Goal: Task Accomplishment & Management: Manage account settings

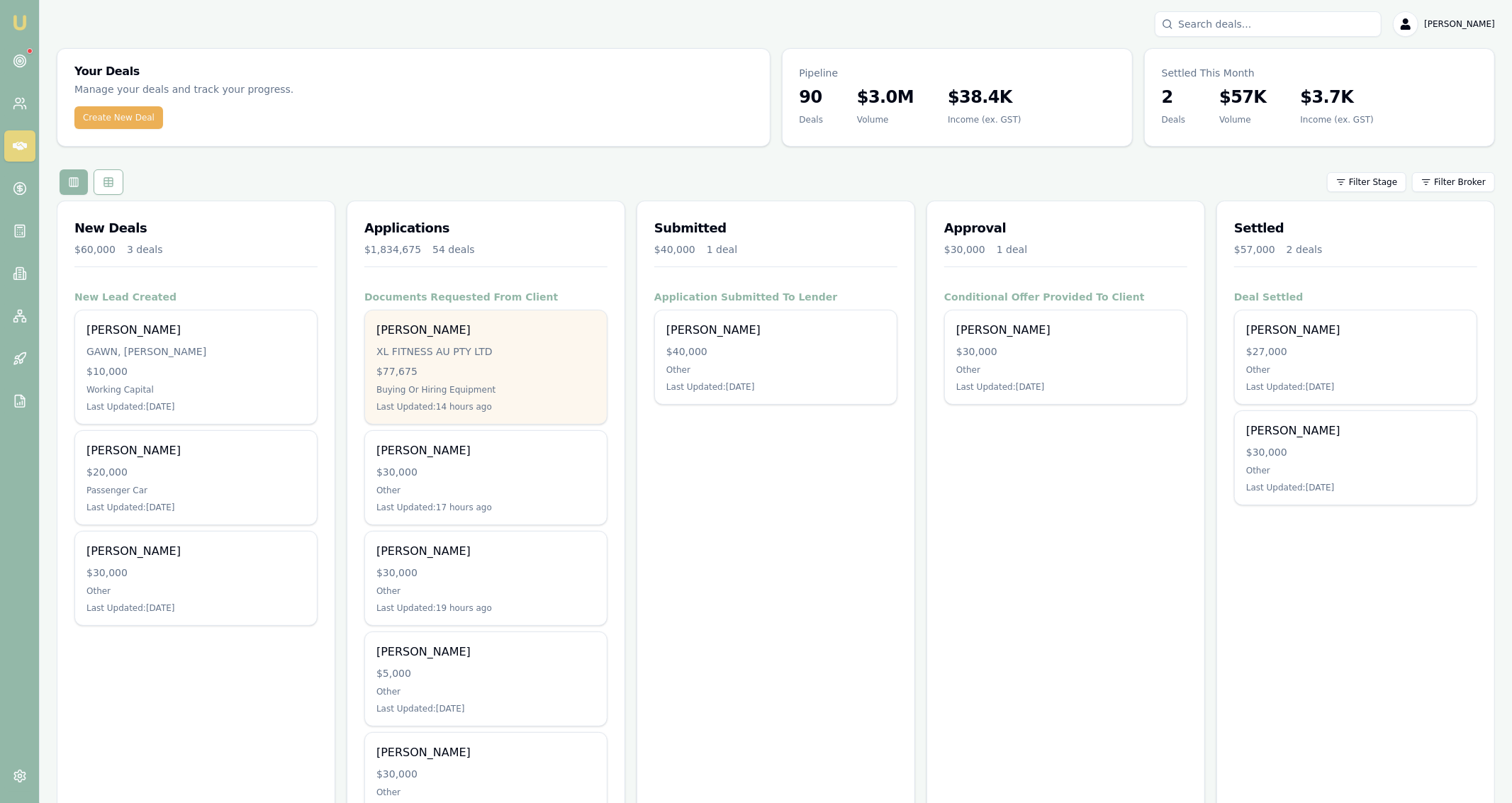
click at [404, 399] on div "Daniel Miller XL FITNESS AU PTY LTD $77,675 Buying Or Hiring Equipment Last Upd…" at bounding box center [486, 367] width 242 height 114
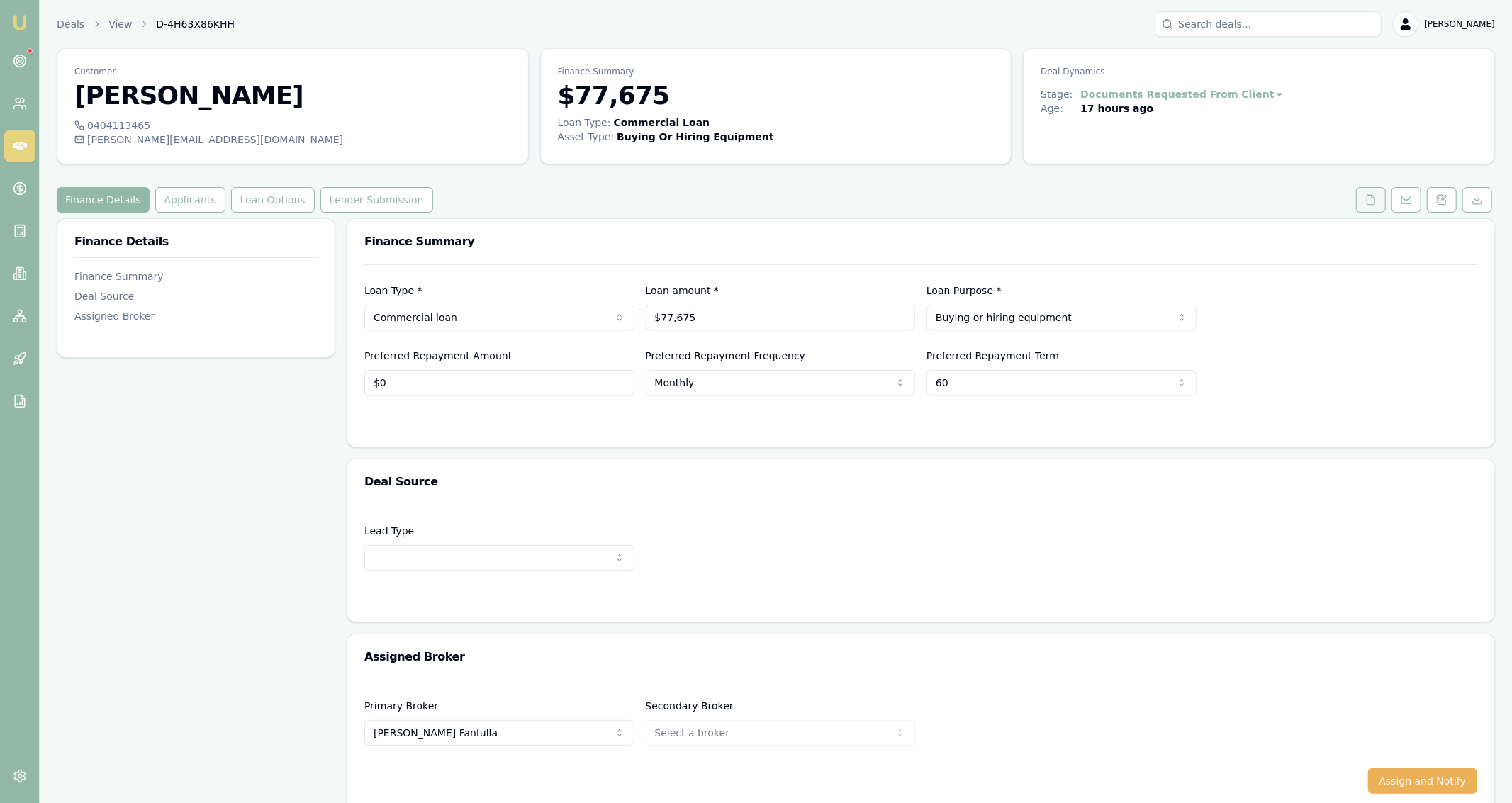
click at [1379, 207] on button at bounding box center [1371, 200] width 30 height 26
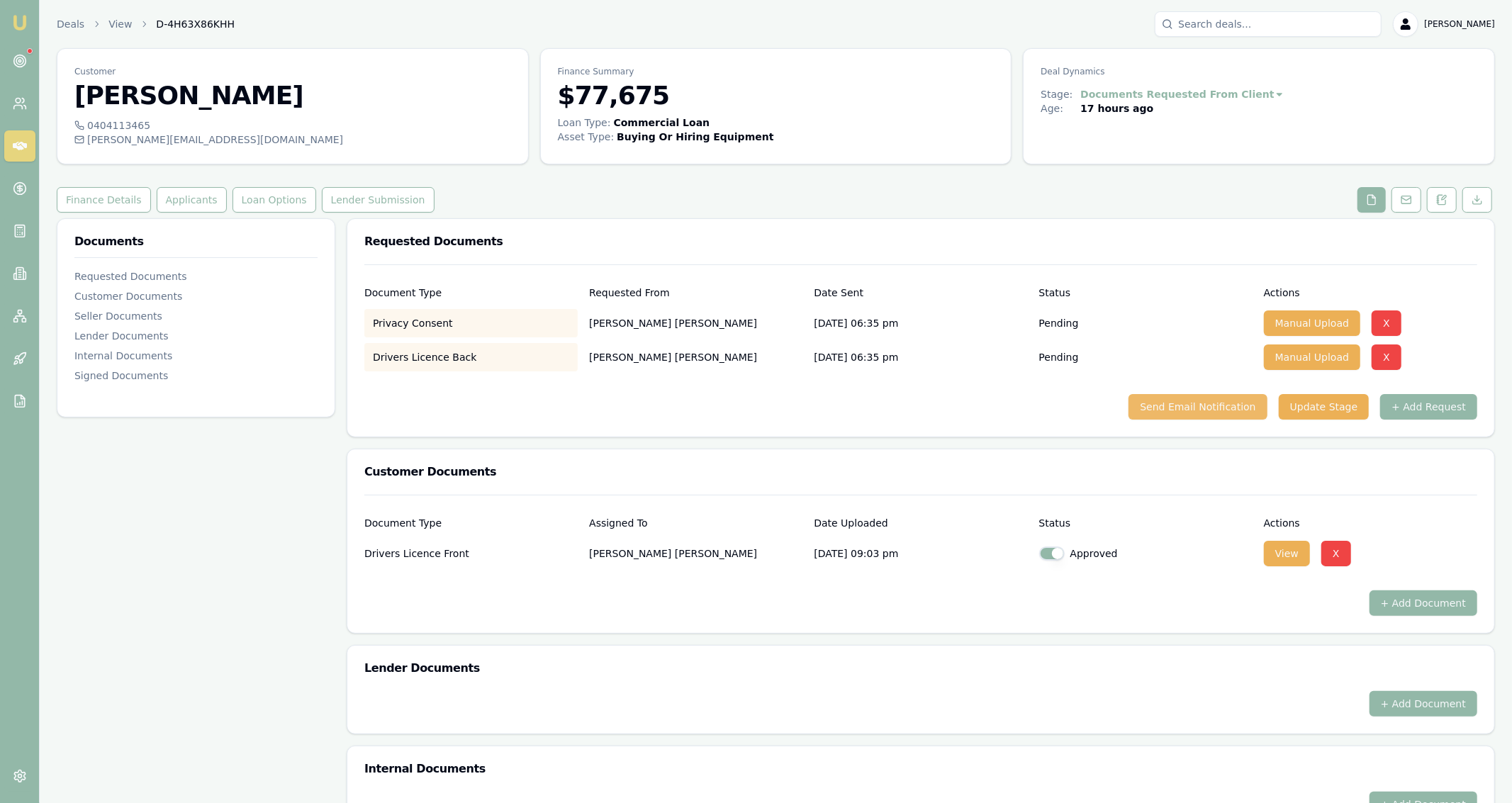
click at [1254, 397] on button "Send Email Notification" at bounding box center [1197, 407] width 138 height 26
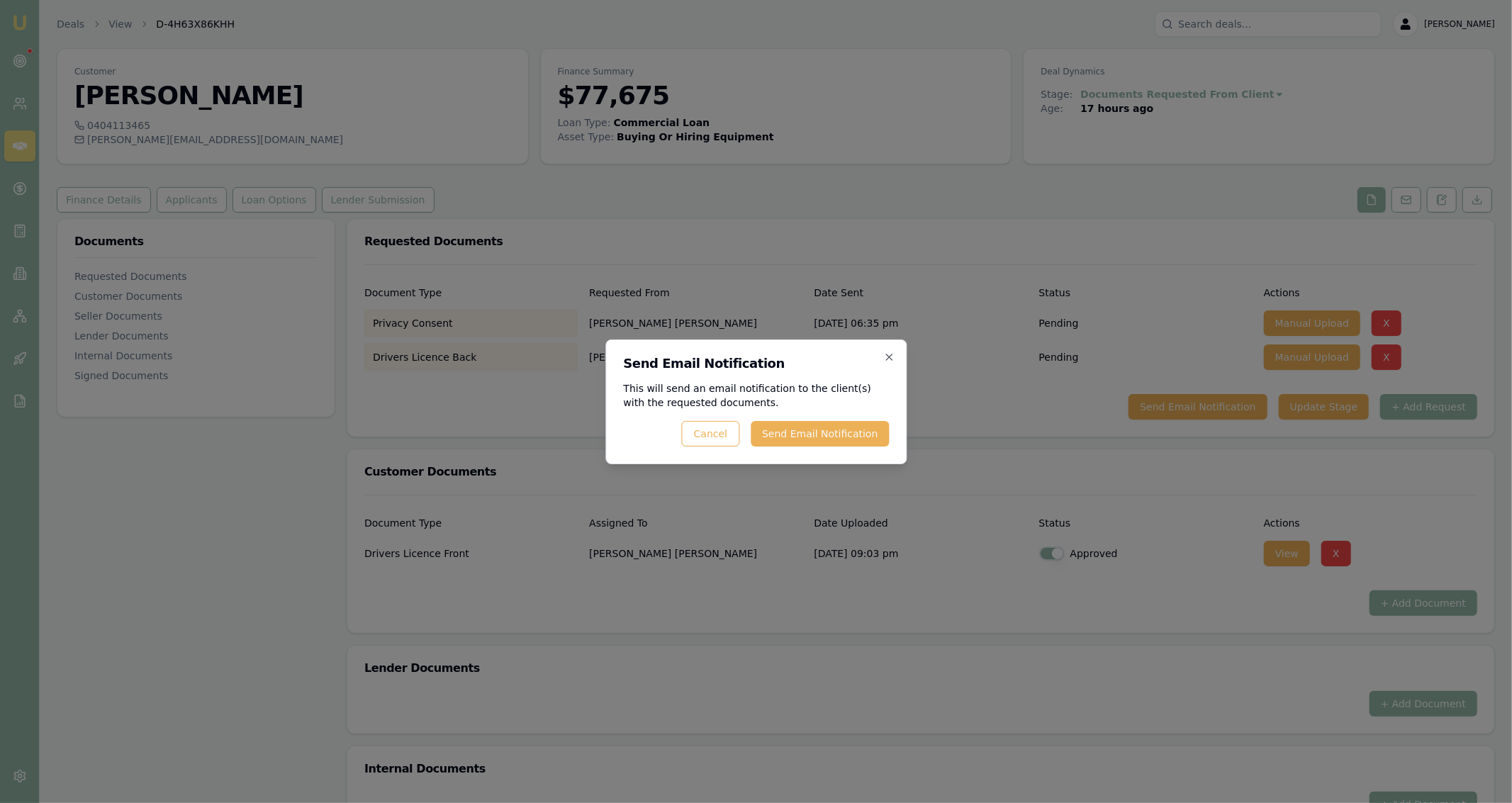
click at [892, 437] on div "Send Email Notification This will send an email notification to the client(s) w…" at bounding box center [756, 402] width 301 height 125
click at [876, 436] on button "Send Email Notification" at bounding box center [820, 434] width 138 height 26
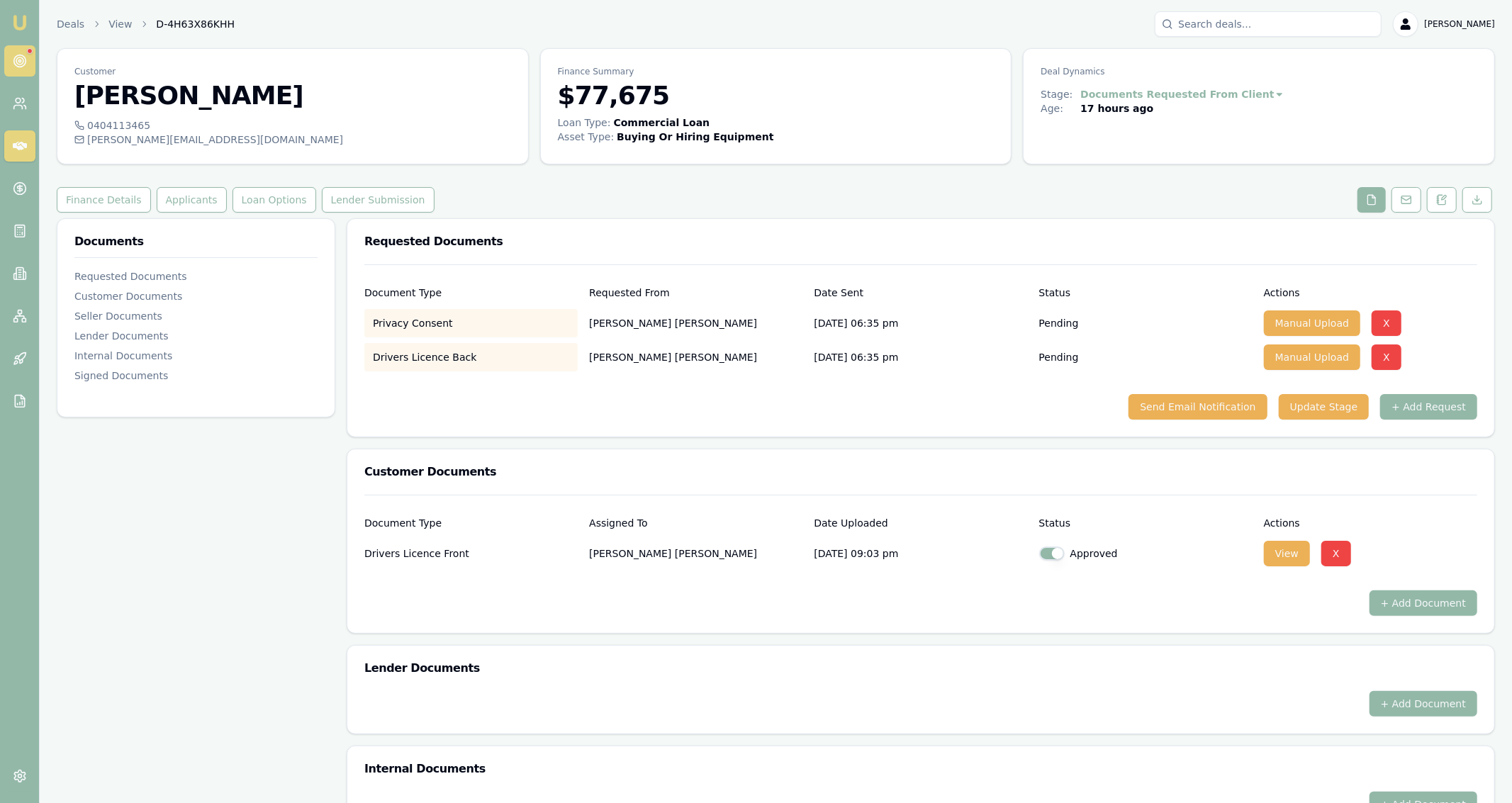
click at [34, 48] on link at bounding box center [20, 60] width 31 height 31
click at [282, 527] on div "Documents Requested Documents Customer Documents Seller Documents Lender Docume…" at bounding box center [196, 577] width 279 height 717
click at [272, 212] on div "Customer Daniel Miller 0404113465 daniel@xlfitness.com.au Finance Summary $77,6…" at bounding box center [775, 492] width 1438 height 887
click at [362, 197] on button "Lender Submission" at bounding box center [378, 200] width 113 height 26
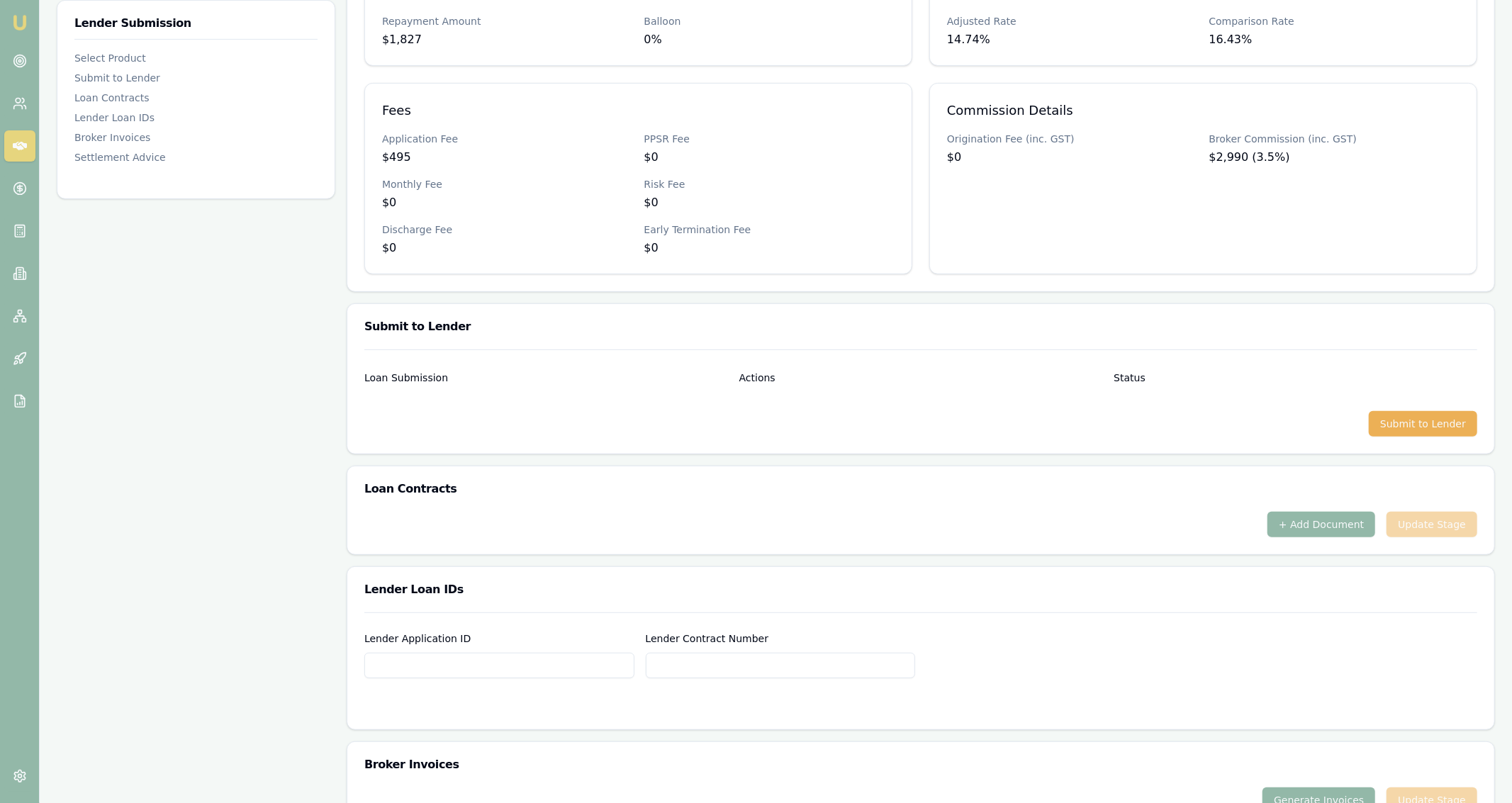
scroll to position [412, 0]
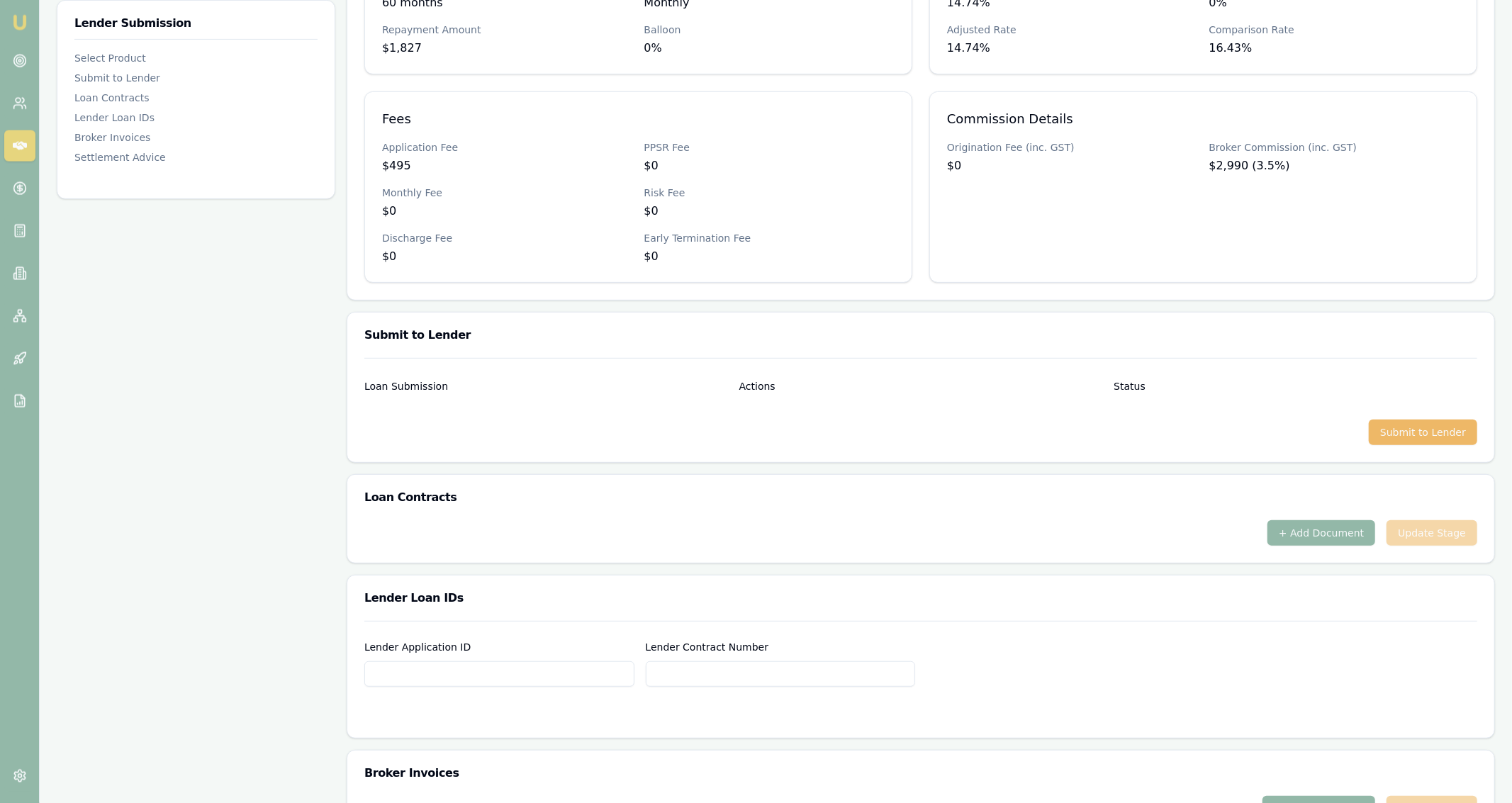
click at [1405, 432] on button "Submit to Lender" at bounding box center [1423, 432] width 108 height 26
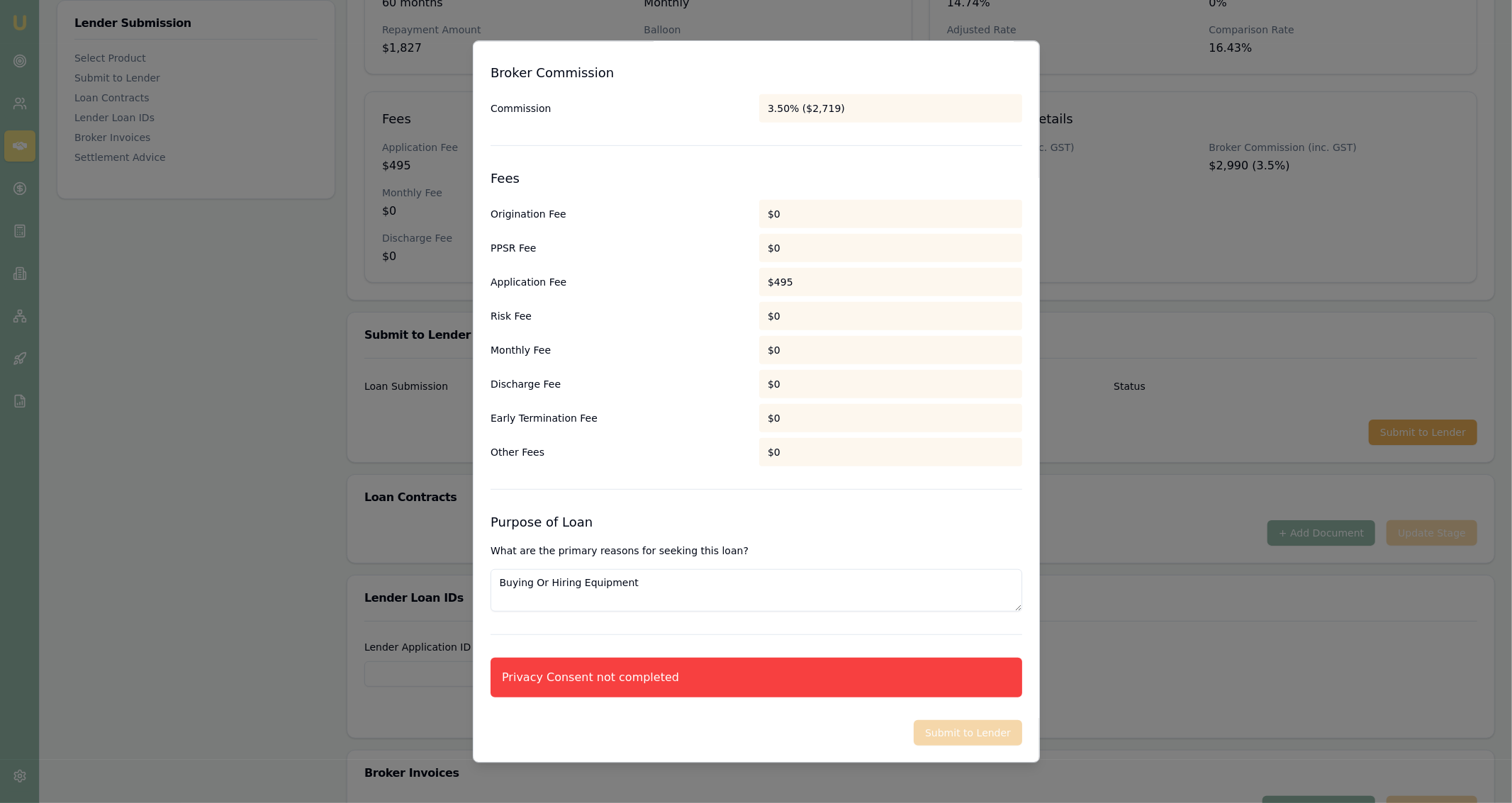
scroll to position [0, 0]
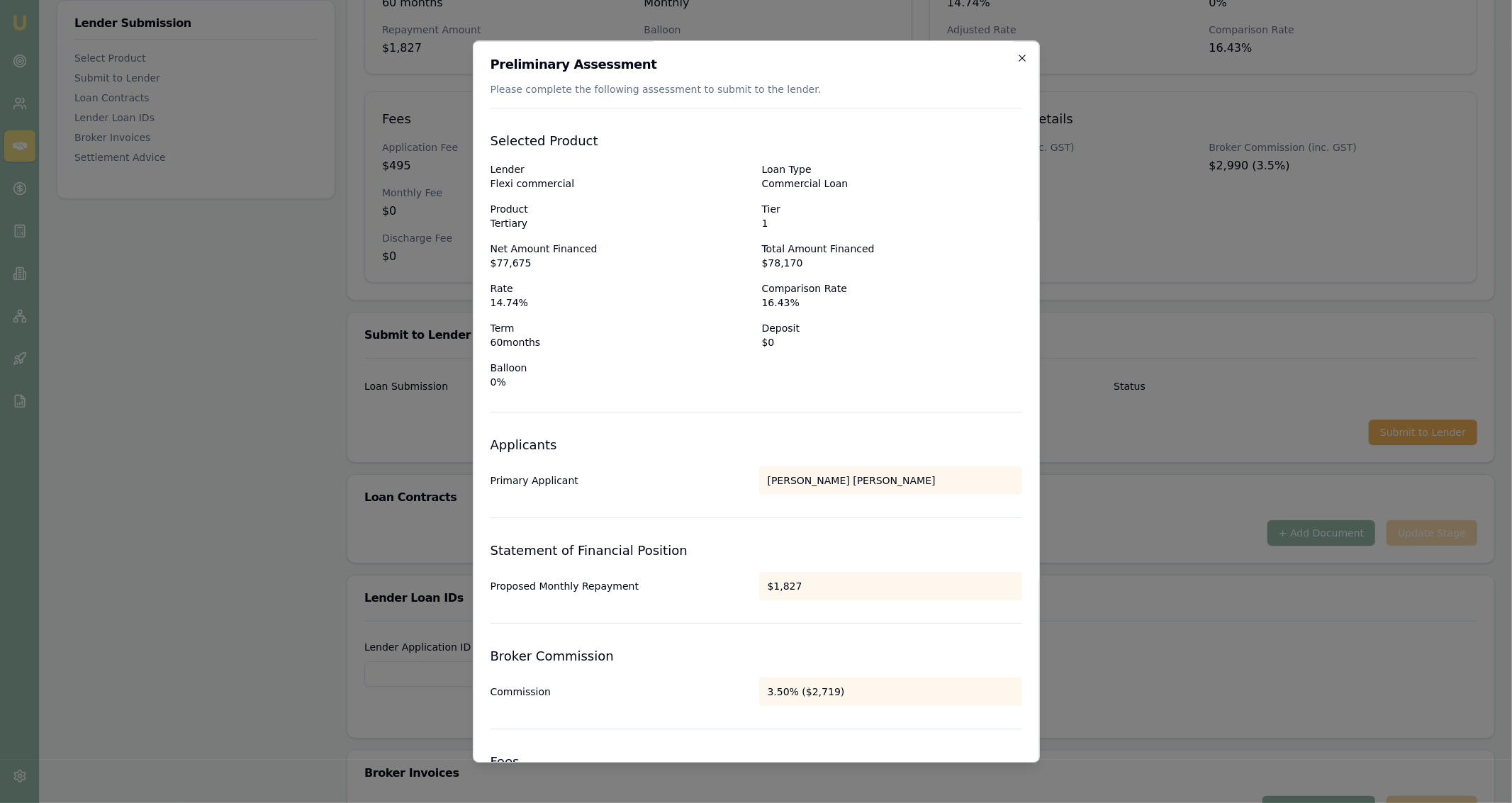
click at [1023, 59] on icon "button" at bounding box center [1022, 58] width 11 height 11
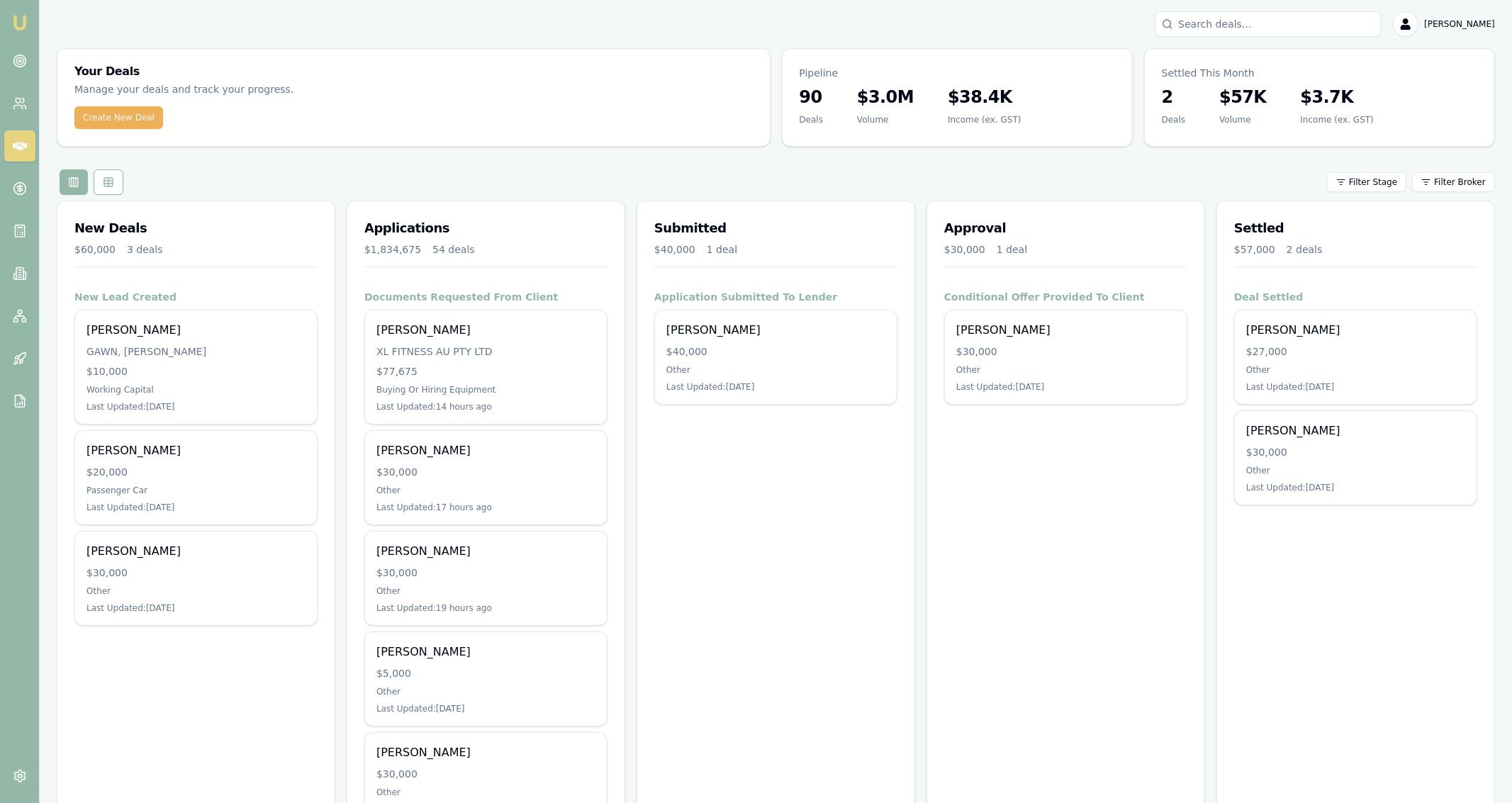
click at [650, 186] on div "Filter Stage Filter Broker" at bounding box center [775, 182] width 1438 height 26
click at [139, 107] on button "Create New Deal" at bounding box center [119, 118] width 89 height 23
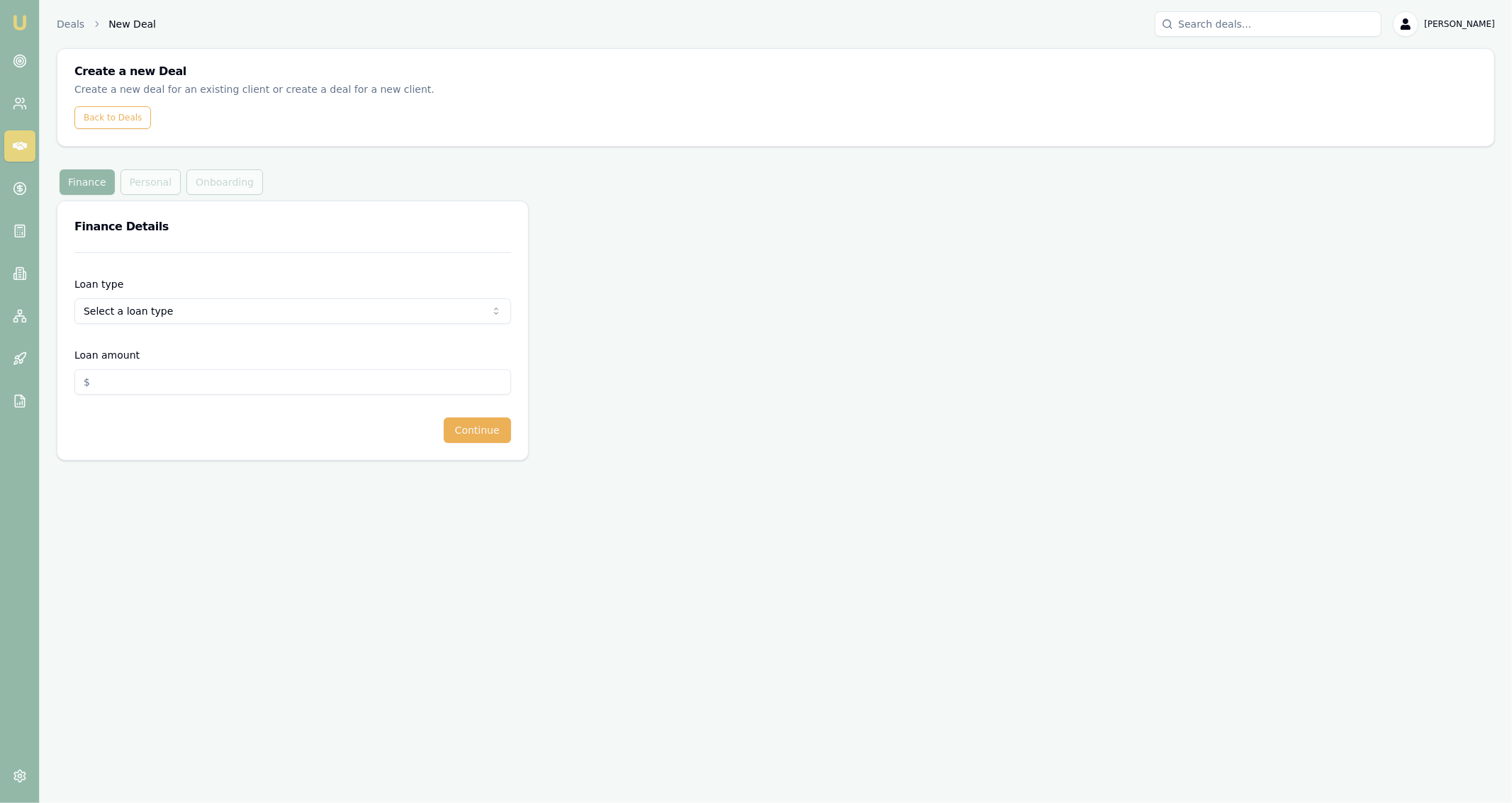
click at [275, 314] on html "Emu Broker Deals New Deal Jackson Fanfulla Toggle Menu Create a new Deal Create…" at bounding box center [756, 402] width 1512 height 803
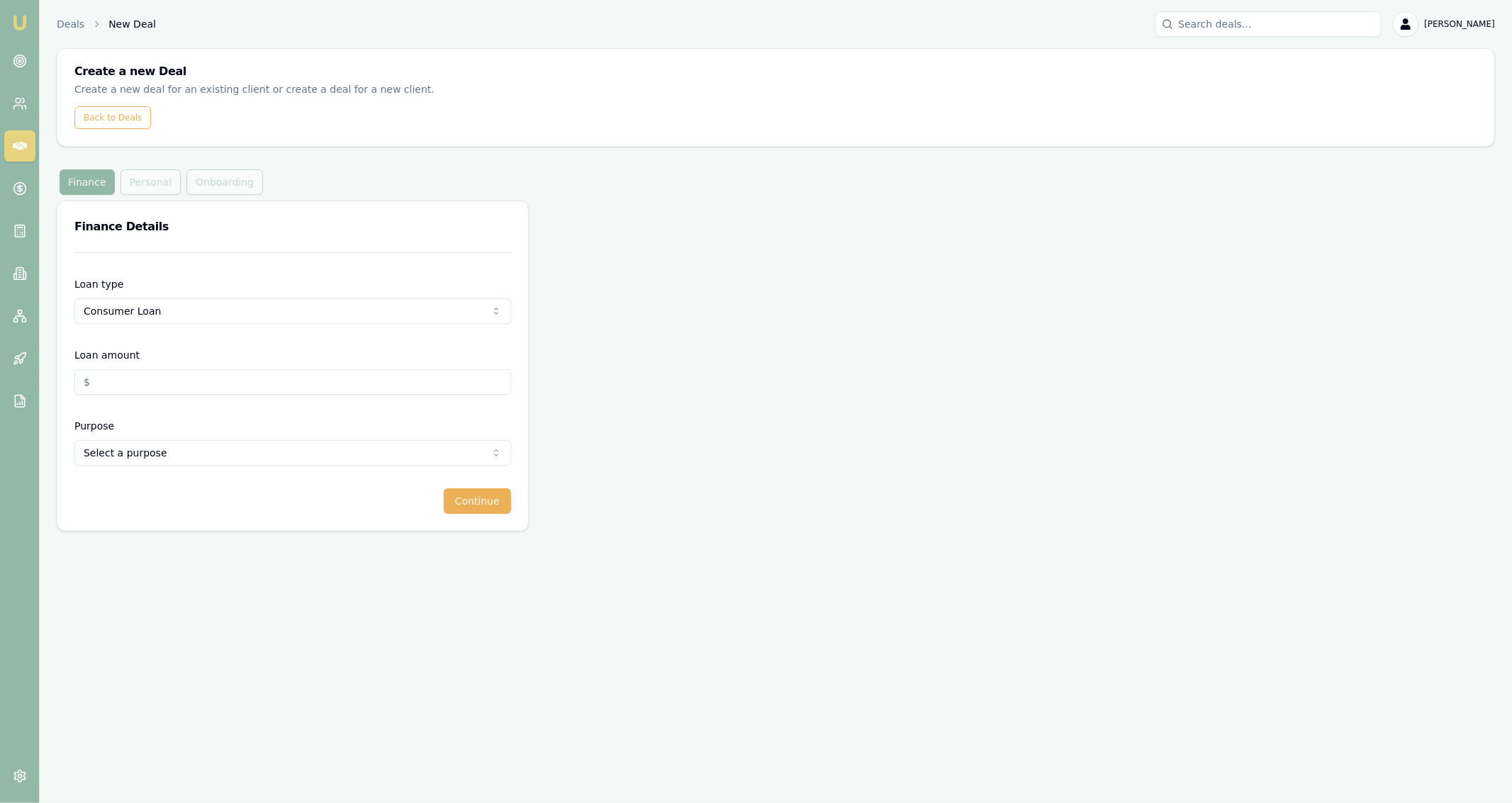
click at [182, 391] on input "Loan amount" at bounding box center [293, 382] width 437 height 26
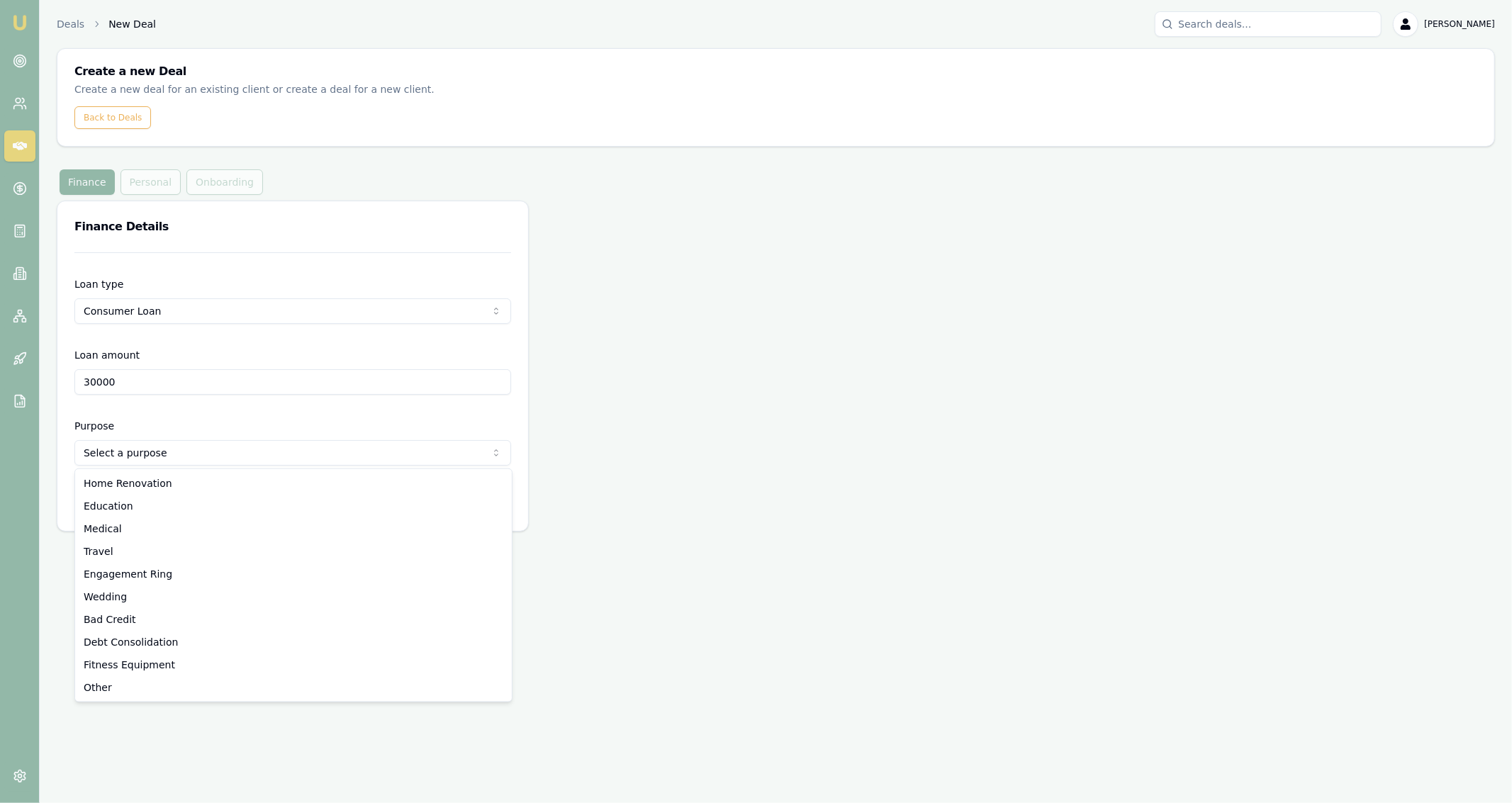
type input "$30,000.00"
click at [183, 454] on html "Emu Broker Deals New Deal Jackson Fanfulla Toggle Menu Create a new Deal Create…" at bounding box center [756, 402] width 1512 height 803
select select "OTHER"
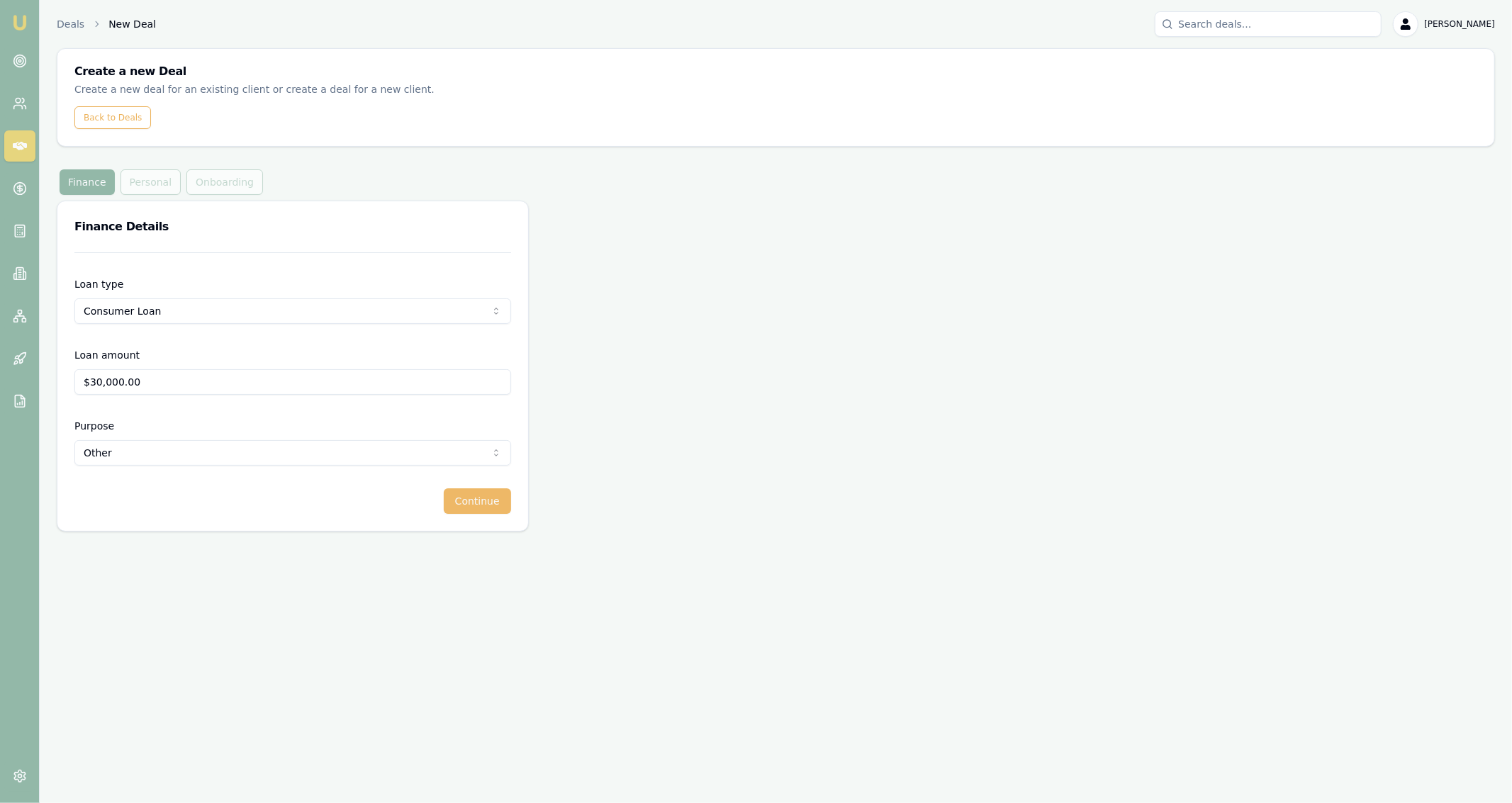
click at [473, 505] on button "Continue" at bounding box center [477, 501] width 67 height 26
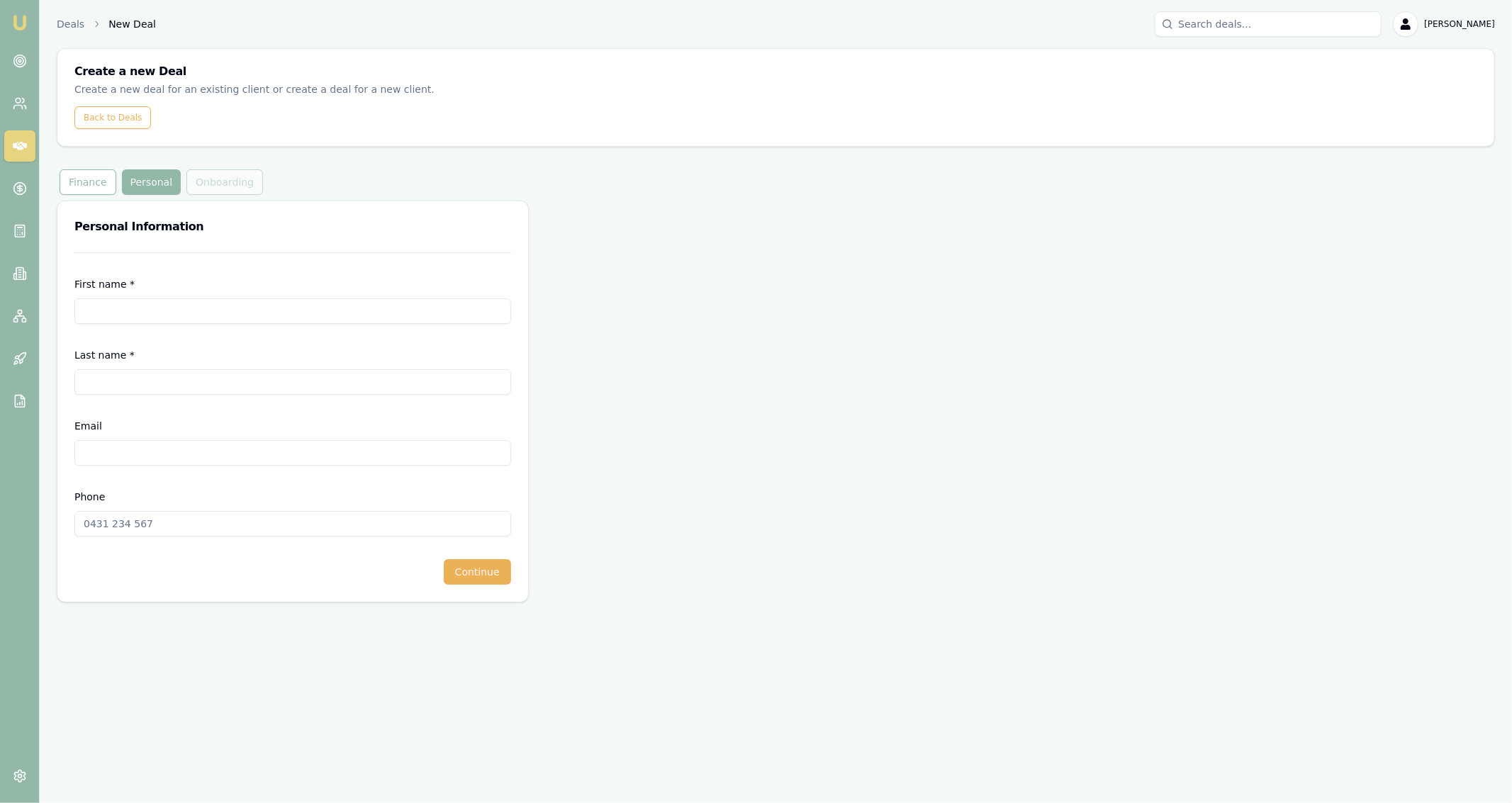
click at [194, 314] on input "First name *" at bounding box center [293, 311] width 437 height 26
type input "Matt"
type input "Sweetnam"
paste input "SWEETO10@live.com.au"
type input "SWEETO10@live.com.au"
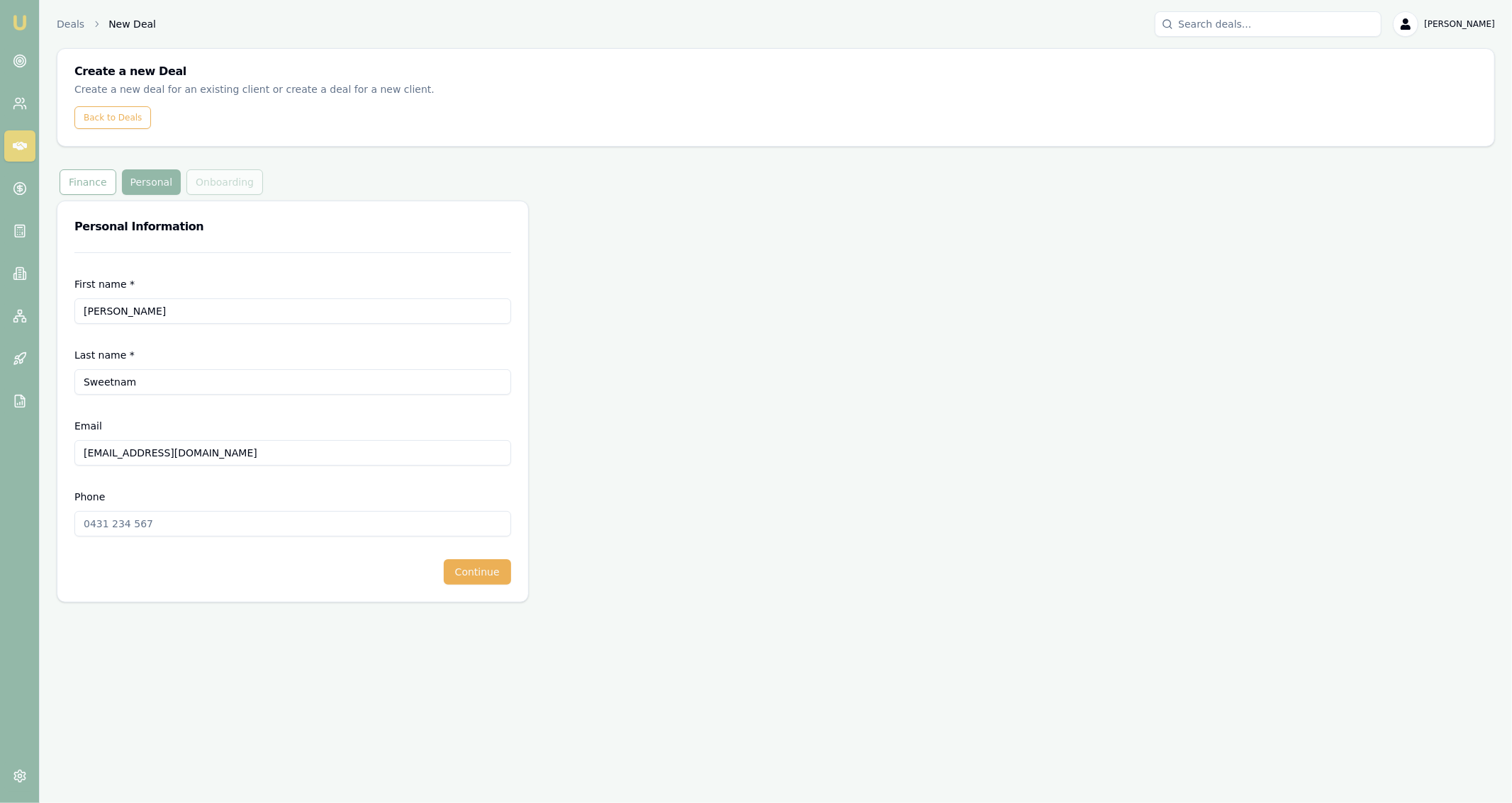
click at [225, 533] on input "Phone" at bounding box center [293, 524] width 437 height 26
paste input "0418 747 831"
type input "0418 747 831"
click at [490, 576] on button "Continue" at bounding box center [477, 572] width 67 height 26
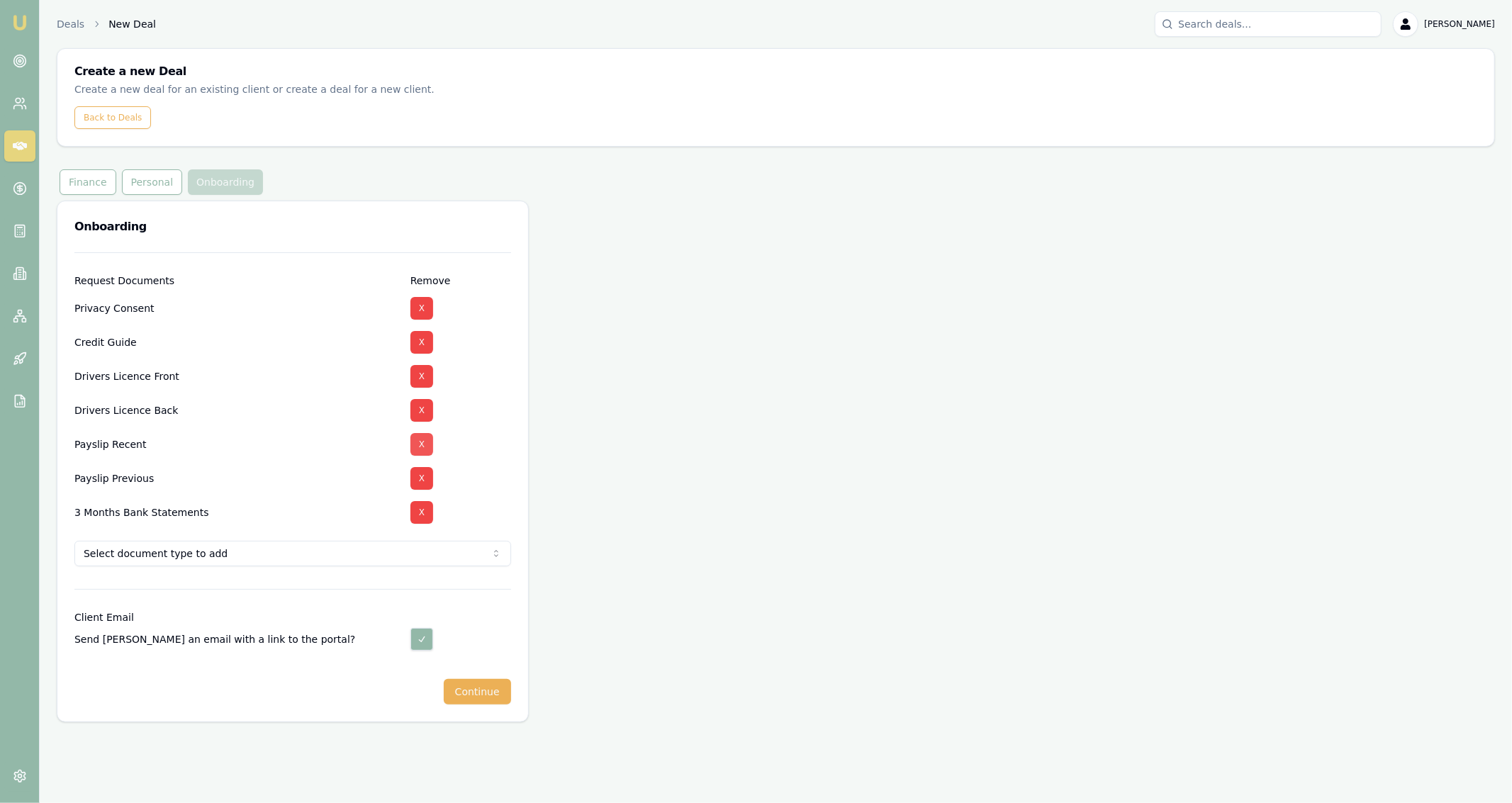
click at [421, 447] on button "X" at bounding box center [422, 444] width 23 height 23
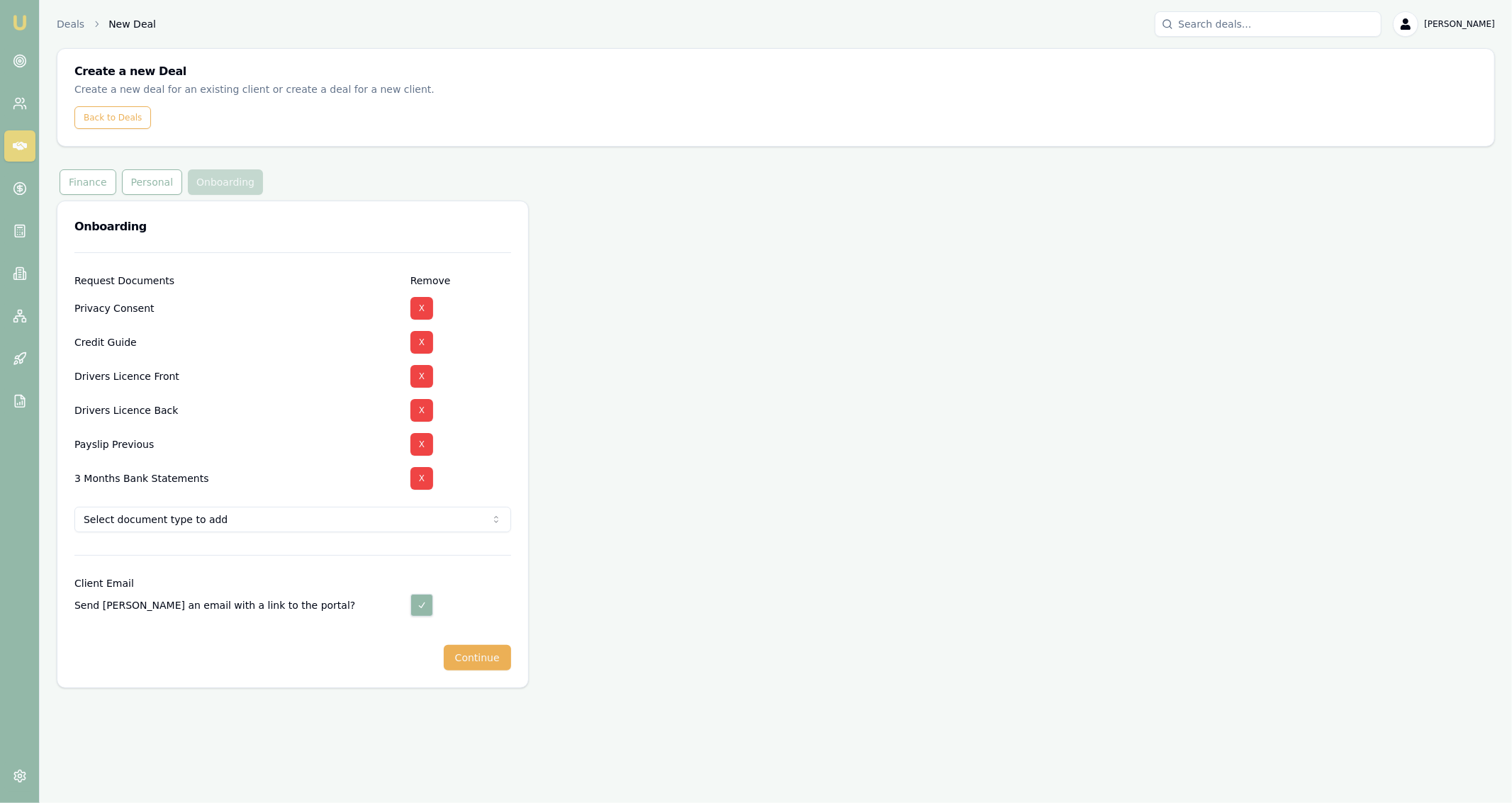
click at [421, 447] on button "X" at bounding box center [422, 444] width 23 height 23
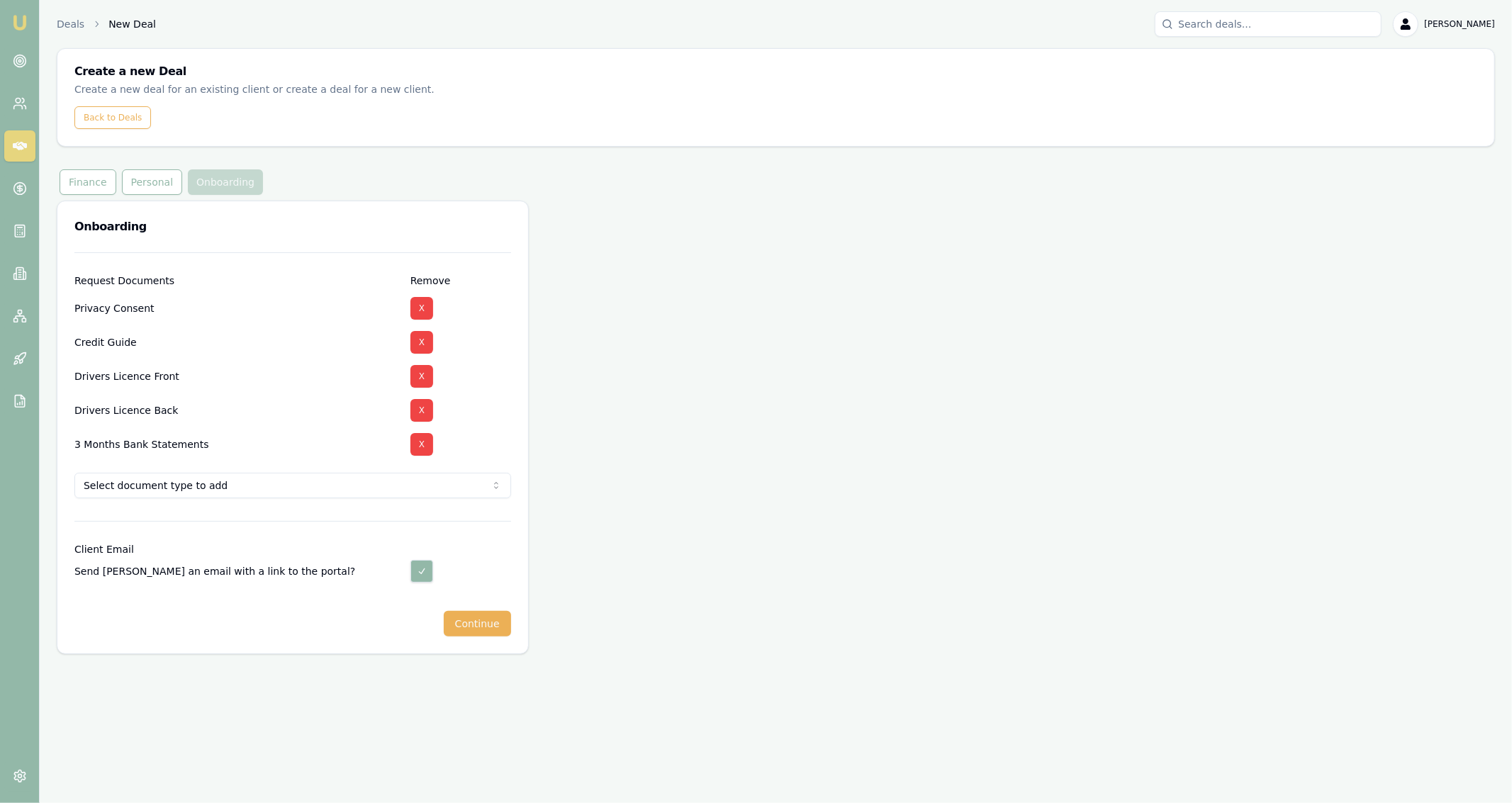
click at [421, 447] on button "X" at bounding box center [422, 444] width 23 height 23
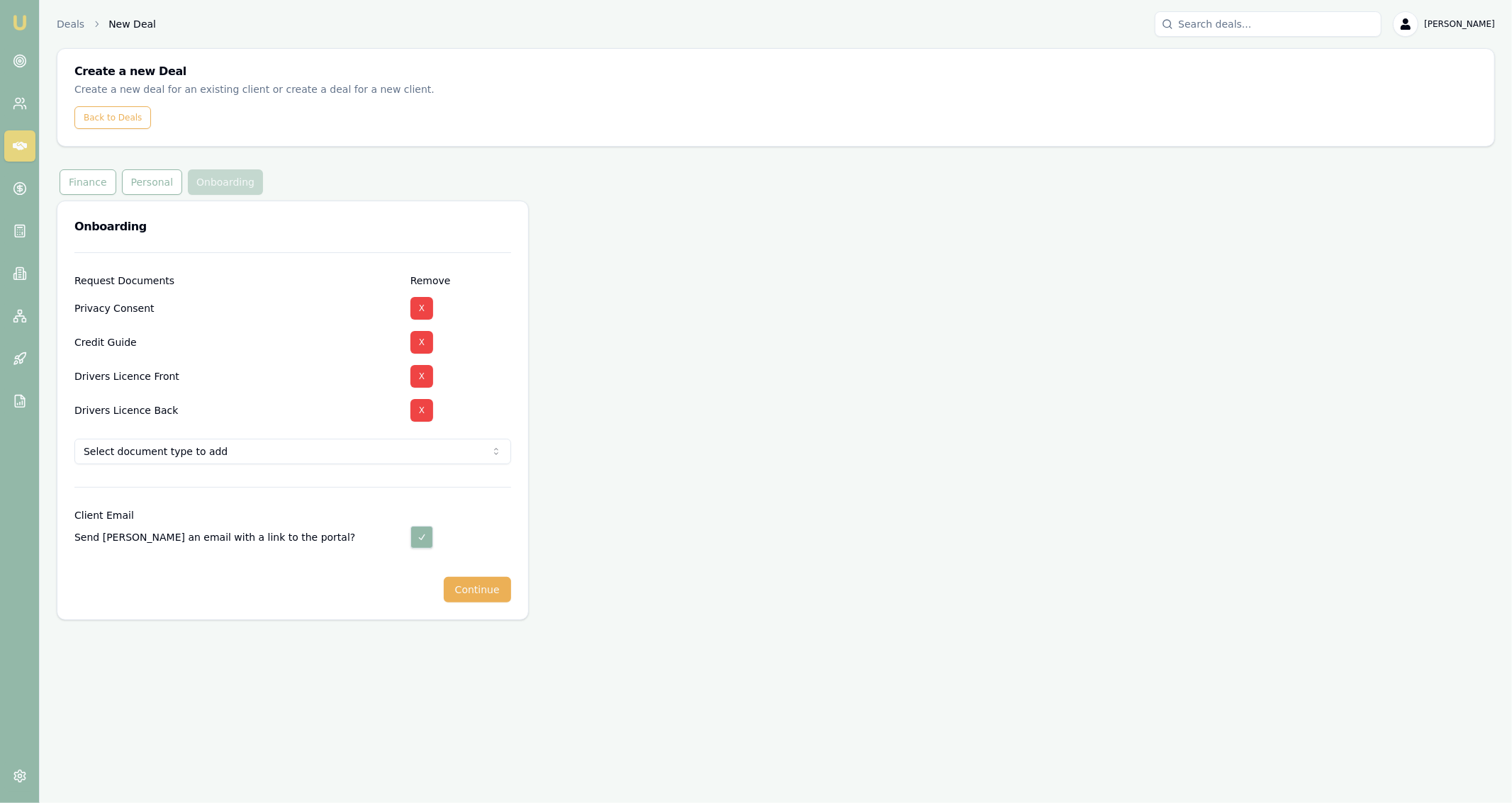
click at [421, 459] on html "Emu Broker Deals New Deal Jackson Fanfulla Toggle Menu Create a new Deal Create…" at bounding box center [756, 402] width 1512 height 803
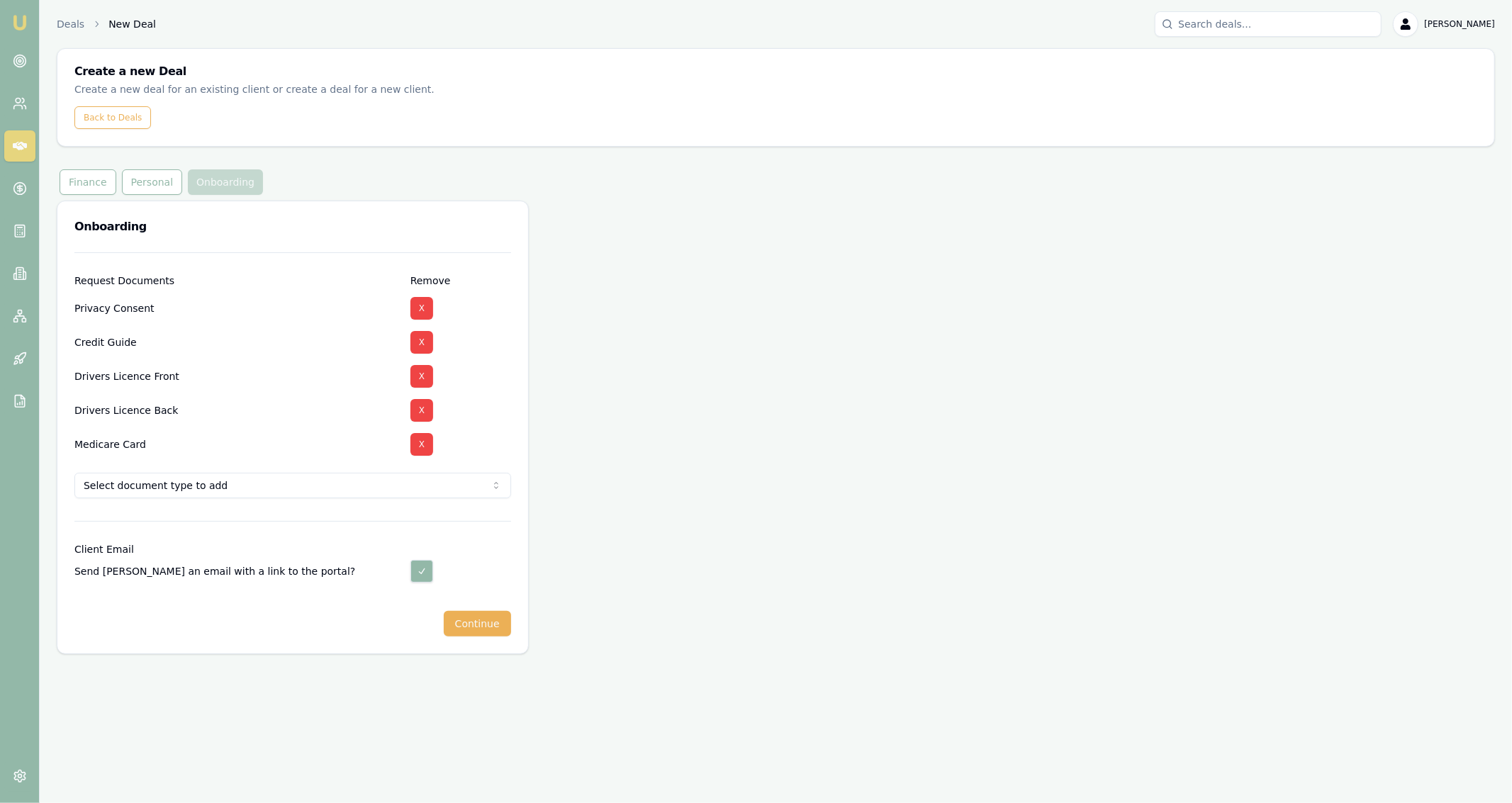
click at [612, 514] on div "Onboarding Request Documents Remove Privacy Consent X Credit Guide X Drivers Li…" at bounding box center [775, 427] width 1438 height 453
click at [466, 621] on button "Continue" at bounding box center [477, 624] width 67 height 26
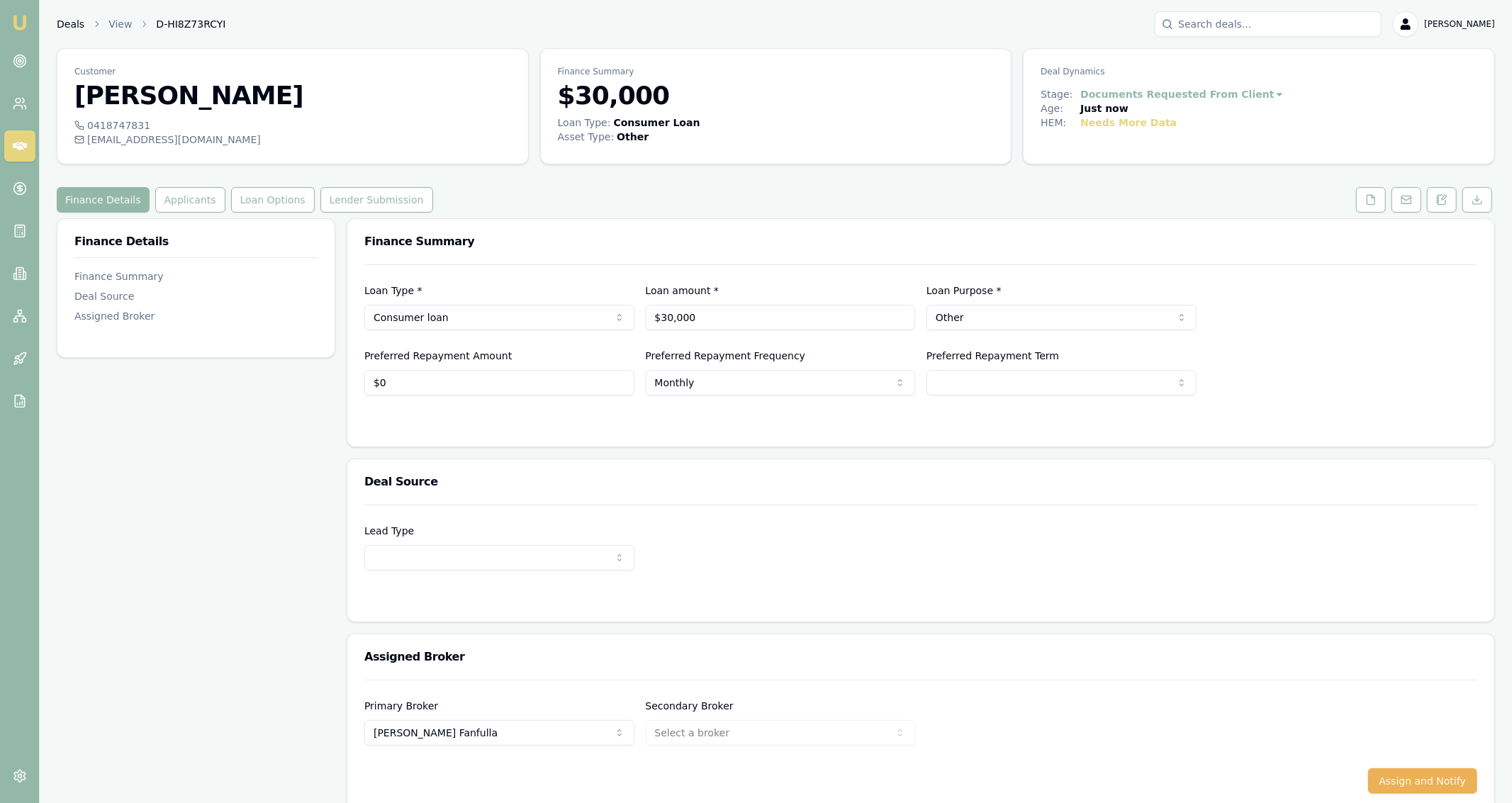
click at [66, 27] on link "Deals" at bounding box center [70, 24] width 28 height 14
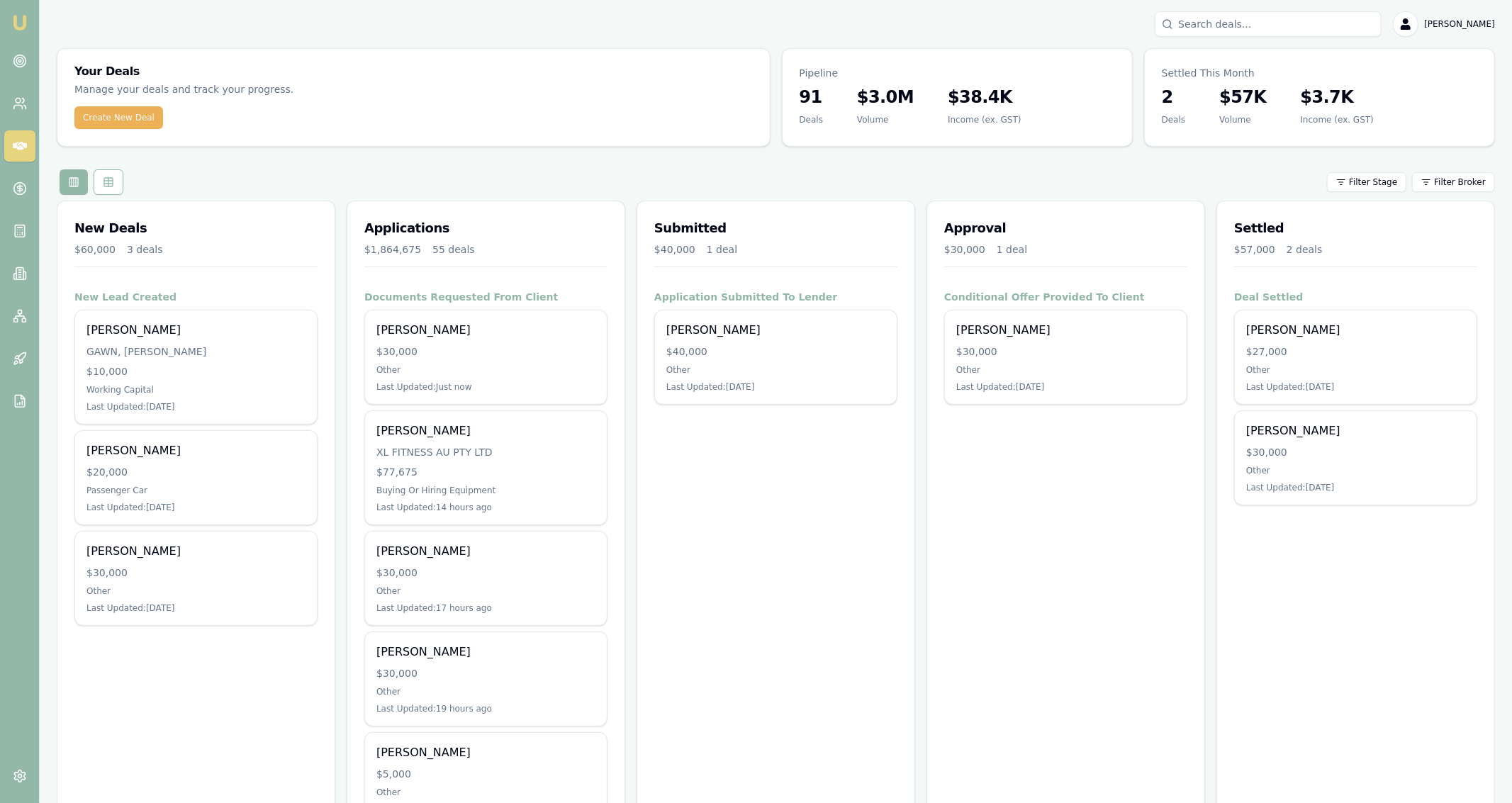
drag, startPoint x: 817, startPoint y: 521, endPoint x: 950, endPoint y: 573, distance: 142.8
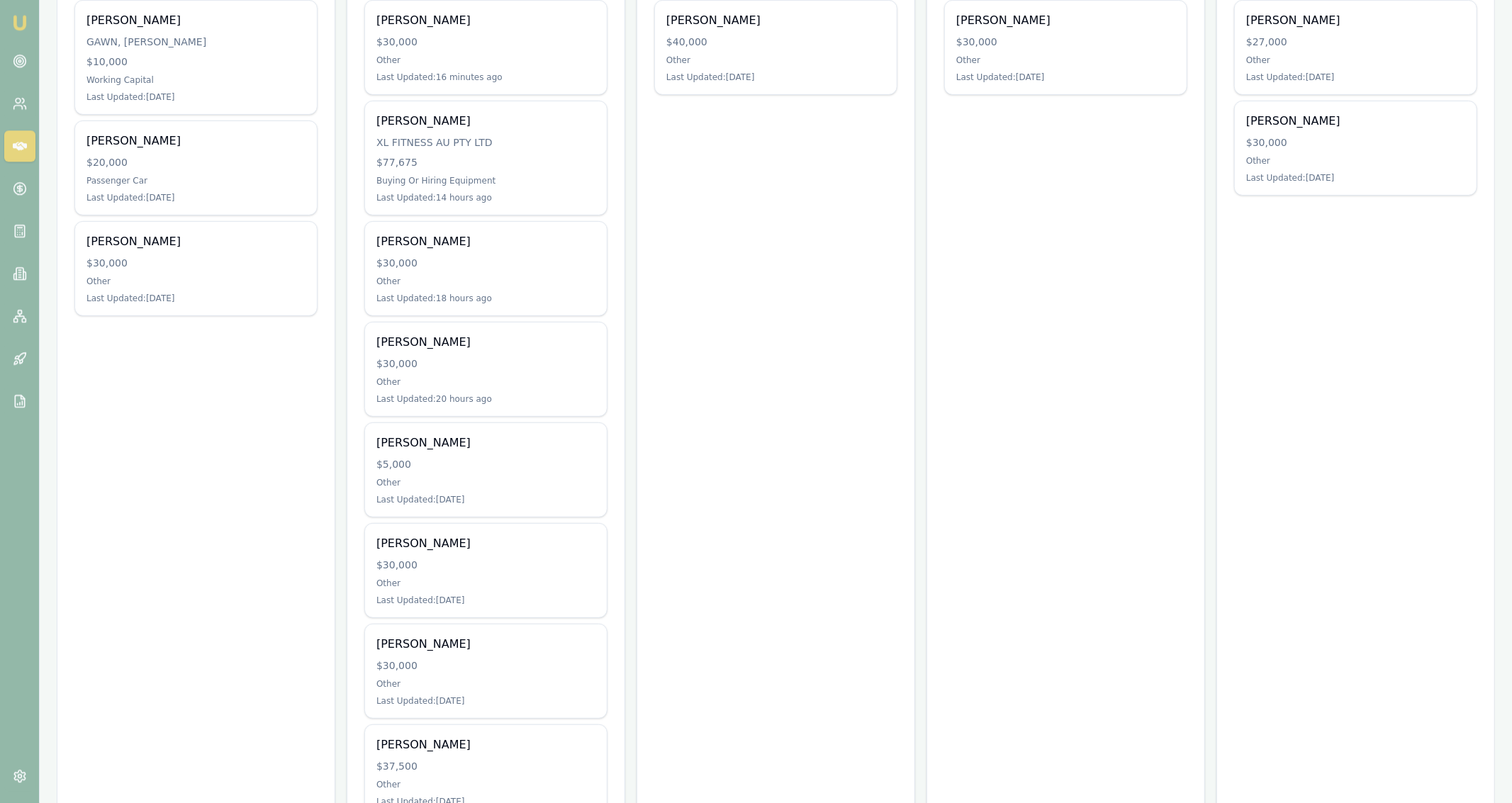
scroll to position [310, 0]
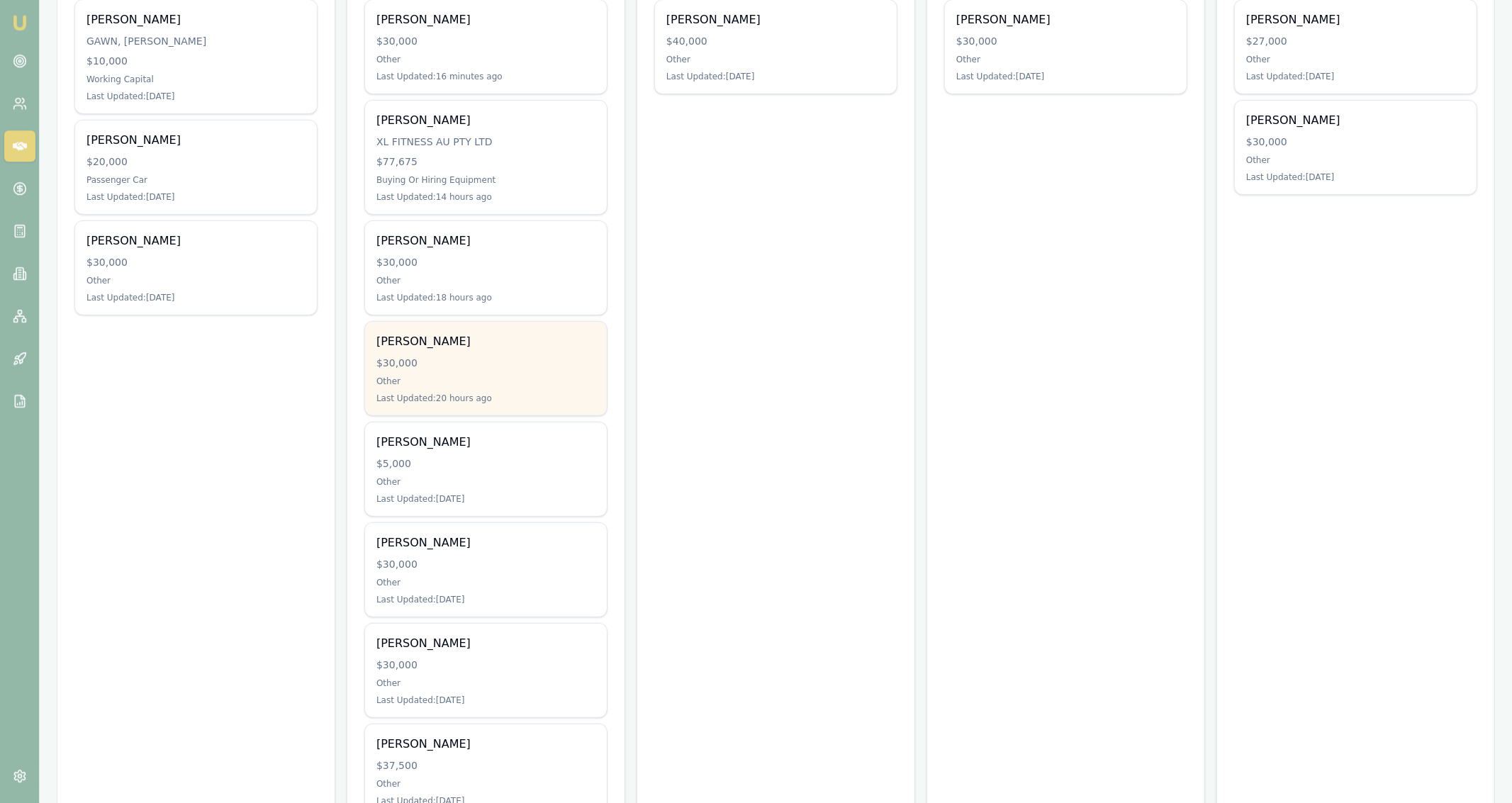
click at [597, 398] on div "Dillon Chapman $30,000 Other Last Updated: 20 hours ago" at bounding box center [486, 368] width 242 height 93
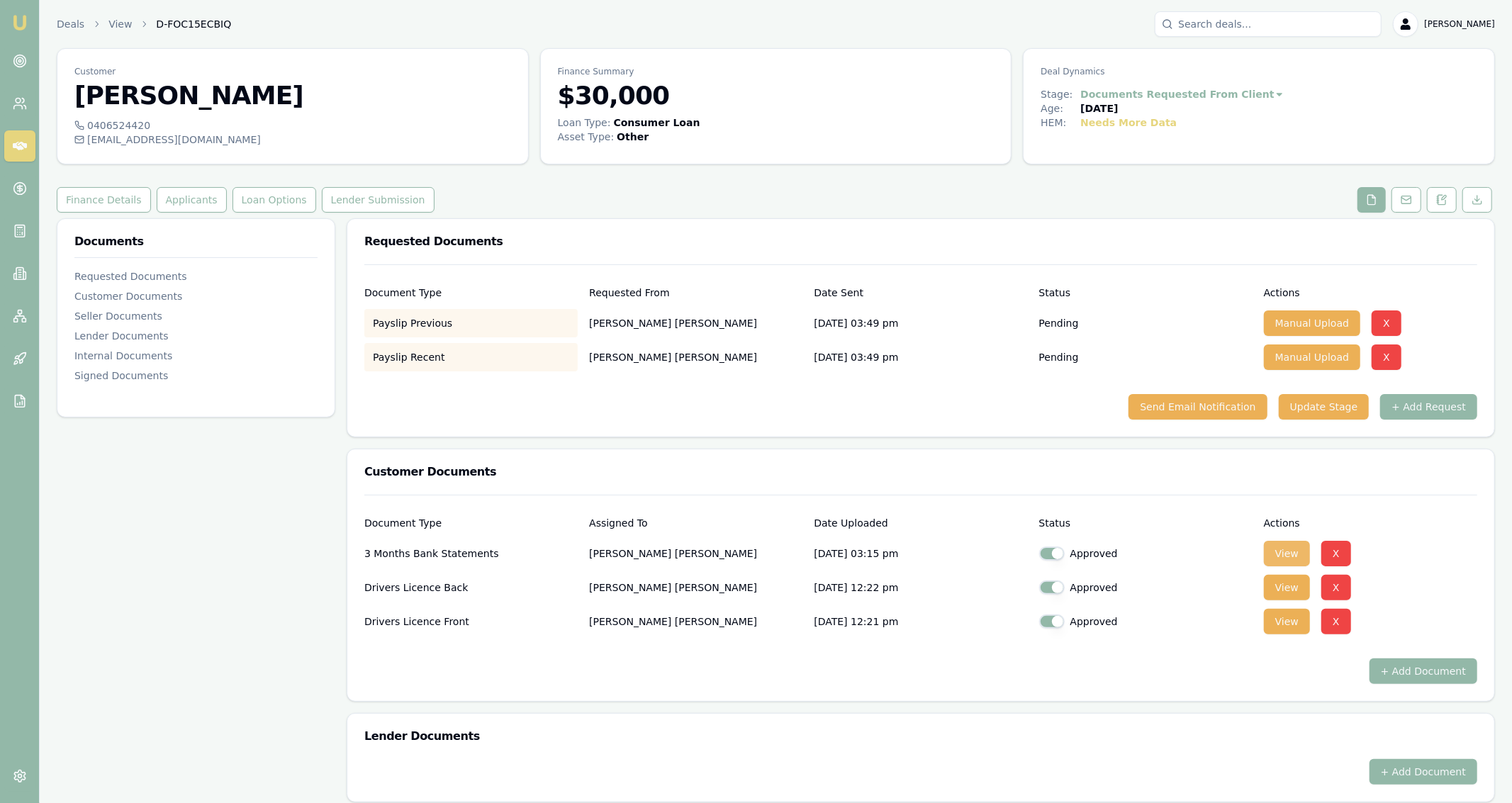
click at [1271, 556] on button "View" at bounding box center [1287, 554] width 46 height 26
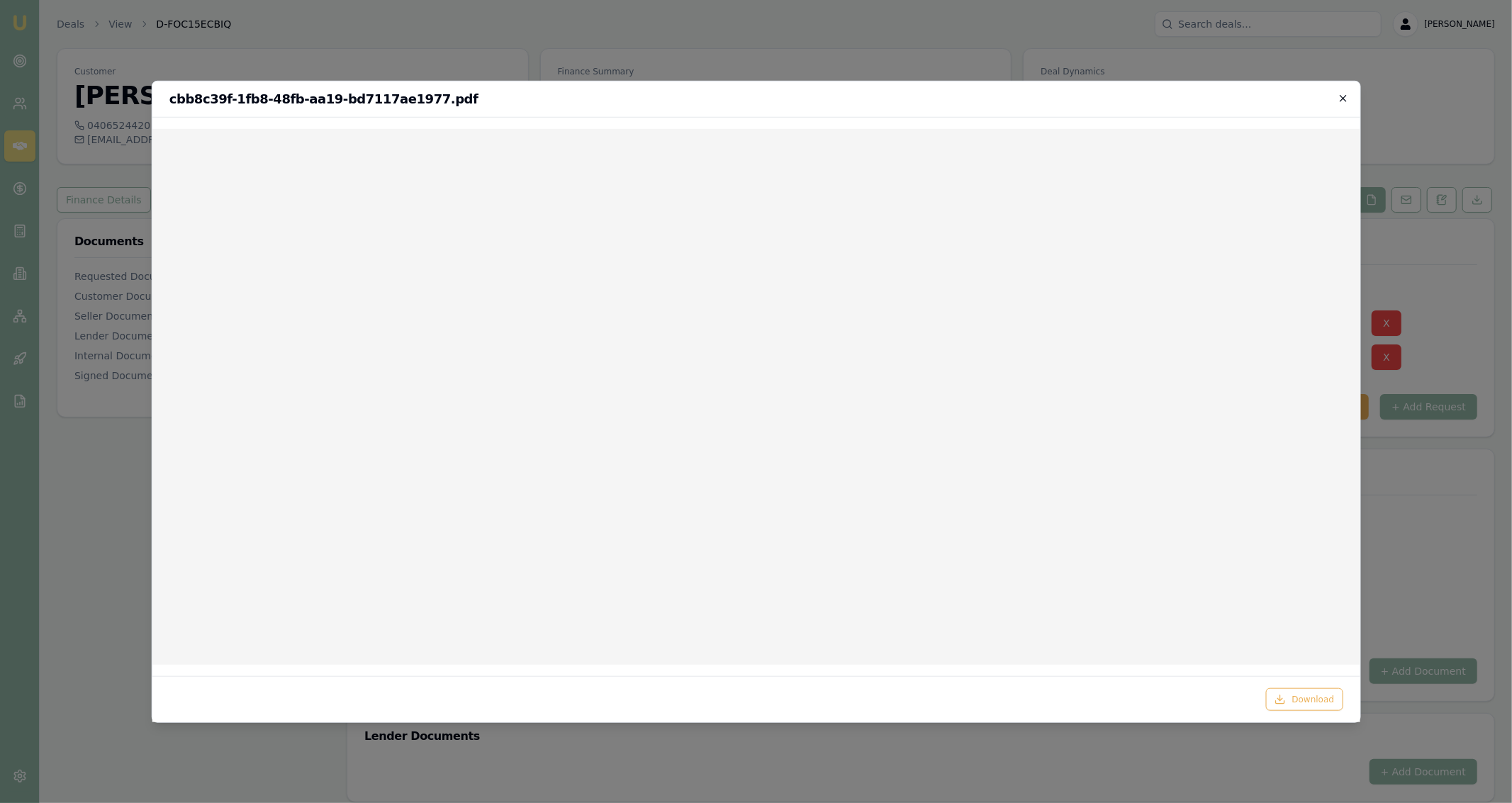
click at [1339, 100] on icon "button" at bounding box center [1343, 97] width 11 height 11
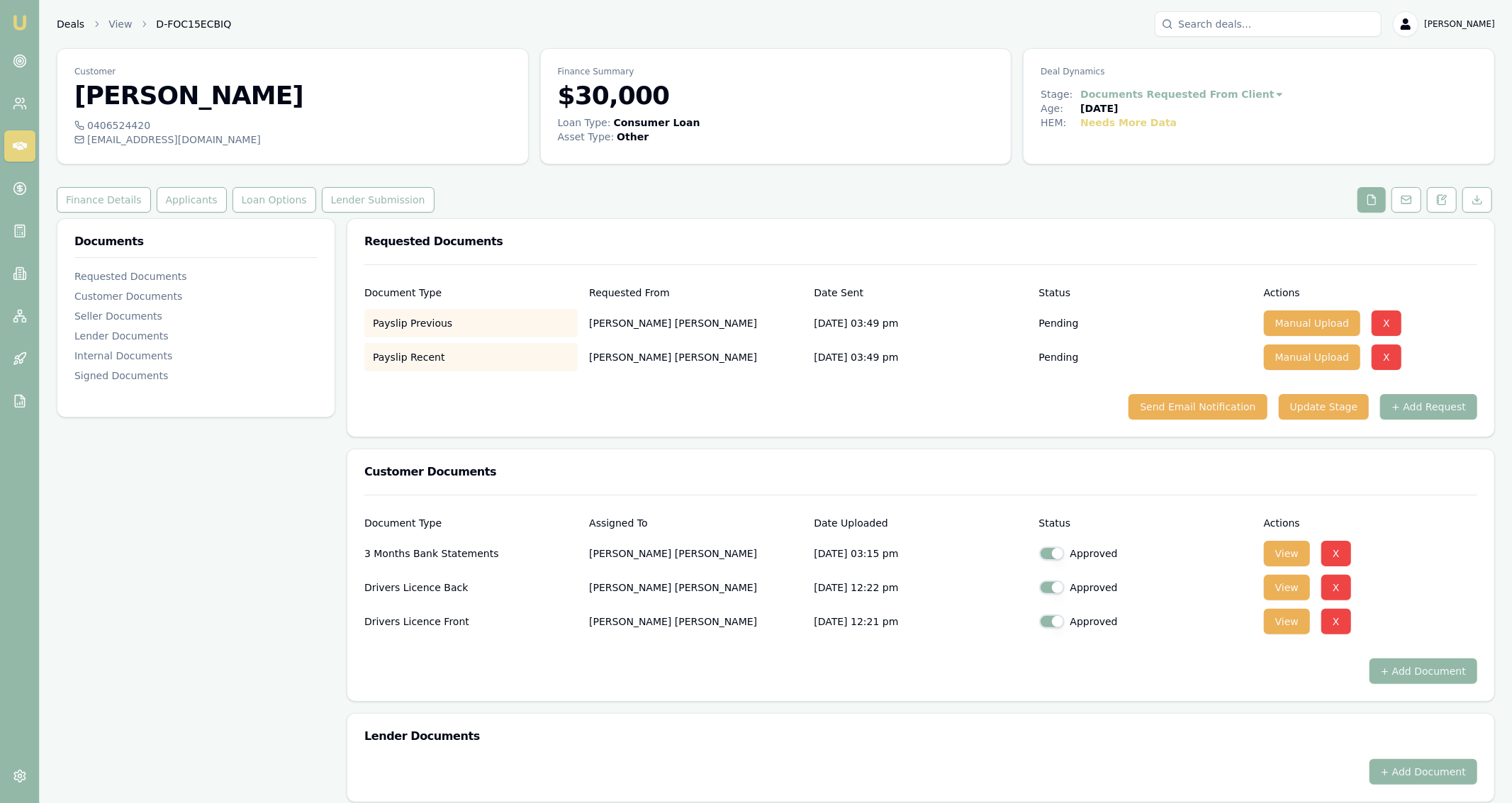
click at [75, 23] on link "Deals" at bounding box center [70, 24] width 28 height 14
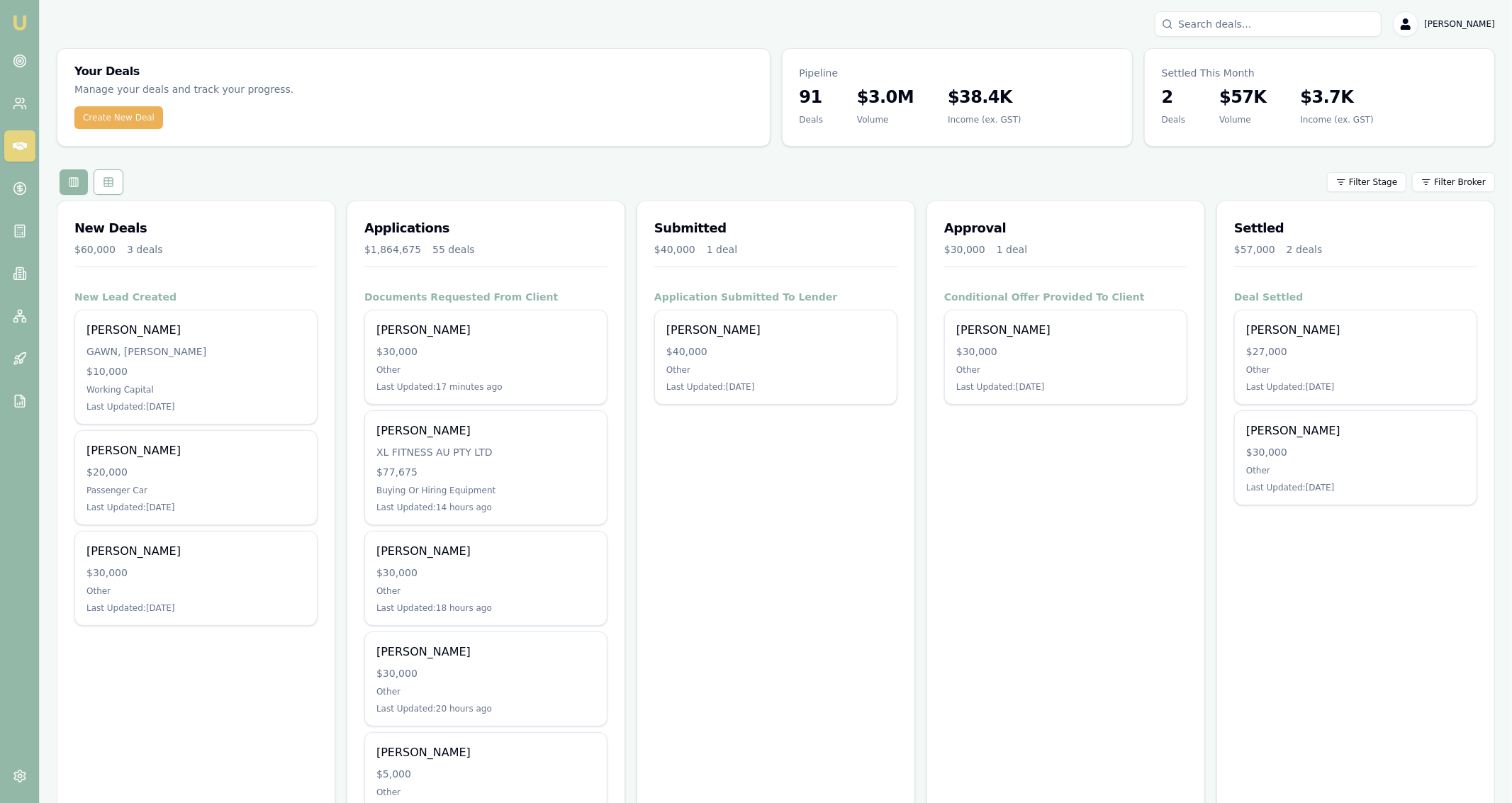
click at [16, 55] on icon at bounding box center [20, 61] width 14 height 14
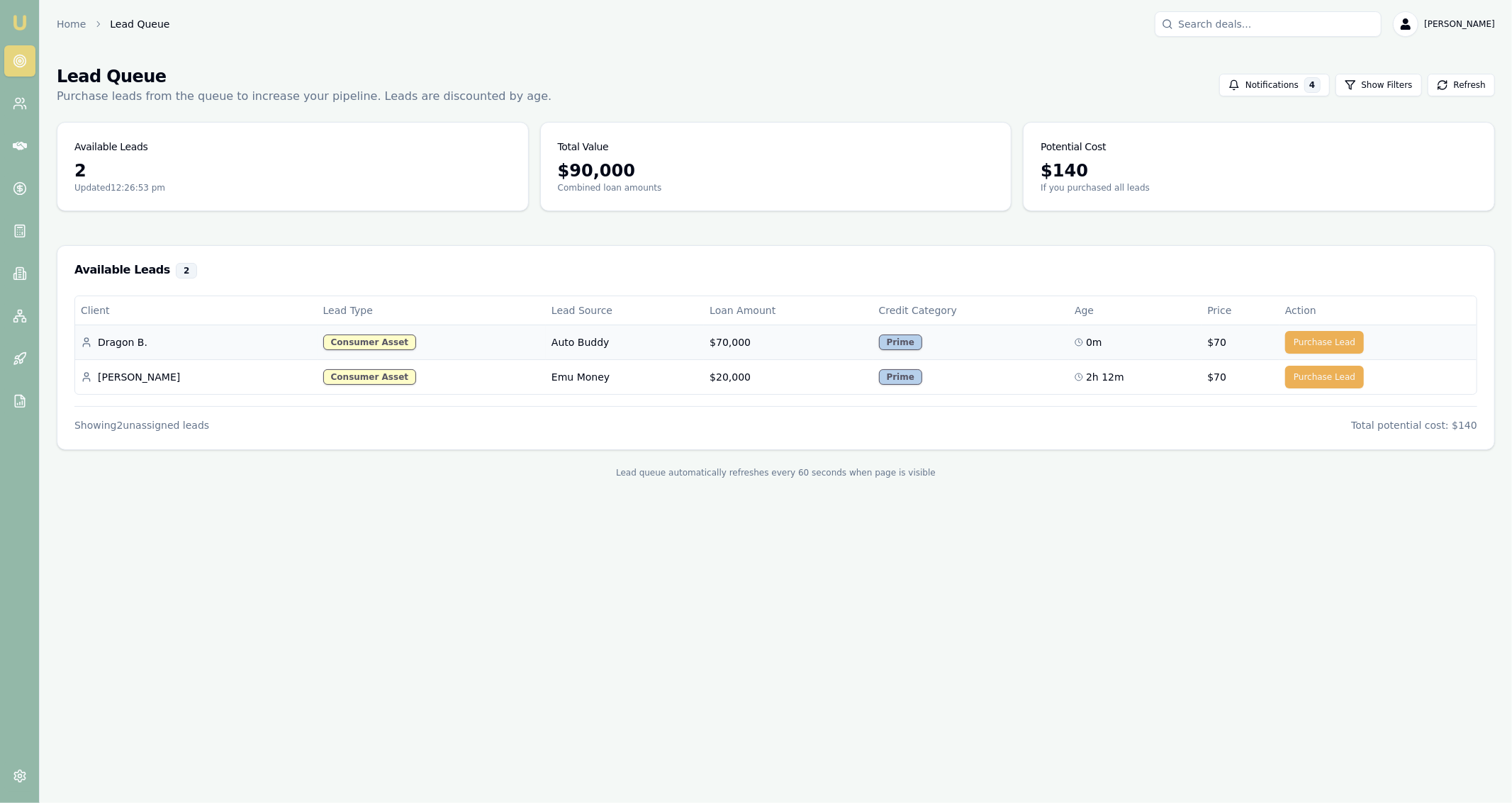
click at [1069, 343] on td "0m" at bounding box center [1135, 342] width 133 height 35
click at [1016, 343] on td "Prime" at bounding box center [971, 342] width 197 height 35
click at [719, 343] on td "$70,000" at bounding box center [788, 342] width 169 height 35
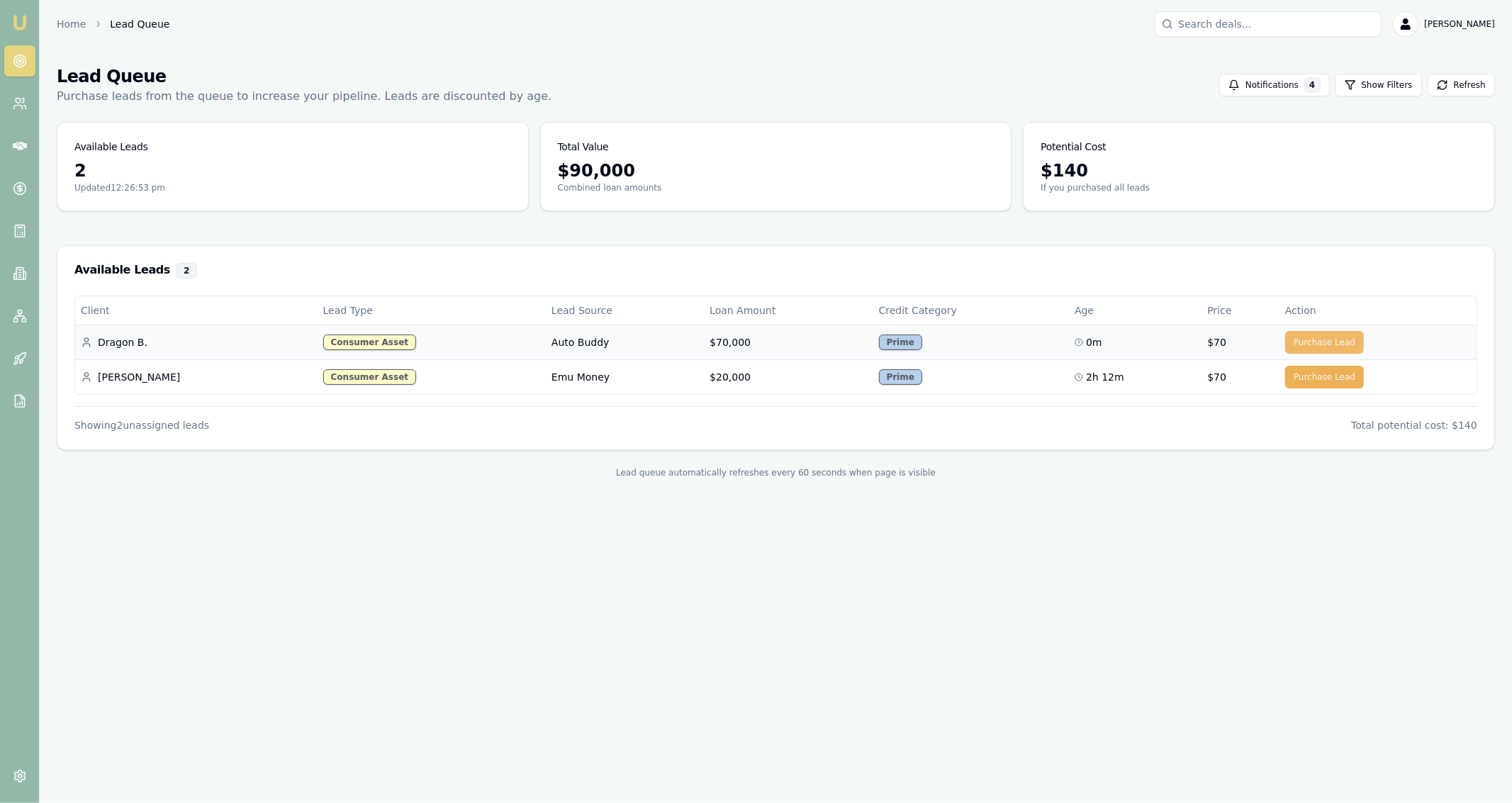
click at [1335, 341] on button "Purchase Lead" at bounding box center [1324, 342] width 78 height 23
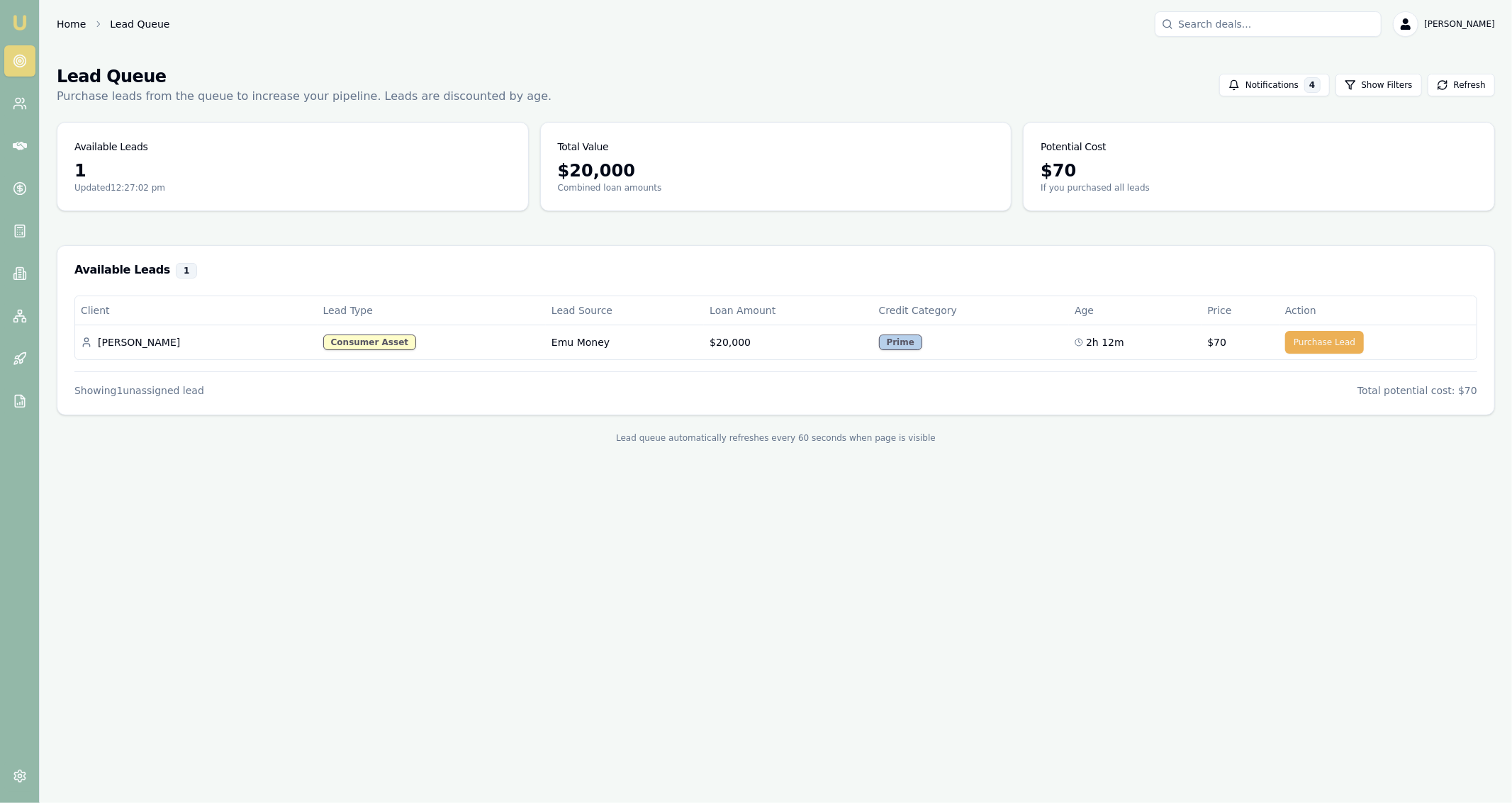
click at [70, 23] on link "Home" at bounding box center [71, 24] width 29 height 14
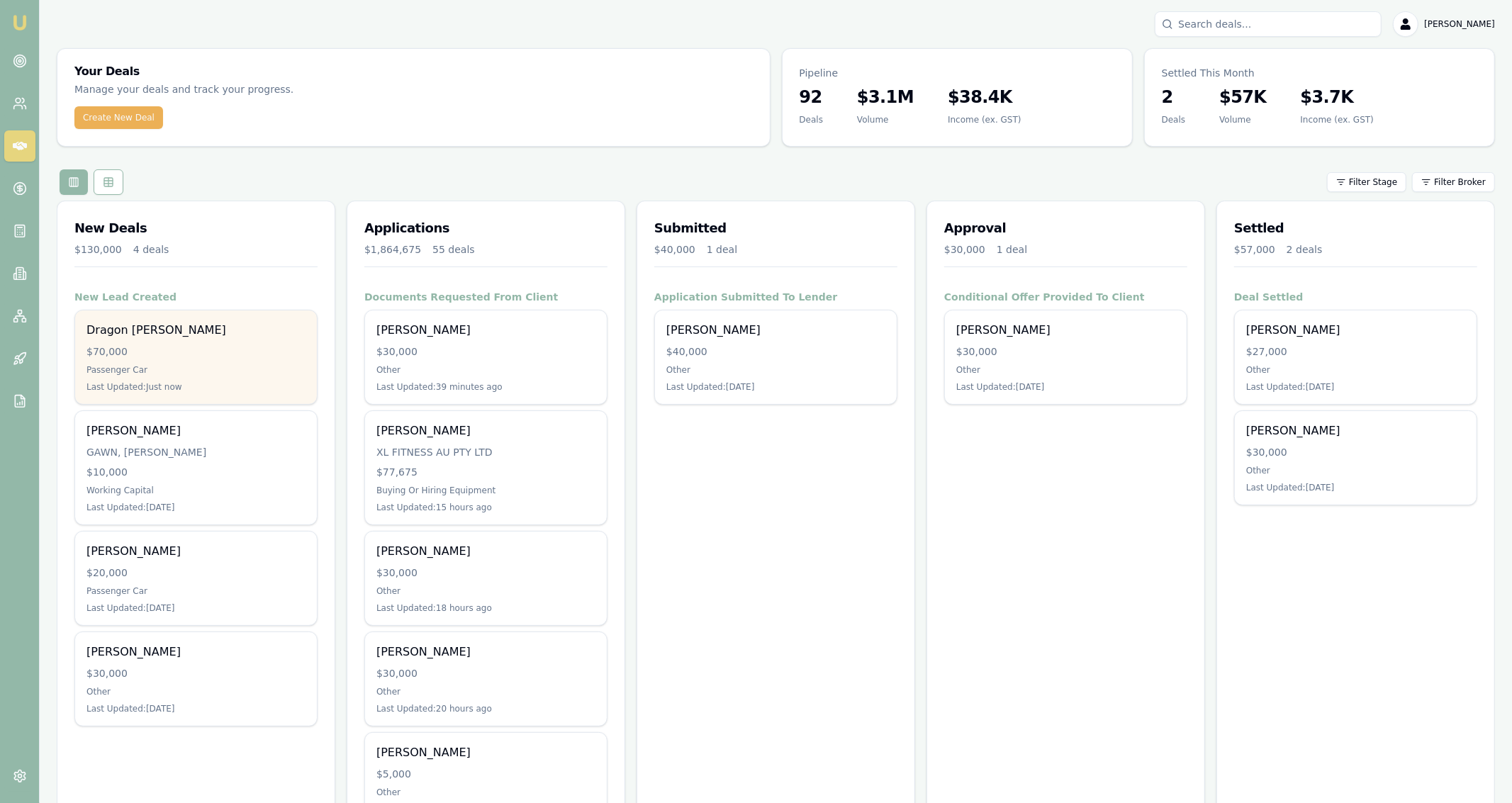
click at [207, 335] on div "Dragon Barski" at bounding box center [196, 330] width 219 height 17
click at [222, 334] on div "Dragon Barski" at bounding box center [196, 330] width 219 height 17
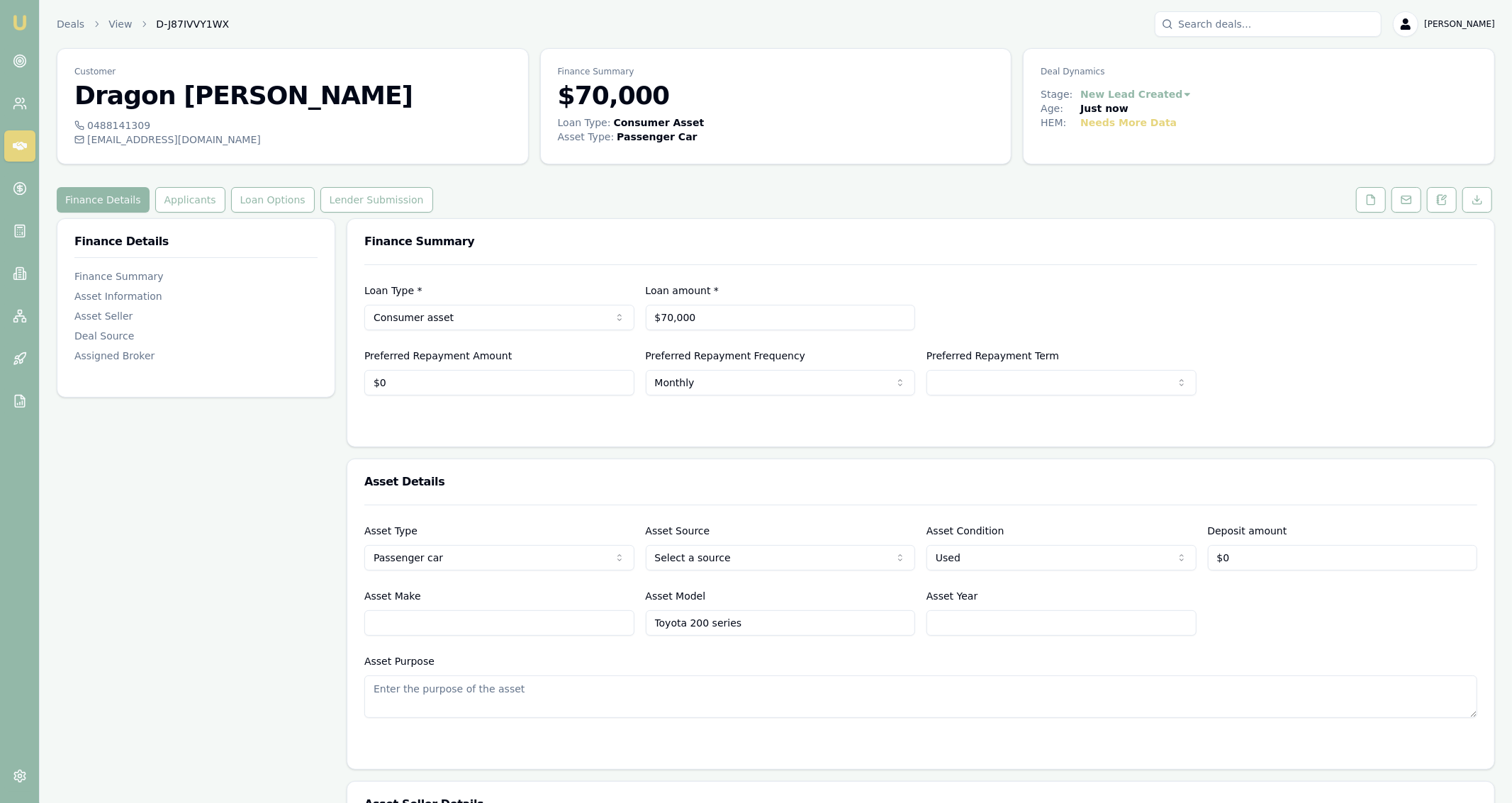
click at [164, 121] on div "0488141309" at bounding box center [293, 125] width 437 height 14
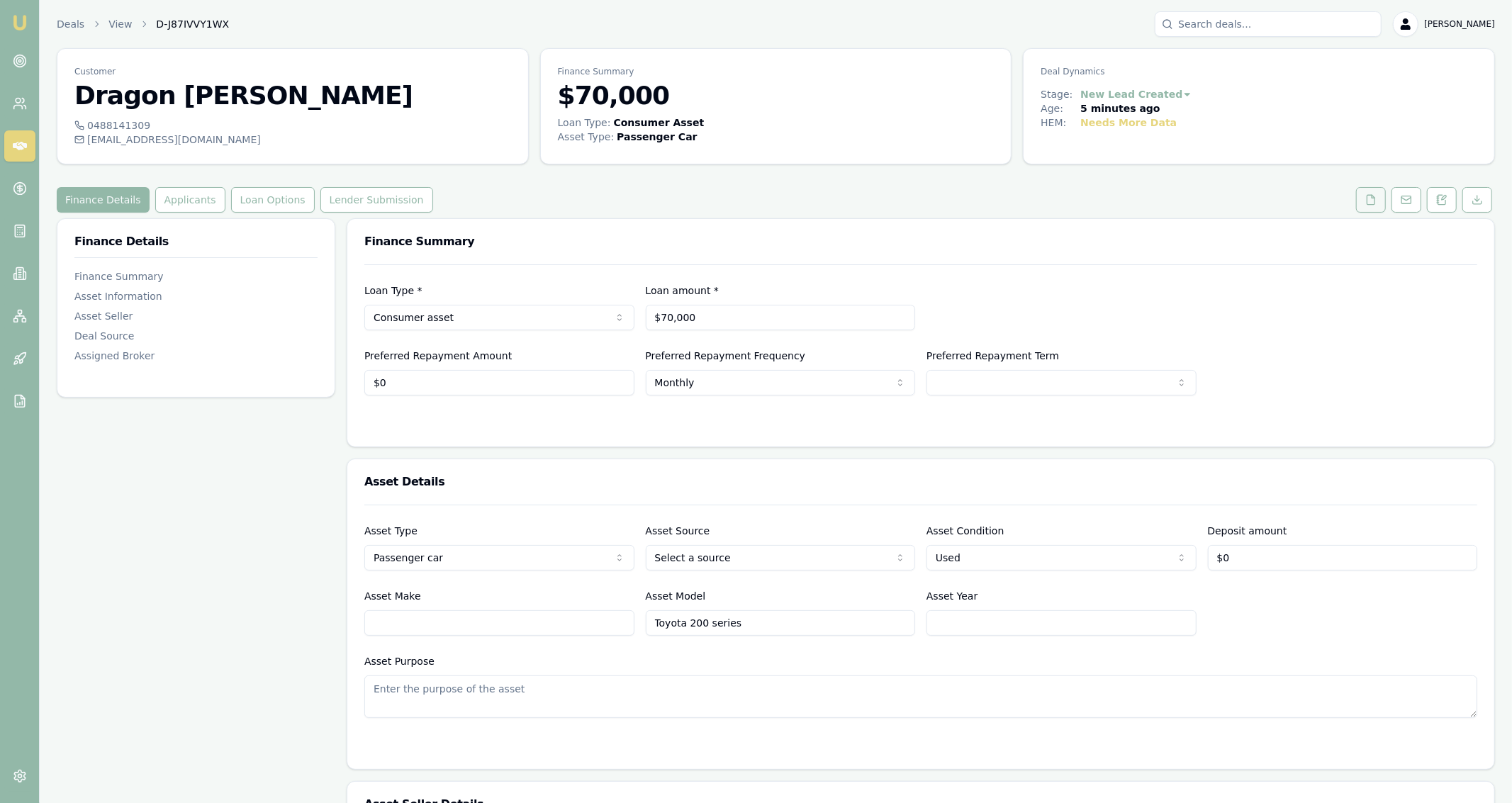
click at [1370, 197] on icon at bounding box center [1370, 200] width 11 height 11
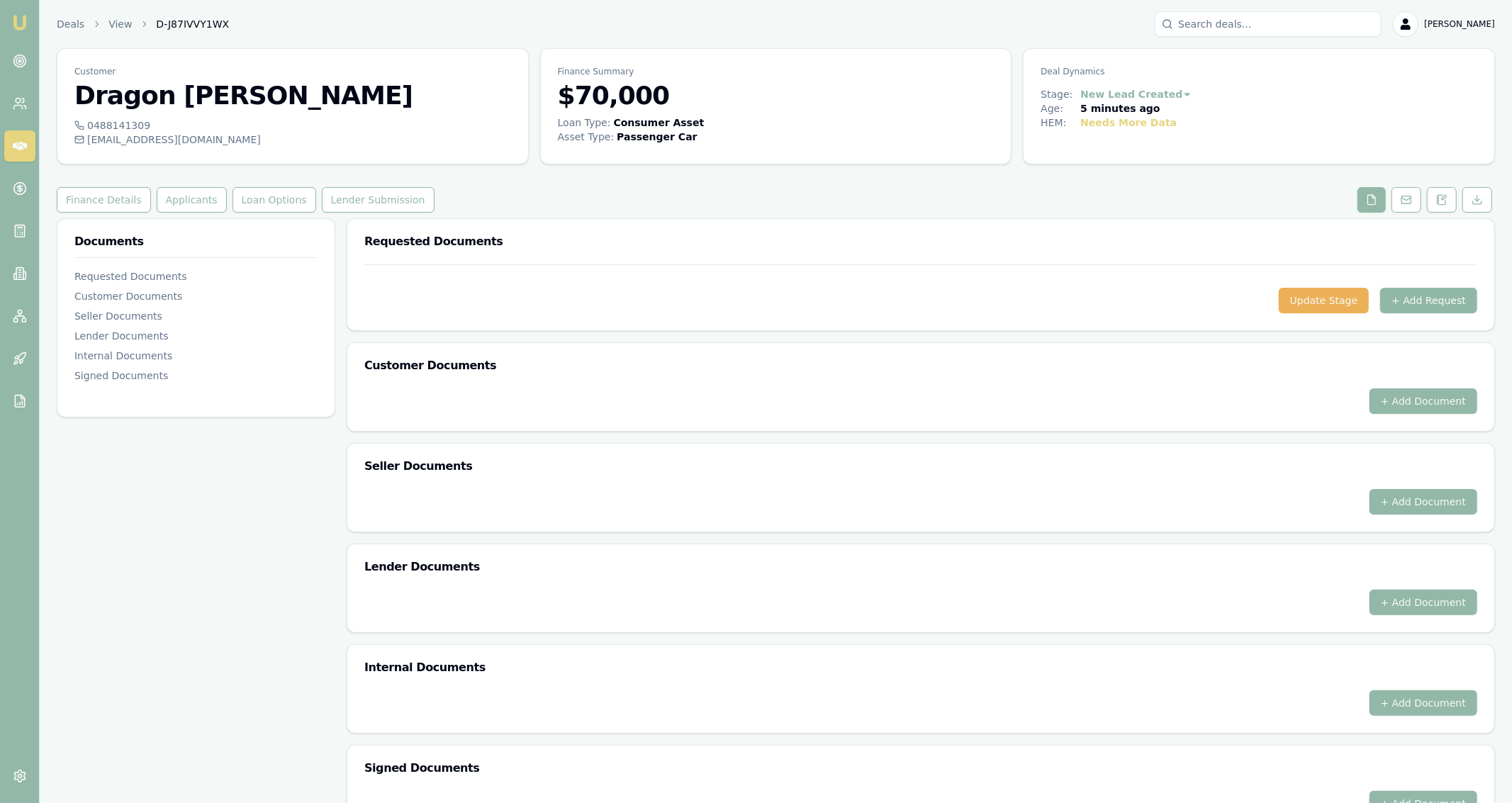
click at [1421, 307] on button "+ Add Request" at bounding box center [1428, 301] width 97 height 26
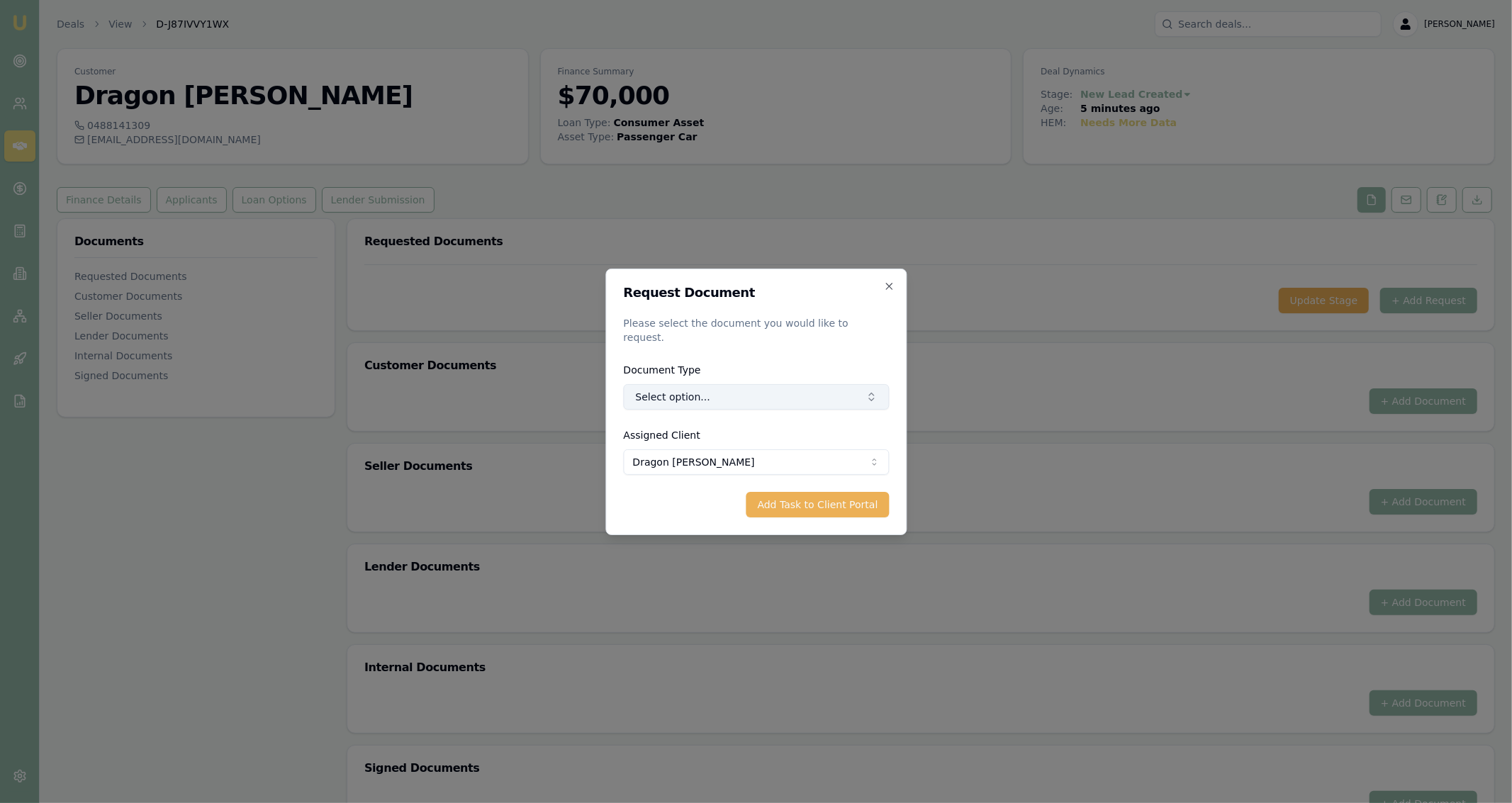
click at [765, 392] on button "Select option..." at bounding box center [756, 397] width 266 height 26
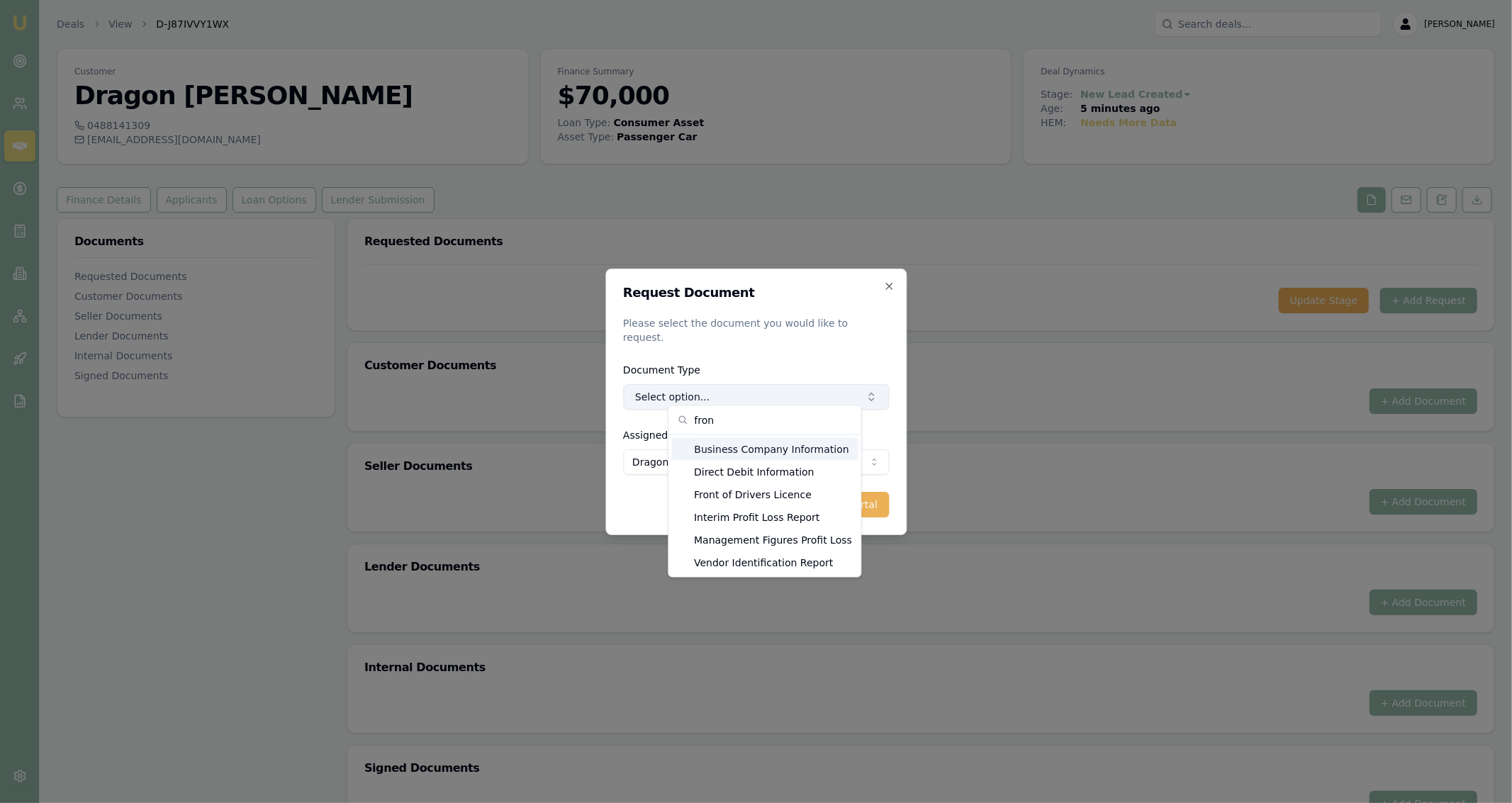
type input "front"
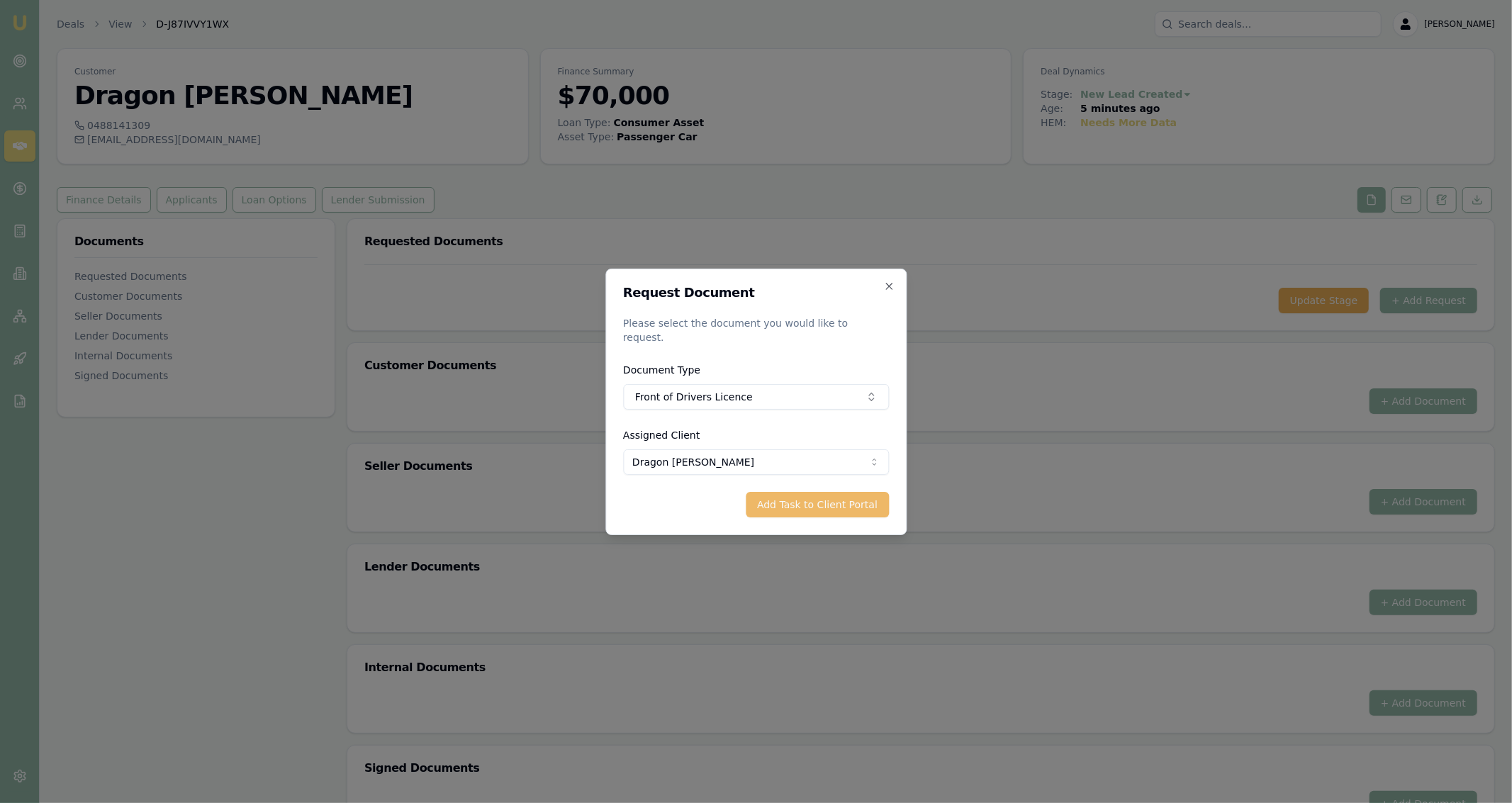
click at [872, 492] on button "Add Task to Client Portal" at bounding box center [817, 505] width 143 height 26
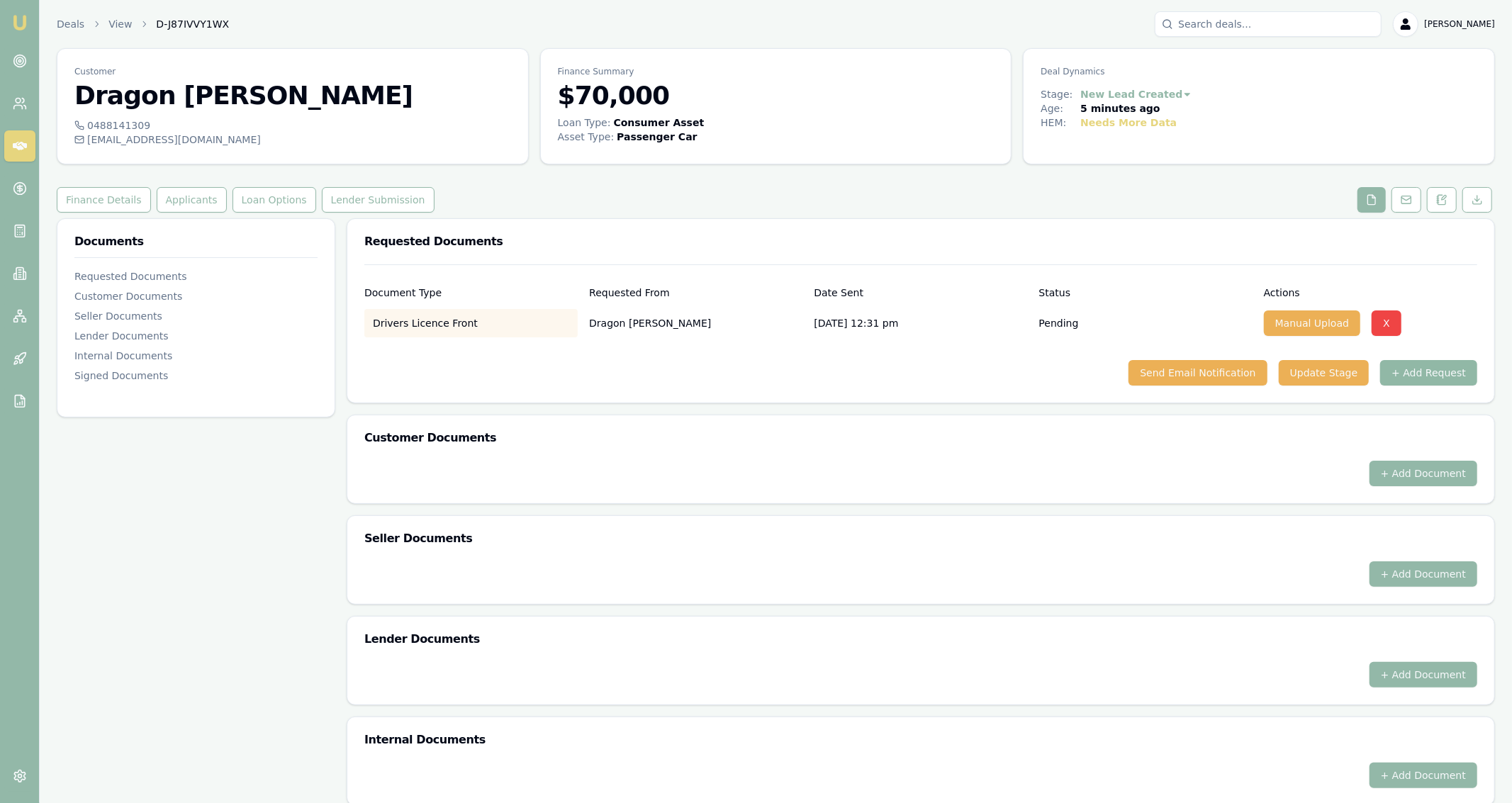
click at [1410, 383] on button "+ Add Request" at bounding box center [1428, 373] width 97 height 26
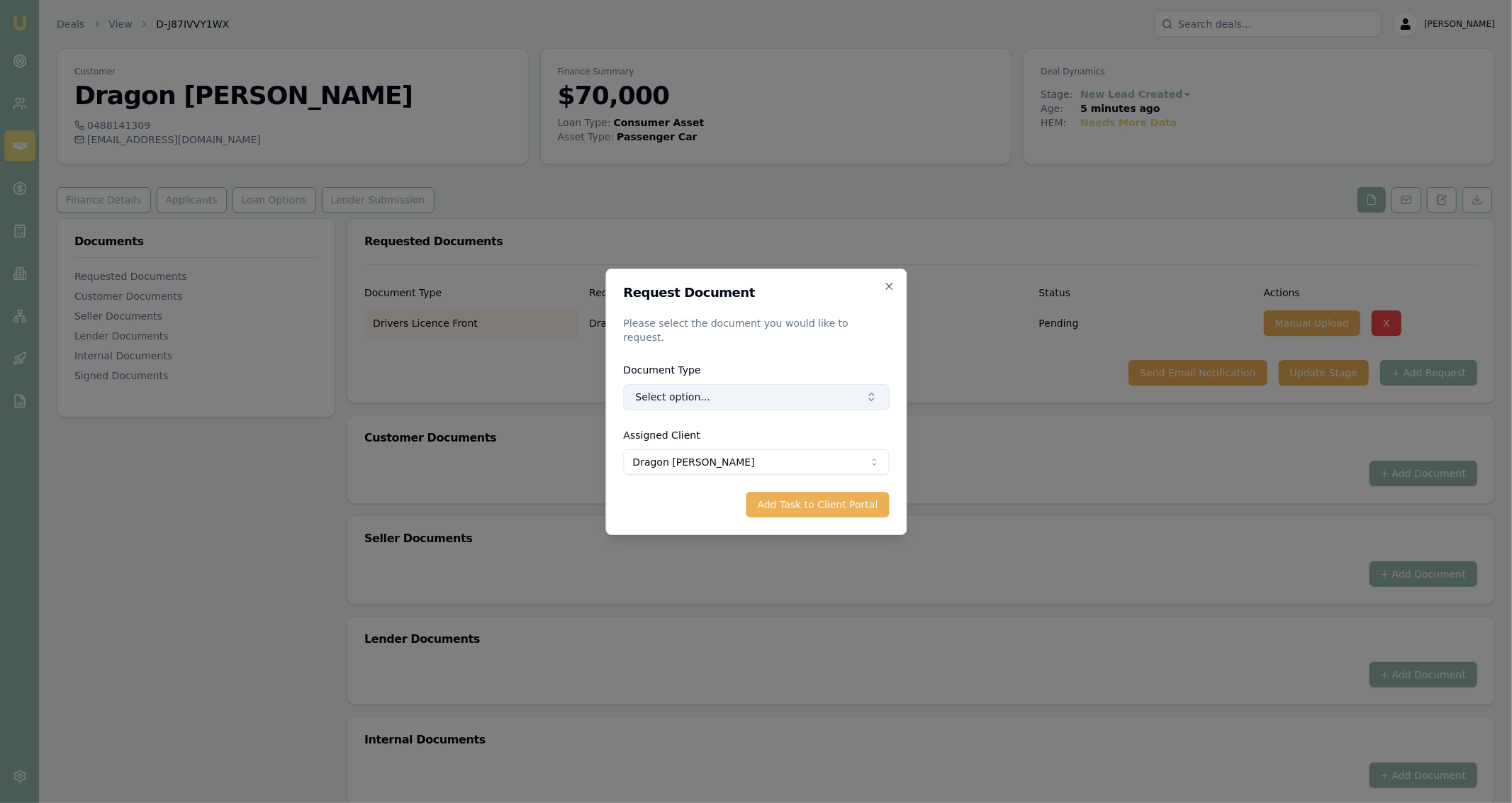
click at [839, 390] on button "Select option..." at bounding box center [756, 397] width 266 height 26
type input "back"
click at [802, 450] on div "Back of Drivers Licence" at bounding box center [760, 450] width 151 height 23
click at [802, 492] on button "Add Task to Client Portal" at bounding box center [817, 505] width 143 height 26
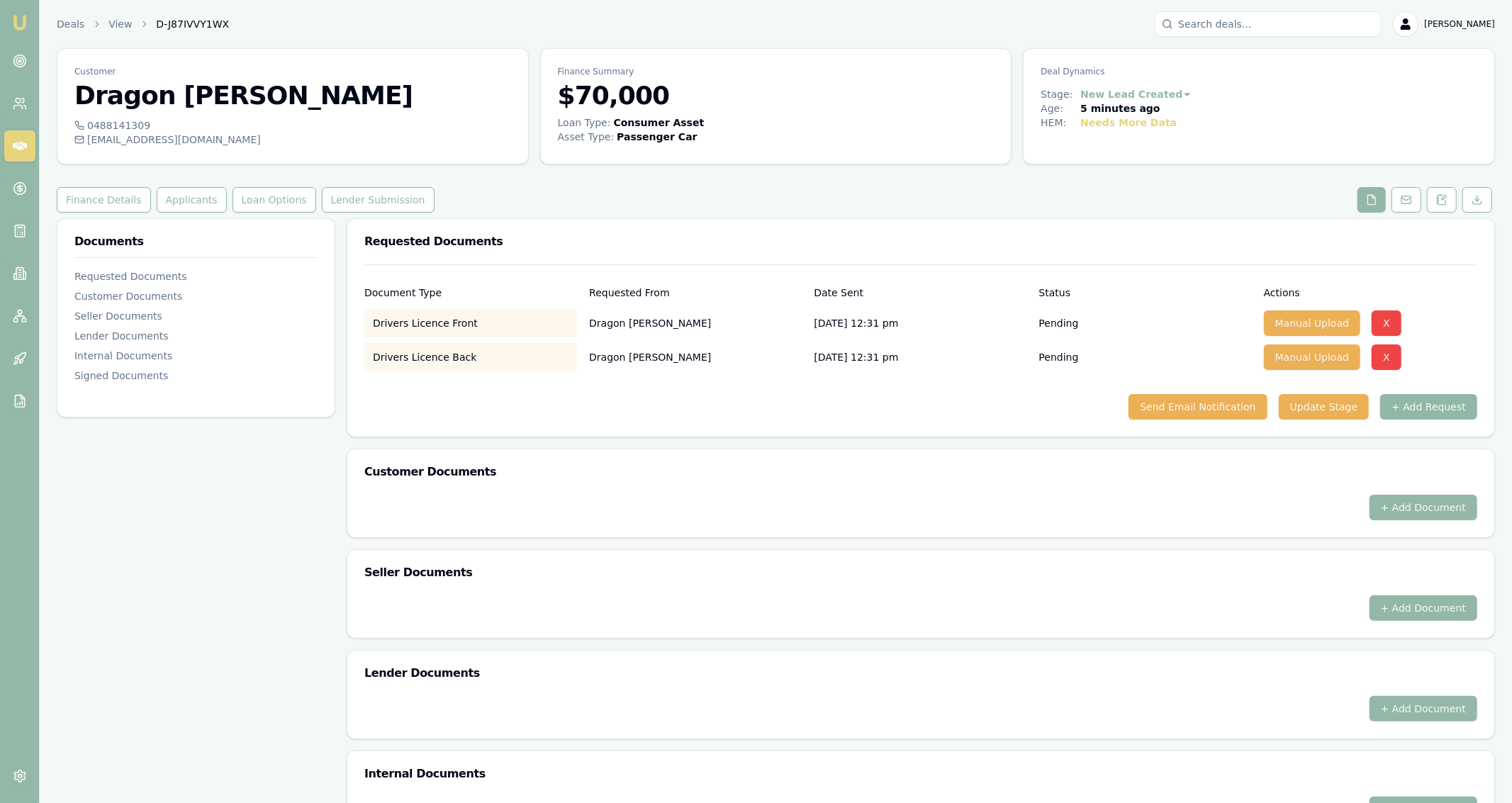
click at [1433, 402] on button "+ Add Request" at bounding box center [1428, 407] width 97 height 26
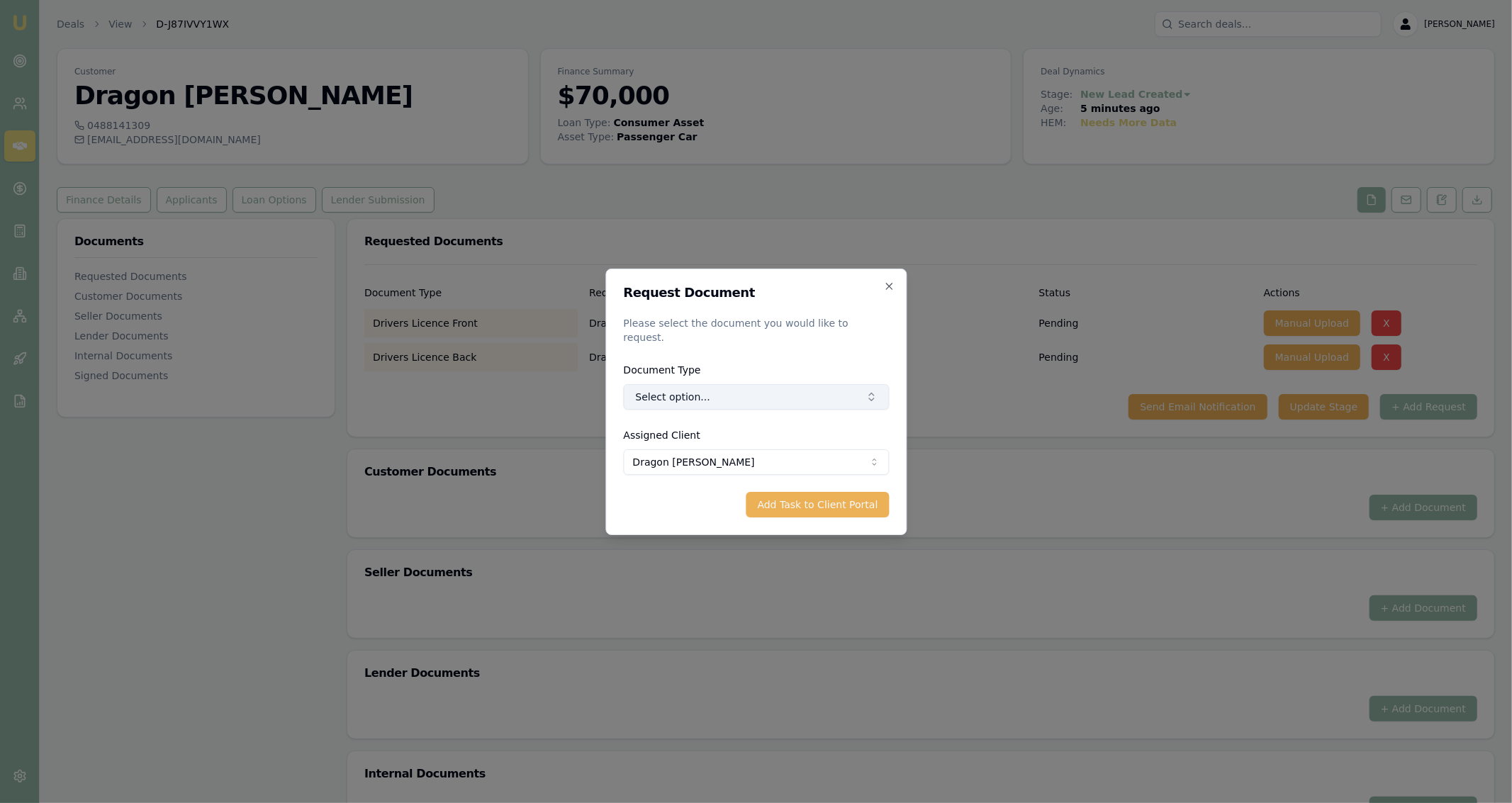
click at [757, 387] on button "Select option..." at bounding box center [756, 397] width 266 height 26
type input "medica"
click at [826, 492] on button "Add Task to Client Portal" at bounding box center [817, 505] width 143 height 26
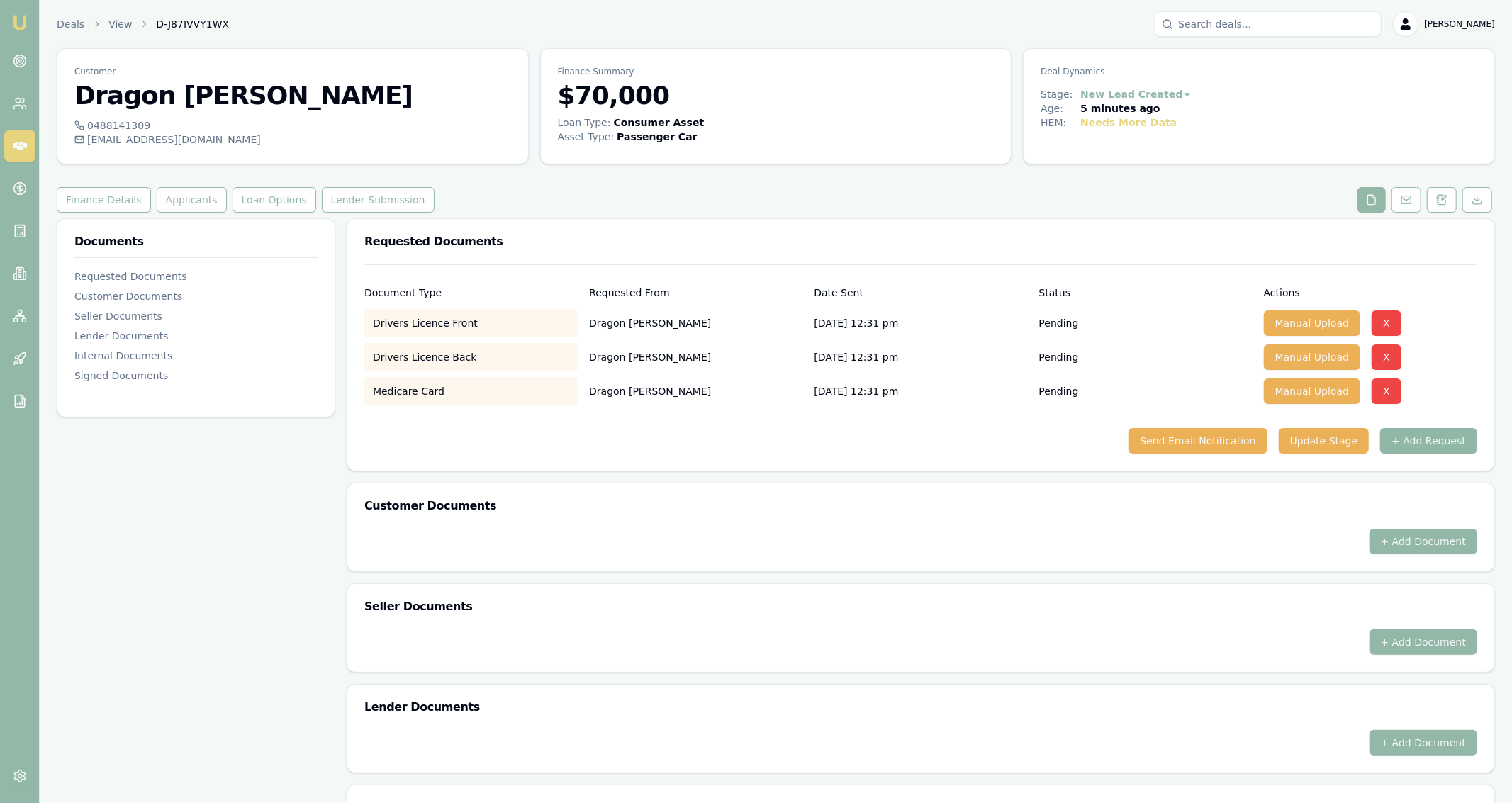
click at [1427, 447] on button "+ Add Request" at bounding box center [1428, 441] width 97 height 26
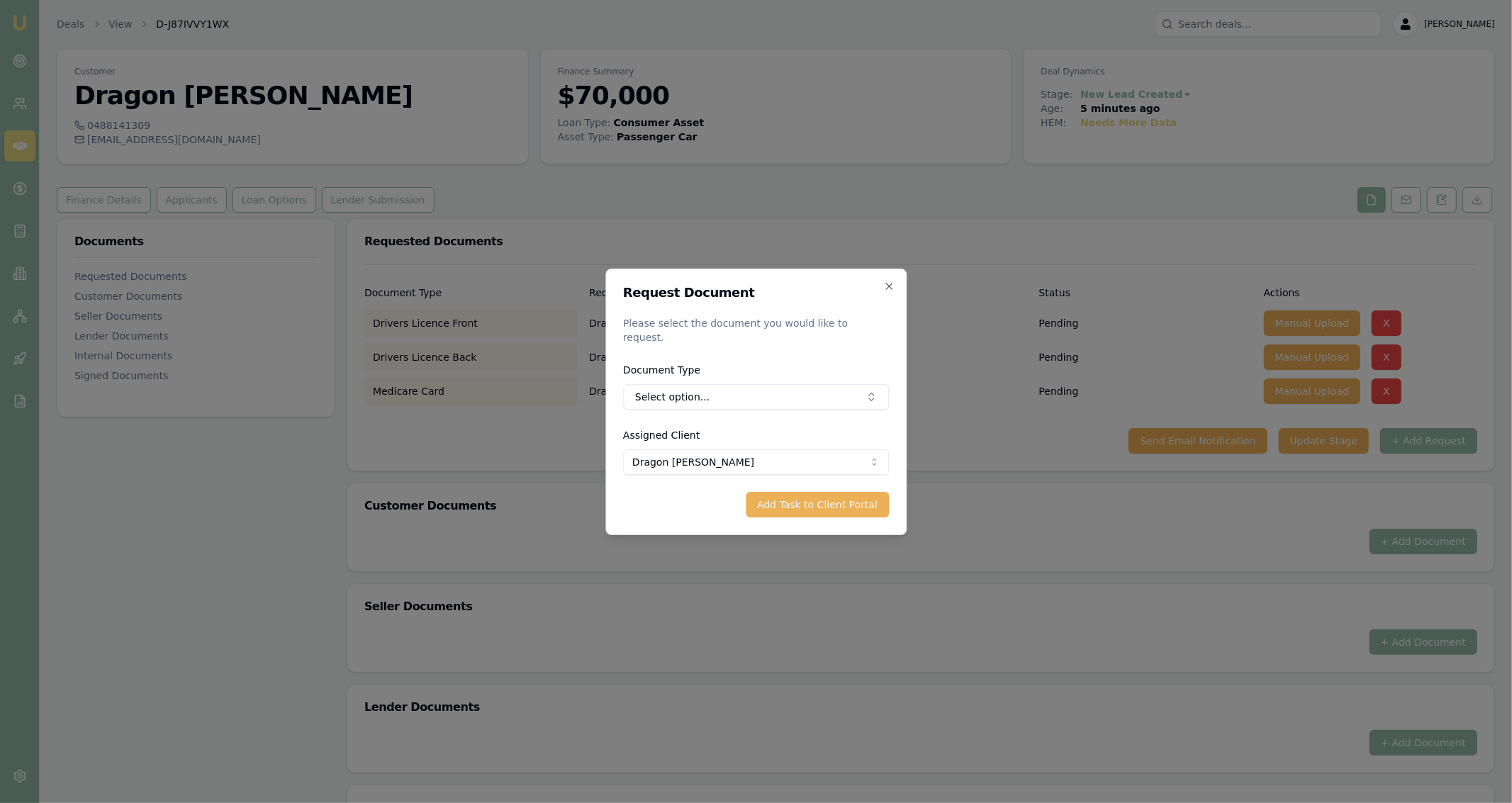
click at [871, 372] on div "Document Type Select option..." at bounding box center [756, 386] width 266 height 48
click at [874, 384] on button "Select option..." at bounding box center [756, 397] width 266 height 26
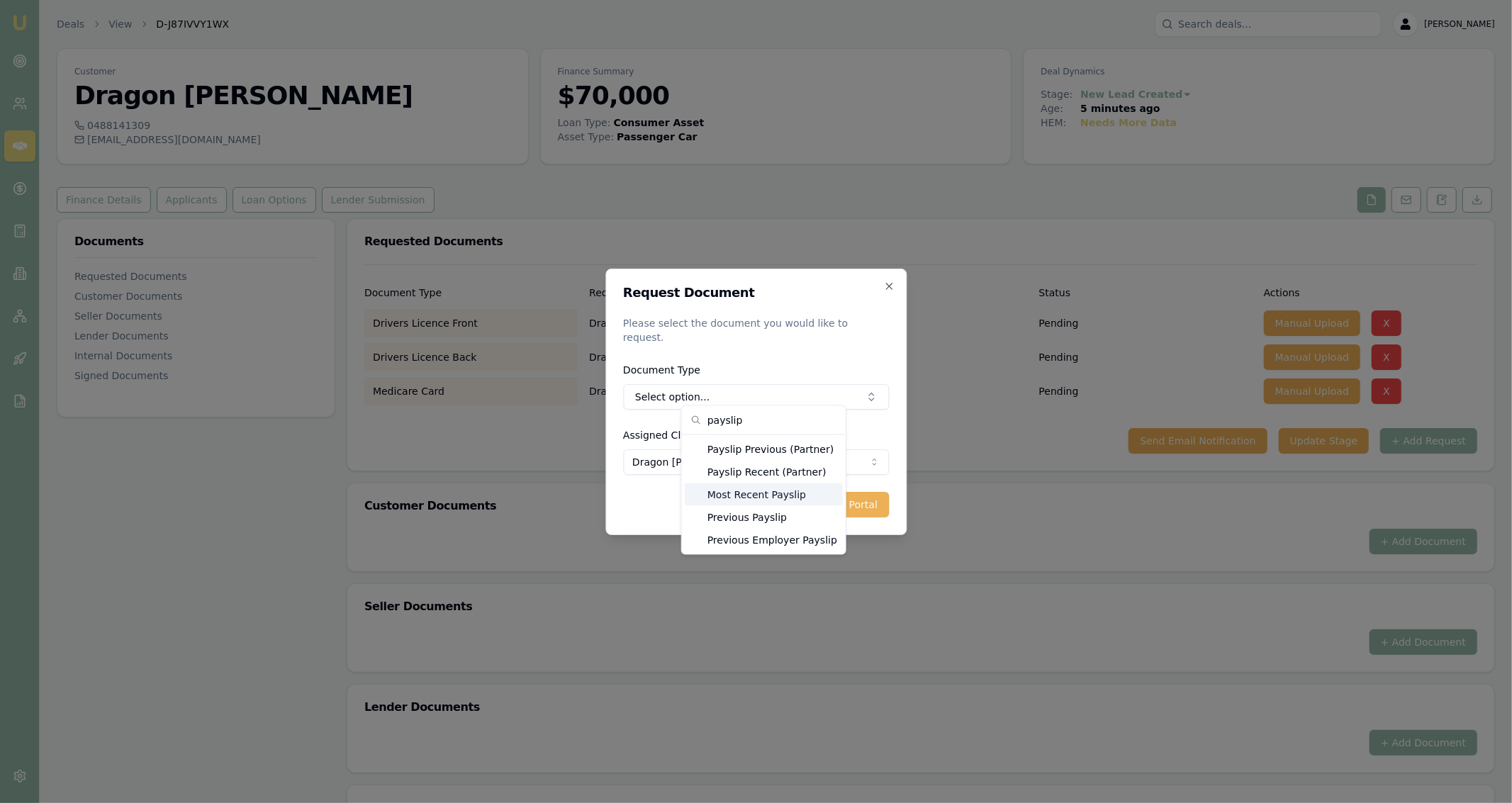
type input "payslip"
click at [814, 494] on div "Most Recent Payslip" at bounding box center [764, 495] width 158 height 23
click at [819, 499] on button "Add Task to Client Portal" at bounding box center [817, 505] width 143 height 26
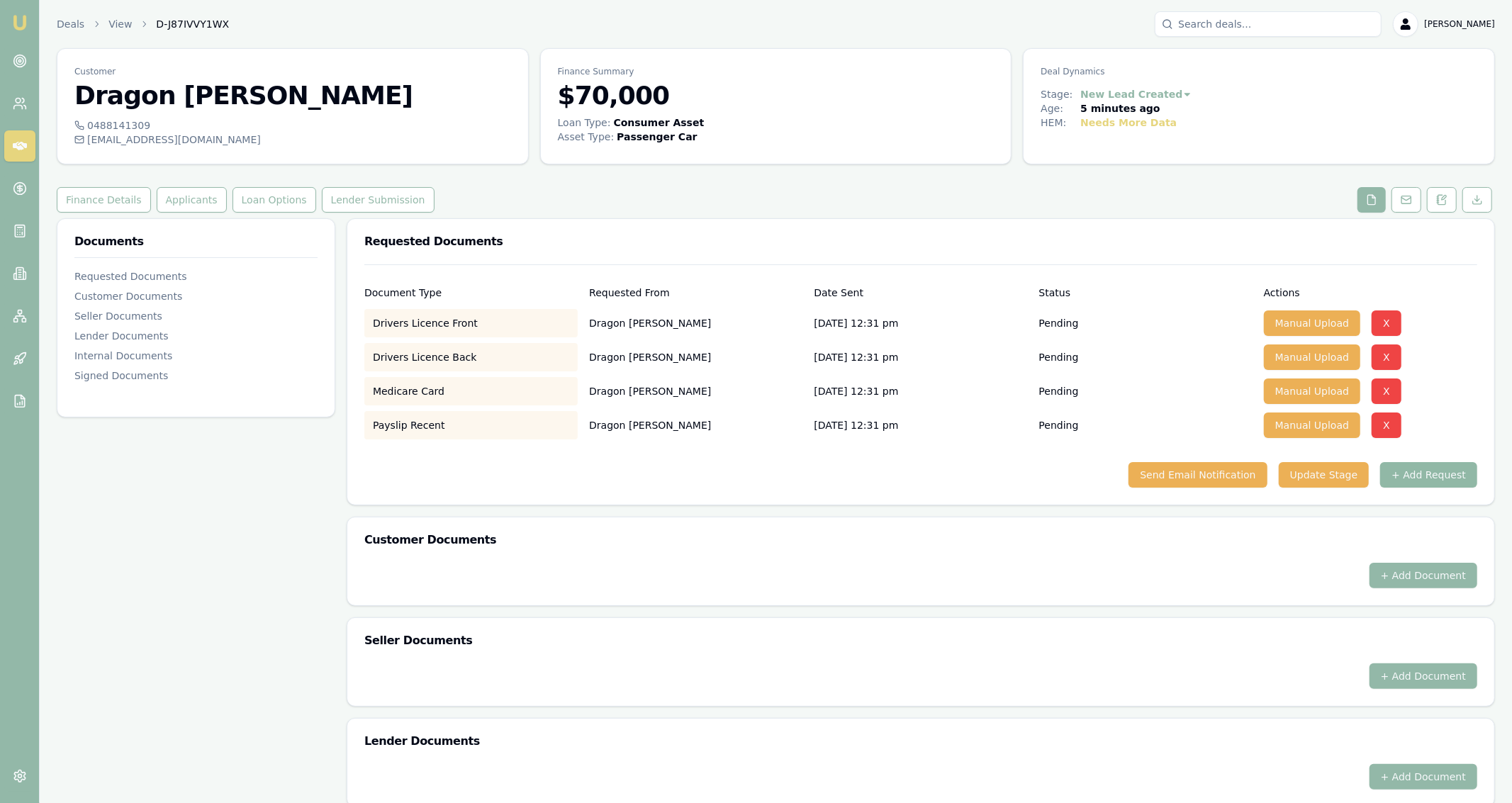
click at [1431, 474] on button "+ Add Request" at bounding box center [1428, 475] width 97 height 26
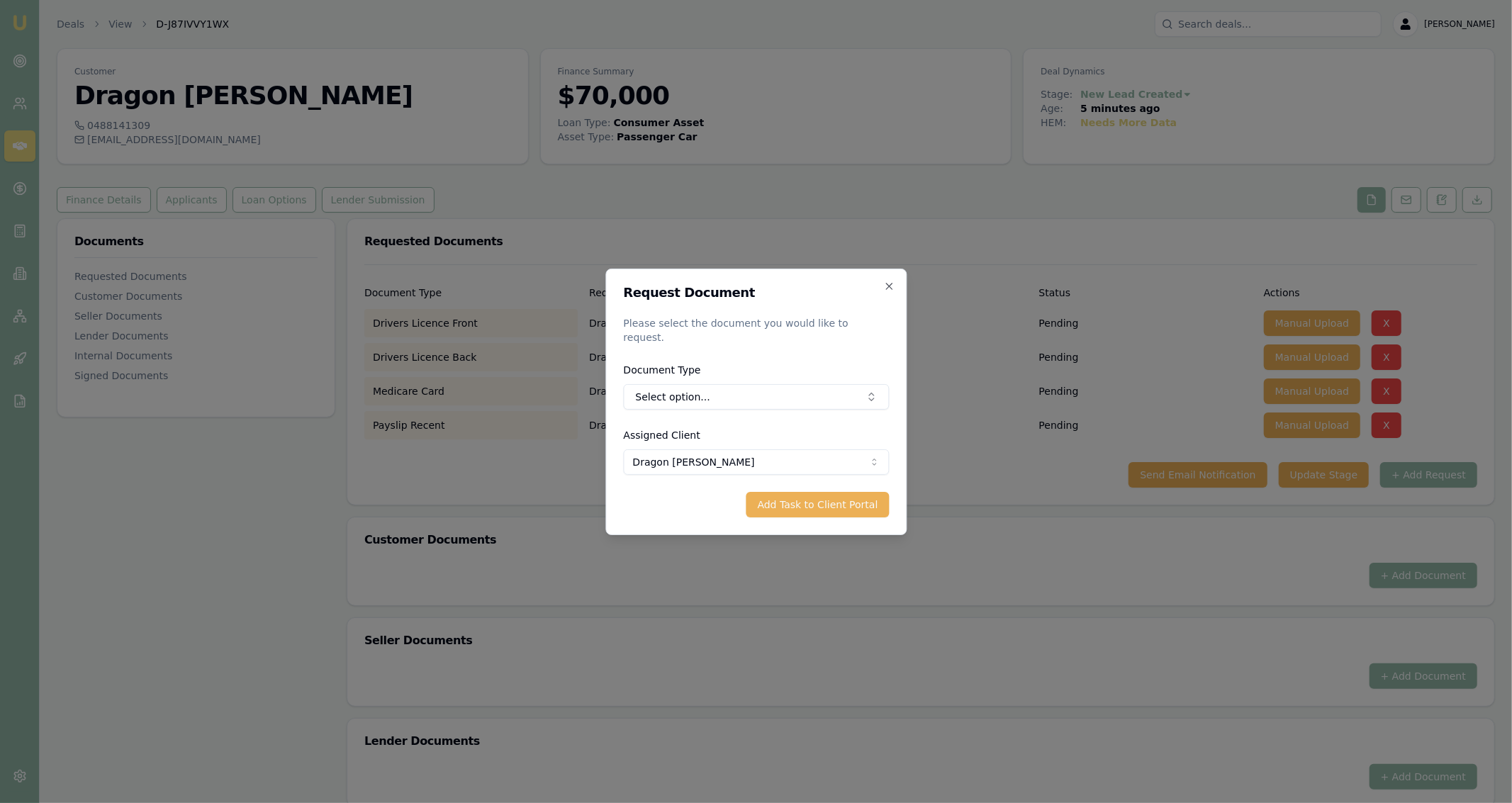
click at [768, 403] on form "Request Document Please select the document you would like to request. Document…" at bounding box center [756, 402] width 266 height 231
click at [767, 384] on button "Select option..." at bounding box center [756, 397] width 266 height 26
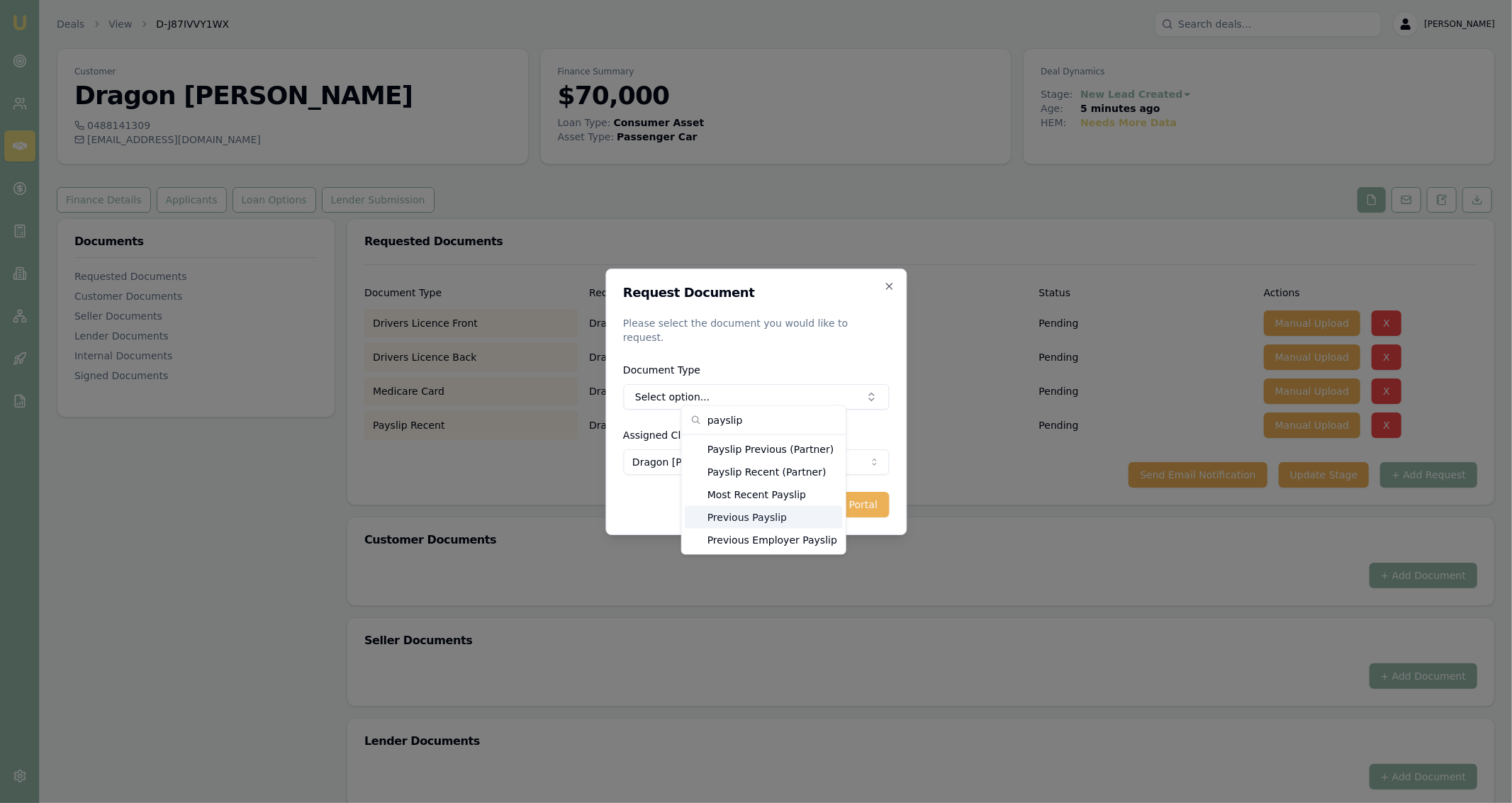
type input "payslip"
click at [782, 518] on div "Previous Payslip" at bounding box center [764, 518] width 158 height 23
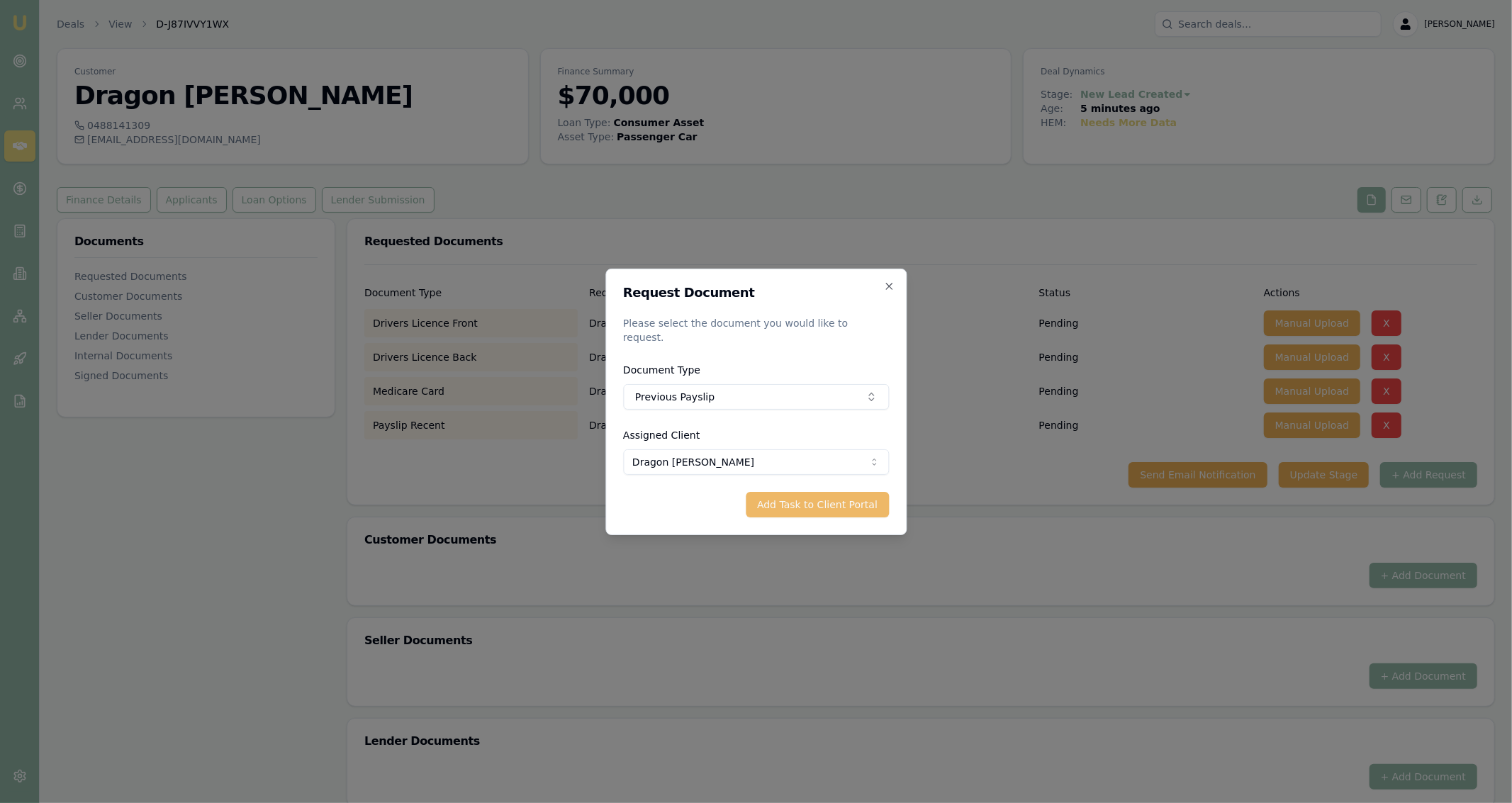
click at [838, 503] on button "Add Task to Client Portal" at bounding box center [817, 505] width 143 height 26
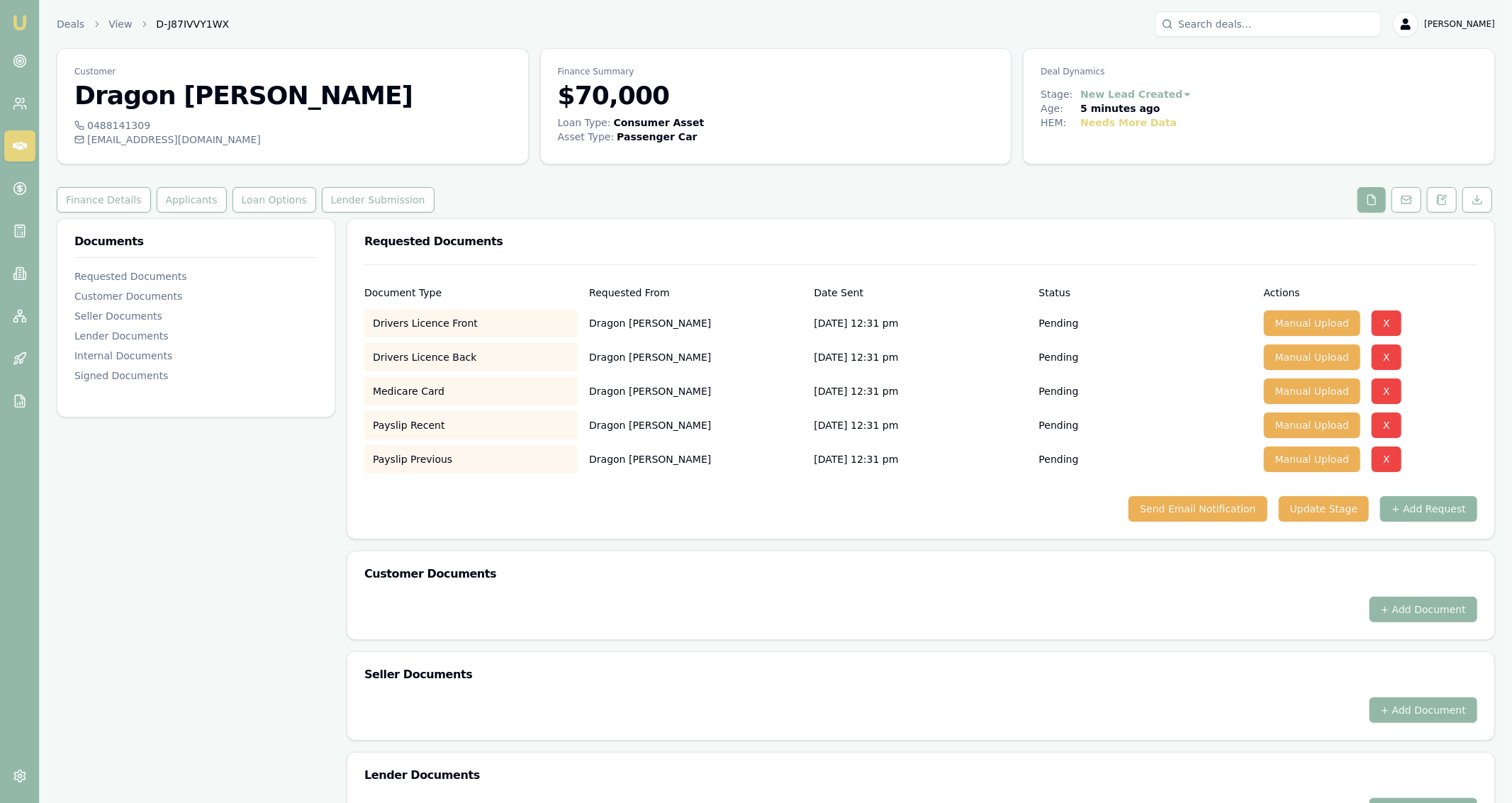
click at [1459, 517] on button "+ Add Request" at bounding box center [1428, 509] width 97 height 26
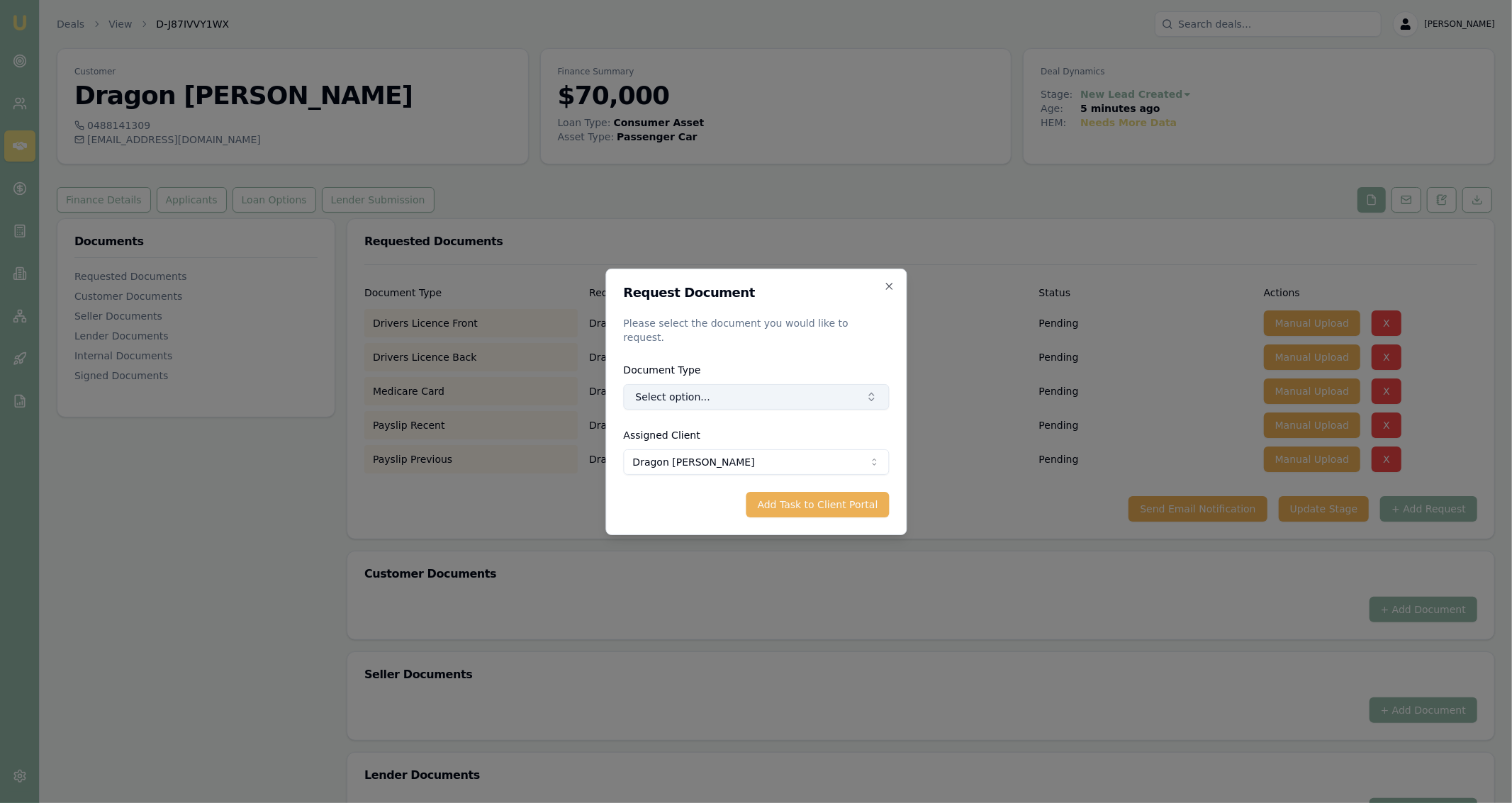
click at [747, 384] on button "Select option..." at bounding box center [756, 397] width 266 height 26
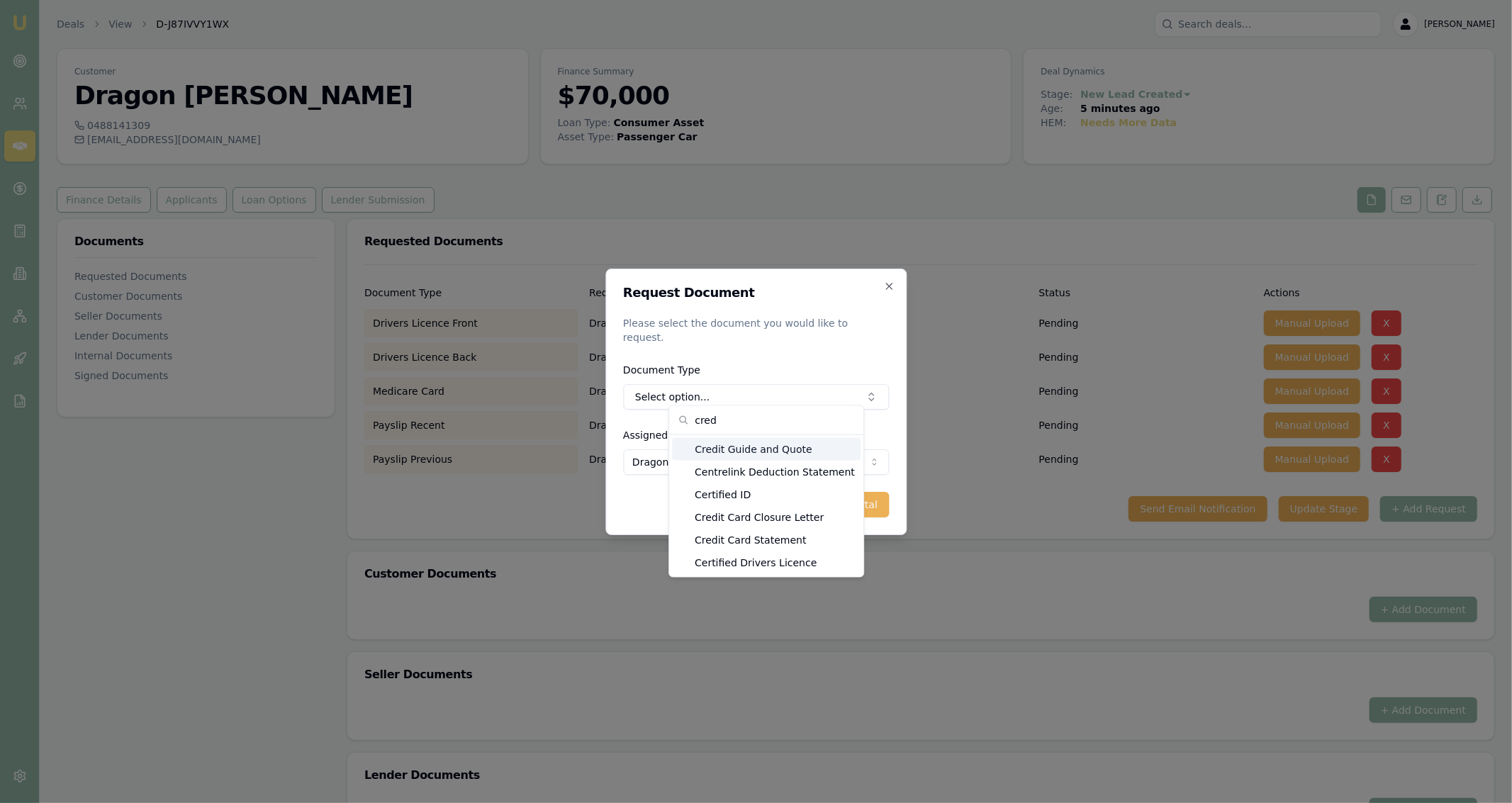
type input "cred"
click at [739, 449] on div "Credit Guide and Quote" at bounding box center [766, 450] width 188 height 23
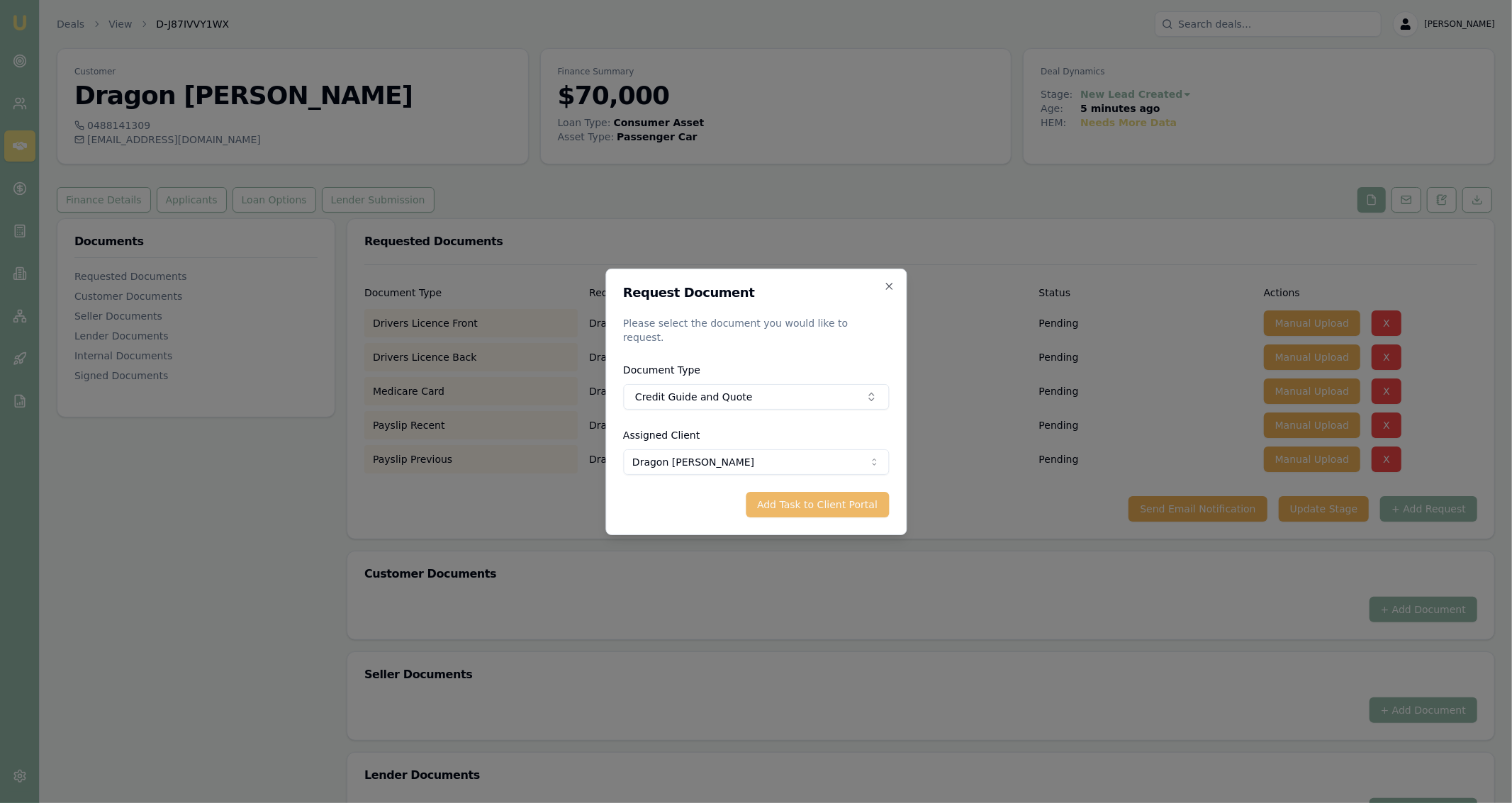
click at [827, 507] on button "Add Task to Client Portal" at bounding box center [817, 505] width 143 height 26
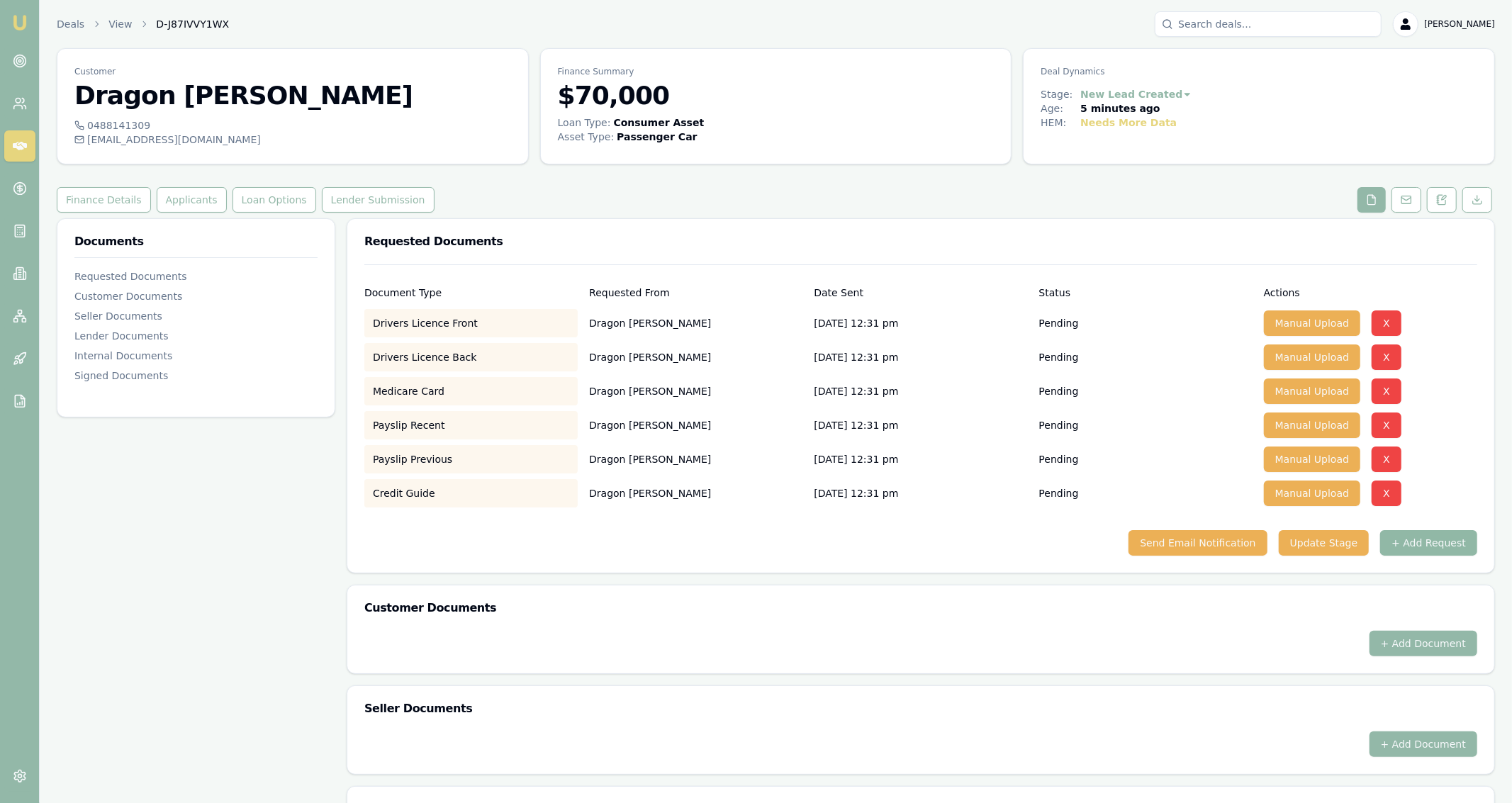
click at [1421, 546] on button "+ Add Request" at bounding box center [1428, 543] width 97 height 26
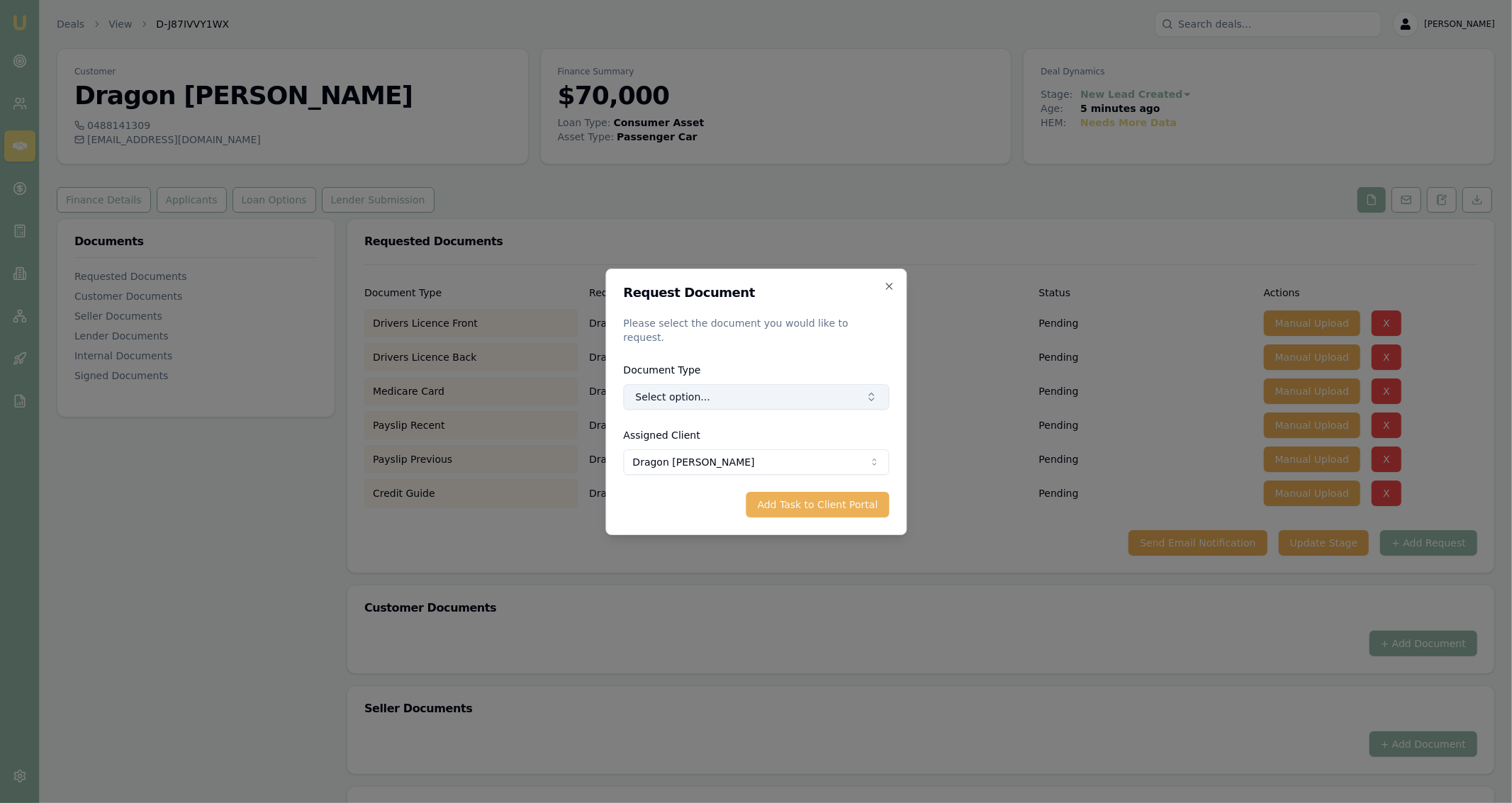
click at [812, 400] on button "Select option..." at bounding box center [756, 397] width 266 height 26
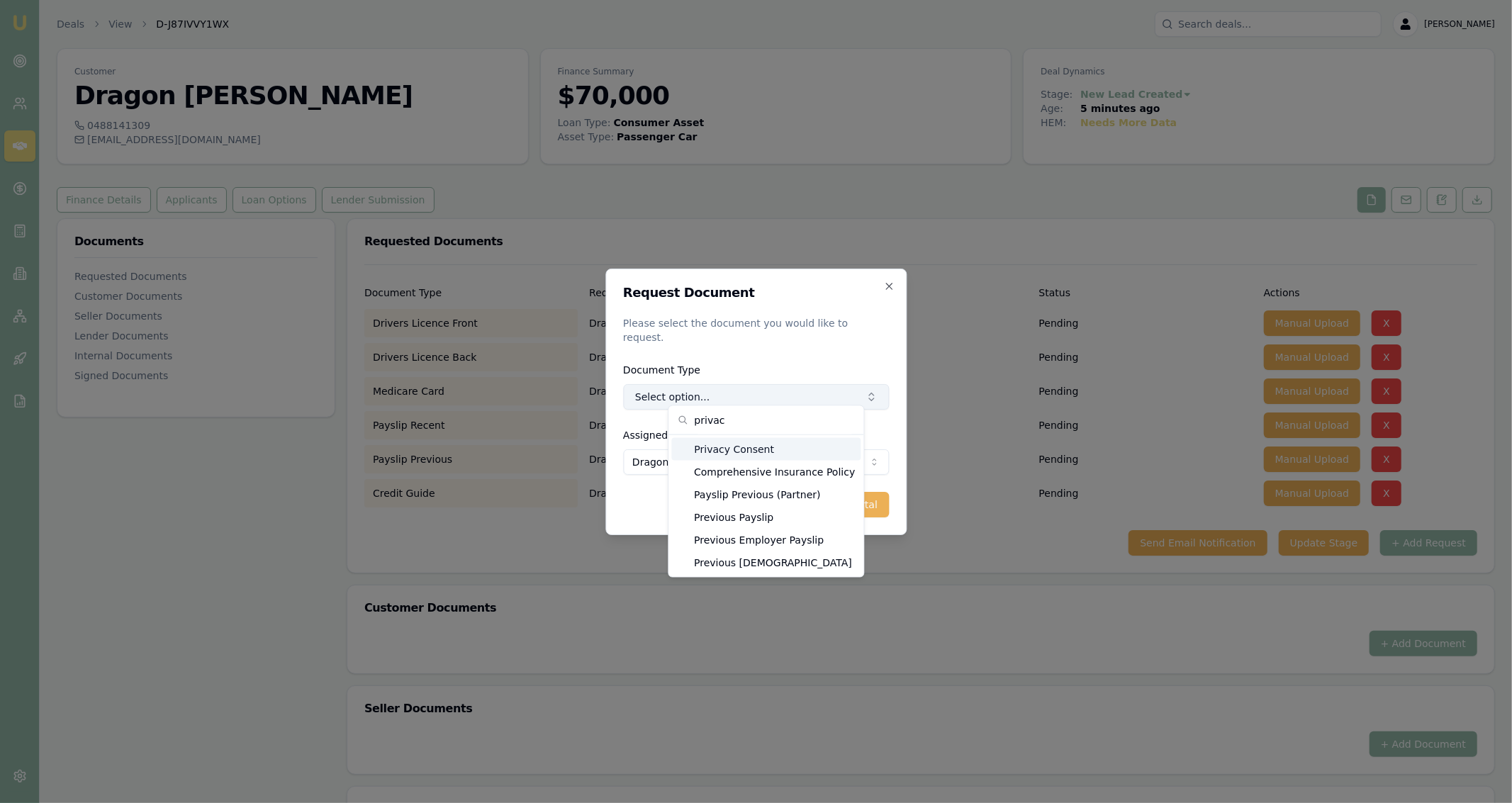
type input "privacy"
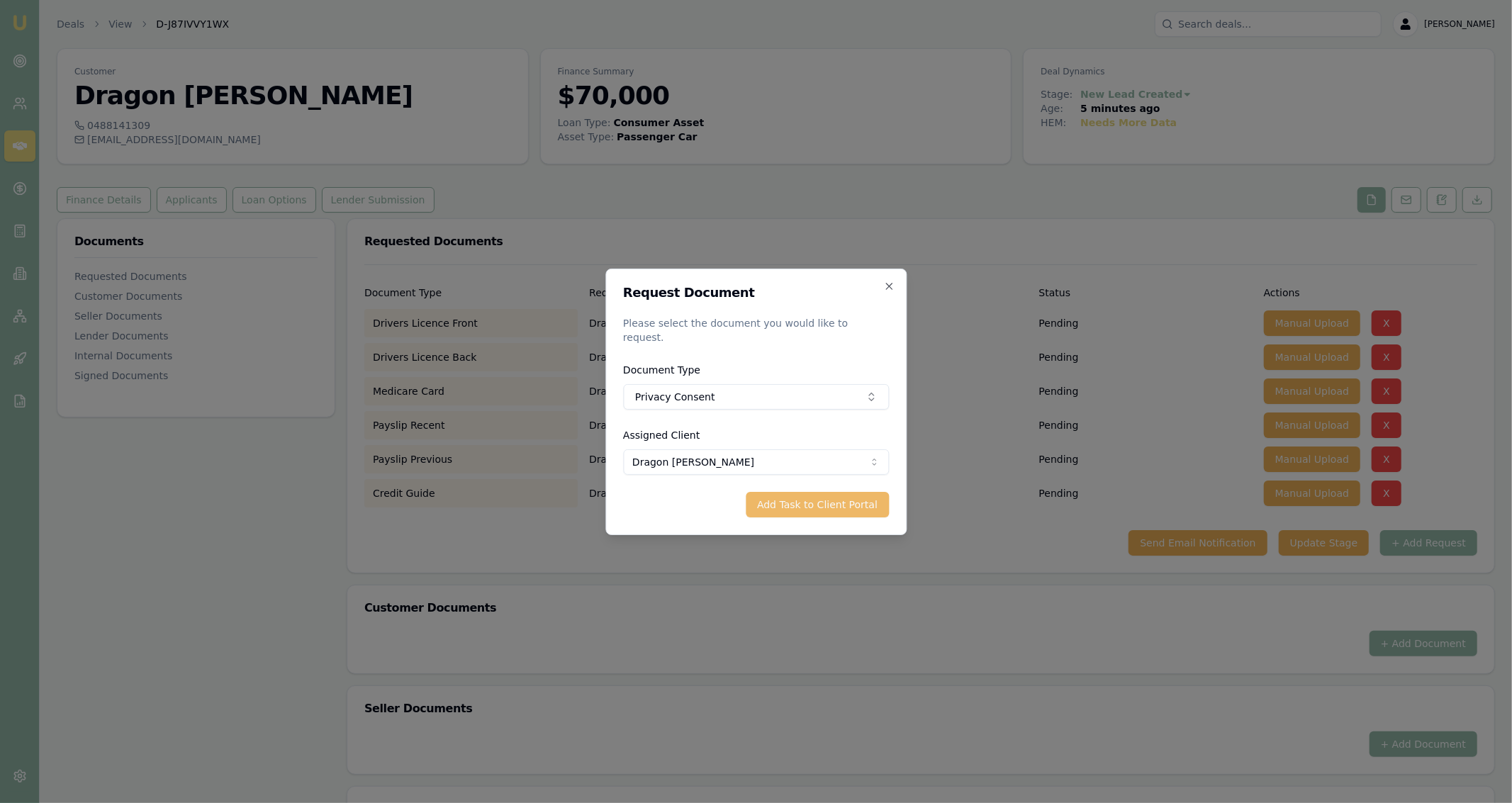
click at [801, 496] on button "Add Task to Client Portal" at bounding box center [817, 505] width 143 height 26
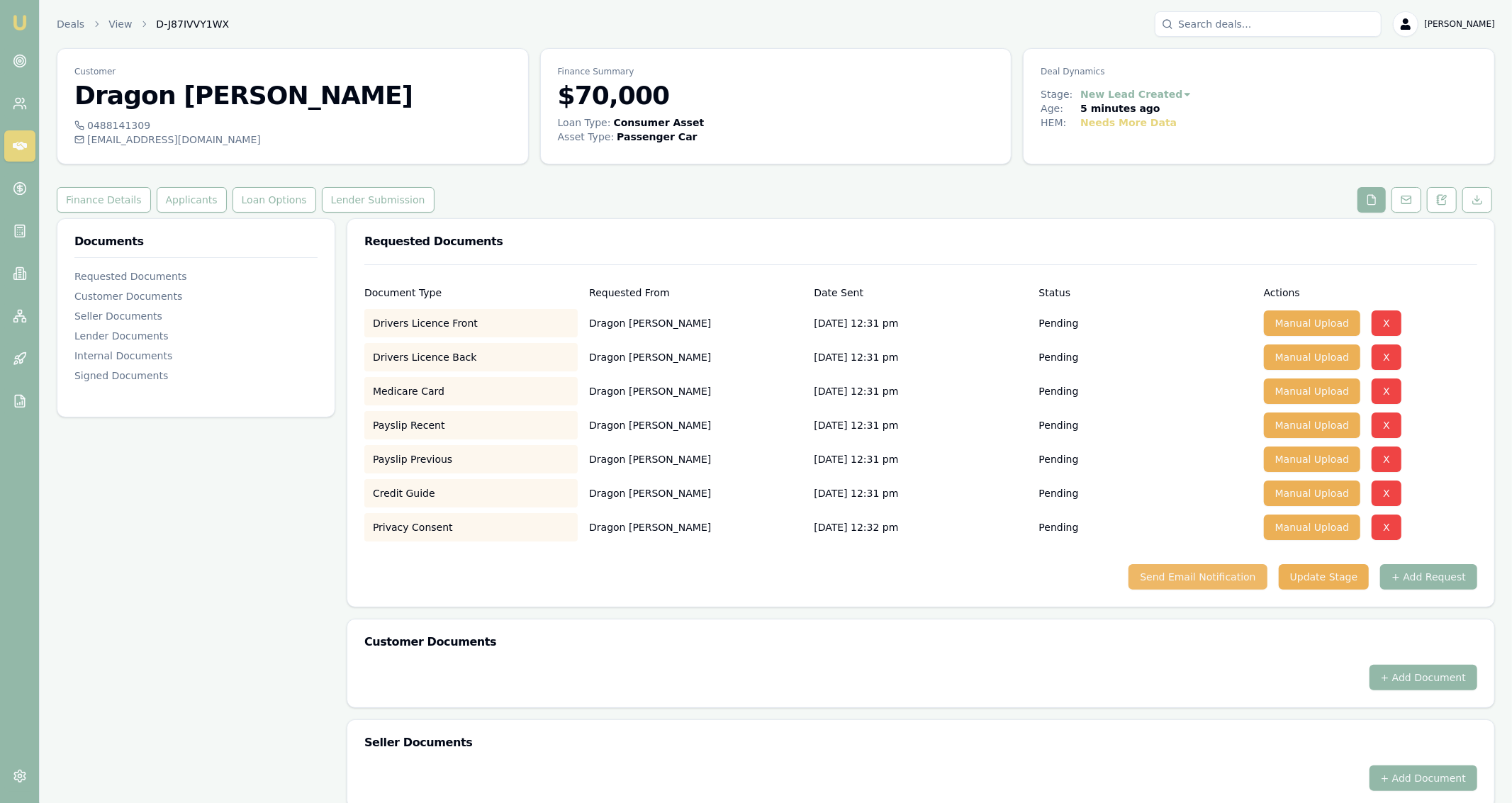
click at [1247, 584] on button "Send Email Notification" at bounding box center [1197, 577] width 138 height 26
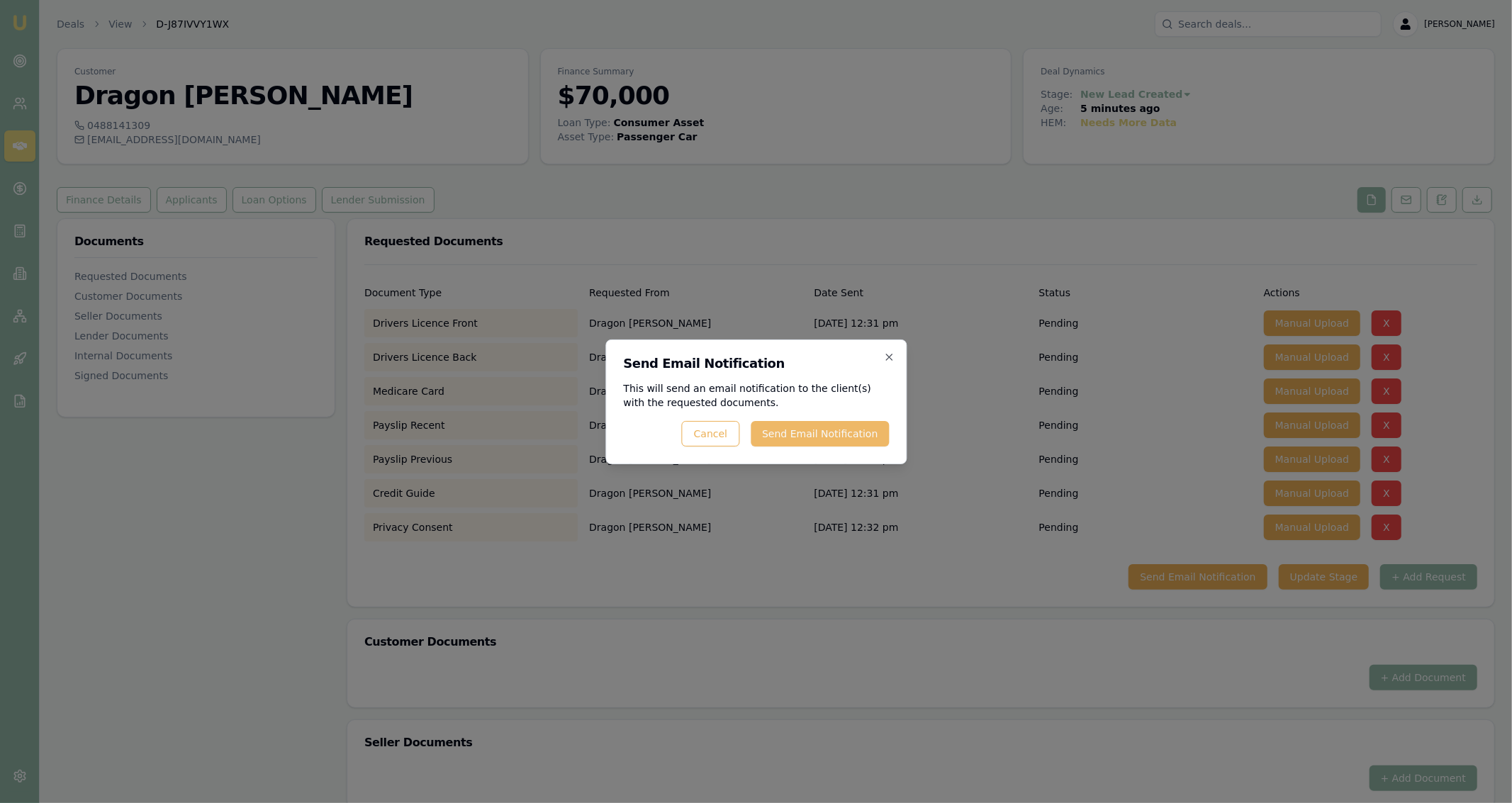
click at [874, 426] on button "Send Email Notification" at bounding box center [820, 434] width 138 height 26
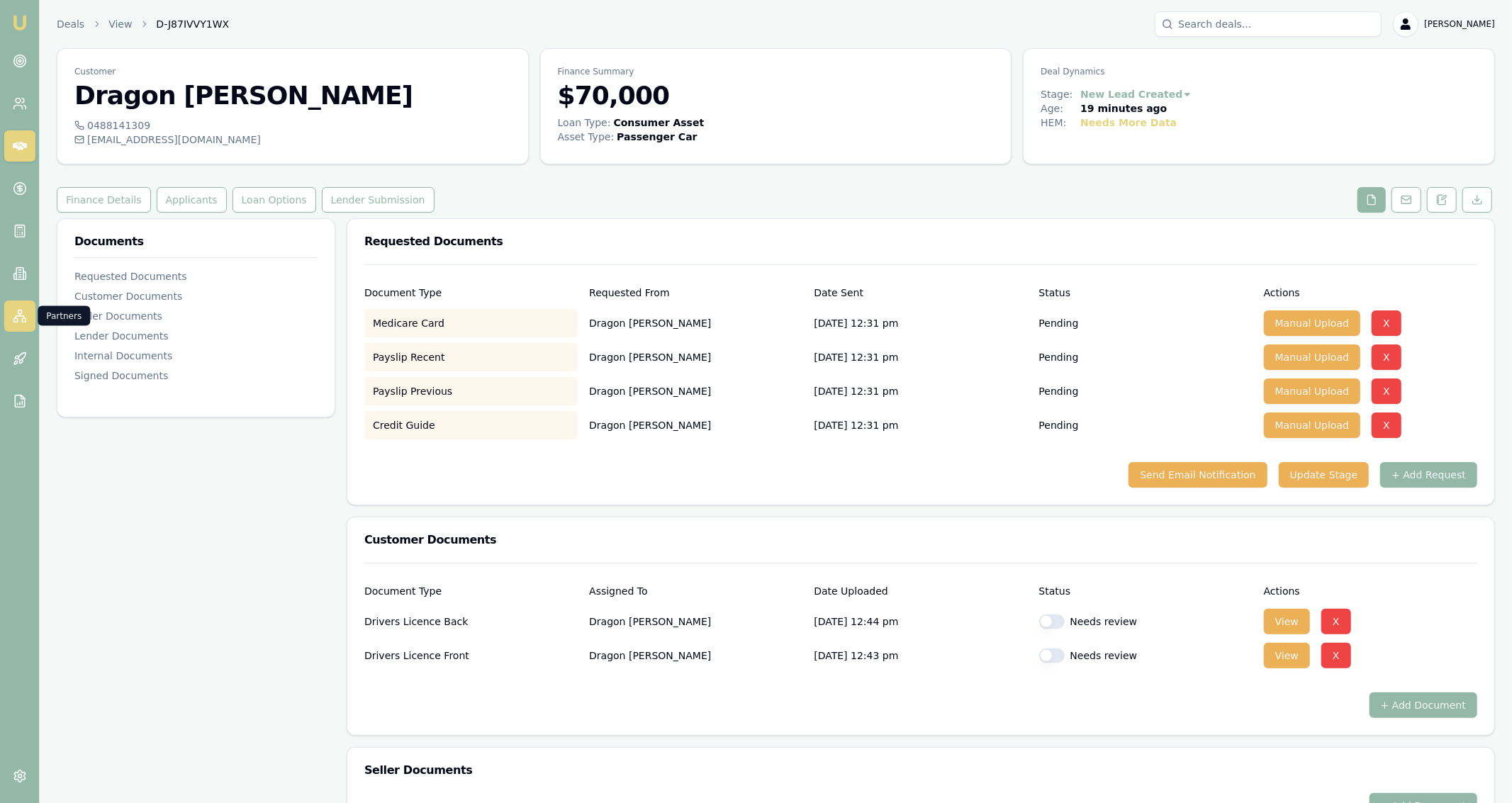
click at [22, 309] on link at bounding box center [20, 316] width 31 height 31
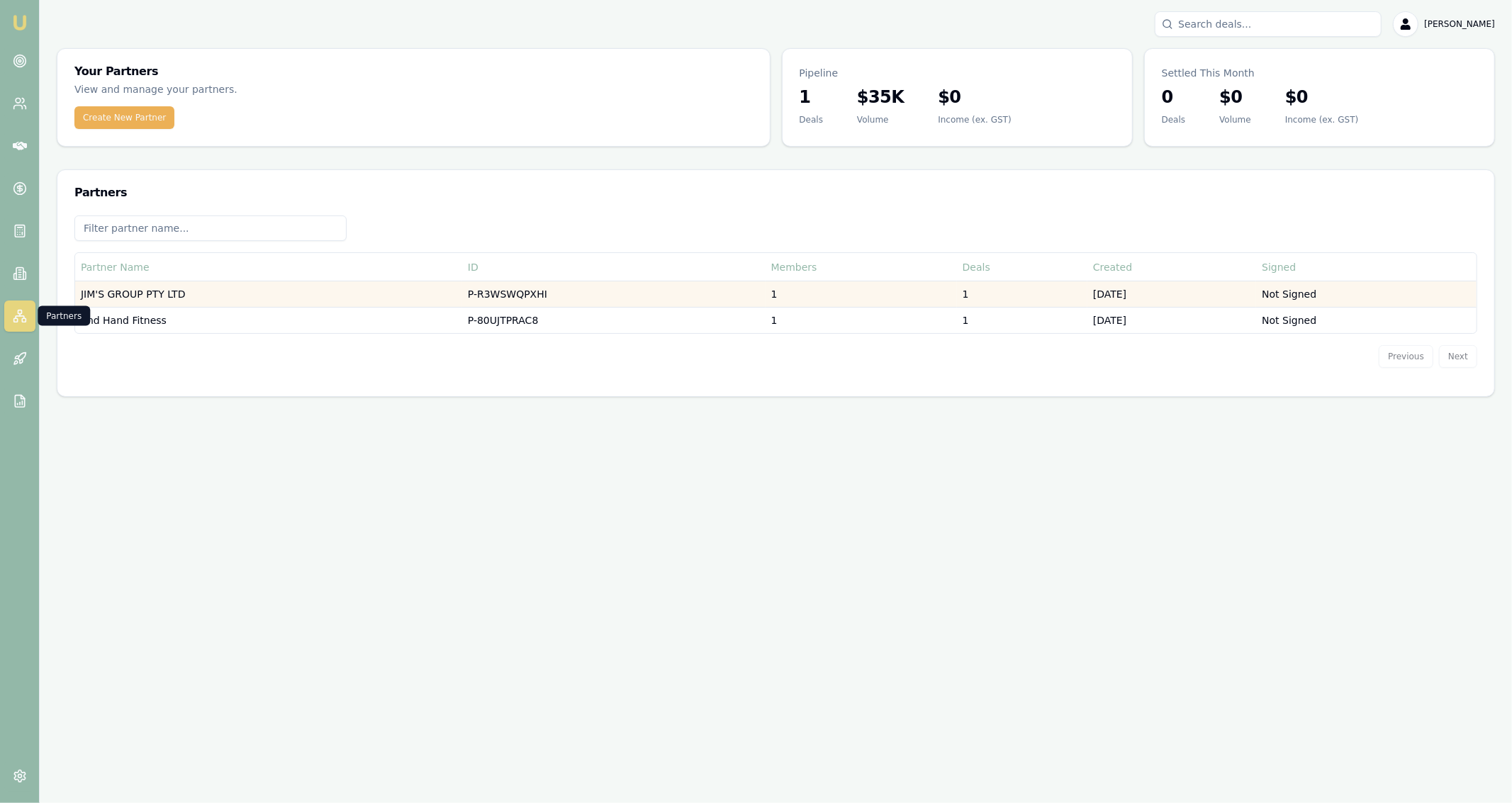
click at [683, 286] on td "P-R3WSWQPXHI" at bounding box center [614, 295] width 304 height 26
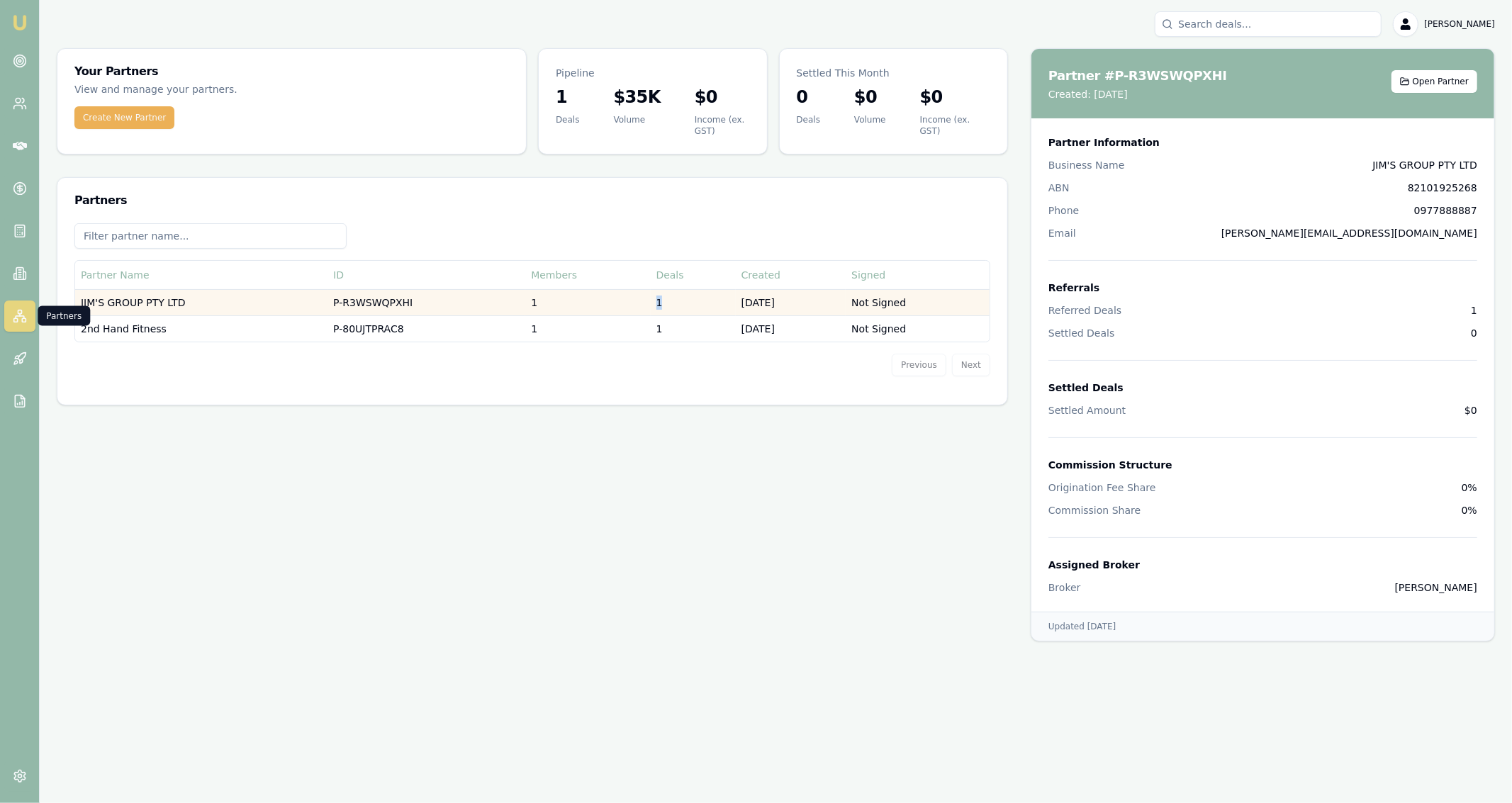
click at [683, 289] on td "1" at bounding box center [693, 302] width 85 height 26
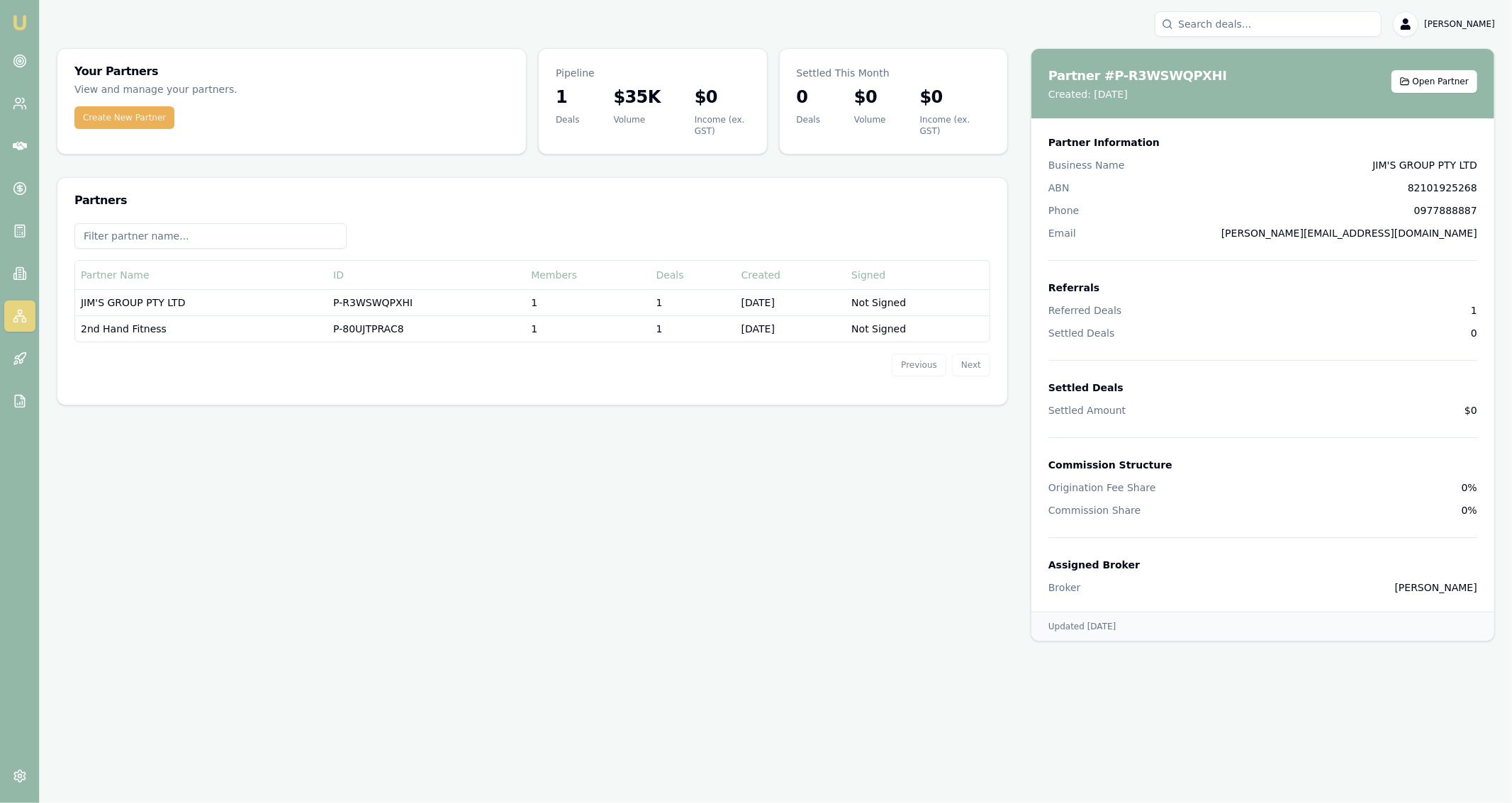
click at [687, 475] on main "Your Partners View and manage your partners. Create New Partner Pipeline 1 Deal…" at bounding box center [776, 345] width 1472 height 594
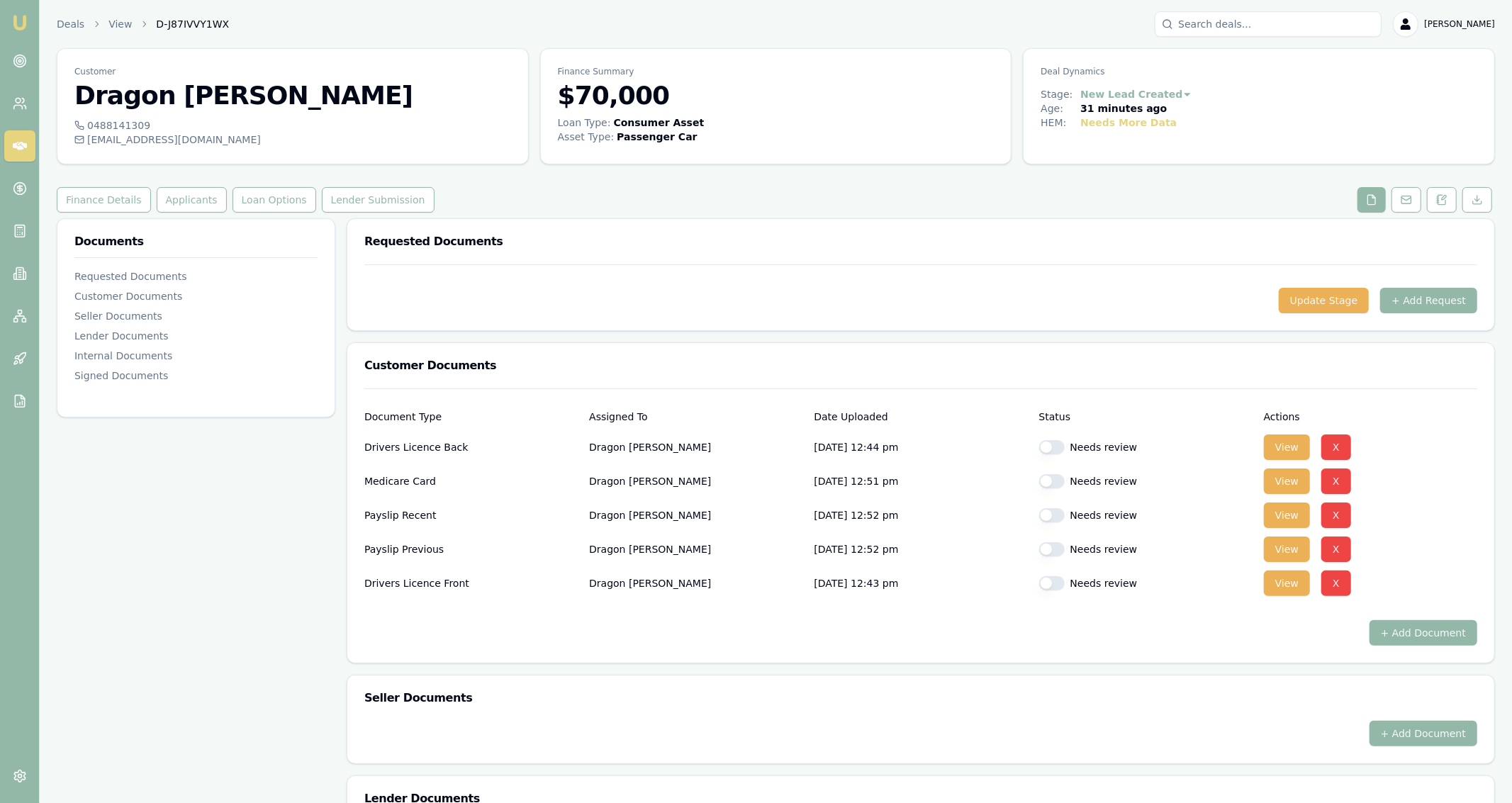
click at [1055, 449] on button "button" at bounding box center [1052, 447] width 26 height 14
checkbox input "true"
click at [1058, 481] on button "button" at bounding box center [1052, 481] width 26 height 14
checkbox input "true"
click at [1062, 508] on div "Needs review" at bounding box center [1145, 515] width 213 height 14
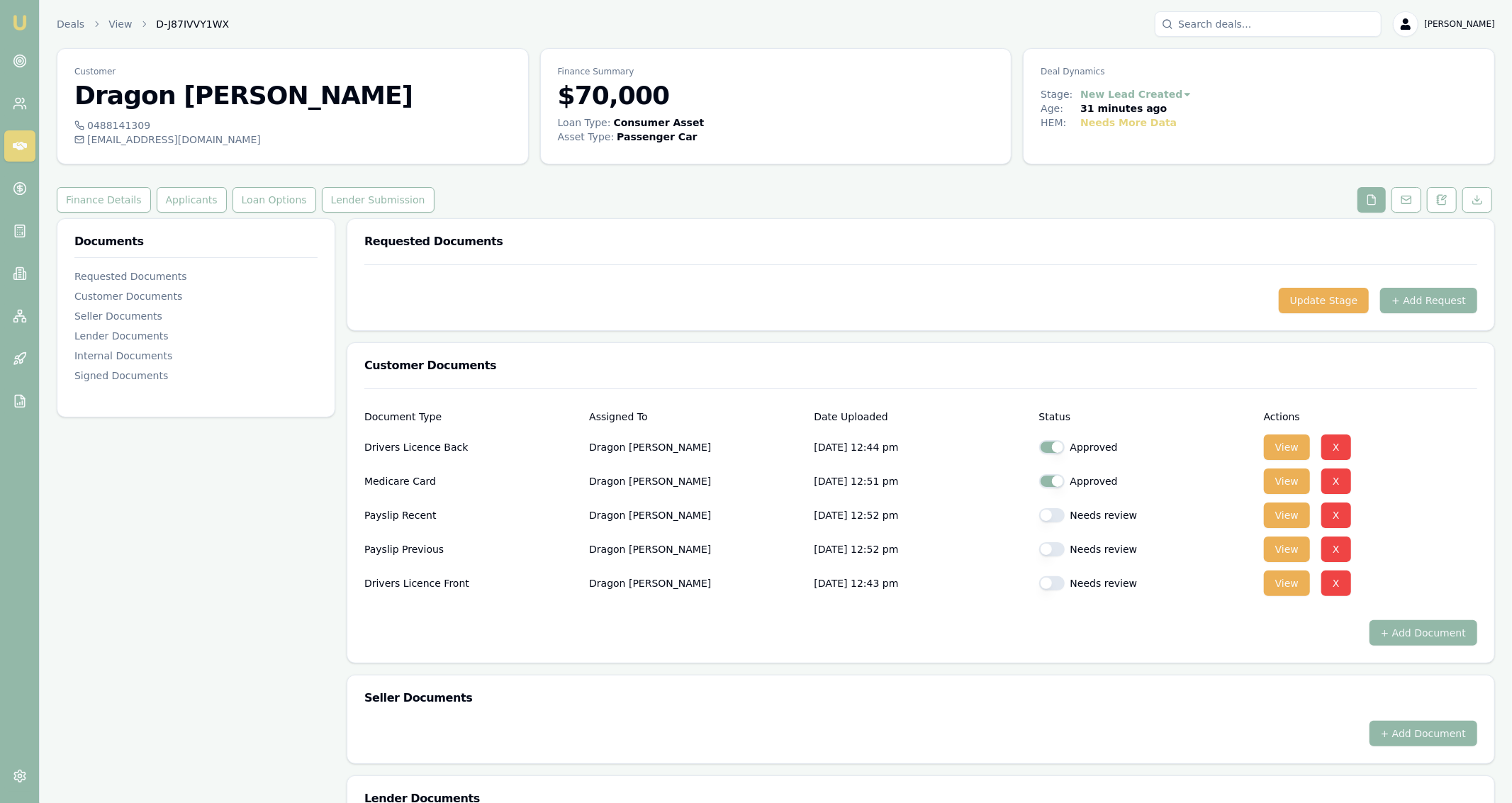
click at [1052, 527] on div "Needs review" at bounding box center [1145, 515] width 213 height 29
click at [1051, 504] on div "Needs review" at bounding box center [1145, 515] width 213 height 29
click at [1058, 551] on button "button" at bounding box center [1052, 549] width 26 height 14
checkbox input "true"
click at [1054, 514] on button "button" at bounding box center [1052, 515] width 26 height 14
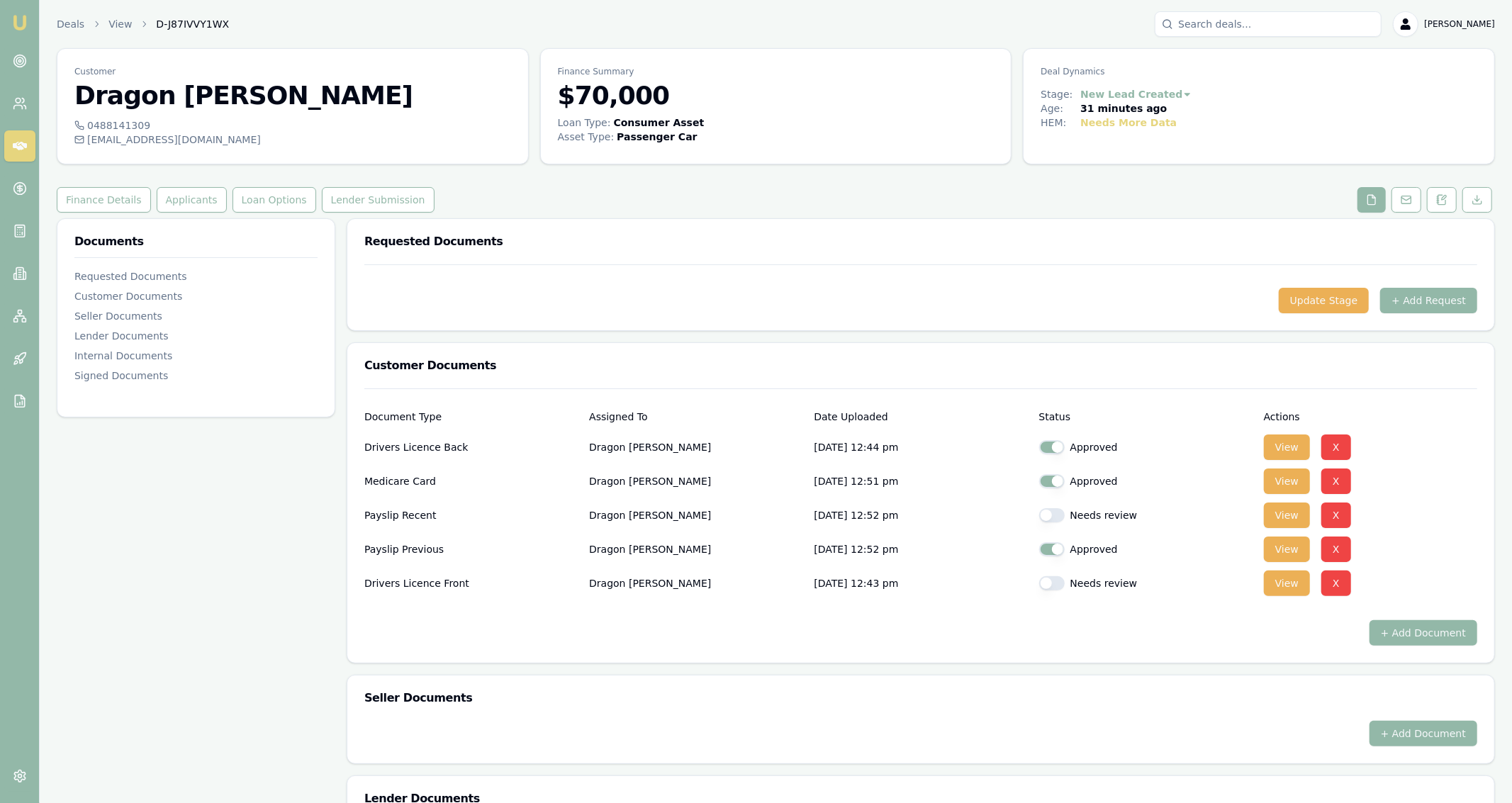
checkbox input "true"
checkbox input "false"
checkbox input "true"
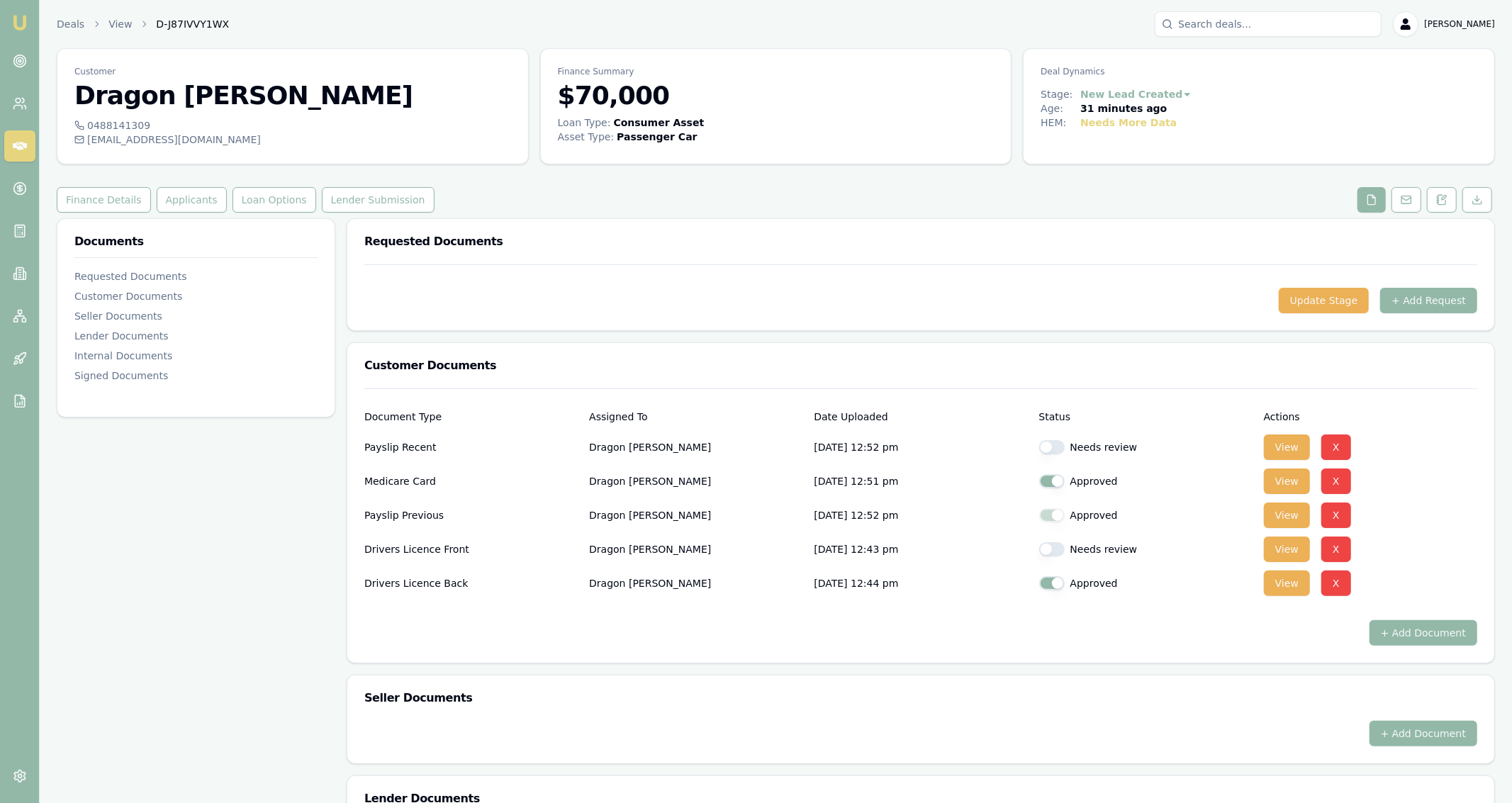
checkbox input "true"
click at [1053, 582] on button "button" at bounding box center [1052, 583] width 26 height 14
checkbox input "true"
click at [1063, 652] on div "Document Type Assigned To Date Uploaded Status Actions Drivers Licence Back Dra…" at bounding box center [921, 526] width 1147 height 274
click at [1284, 517] on button "View" at bounding box center [1287, 515] width 46 height 26
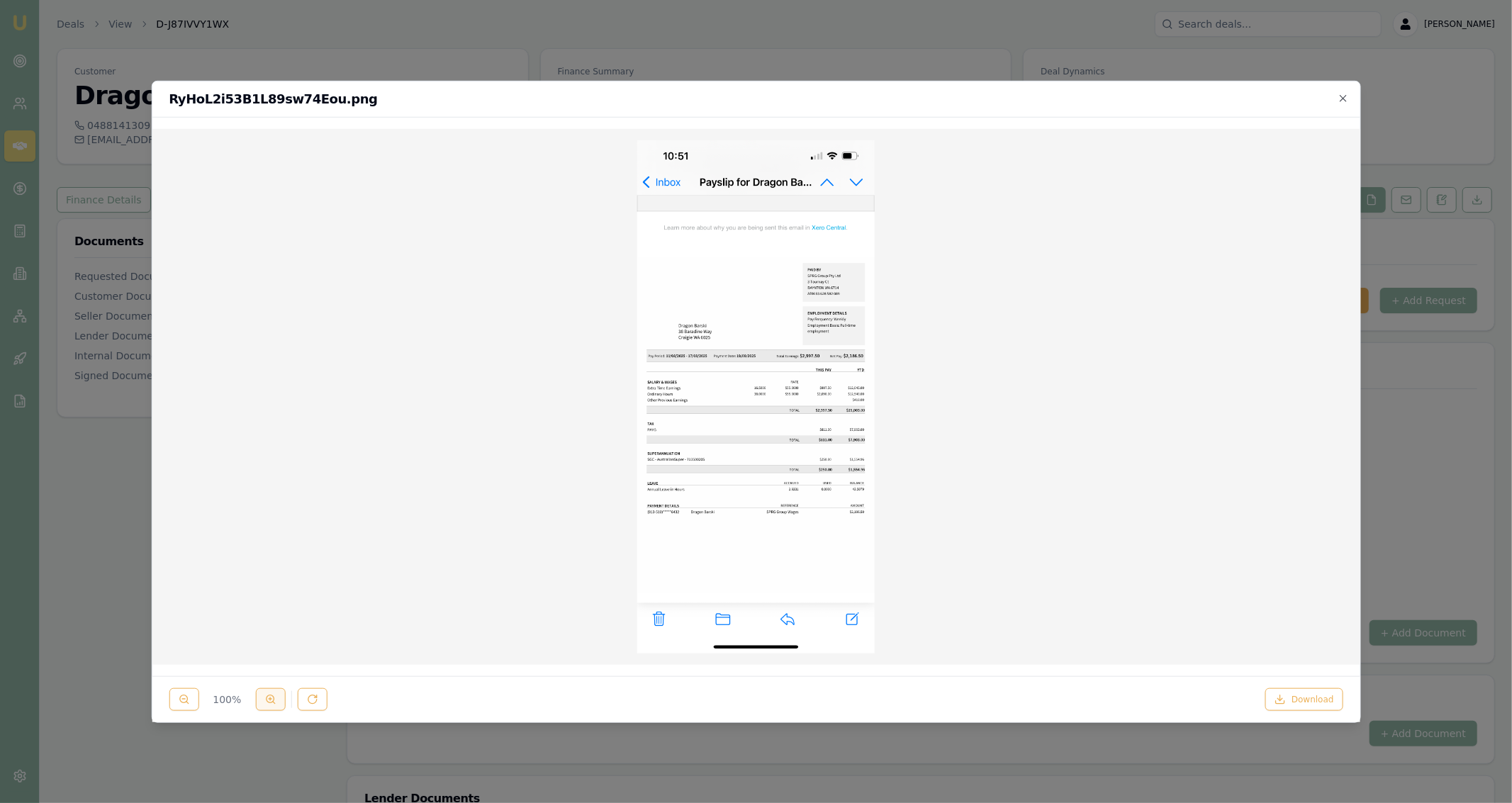
click at [270, 701] on line at bounding box center [270, 699] width 0 height 3
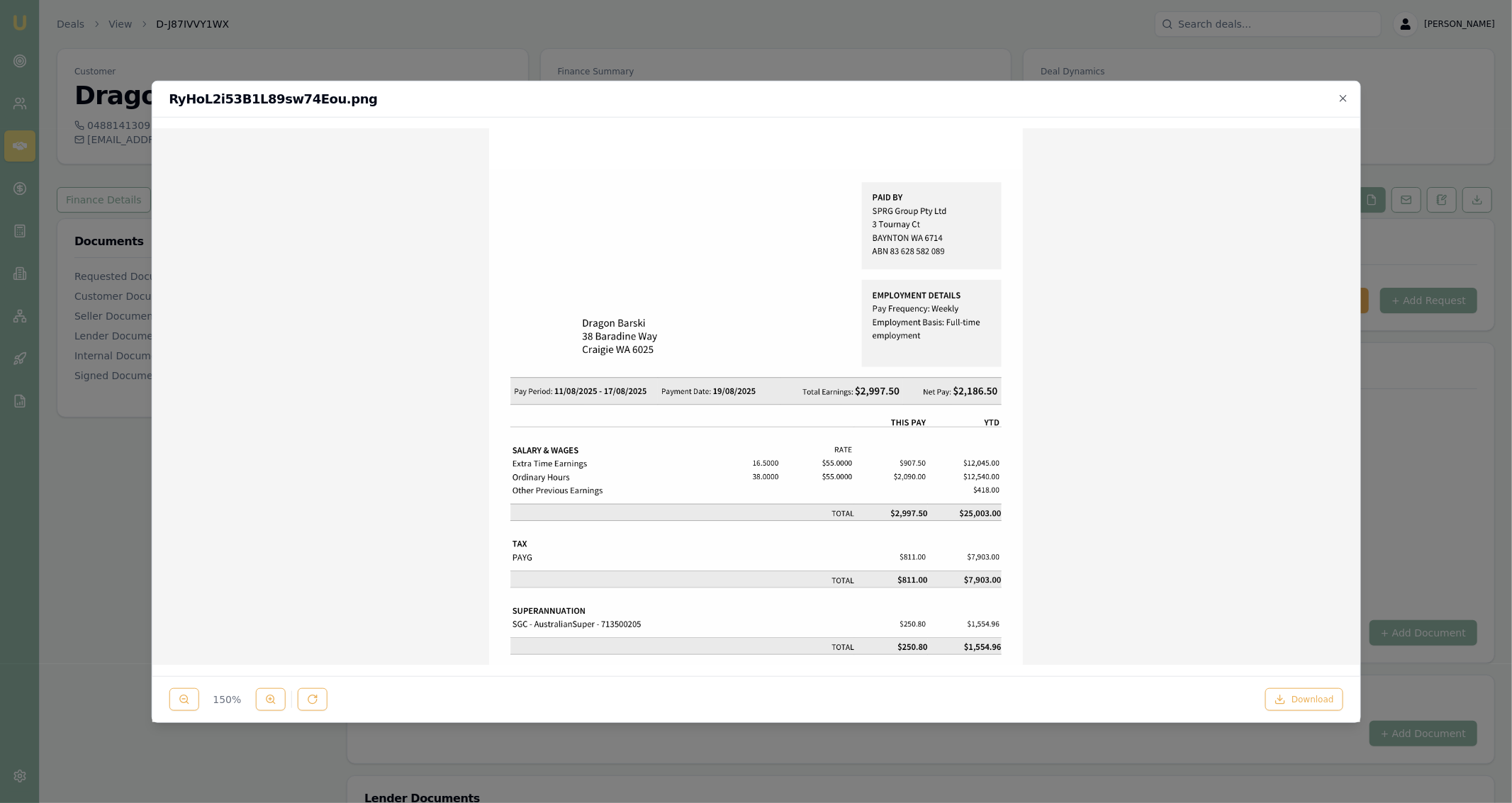
scroll to position [246, 0]
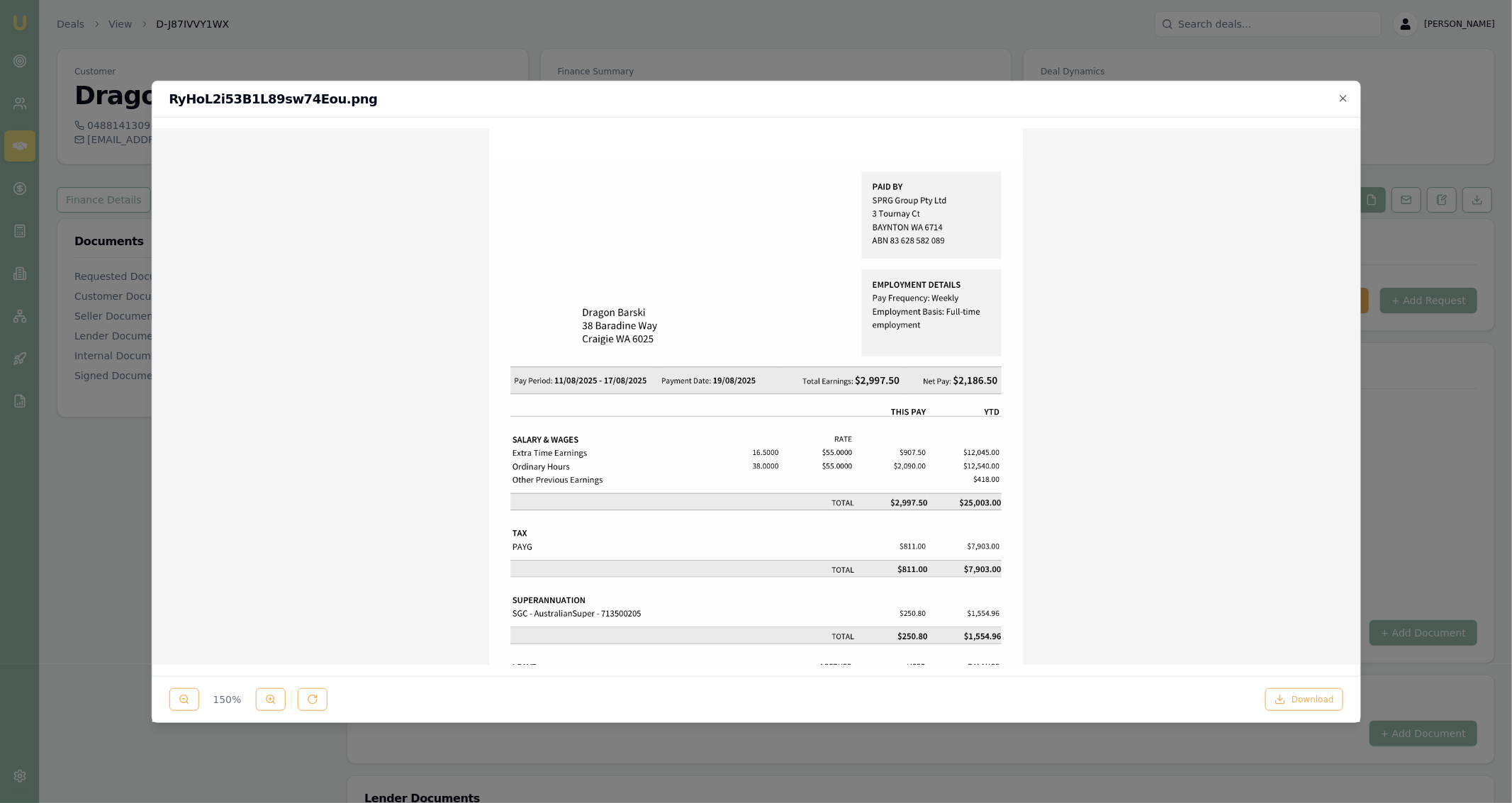
click at [710, 27] on div at bounding box center [756, 402] width 1512 height 803
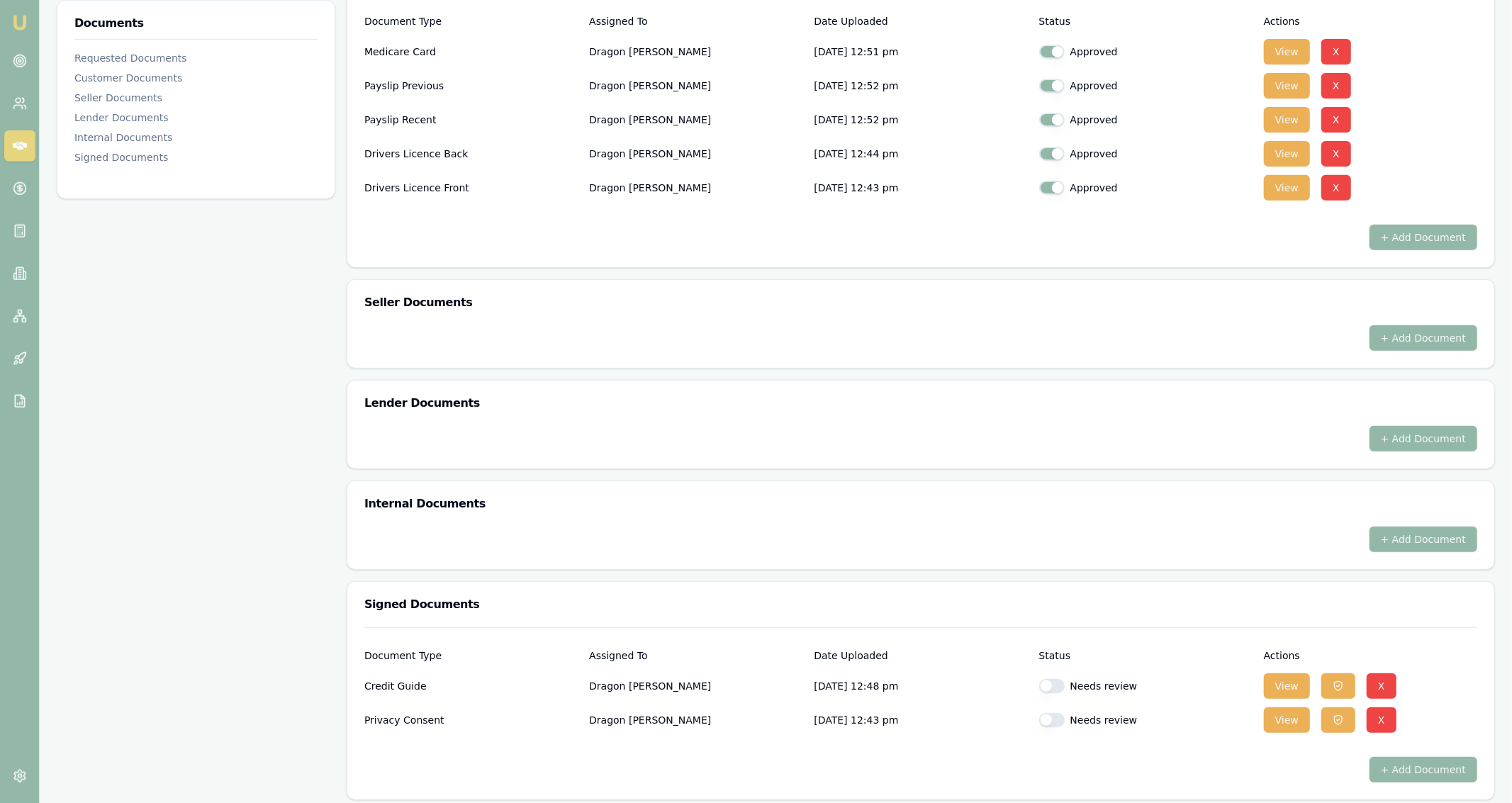
scroll to position [402, 0]
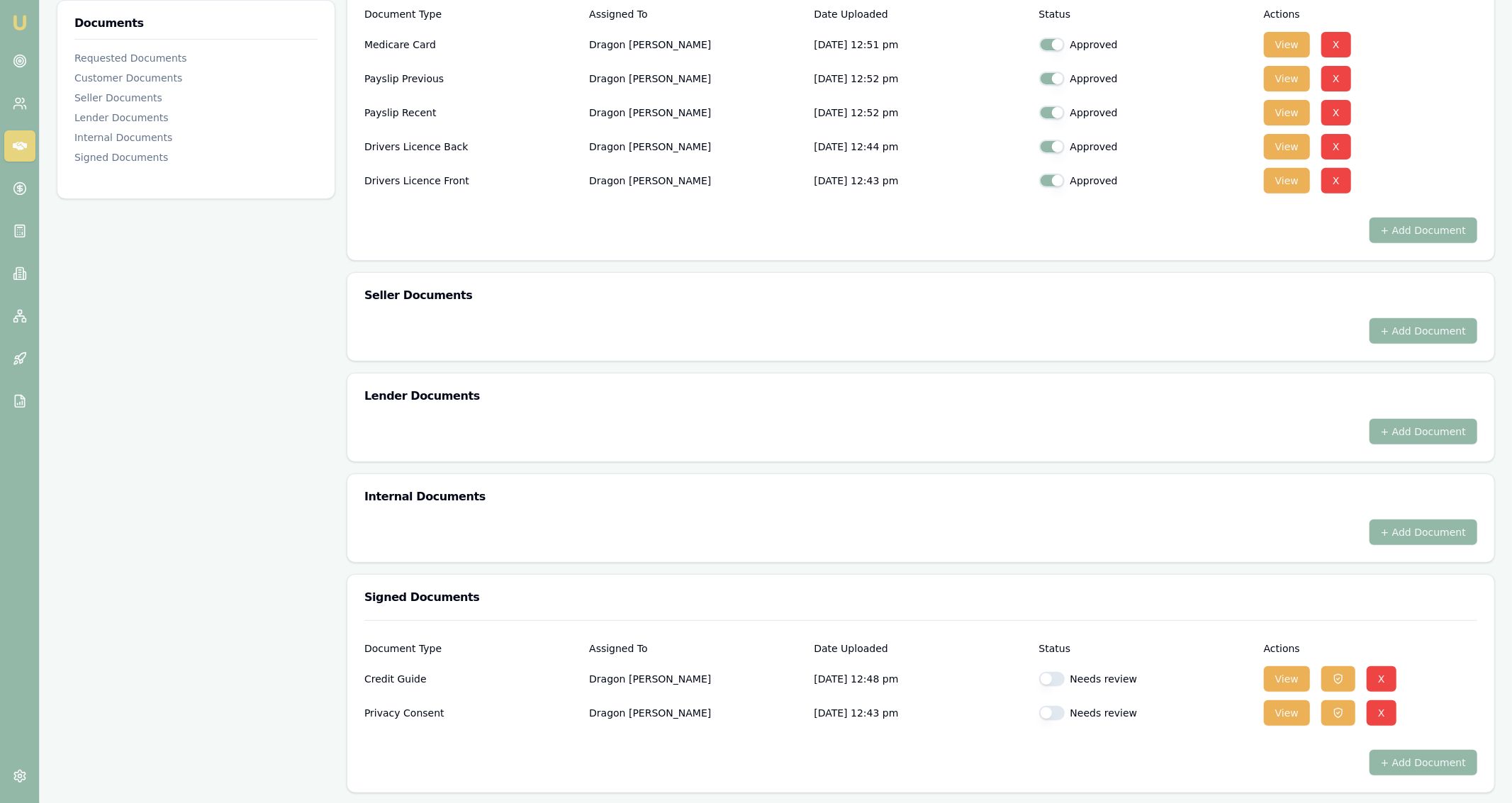
click at [1056, 676] on button "button" at bounding box center [1052, 679] width 26 height 14
checkbox input "true"
click at [1058, 706] on button "button" at bounding box center [1052, 713] width 26 height 14
checkbox input "true"
click at [1286, 172] on button "View" at bounding box center [1287, 181] width 46 height 26
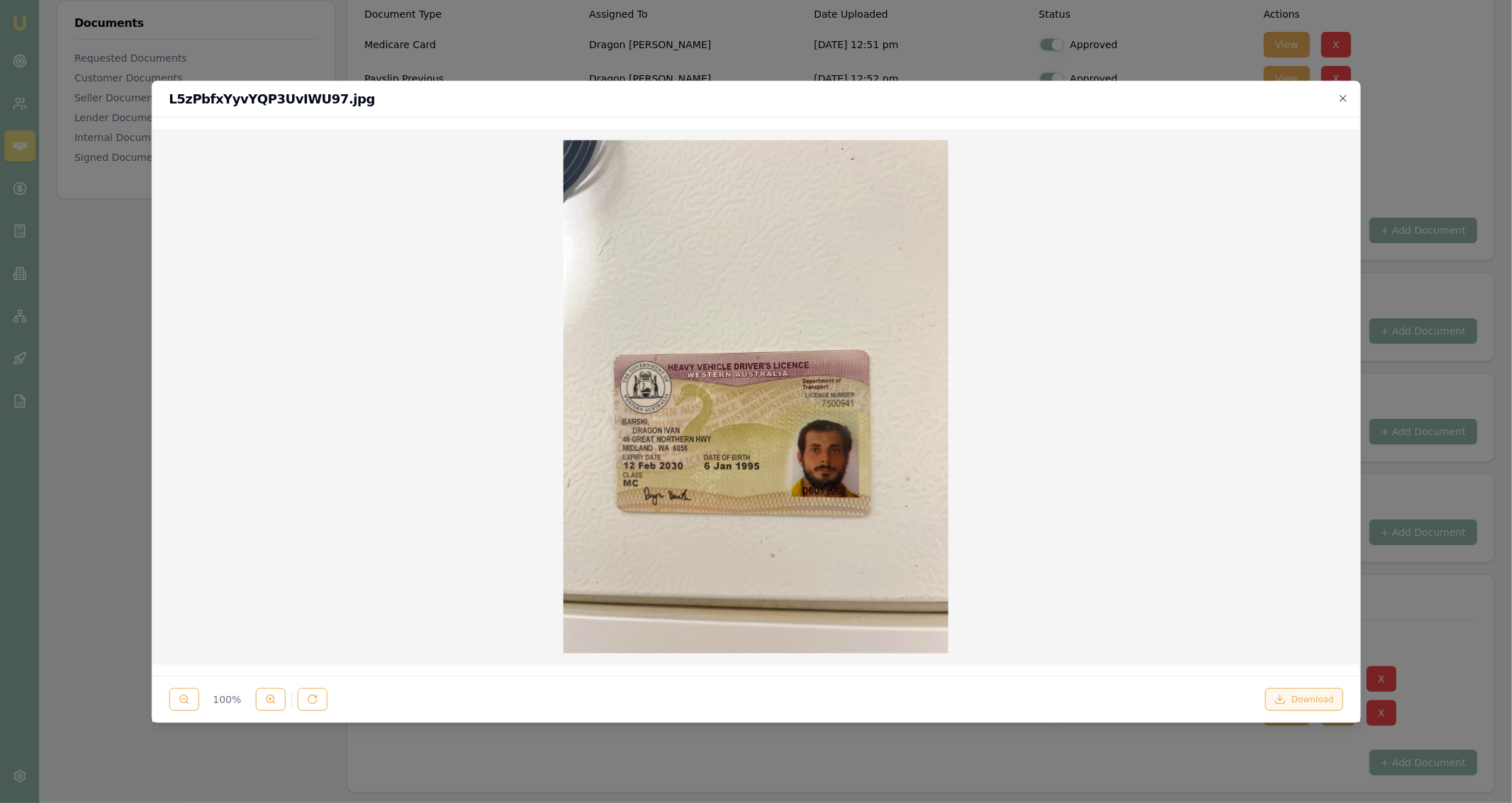
click at [1314, 698] on button "Download" at bounding box center [1305, 700] width 78 height 23
click at [845, 43] on div at bounding box center [756, 402] width 1512 height 803
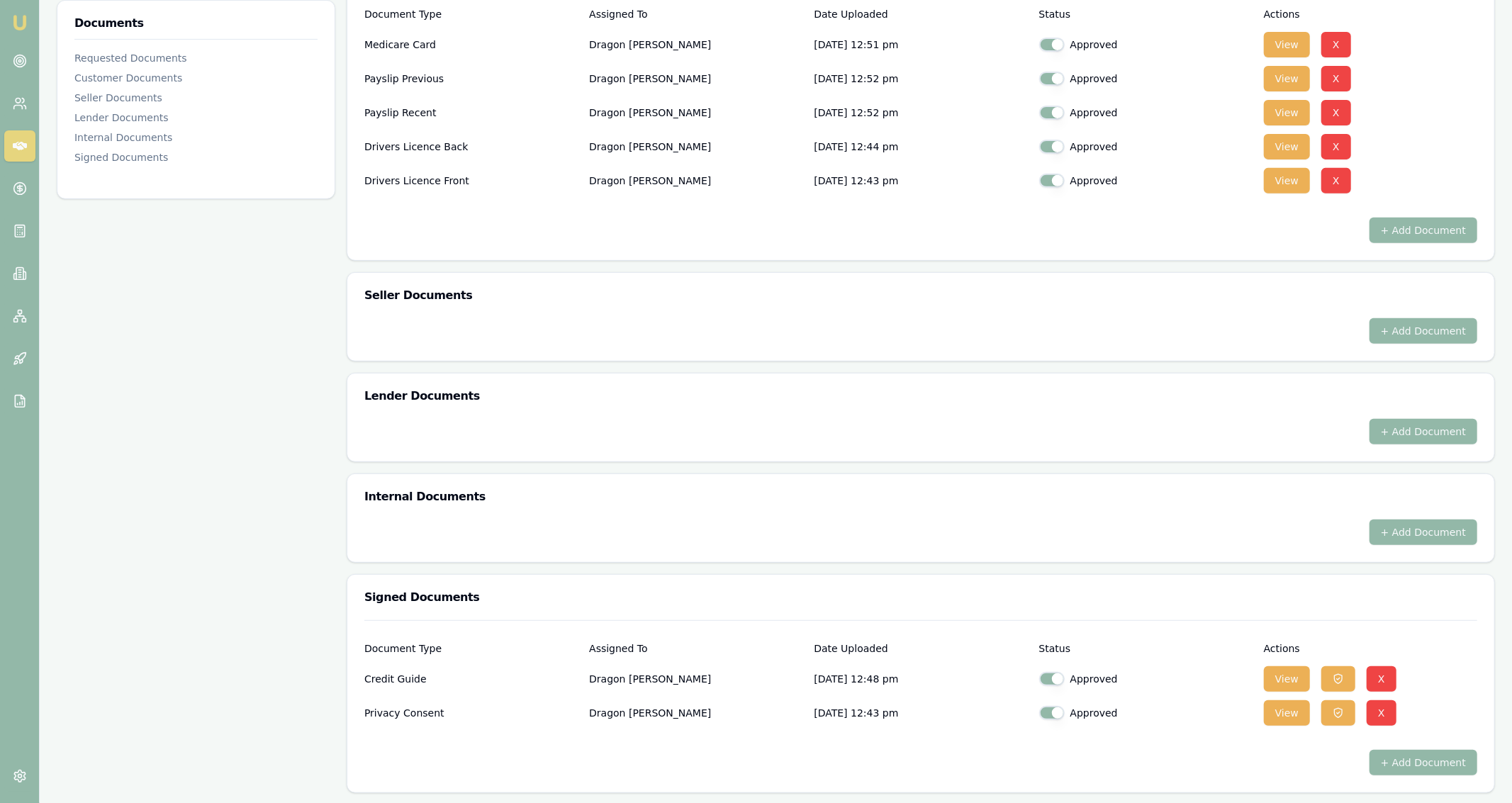
scroll to position [374, 0]
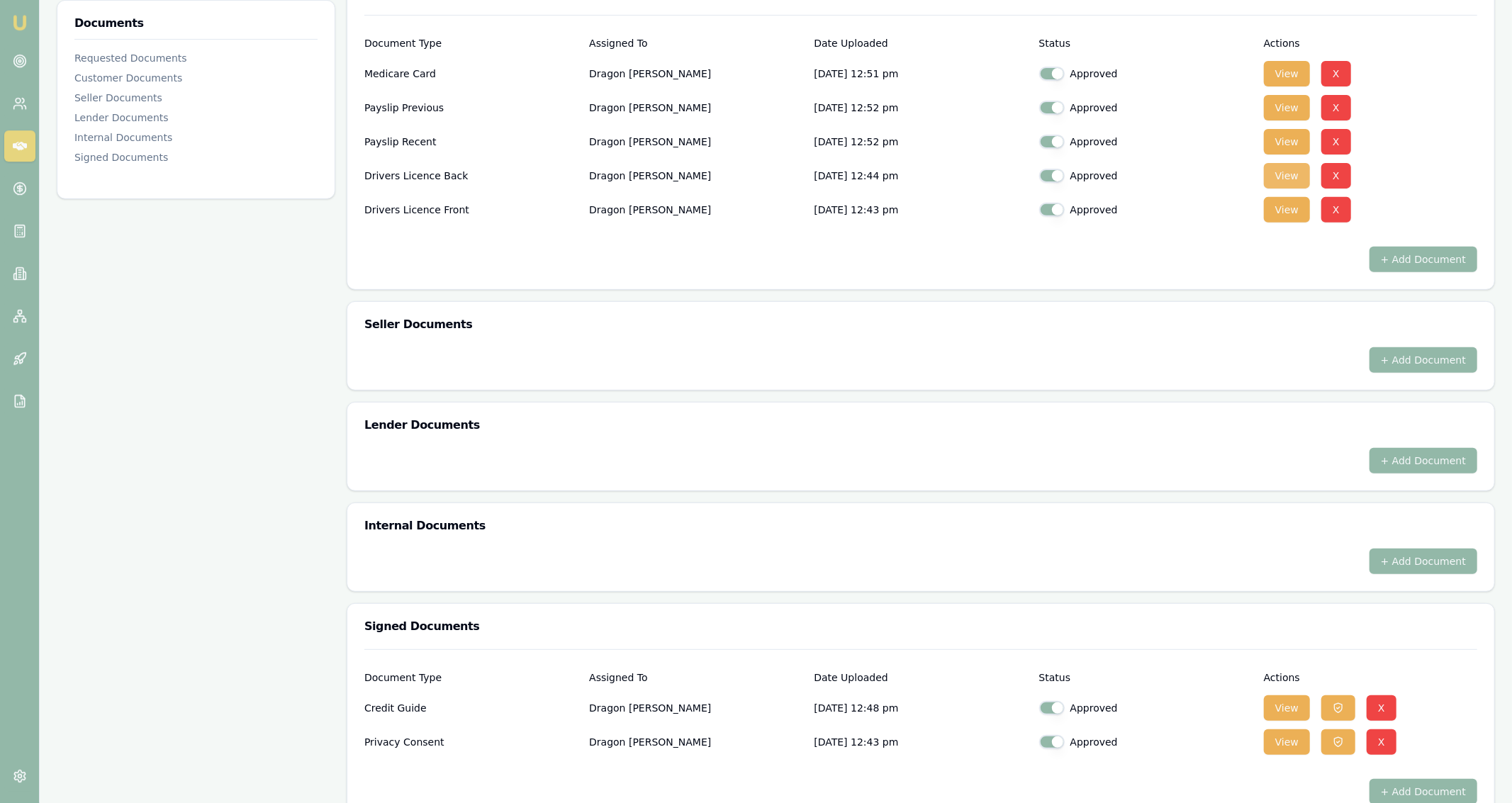
click at [1275, 176] on button "View" at bounding box center [1287, 176] width 46 height 26
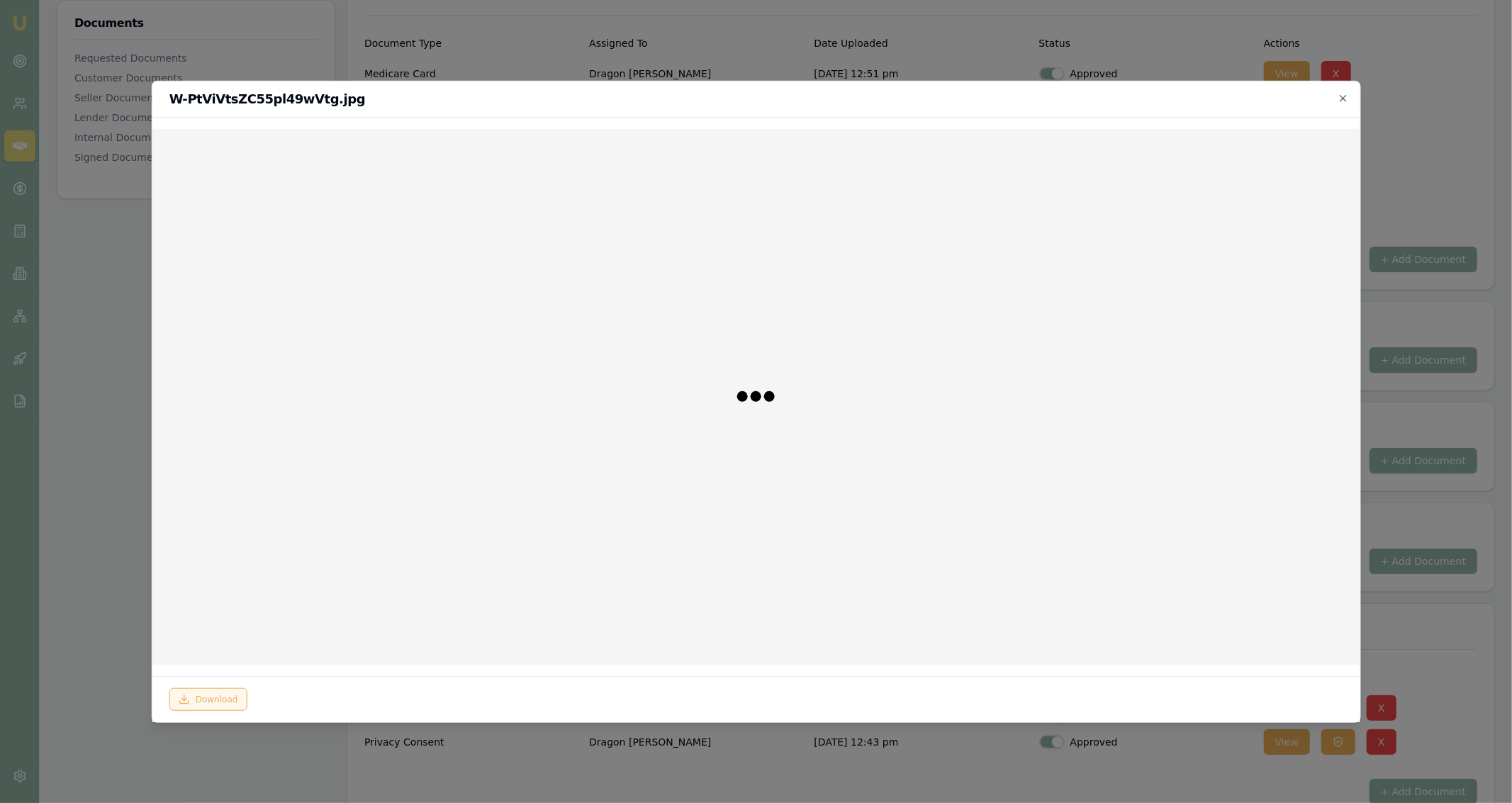
click at [221, 698] on button "Download" at bounding box center [208, 700] width 78 height 23
click at [100, 480] on div at bounding box center [756, 402] width 1512 height 803
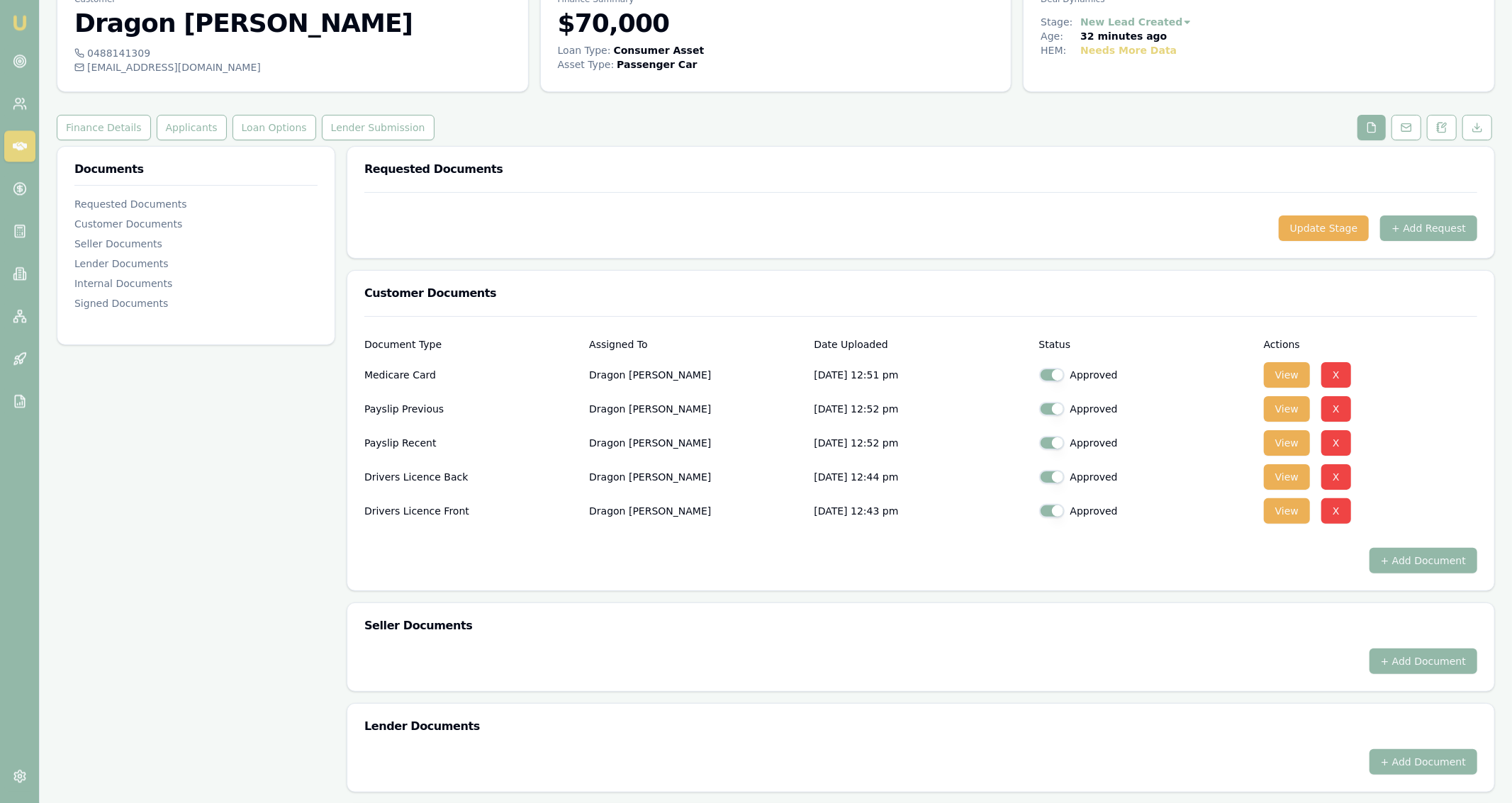
scroll to position [0, 0]
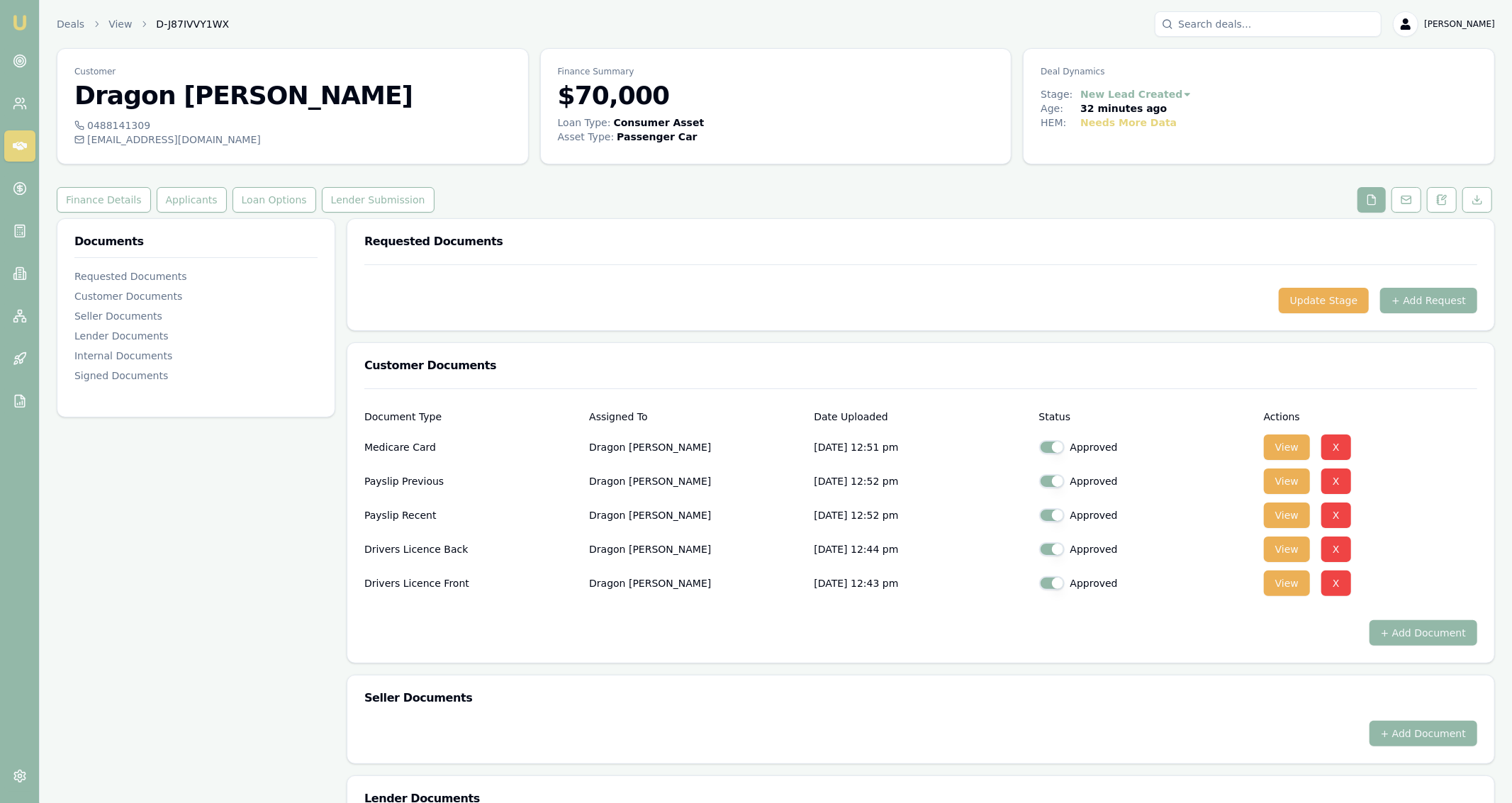
click at [191, 216] on div "Customer Dragon Barski 0488141309 dragon_sampson@icloud.com Finance Summary $70…" at bounding box center [775, 621] width 1438 height 1147
click at [191, 210] on button "Applicants" at bounding box center [191, 200] width 70 height 26
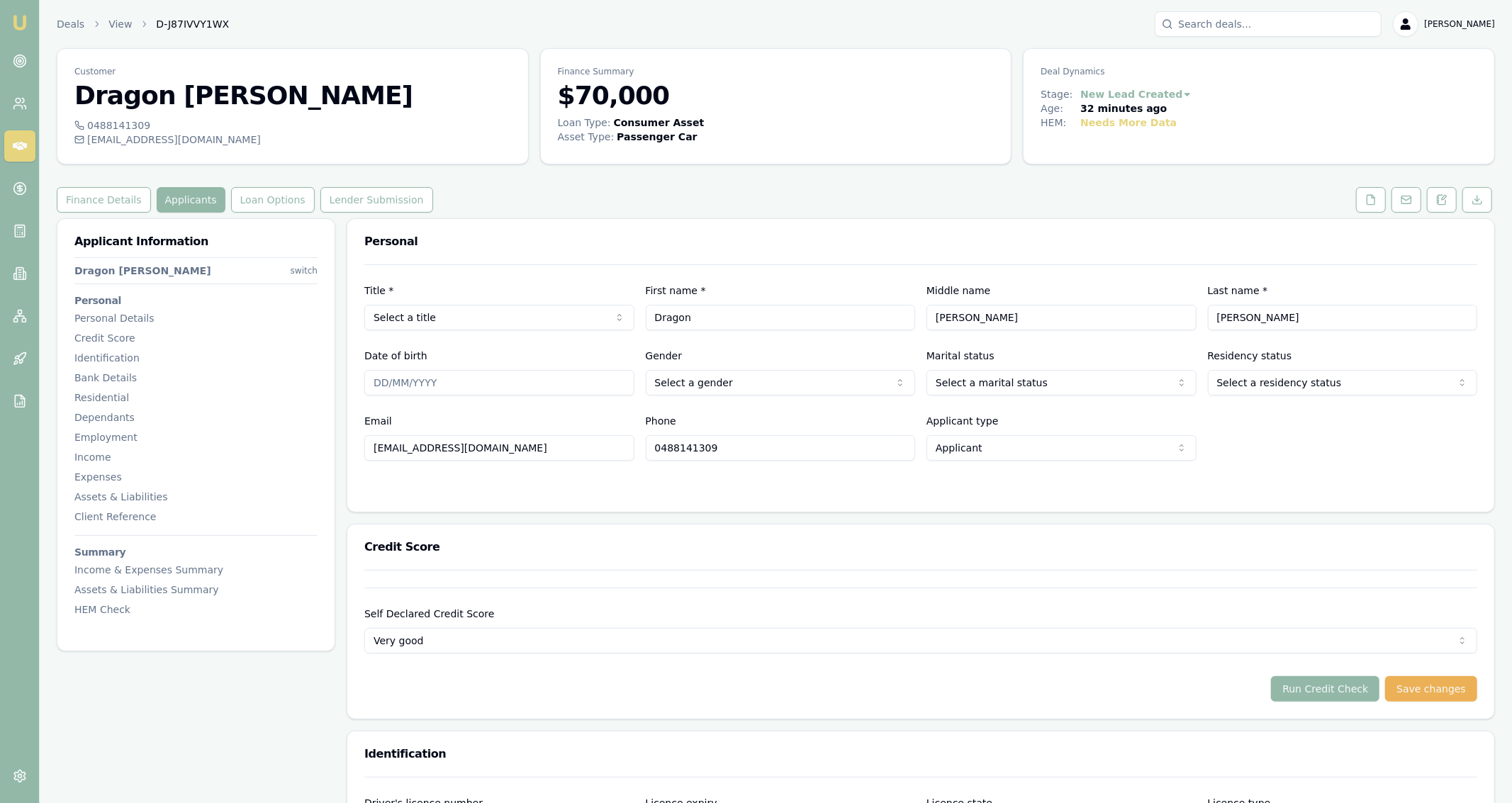
click at [548, 331] on div "Title * Select a title Mr Mrs Miss Ms Dr Prof First name * Dragon Middle name I…" at bounding box center [921, 362] width 1113 height 197
click at [550, 324] on html "Emu Broker Deals View D-J87IVVY1WX Jackson Fanfulla Toggle Menu Customer Dragon…" at bounding box center [756, 402] width 1512 height 803
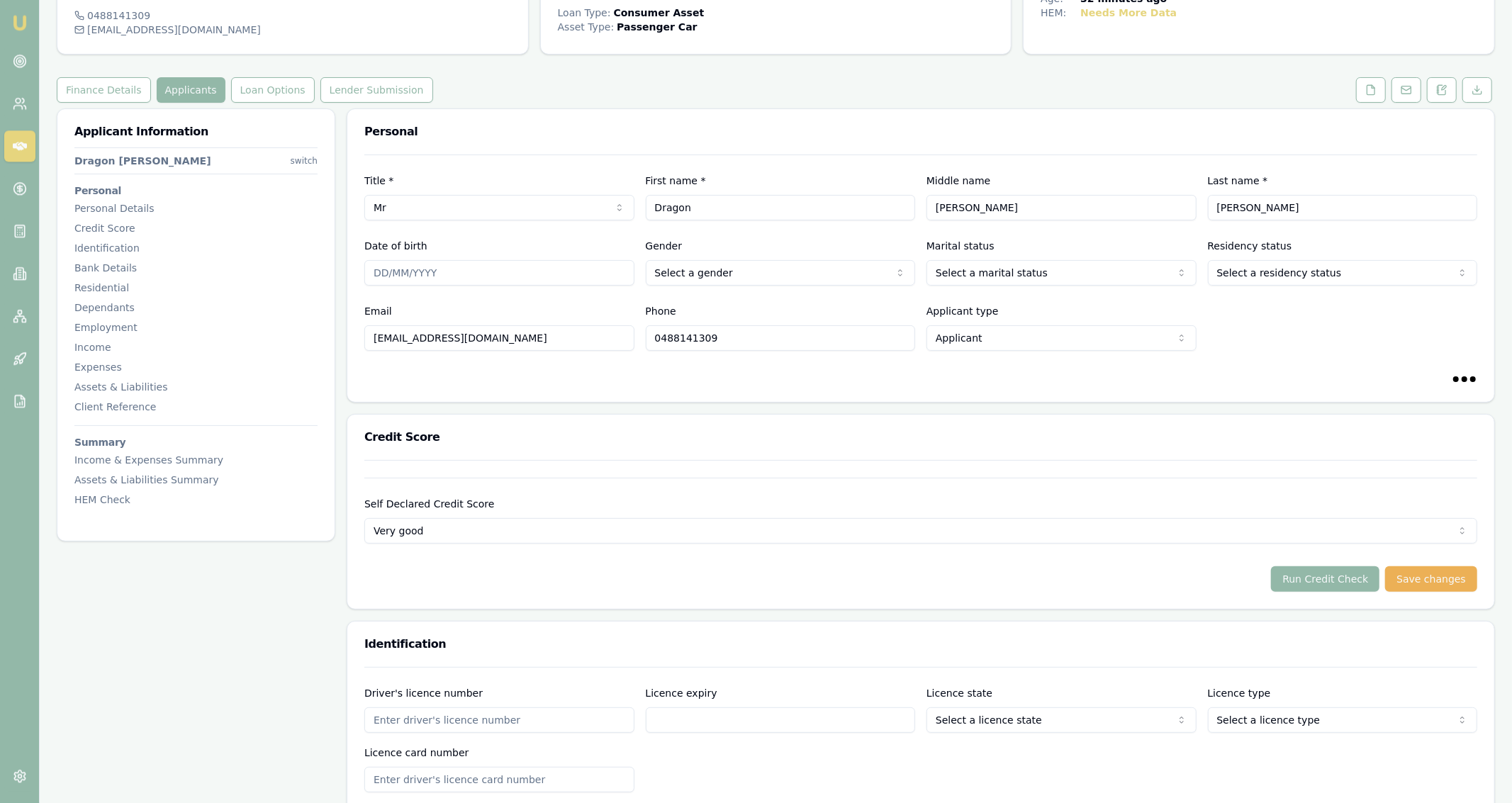
scroll to position [130, 0]
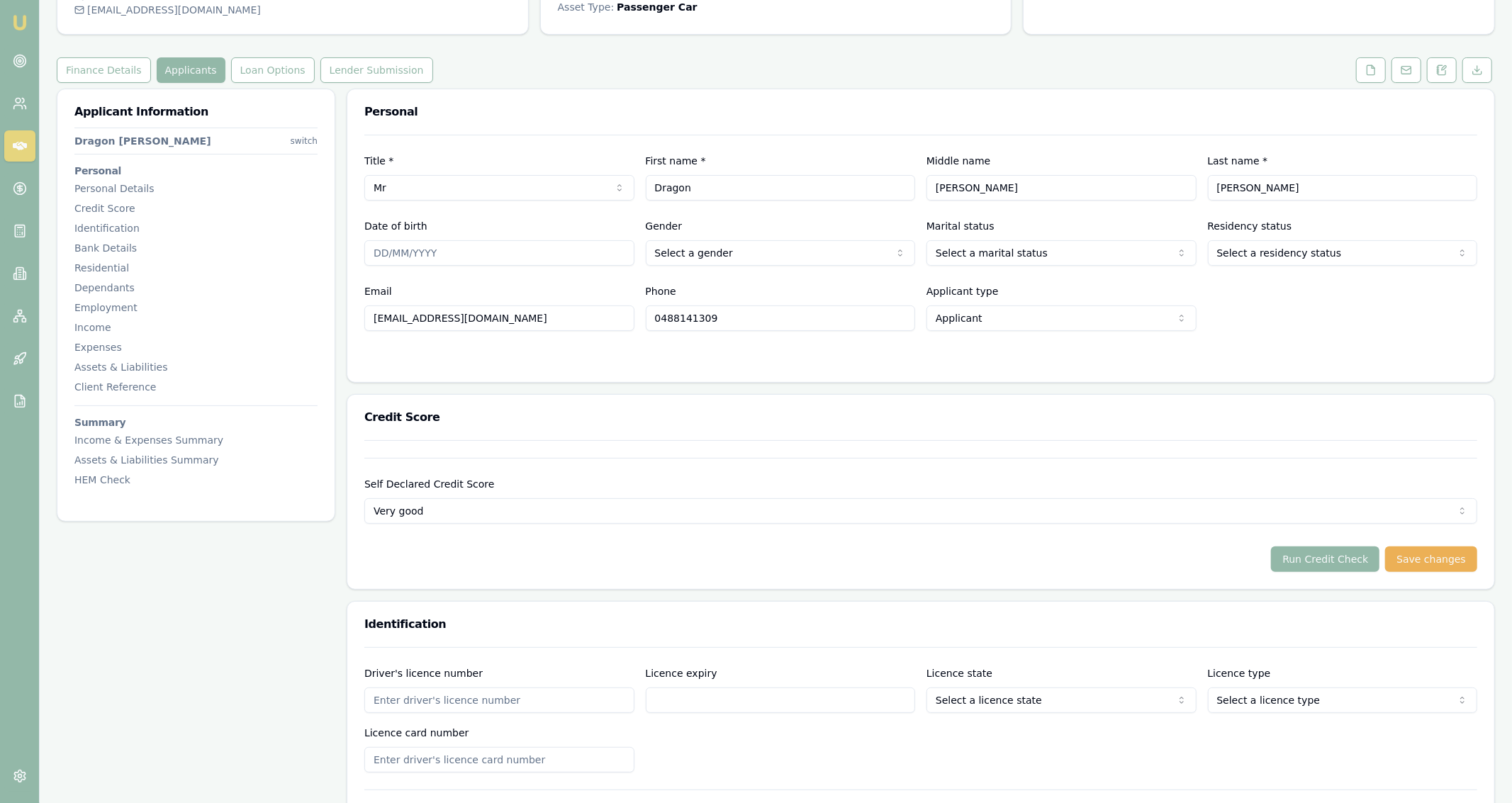
click at [460, 701] on input "Driver's licence number" at bounding box center [499, 701] width 270 height 26
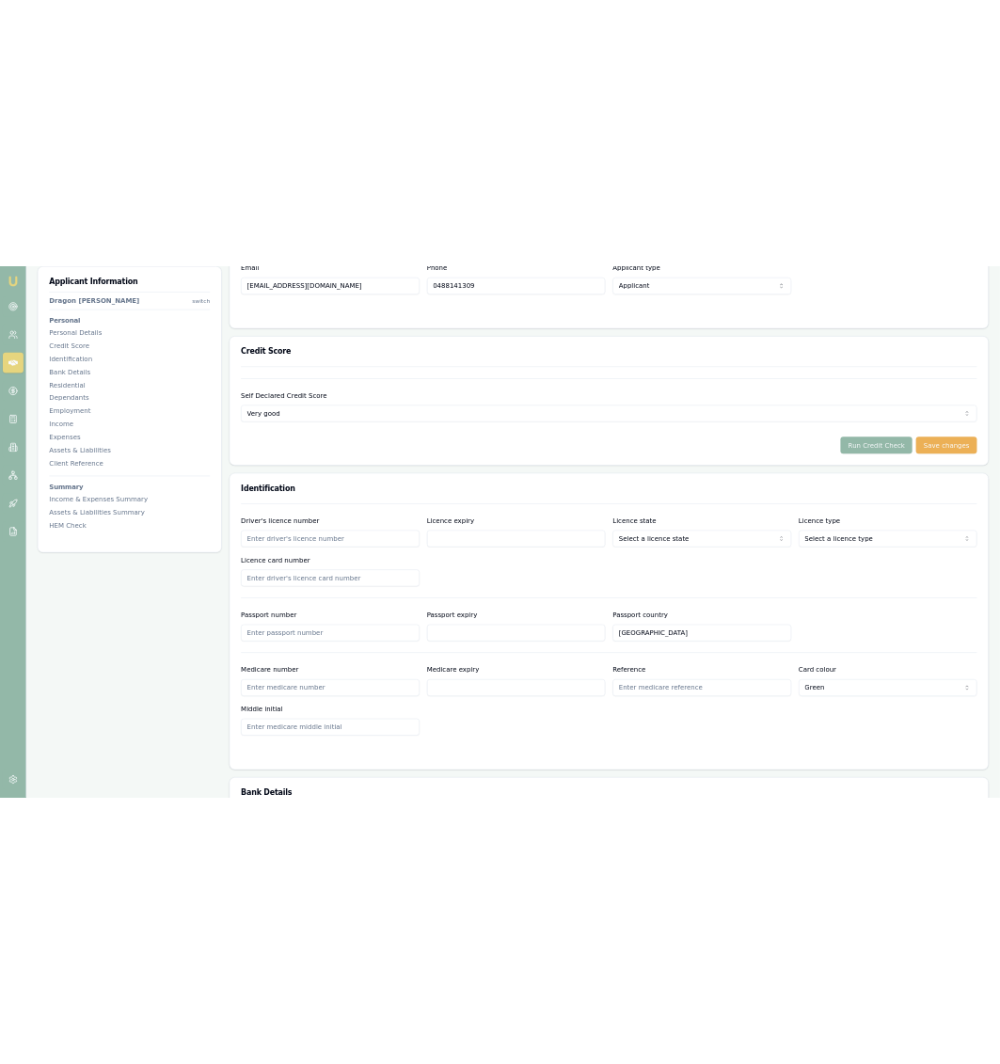
scroll to position [745, 0]
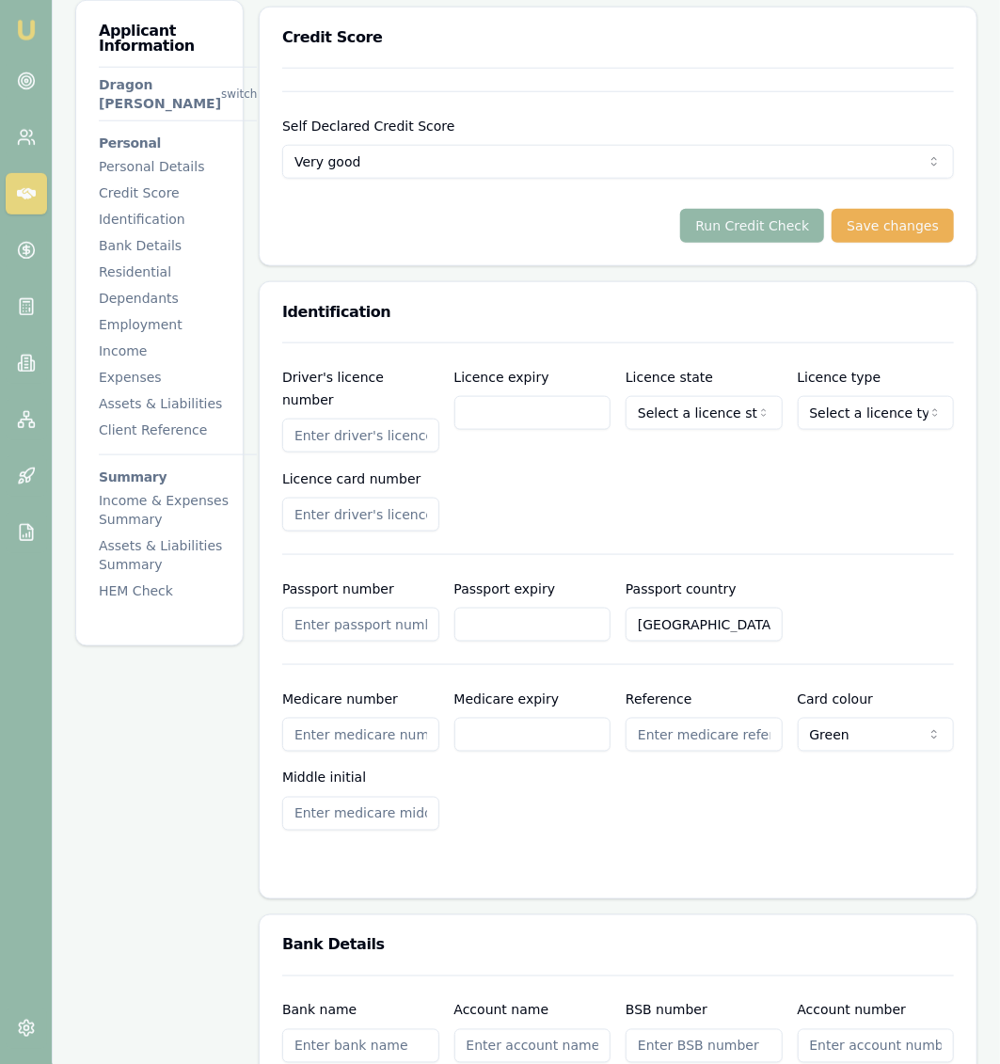
click at [422, 419] on input "Driver's licence number" at bounding box center [360, 436] width 157 height 34
type input "7500941"
click at [491, 379] on div "Driver's licence number 7500941 Licence expiry Licence state Select a licence s…" at bounding box center [618, 449] width 672 height 166
click at [488, 375] on div "Driver's licence number 7500941 Licence expiry Licence state Select a licence s…" at bounding box center [618, 449] width 672 height 166
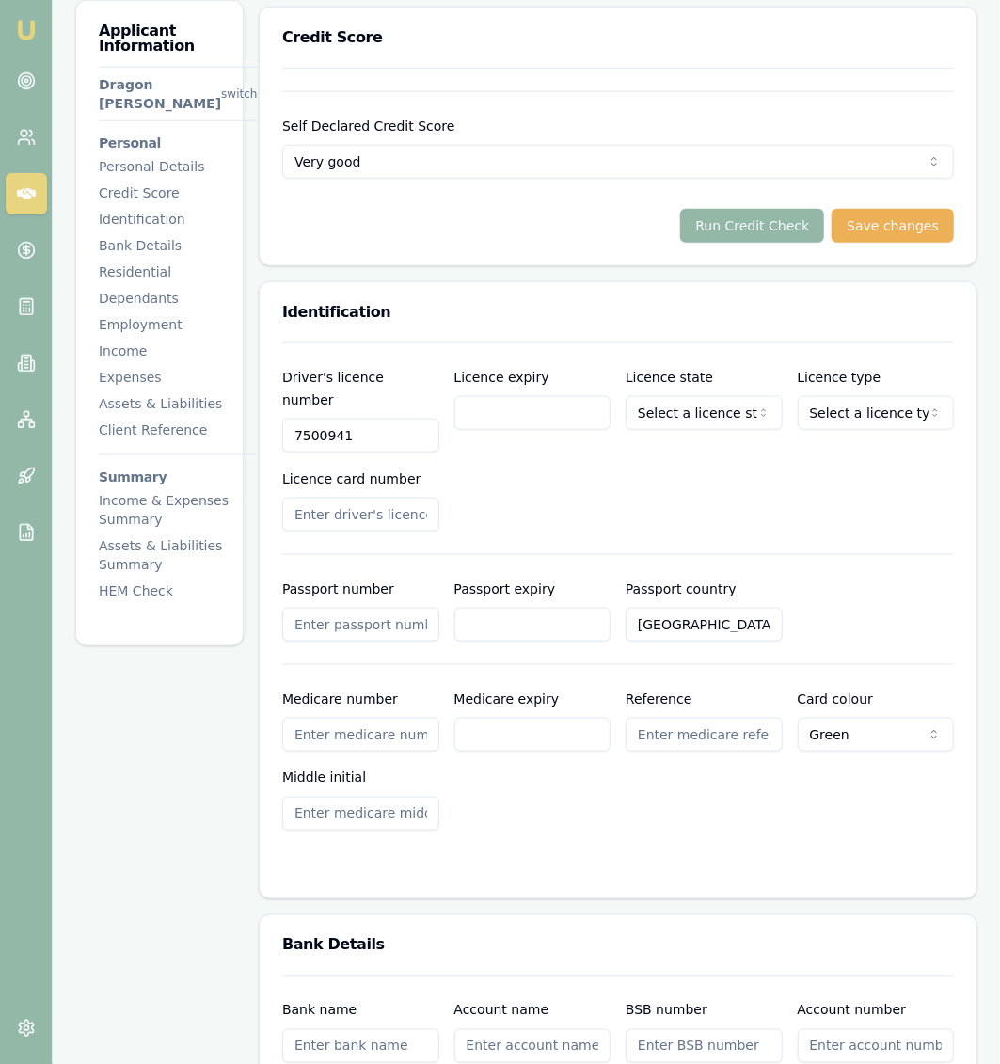
click at [516, 396] on input "Licence expiry" at bounding box center [532, 413] width 157 height 34
type input "[DATE]"
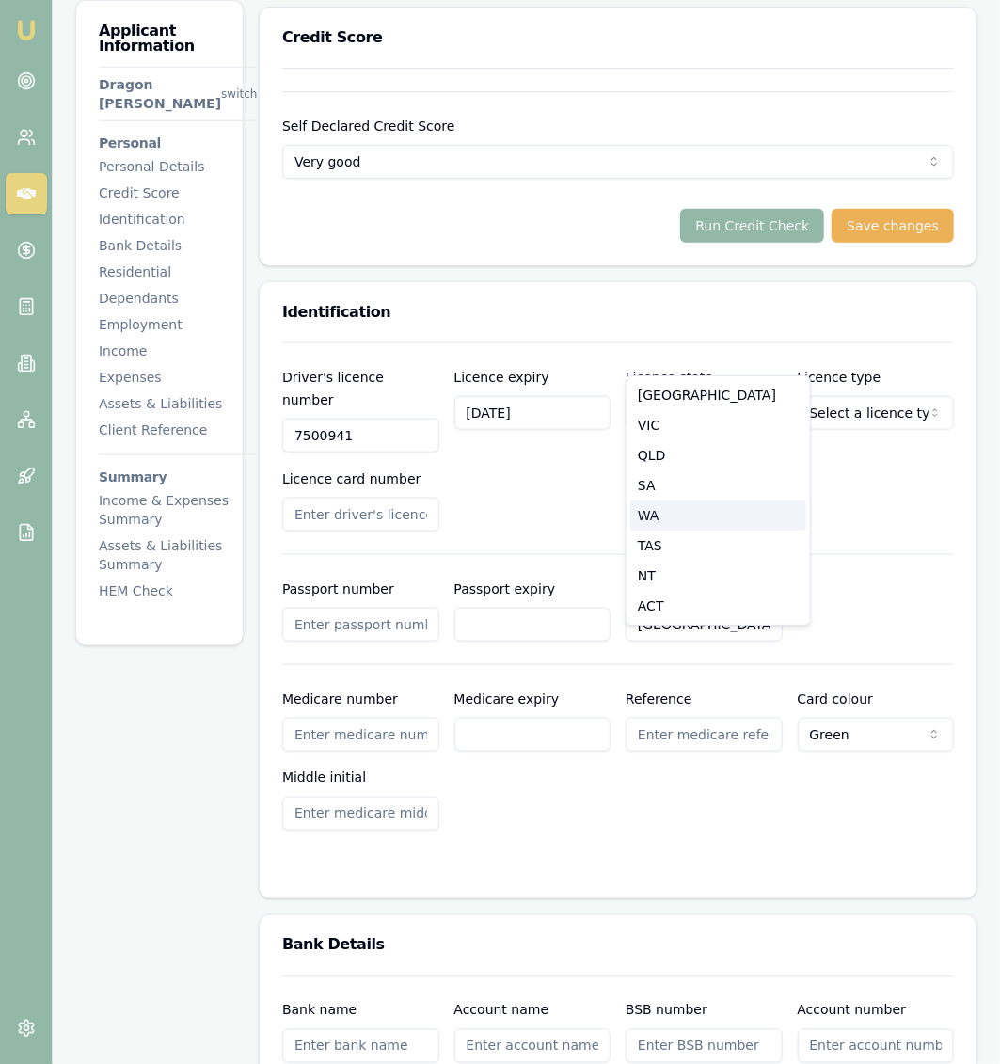
select select "WA"
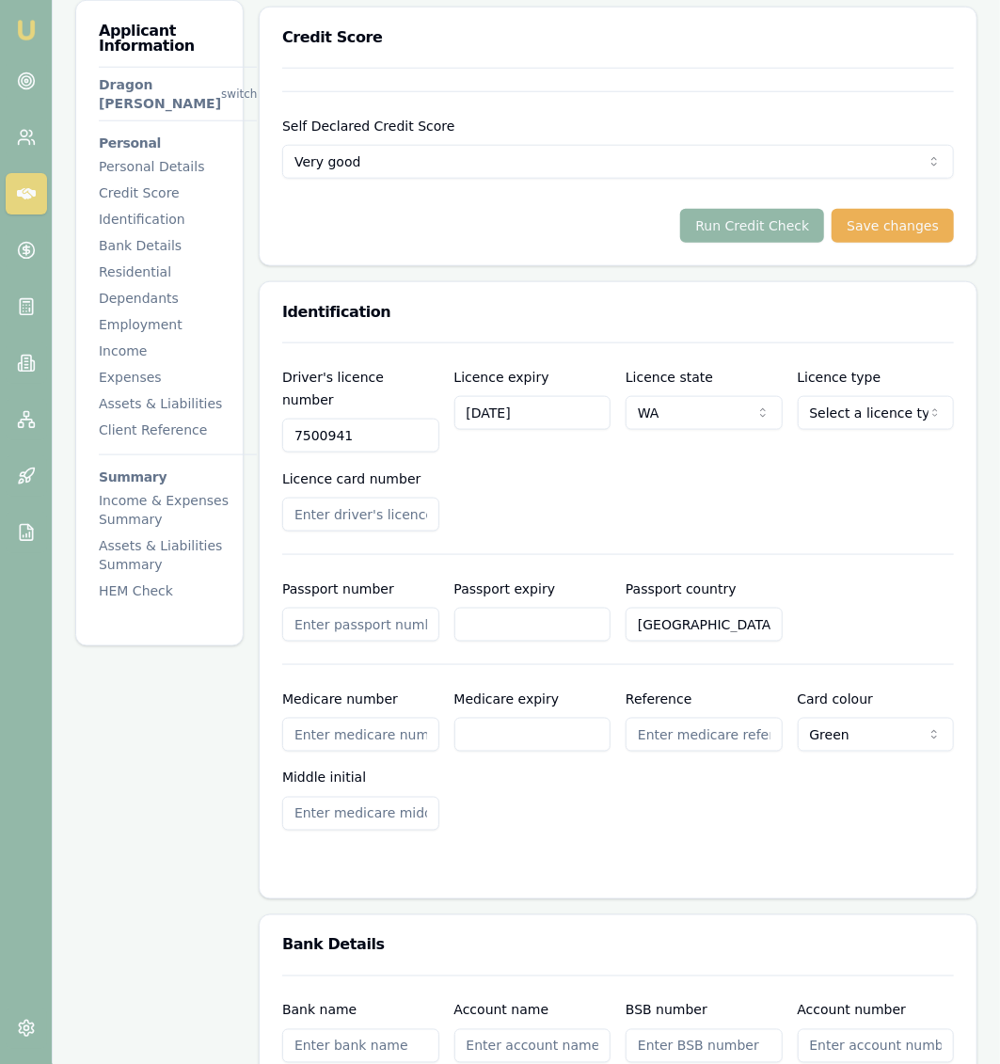
select select "OPEN_LICENCE"
click at [421, 498] on input "Licence card number" at bounding box center [360, 515] width 157 height 34
click at [365, 498] on input "Licence card number" at bounding box center [360, 515] width 157 height 34
type input "H042835983"
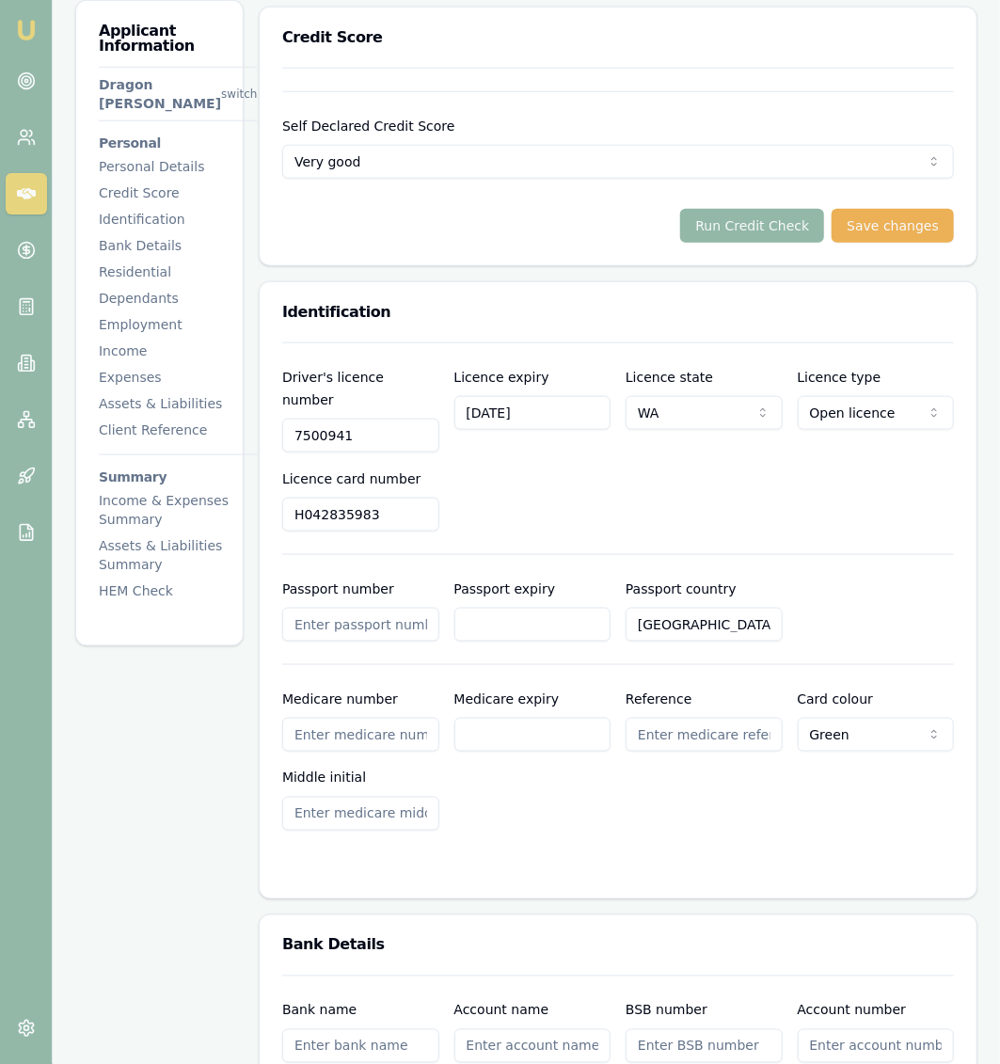
click at [463, 450] on div "Driver's licence number 7500941 Licence expiry 12/02/2030 Licence state WA NSW …" at bounding box center [618, 449] width 672 height 166
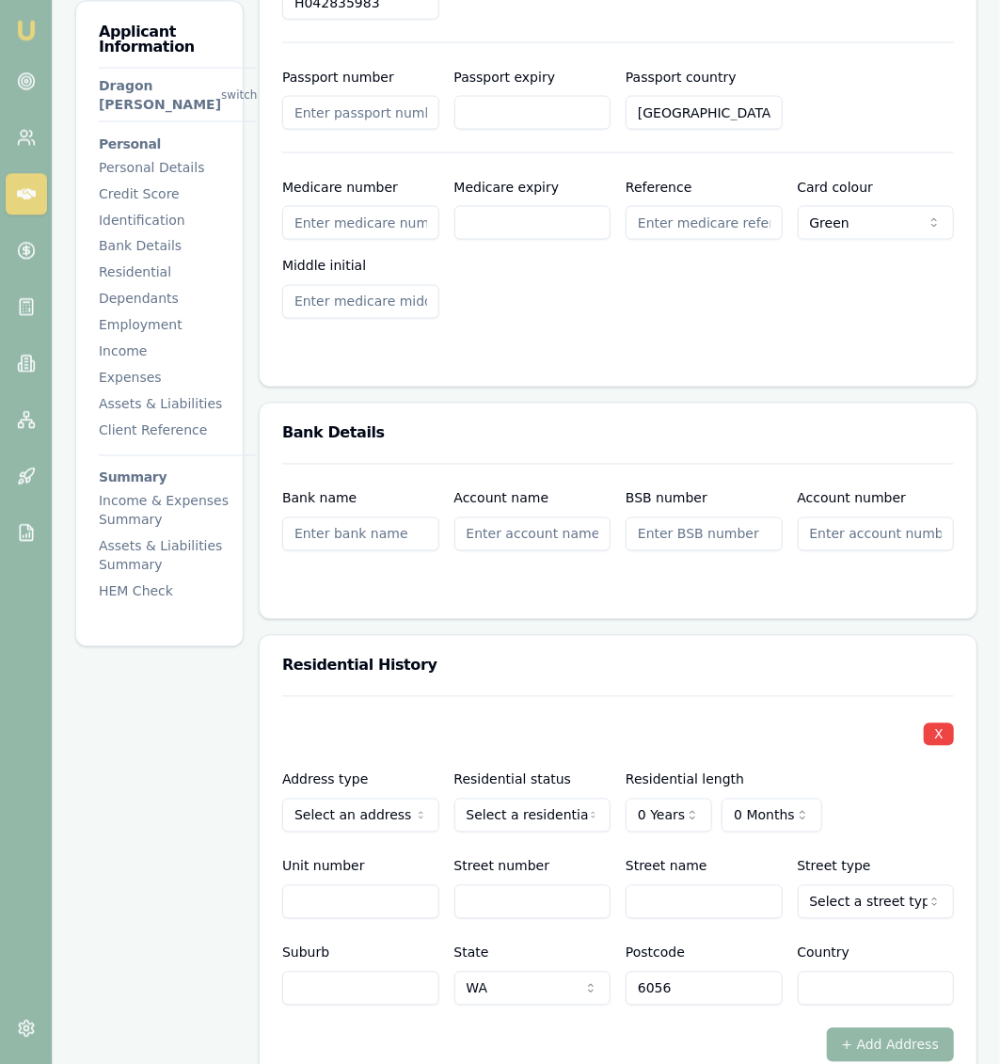
scroll to position [1475, 0]
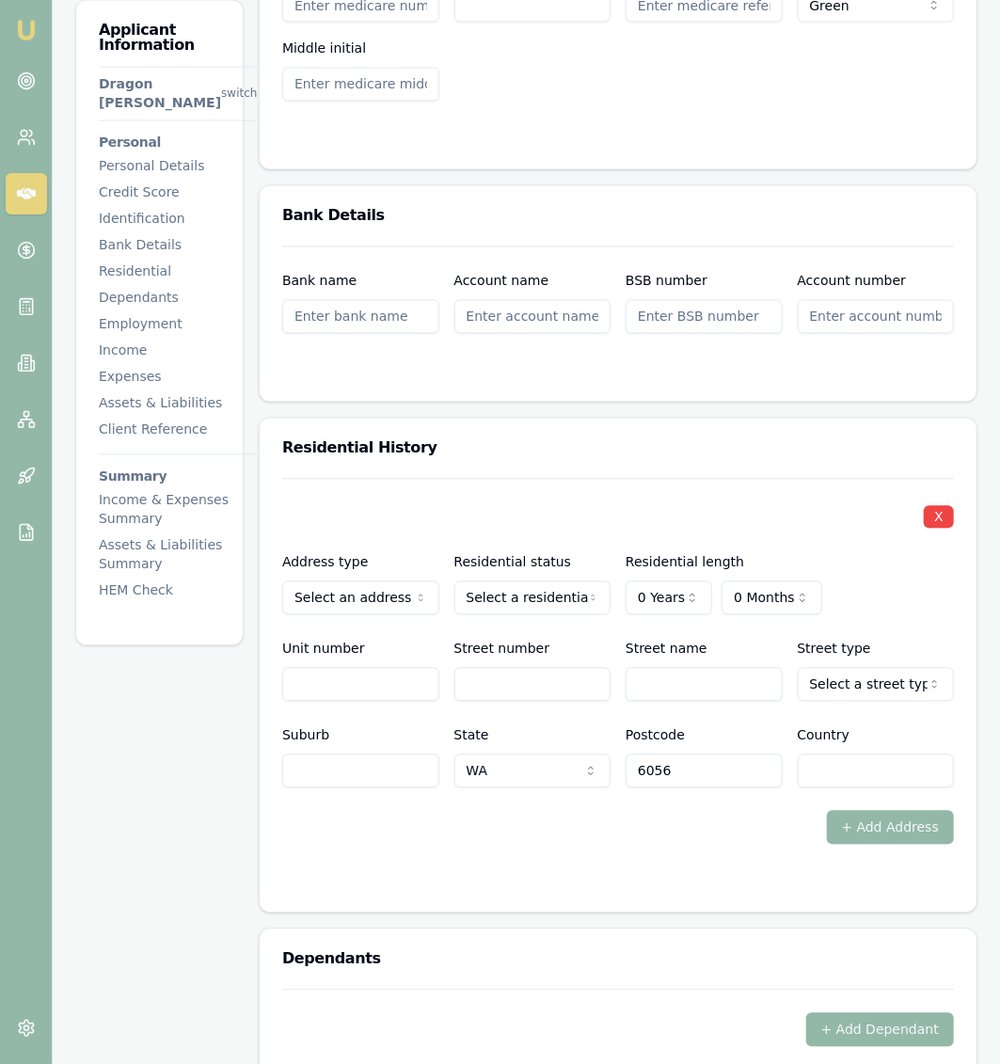
click at [836, 419] on div "Residential History" at bounding box center [618, 449] width 717 height 60
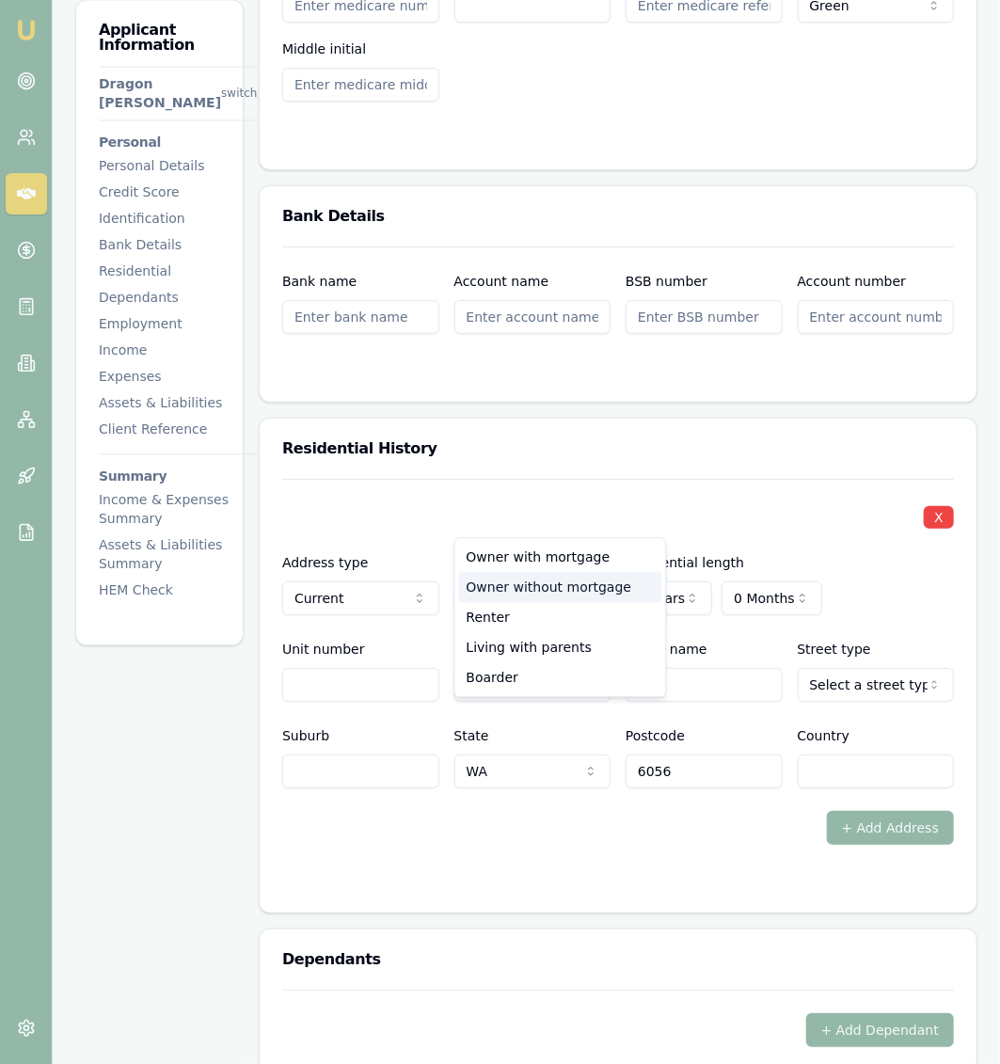
select select "OWNER_WITHOUT_MORTGAGE"
click at [526, 537] on div "X Address type Current Current Previous Residential status Owner without mortga…" at bounding box center [618, 634] width 672 height 310
click at [496, 642] on label "Street number" at bounding box center [502, 649] width 96 height 15
click at [496, 668] on input "Street number" at bounding box center [532, 685] width 157 height 34
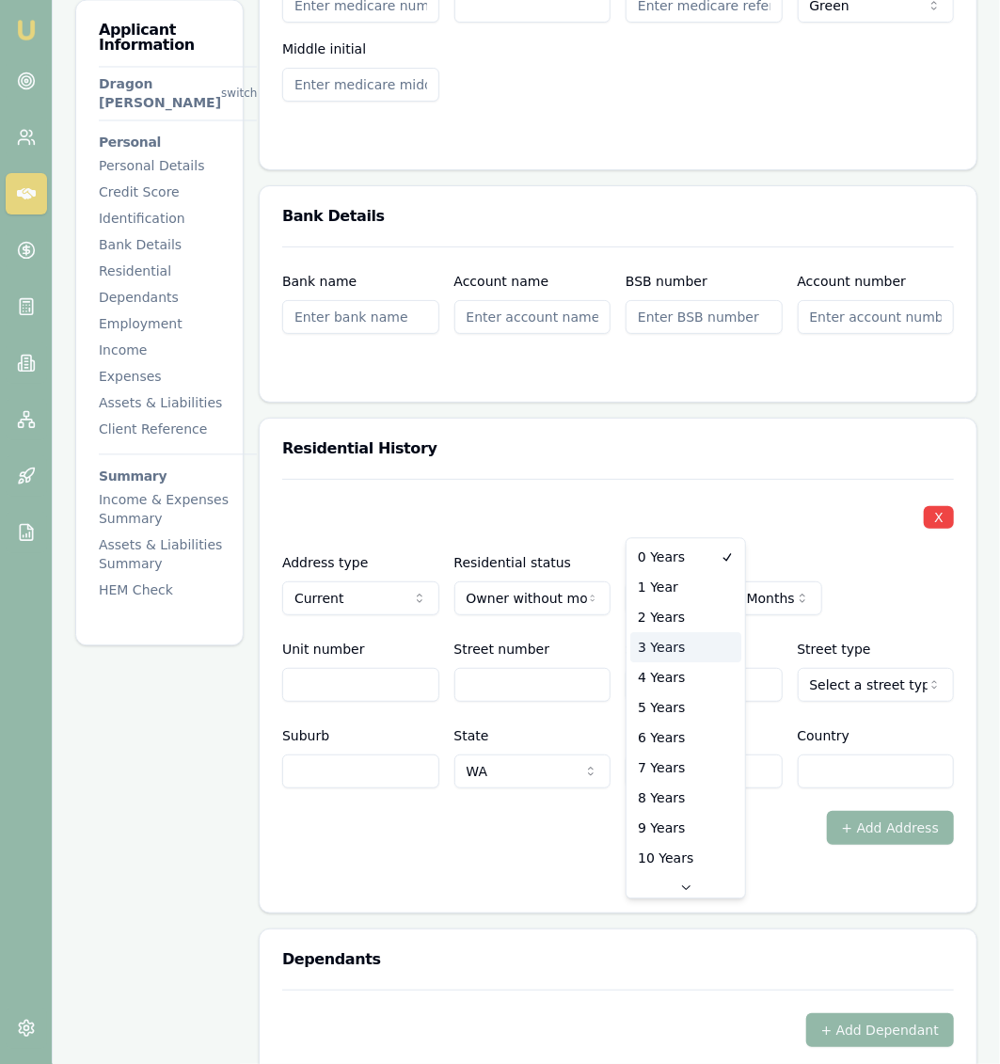
select select "3"
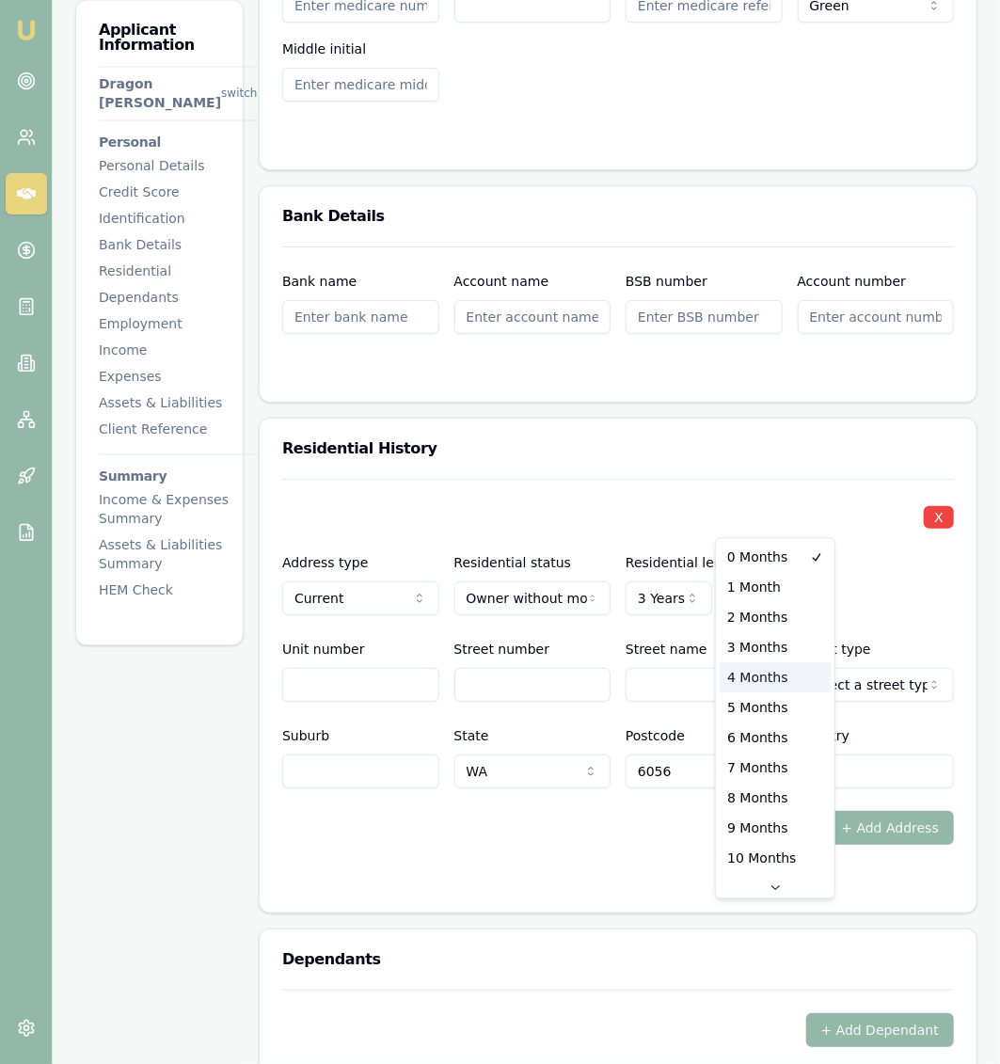
select select "4"
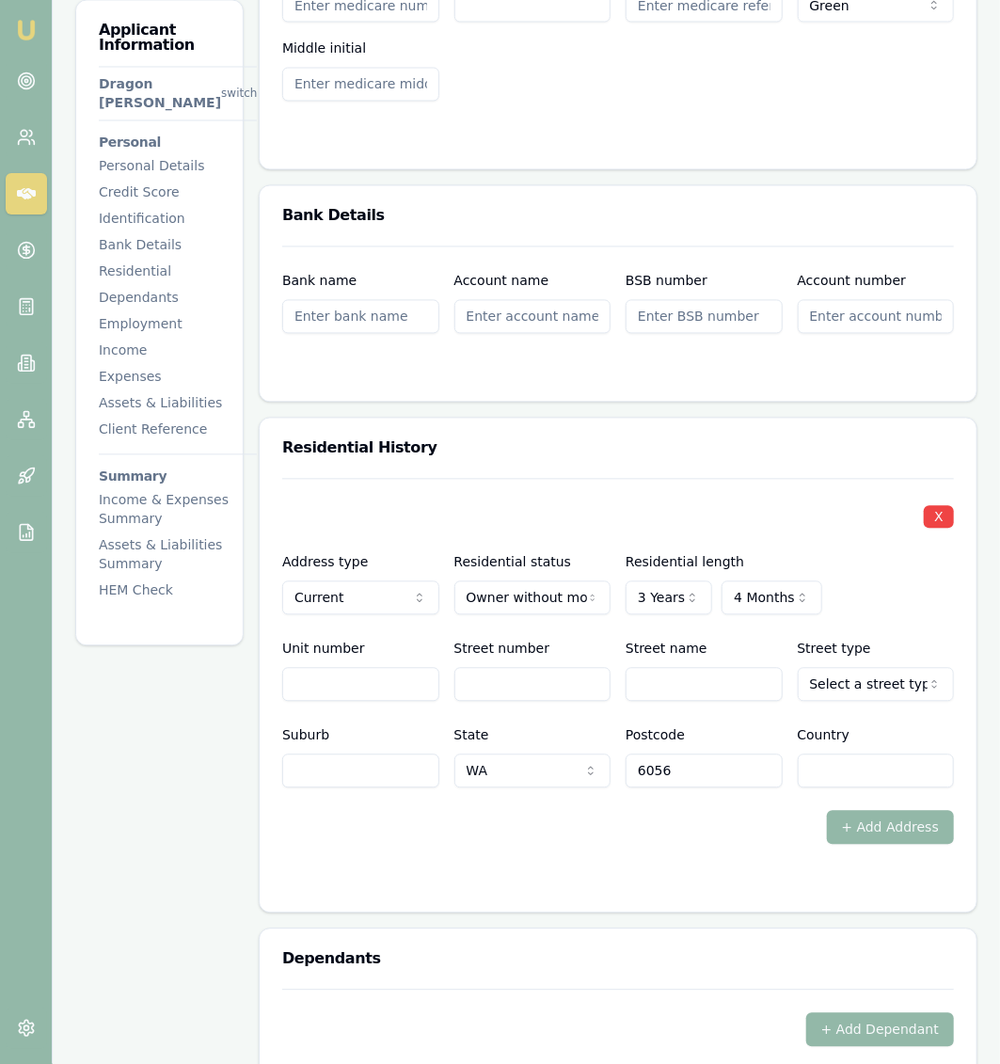
click at [492, 668] on input "Street number" at bounding box center [532, 685] width 157 height 34
type input "46"
click at [678, 668] on input "Street name" at bounding box center [704, 685] width 157 height 34
type input "Great northern"
click at [893, 629] on div "X Address type Current Current Previous Residential status Owner without mortga…" at bounding box center [618, 634] width 672 height 310
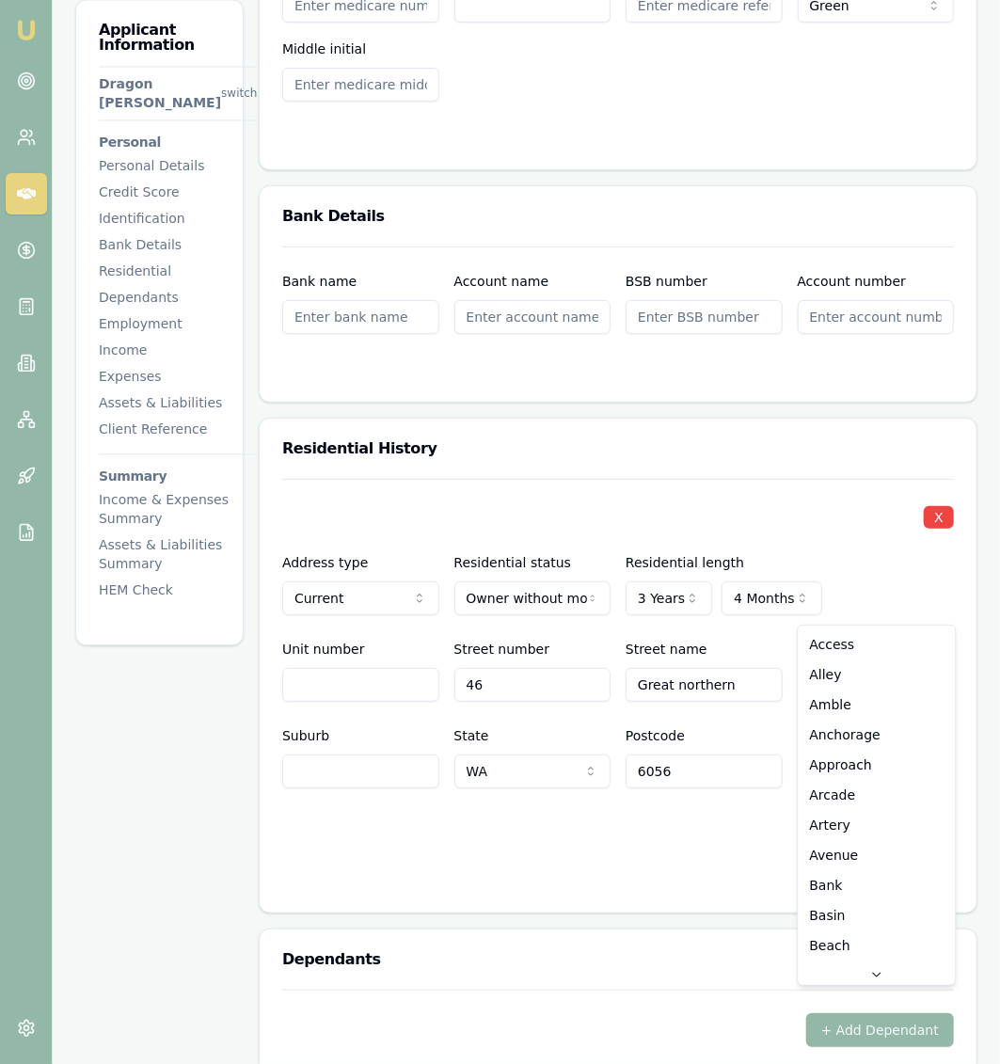
scroll to position [2439, 0]
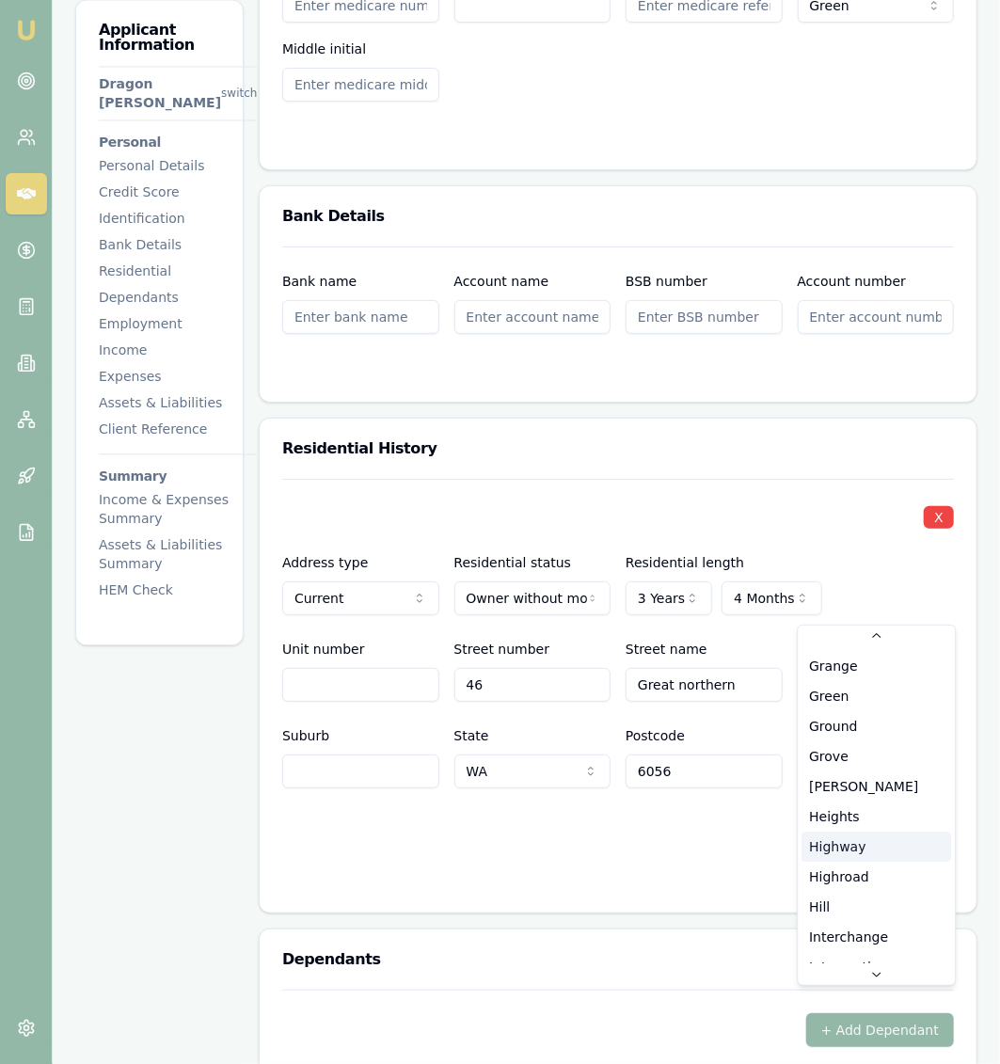
select select "Highway"
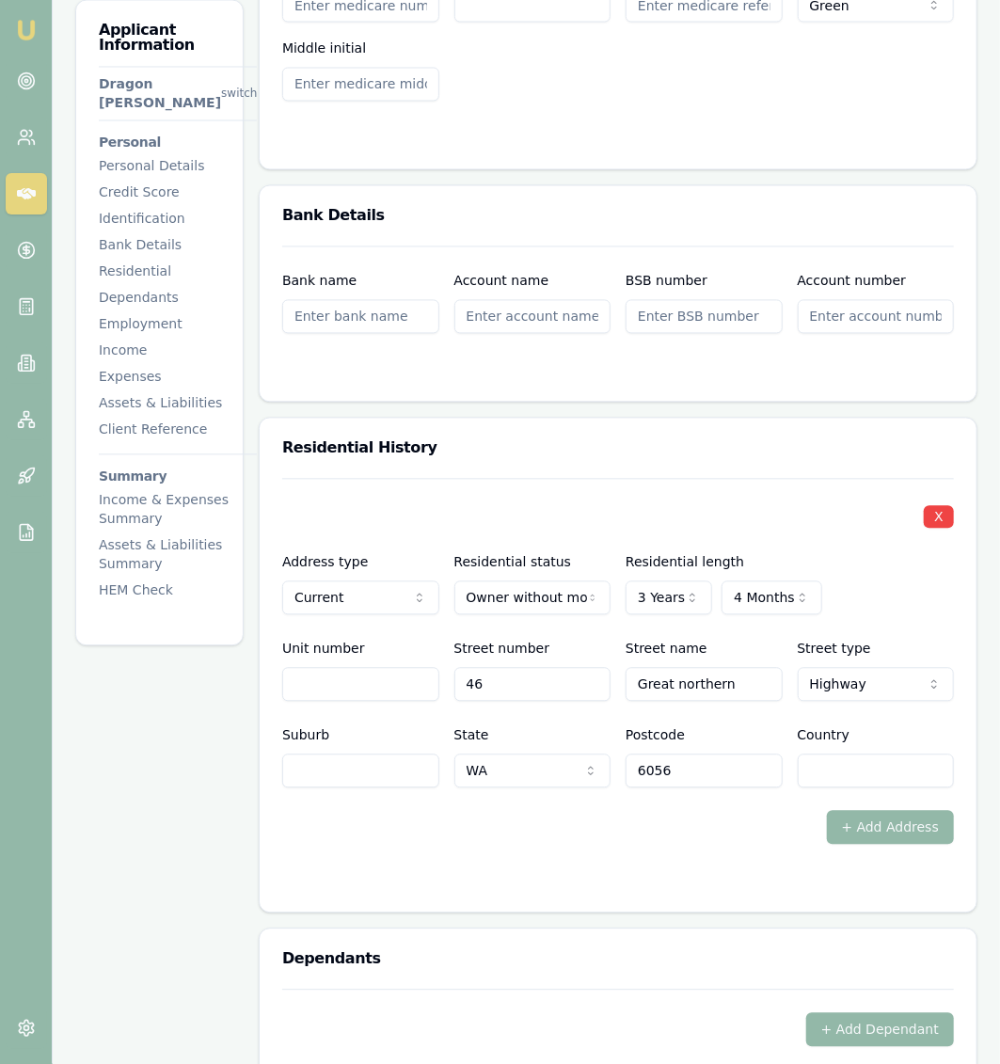
click at [417, 755] on input "Suburb" at bounding box center [360, 772] width 157 height 34
type input "midland"
click at [837, 755] on input "Country" at bounding box center [876, 772] width 157 height 34
type input "australia"
click at [754, 791] on form "X Address type Current Current Previous Residential status Owner without mortga…" at bounding box center [618, 684] width 672 height 411
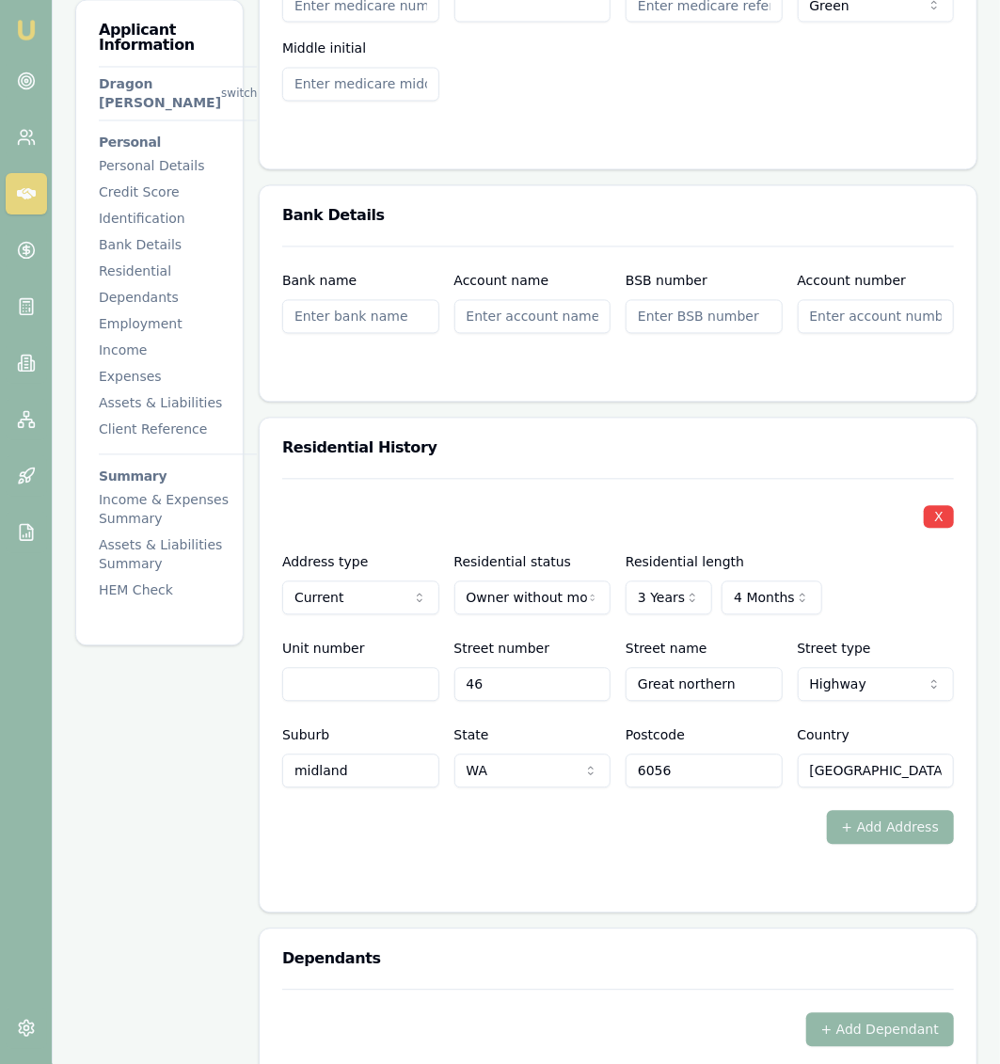
click at [753, 930] on div "Dependants" at bounding box center [618, 960] width 717 height 60
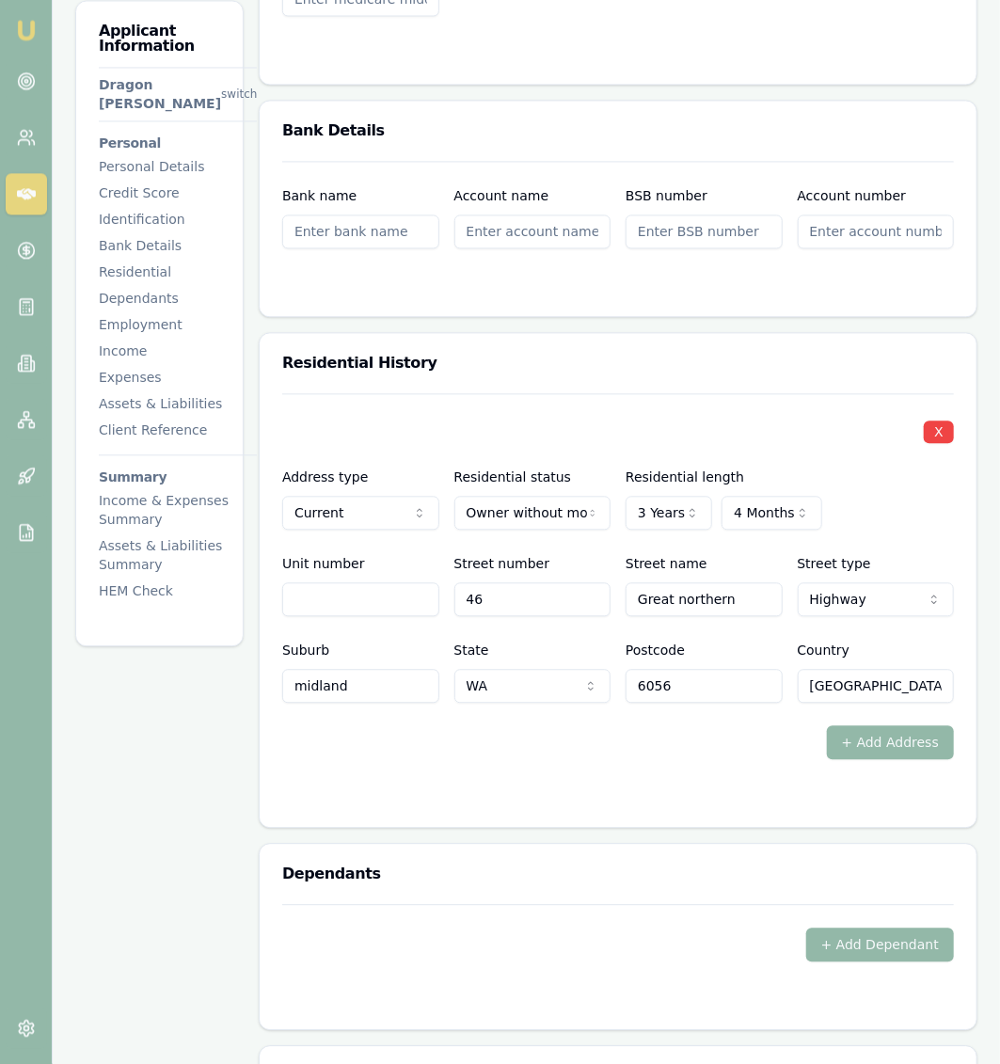
scroll to position [1561, 0]
click at [200, 714] on div "Applicant Information Dragon [PERSON_NAME] switch Personal Personal Details Cre…" at bounding box center [159, 839] width 168 height 4109
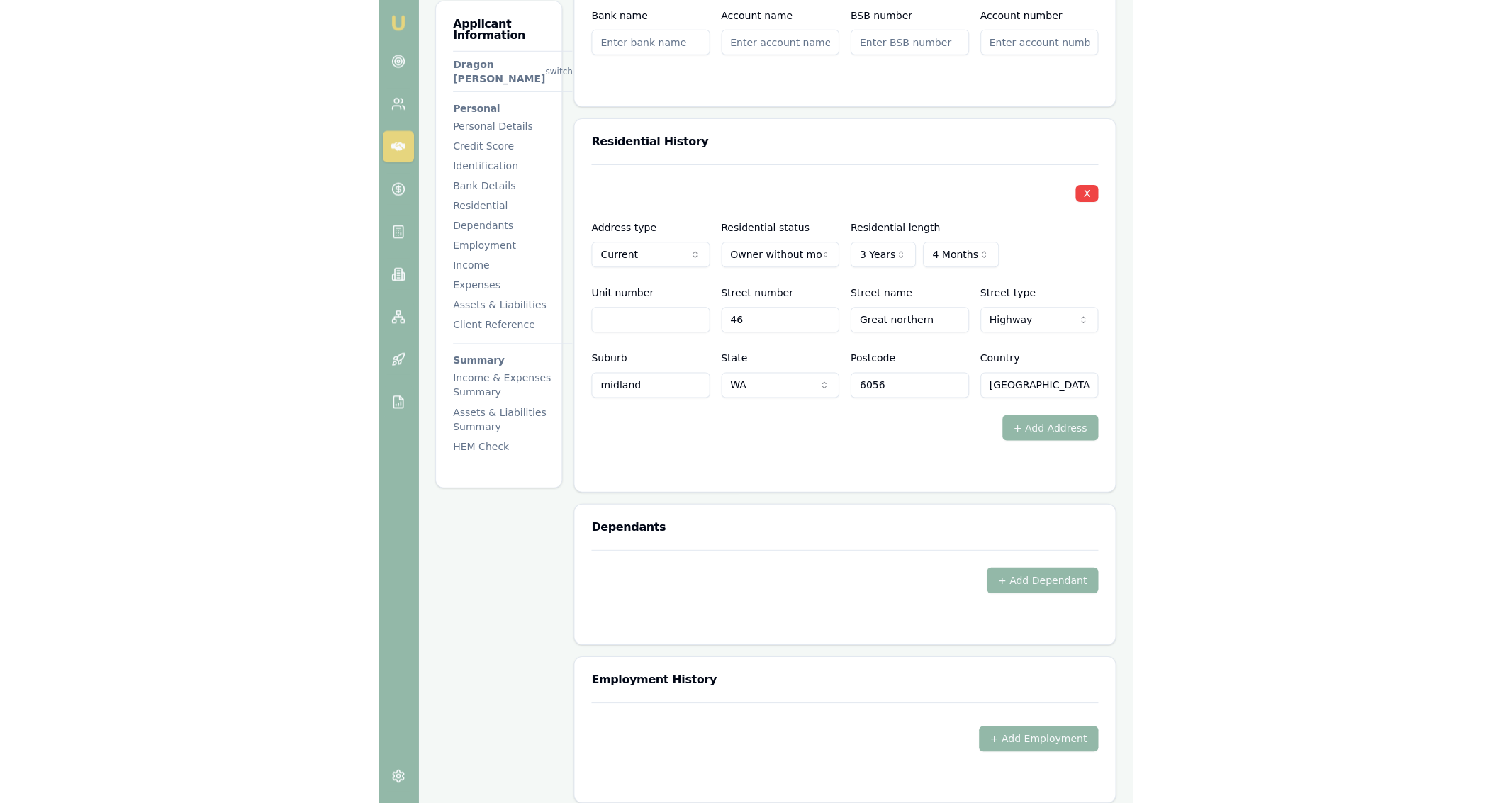
scroll to position [1308, 0]
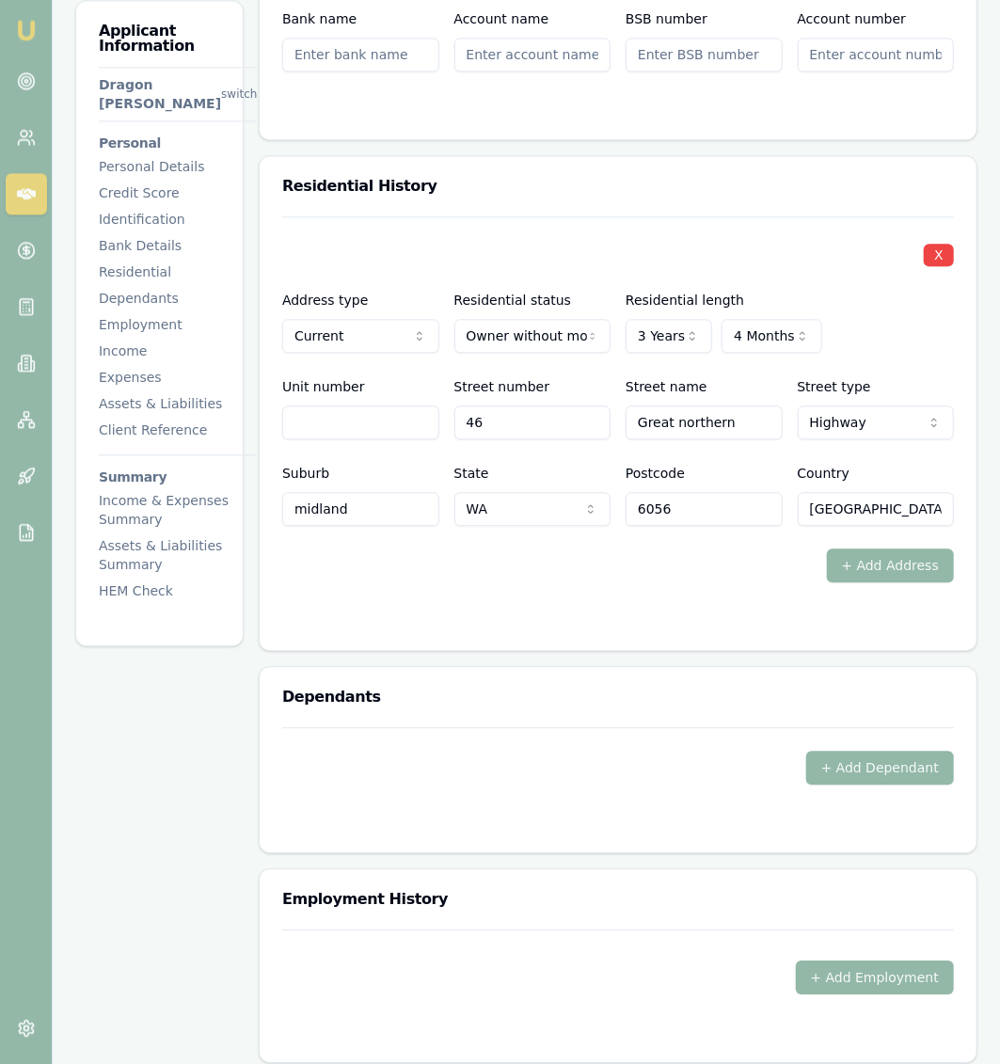
click at [200, 714] on div "Applicant Information Dragon [PERSON_NAME] switch Personal Personal Details Cre…" at bounding box center [159, 663] width 168 height 4109
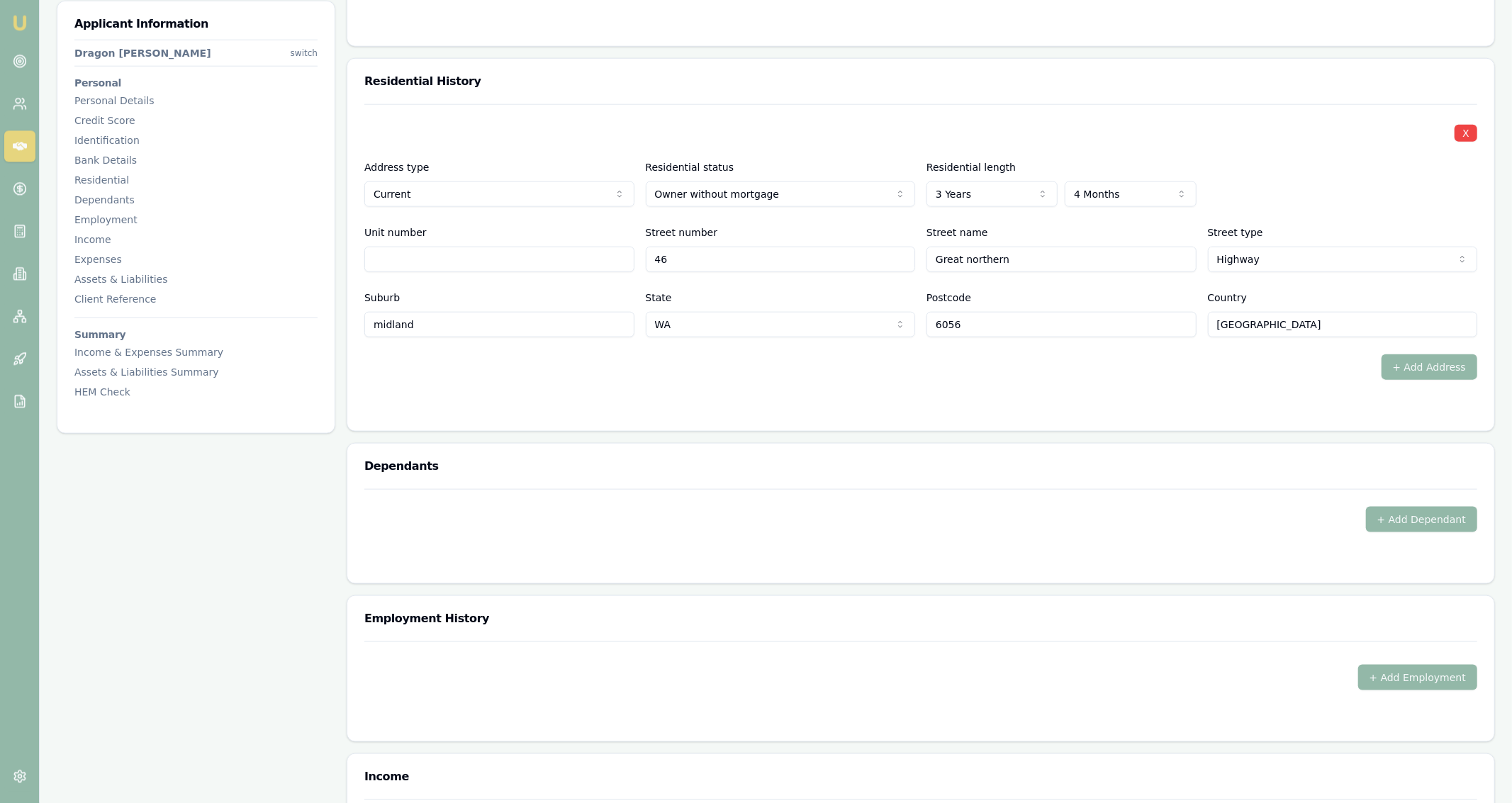
click at [1292, 324] on input "australia" at bounding box center [1342, 324] width 270 height 26
click at [1276, 383] on form "X Address type Current Current Previous Residential status Owner without mortga…" at bounding box center [921, 258] width 1113 height 310
click at [1402, 371] on button "+ Add Address" at bounding box center [1430, 367] width 96 height 26
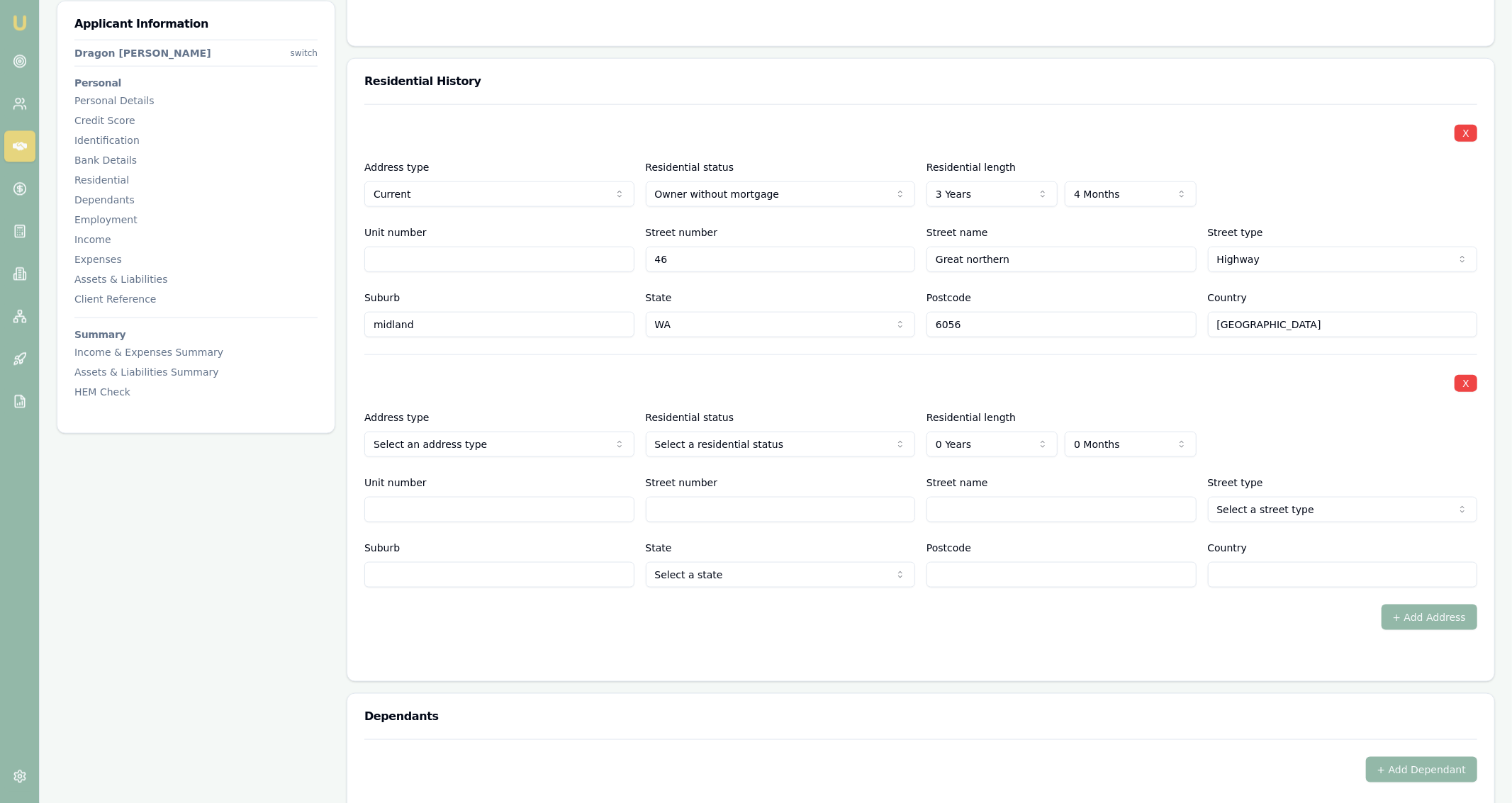
click at [525, 398] on div "X Address type Select an address type Current Previous Residential status Selec…" at bounding box center [921, 471] width 1113 height 234
click at [1470, 380] on button "X" at bounding box center [1466, 383] width 23 height 17
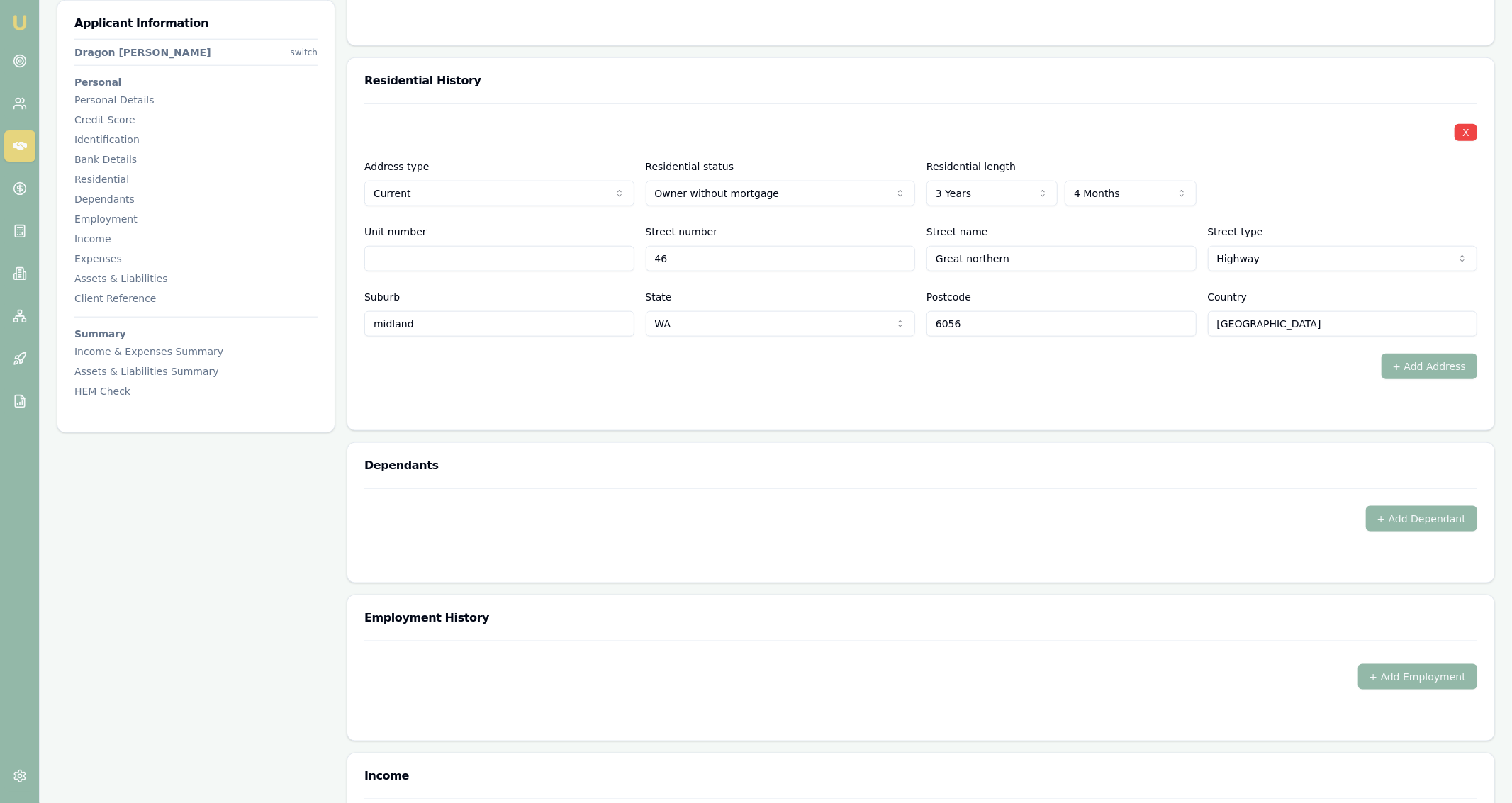
click at [863, 212] on div "X Address type Current Current Previous Residential status Owner without mortga…" at bounding box center [921, 220] width 1113 height 234
select select "OWNER_WITH_MORTGAGE"
click at [774, 139] on div "X Address type Current Current Previous Residential status Owner with mortgage …" at bounding box center [921, 220] width 1113 height 234
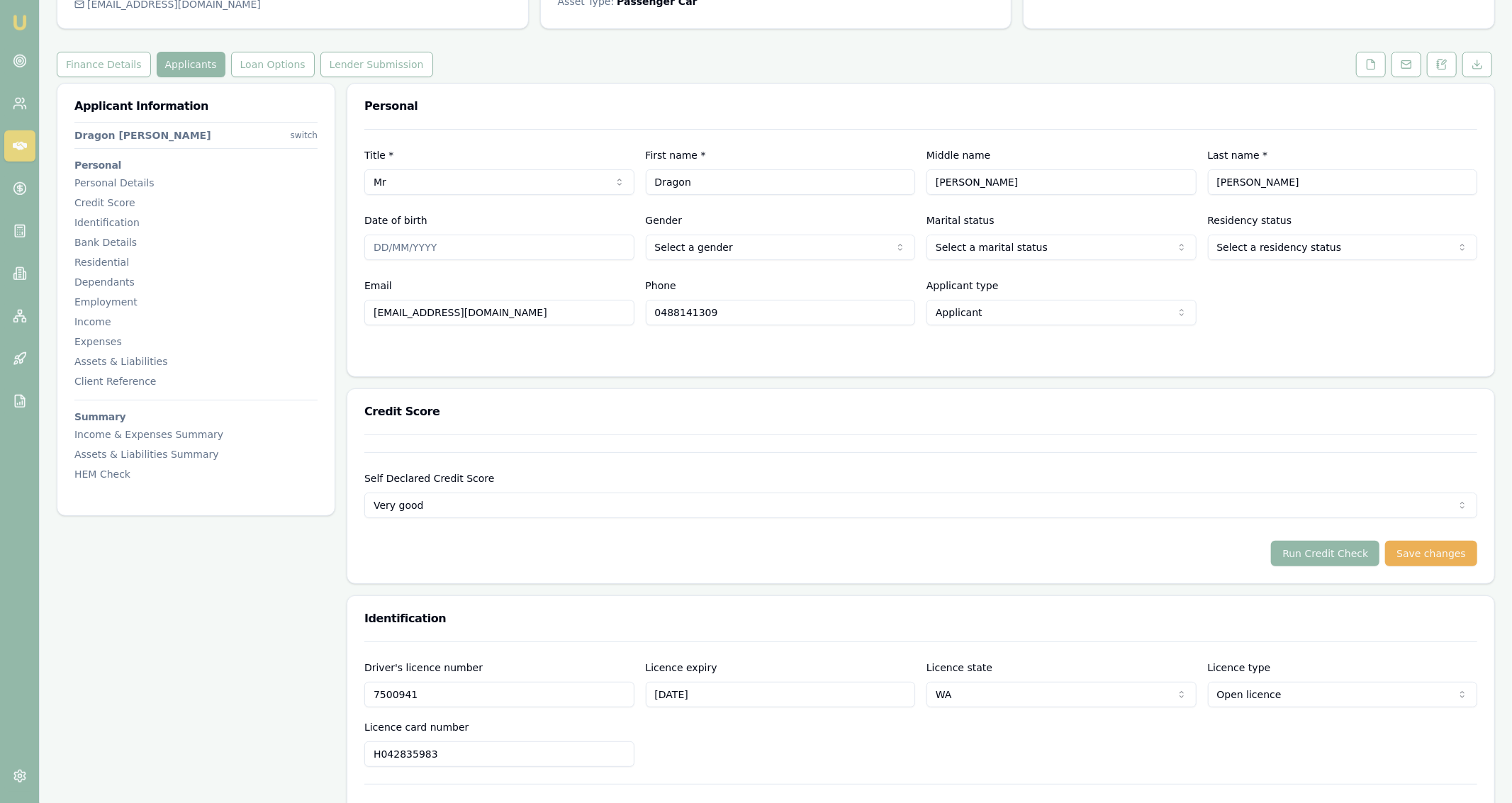
scroll to position [0, 0]
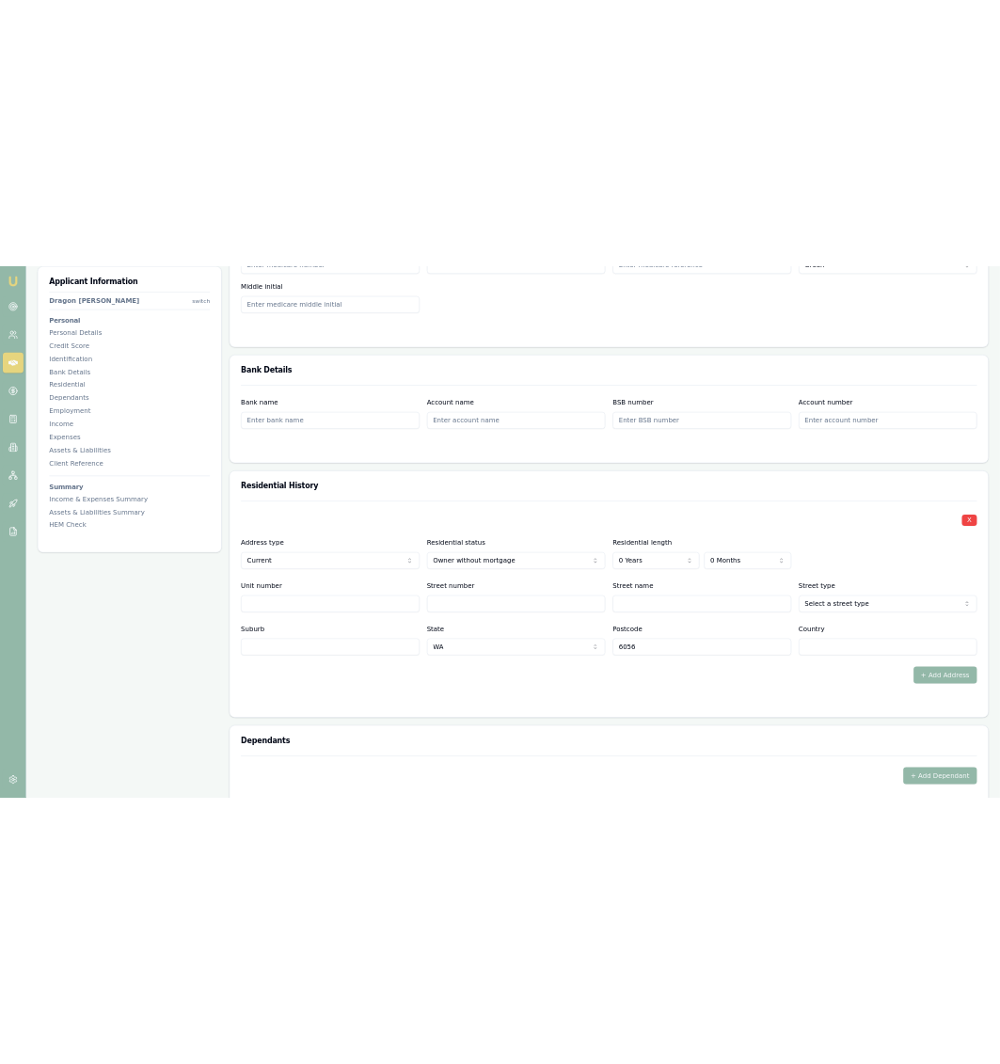
scroll to position [1405, 0]
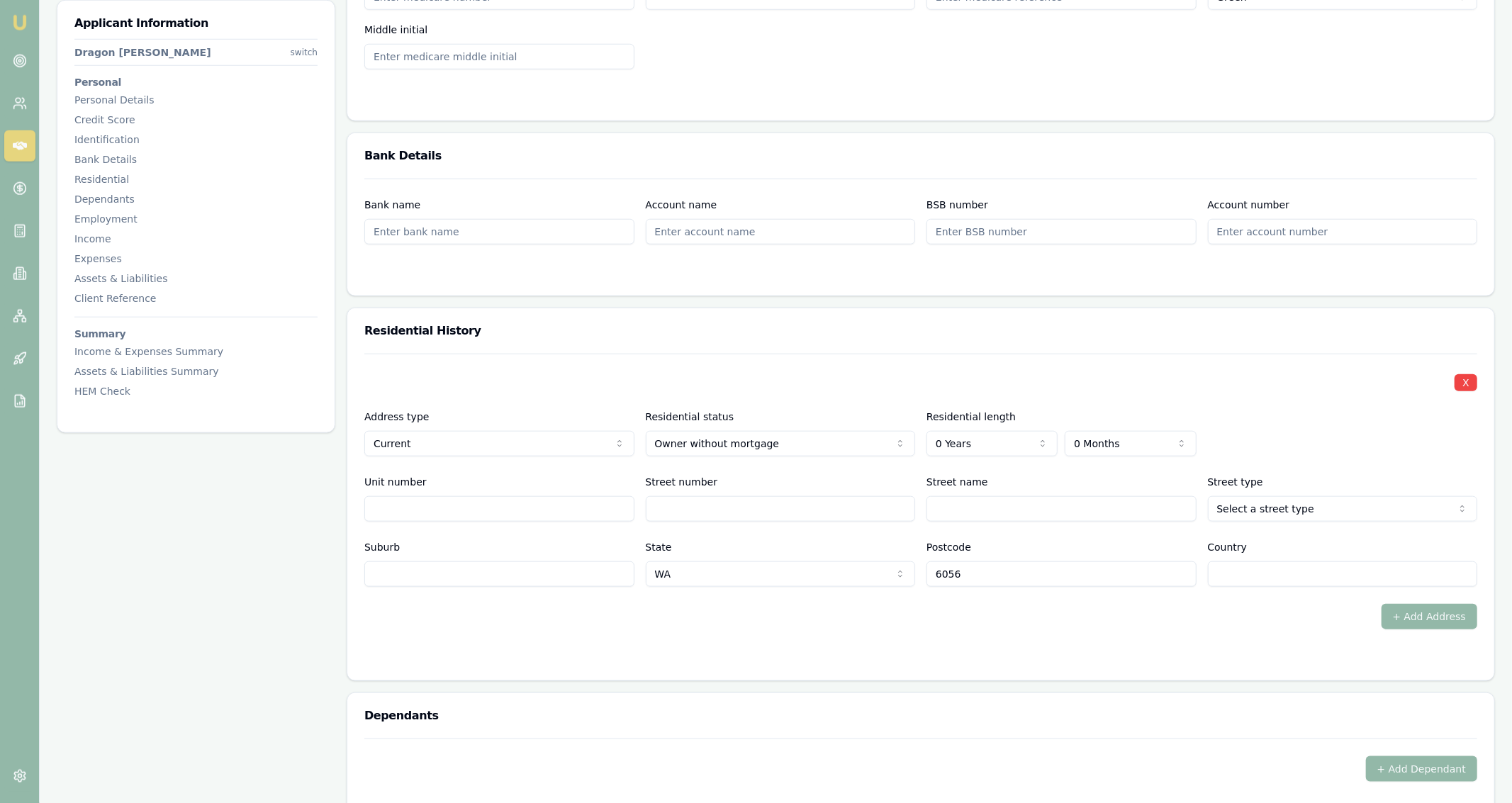
select select "OWNER_WITH_MORTGAGE"
select select "3"
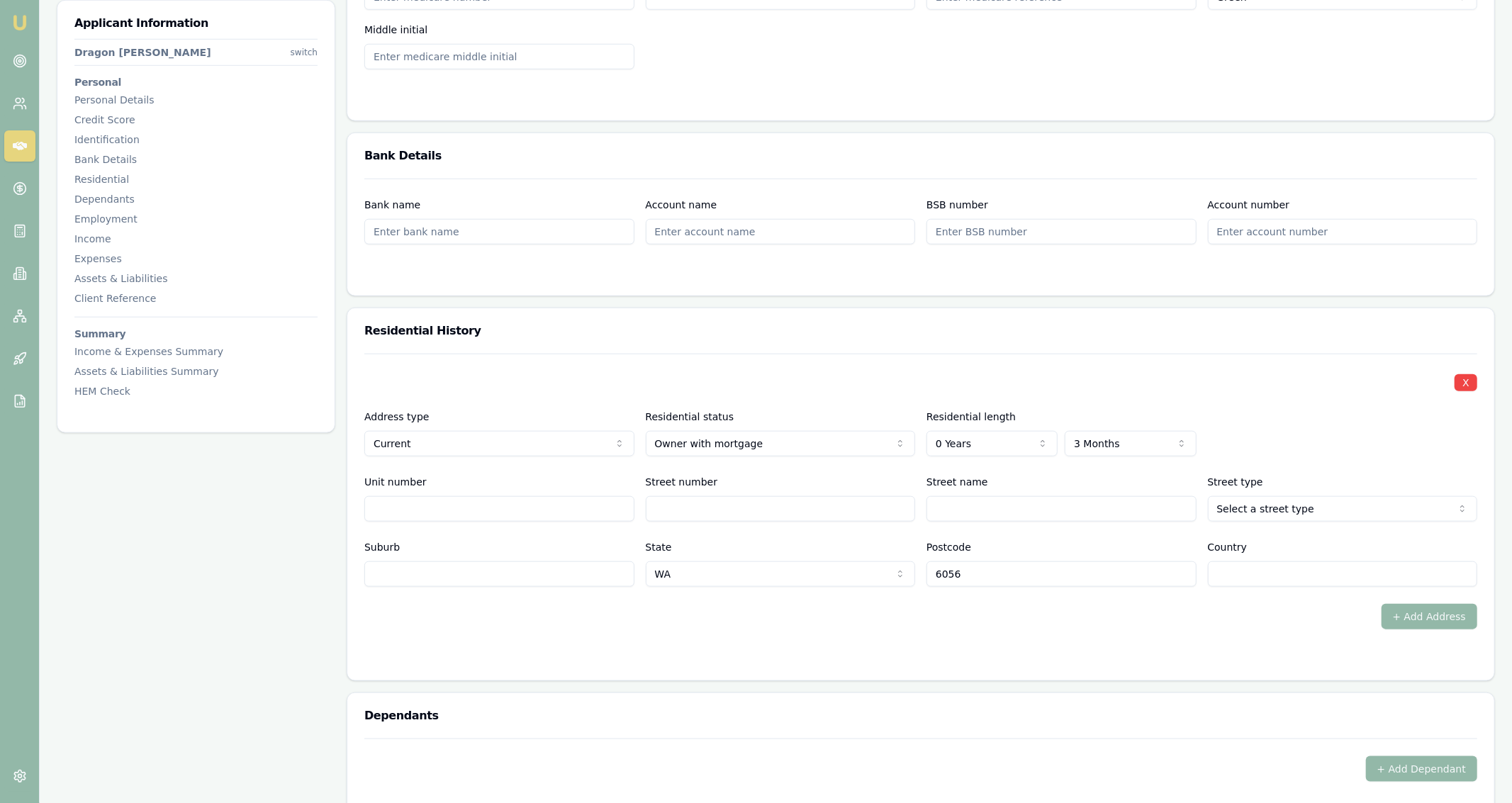
click at [612, 502] on input "Unit number" at bounding box center [499, 509] width 270 height 26
click at [725, 514] on input "Street number" at bounding box center [780, 509] width 270 height 26
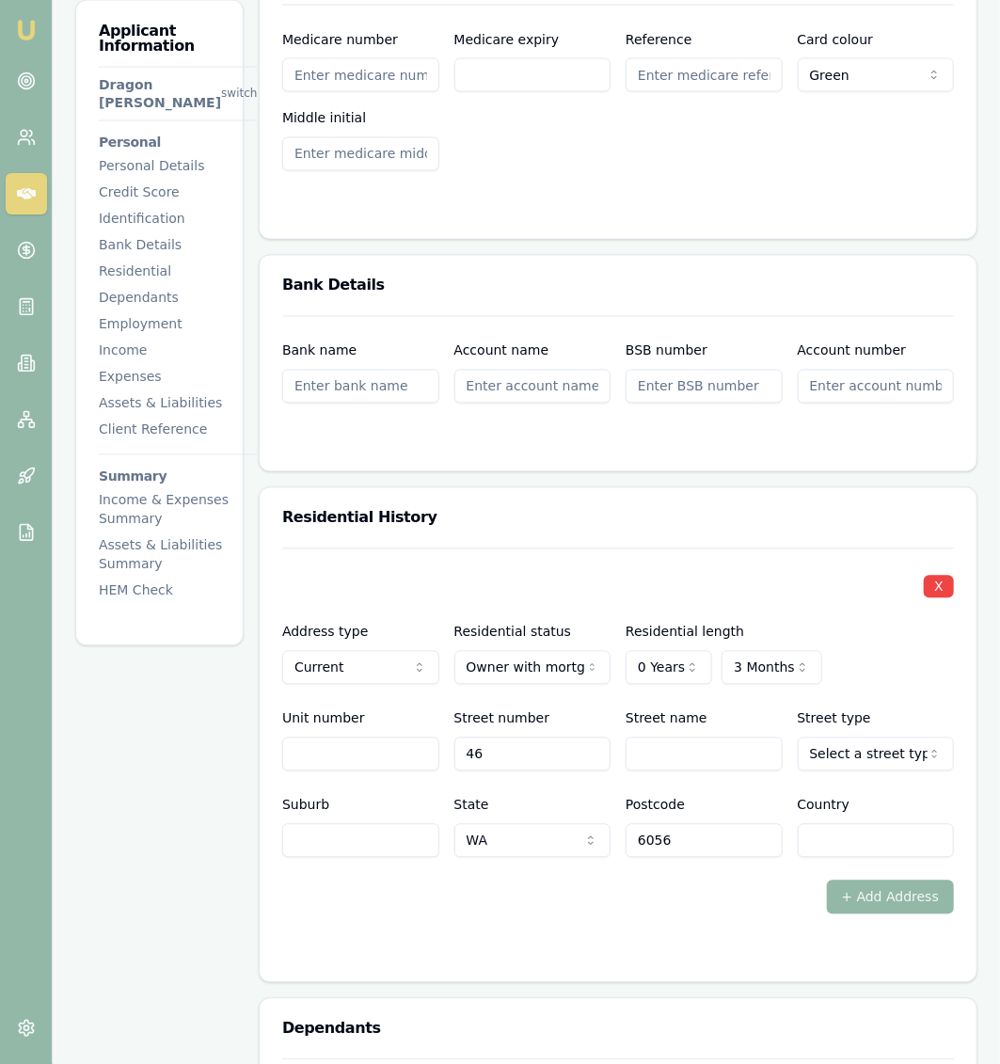
type input "46"
click at [701, 738] on input "Street name" at bounding box center [704, 755] width 157 height 34
type input "Midland"
click at [830, 708] on div "Street type Select a street type Access Alley Amble Anchorage Approach Arcade A…" at bounding box center [876, 740] width 157 height 64
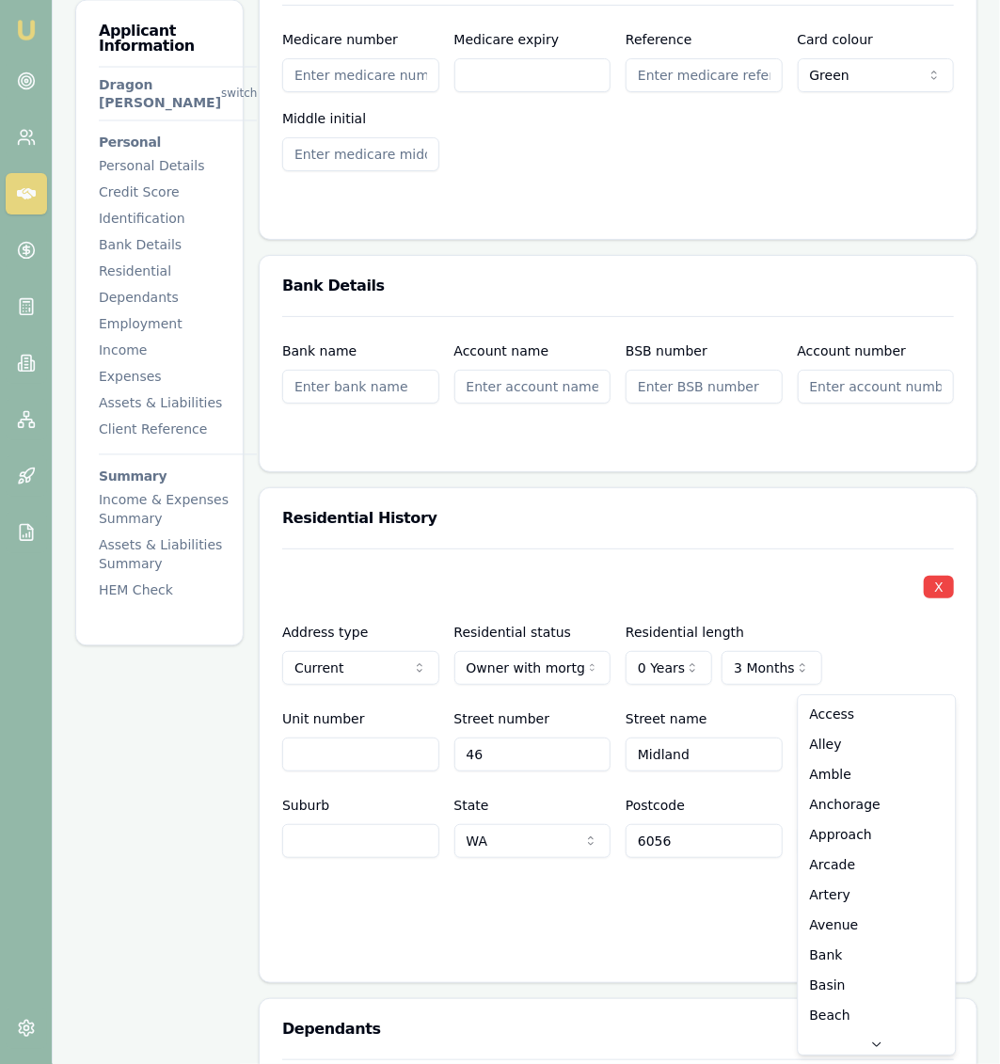
scroll to position [2439, 0]
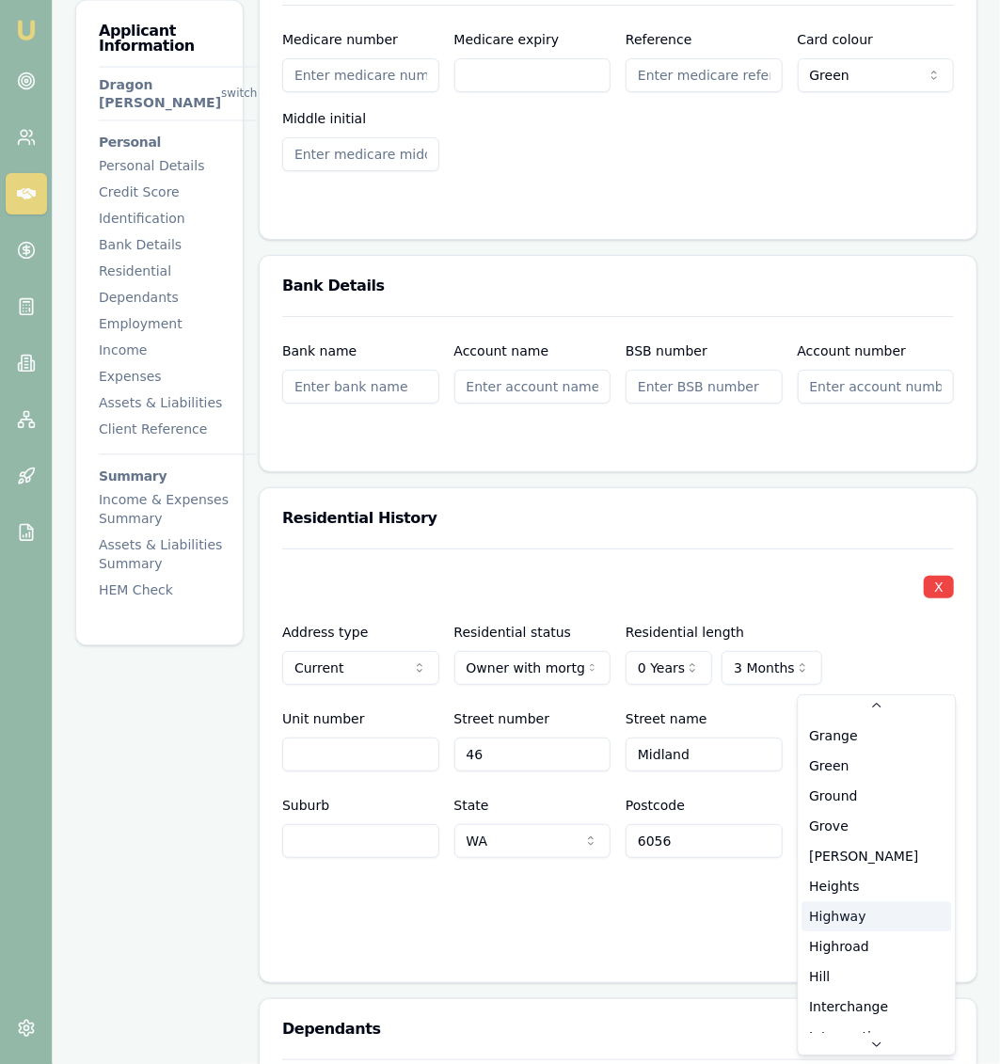
select select "Highway"
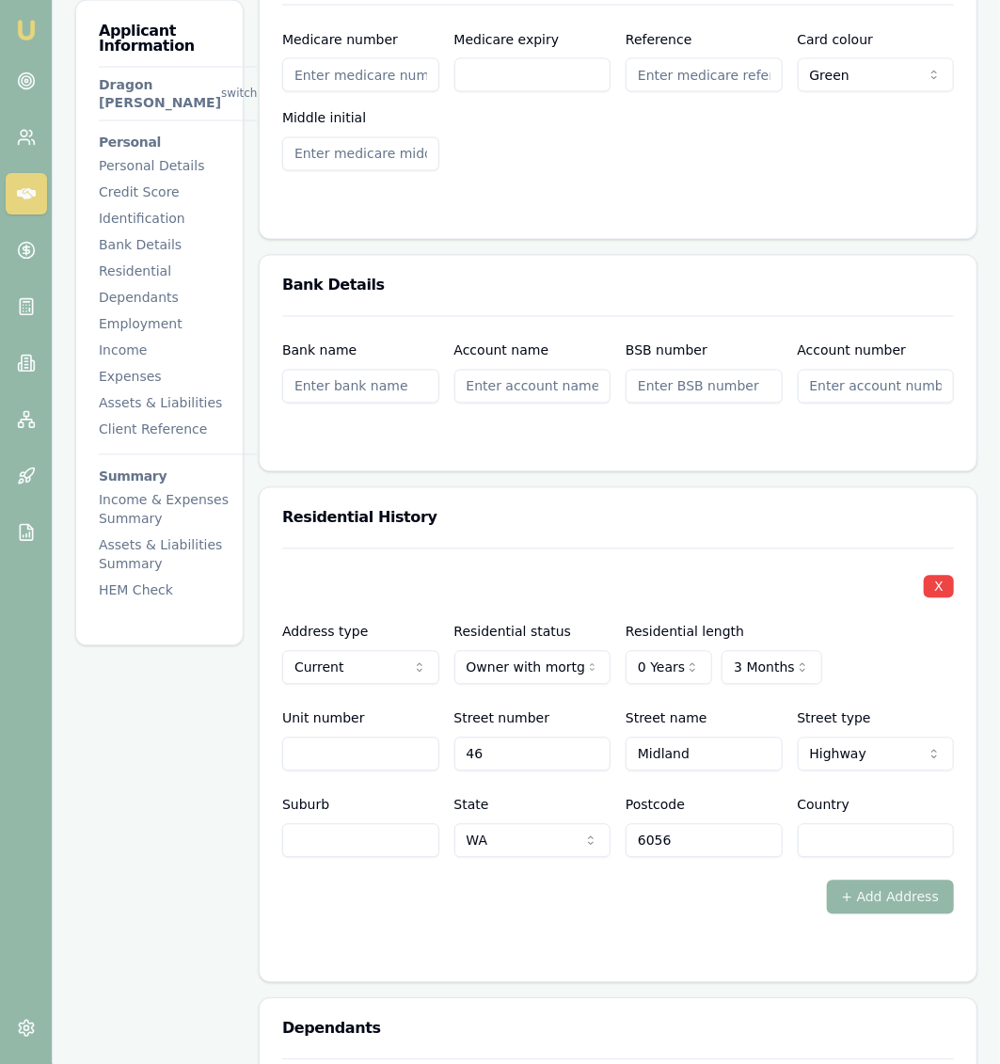
click at [404, 789] on div "X Address type Current Current Previous Residential status Owner with mortgage …" at bounding box center [618, 732] width 672 height 366
click at [403, 824] on input "Suburb" at bounding box center [360, 841] width 157 height 34
type input "Midland"
click at [677, 738] on input "Midland" at bounding box center [704, 755] width 157 height 34
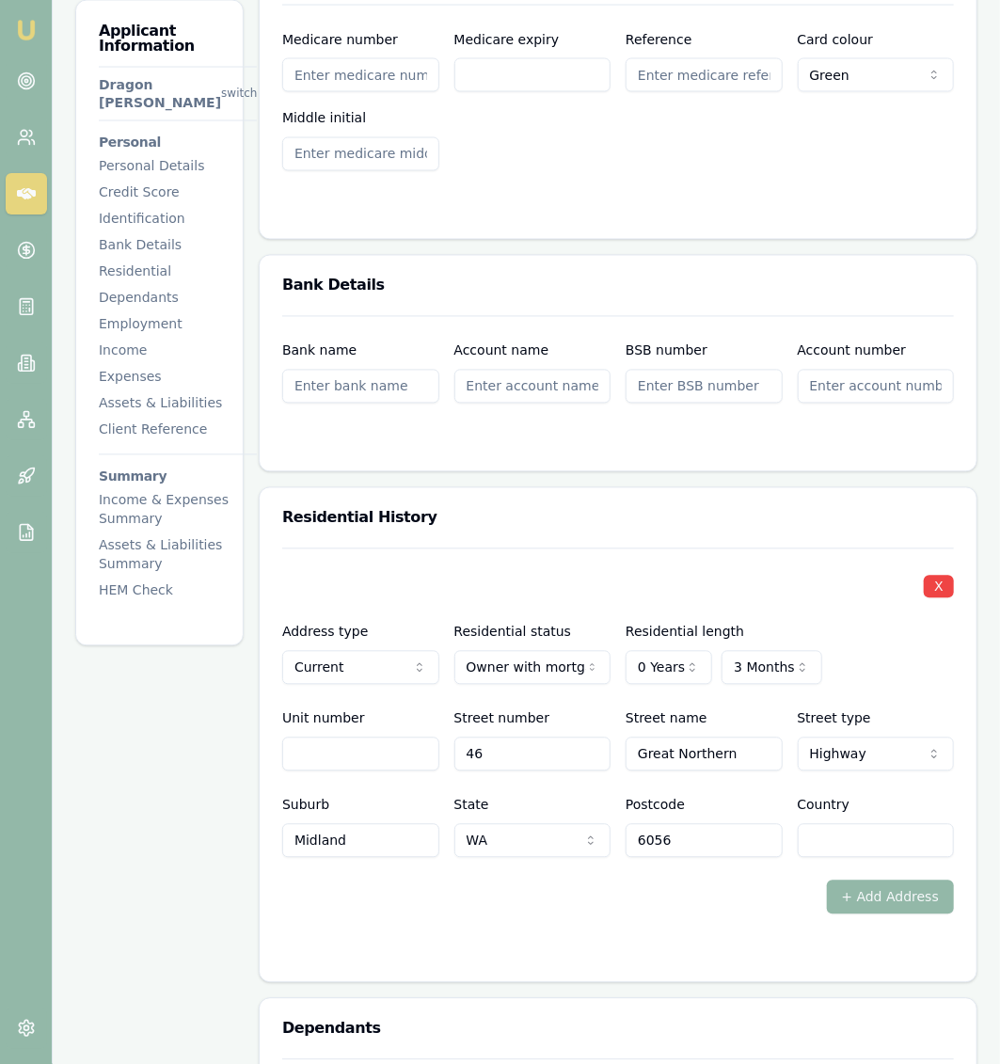
type input "Great Northern"
click at [635, 881] on div "+ Add Address" at bounding box center [618, 898] width 672 height 34
click at [842, 785] on div "X Address type Current Current Previous Residential status Owner with mortgage …" at bounding box center [618, 732] width 672 height 366
click at [840, 824] on input "Country" at bounding box center [876, 841] width 157 height 34
type input "[GEOGRAPHIC_DATA]"
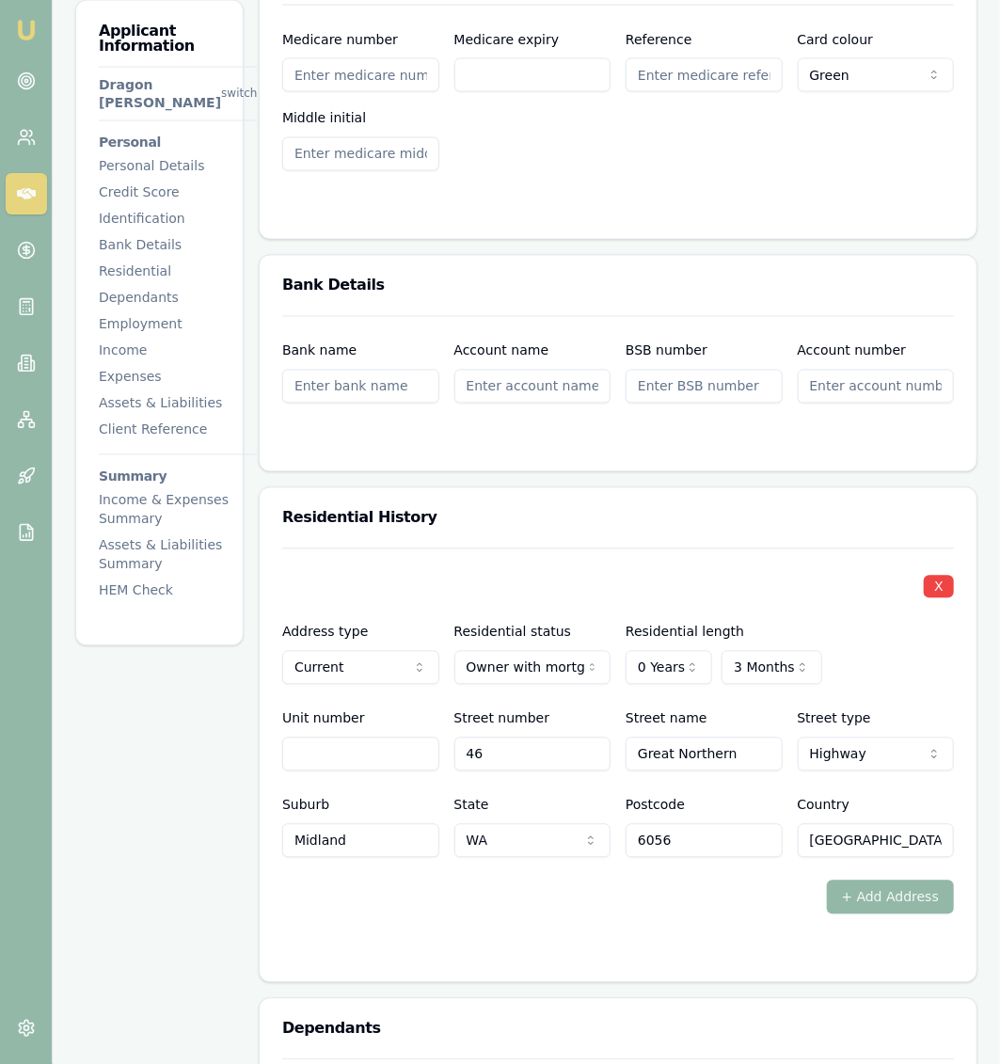
click at [384, 881] on div "+ Add Address" at bounding box center [618, 898] width 672 height 34
click at [217, 832] on div "Applicant Information Dragon [PERSON_NAME] switch Personal Personal Details Cre…" at bounding box center [159, 995] width 168 height 4109
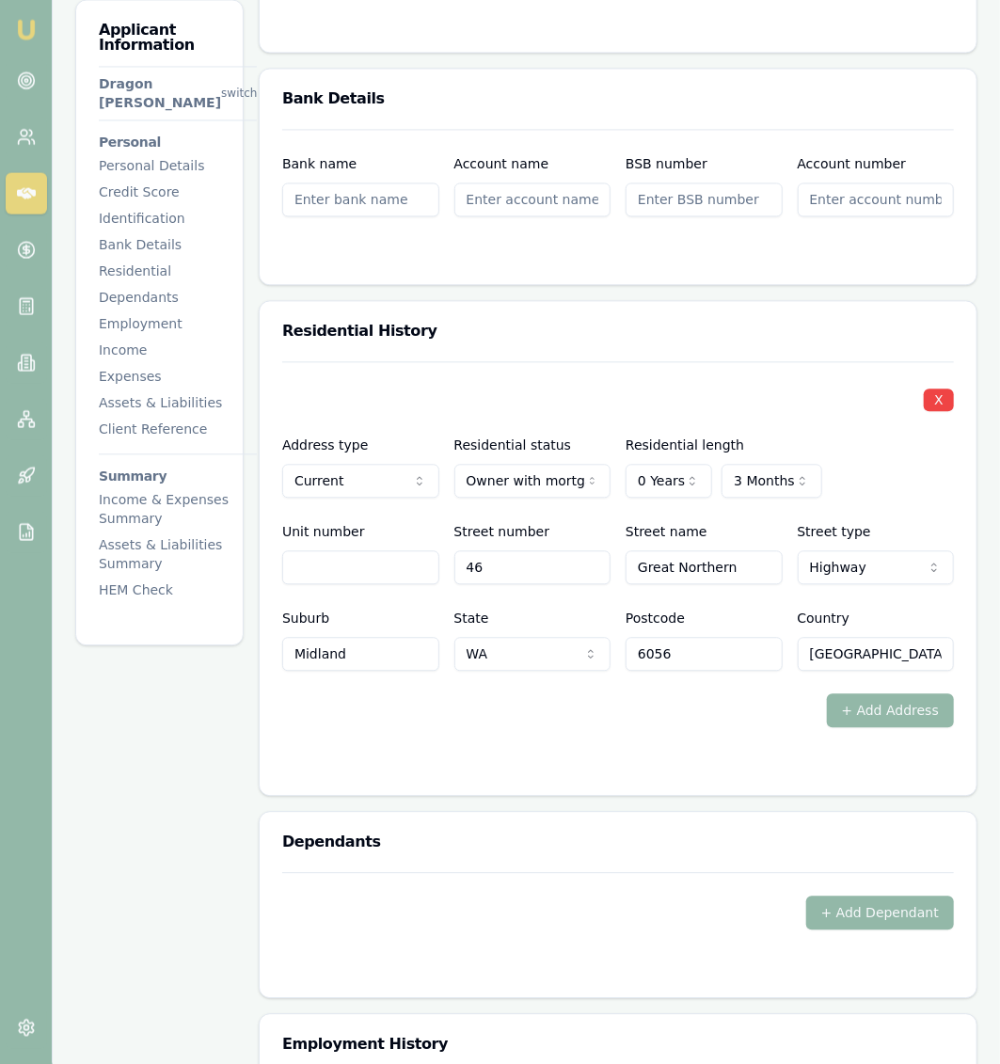
scroll to position [1639, 0]
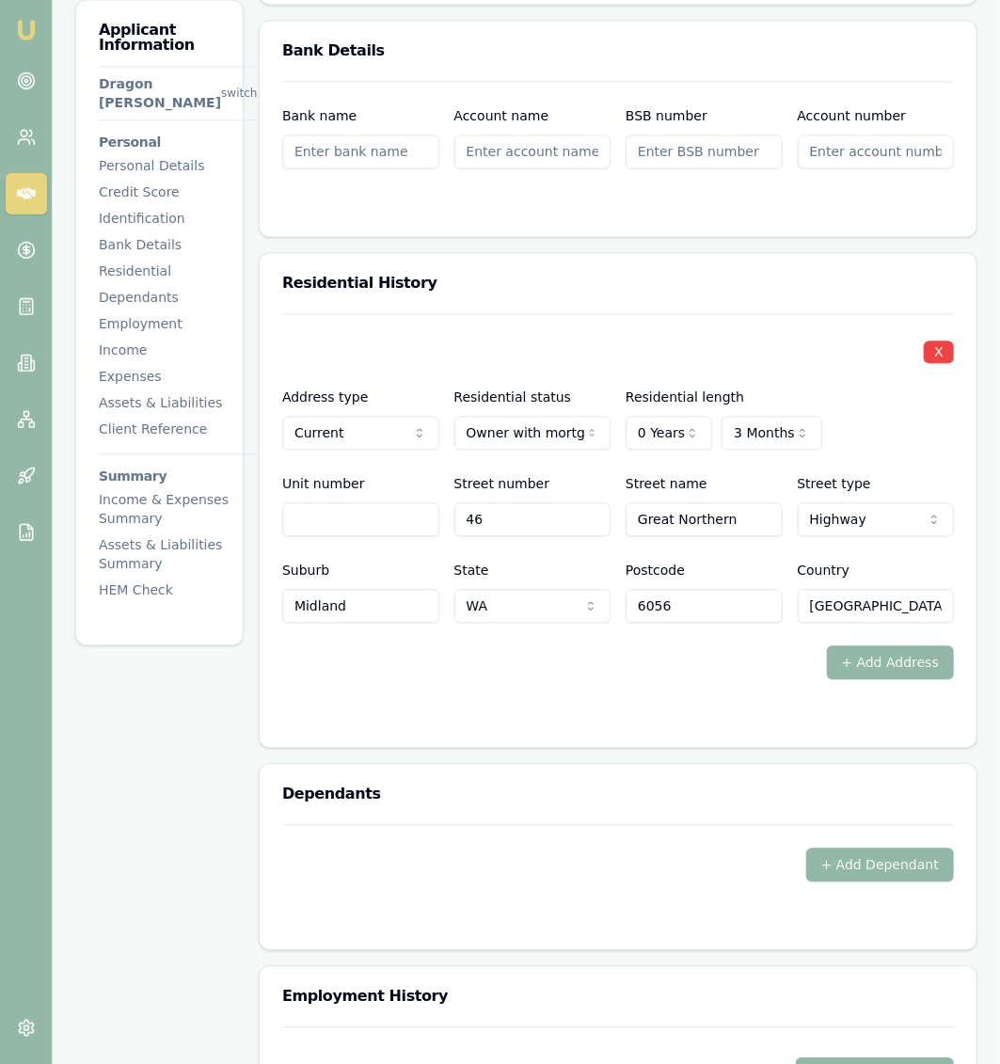
click at [233, 805] on div "Applicant Information Dragon [PERSON_NAME] switch Personal Personal Details Cre…" at bounding box center [159, 761] width 168 height 4109
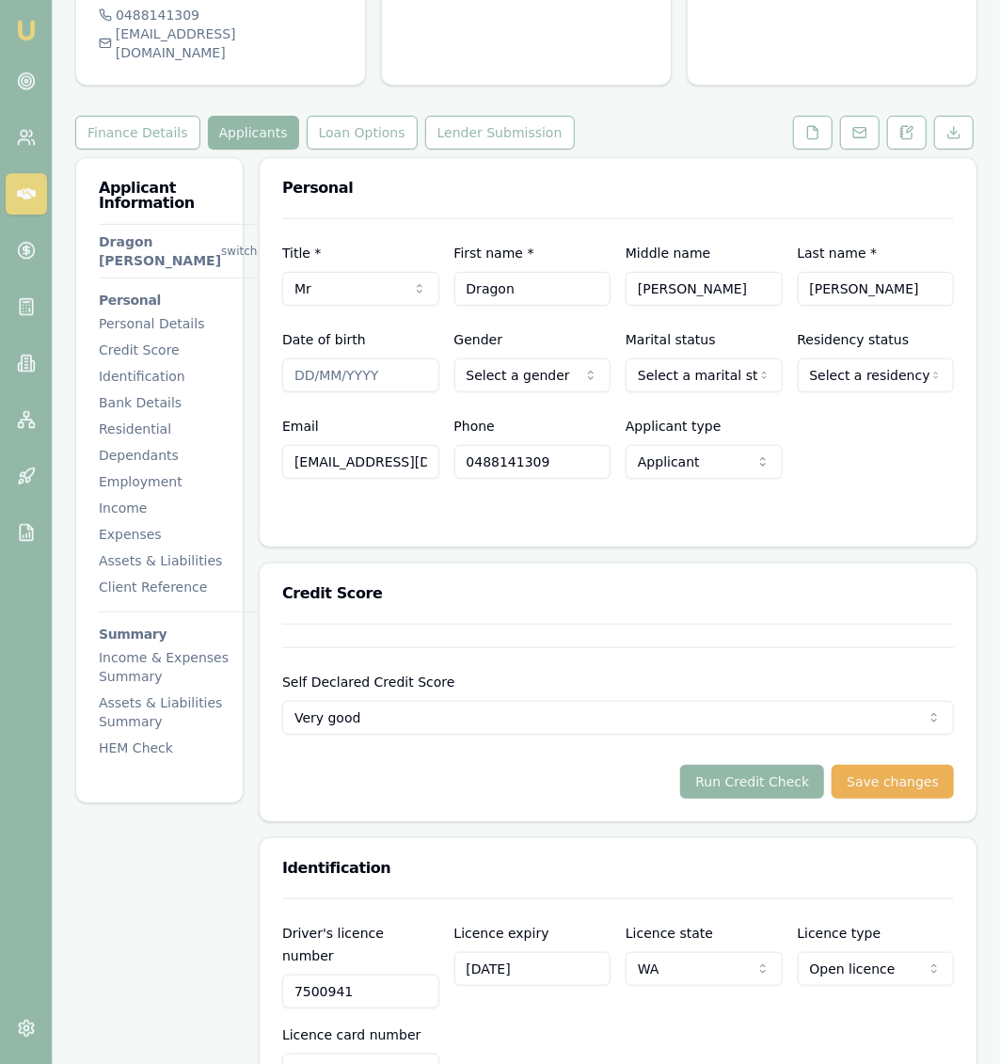
scroll to position [0, 0]
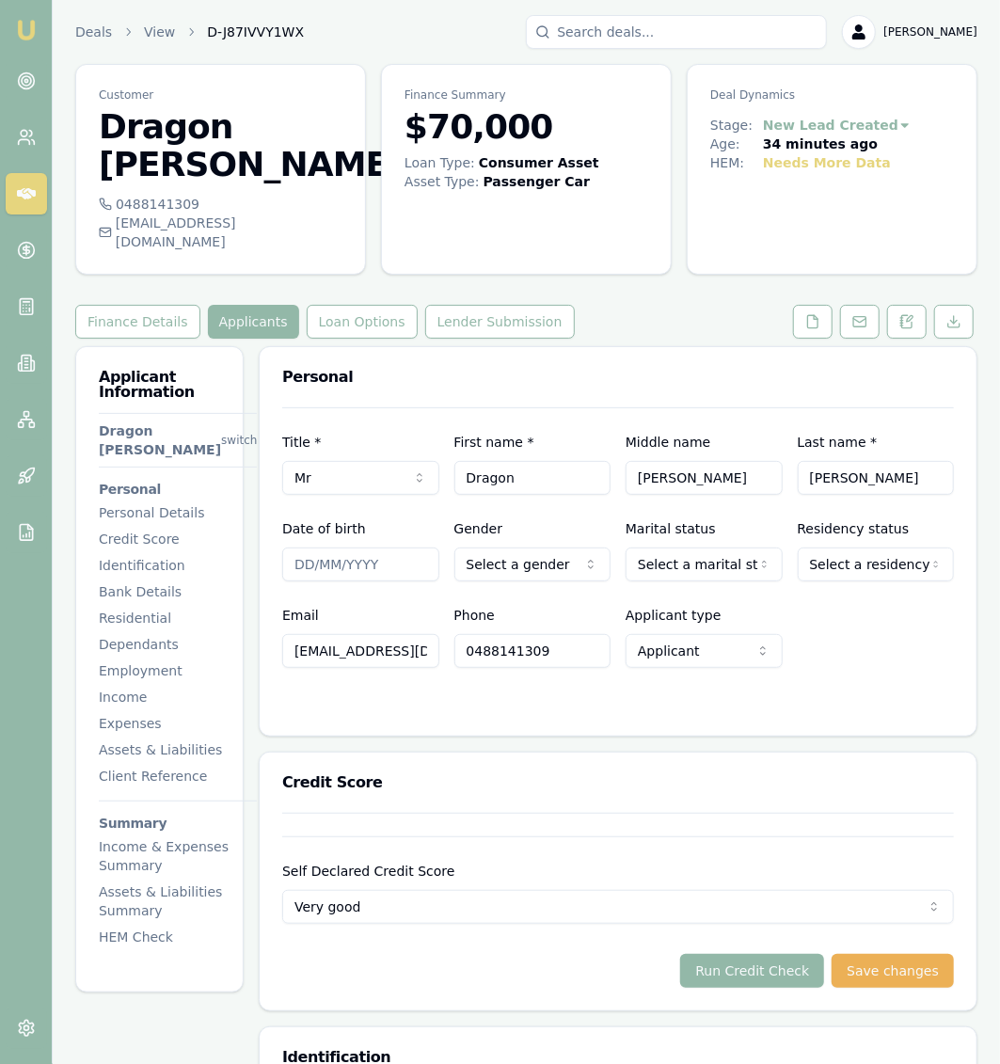
click at [375, 548] on input "Date of birth" at bounding box center [360, 565] width 157 height 34
type input "0"
type input "6"
type input "[DATE]"
click at [537, 496] on html "Emu Broker Deals View D-J87IVVY1WX Jackson Fanfulla Toggle Menu Customer Dragon…" at bounding box center [500, 532] width 1000 height 1064
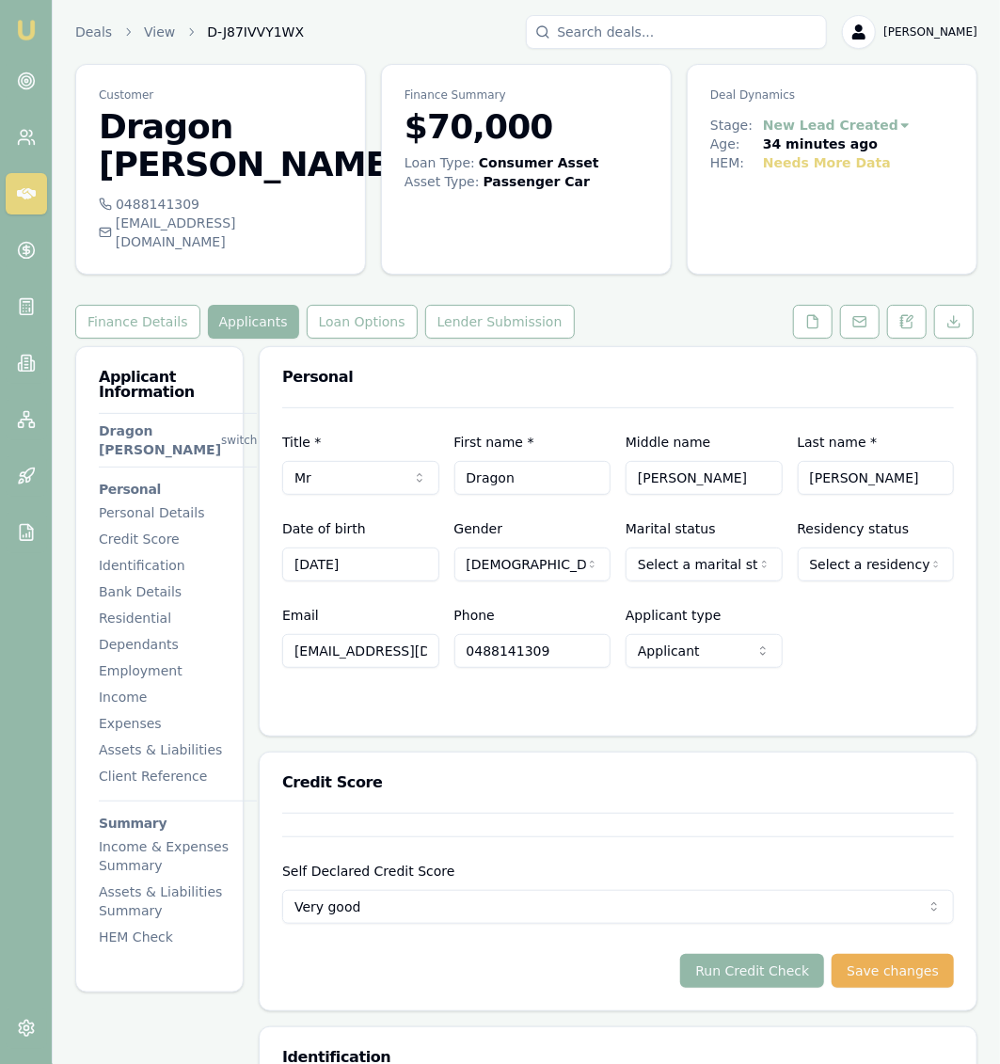
click at [677, 506] on html "Emu Broker Deals View D-J87IVVY1WX Jackson Fanfulla Toggle Menu Customer Dragon…" at bounding box center [500, 532] width 1000 height 1064
select select "MARRIED"
click at [853, 503] on html "Emu Broker Deals View D-J87IVVY1WX Jackson Fanfulla Toggle Menu Customer Dragon…" at bounding box center [500, 532] width 1000 height 1064
click at [873, 604] on div "Email dragon_sampson@icloud.com Phone 0488141309 Applicant type Applicant Appli…" at bounding box center [618, 636] width 672 height 64
click at [783, 954] on button "Run Credit Check" at bounding box center [752, 971] width 144 height 34
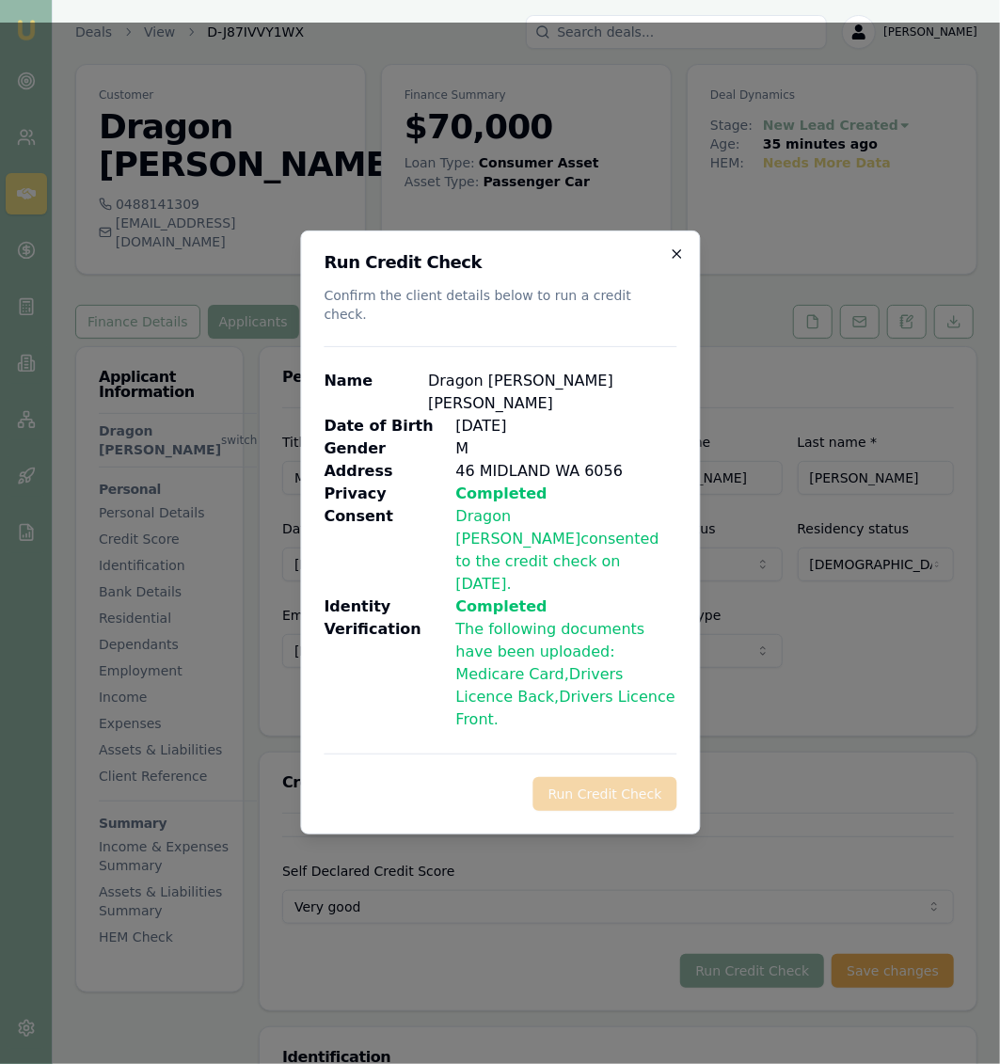
click at [680, 262] on icon "button" at bounding box center [676, 254] width 15 height 15
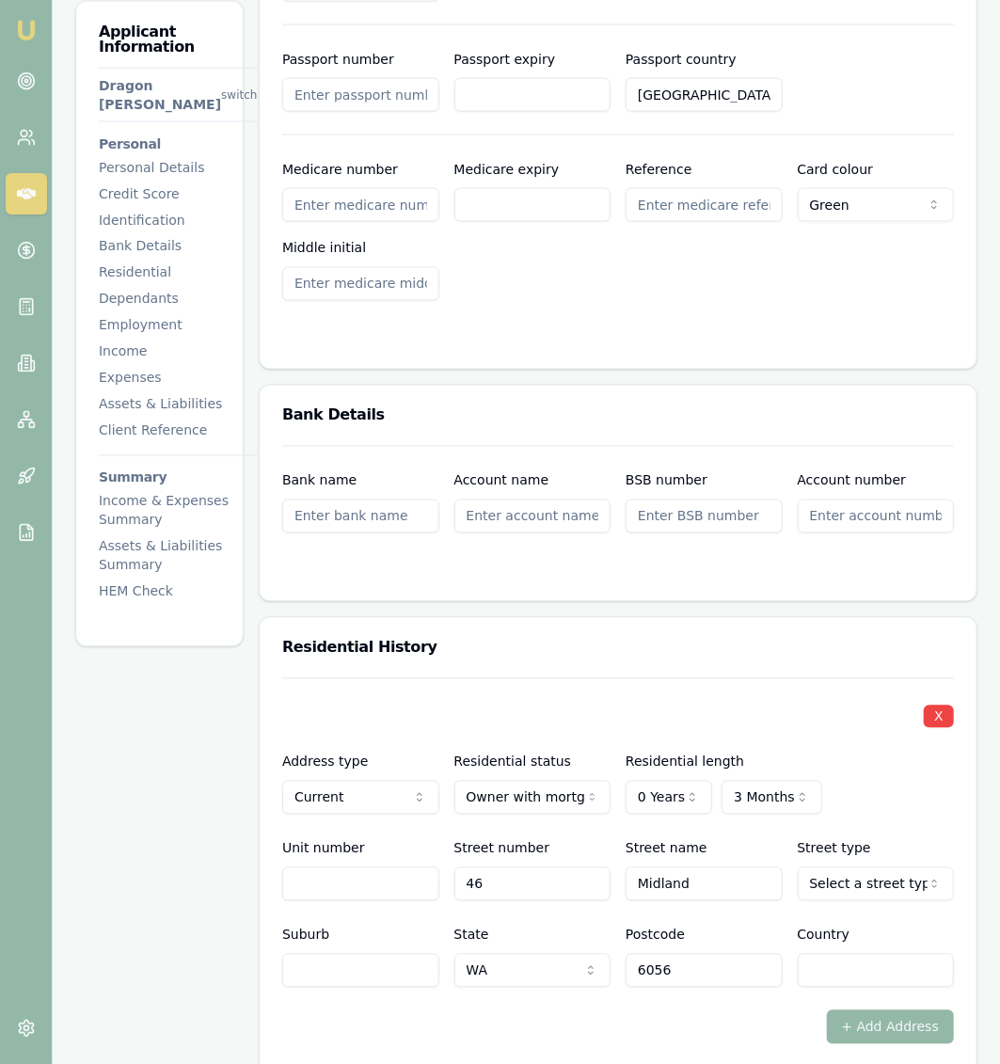
scroll to position [1516, 0]
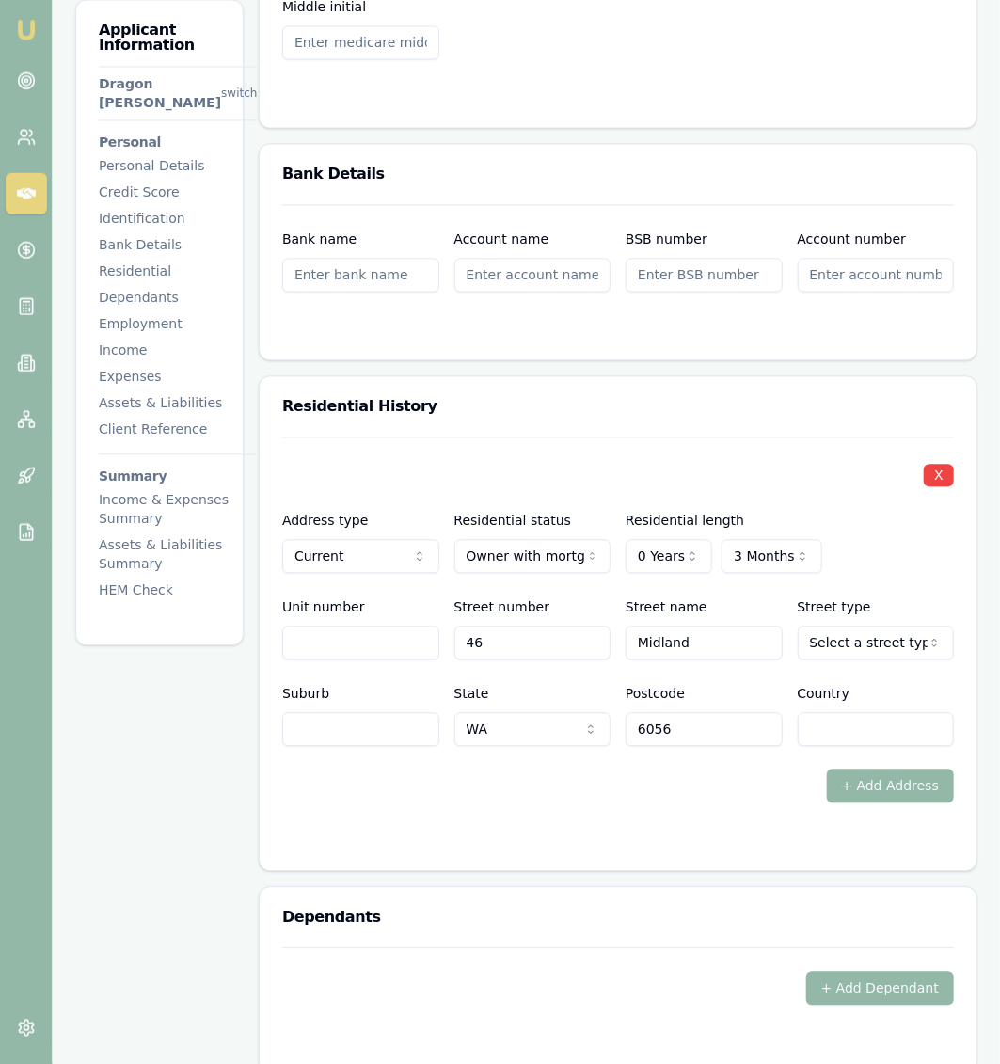
click at [394, 713] on input "Suburb" at bounding box center [360, 730] width 157 height 34
click at [420, 681] on div "X Address type Current Current Previous Residential status Owner with mortgage …" at bounding box center [618, 621] width 672 height 366
click at [647, 511] on div "X Address type Current Current Previous Residential status Owner with mortgage …" at bounding box center [618, 593] width 672 height 310
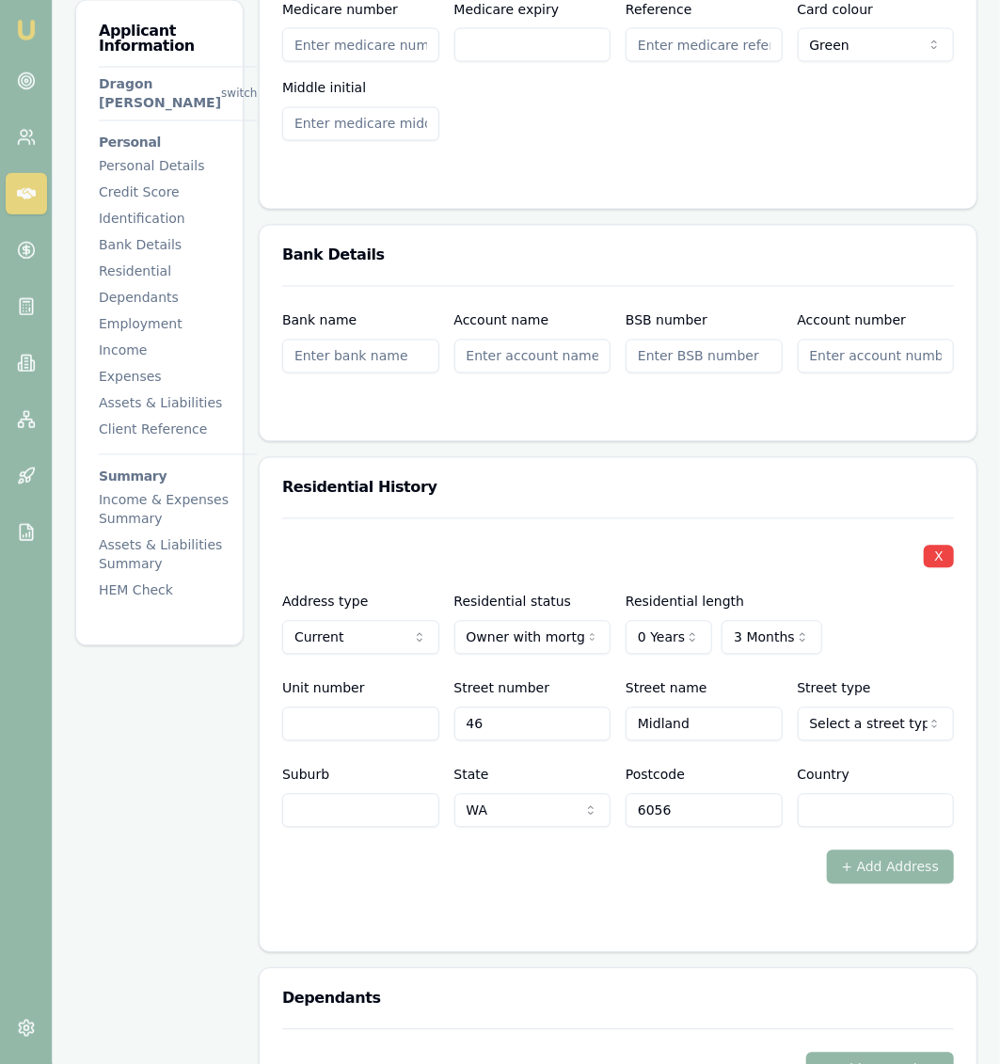
scroll to position [1435, 0]
click at [694, 708] on input "Midland" at bounding box center [704, 725] width 157 height 34
type input "Great northern"
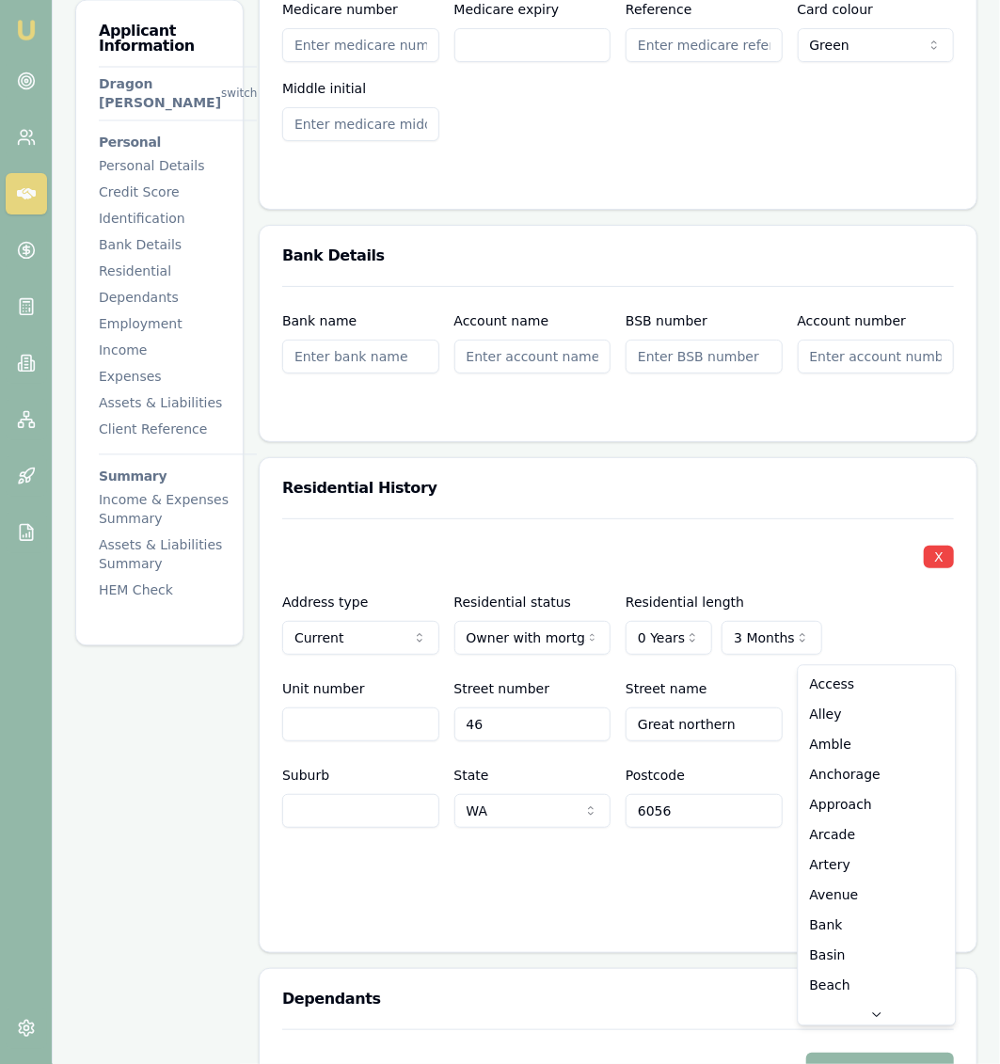
scroll to position [2439, 0]
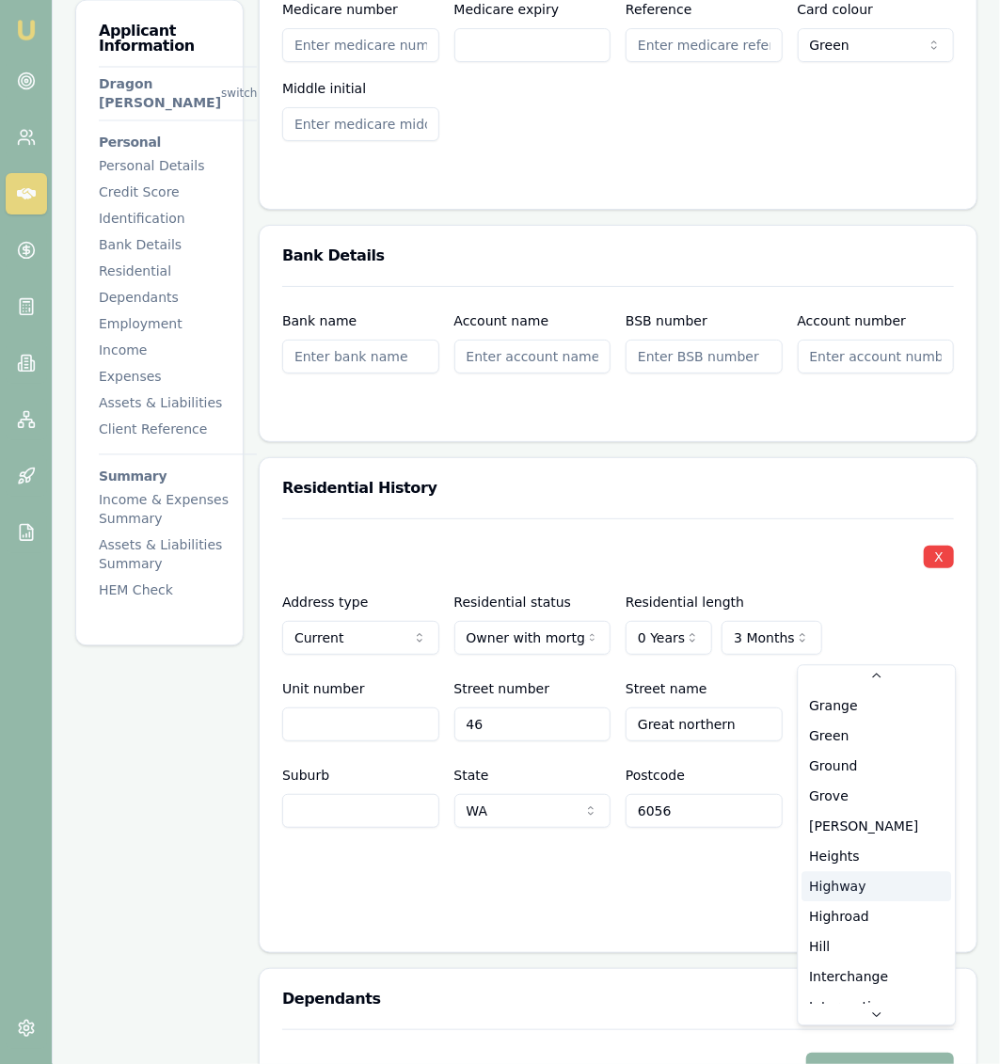
select select "Highway"
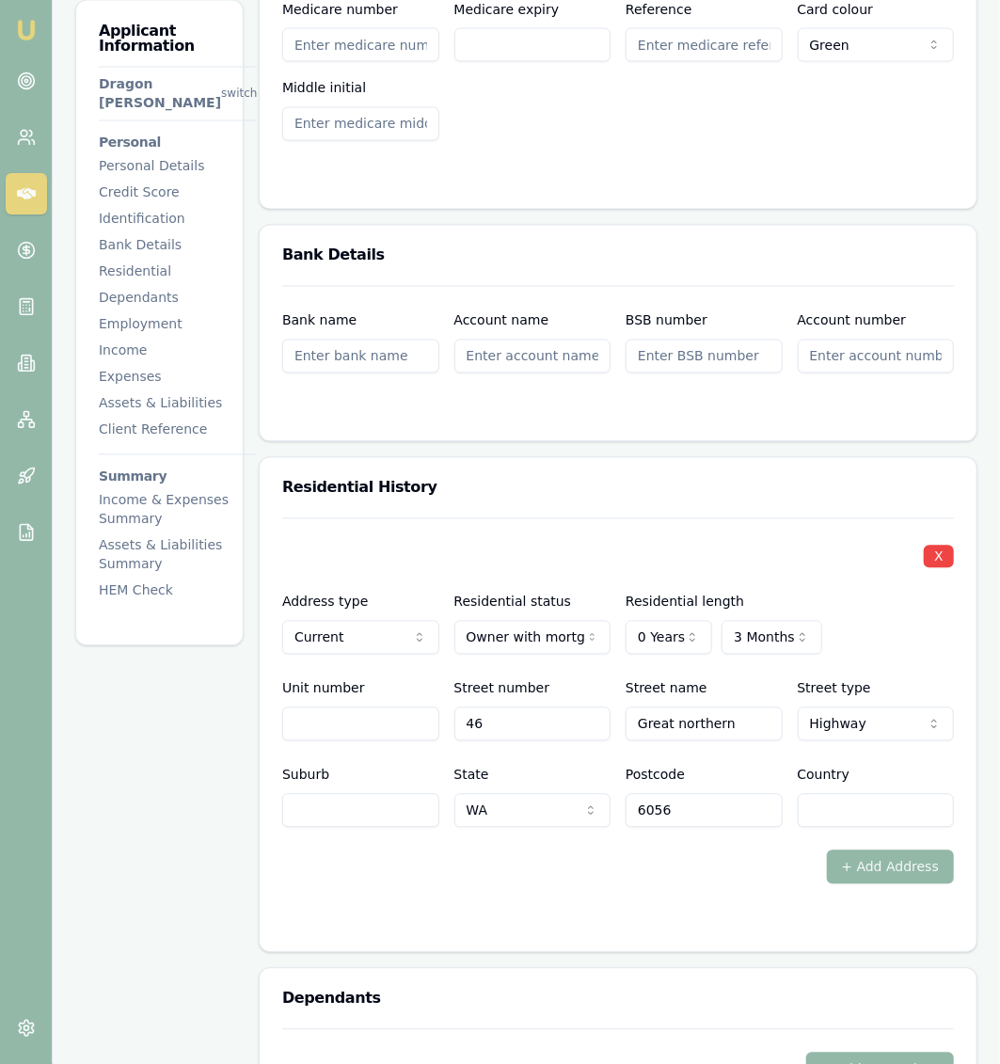
click at [375, 794] on input "Suburb" at bounding box center [360, 811] width 157 height 34
type input "Midland"
click at [852, 794] on input "Country" at bounding box center [876, 811] width 157 height 34
type input "[GEOGRAPHIC_DATA]"
click at [774, 851] on div "+ Add Address" at bounding box center [618, 868] width 672 height 34
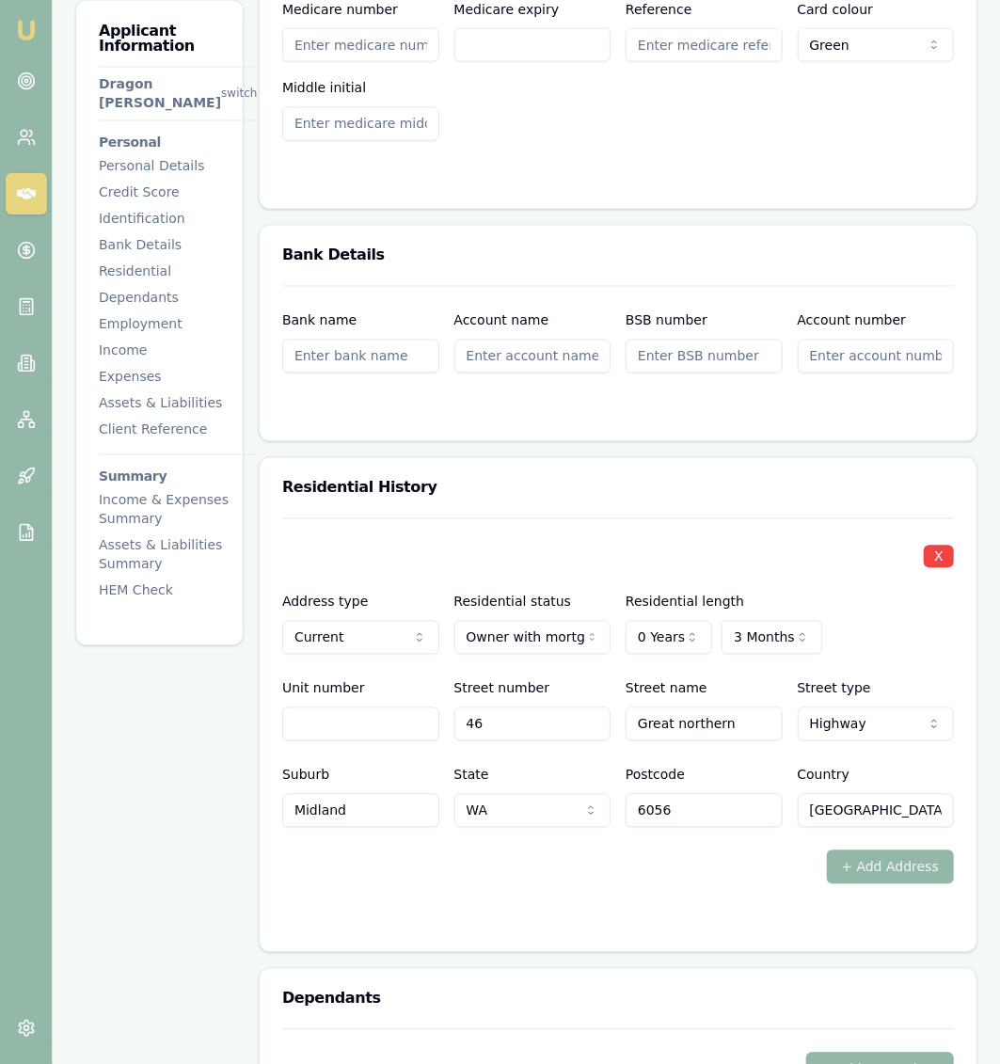
click at [182, 825] on div "Applicant Information Dragon Barski switch Personal Personal Details Credit Sco…" at bounding box center [159, 965] width 168 height 4109
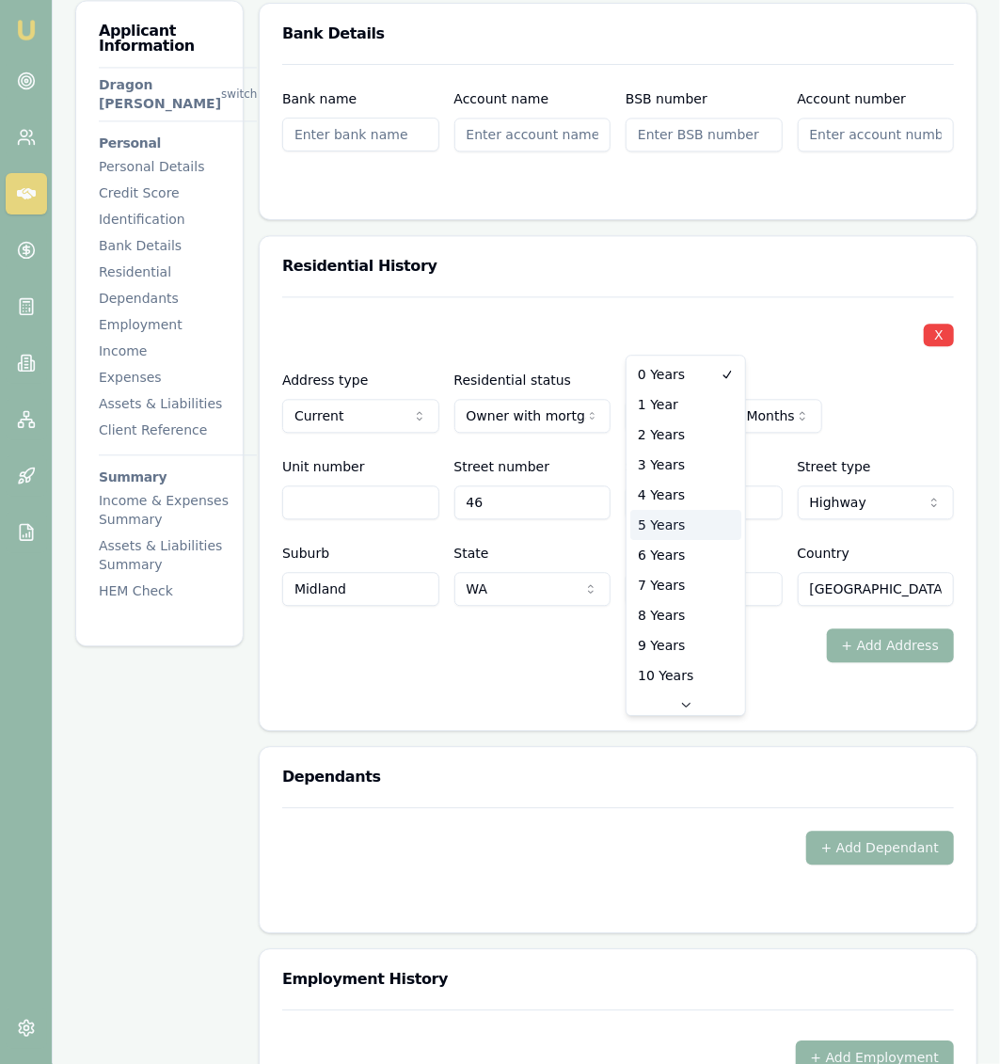
select select "5"
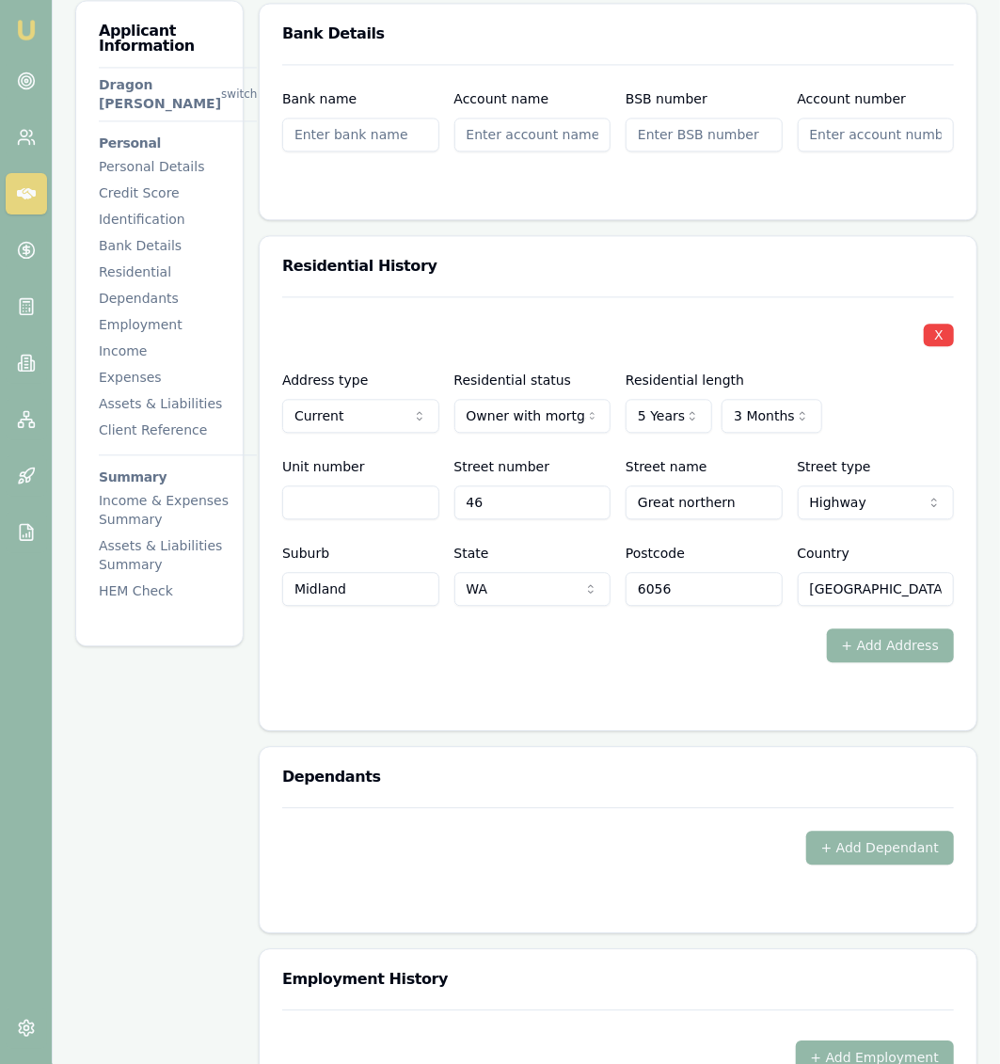
click at [610, 591] on form "X Address type Current Current Previous Residential status Owner with mortgage …" at bounding box center [618, 501] width 672 height 411
click at [162, 627] on div "Applicant Information Dragon Barski switch Personal Personal Details Credit Sco…" at bounding box center [159, 323] width 168 height 646
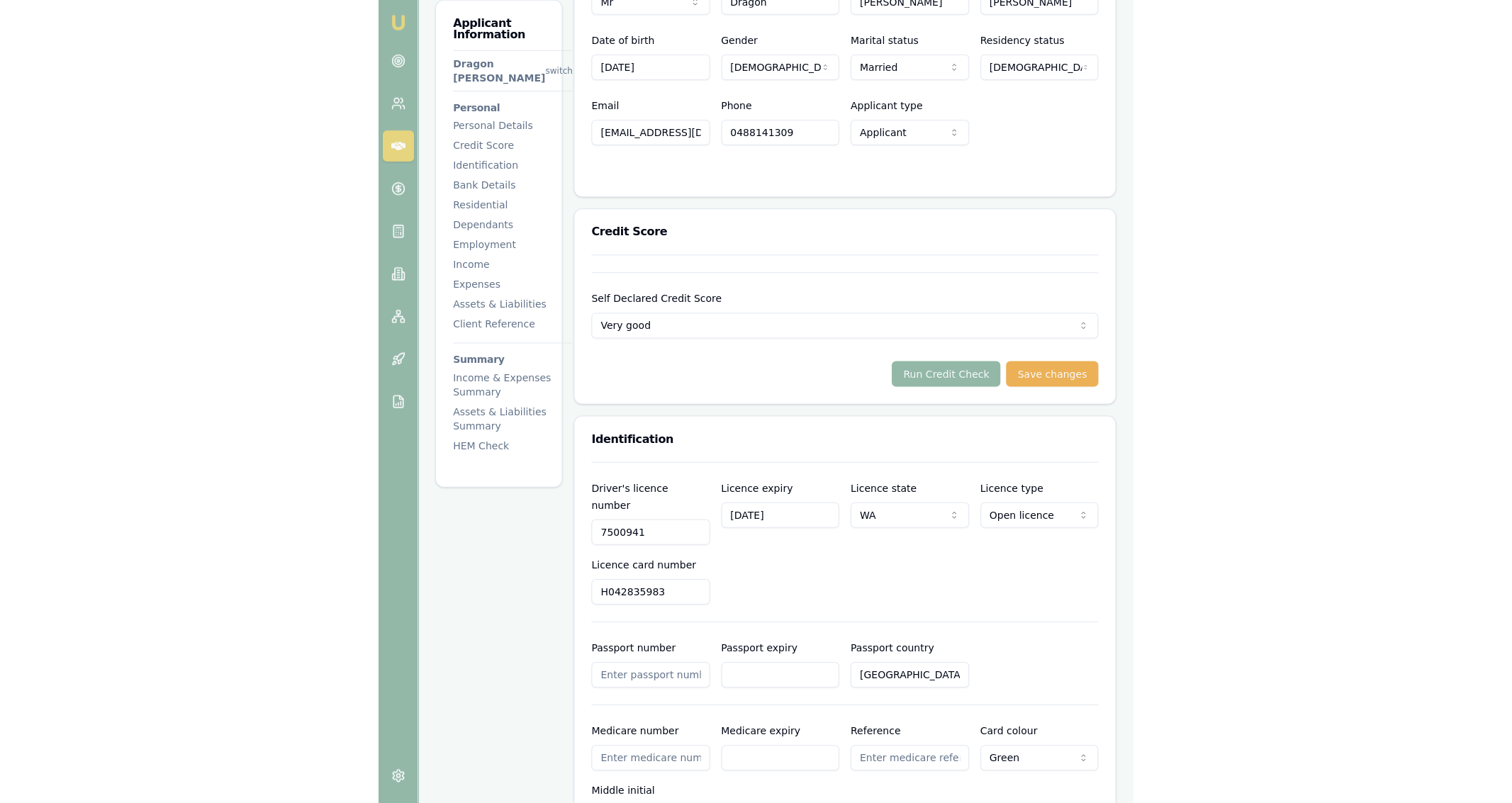
scroll to position [354, 0]
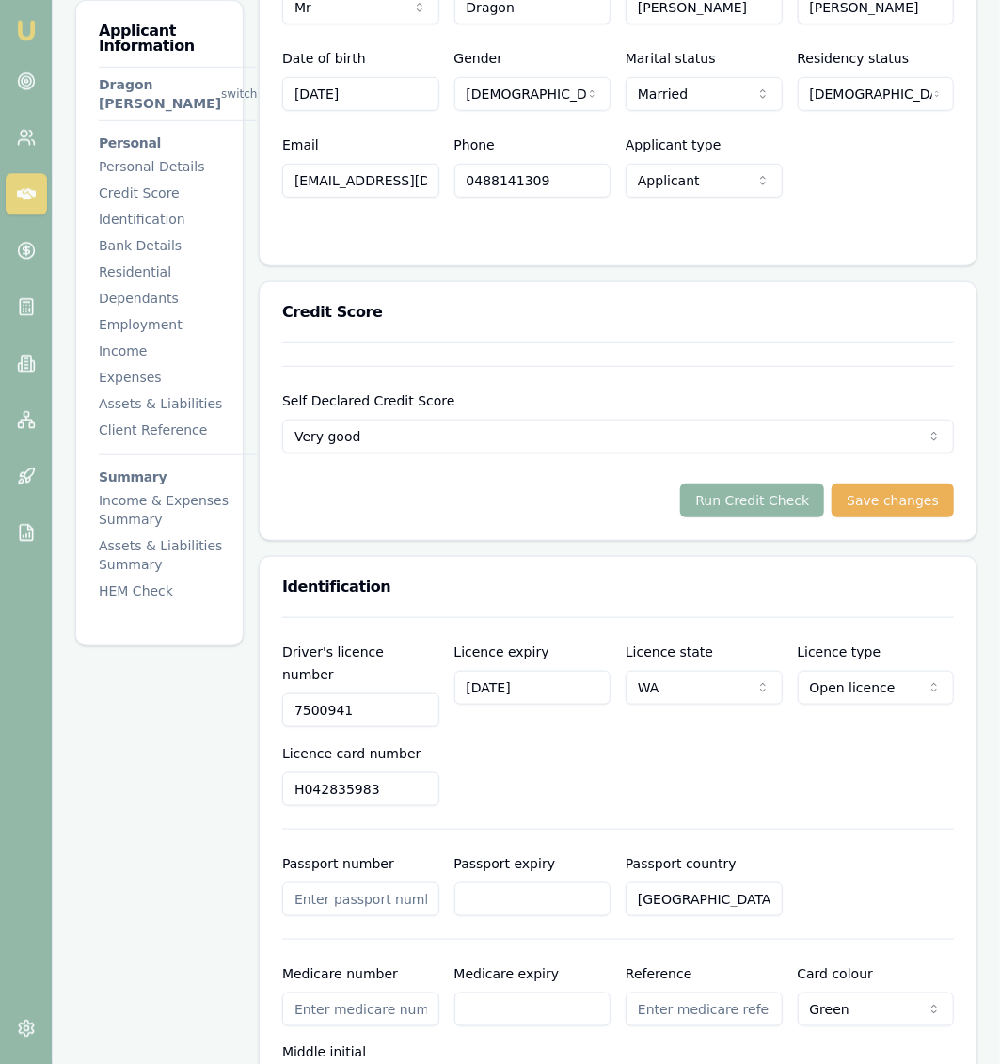
click at [773, 484] on button "Run Credit Check" at bounding box center [752, 501] width 144 height 34
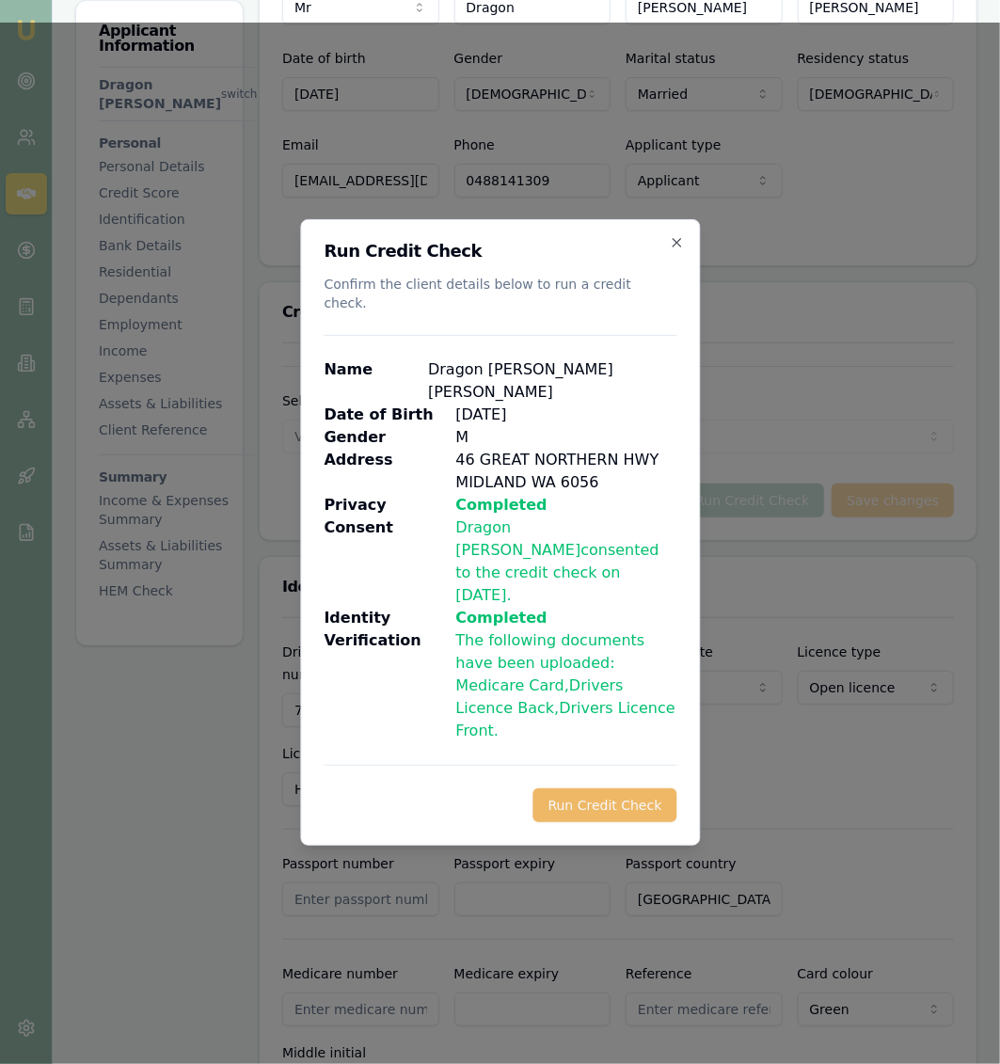
click at [614, 789] on button "Run Credit Check" at bounding box center [605, 806] width 144 height 34
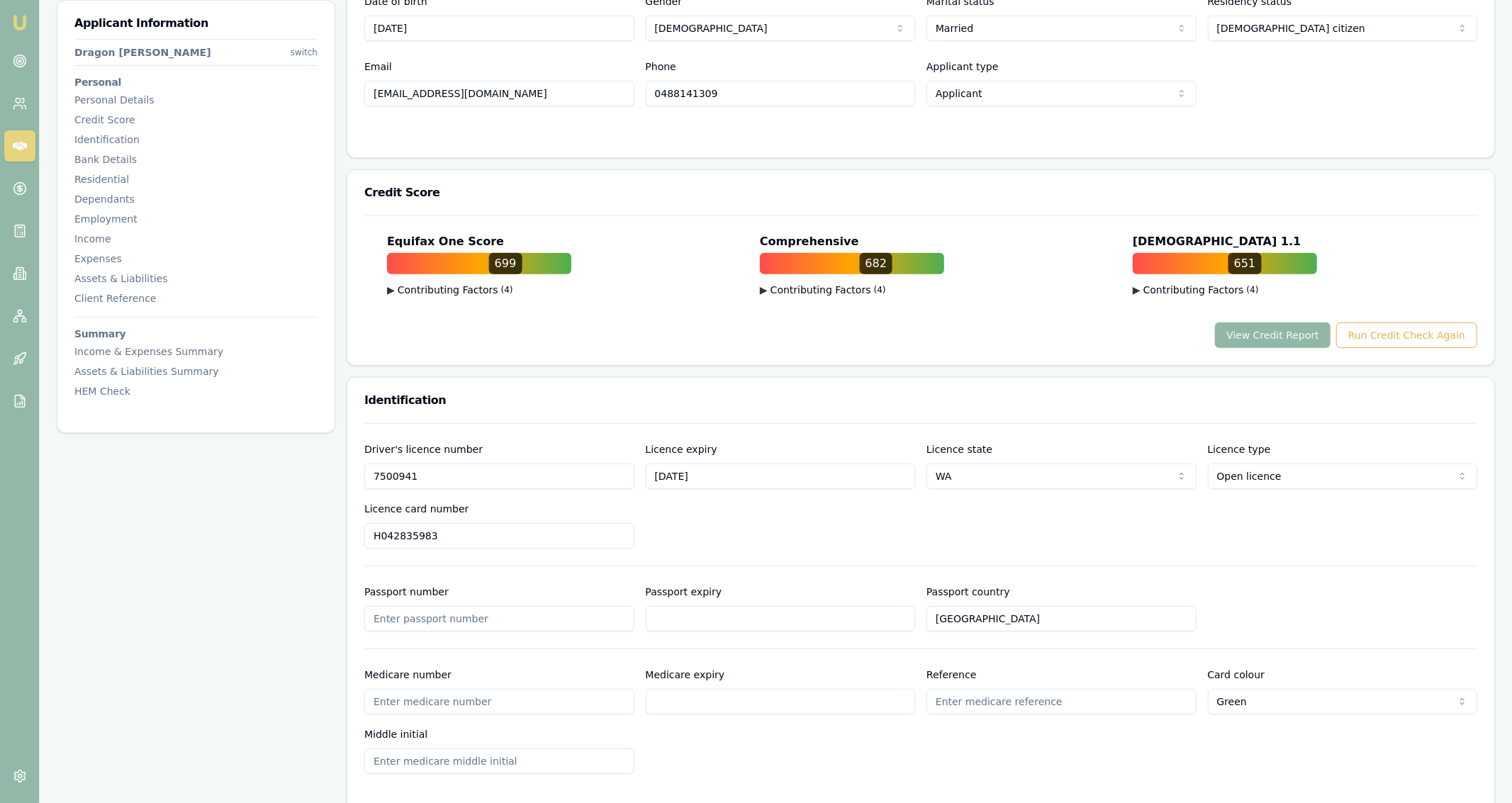
click at [753, 328] on button "View Credit Report" at bounding box center [1272, 335] width 115 height 26
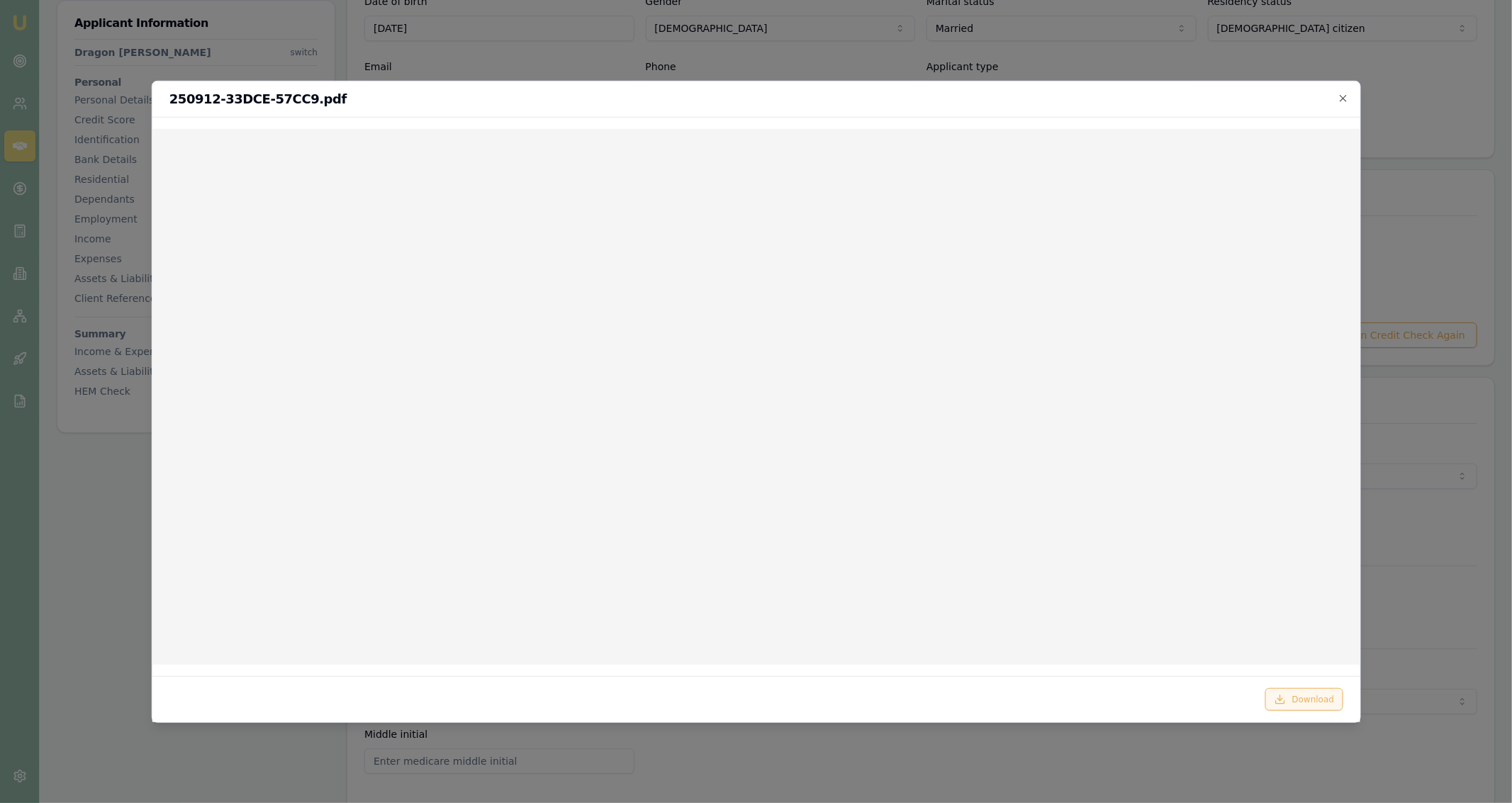
click at [753, 707] on button "Download" at bounding box center [1305, 700] width 78 height 23
click at [753, 102] on icon "button" at bounding box center [1343, 97] width 11 height 11
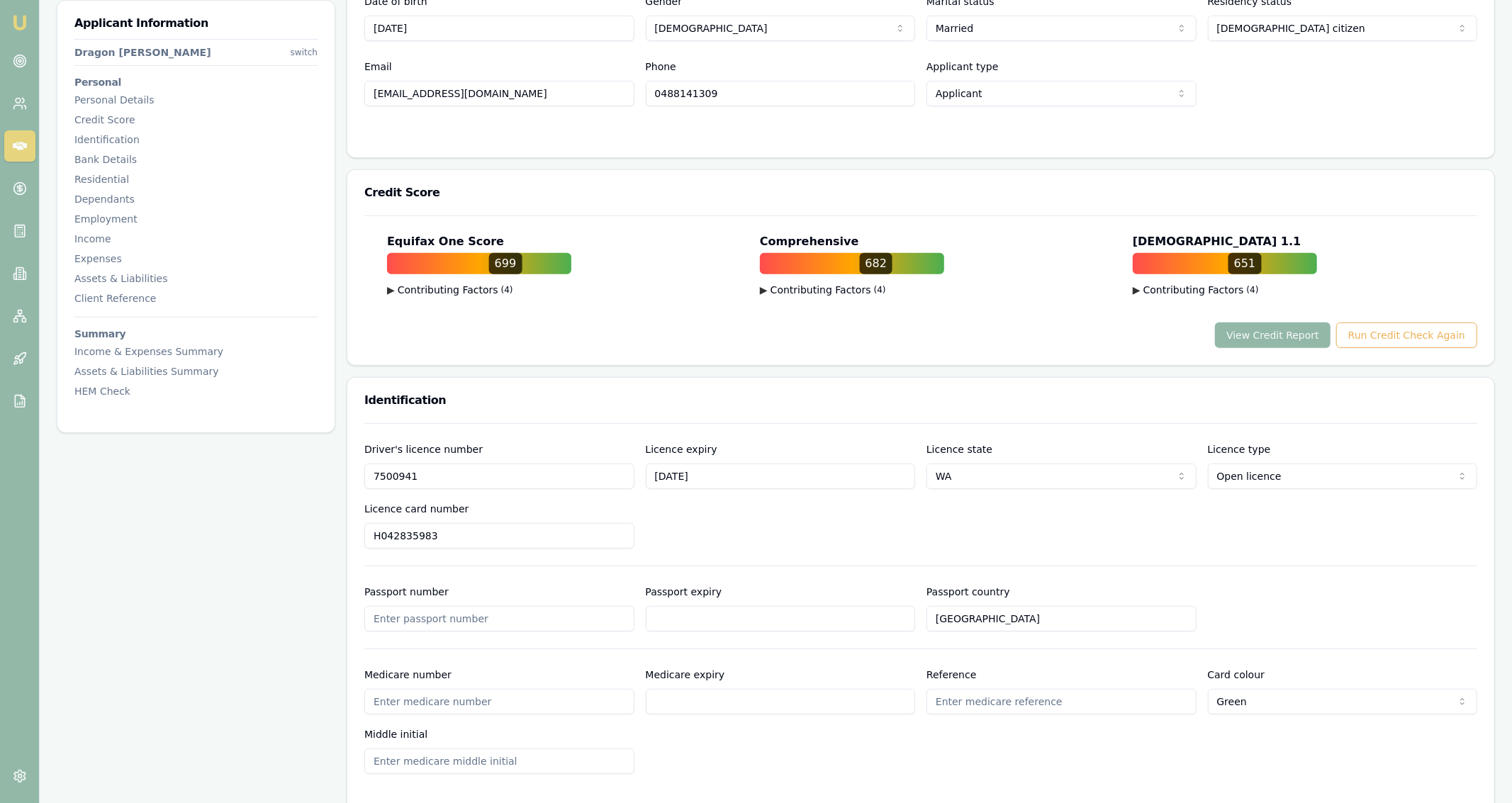
scroll to position [0, 0]
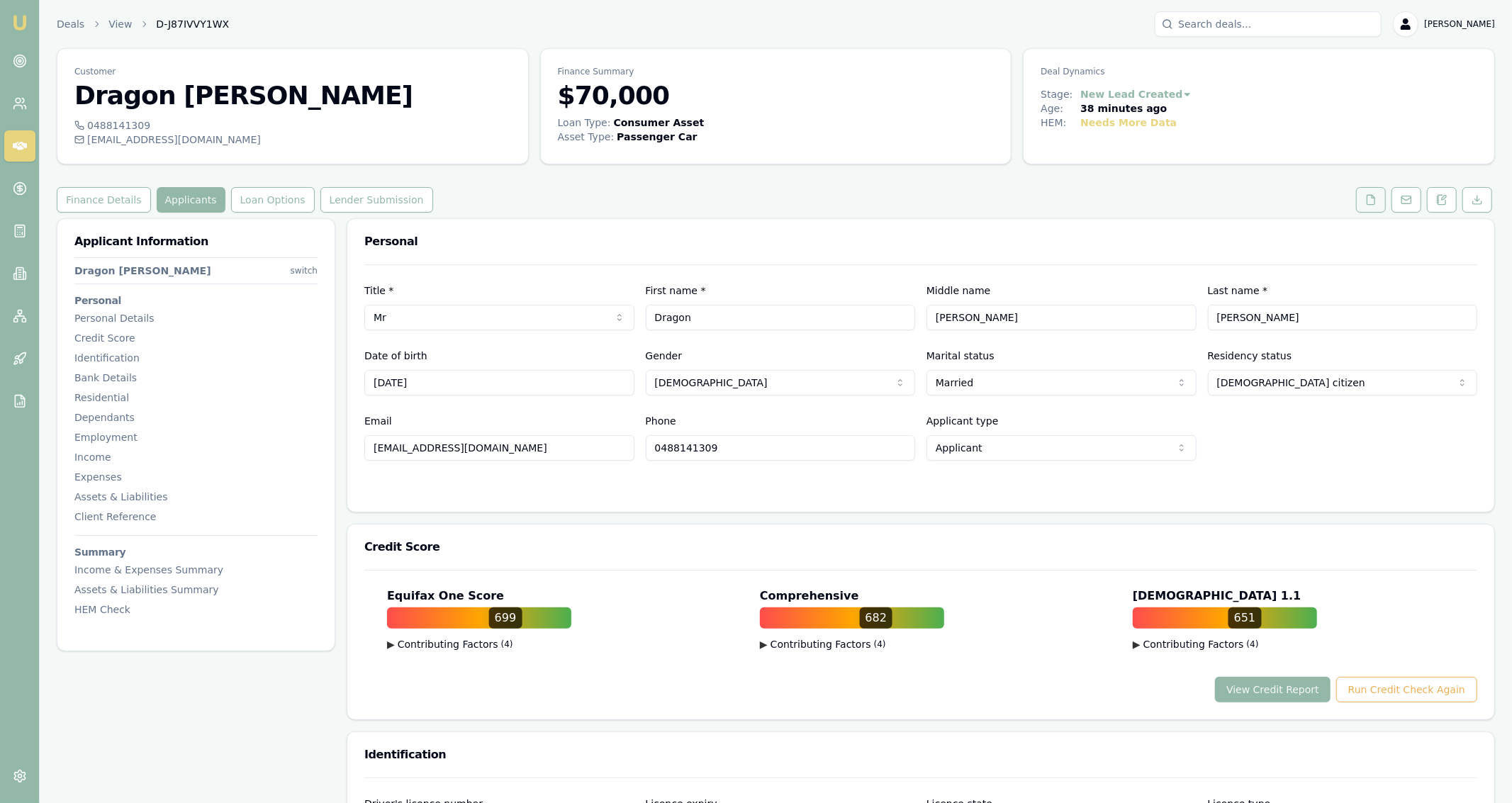
click at [753, 203] on icon at bounding box center [1371, 200] width 8 height 9
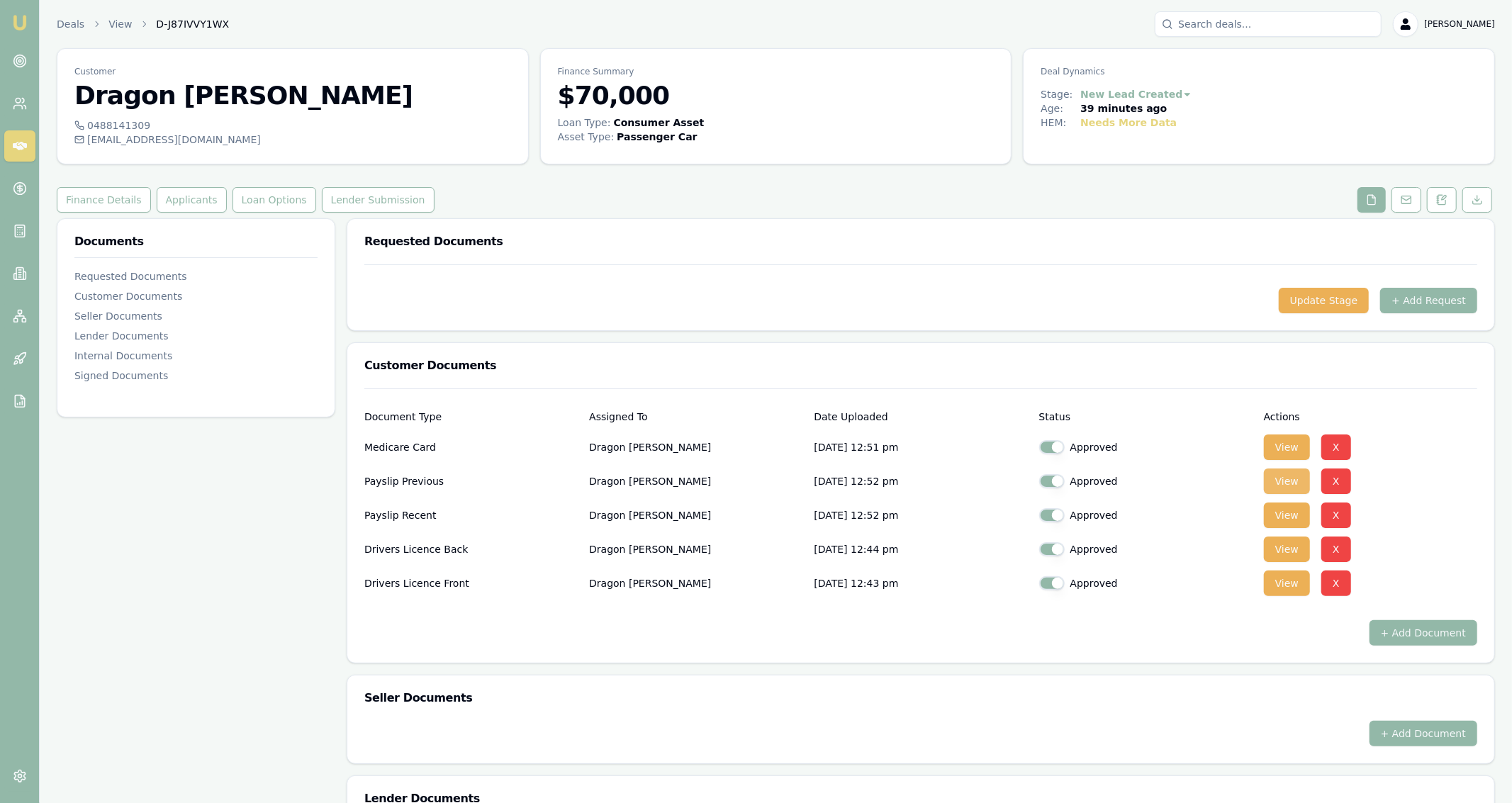
click at [753, 491] on button "View" at bounding box center [1287, 481] width 46 height 26
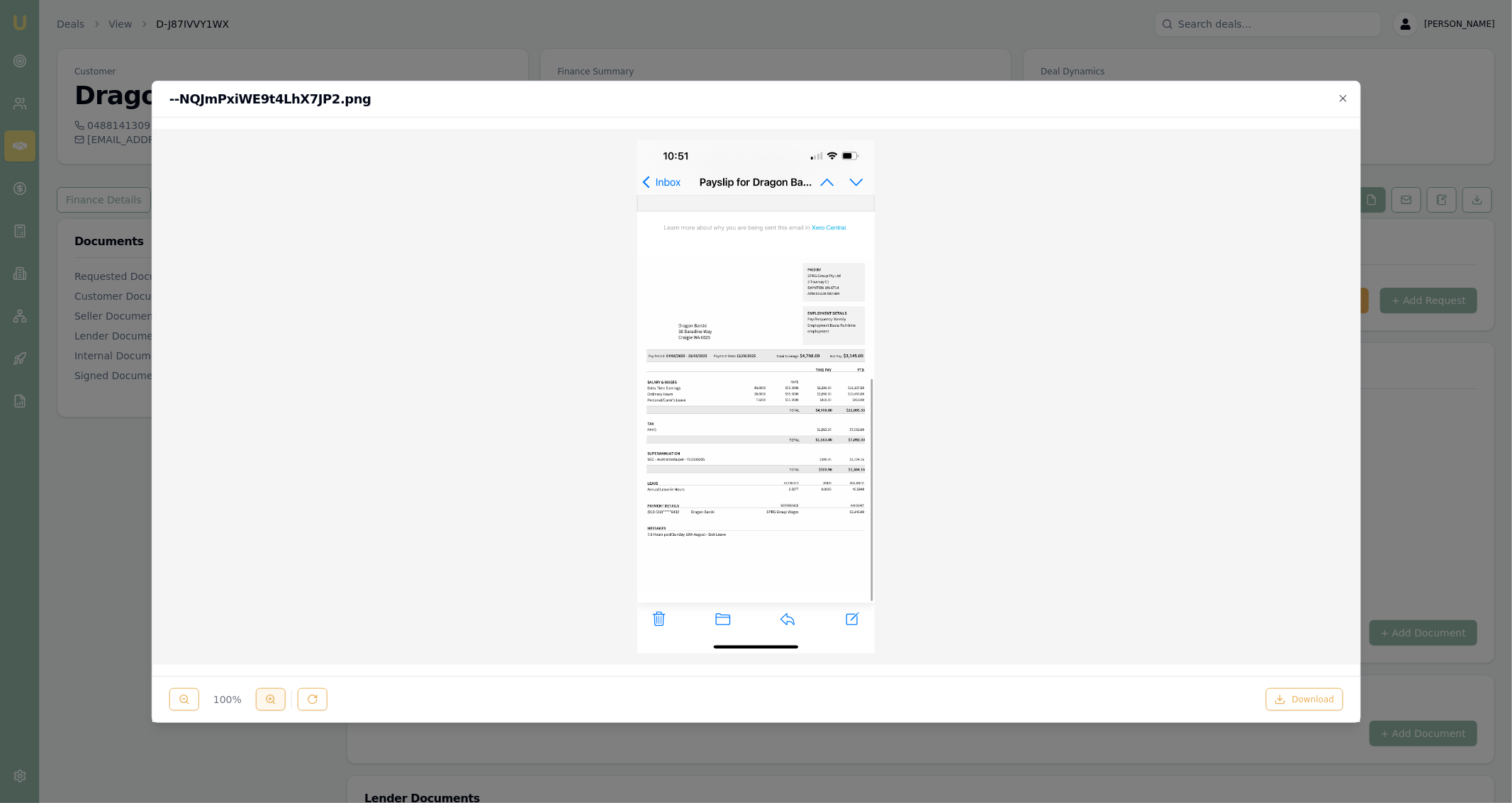
click at [264, 703] on icon at bounding box center [270, 699] width 11 height 11
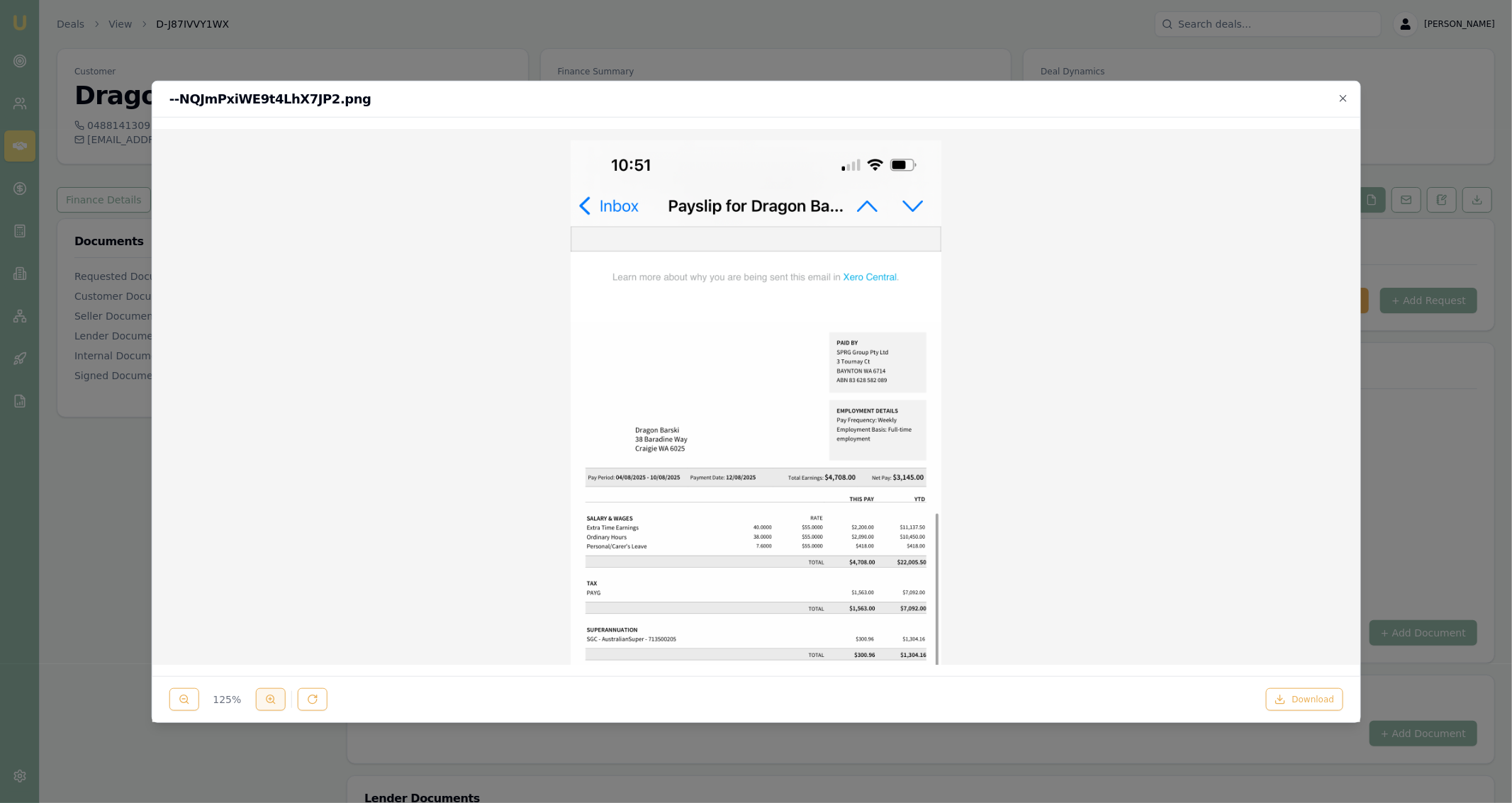
click at [264, 703] on icon at bounding box center [270, 699] width 11 height 11
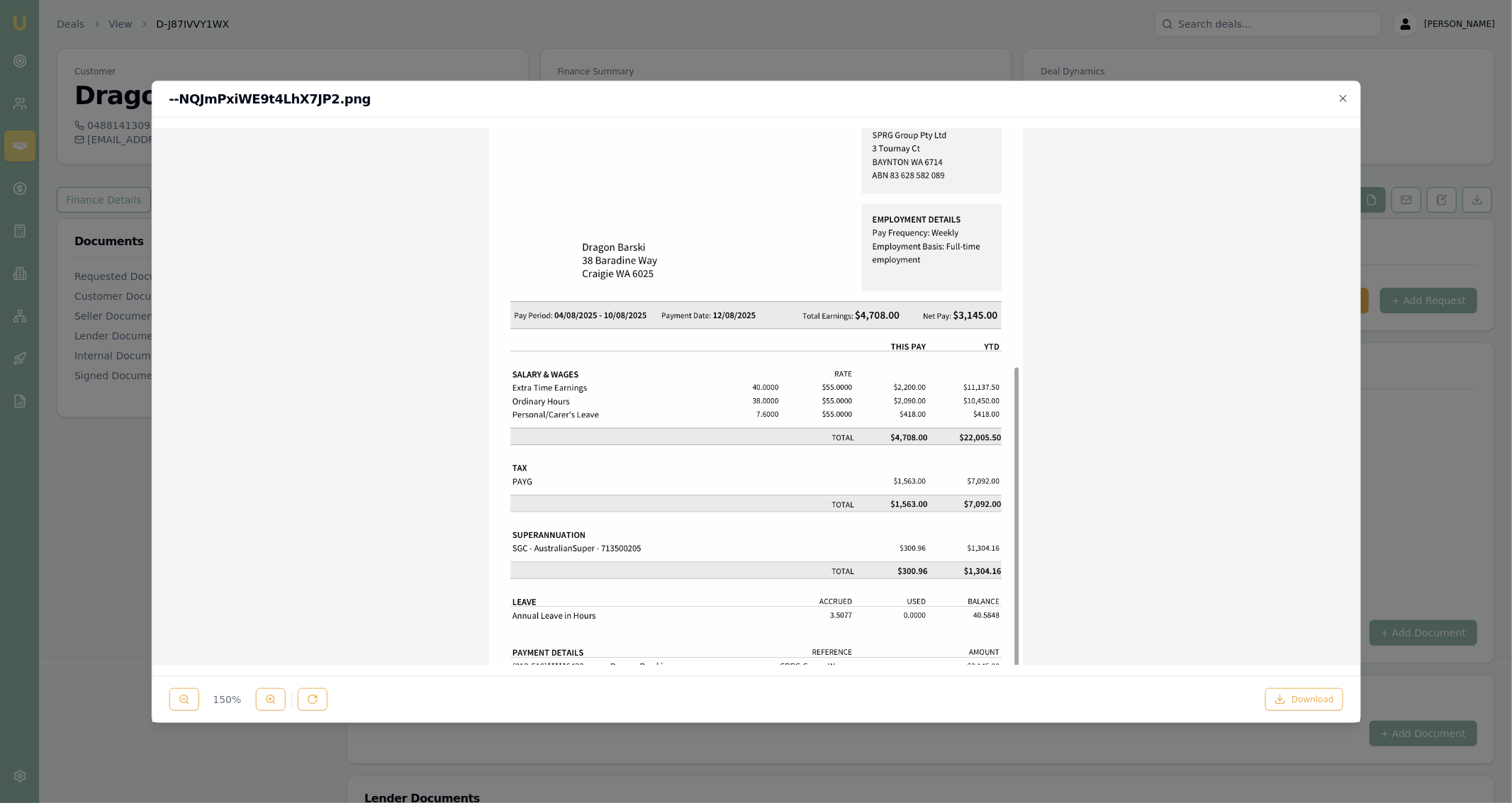
scroll to position [322, 0]
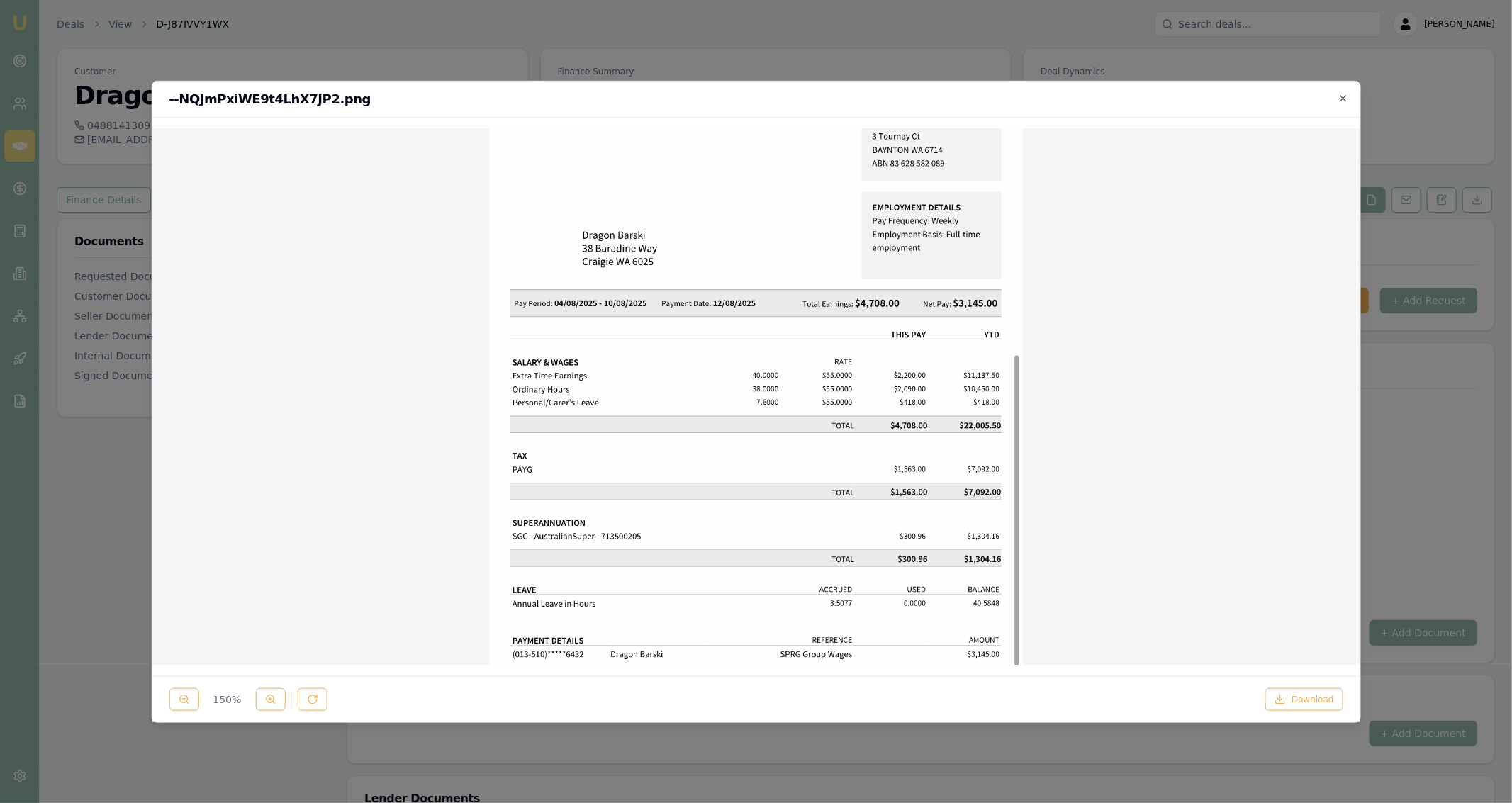
click at [591, 408] on img at bounding box center [755, 395] width 1185 height 1156
click at [614, 432] on img at bounding box center [755, 395] width 1185 height 1156
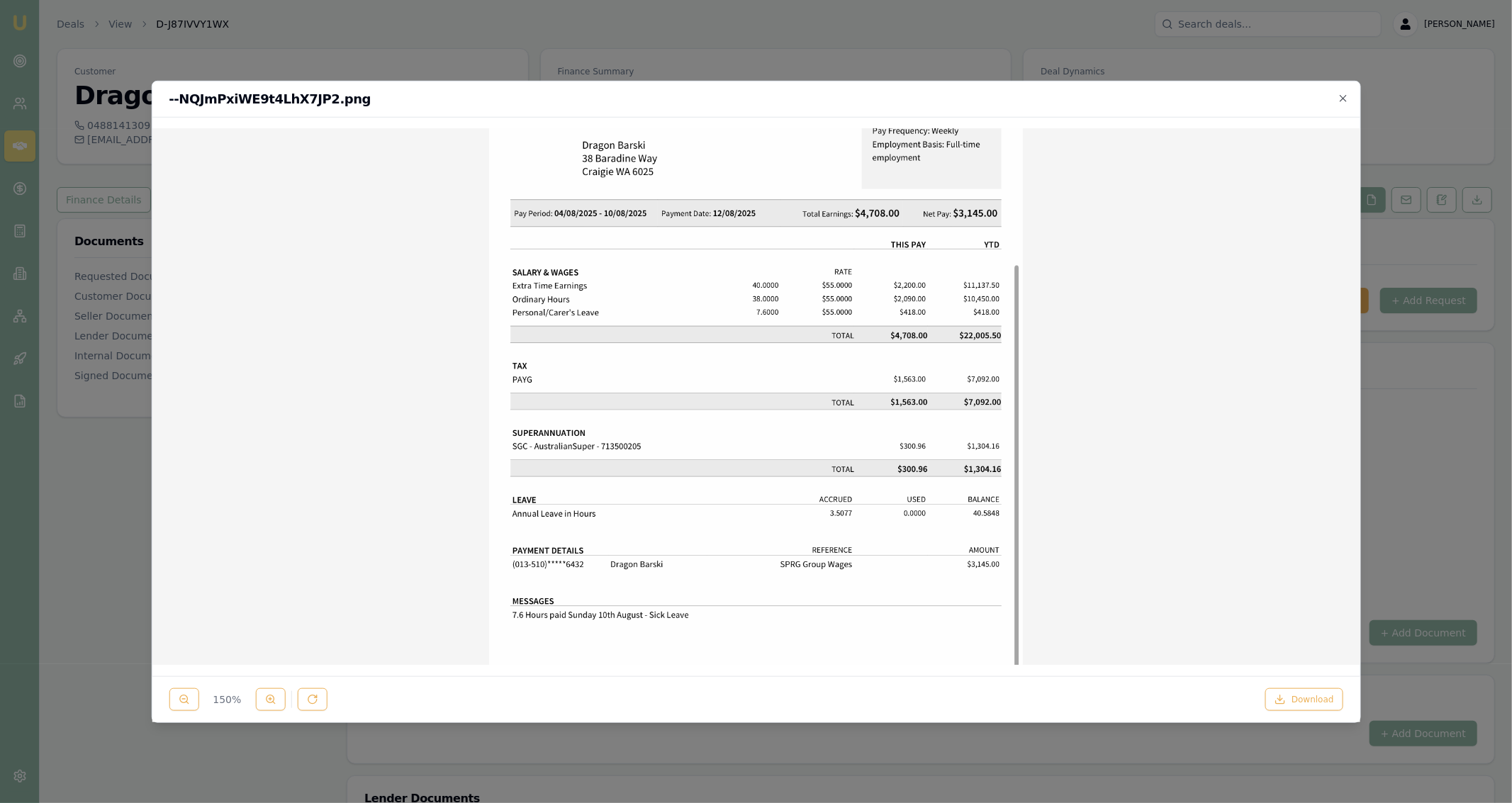
scroll to position [483, 0]
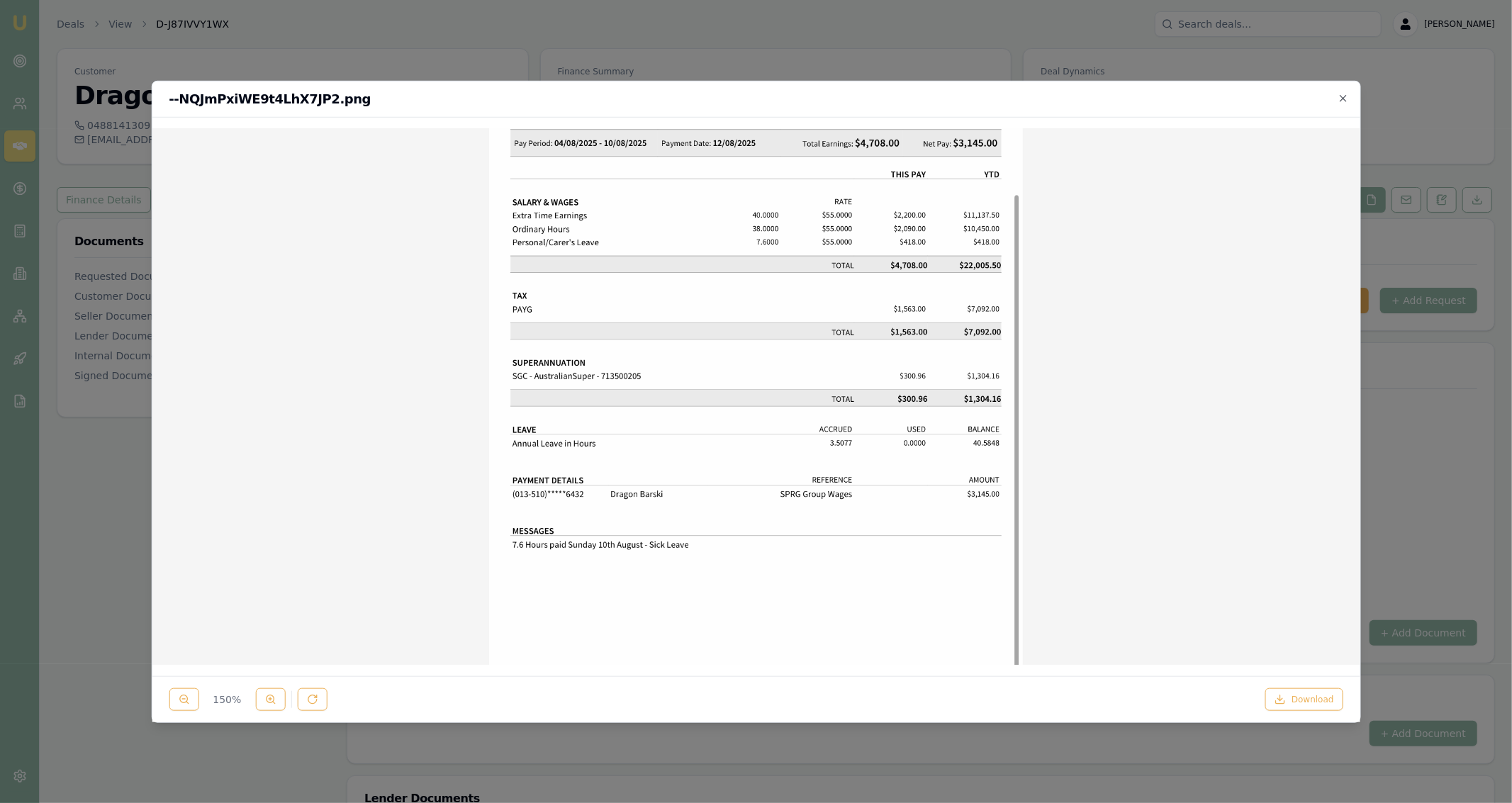
click at [145, 222] on div at bounding box center [756, 402] width 1512 height 803
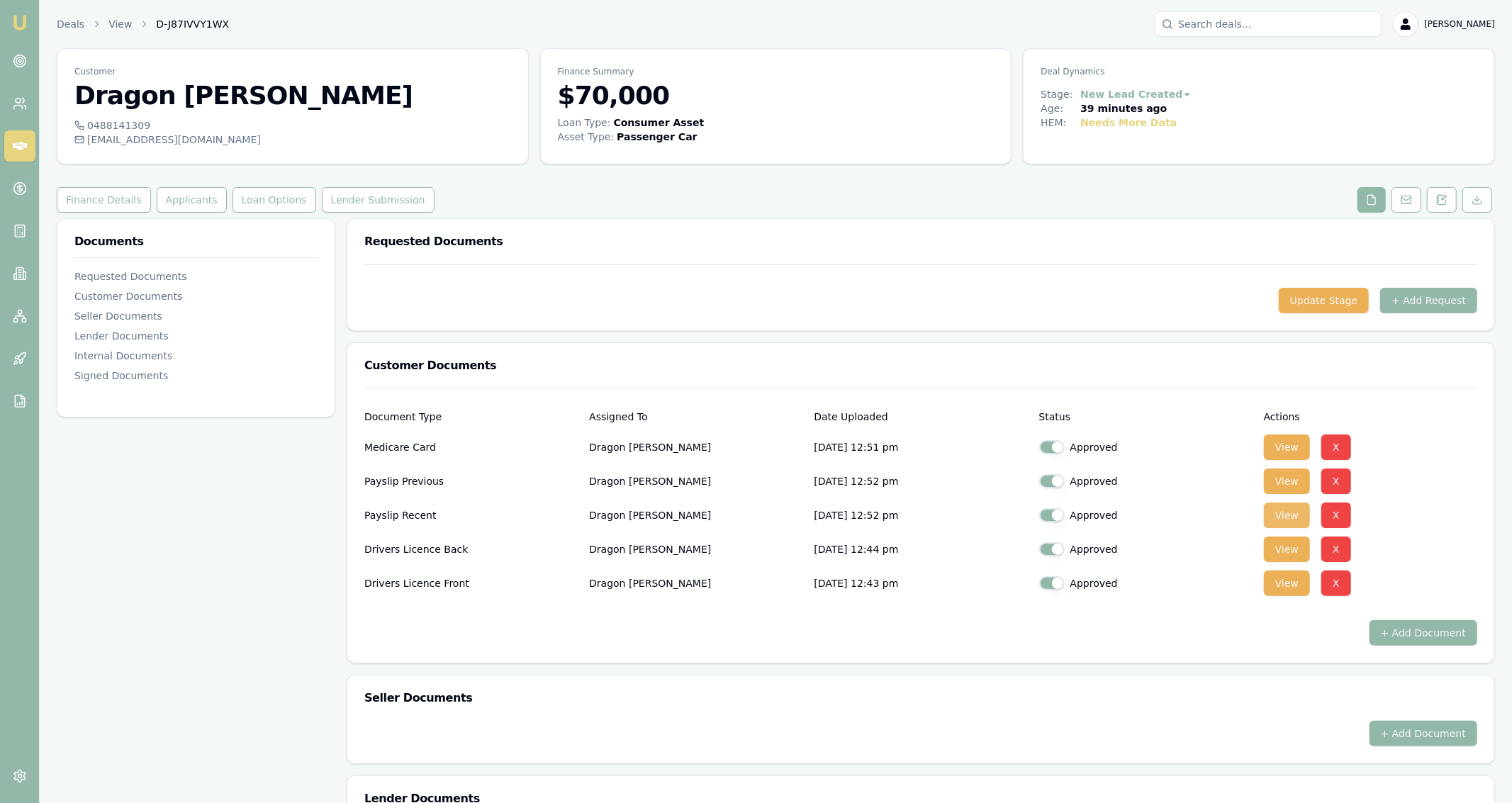
click at [753, 518] on button "View" at bounding box center [1287, 515] width 46 height 26
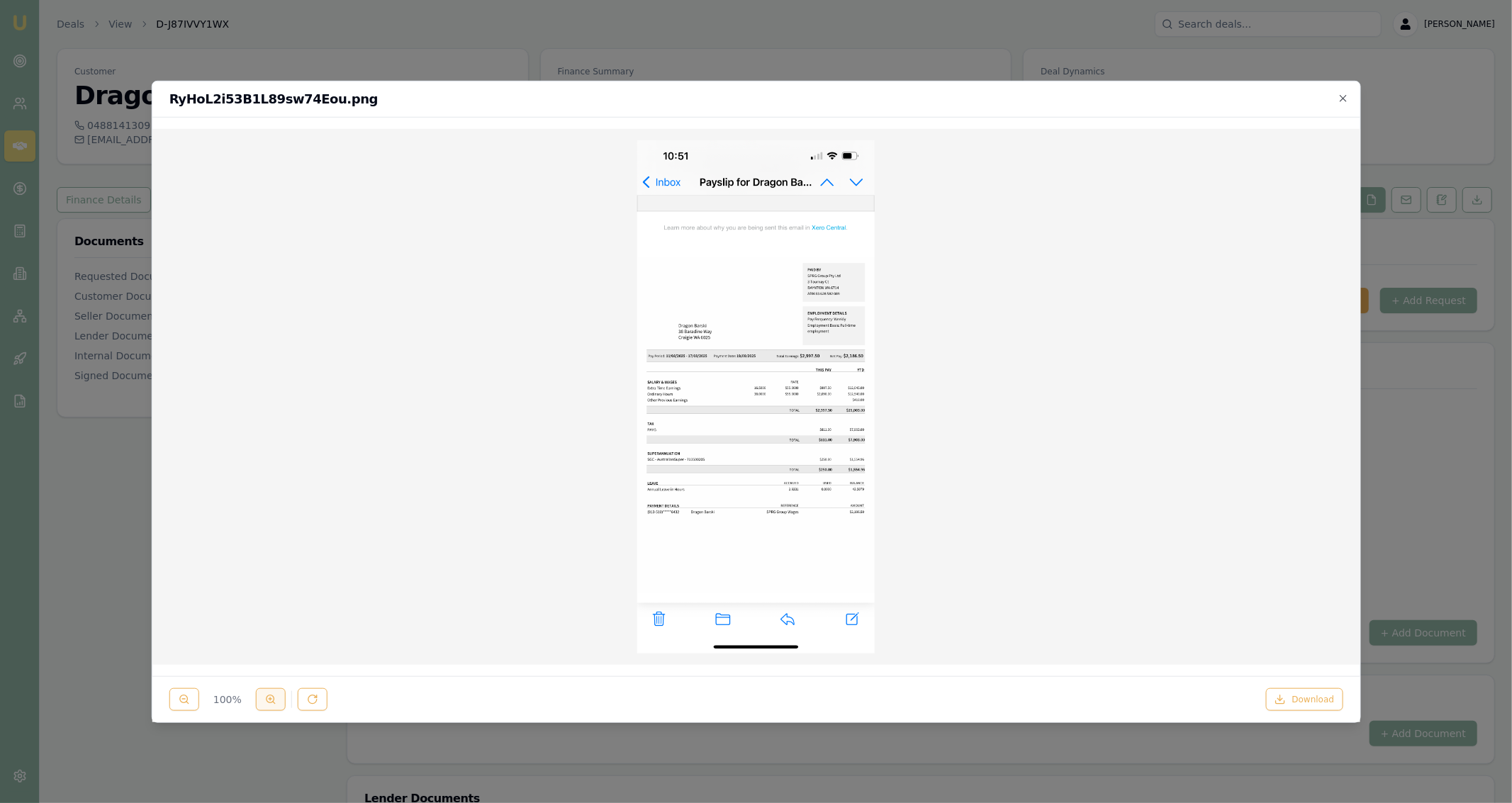
click at [271, 704] on icon at bounding box center [270, 699] width 11 height 11
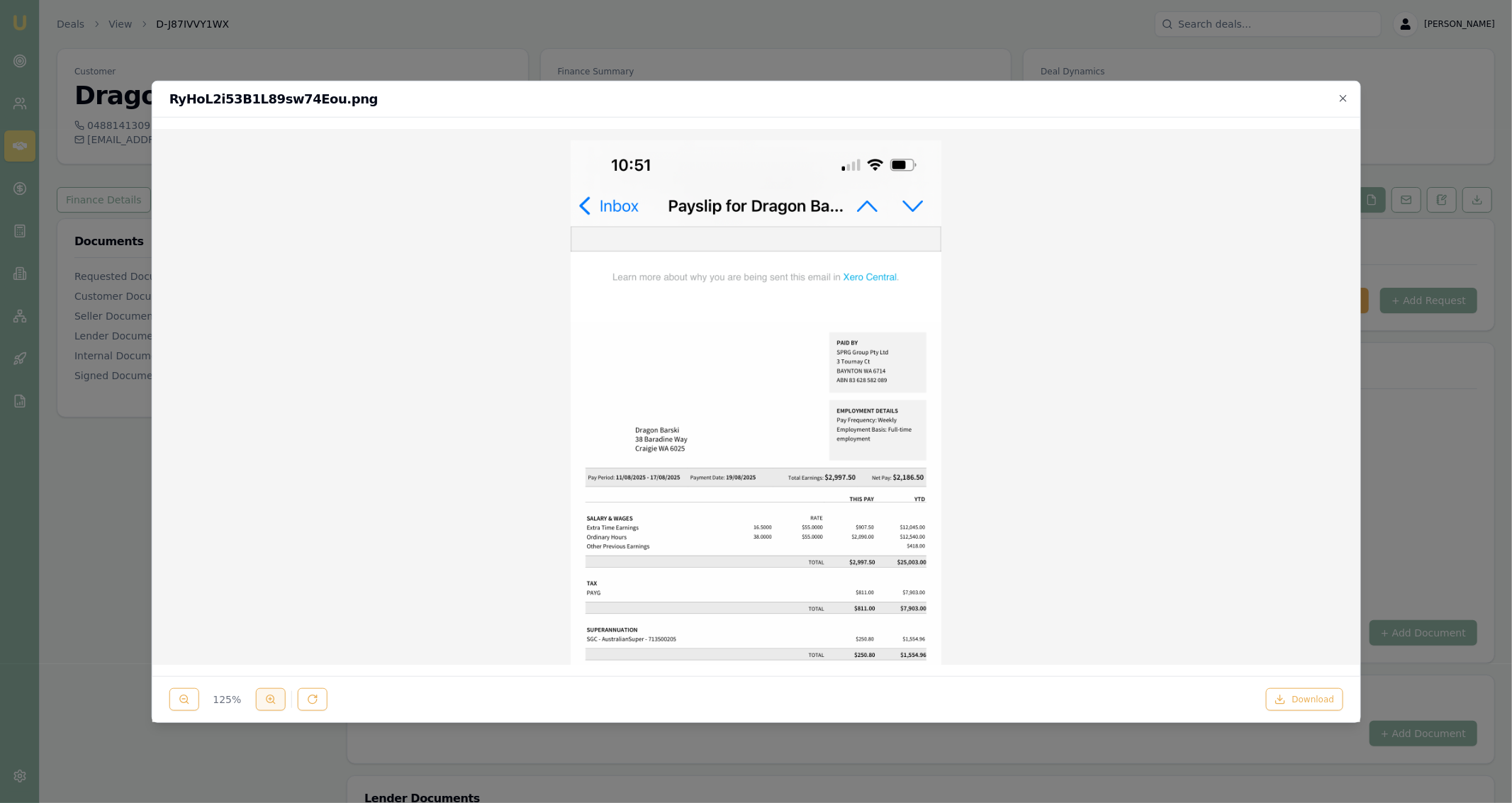
click at [271, 704] on icon at bounding box center [270, 699] width 11 height 11
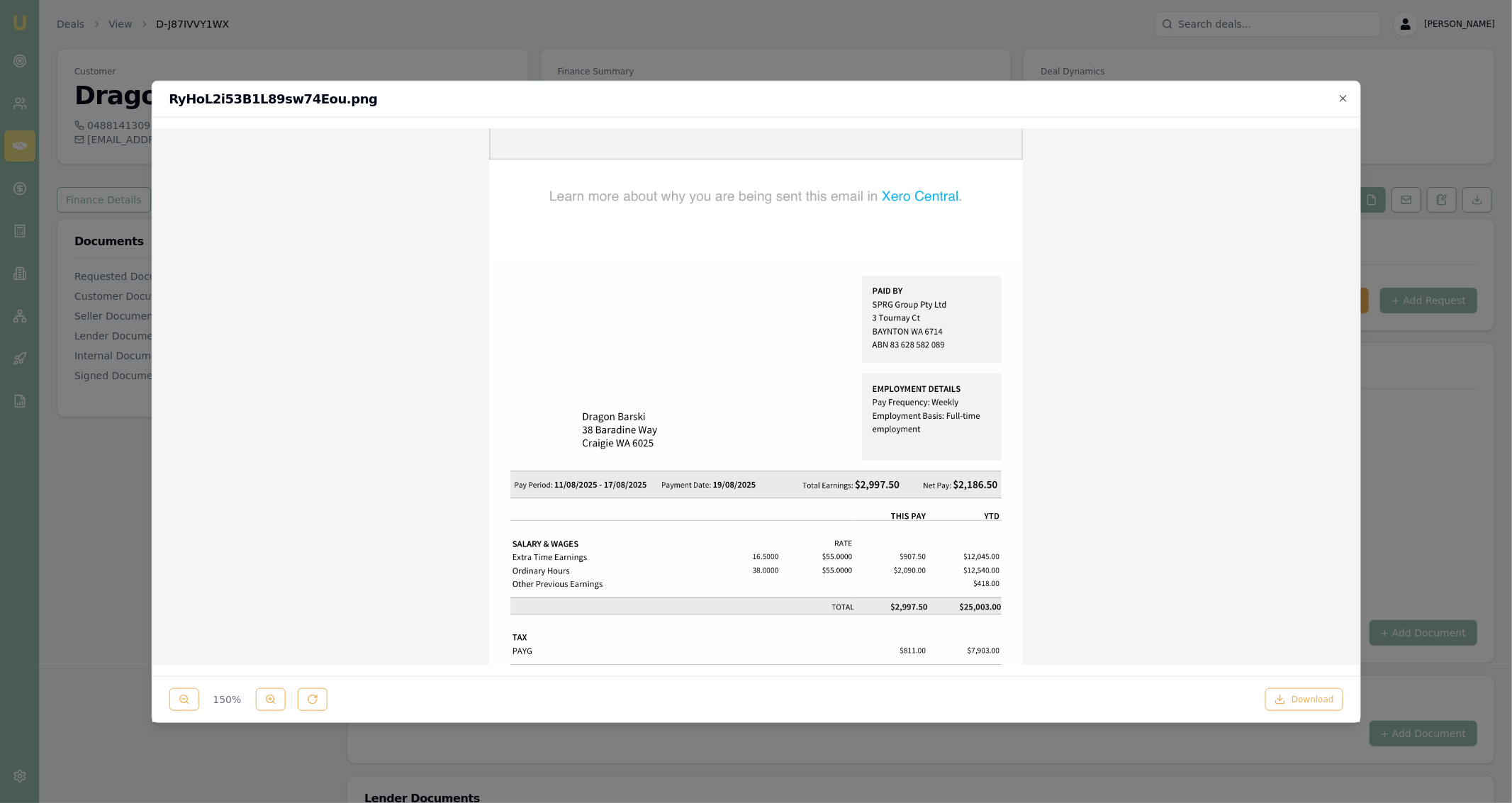
scroll to position [0, 0]
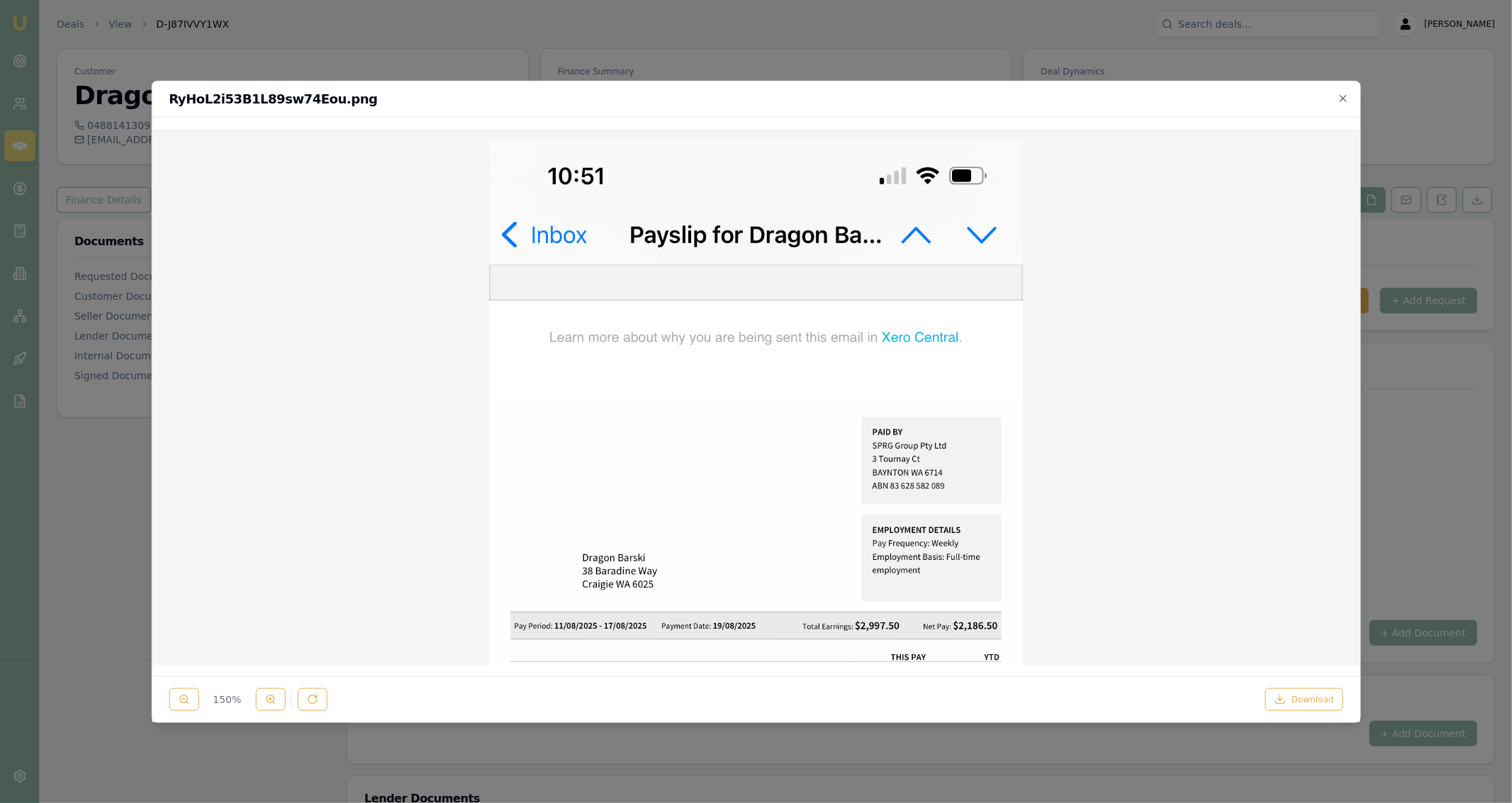
click at [753, 91] on div "RyHoL2i53B1L89sw74Eou.png" at bounding box center [755, 99] width 1208 height 36
click at [753, 95] on icon "button" at bounding box center [1343, 97] width 11 height 11
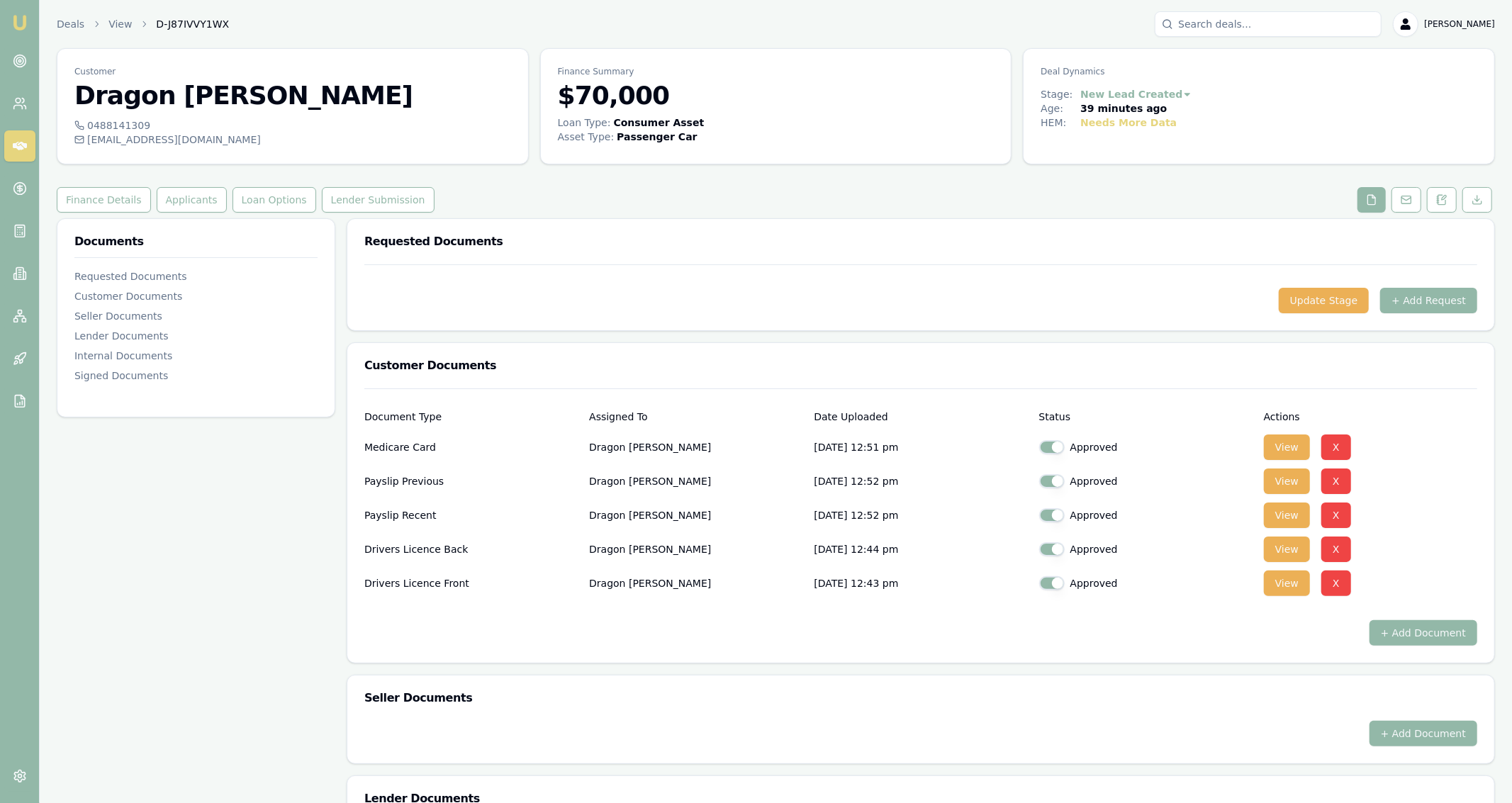
click at [753, 327] on div "Update Stage + Add Request" at bounding box center [921, 298] width 1147 height 66
click at [205, 194] on button "Applicants" at bounding box center [191, 200] width 70 height 26
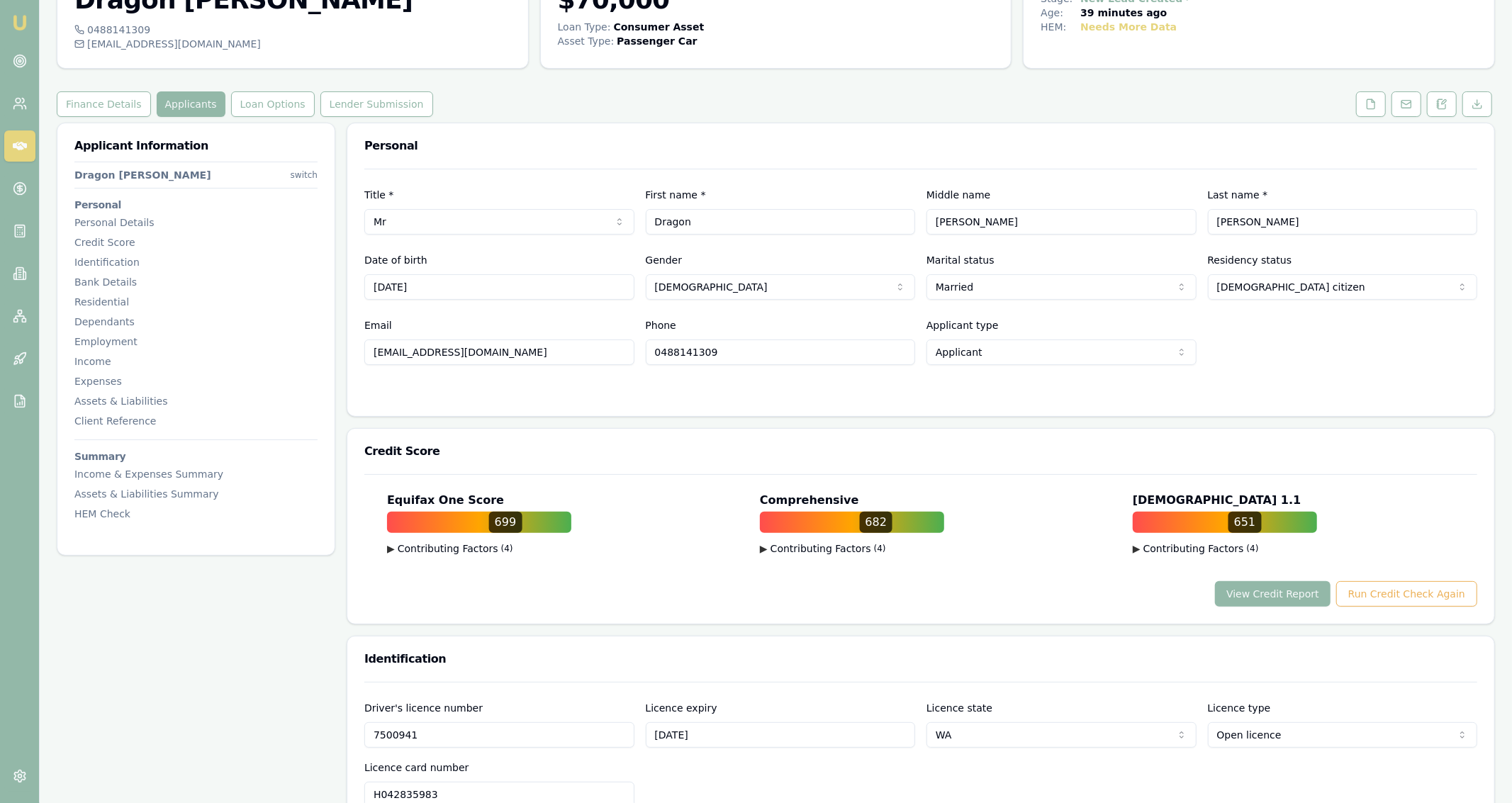
scroll to position [105, 0]
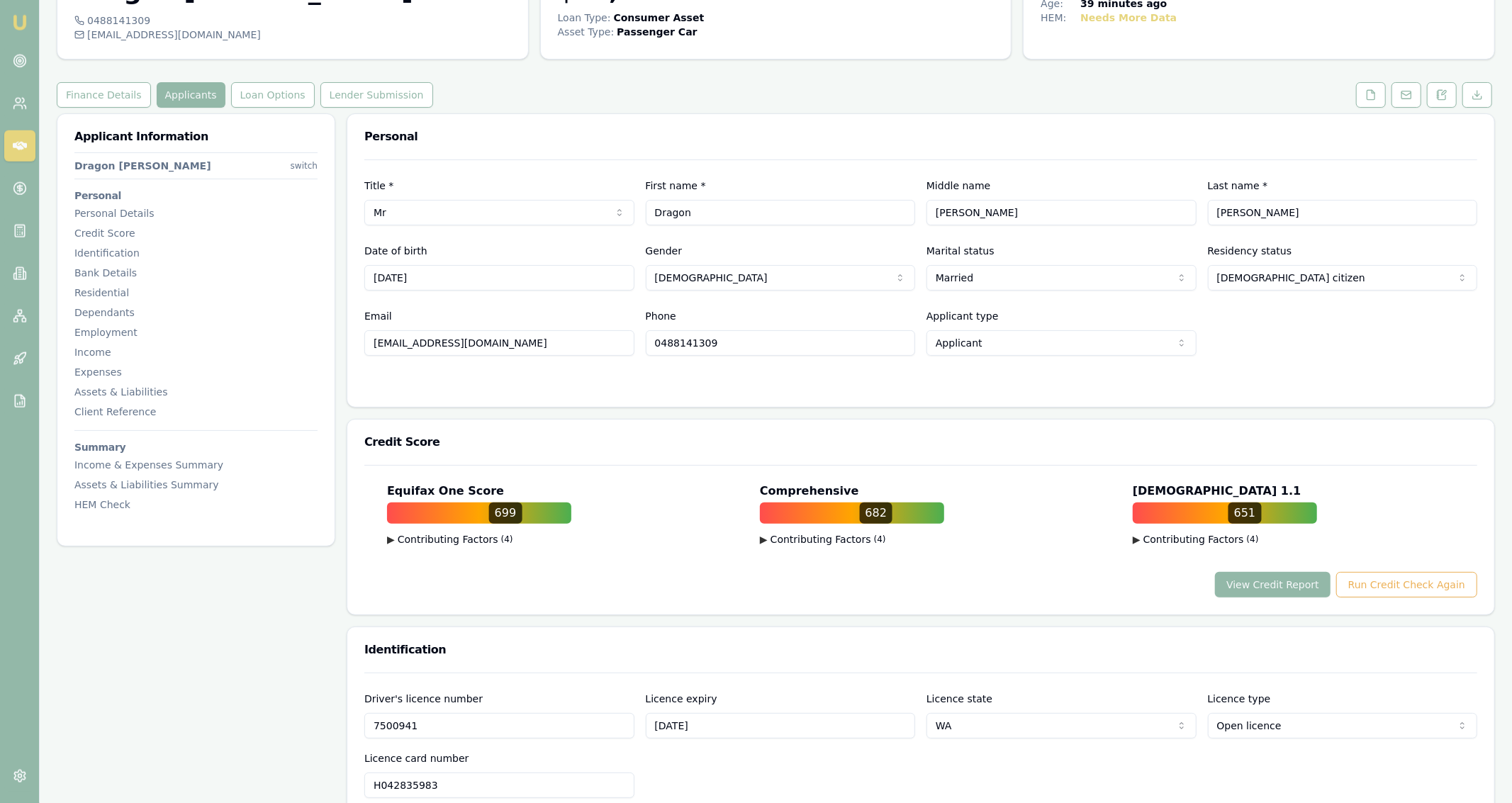
click at [753, 512] on div "682" at bounding box center [876, 513] width 33 height 21
click at [753, 609] on div "Equifax One Score 699 ▶ Contributing Factors ( 4 ) Infrequent Enquiries Infrequ…" at bounding box center [921, 539] width 1147 height 150
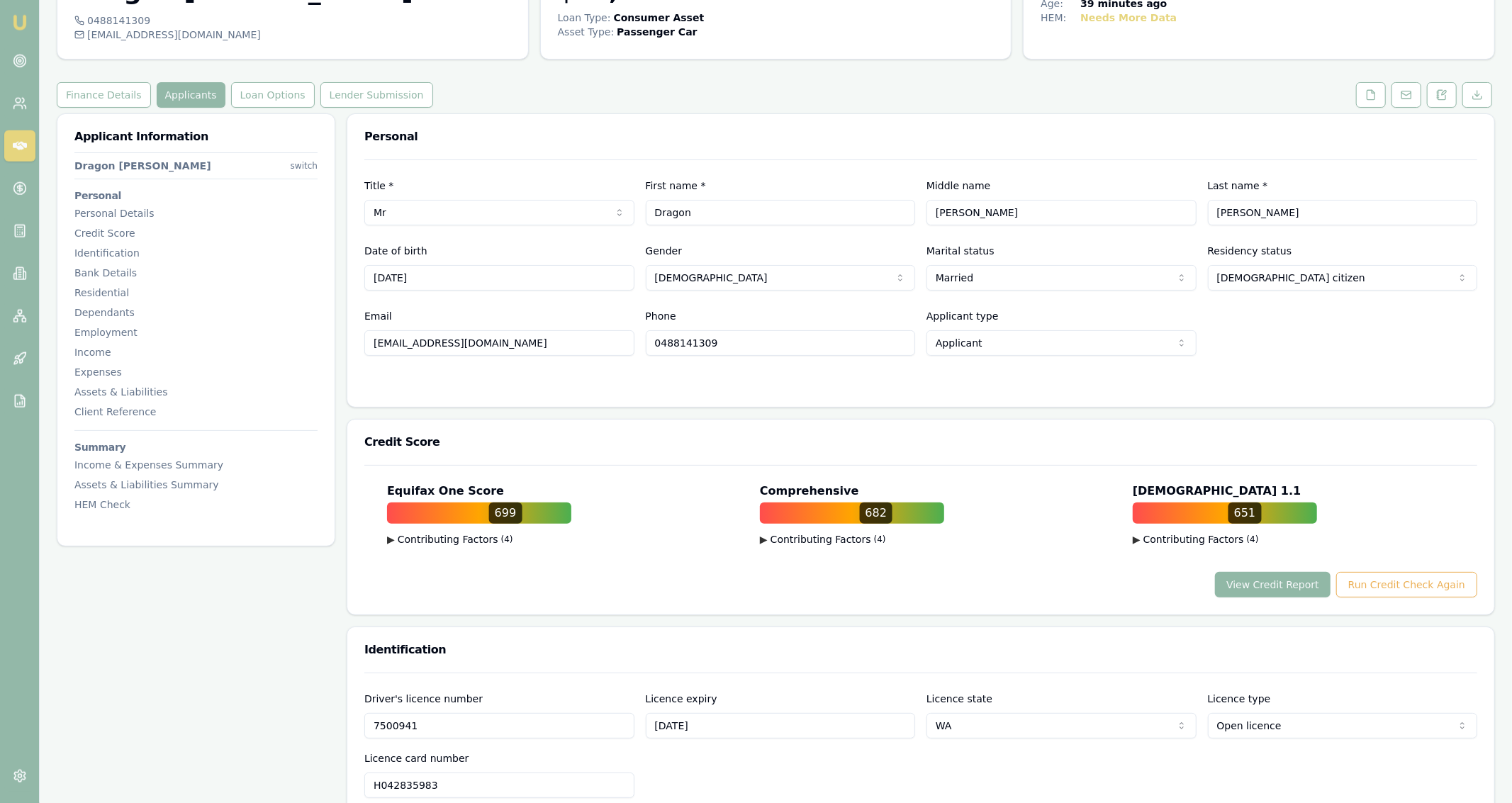
click at [753, 582] on button "View Credit Report" at bounding box center [1272, 585] width 115 height 26
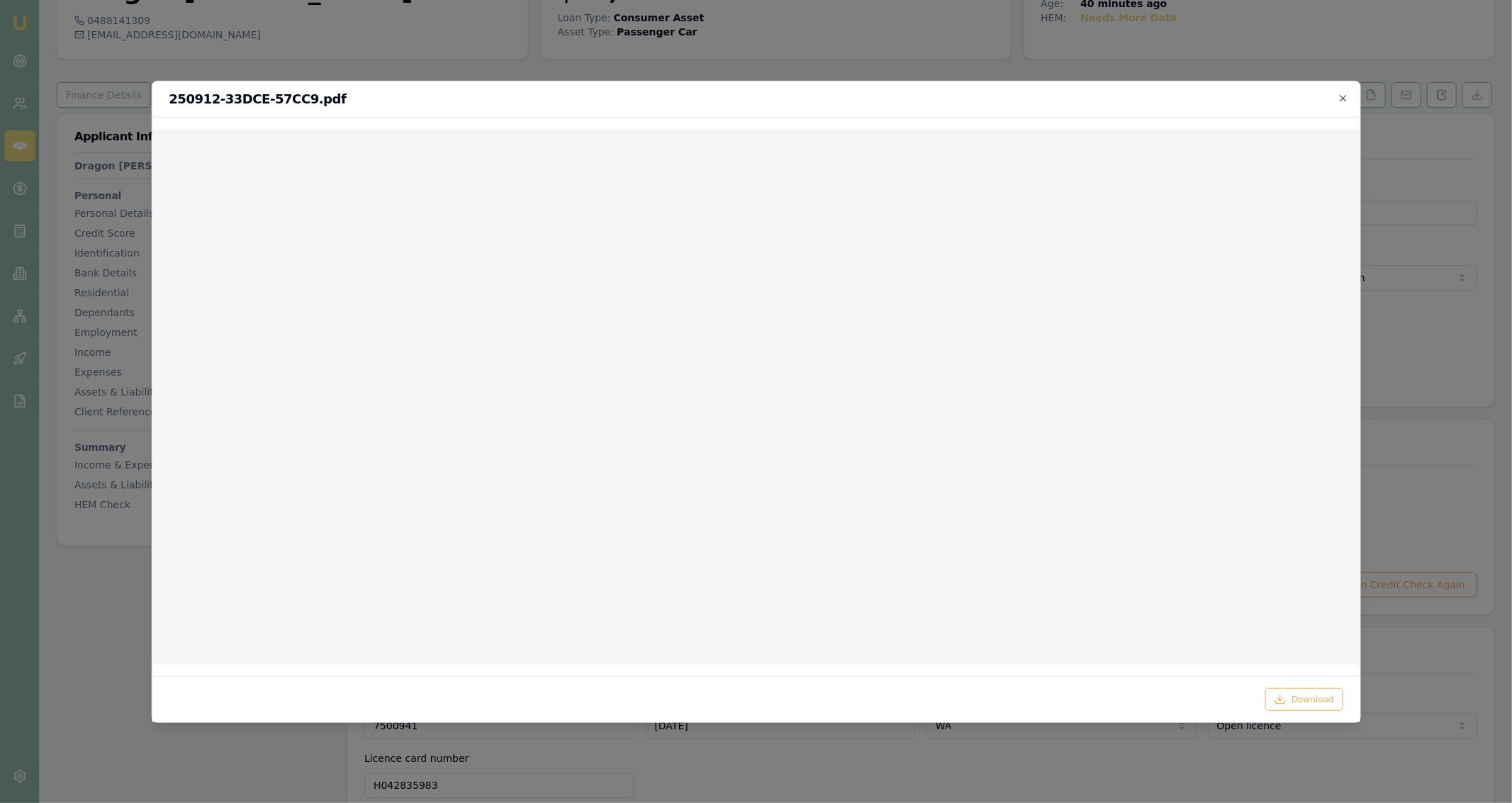
click at [753, 81] on div "250912-33DCE-57CC9.pdf" at bounding box center [755, 99] width 1208 height 36
click at [753, 70] on div at bounding box center [756, 402] width 1512 height 803
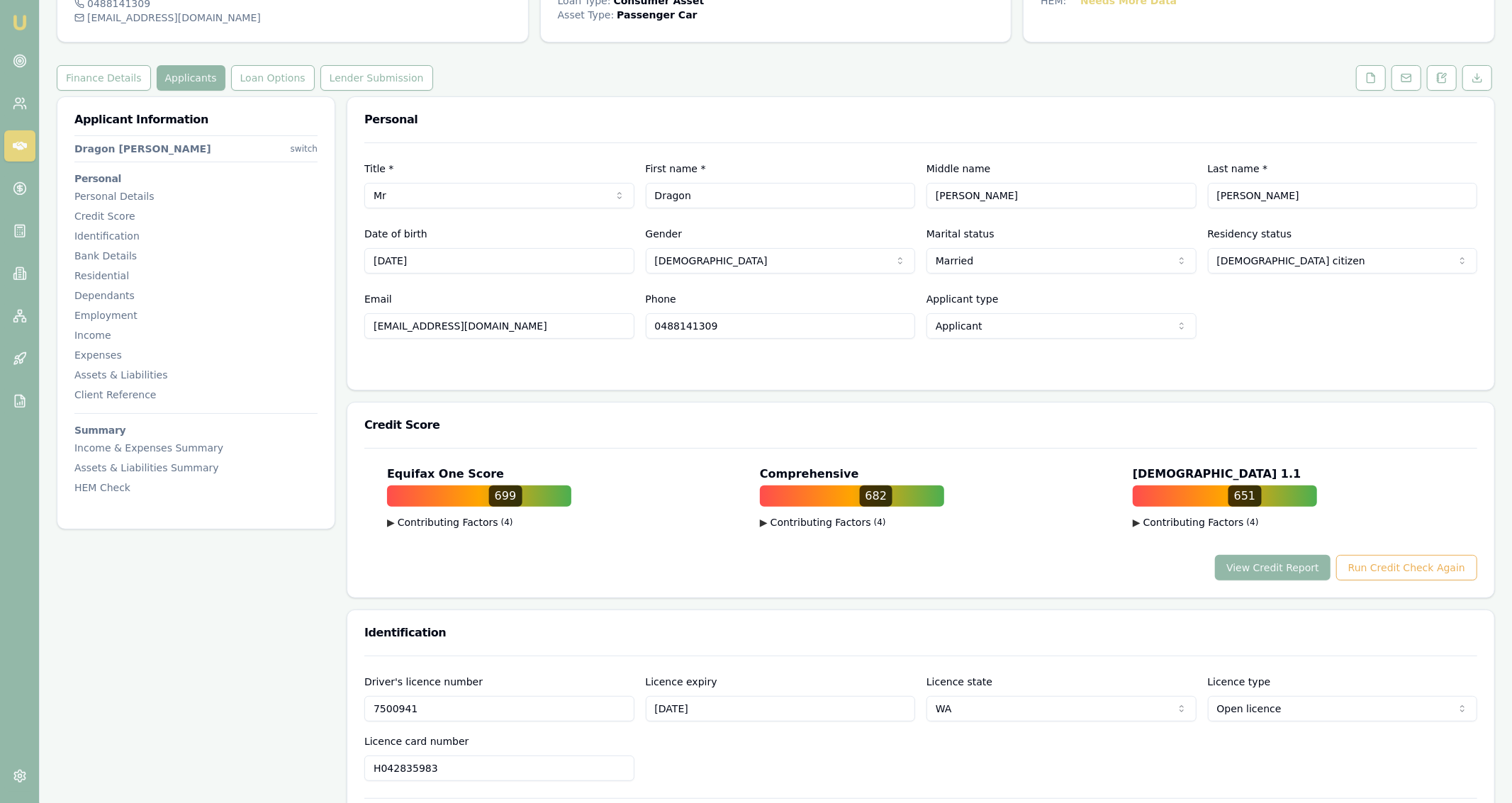
scroll to position [0, 0]
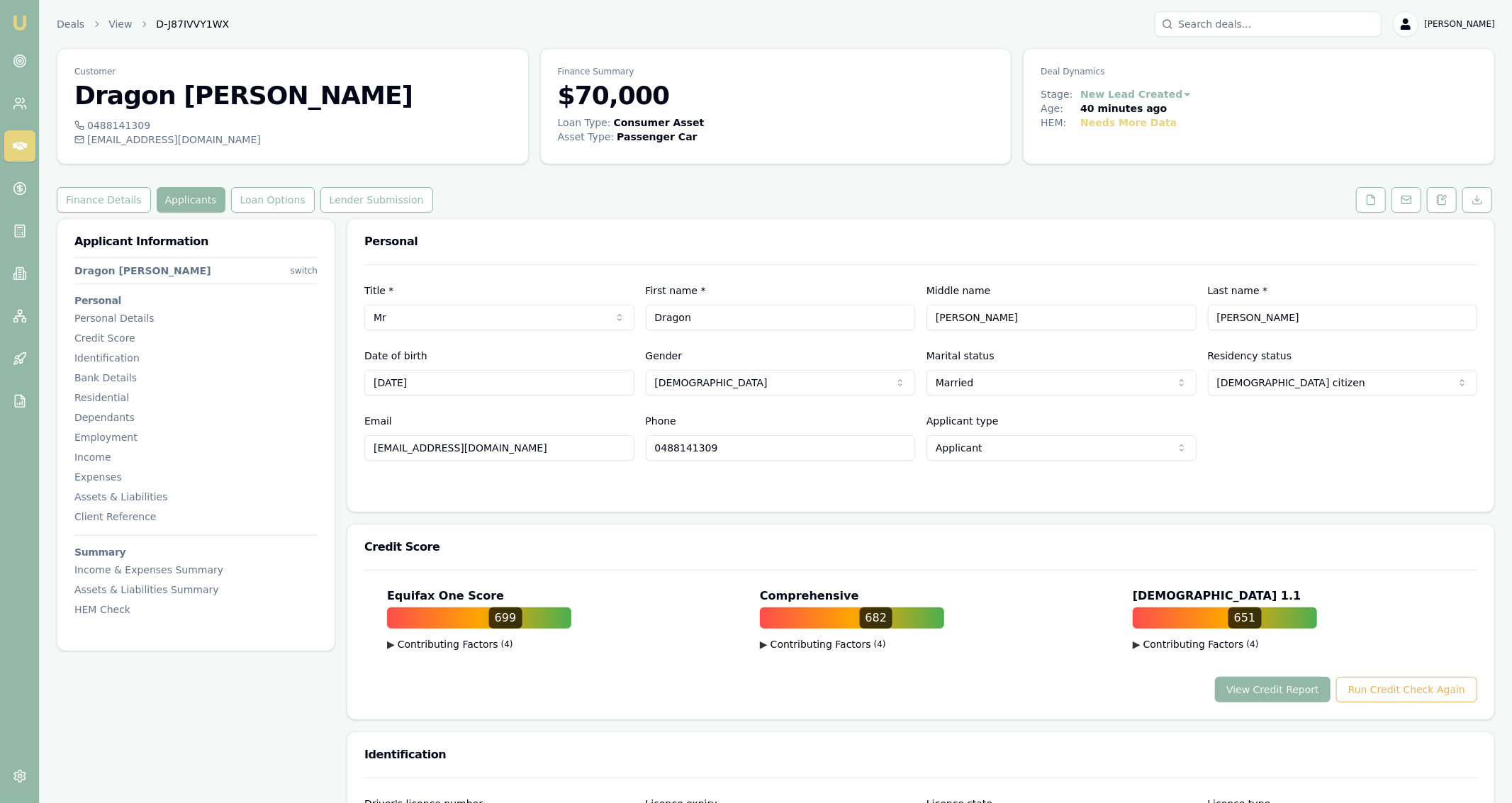
click at [667, 204] on div "Finance Details Applicants Loan Options Lender Submission" at bounding box center [775, 200] width 1438 height 26
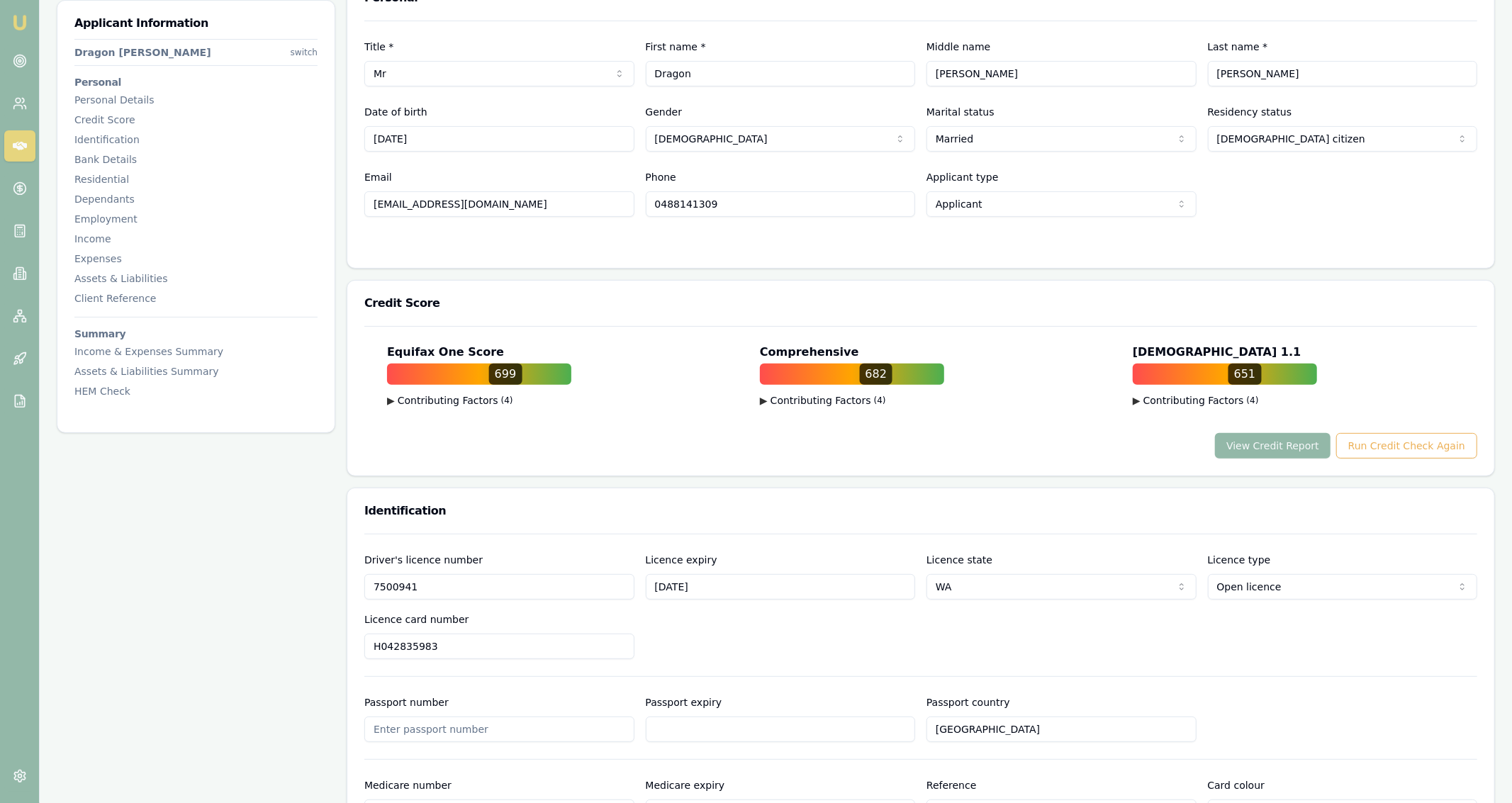
scroll to position [246, 0]
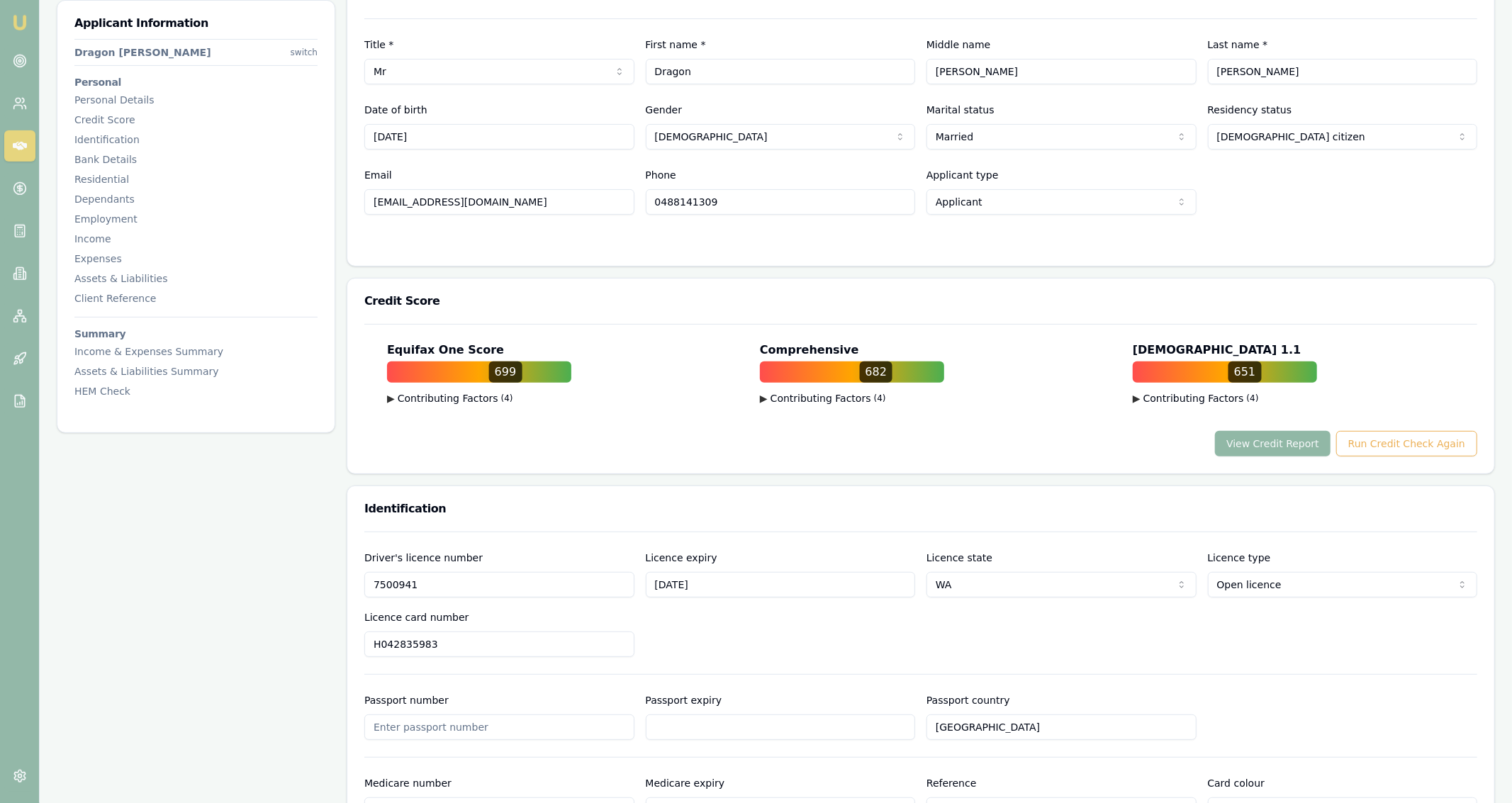
click at [753, 444] on button "View Credit Report" at bounding box center [1272, 444] width 115 height 26
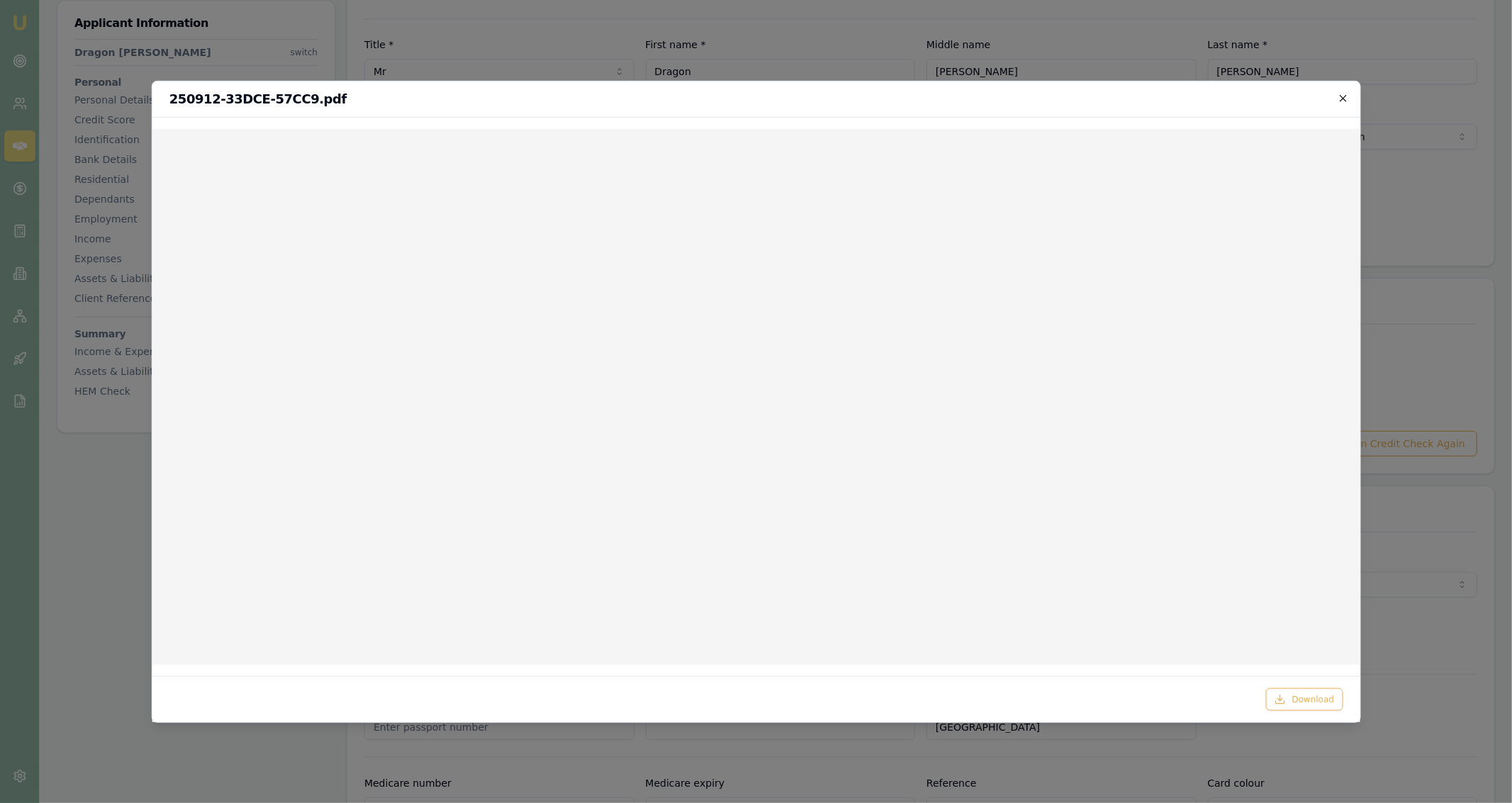
click at [753, 97] on icon "button" at bounding box center [1343, 97] width 11 height 11
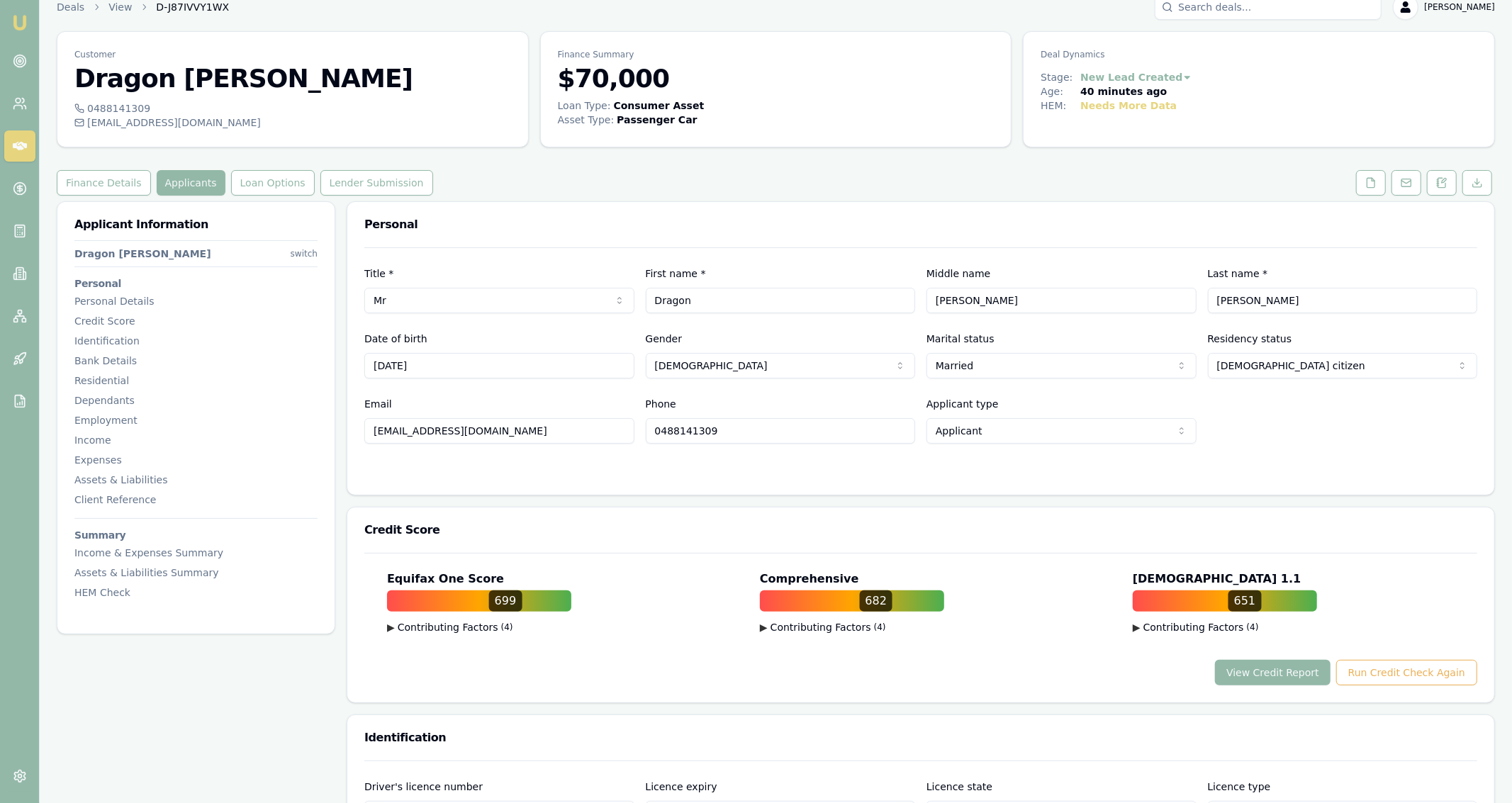
scroll to position [18, 0]
click at [753, 187] on button at bounding box center [1371, 182] width 30 height 26
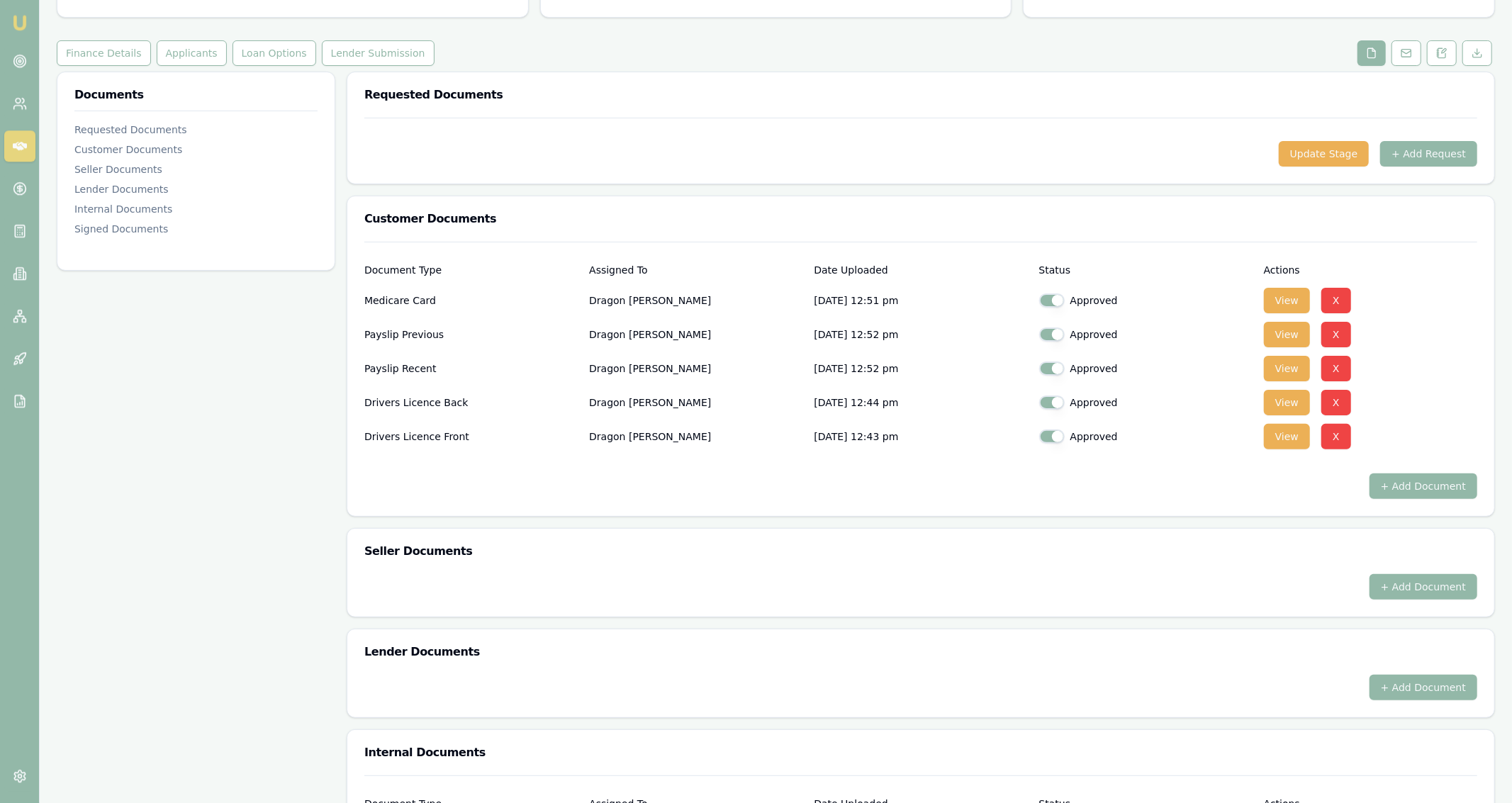
scroll to position [144, 0]
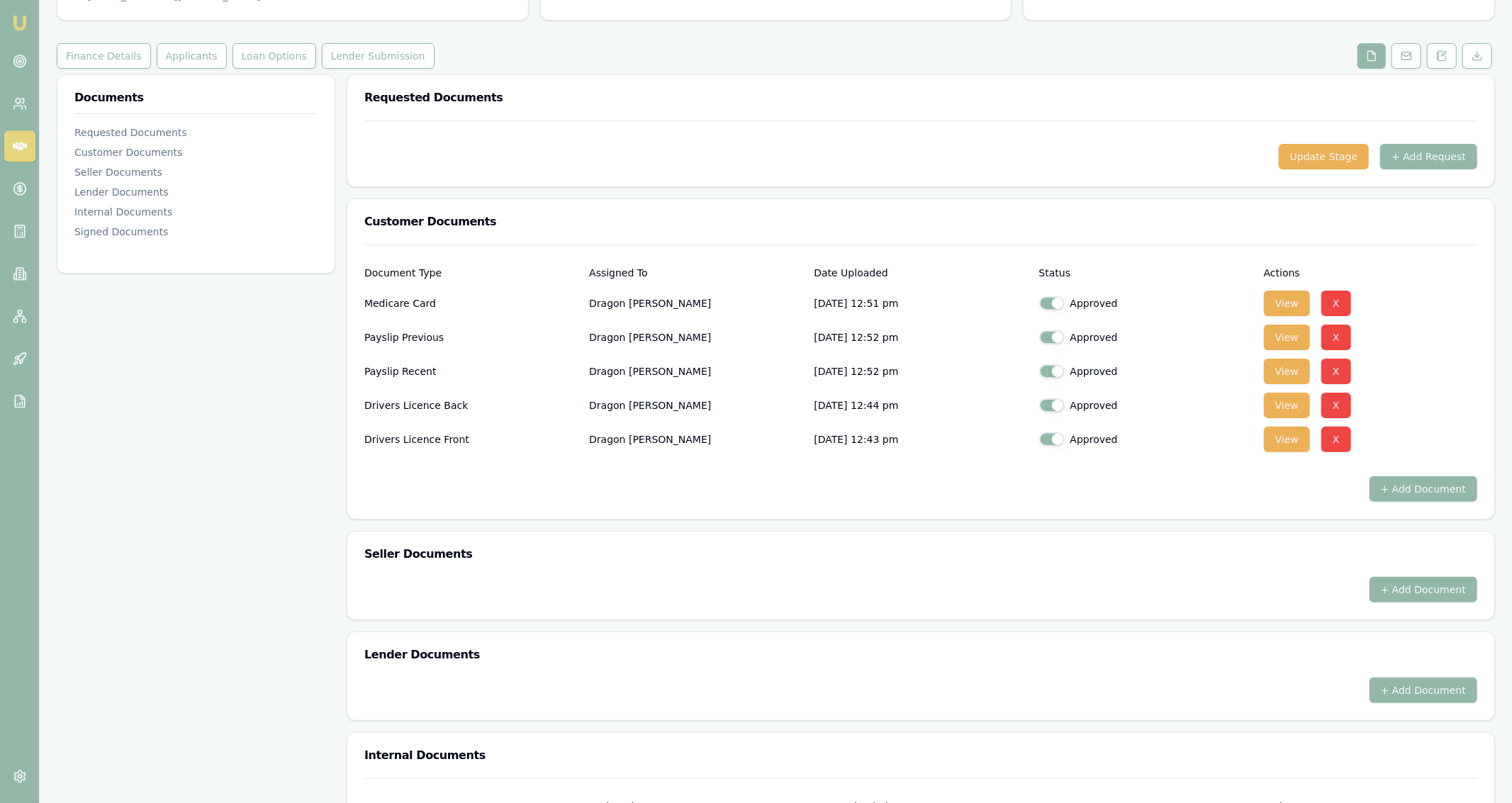
click at [753, 143] on div at bounding box center [921, 133] width 1113 height 23
click at [753, 150] on button "+ Add Request" at bounding box center [1428, 157] width 97 height 26
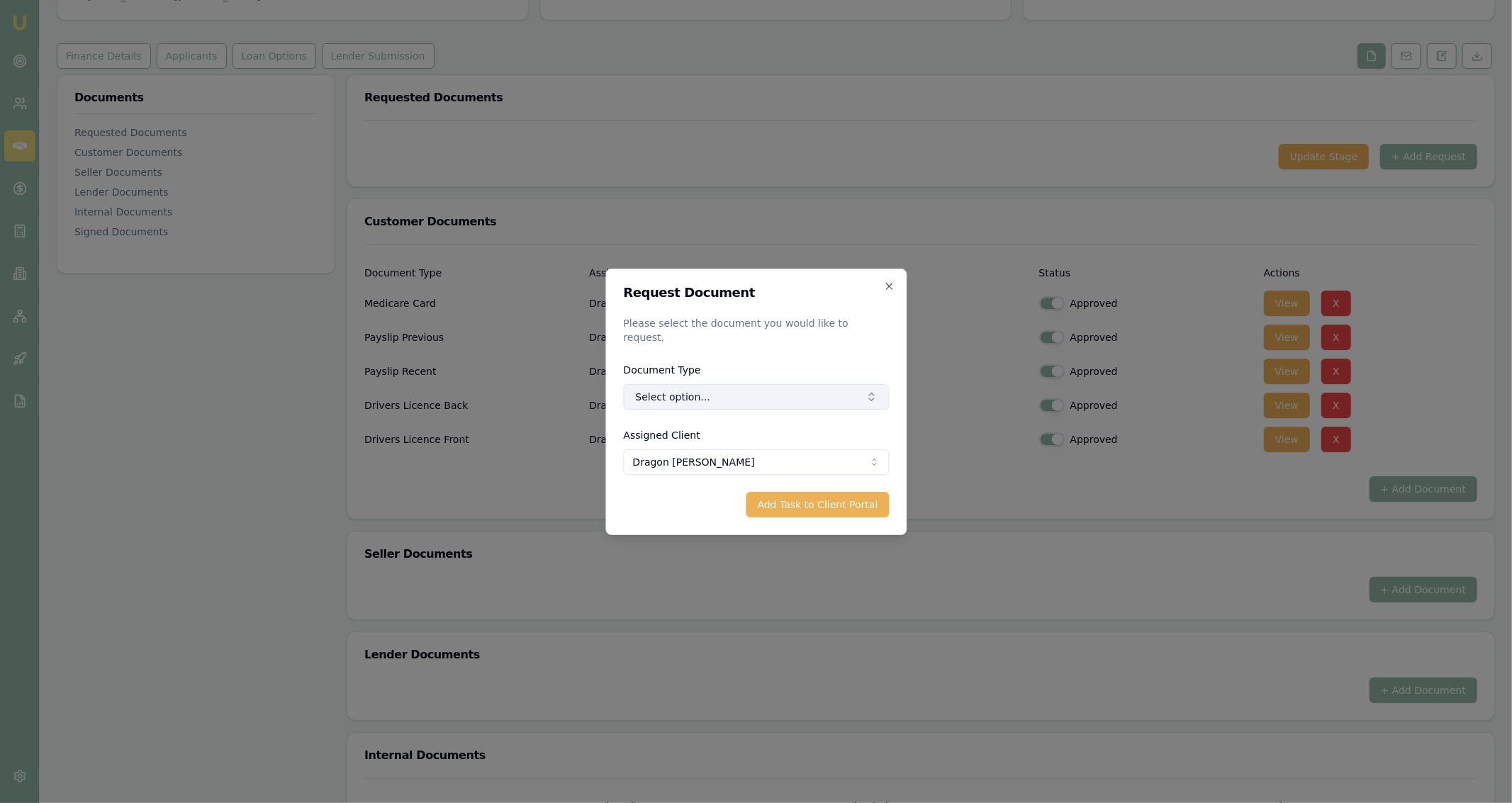
click at [718, 392] on button "Select option..." at bounding box center [756, 397] width 266 height 26
type input "3 month"
click at [753, 453] on div "3 Months Bank Statements" at bounding box center [765, 450] width 163 height 23
click at [753, 492] on button "Add Task to Client Portal" at bounding box center [817, 505] width 143 height 26
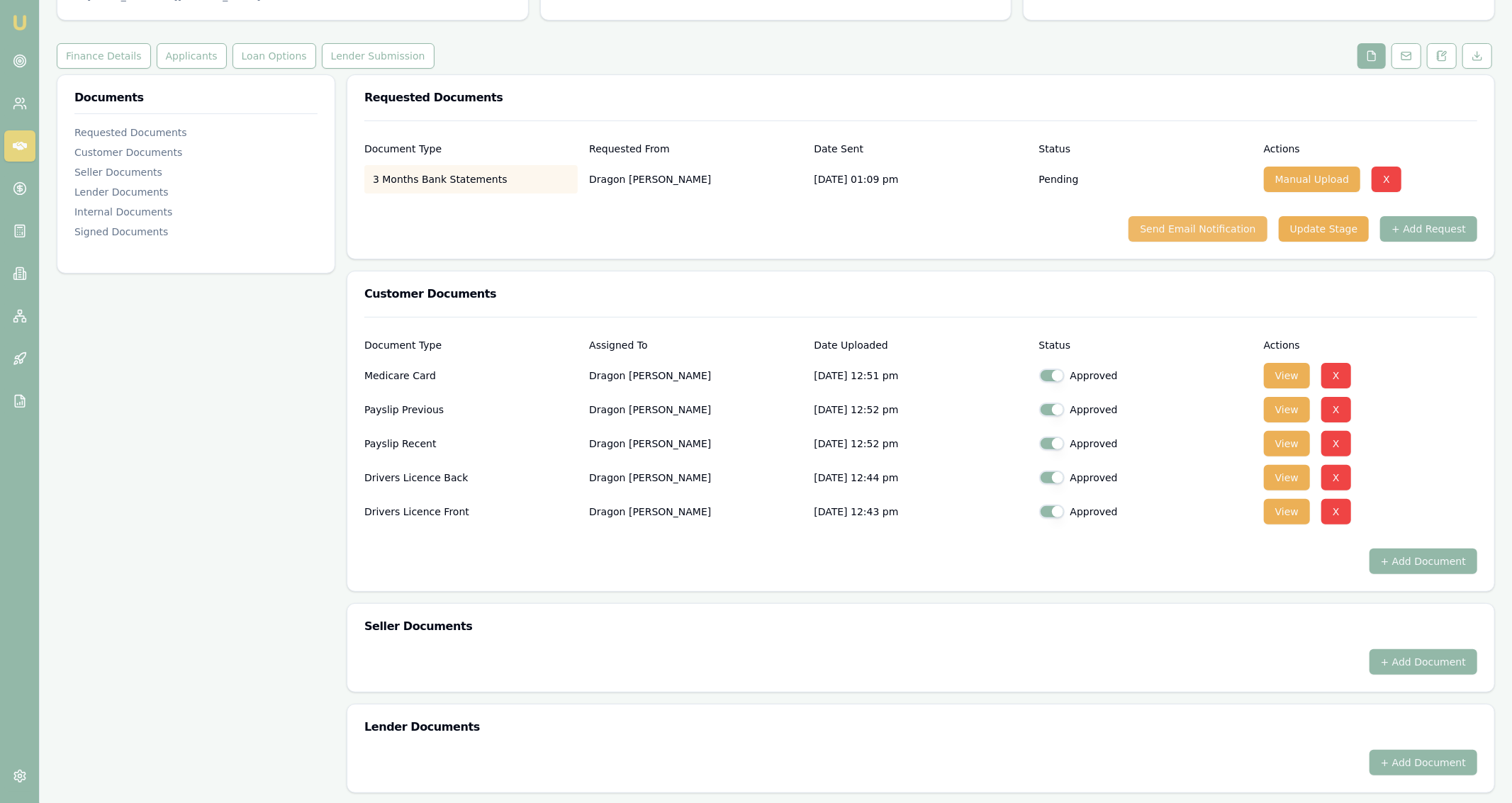
click at [753, 236] on button "Send Email Notification" at bounding box center [1197, 229] width 138 height 26
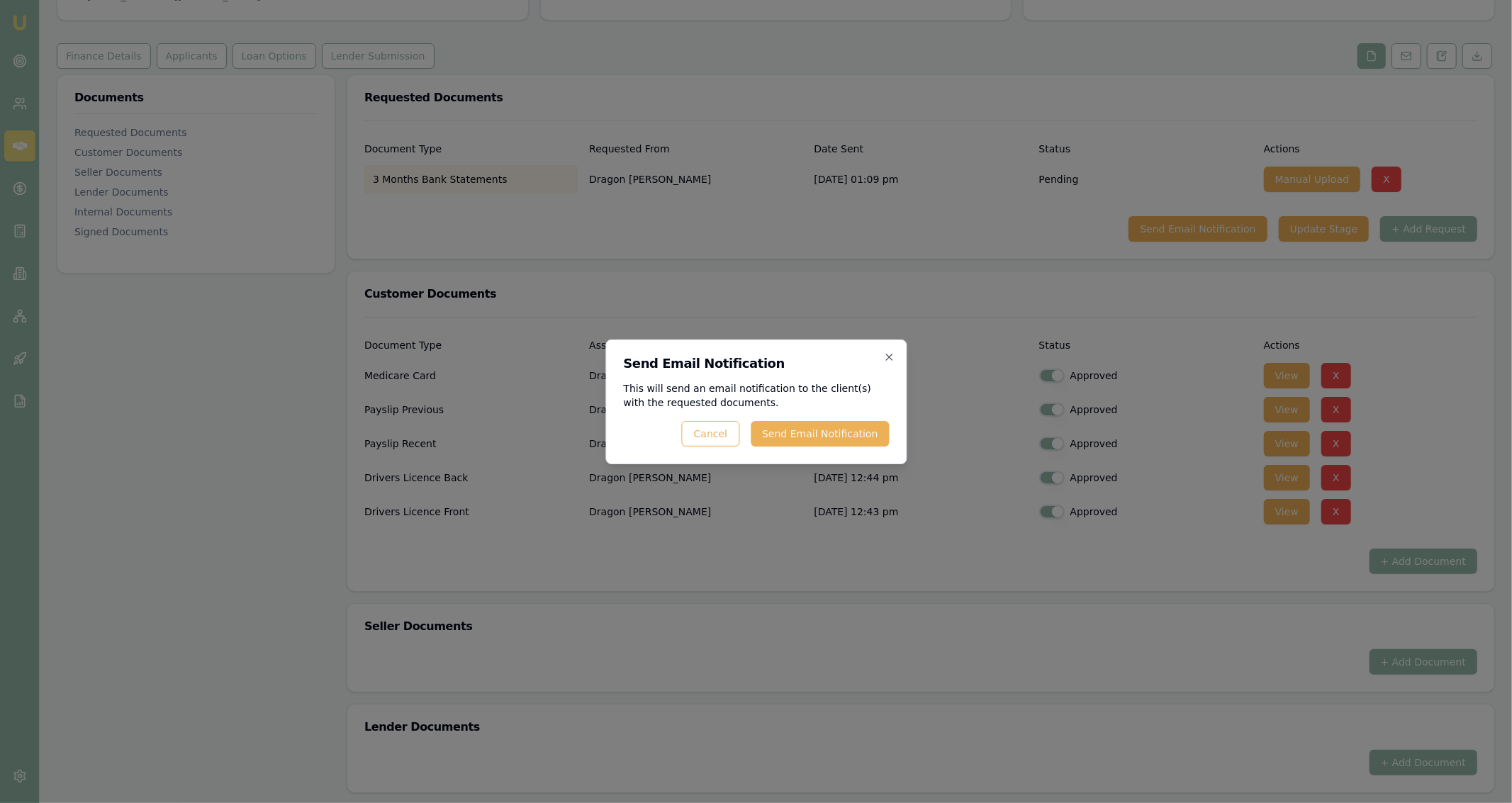
click at [753, 450] on div "Send Email Notification This will send an email notification to the client(s) w…" at bounding box center [756, 402] width 301 height 125
click at [753, 436] on button "Send Email Notification" at bounding box center [820, 434] width 138 height 26
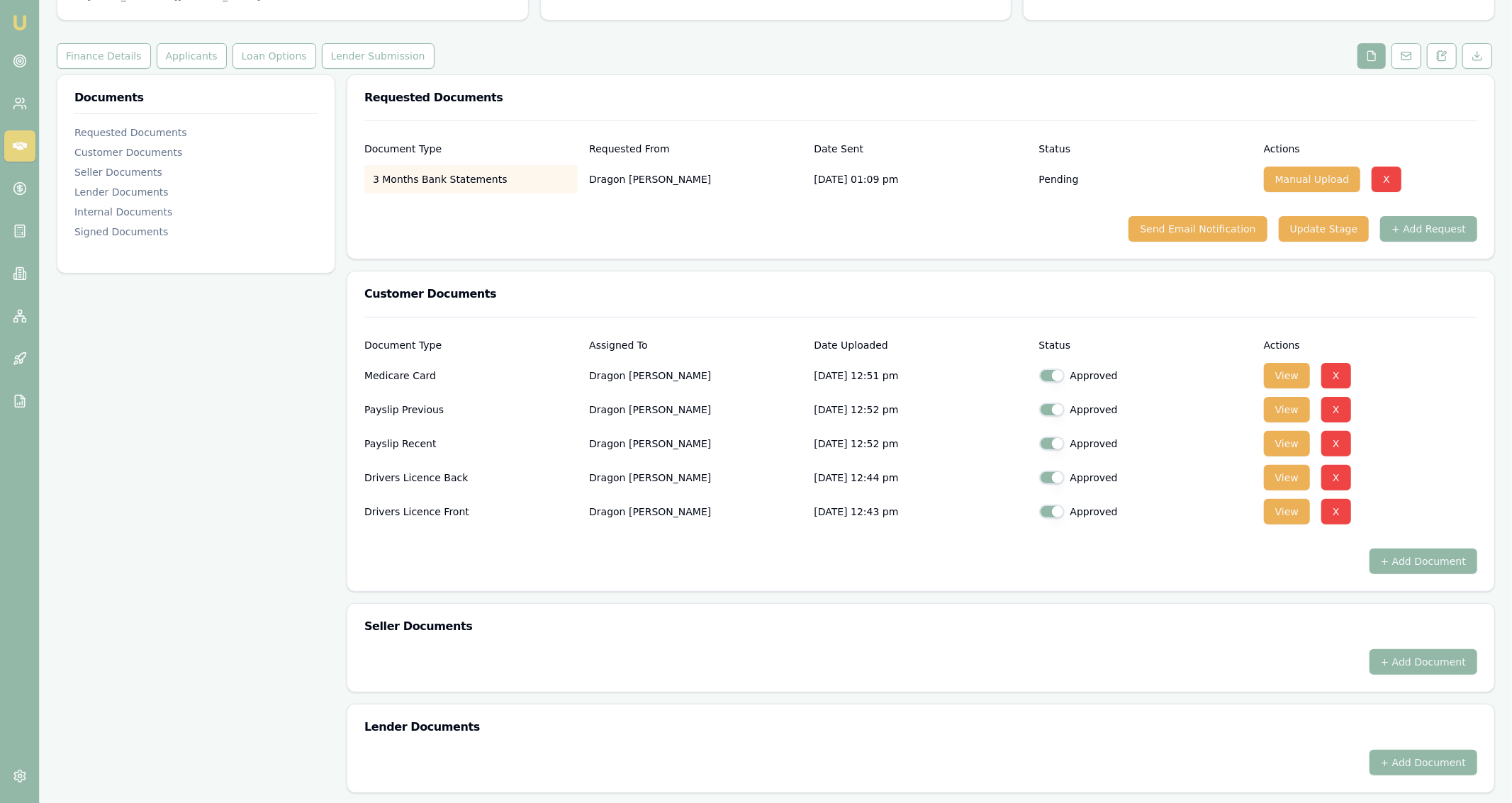
scroll to position [0, 0]
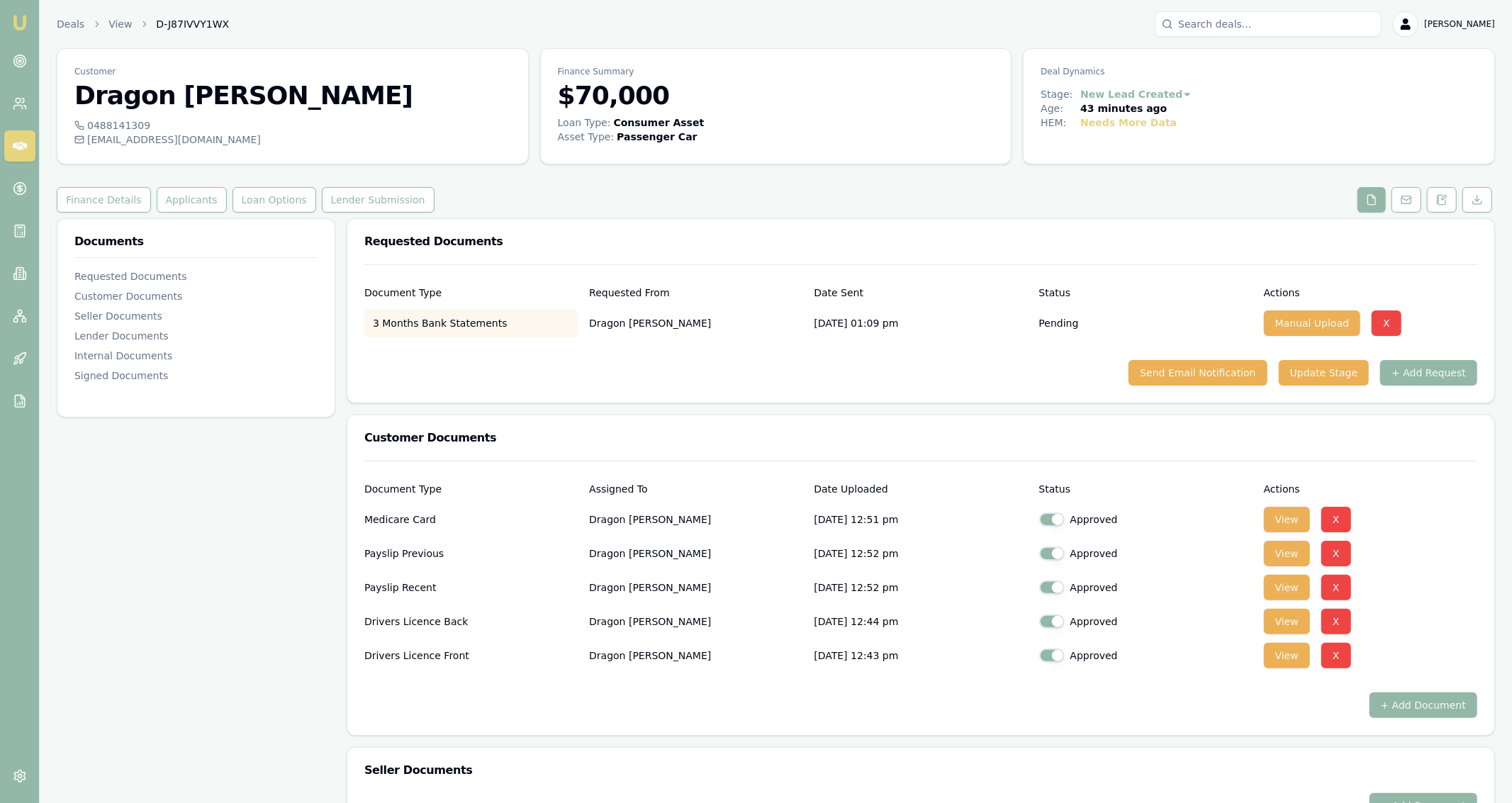
click at [66, 34] on div "Deals View D-J87IVVY1WX Jackson Fanfulla" at bounding box center [775, 24] width 1438 height 26
click at [68, 20] on link "Deals" at bounding box center [70, 24] width 28 height 14
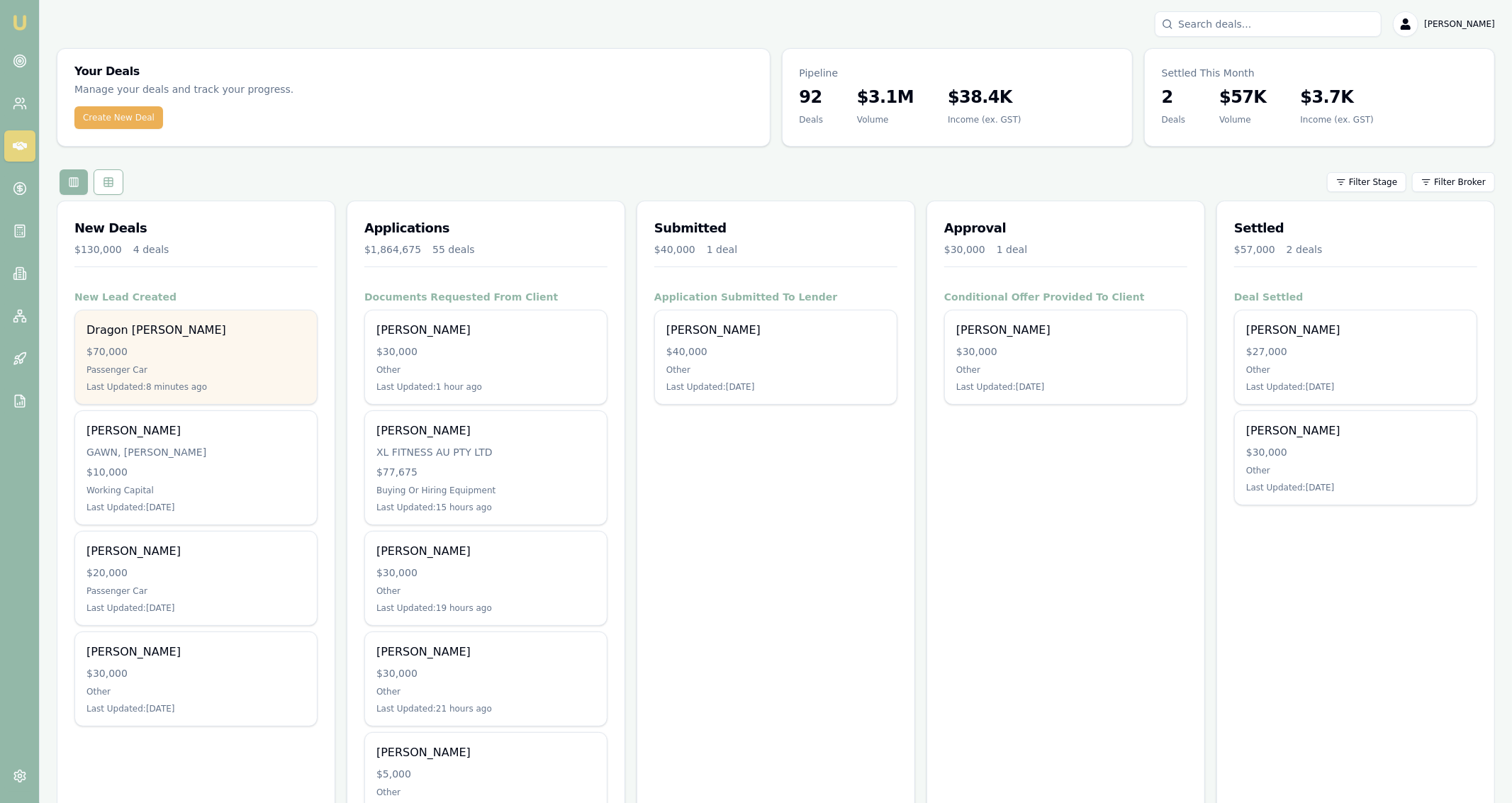
click at [163, 367] on div "Passenger Car" at bounding box center [196, 370] width 219 height 11
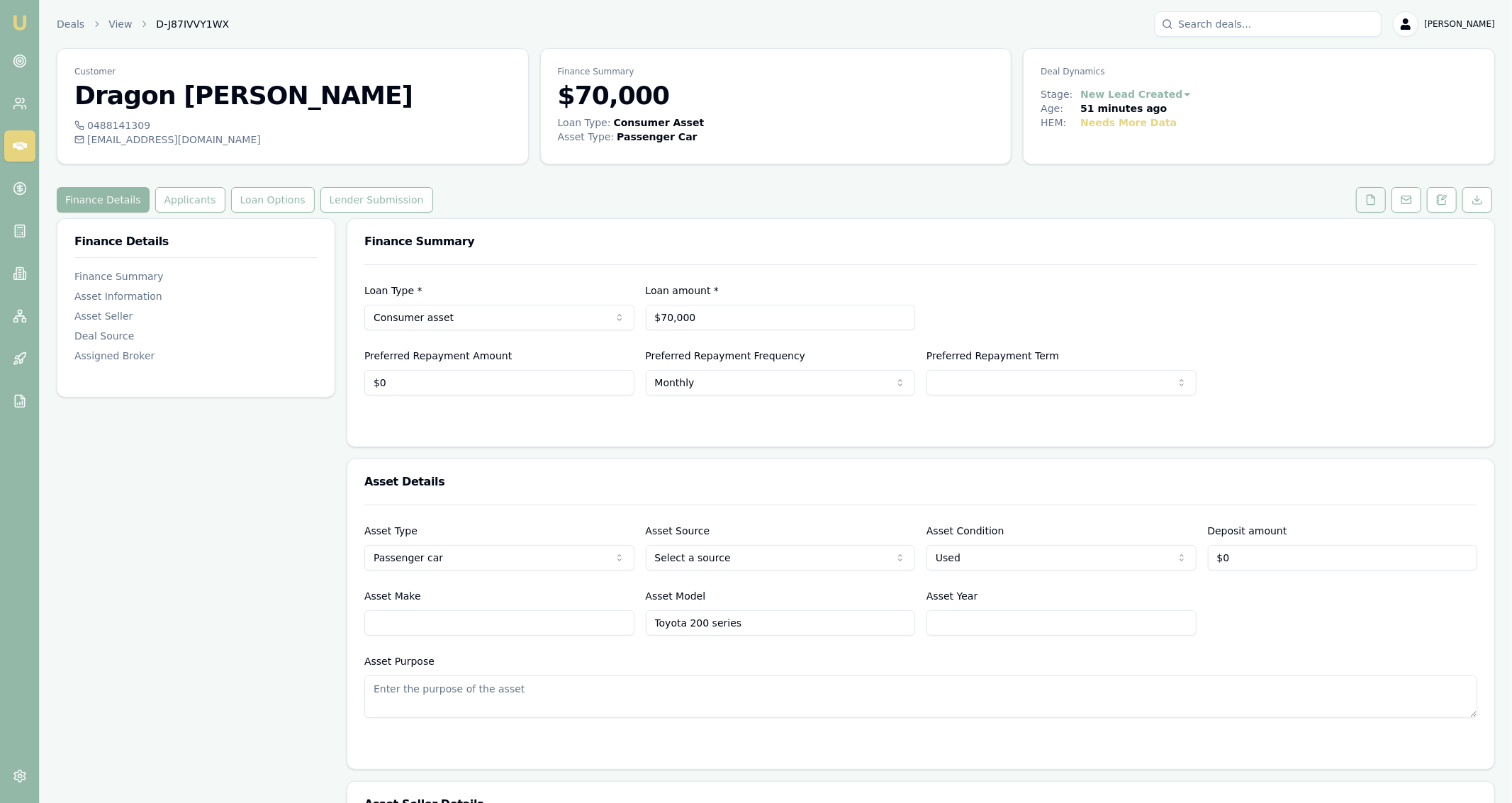
click at [1364, 202] on button at bounding box center [1371, 200] width 30 height 26
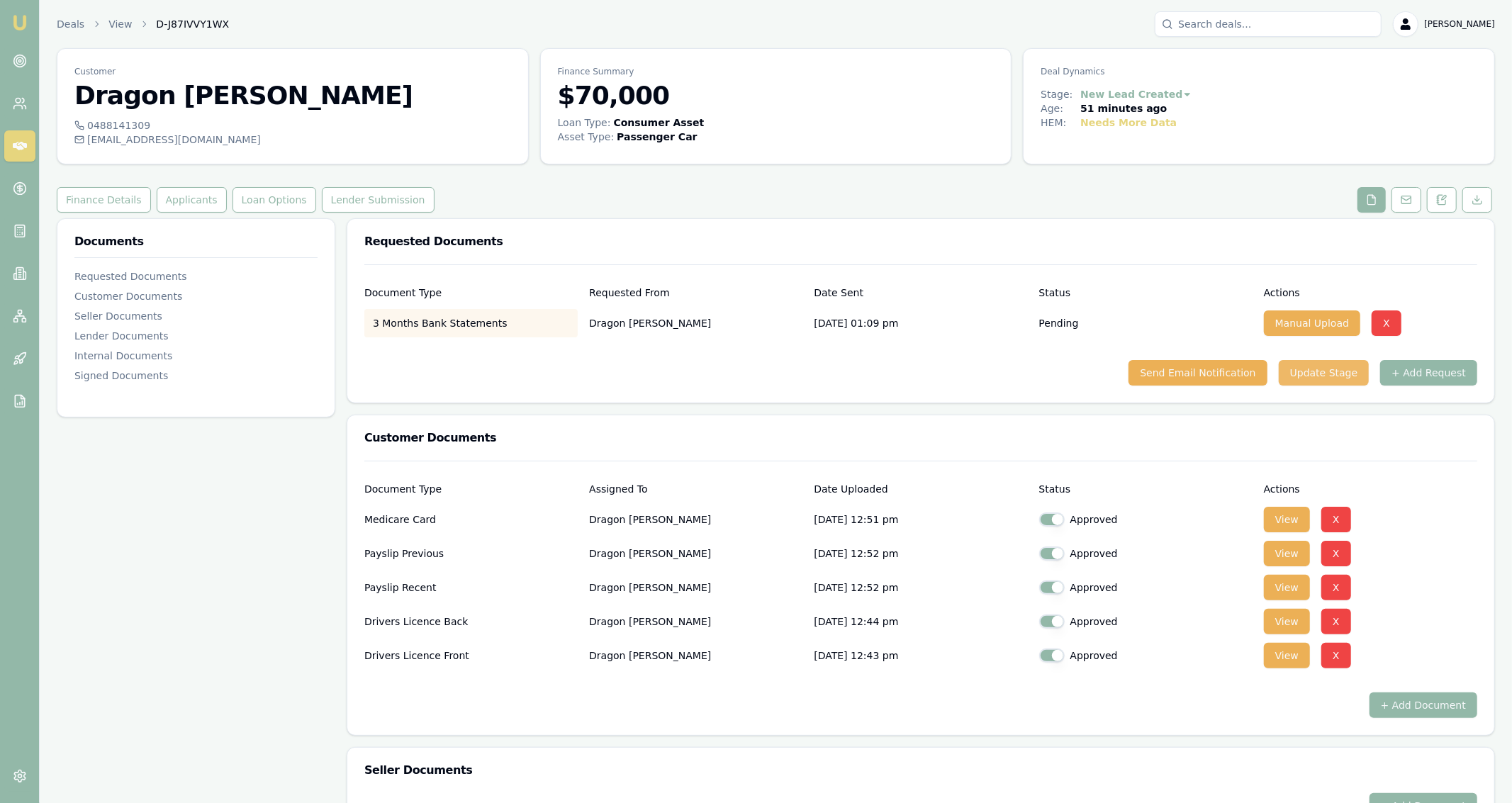
click at [1326, 379] on button "Update Stage" at bounding box center [1324, 373] width 90 height 26
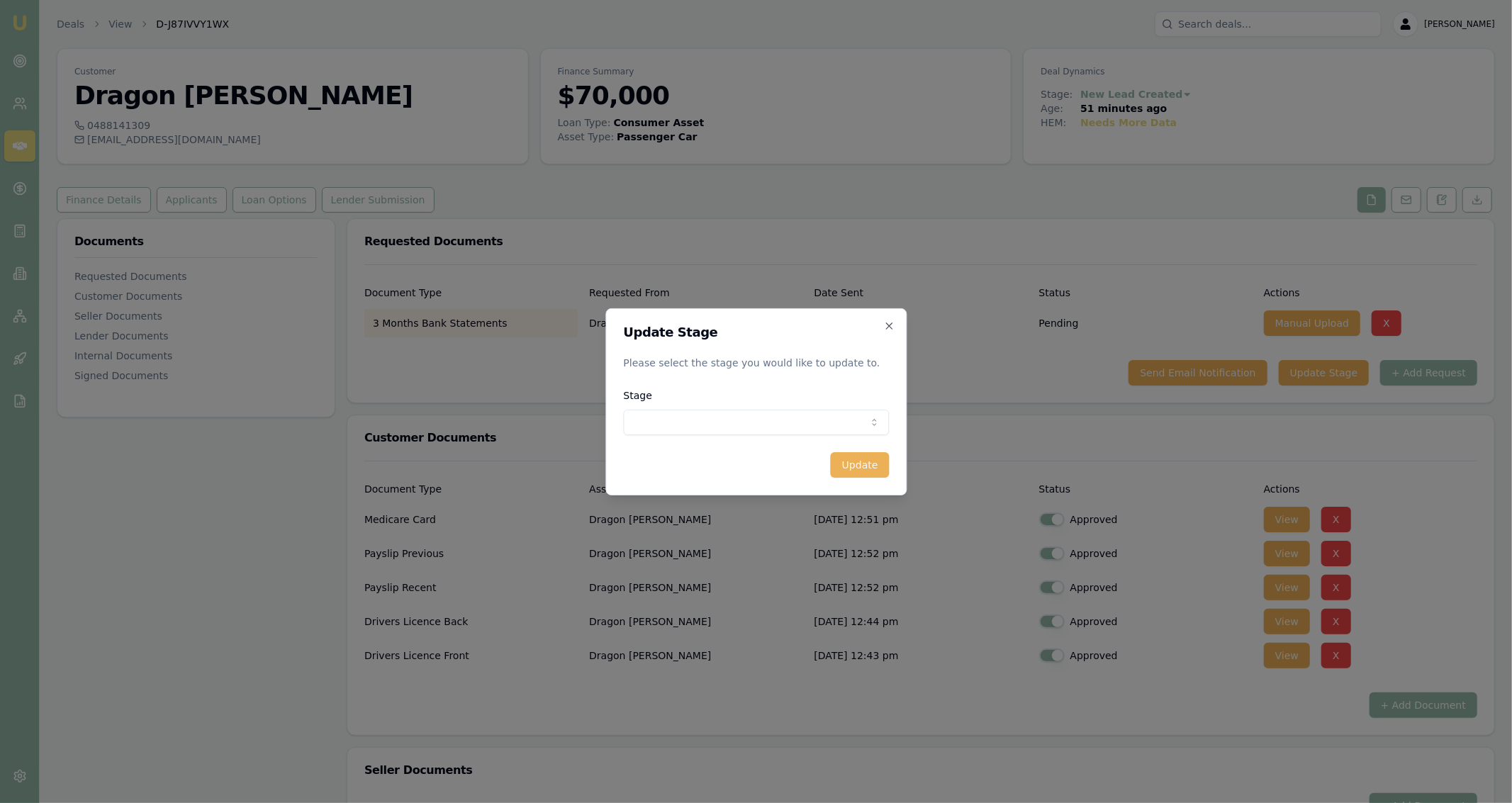
click at [878, 417] on body "Emu Broker Deals View D-J87IVVY1WX [PERSON_NAME] Fanfulla Toggle Menu Customer …" at bounding box center [756, 402] width 1512 height 803
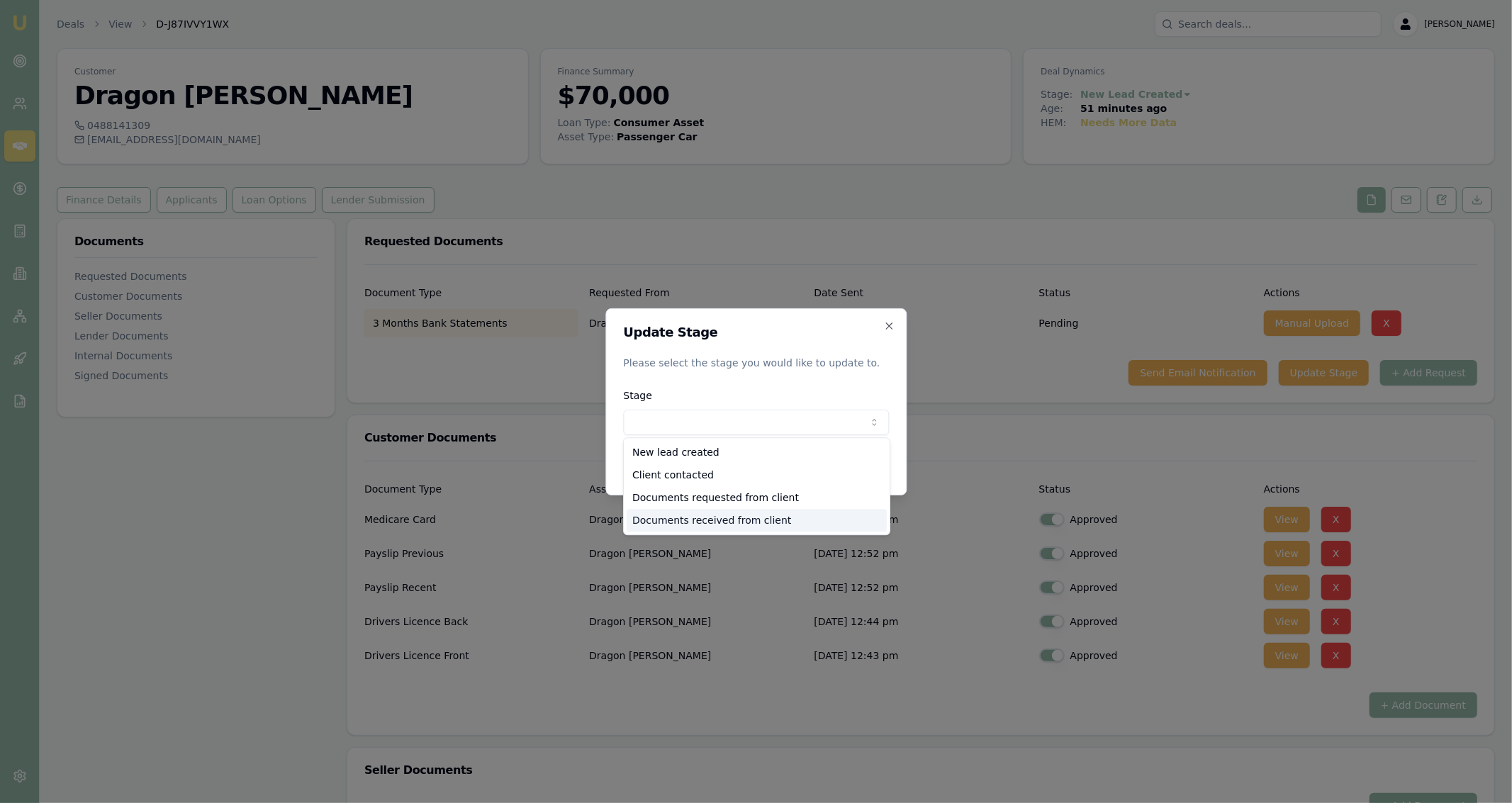
select select "DOCUMENTS_RECEIVED_FROM_CLIENT"
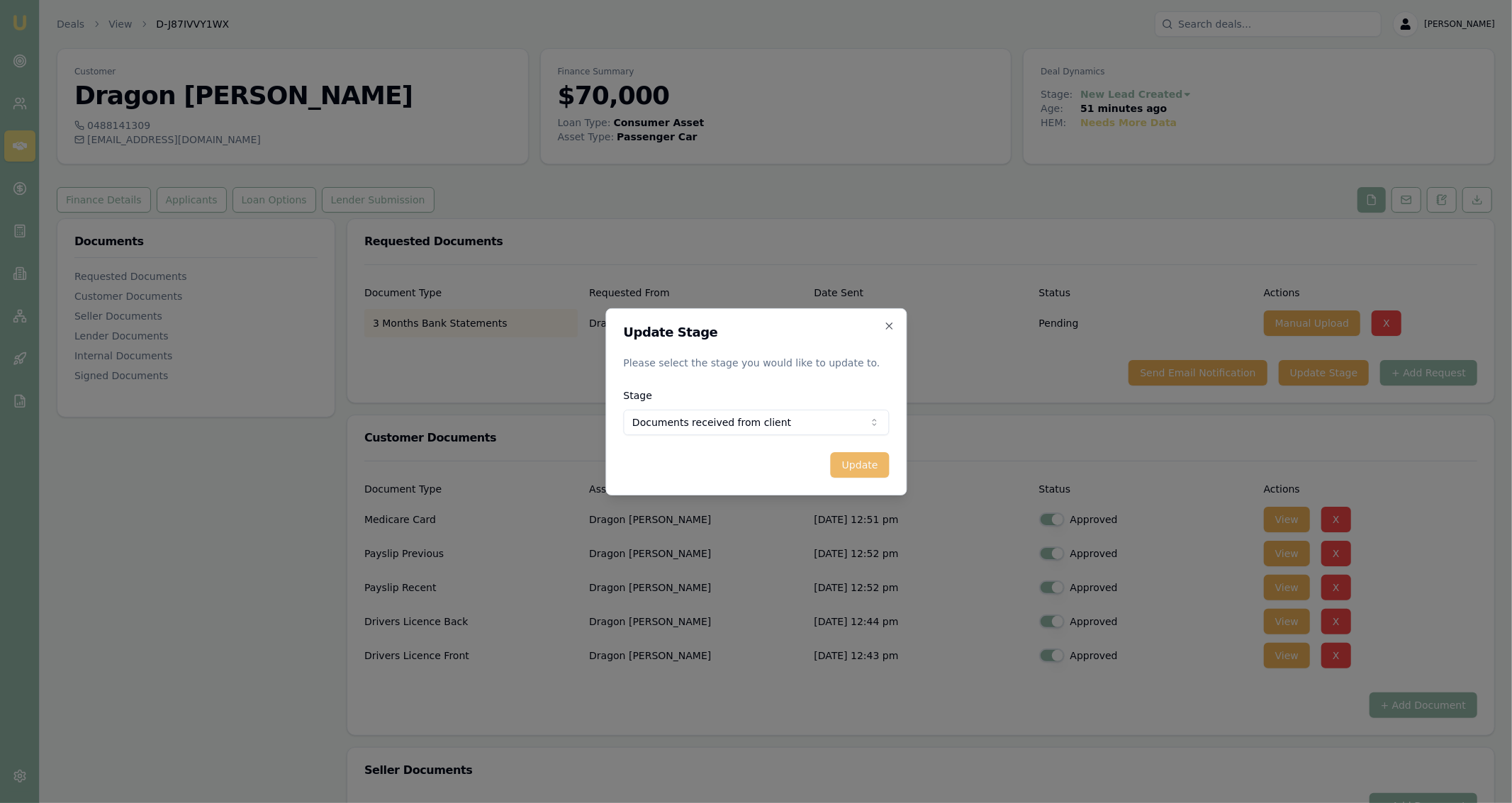
click at [871, 469] on button "Update" at bounding box center [860, 465] width 59 height 26
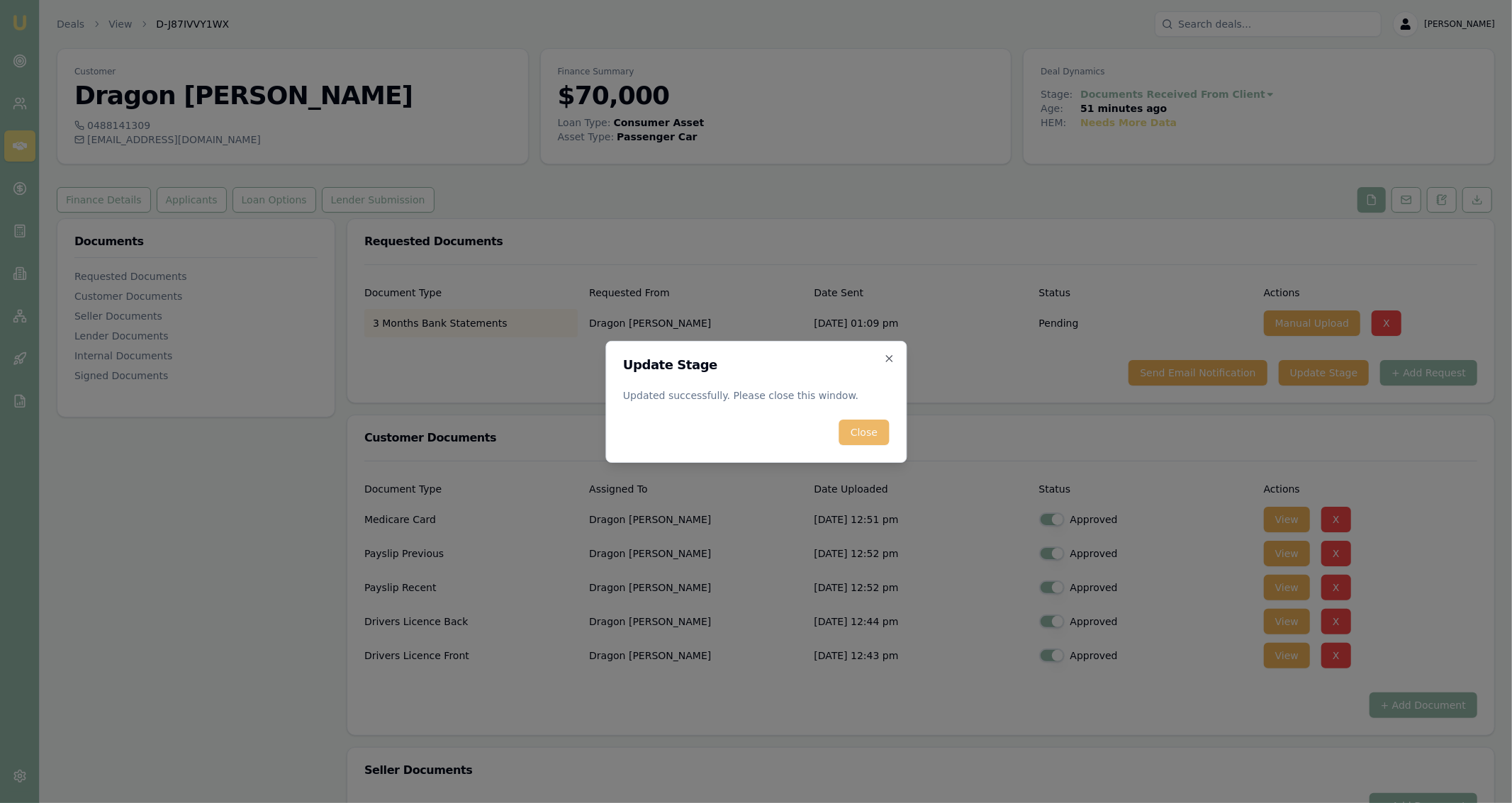
click at [884, 434] on button "Close" at bounding box center [864, 432] width 50 height 26
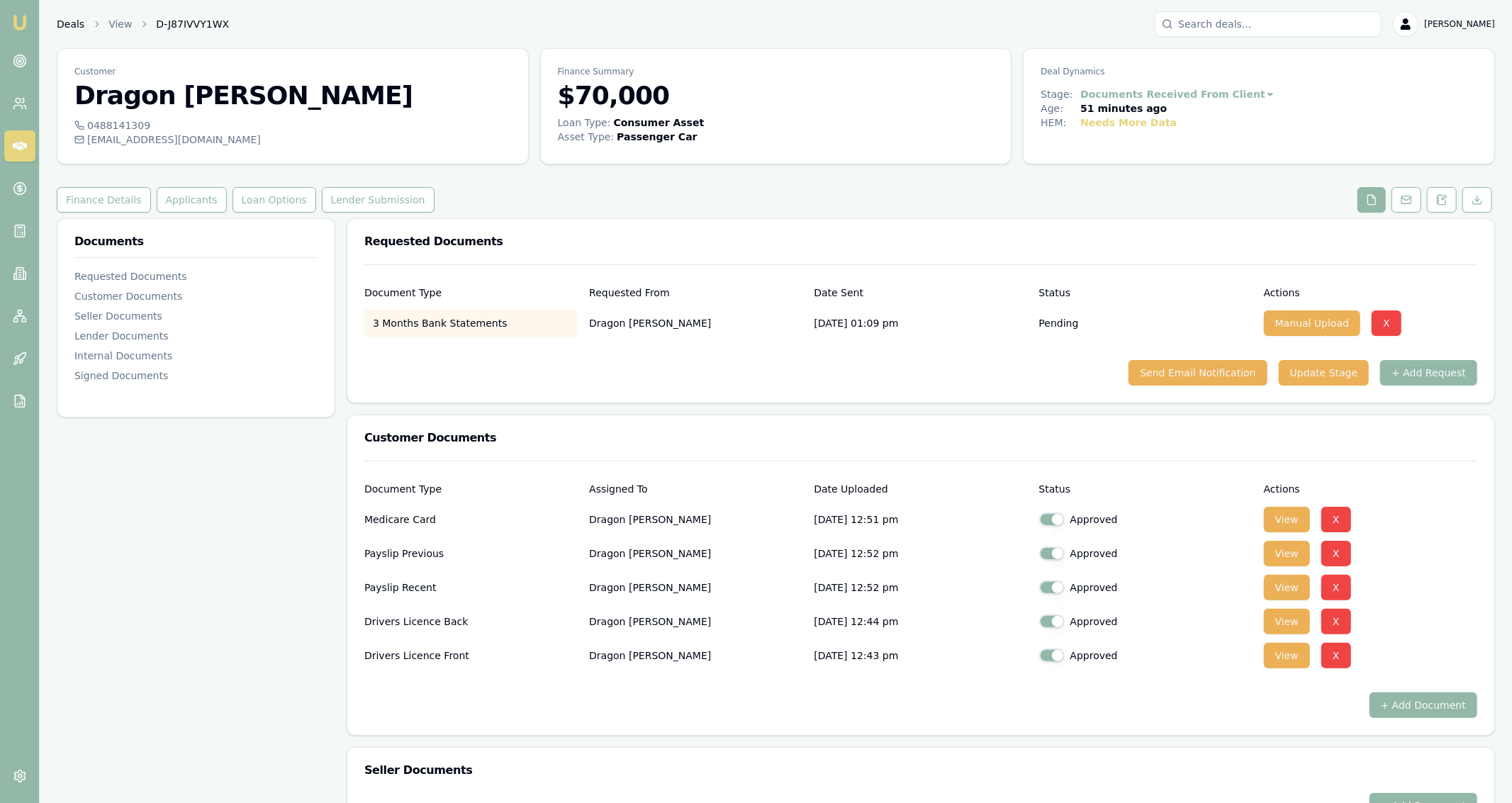
click at [75, 24] on link "Deals" at bounding box center [70, 24] width 28 height 14
click at [183, 186] on div "Customer Dragon [PERSON_NAME] 0488141309 [EMAIL_ADDRESS][DOMAIN_NAME] Finance S…" at bounding box center [775, 723] width 1438 height 1350
click at [190, 198] on button "Applicants" at bounding box center [191, 200] width 70 height 26
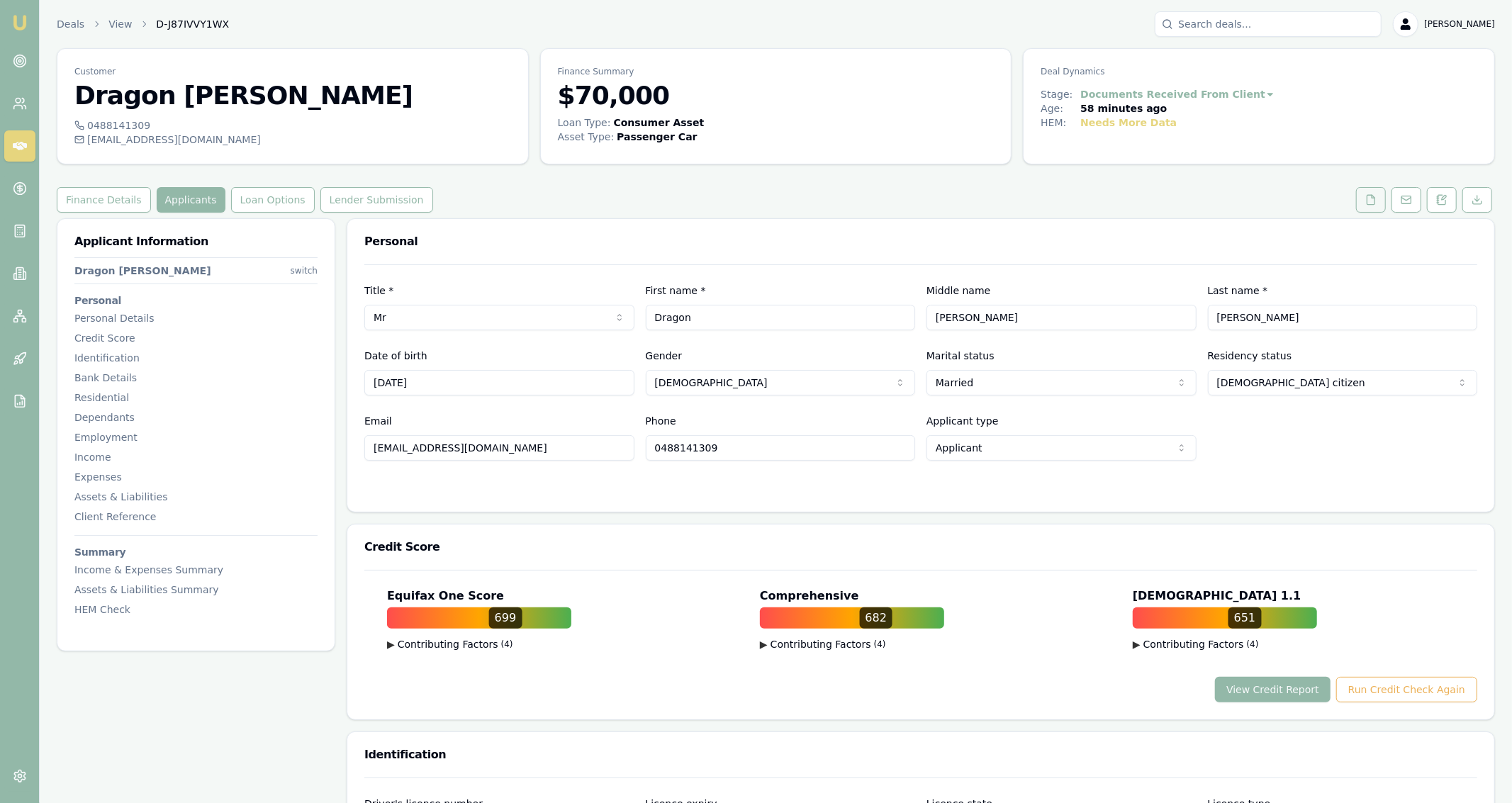
click at [1383, 203] on button at bounding box center [1371, 200] width 30 height 26
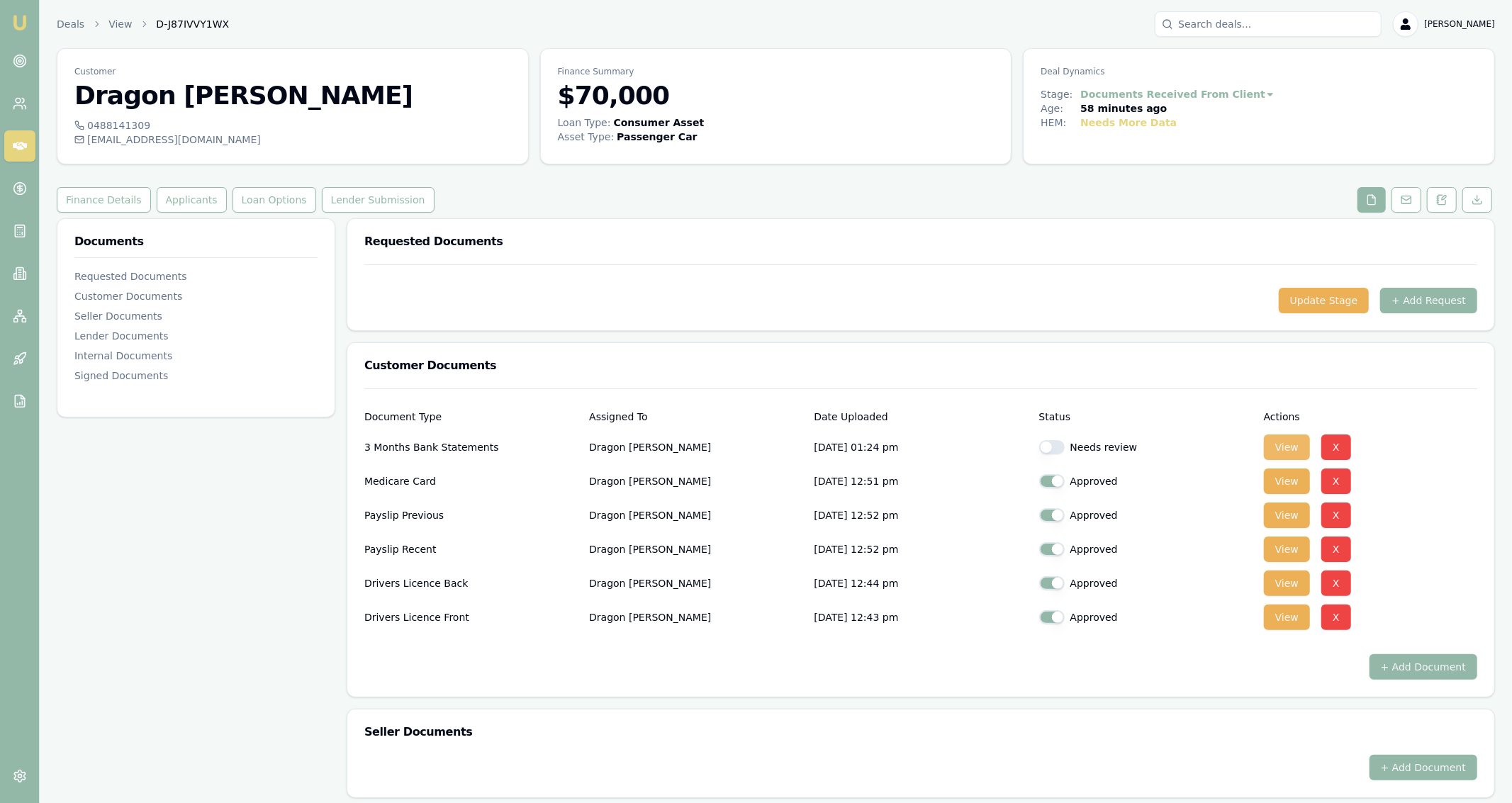
click at [1283, 450] on button "View" at bounding box center [1287, 447] width 46 height 26
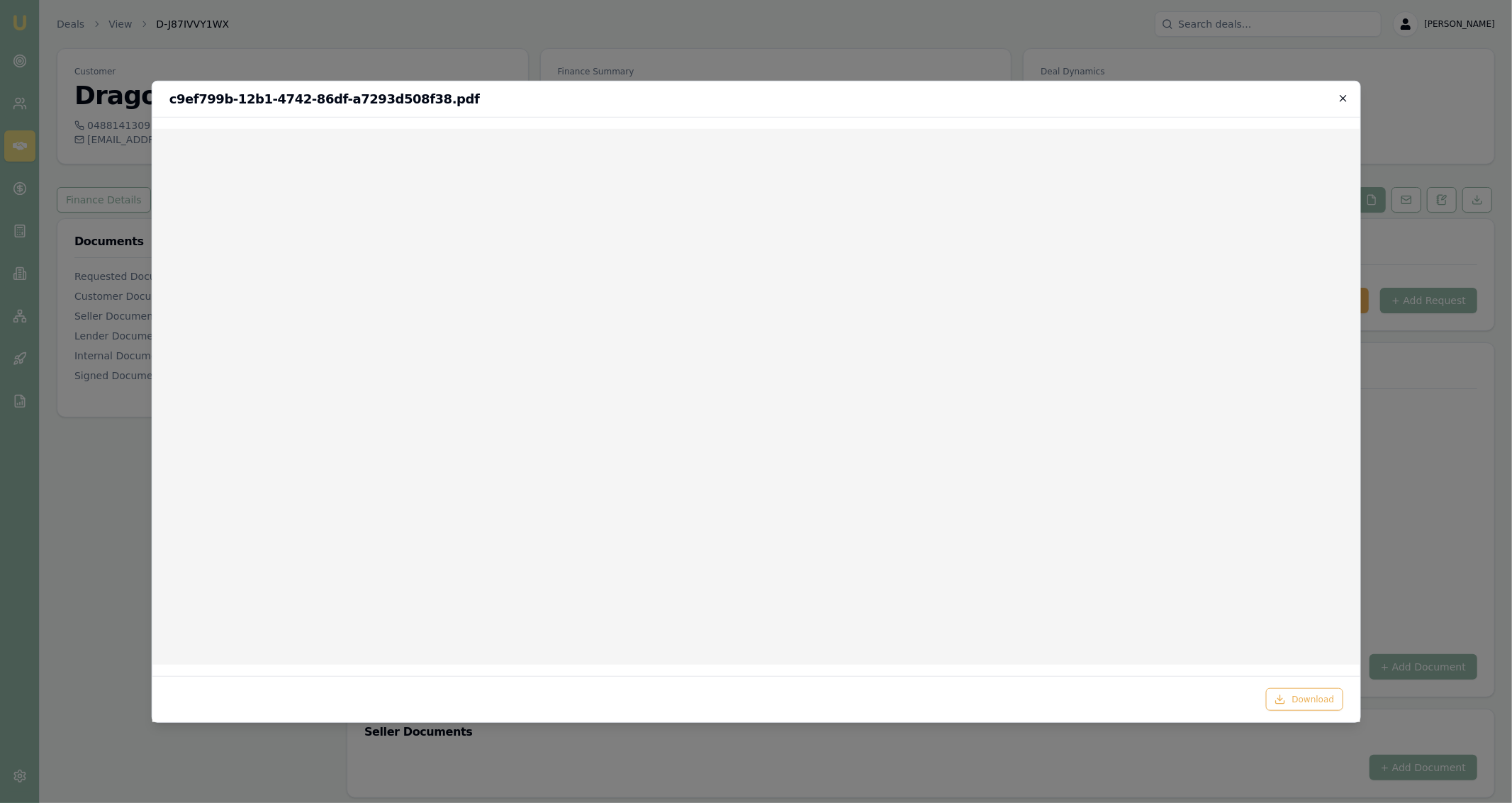
click at [1346, 102] on icon "button" at bounding box center [1343, 97] width 11 height 11
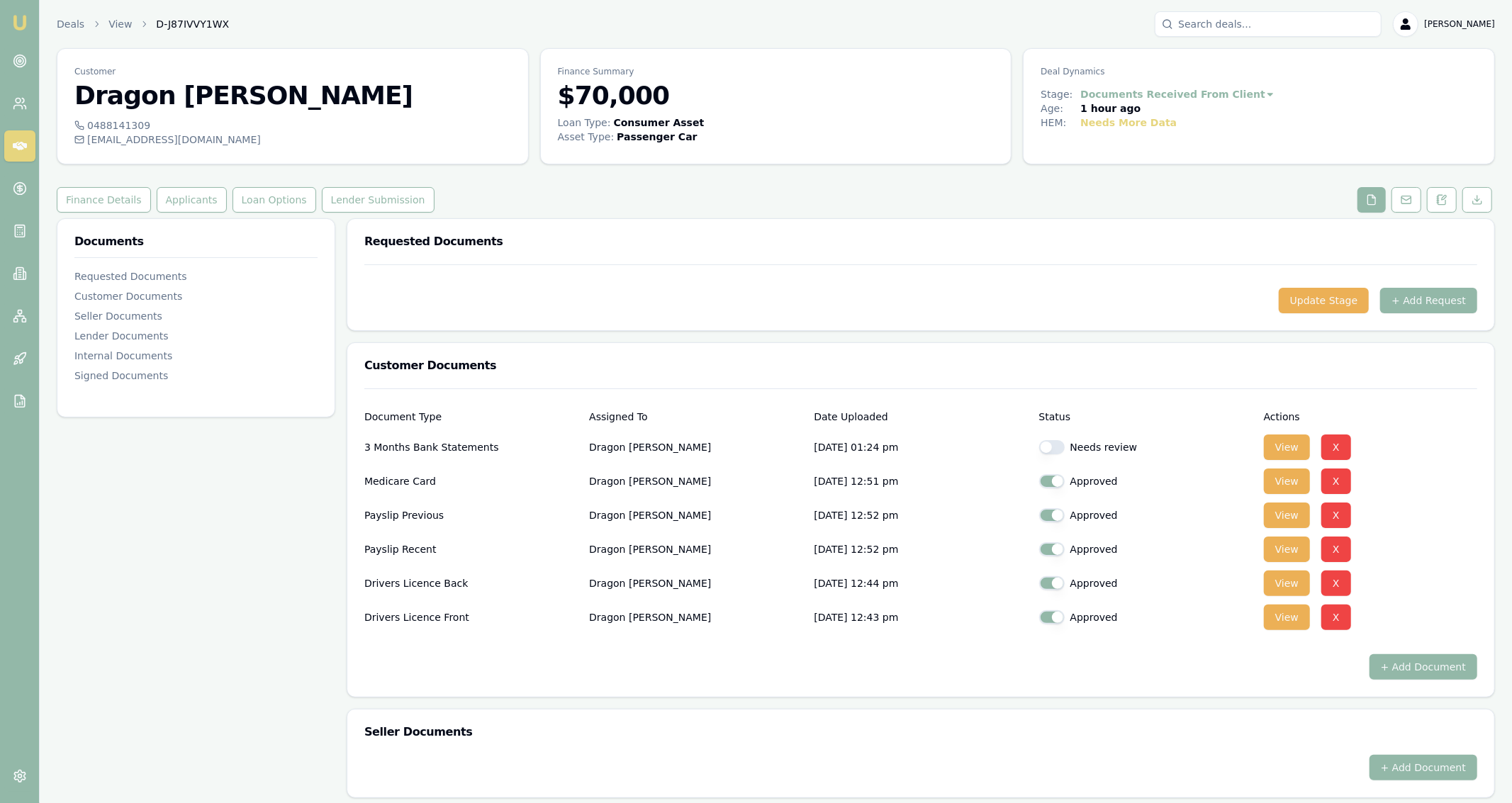
click at [1062, 450] on button "button" at bounding box center [1052, 447] width 26 height 14
checkbox input "true"
click at [72, 25] on link "Deals" at bounding box center [70, 24] width 28 height 14
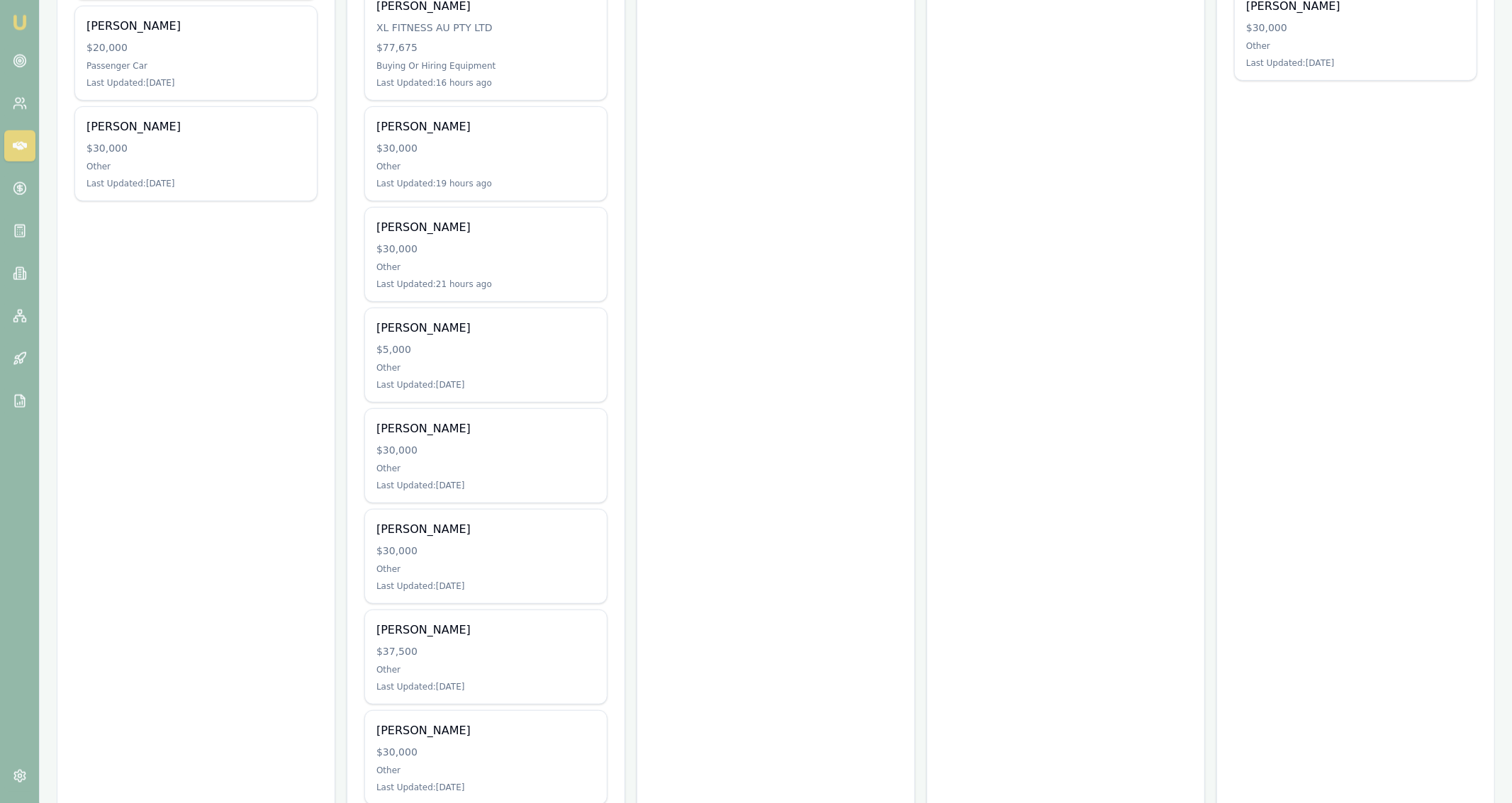
scroll to position [429, 0]
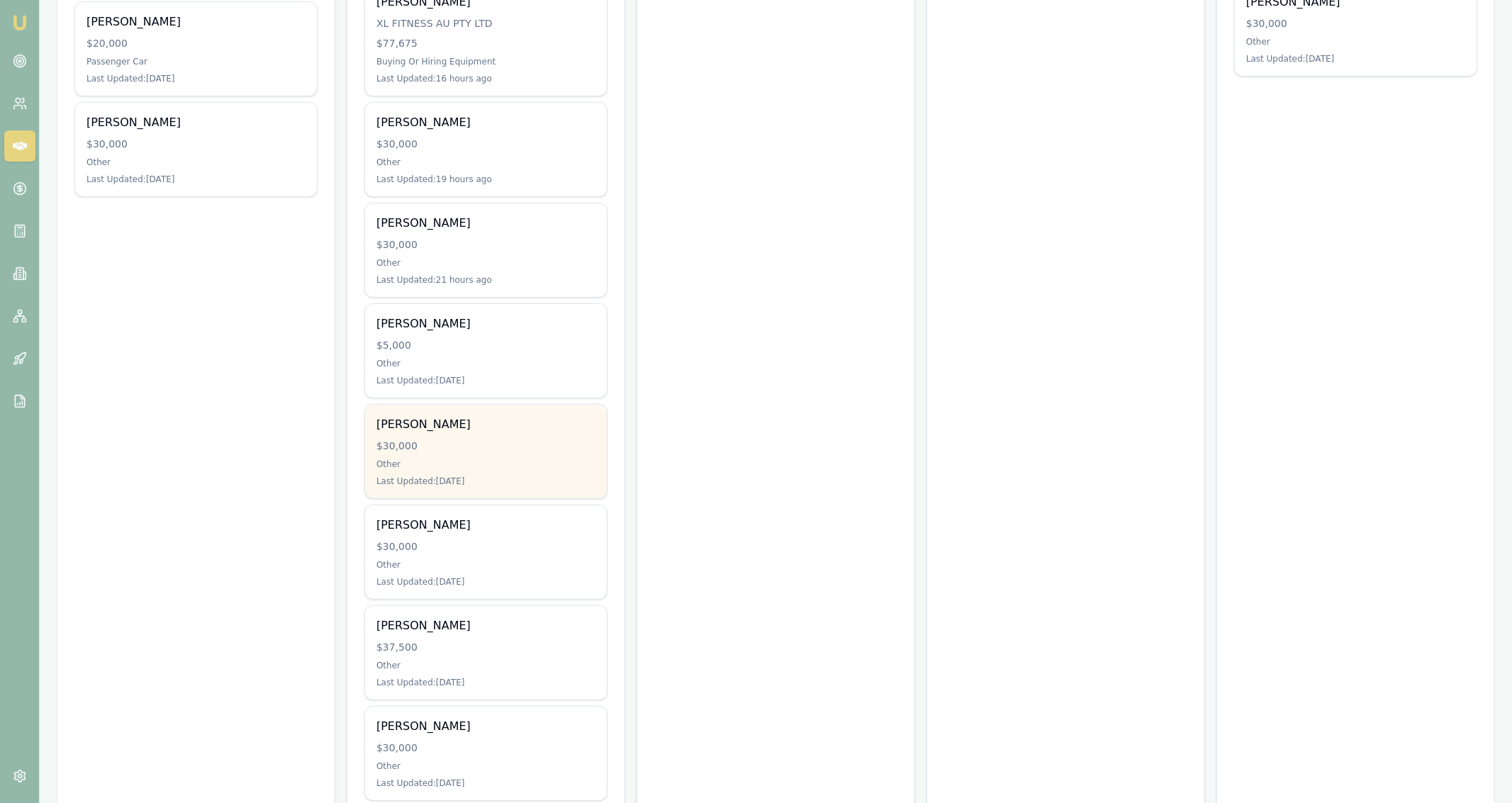
click at [585, 462] on div "Other" at bounding box center [486, 464] width 219 height 11
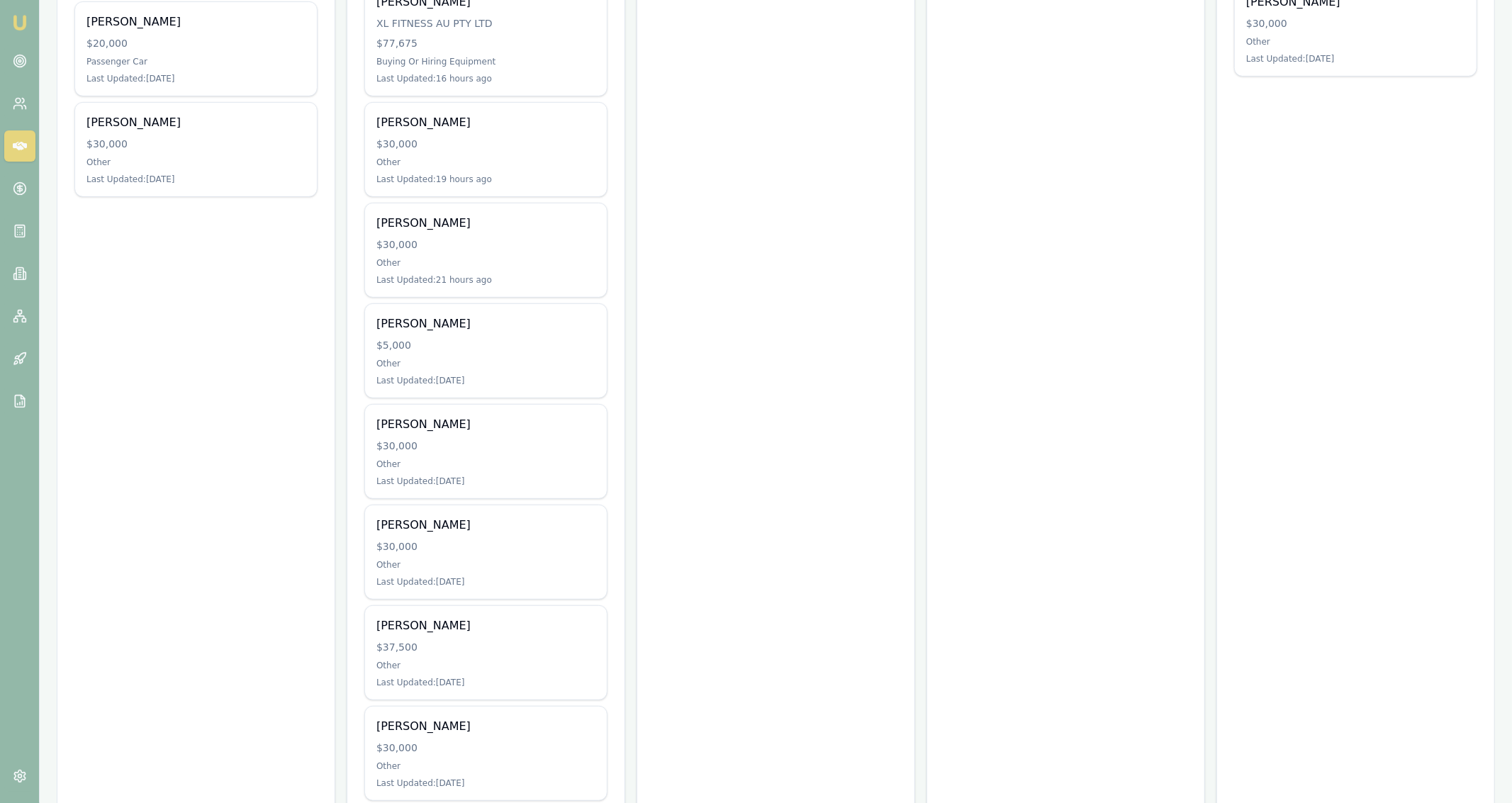
scroll to position [0, 0]
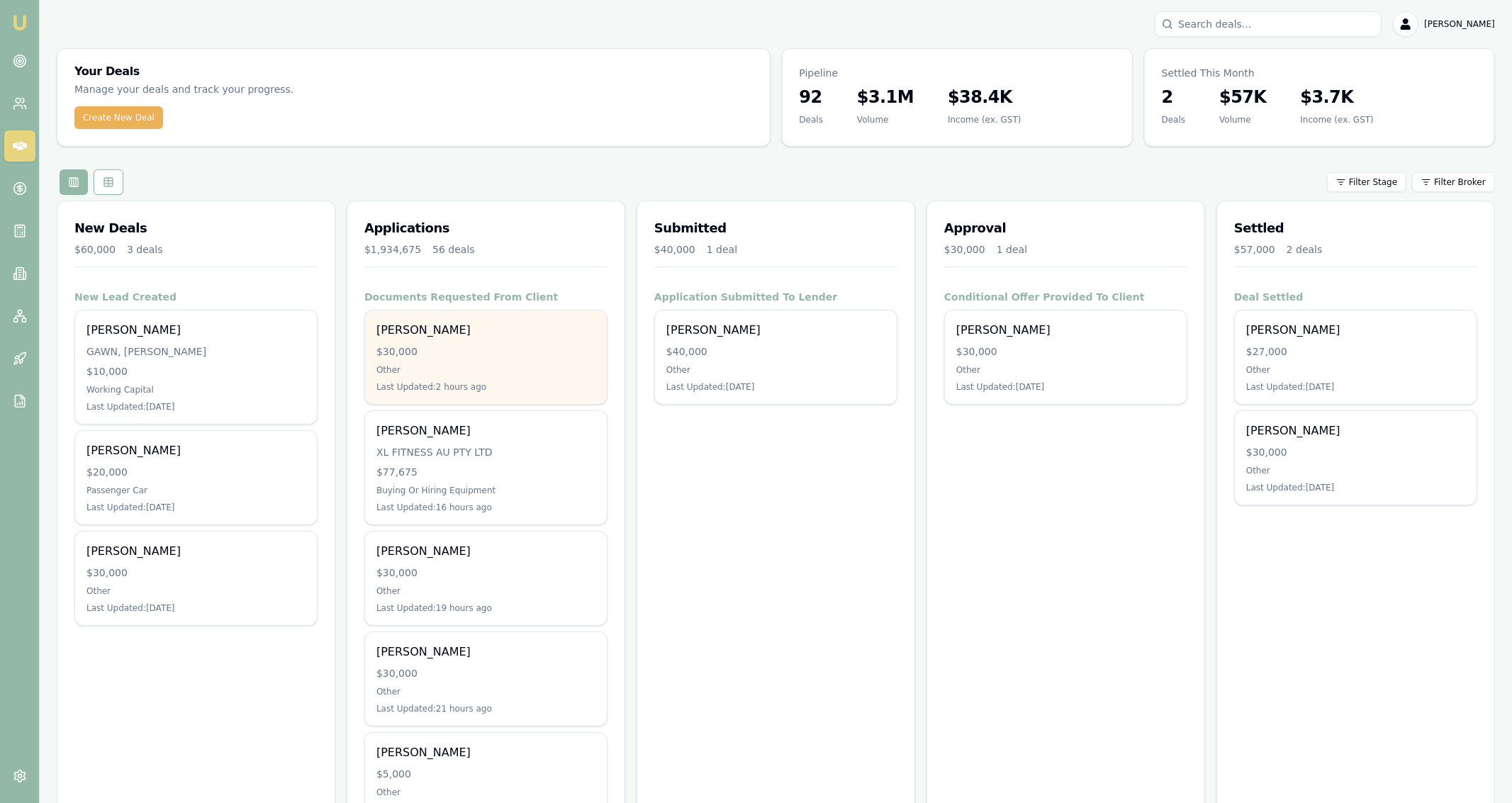
click at [562, 331] on div "Matt Sweetnam" at bounding box center [486, 330] width 219 height 17
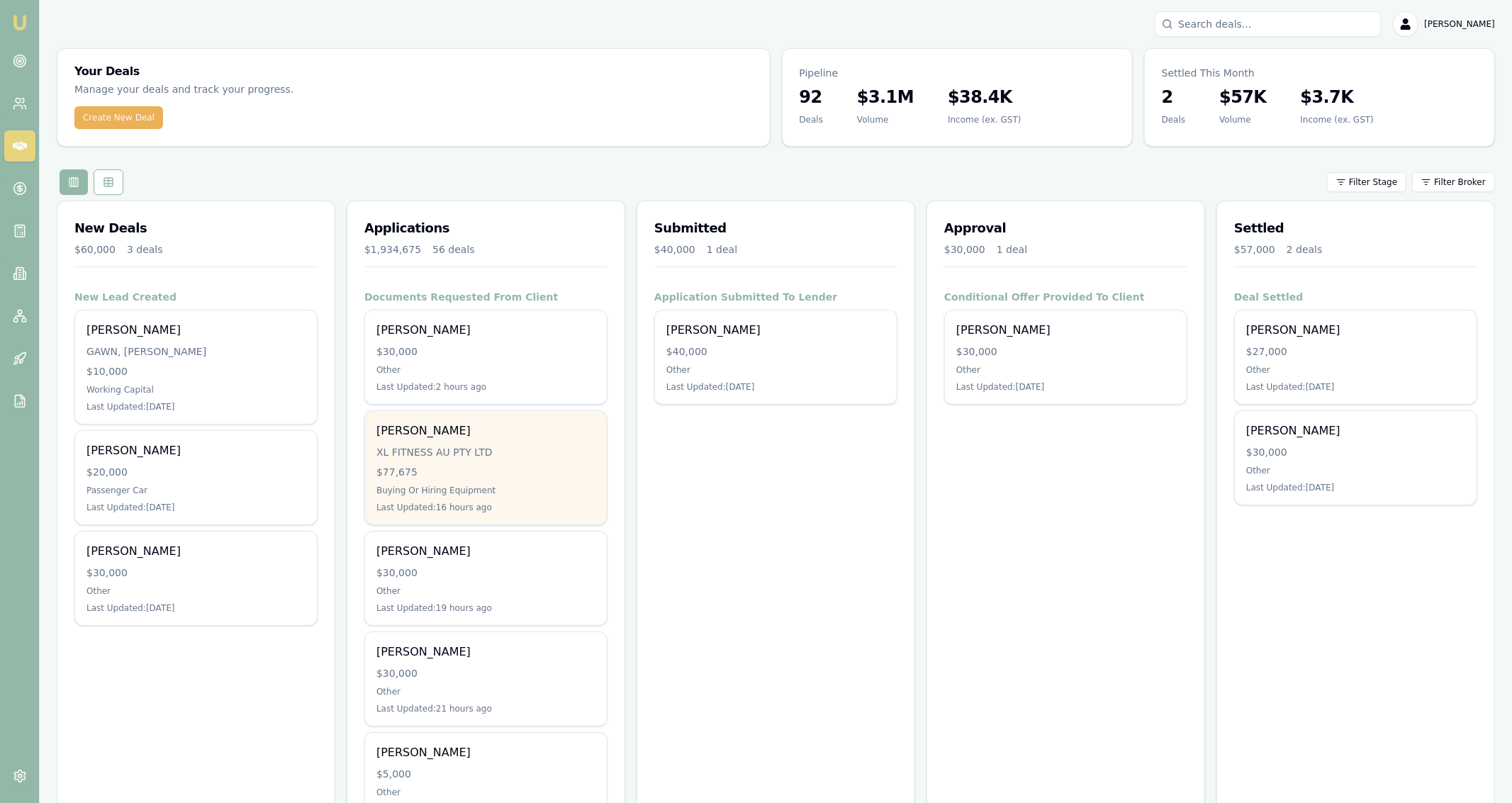
click at [545, 473] on div "$77,675" at bounding box center [486, 472] width 219 height 14
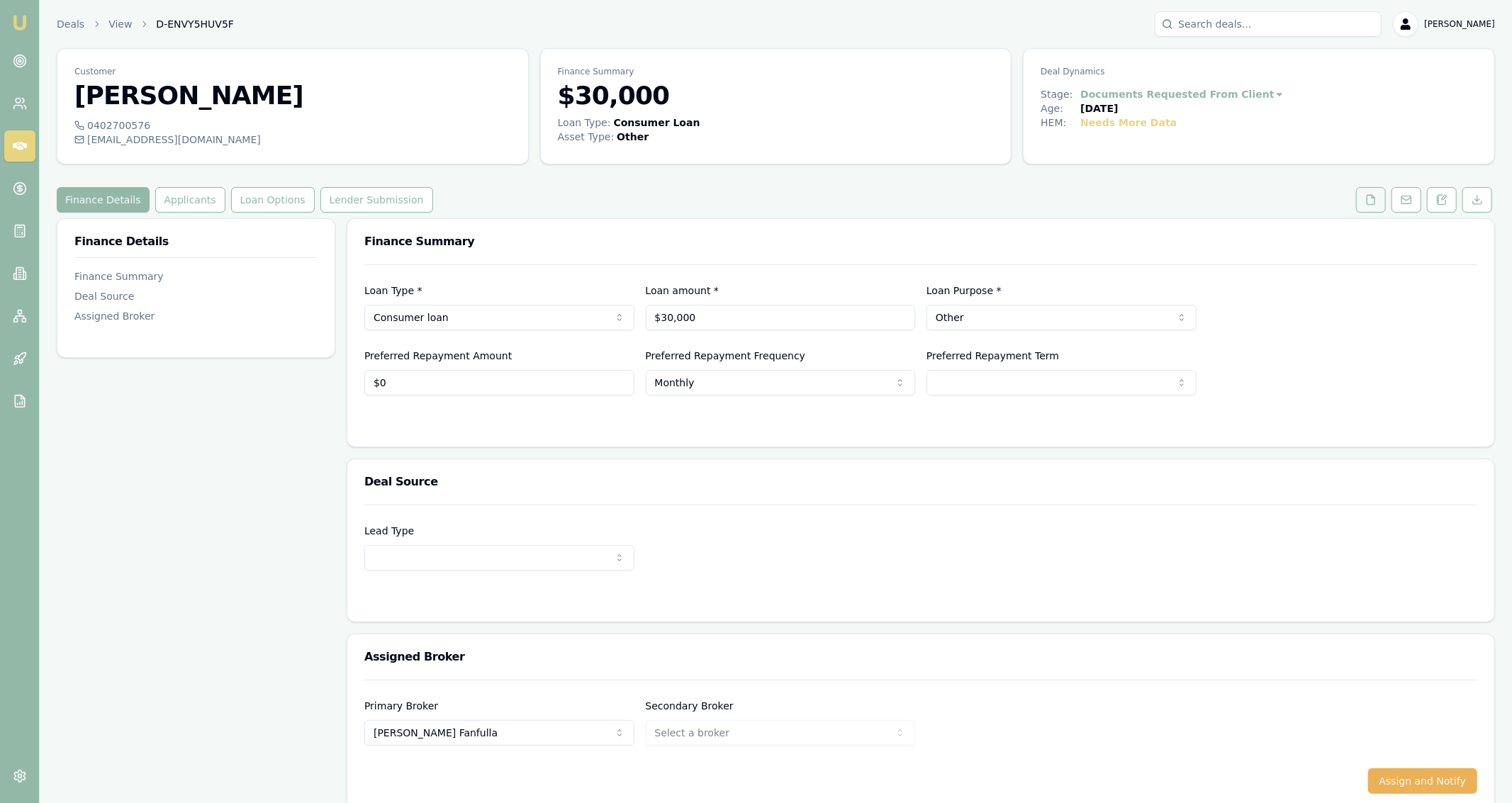
click at [1385, 197] on button at bounding box center [1371, 200] width 30 height 26
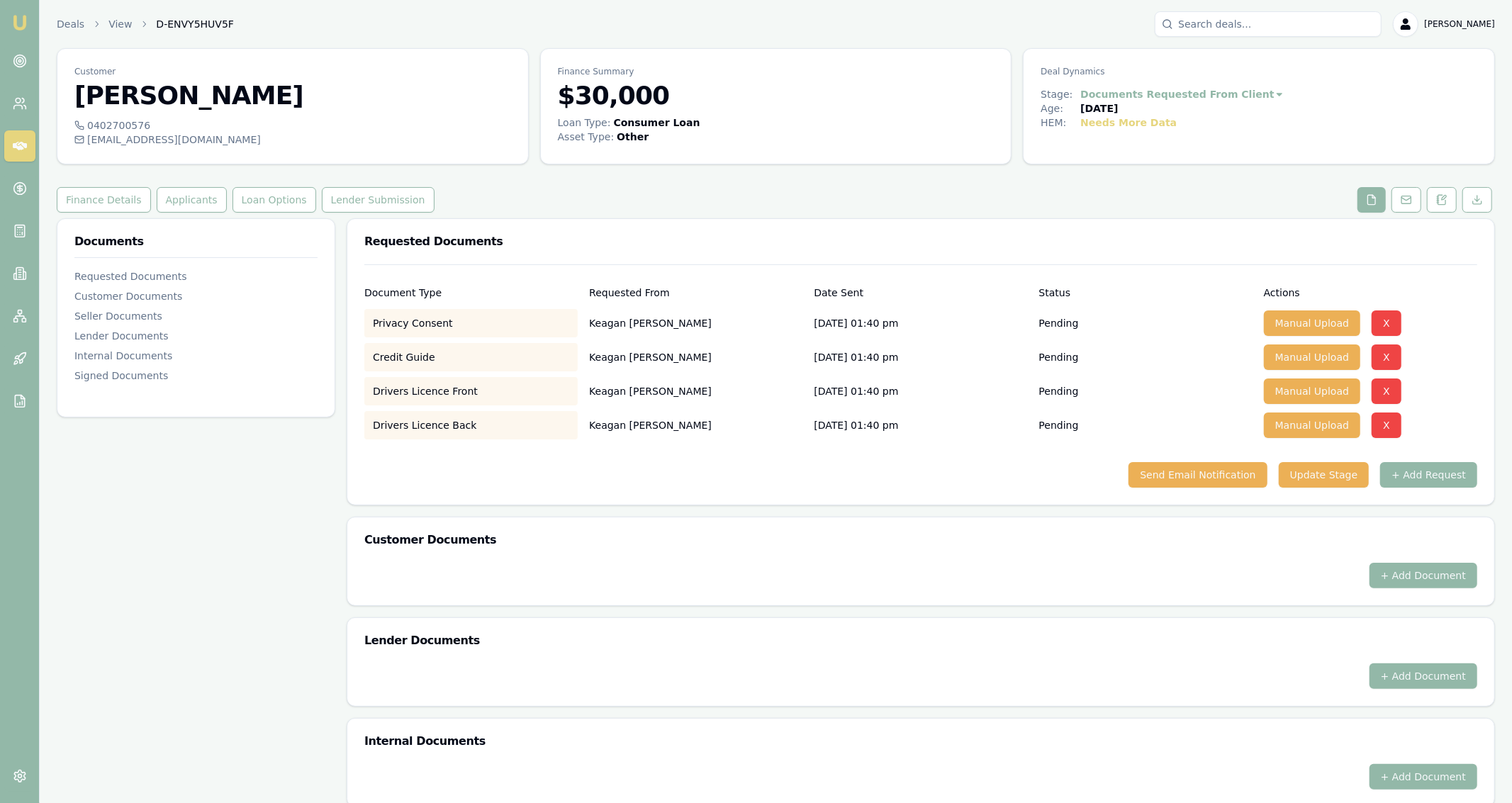
click at [663, 204] on div "Finance Details Applicants Loan Options Lender Submission" at bounding box center [775, 200] width 1438 height 26
click at [1285, 182] on div "Customer Keagan Kurten 0402700576 keagankurten01@gmail.com Finance Summary $30,…" at bounding box center [775, 478] width 1438 height 859
click at [897, 248] on div "Requested Documents" at bounding box center [921, 242] width 1147 height 45
click at [932, 231] on div "Requested Documents" at bounding box center [921, 242] width 1147 height 45
click at [952, 219] on div "Requested Documents" at bounding box center [921, 242] width 1147 height 45
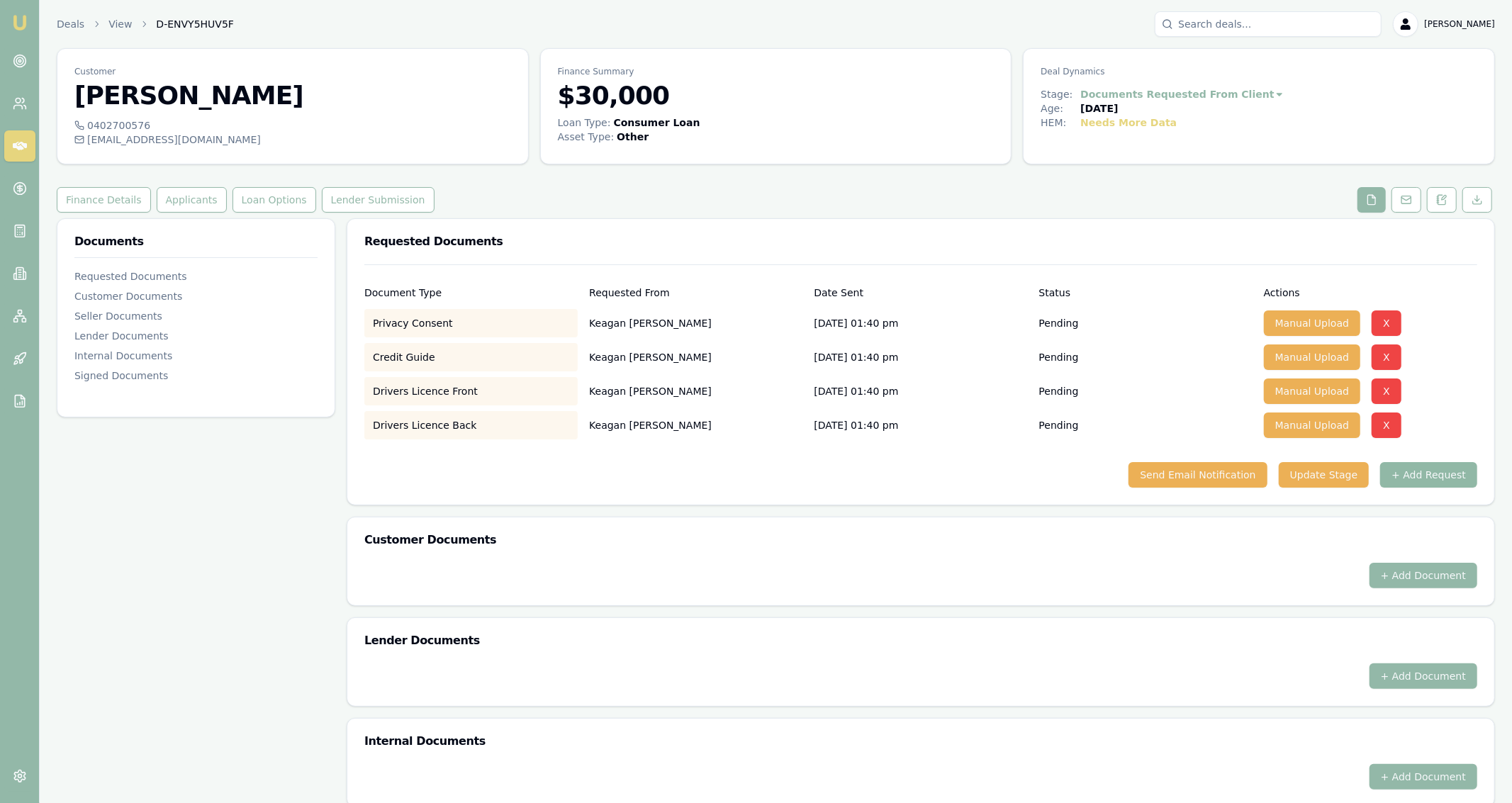
click at [1472, 473] on button "+ Add Request" at bounding box center [1428, 475] width 97 height 26
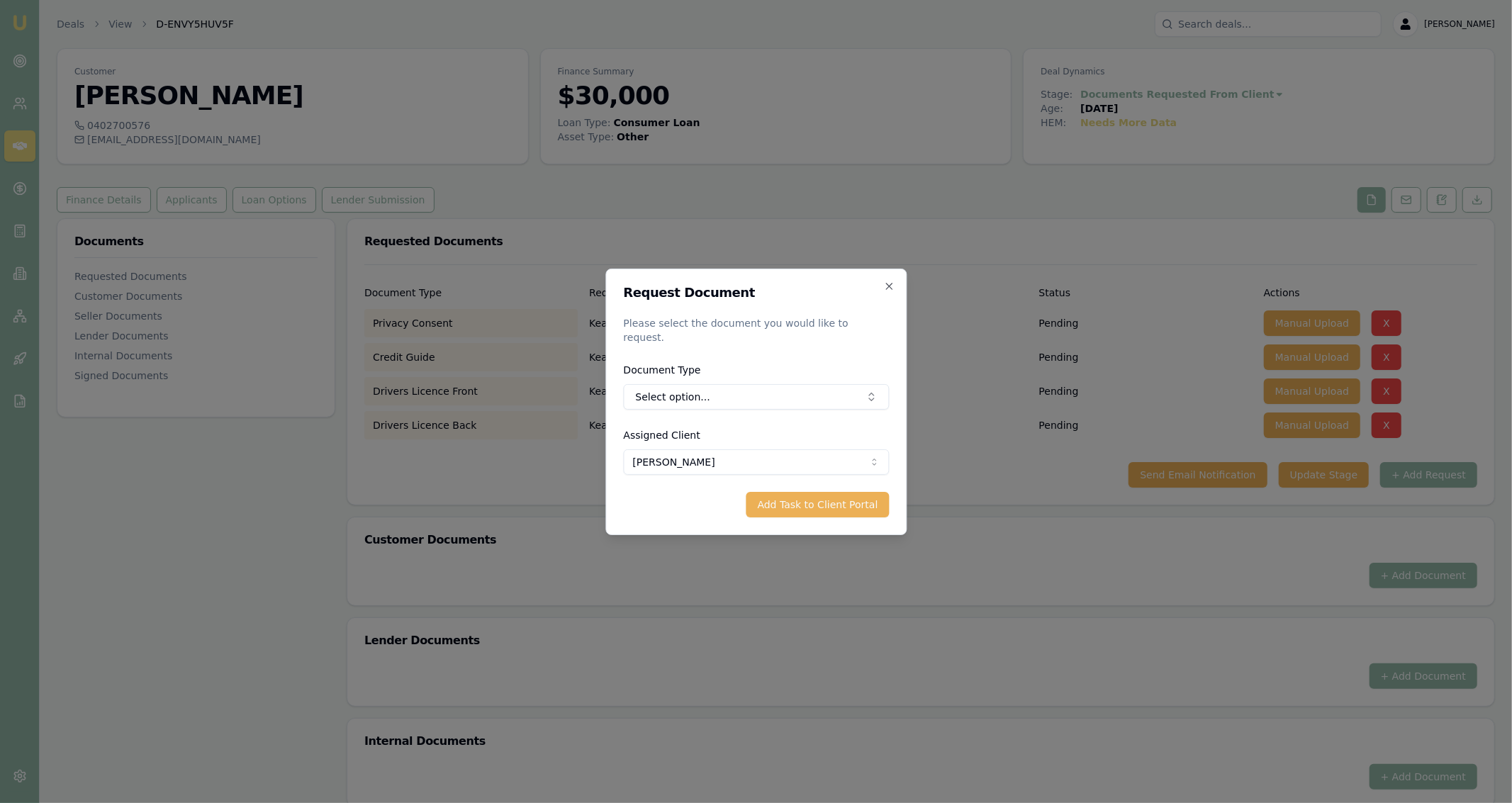
click at [832, 375] on div "Document Type Select option..." at bounding box center [756, 386] width 266 height 48
click at [835, 384] on button "Select option..." at bounding box center [756, 397] width 266 height 26
type input "medicare"
click at [811, 447] on div "Medicare Card" at bounding box center [760, 450] width 151 height 23
click at [820, 492] on button "Add Task to Client Portal" at bounding box center [817, 505] width 143 height 26
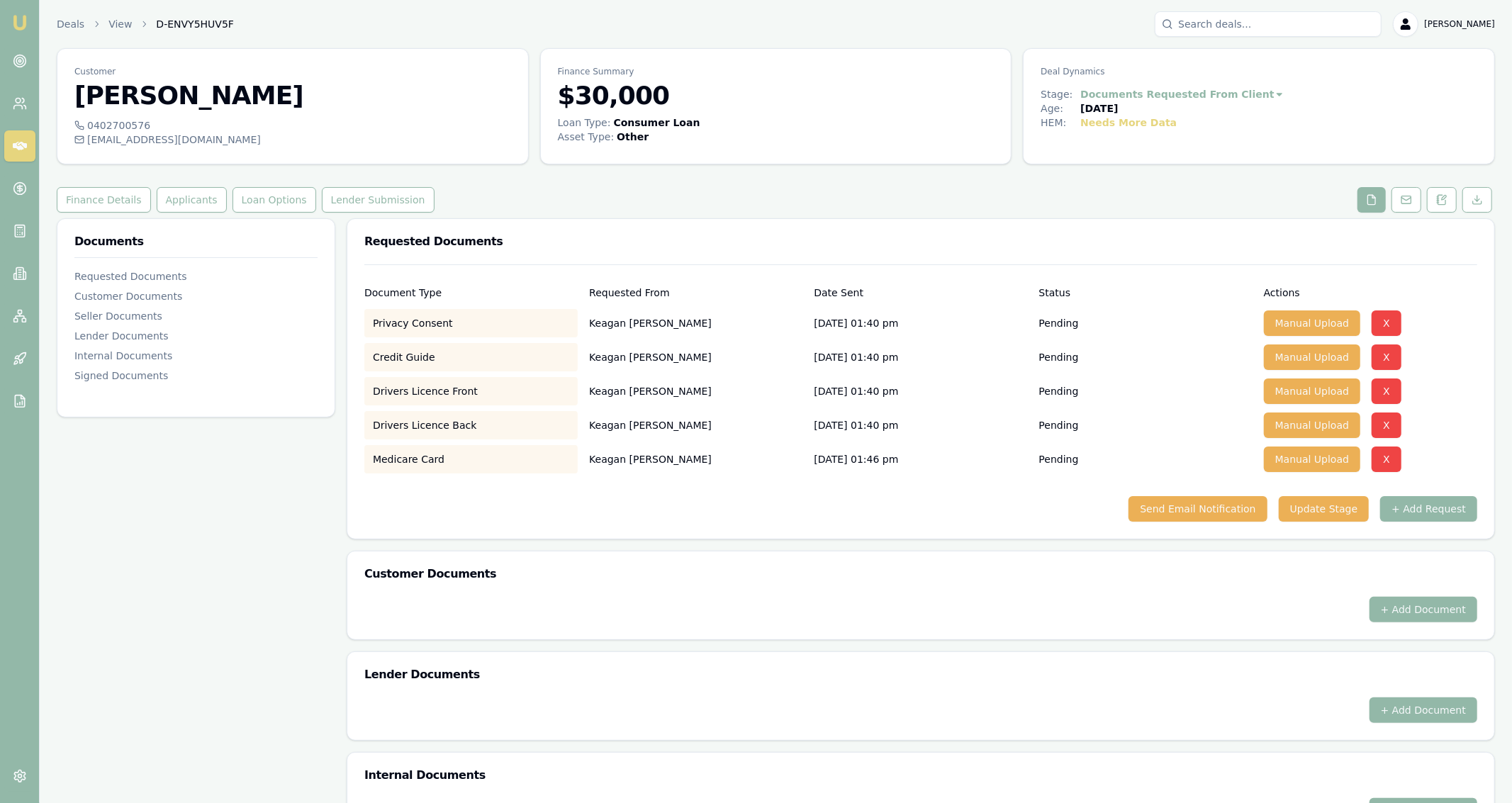
click at [1243, 589] on div "Customer Documents" at bounding box center [921, 574] width 1147 height 45
click at [1448, 514] on button "+ Add Request" at bounding box center [1428, 509] width 97 height 26
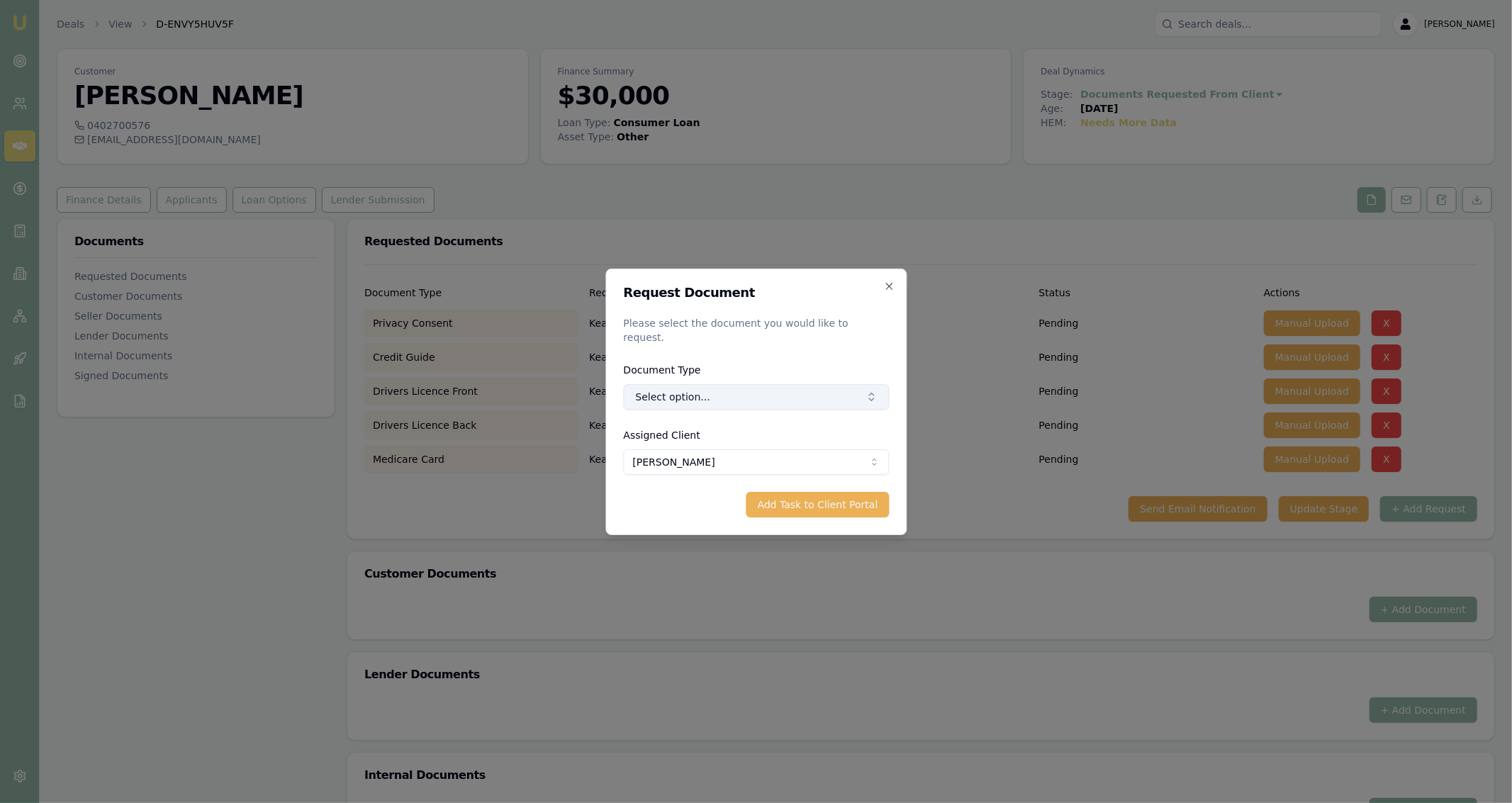
click at [878, 392] on button "Select option..." at bounding box center [756, 397] width 266 height 26
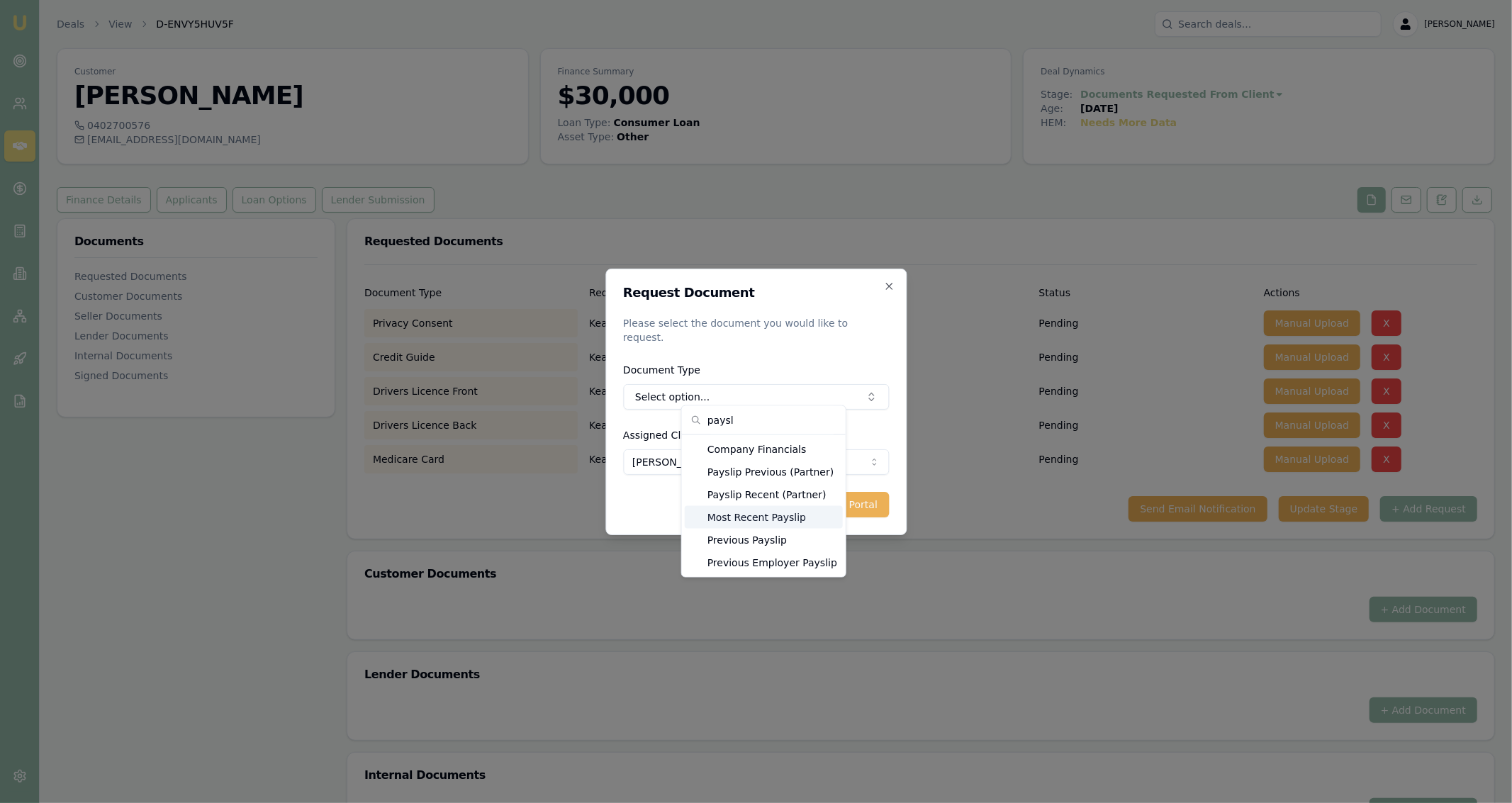
type input "paysl"
click at [802, 518] on div "Most Recent Payslip" at bounding box center [764, 518] width 158 height 23
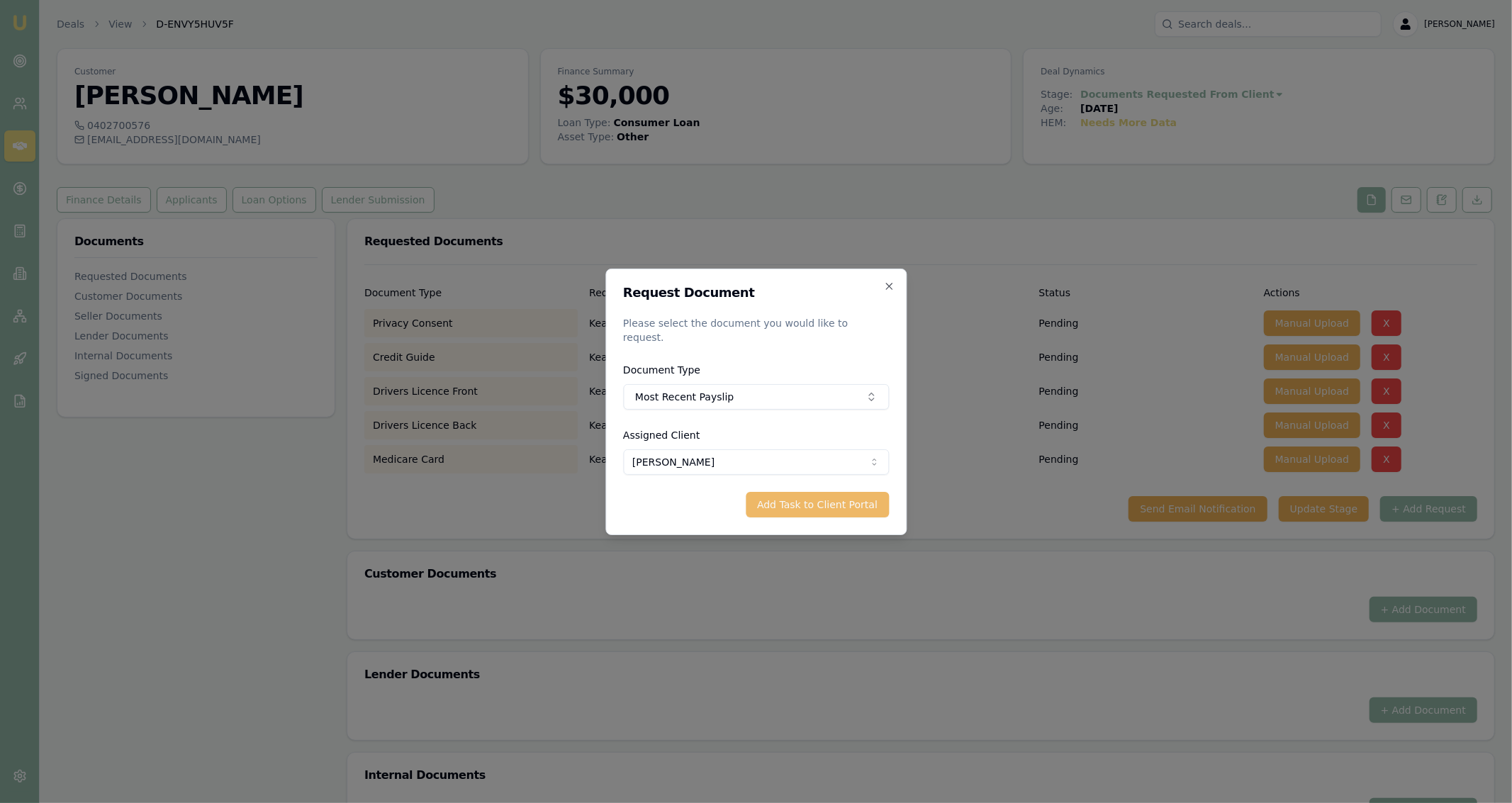
click at [869, 492] on button "Add Task to Client Portal" at bounding box center [817, 505] width 143 height 26
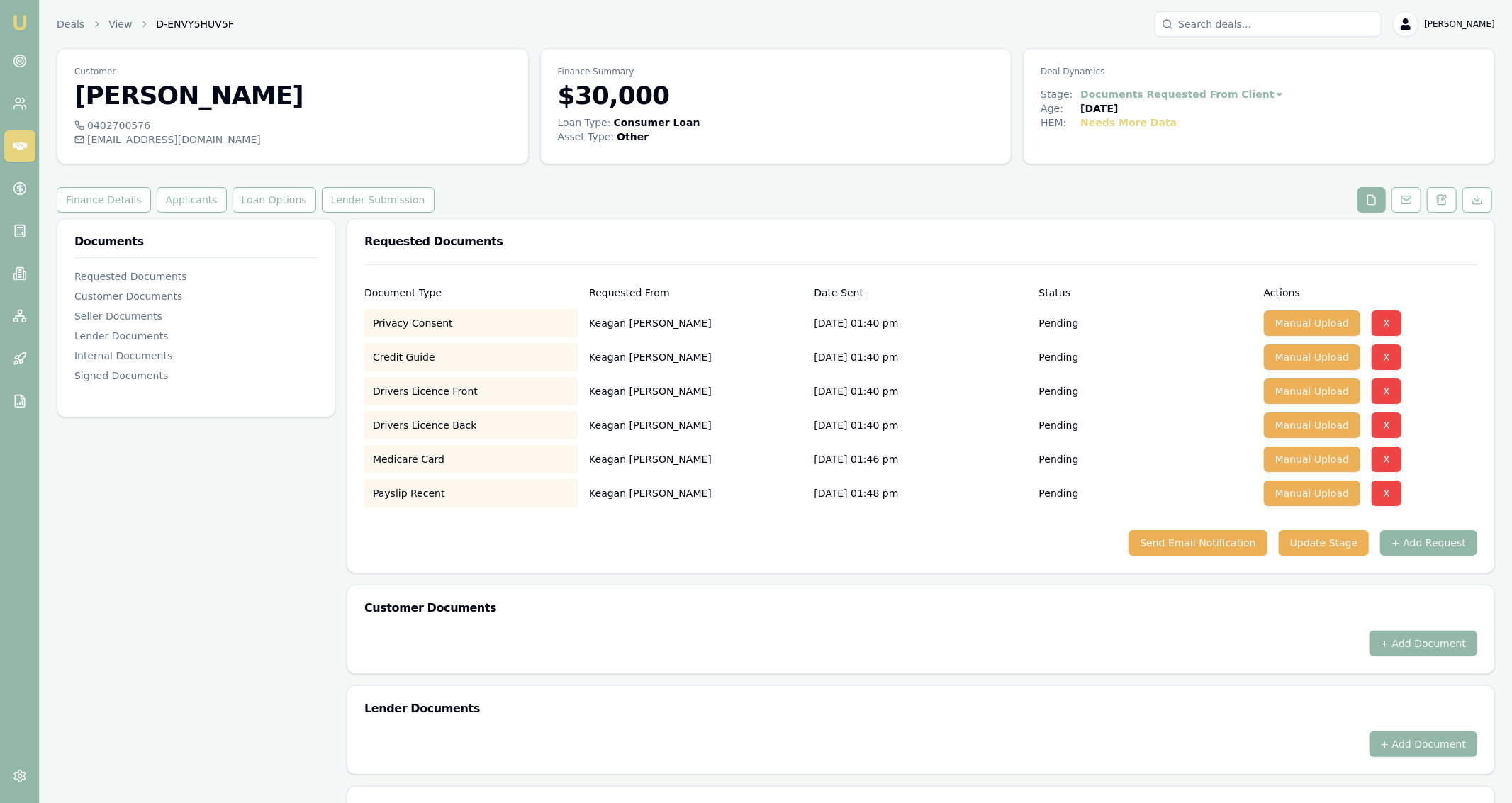
click at [1408, 537] on button "+ Add Request" at bounding box center [1428, 543] width 97 height 26
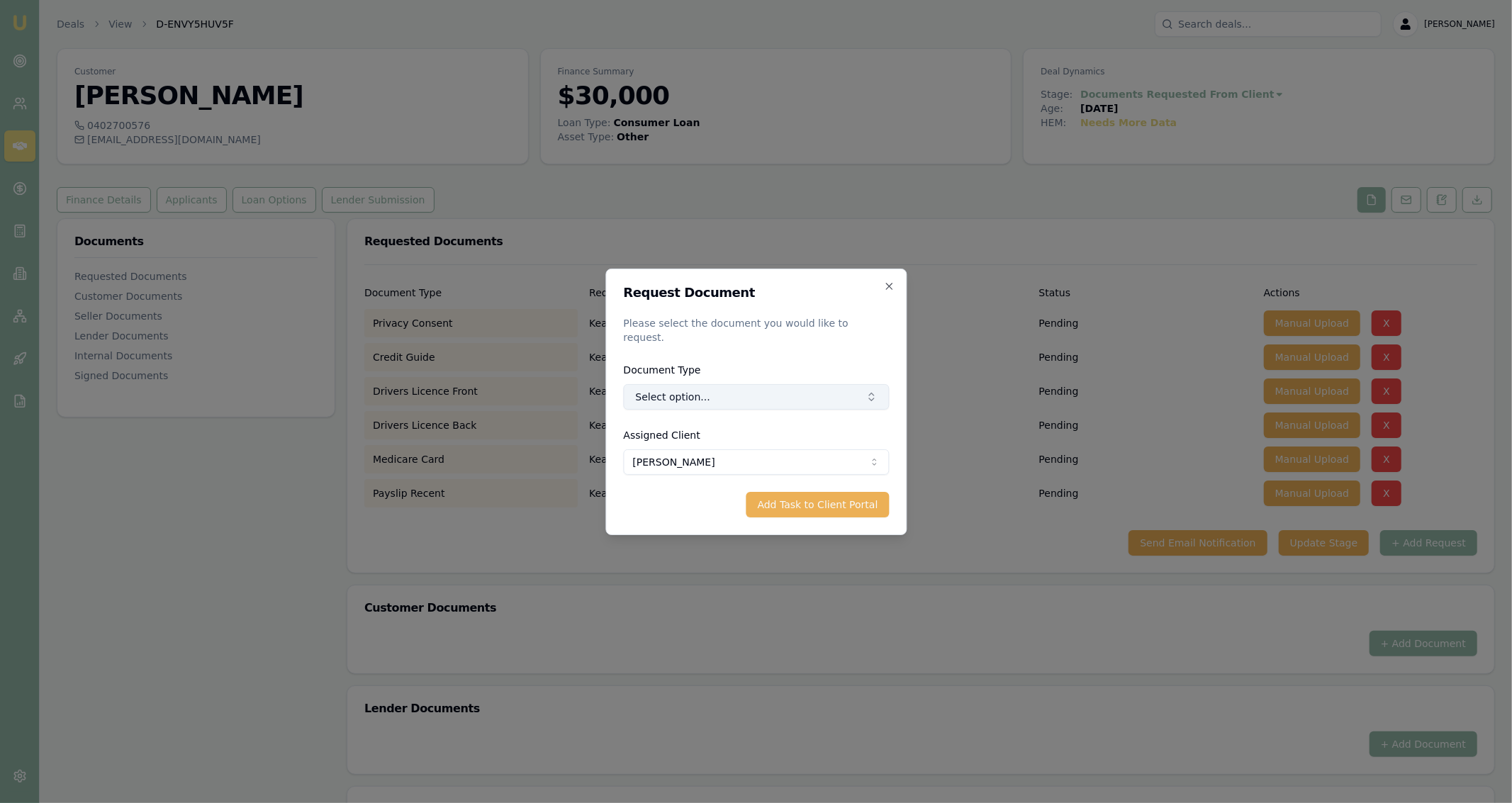
click at [773, 394] on button "Select option..." at bounding box center [756, 397] width 266 height 26
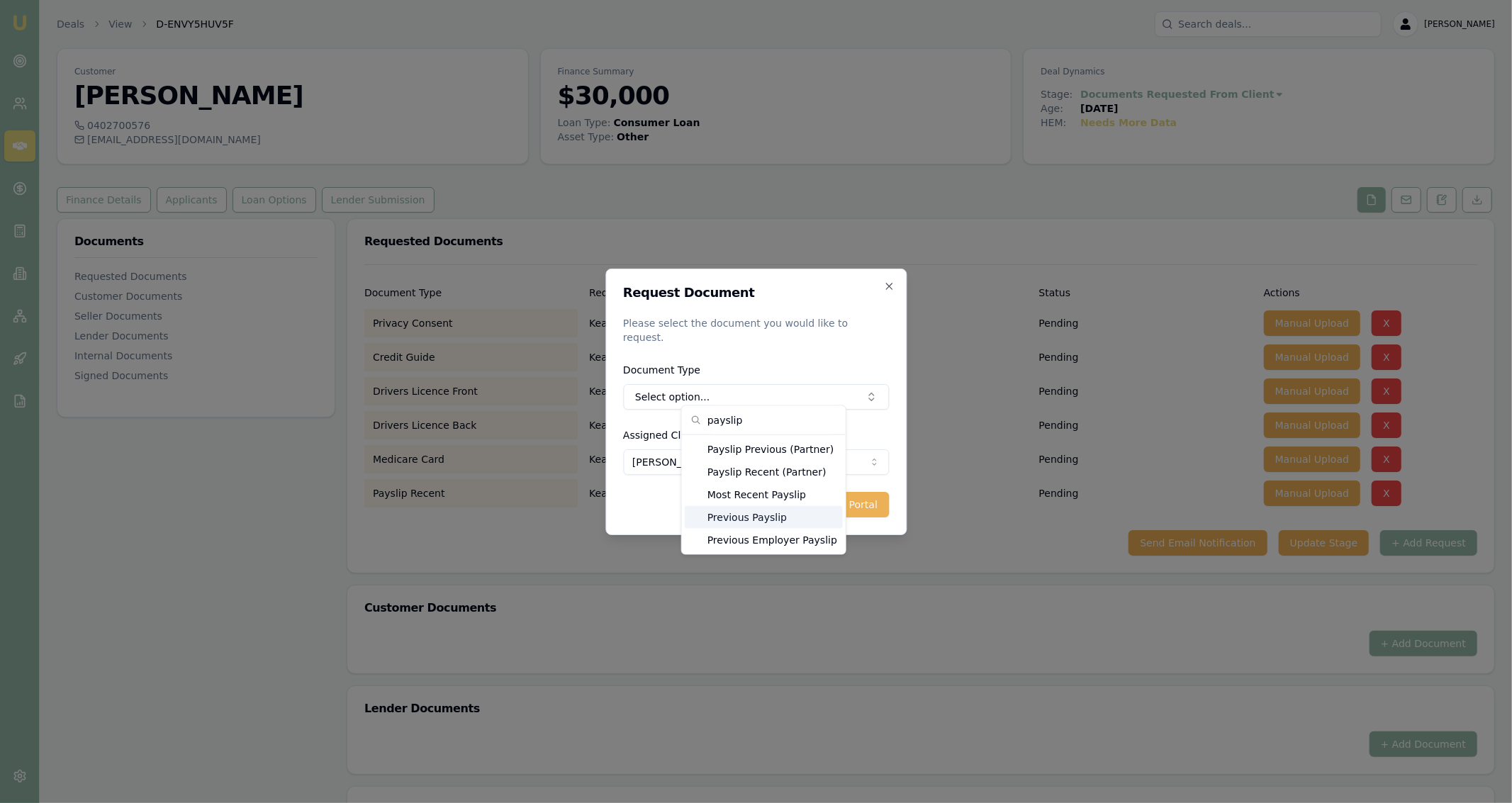
type input "payslip"
click at [795, 520] on div "Previous Payslip" at bounding box center [764, 518] width 158 height 23
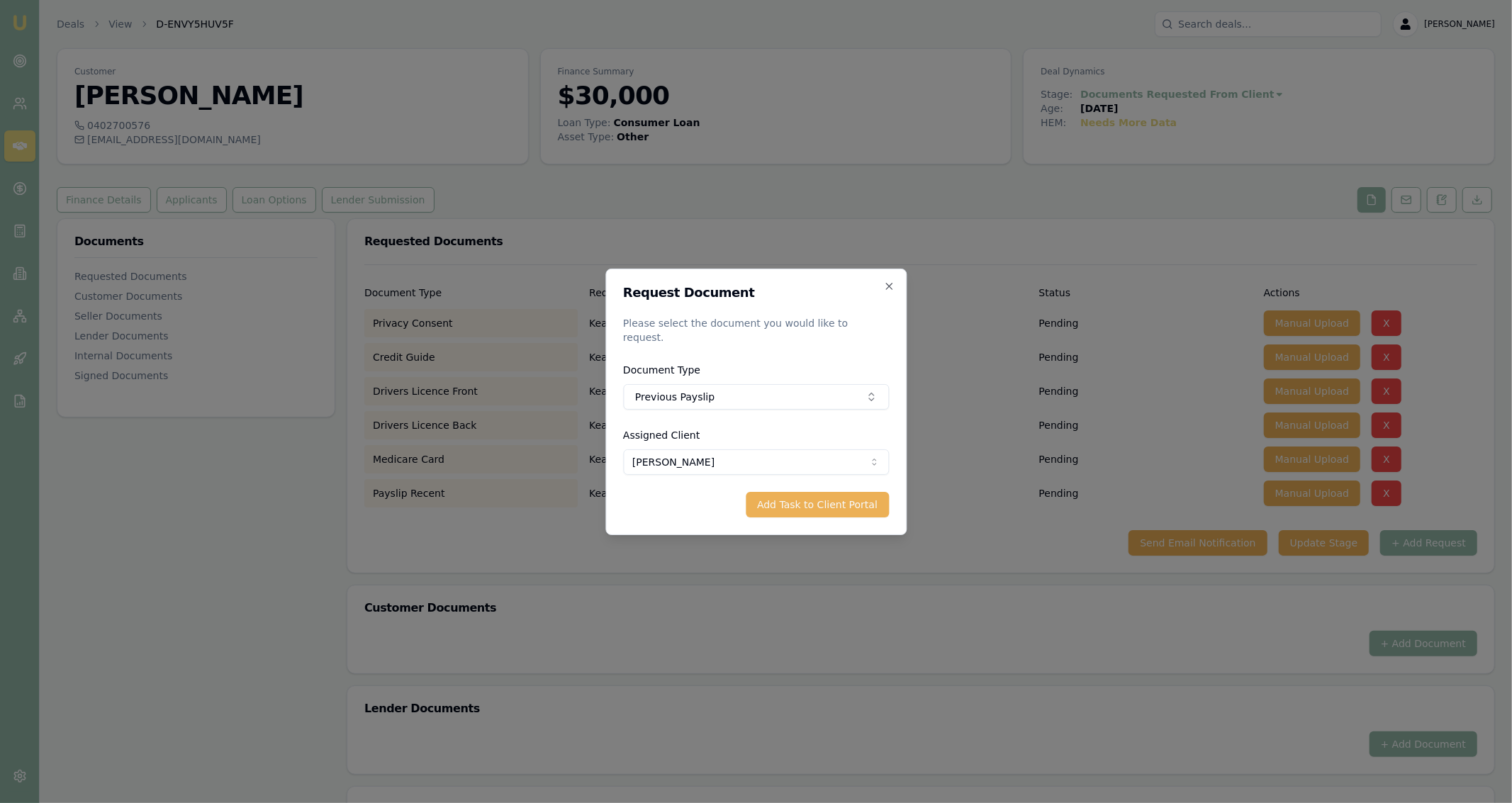
click at [808, 519] on div "Request Document Please select the document you would like to request. Document…" at bounding box center [756, 402] width 301 height 267
click at [808, 508] on button "Add Task to Client Portal" at bounding box center [817, 505] width 143 height 26
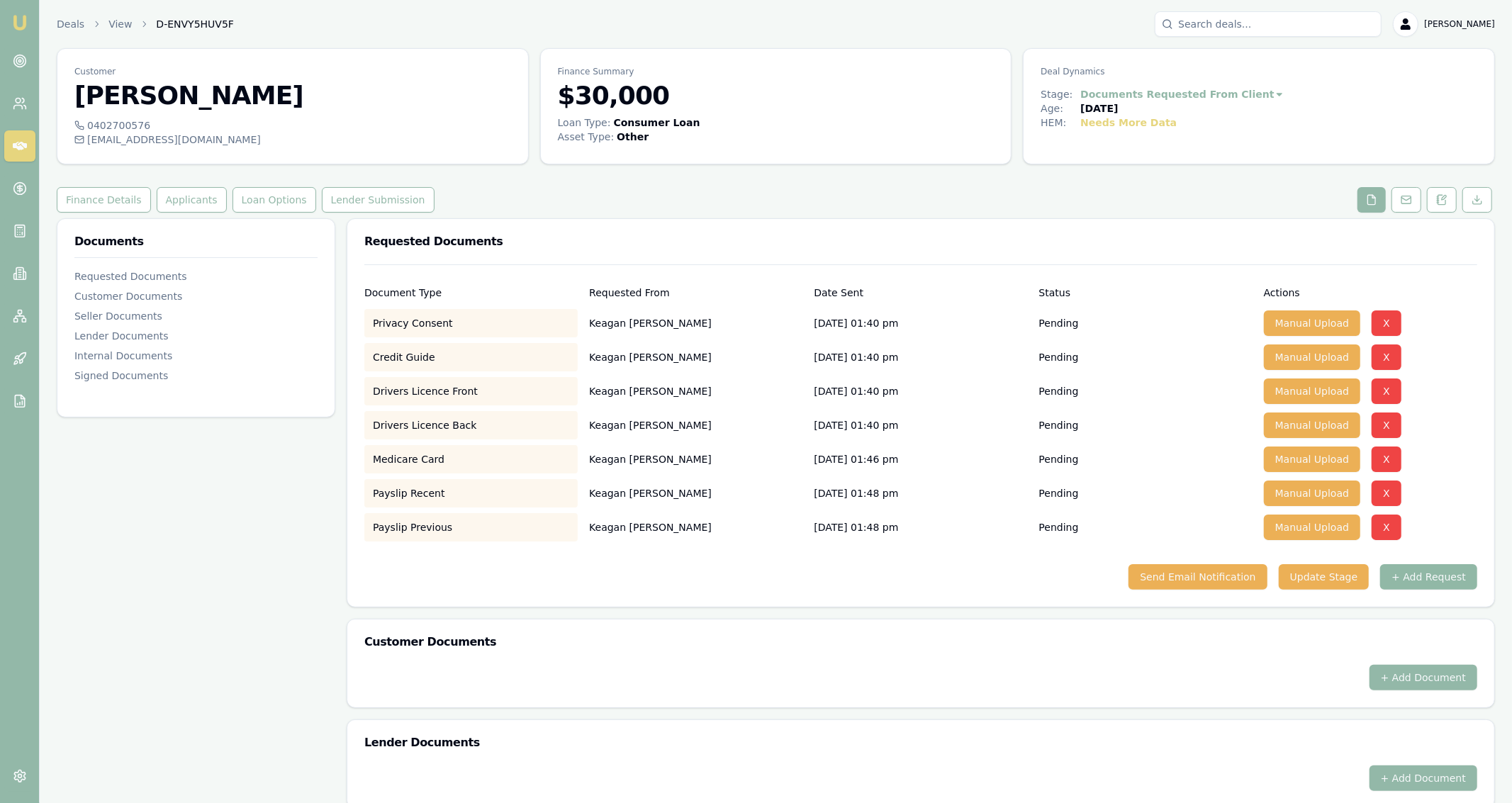
click at [1412, 582] on button "+ Add Request" at bounding box center [1428, 577] width 97 height 26
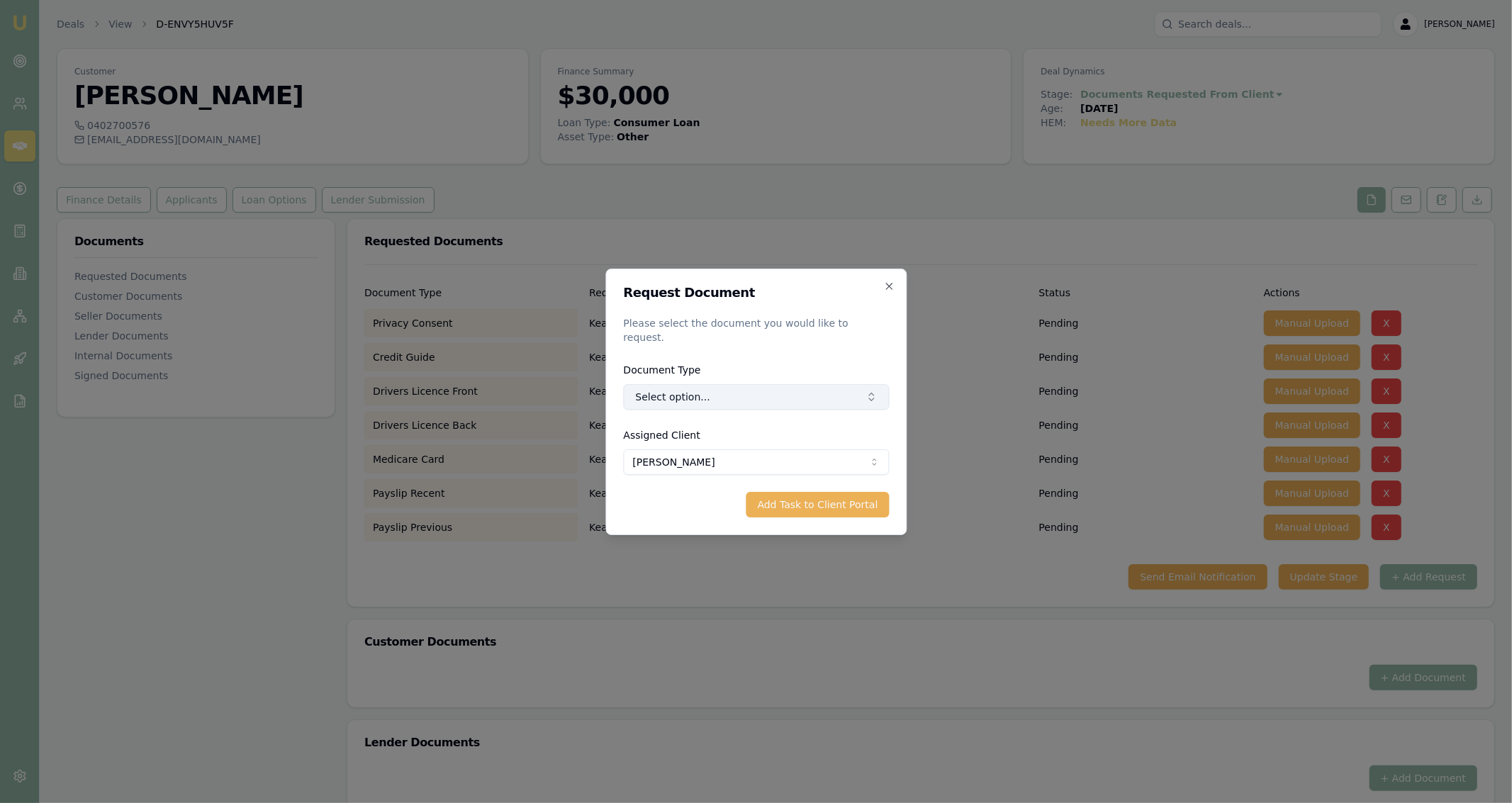
click at [793, 390] on button "Select option..." at bounding box center [756, 397] width 266 height 26
type input "3 month"
click at [881, 492] on button "Add Task to Client Portal" at bounding box center [817, 505] width 143 height 26
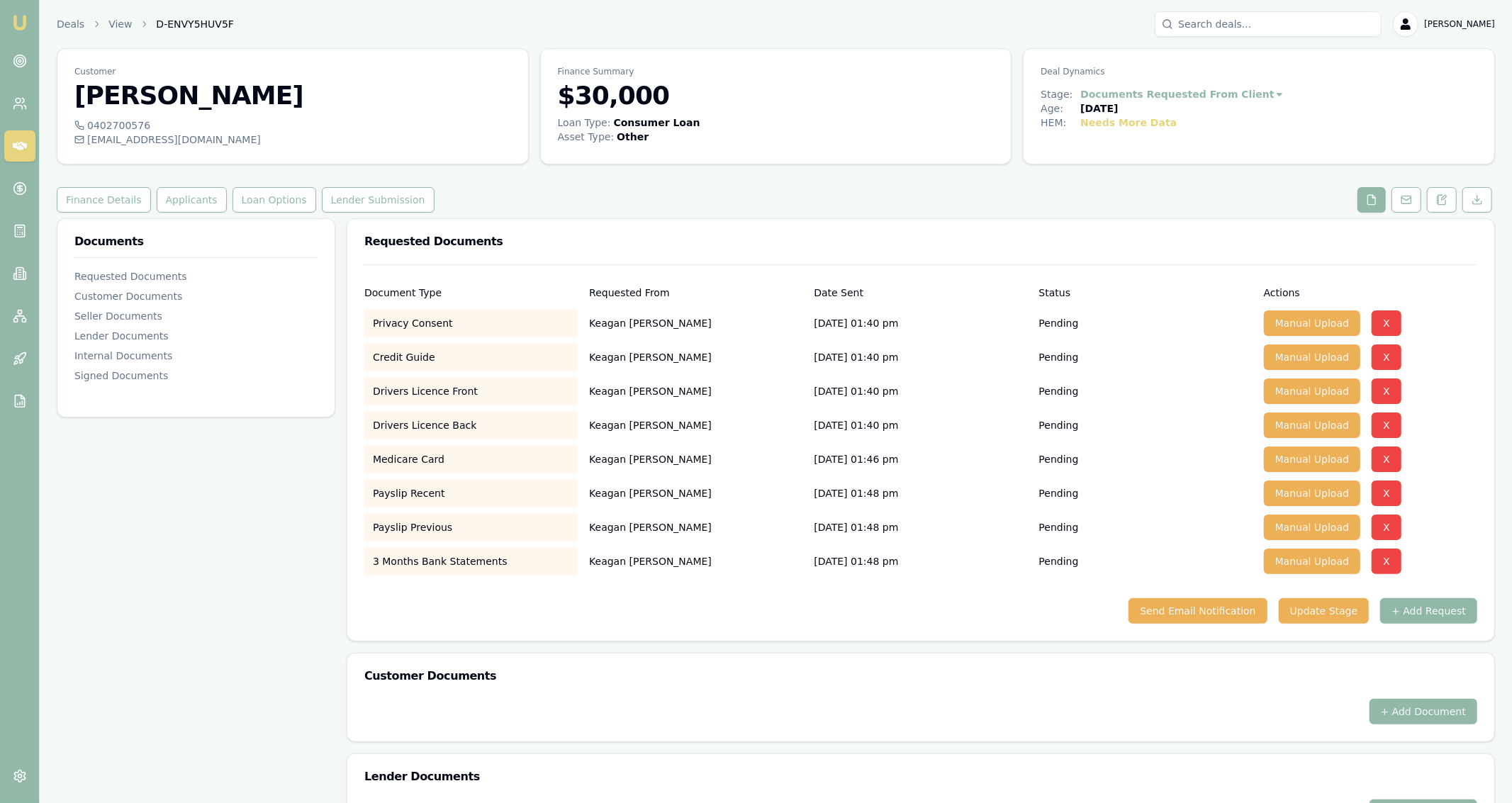
click at [1411, 615] on button "+ Add Request" at bounding box center [1428, 611] width 97 height 26
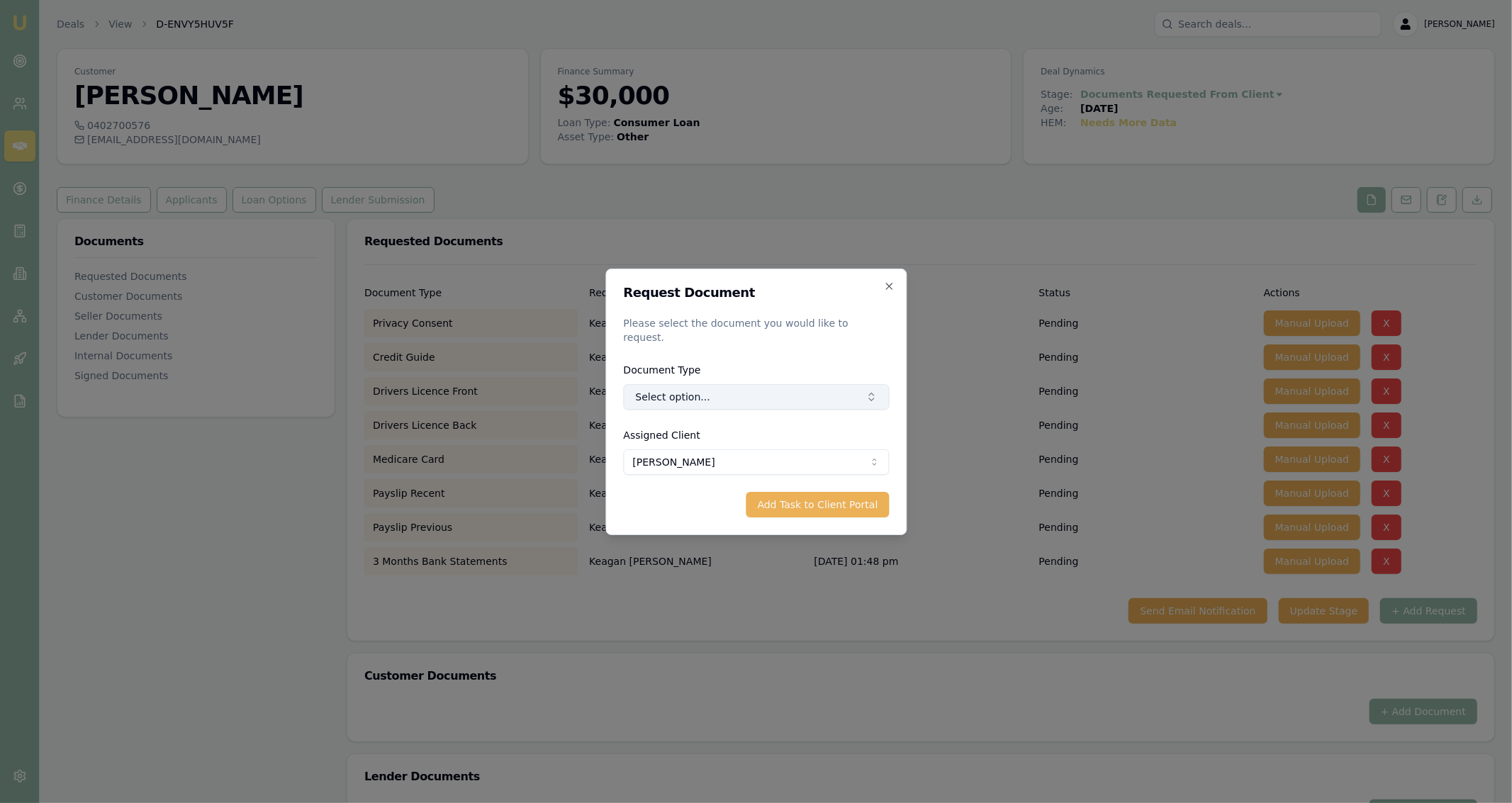
click at [854, 384] on button "Select option..." at bounding box center [756, 397] width 266 height 26
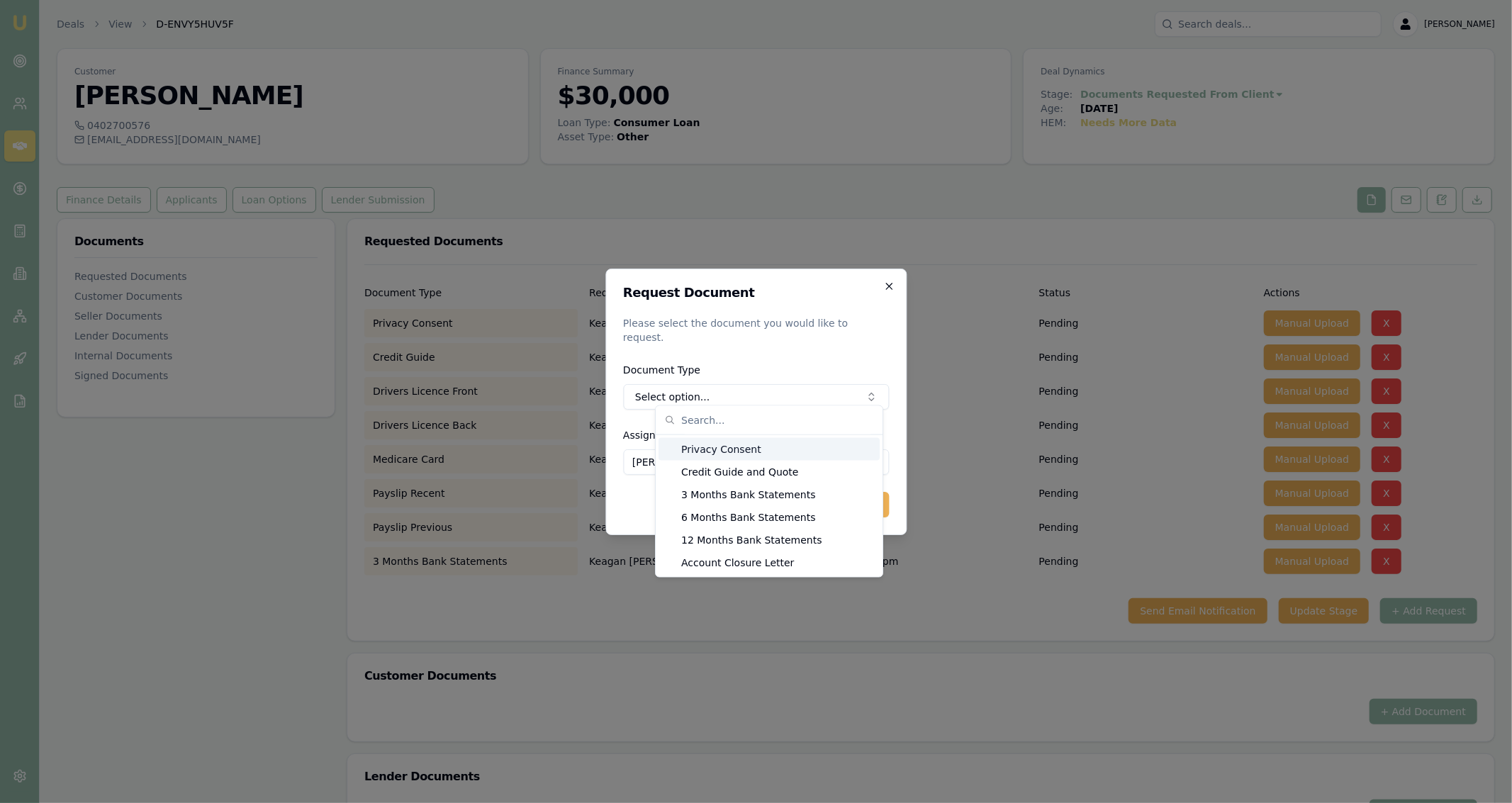
click at [887, 292] on icon "button" at bounding box center [888, 286] width 11 height 11
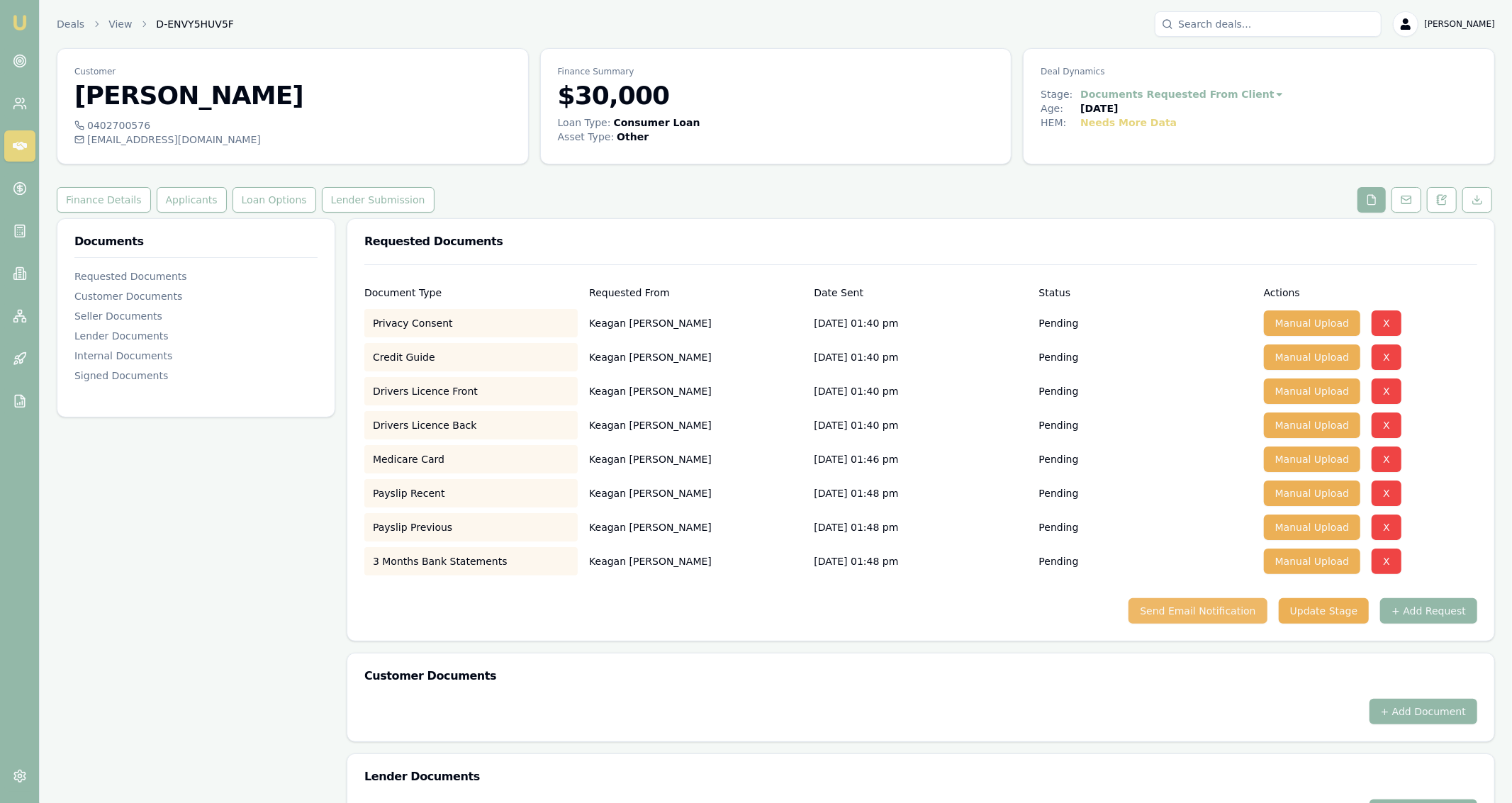
click at [1233, 607] on button "Send Email Notification" at bounding box center [1197, 611] width 138 height 26
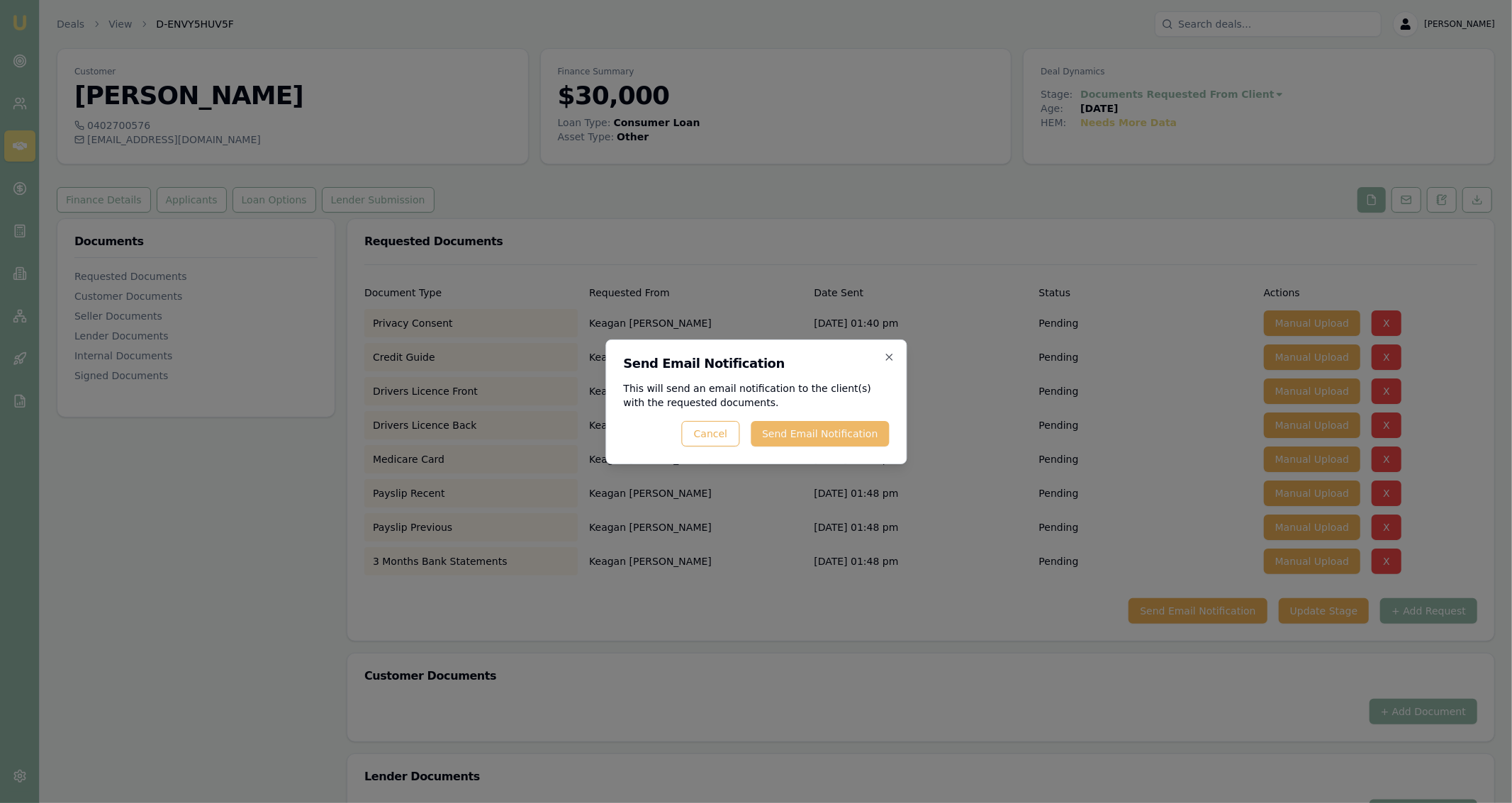
click at [870, 427] on button "Send Email Notification" at bounding box center [820, 434] width 138 height 26
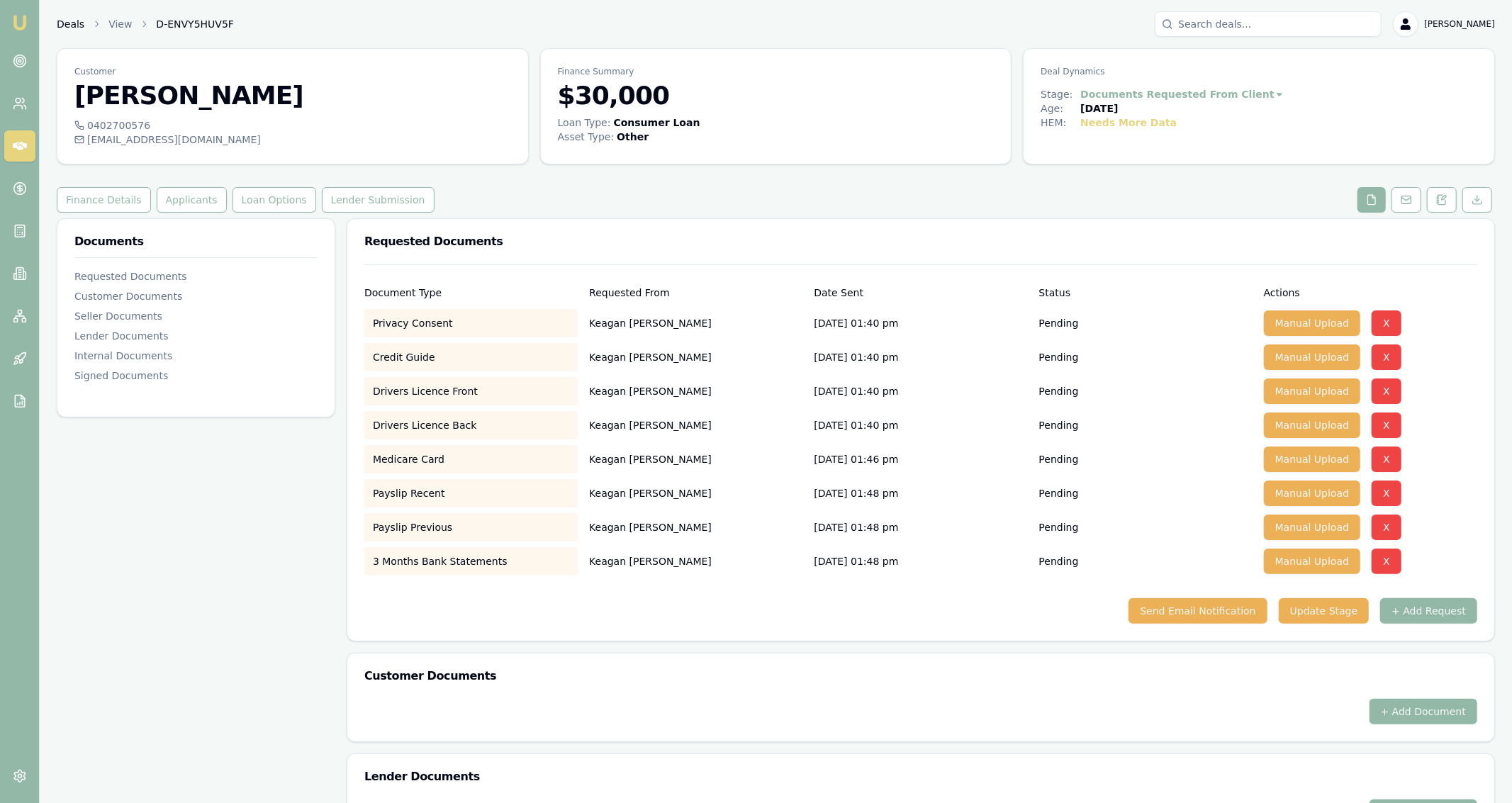
click at [66, 23] on link "Deals" at bounding box center [70, 24] width 28 height 14
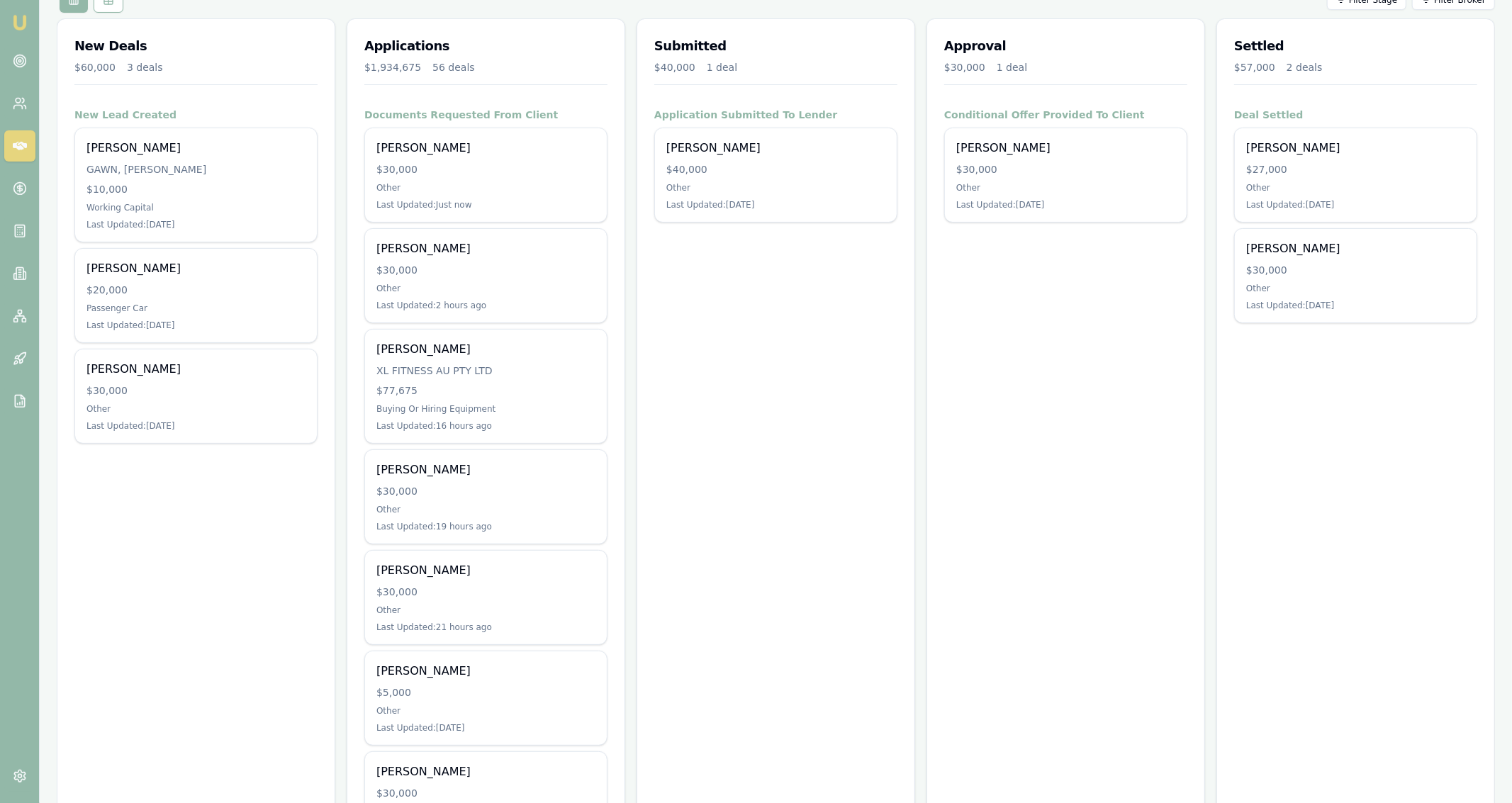
scroll to position [182, 0]
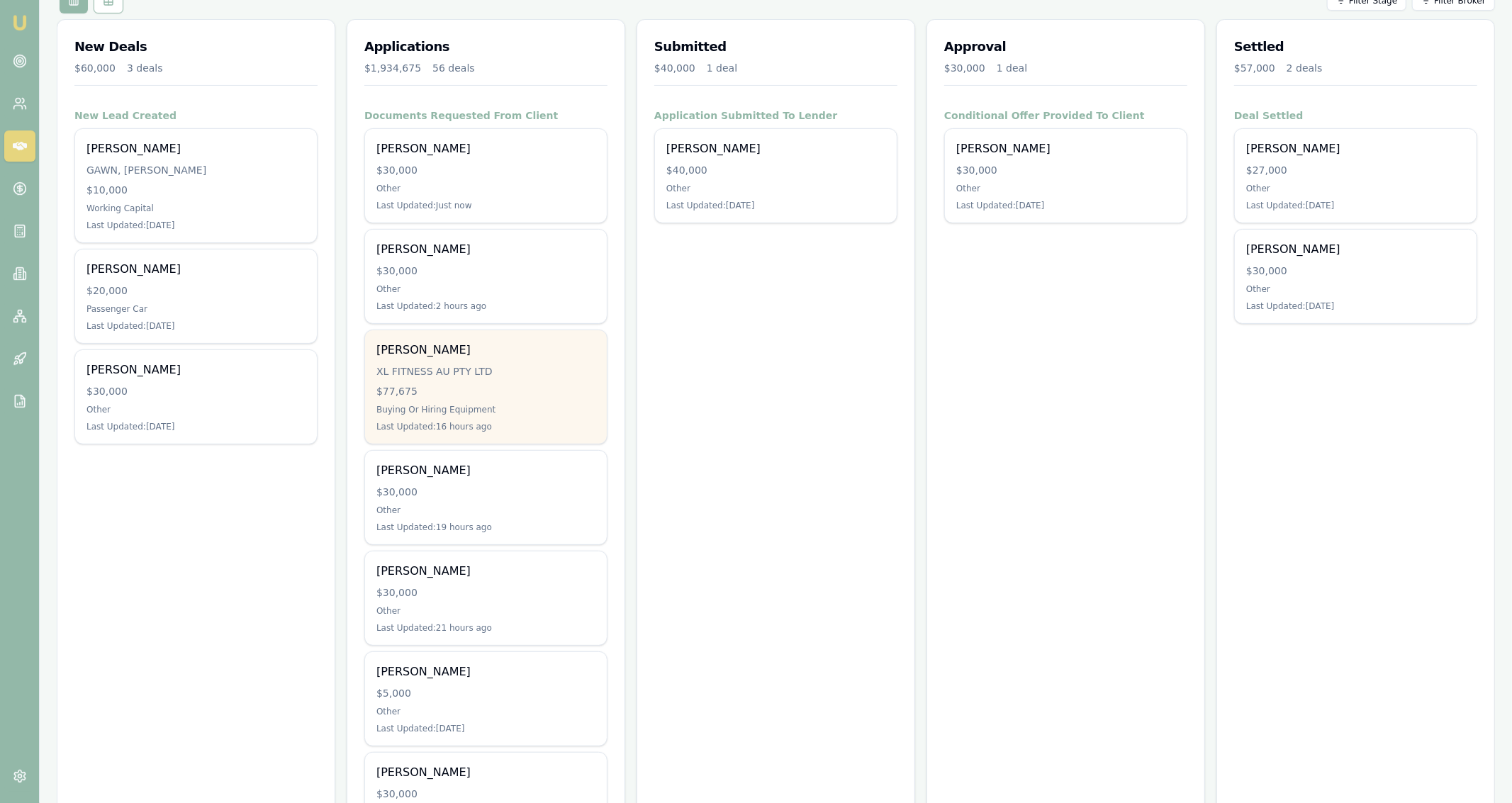
click at [582, 337] on div "Daniel Miller XL FITNESS AU PTY LTD $77,675 Buying Or Hiring Equipment Last Upd…" at bounding box center [486, 387] width 242 height 114
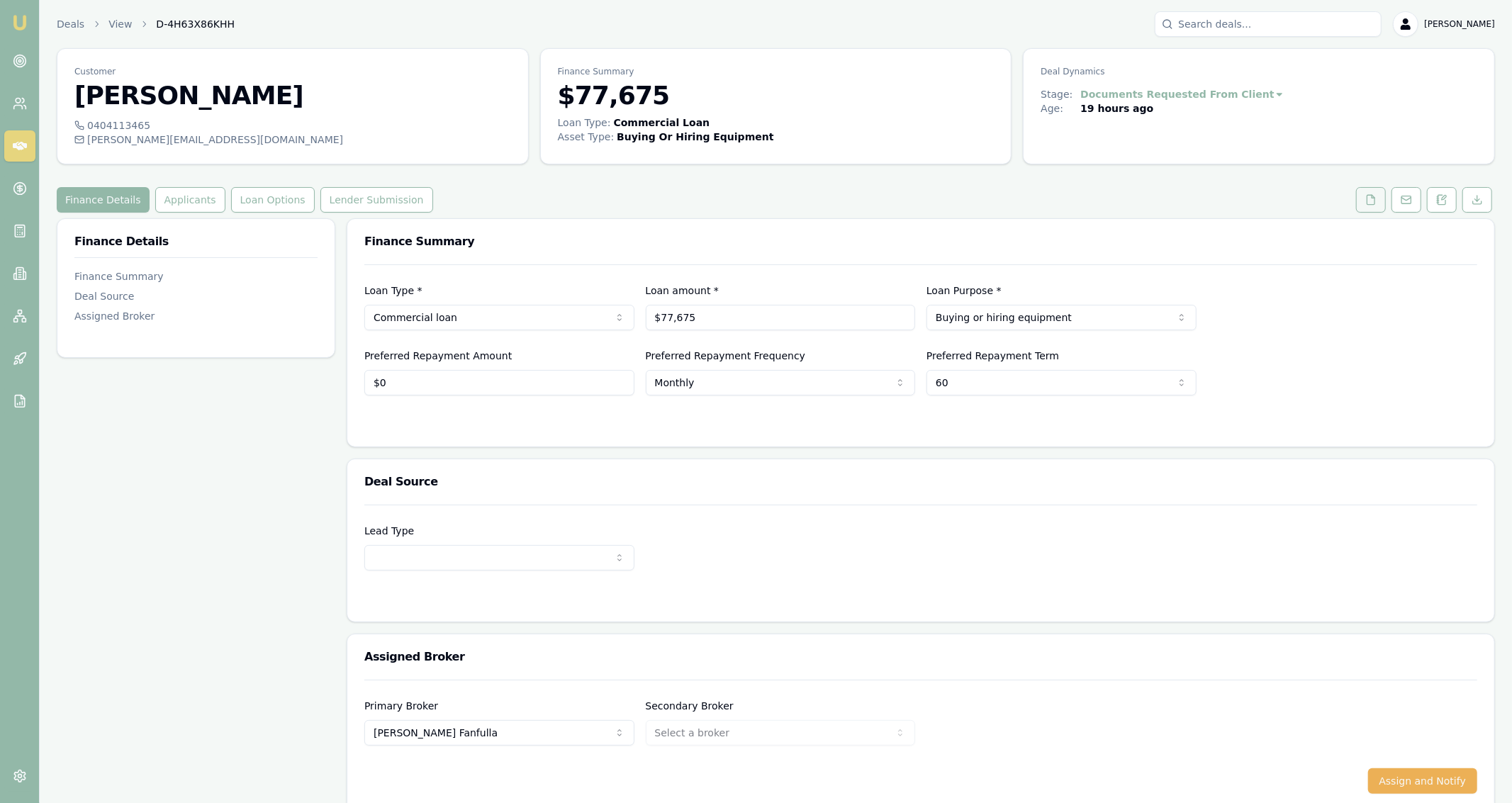
click at [1370, 195] on icon at bounding box center [1371, 200] width 8 height 9
click at [1388, 209] on link at bounding box center [1370, 200] width 35 height 26
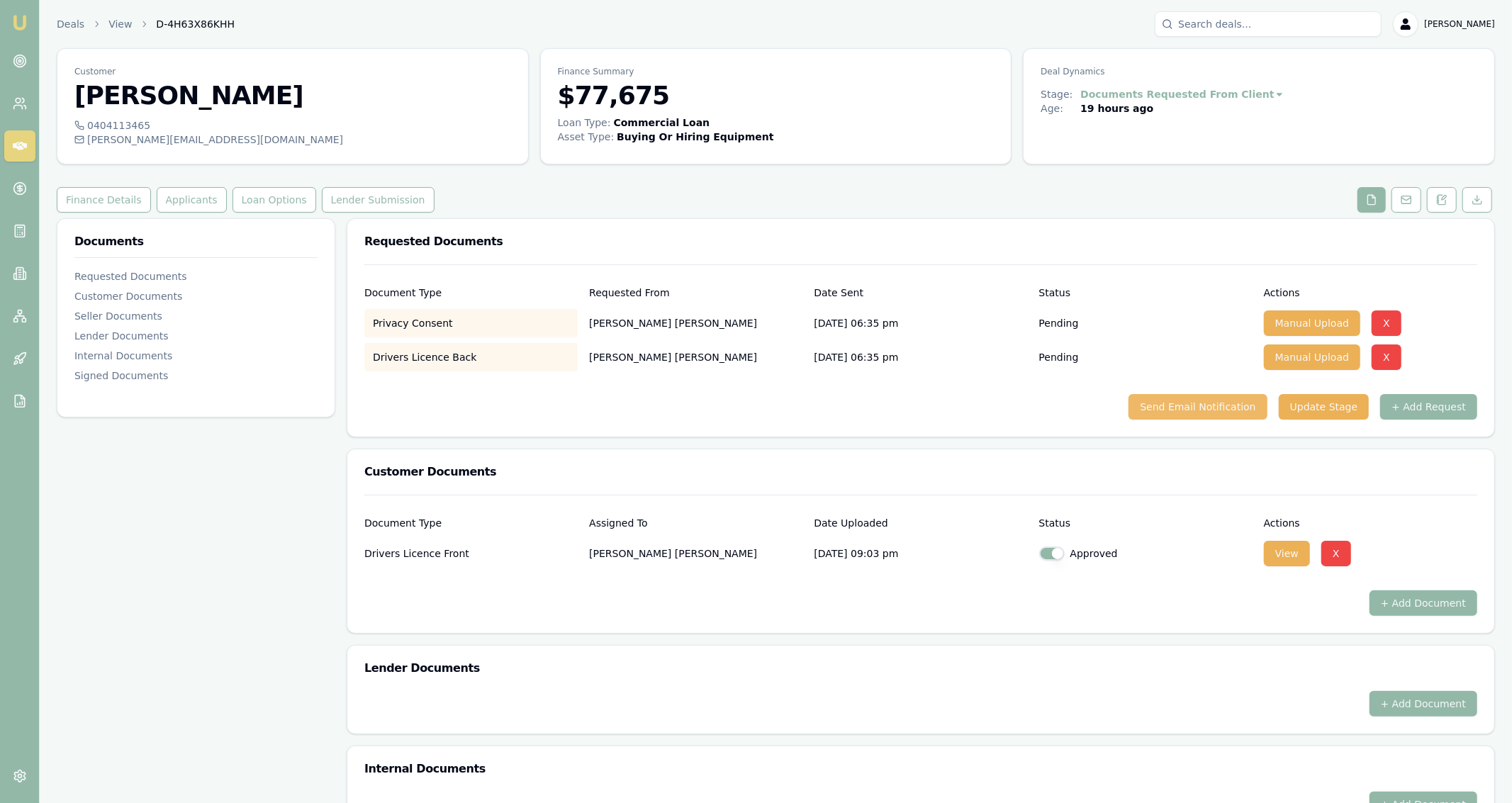
click at [1175, 412] on button "Send Email Notification" at bounding box center [1197, 407] width 138 height 26
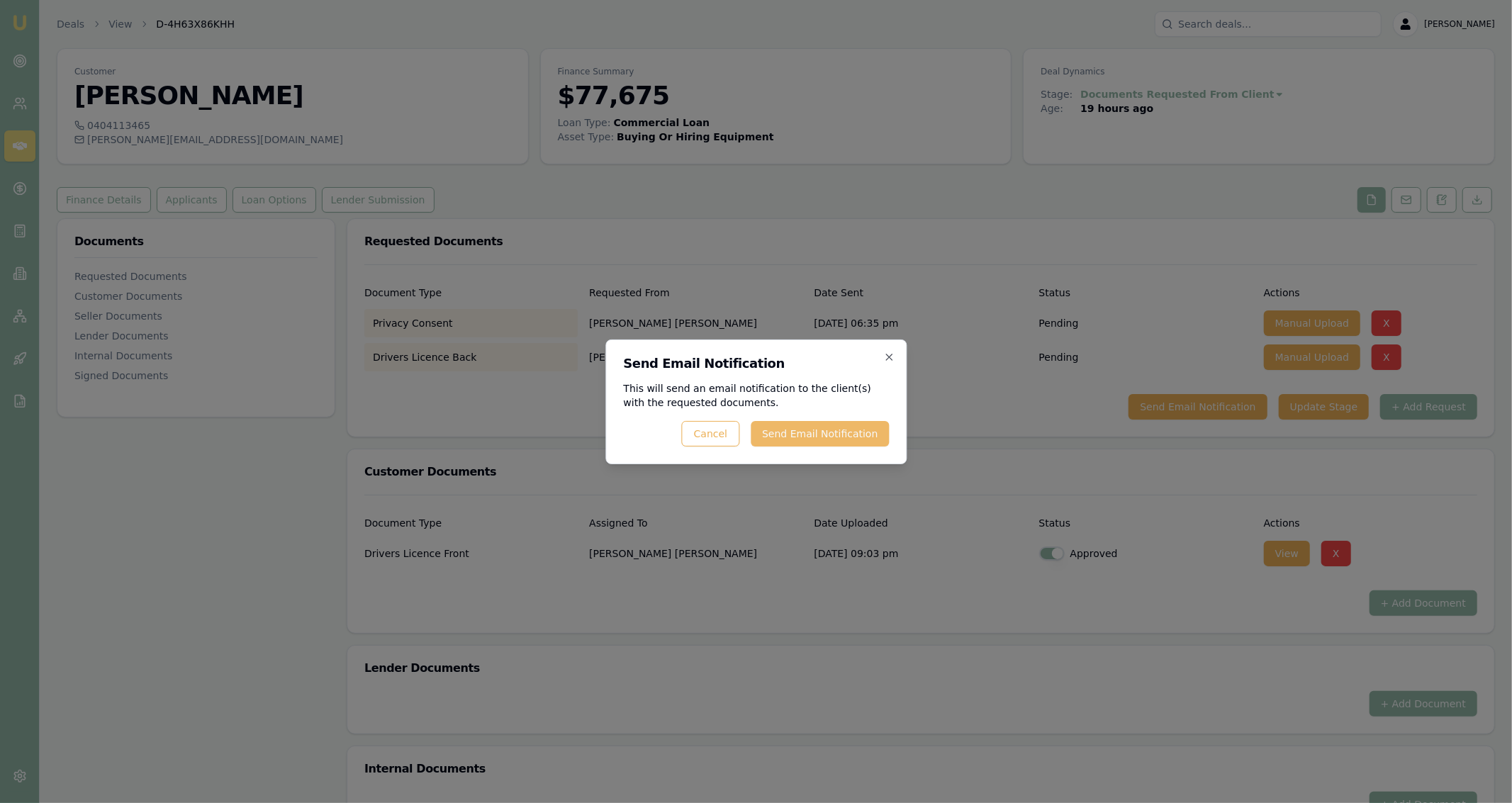
click at [874, 429] on button "Send Email Notification" at bounding box center [820, 434] width 138 height 26
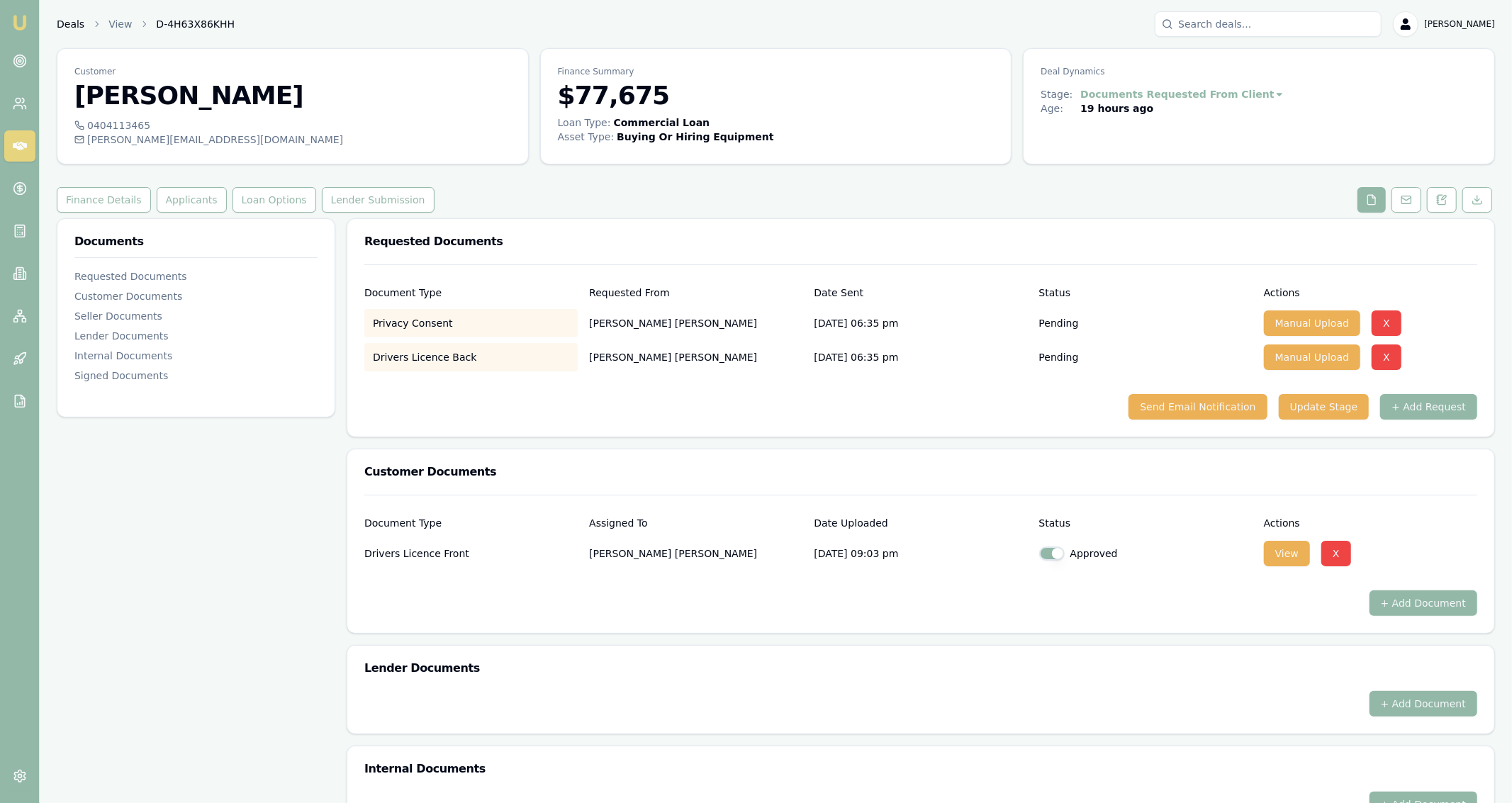
click at [70, 20] on link "Deals" at bounding box center [70, 24] width 28 height 14
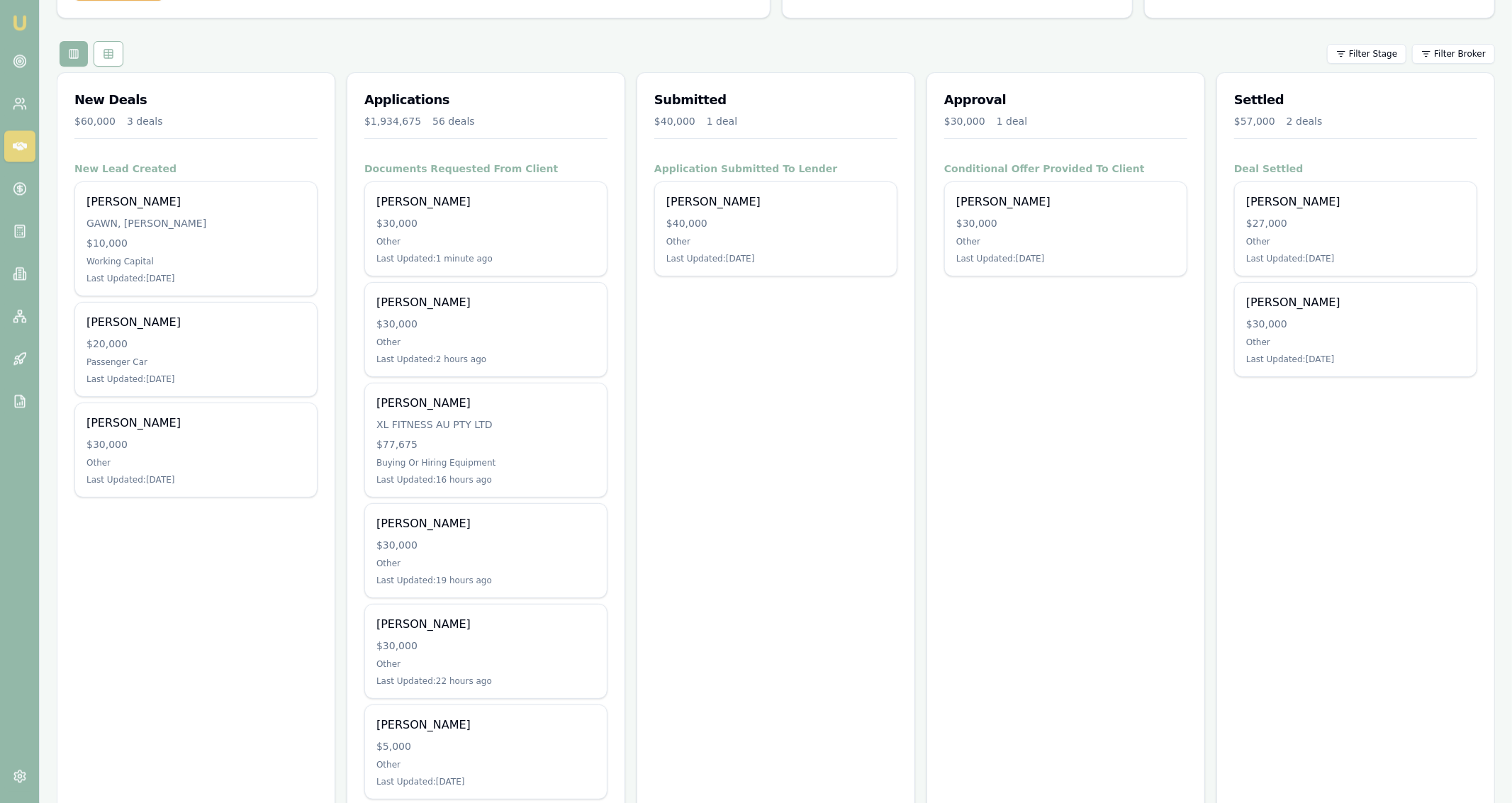
scroll to position [129, 0]
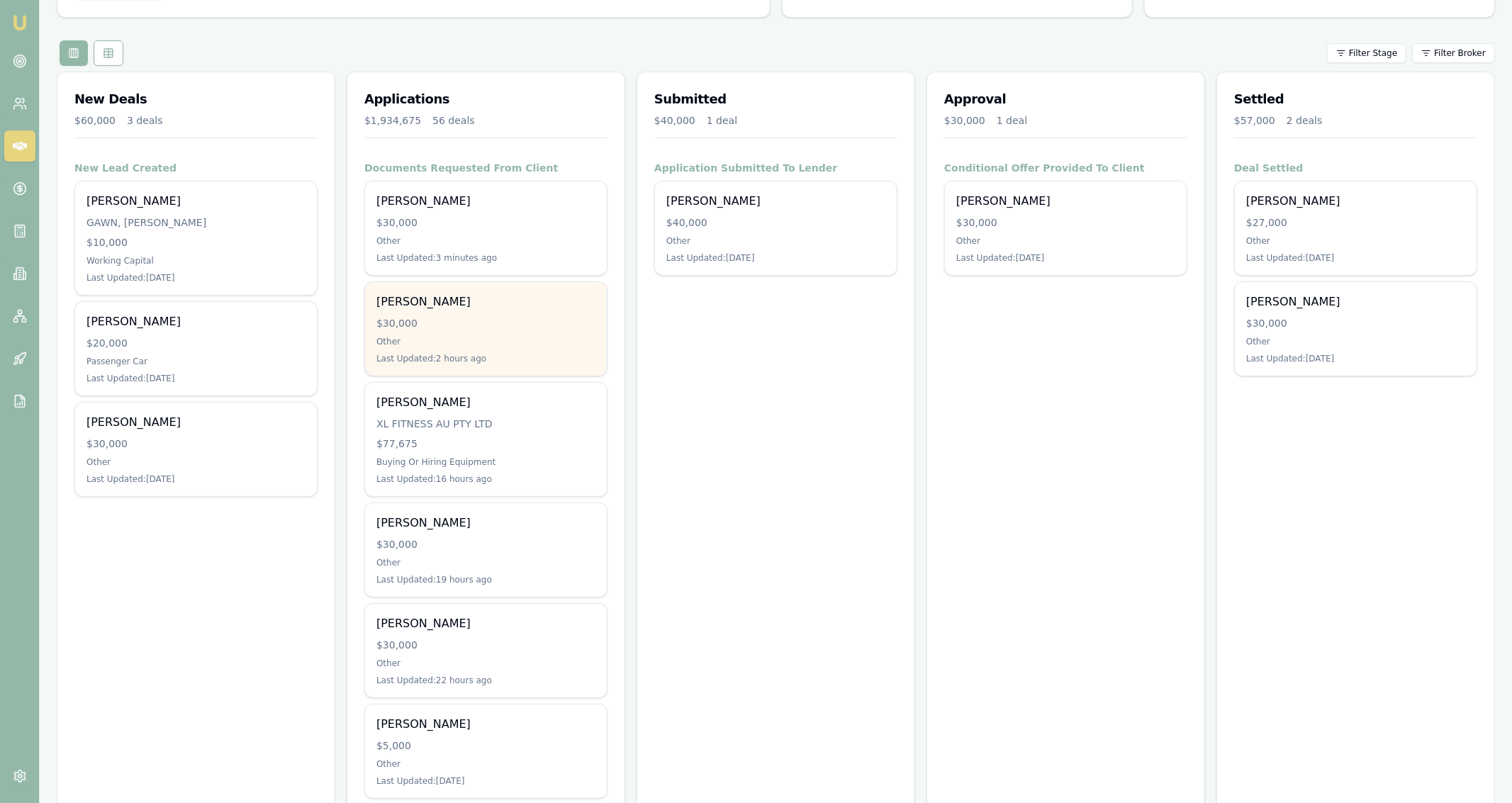
click at [514, 325] on div "$30,000" at bounding box center [486, 323] width 219 height 14
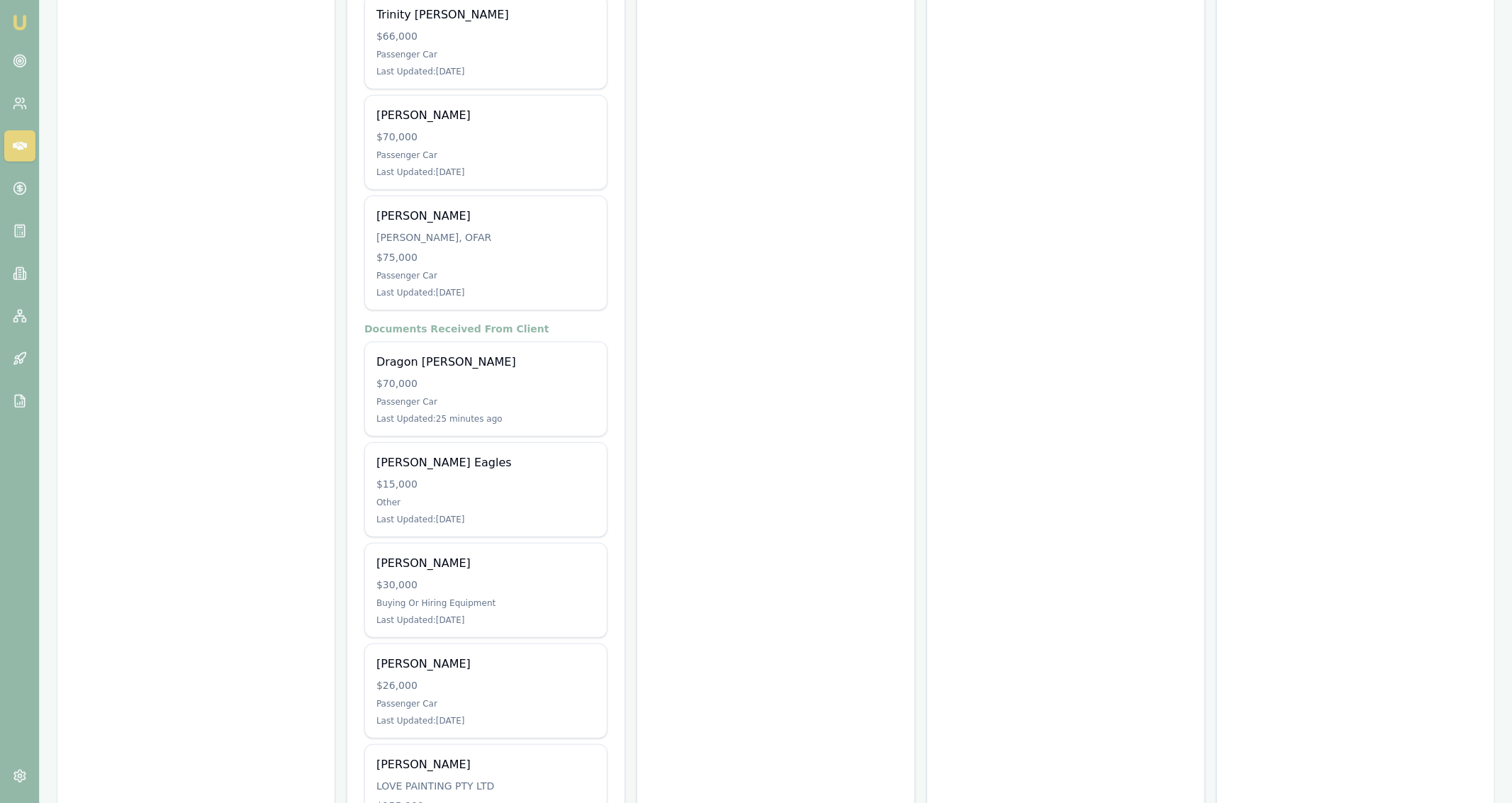
scroll to position [5329, 0]
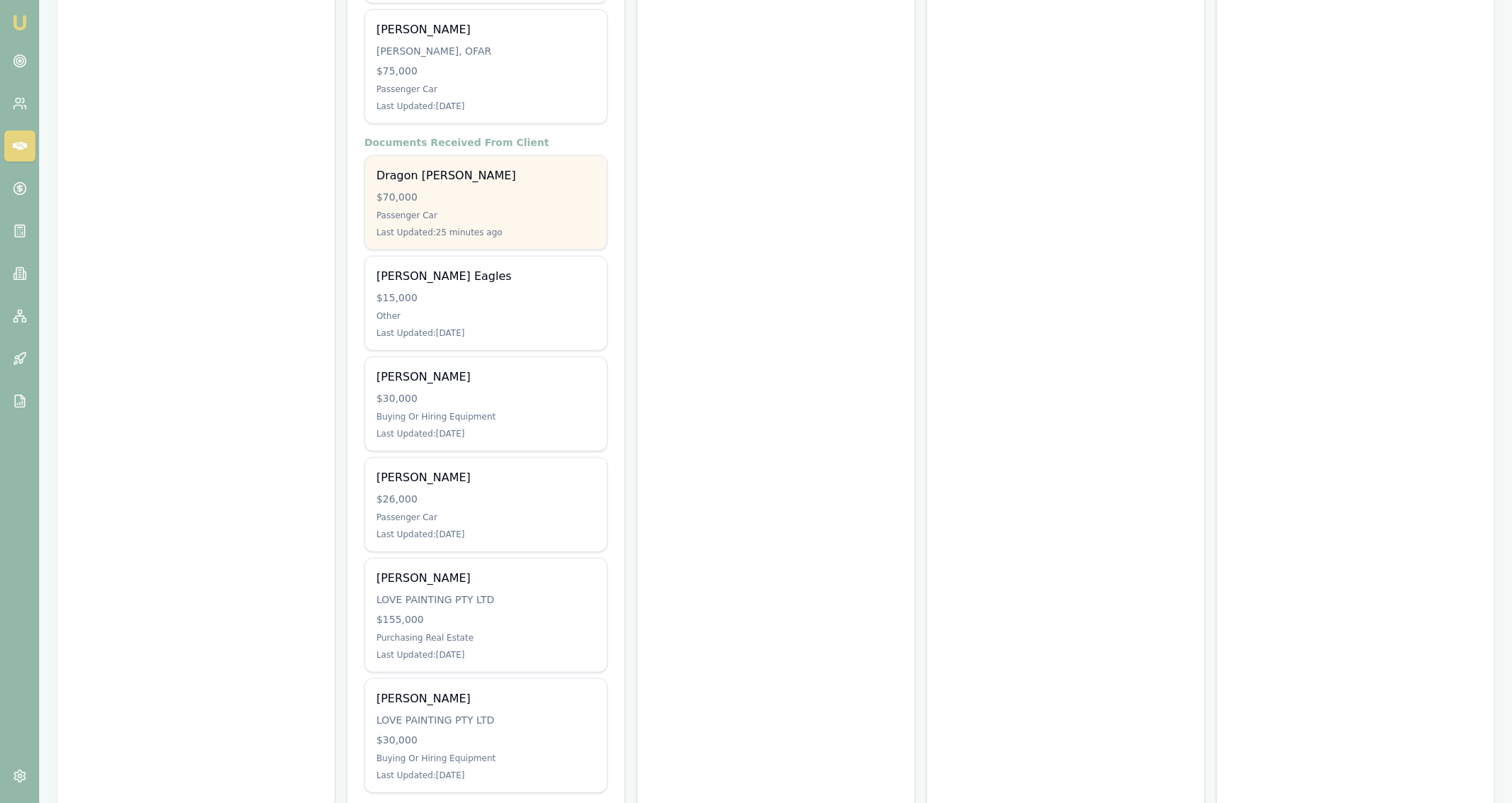
click at [566, 227] on div "Last Updated: 25 minutes ago" at bounding box center [486, 232] width 219 height 11
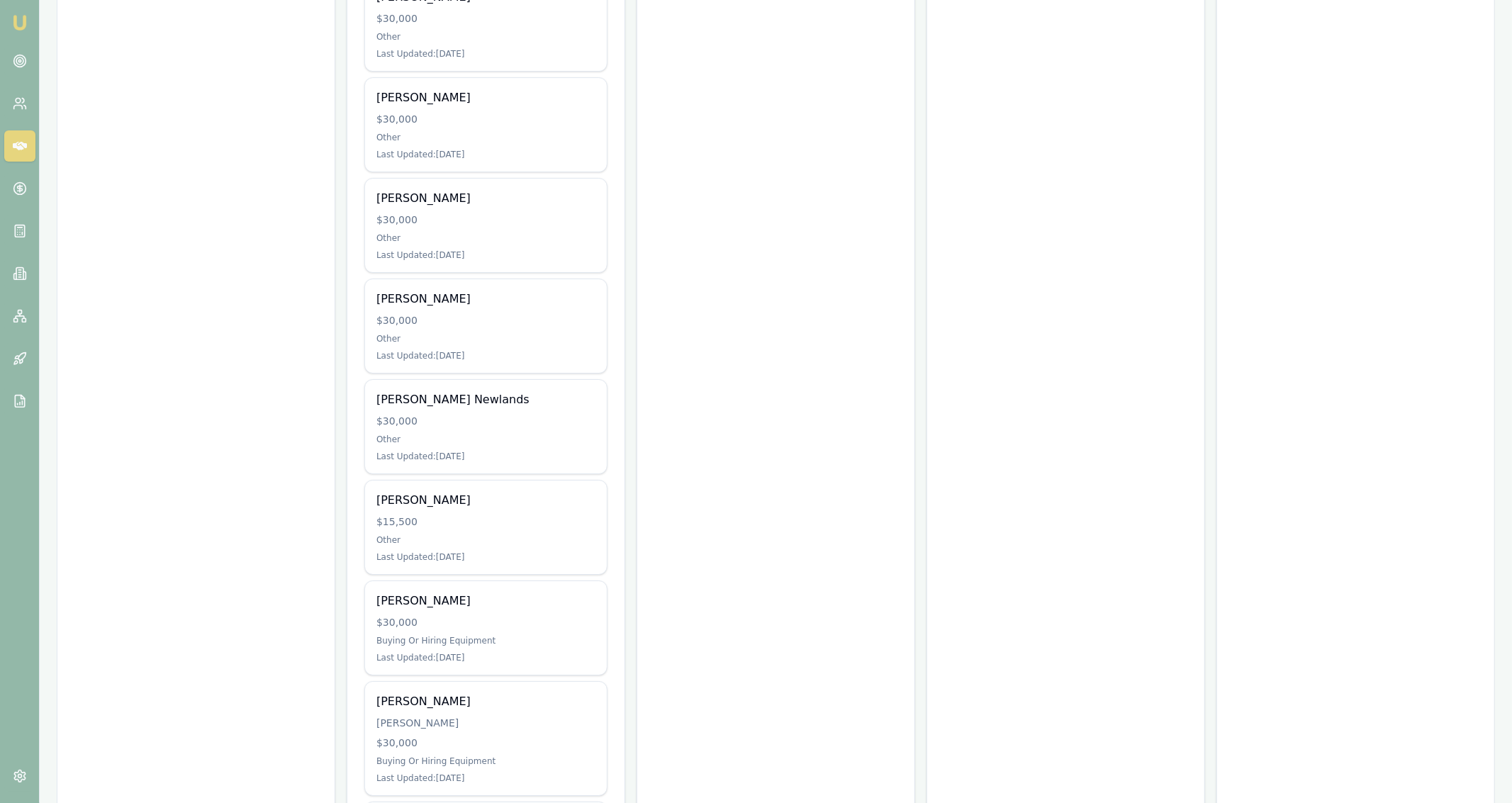
scroll to position [3626, 0]
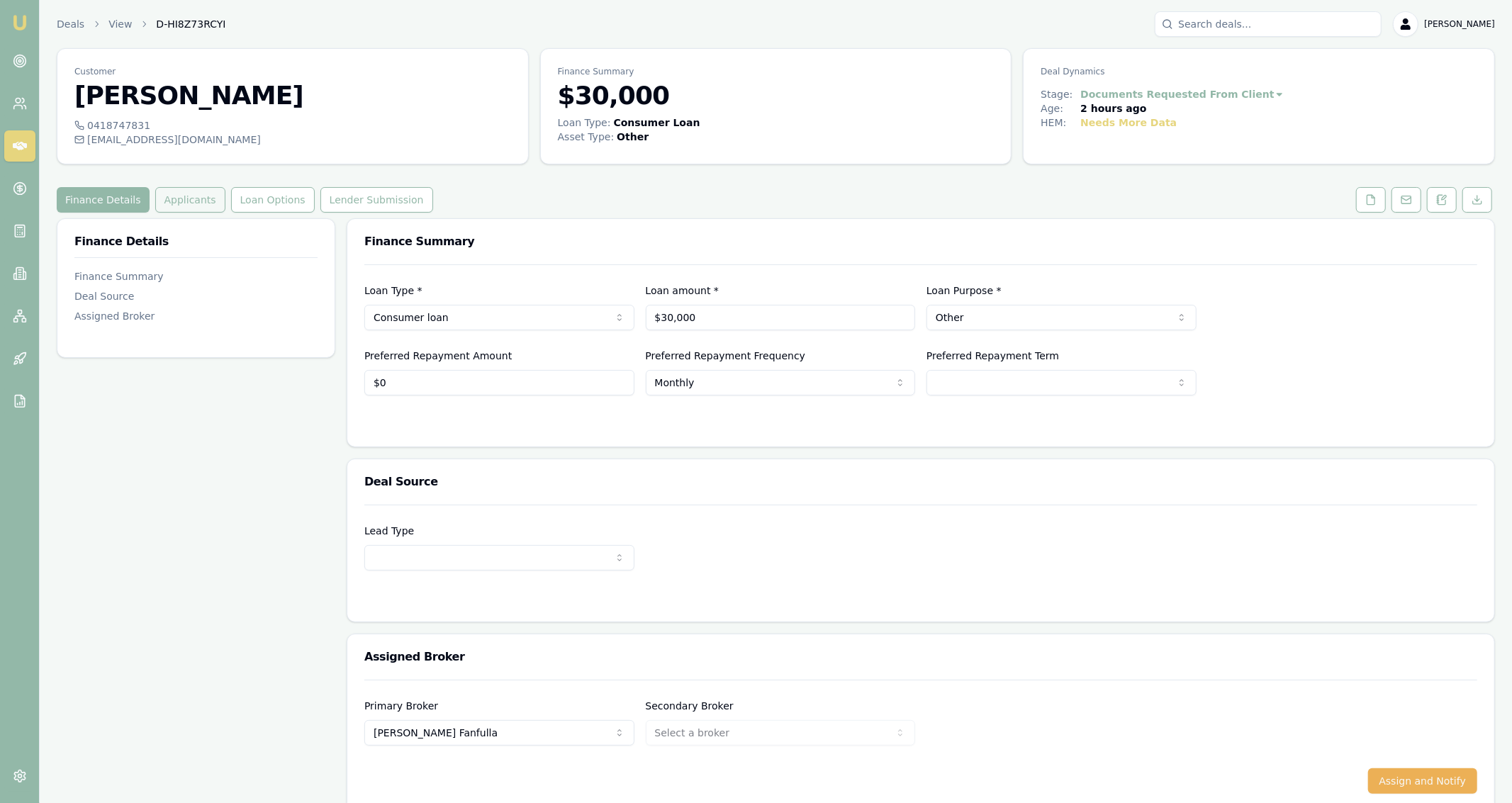
click at [188, 202] on button "Applicants" at bounding box center [190, 200] width 70 height 26
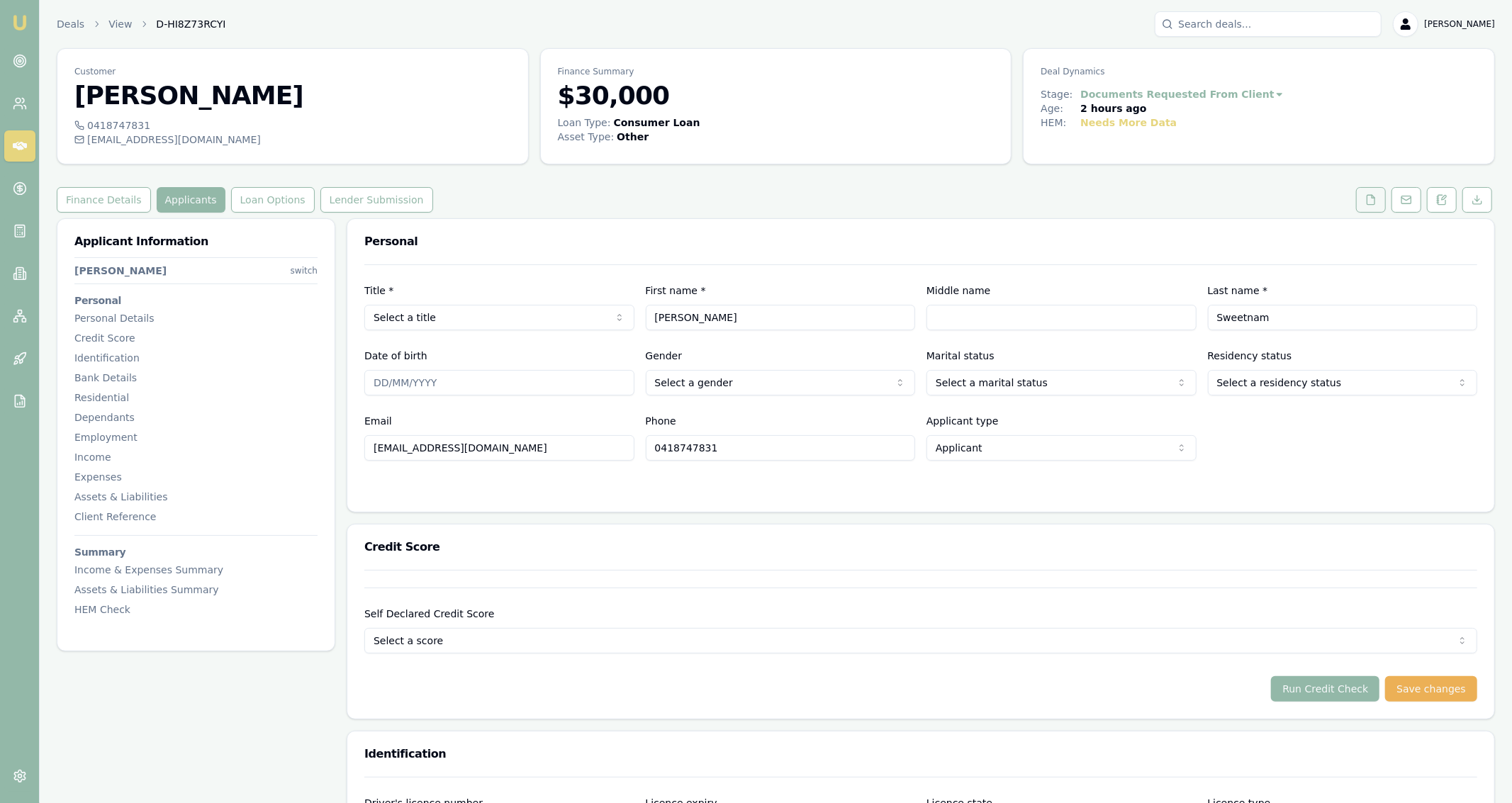
click at [1373, 201] on icon at bounding box center [1370, 200] width 11 height 11
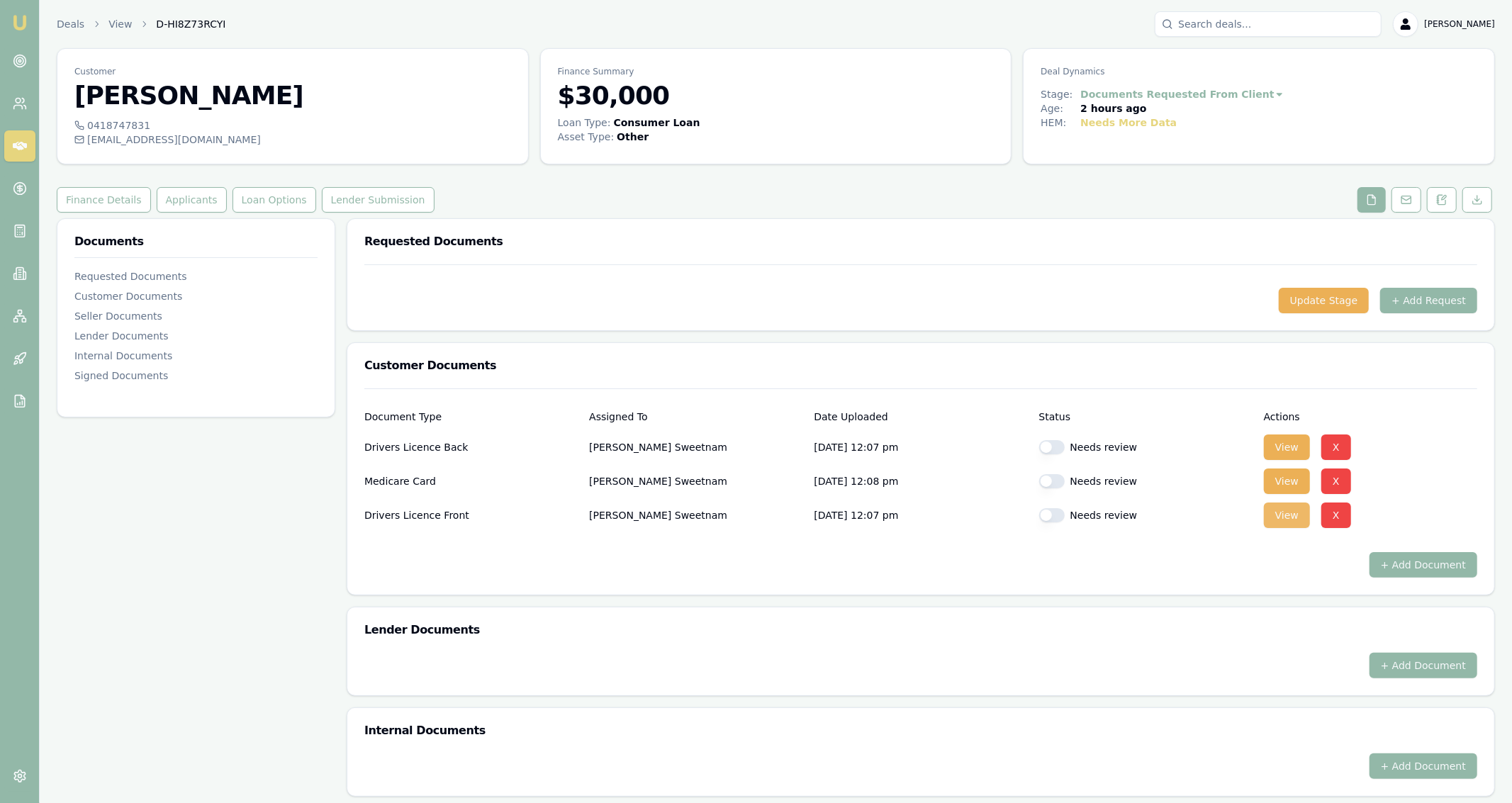
click at [1293, 524] on button "View" at bounding box center [1287, 515] width 46 height 26
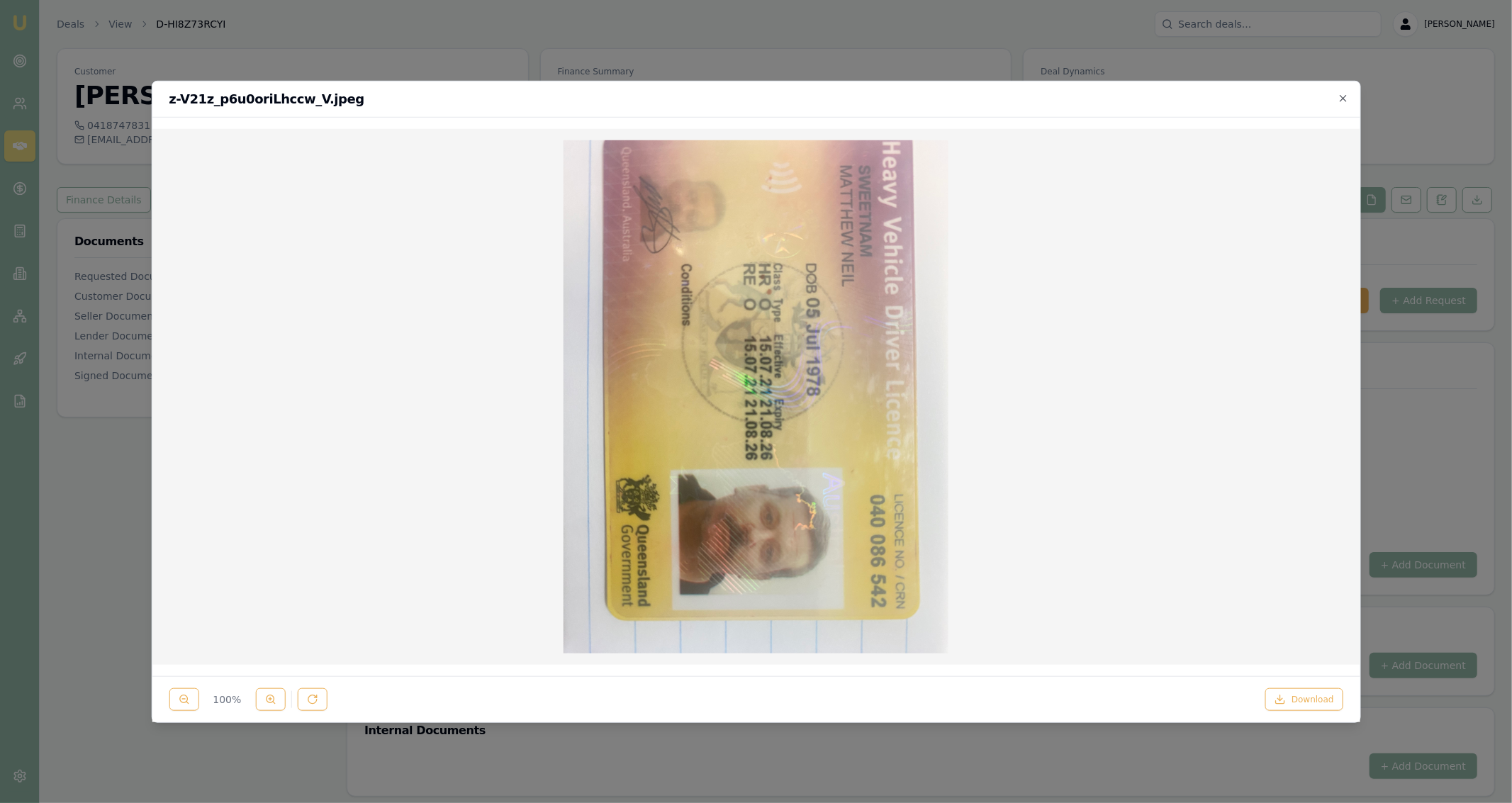
click at [1089, 70] on div at bounding box center [756, 402] width 1512 height 803
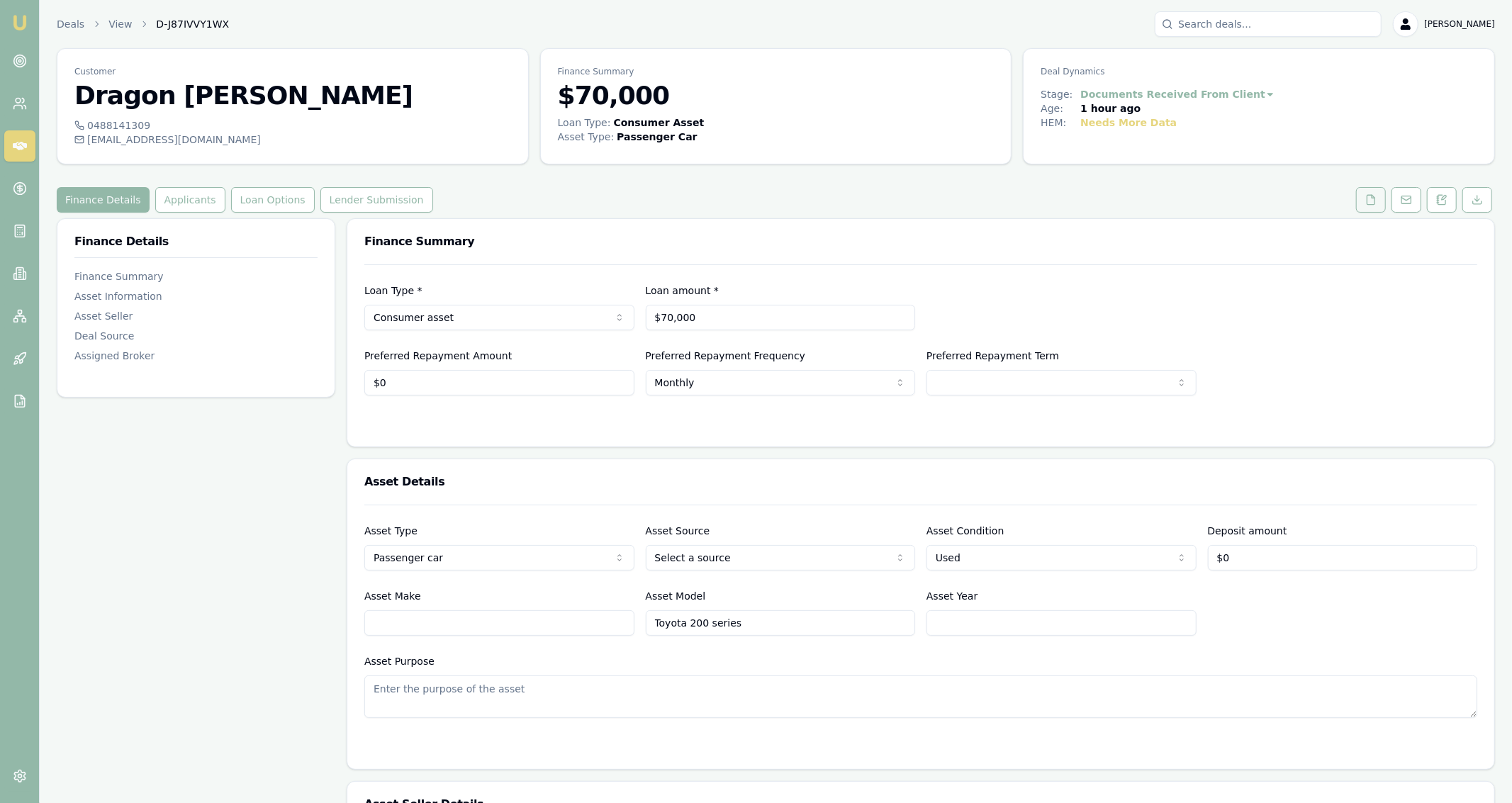
click at [1379, 208] on button at bounding box center [1371, 200] width 30 height 26
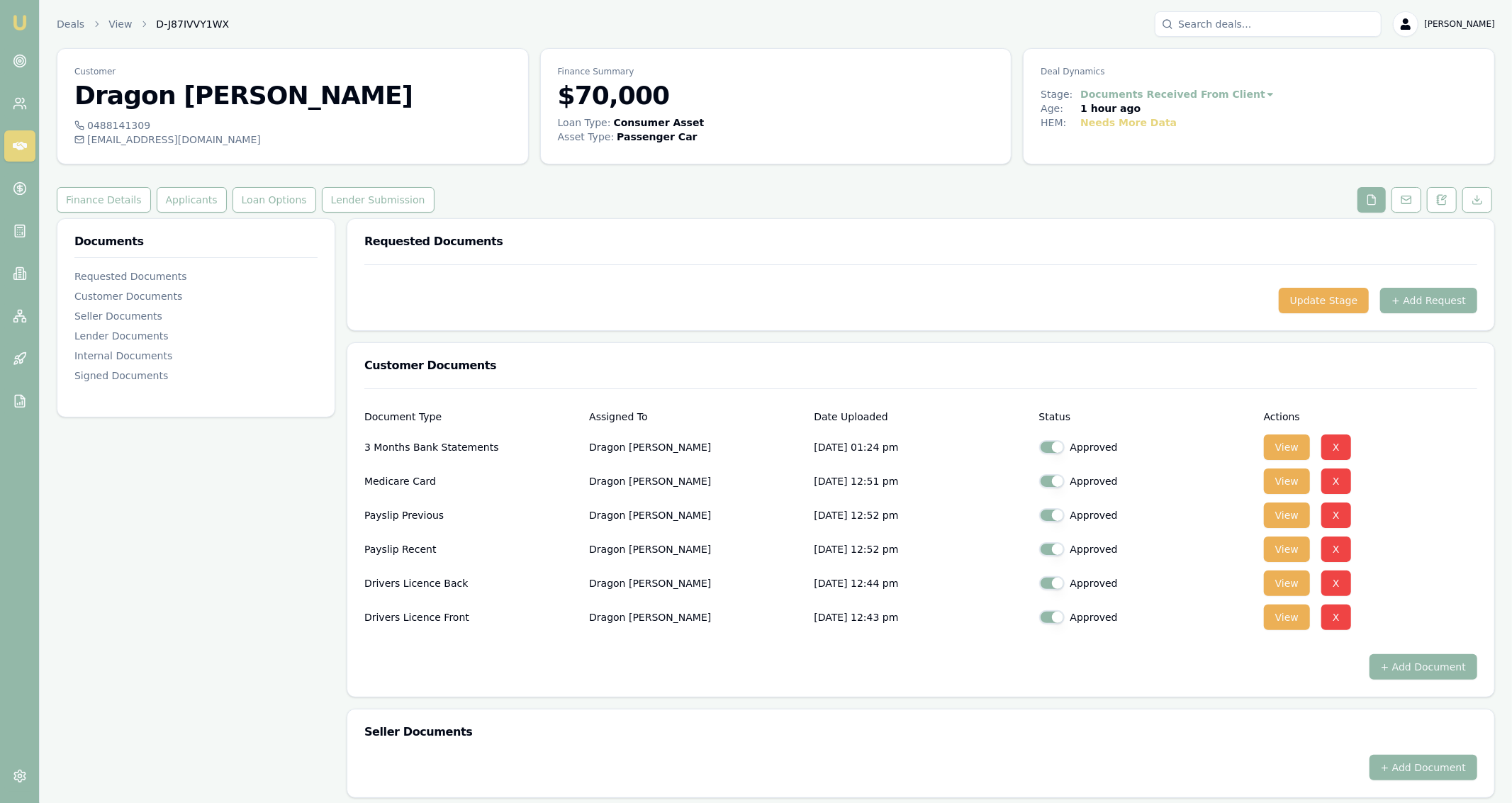
scroll to position [15, 0]
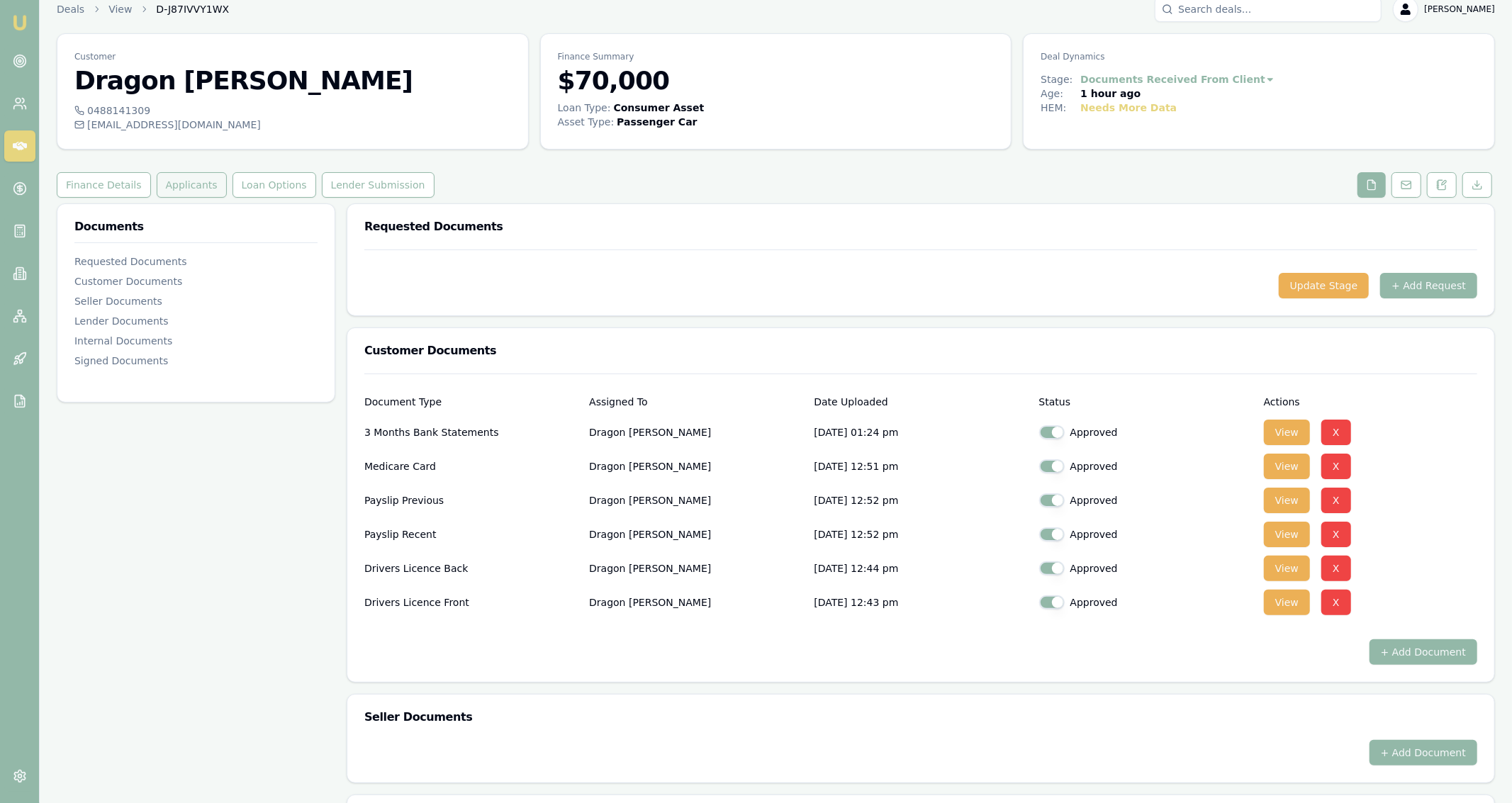
click at [194, 173] on button "Applicants" at bounding box center [191, 185] width 70 height 26
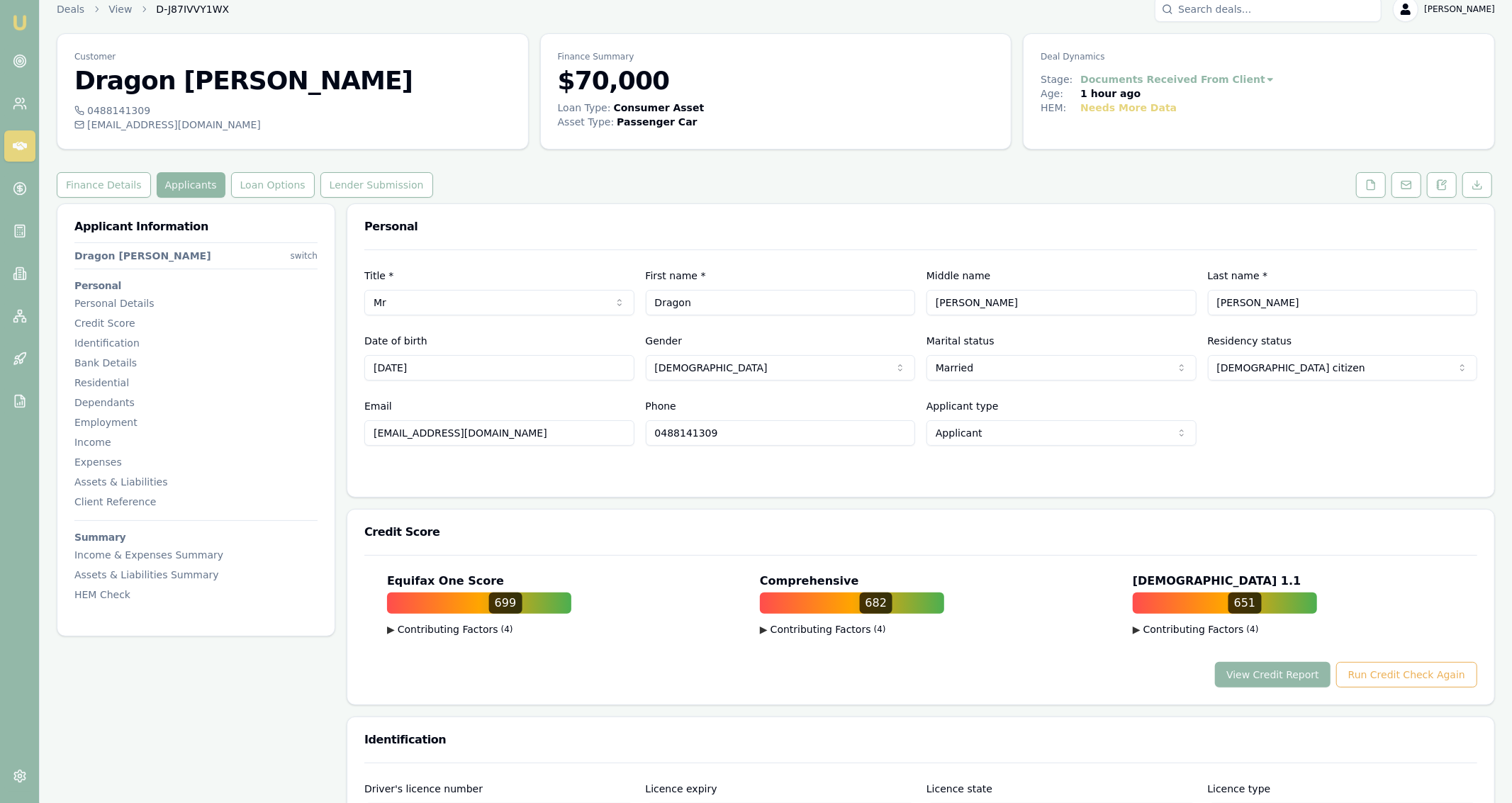
click at [197, 178] on button "Applicants" at bounding box center [191, 185] width 69 height 26
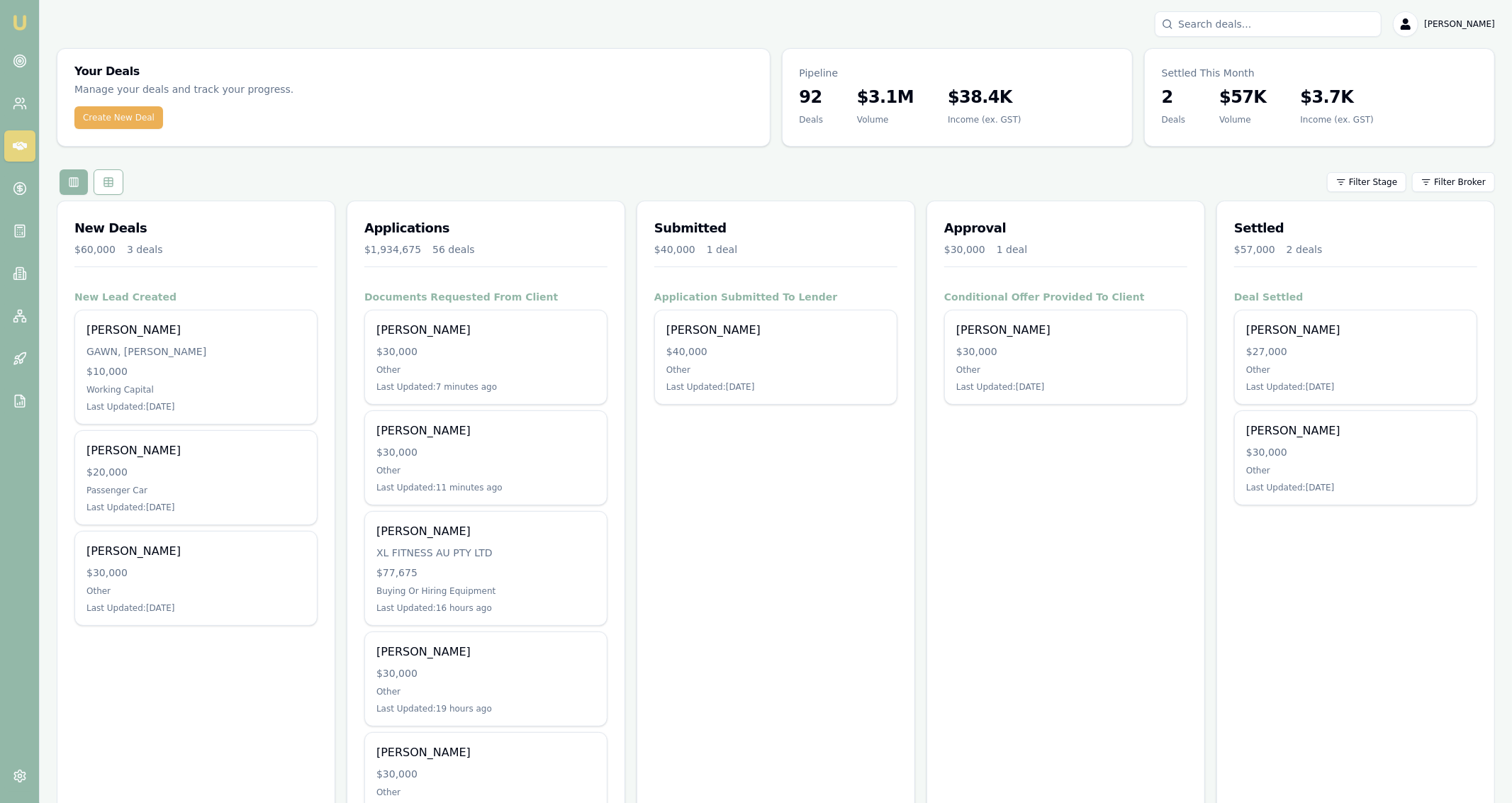
drag, startPoint x: 462, startPoint y: 242, endPoint x: 441, endPoint y: 140, distance: 104.1
click at [431, 130] on div "Create New Deal" at bounding box center [414, 126] width 713 height 40
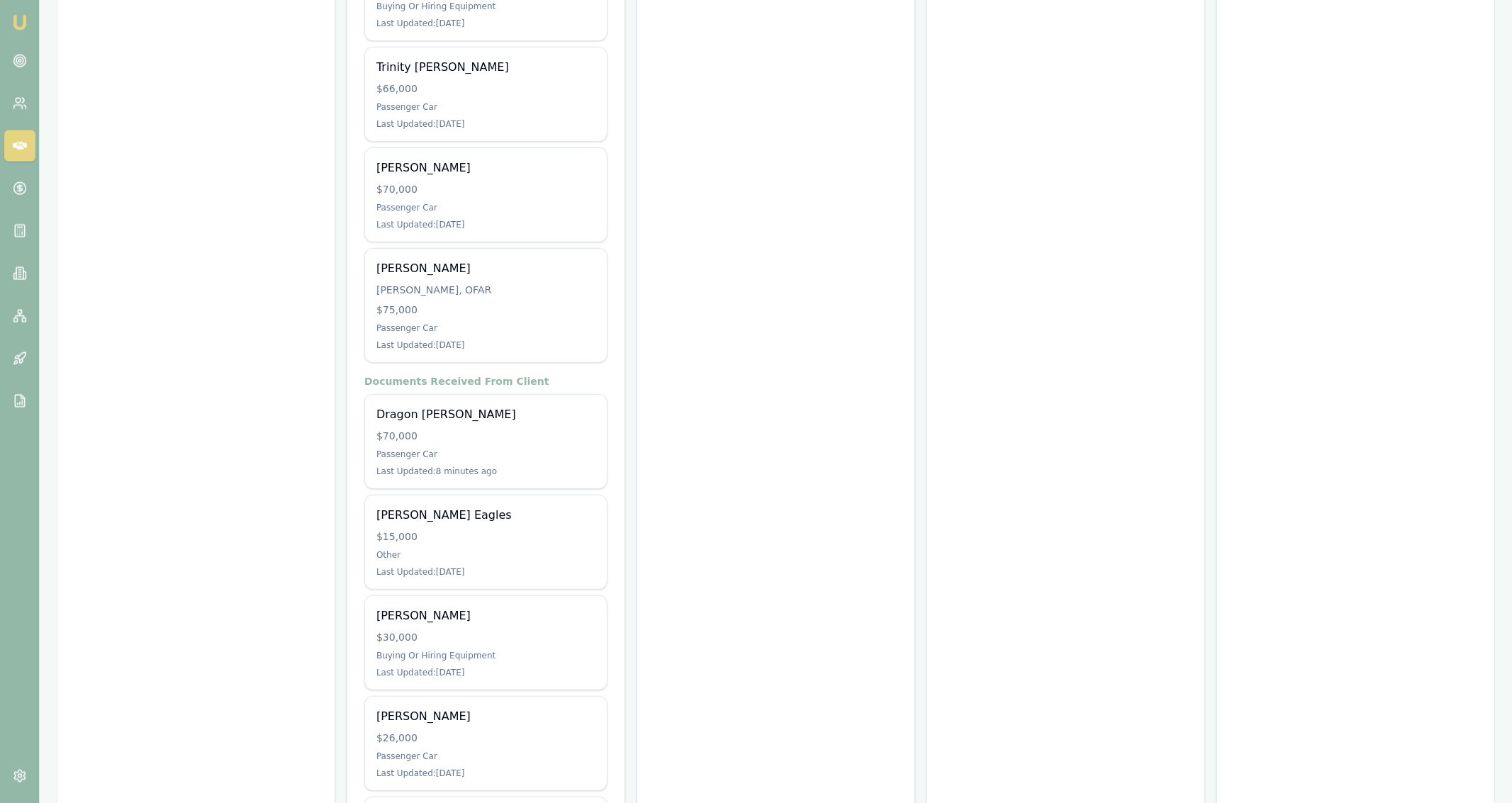
scroll to position [5329, 0]
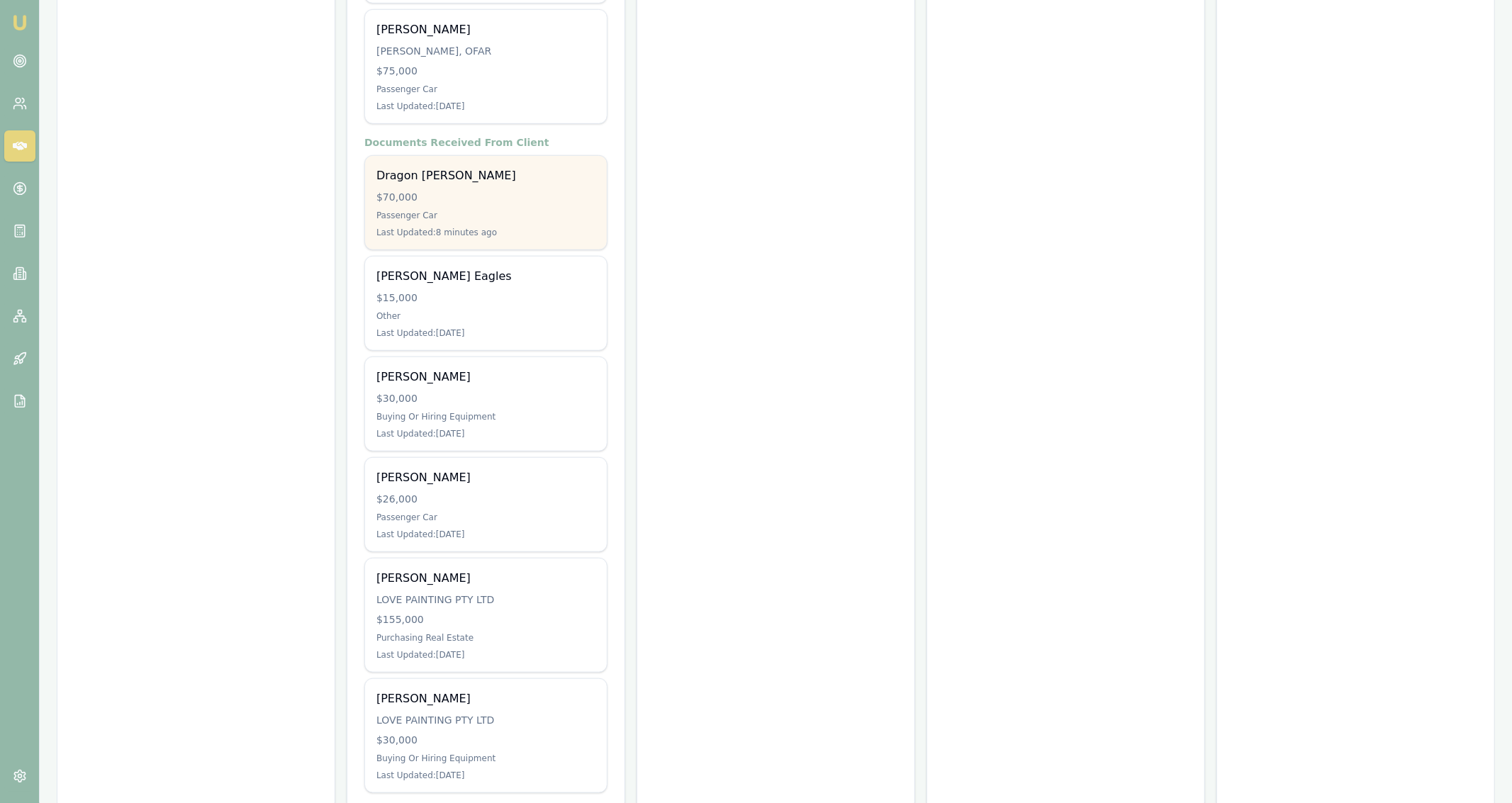
click at [547, 227] on div "Last Updated: 8 minutes ago" at bounding box center [486, 232] width 219 height 11
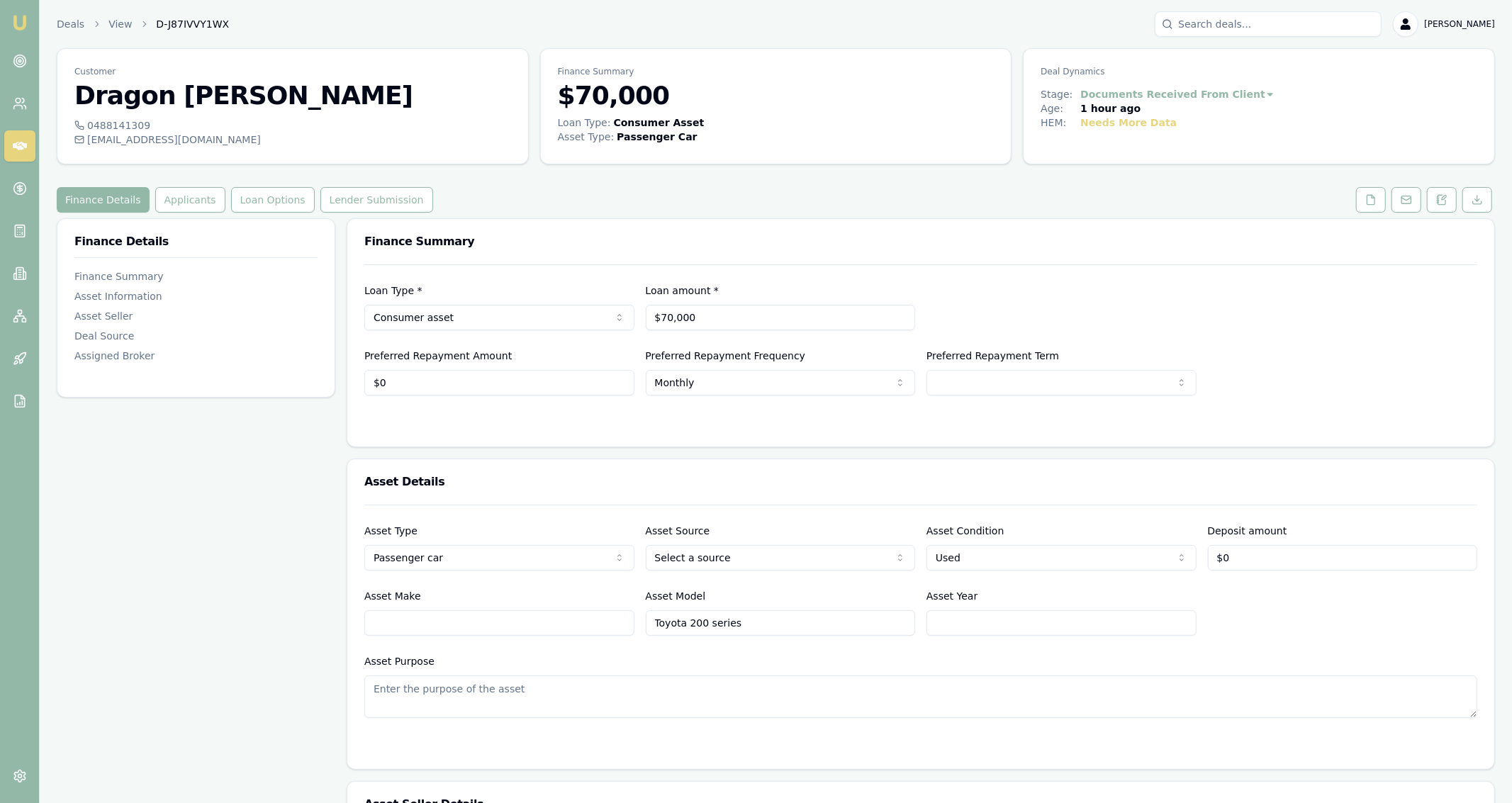
click at [175, 206] on button "Applicants" at bounding box center [190, 200] width 70 height 26
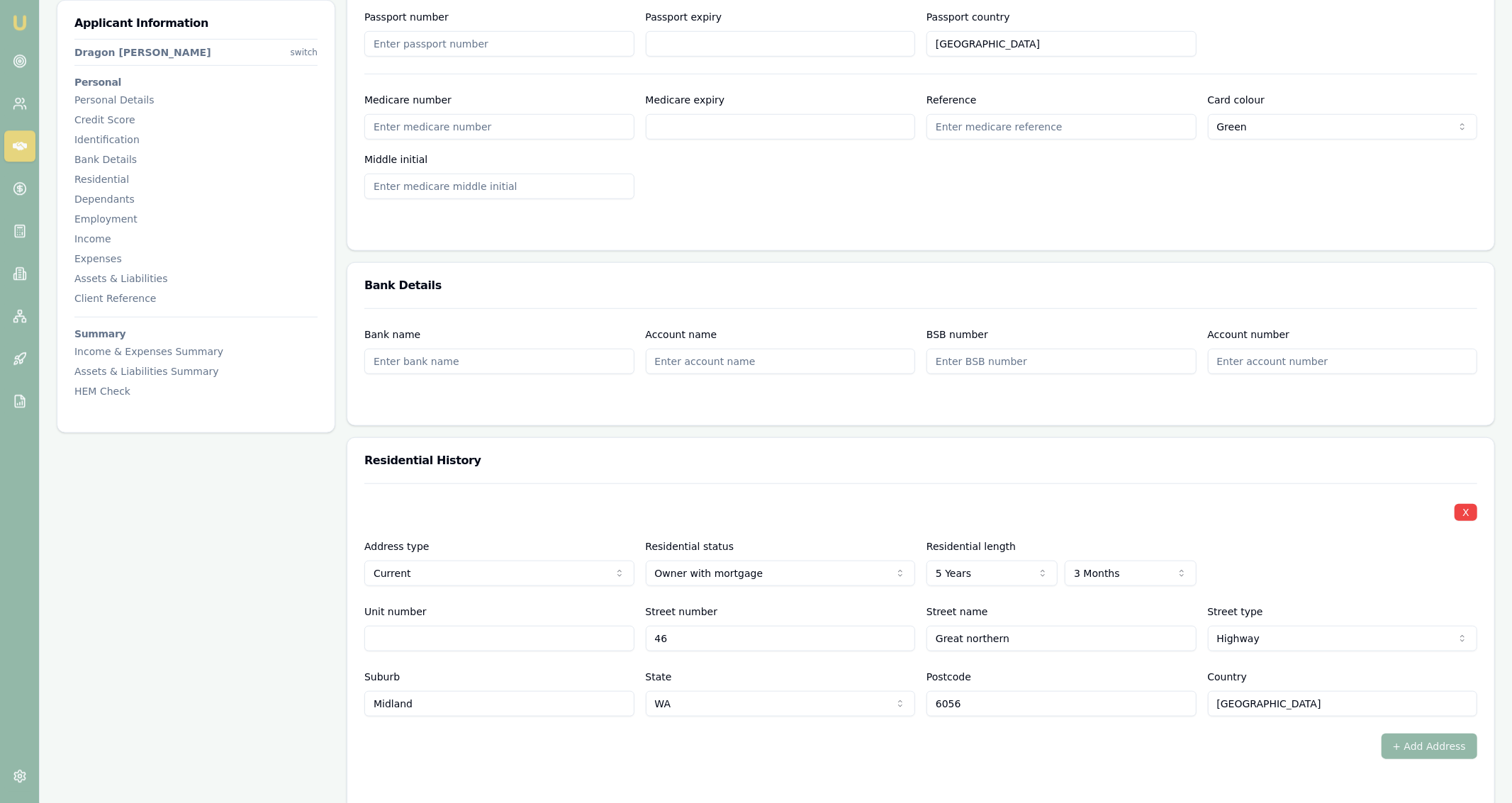
scroll to position [1165, 0]
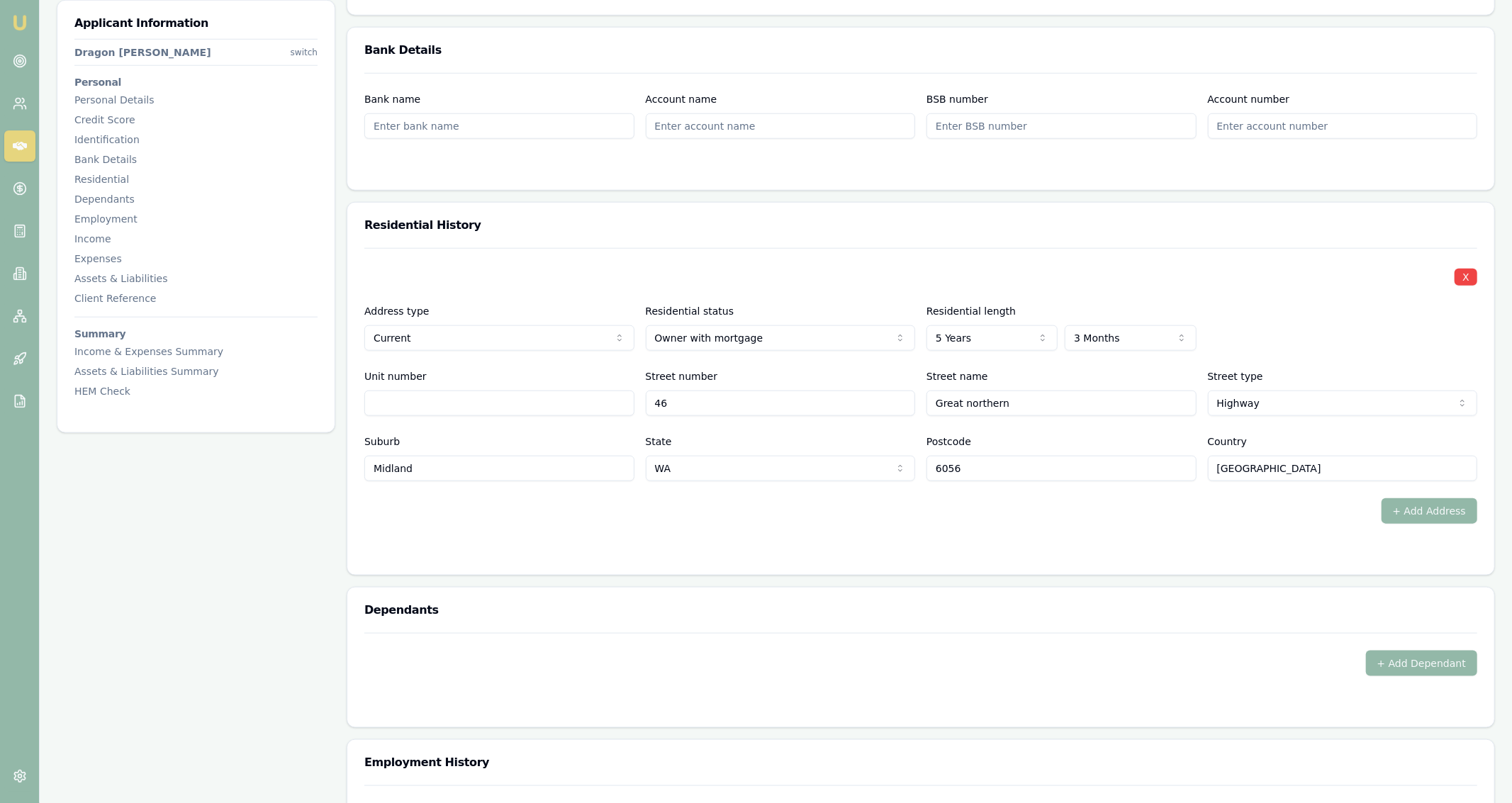
click at [682, 324] on div "Residential status Owner with mortgage Owner with mortgage Owner without mortga…" at bounding box center [780, 327] width 270 height 48
select select "RENTER"
click at [573, 524] on form "X Address type Current Current Previous Residential status Renter Owner with mo…" at bounding box center [921, 402] width 1113 height 310
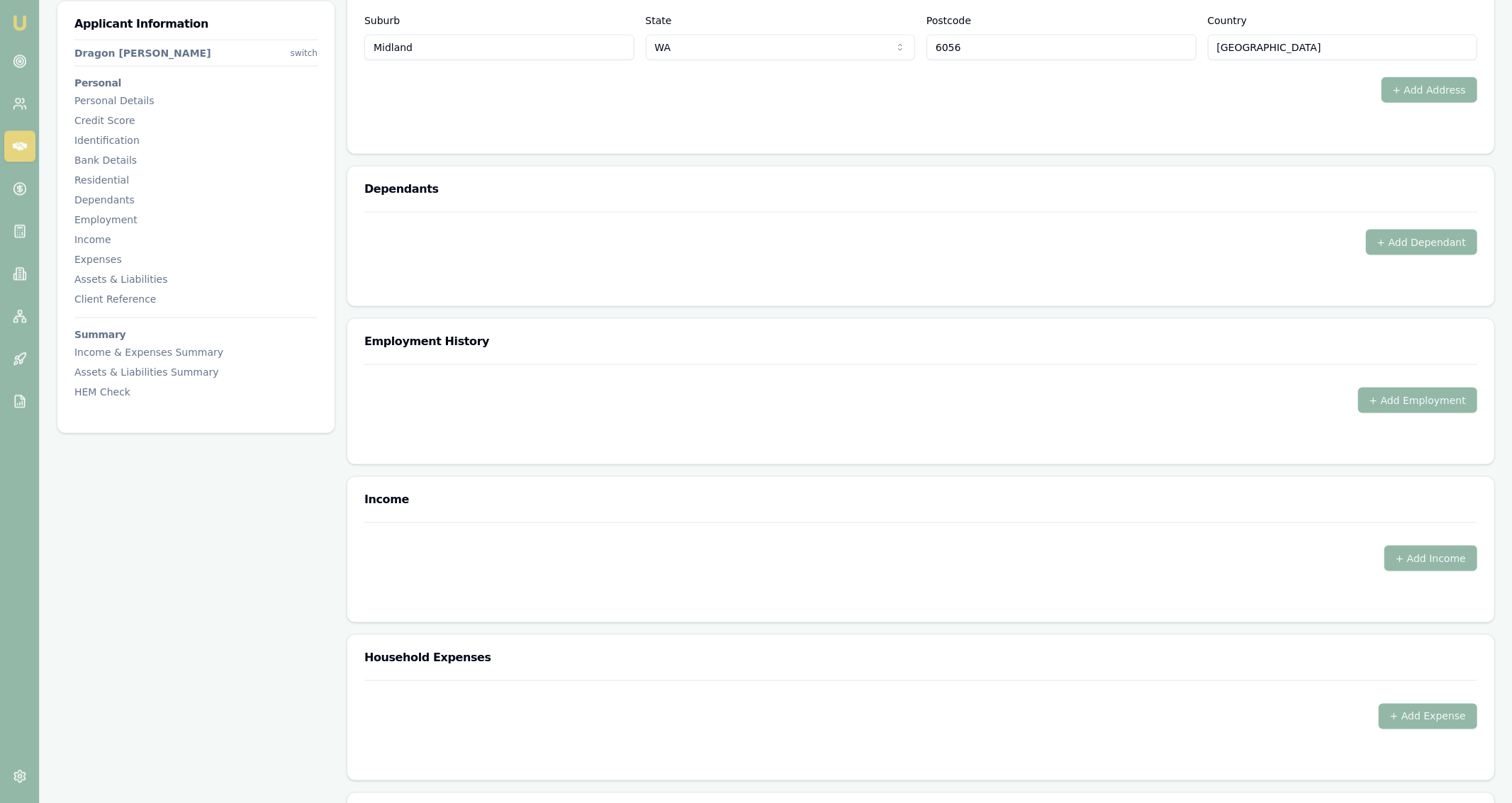
scroll to position [1592, 0]
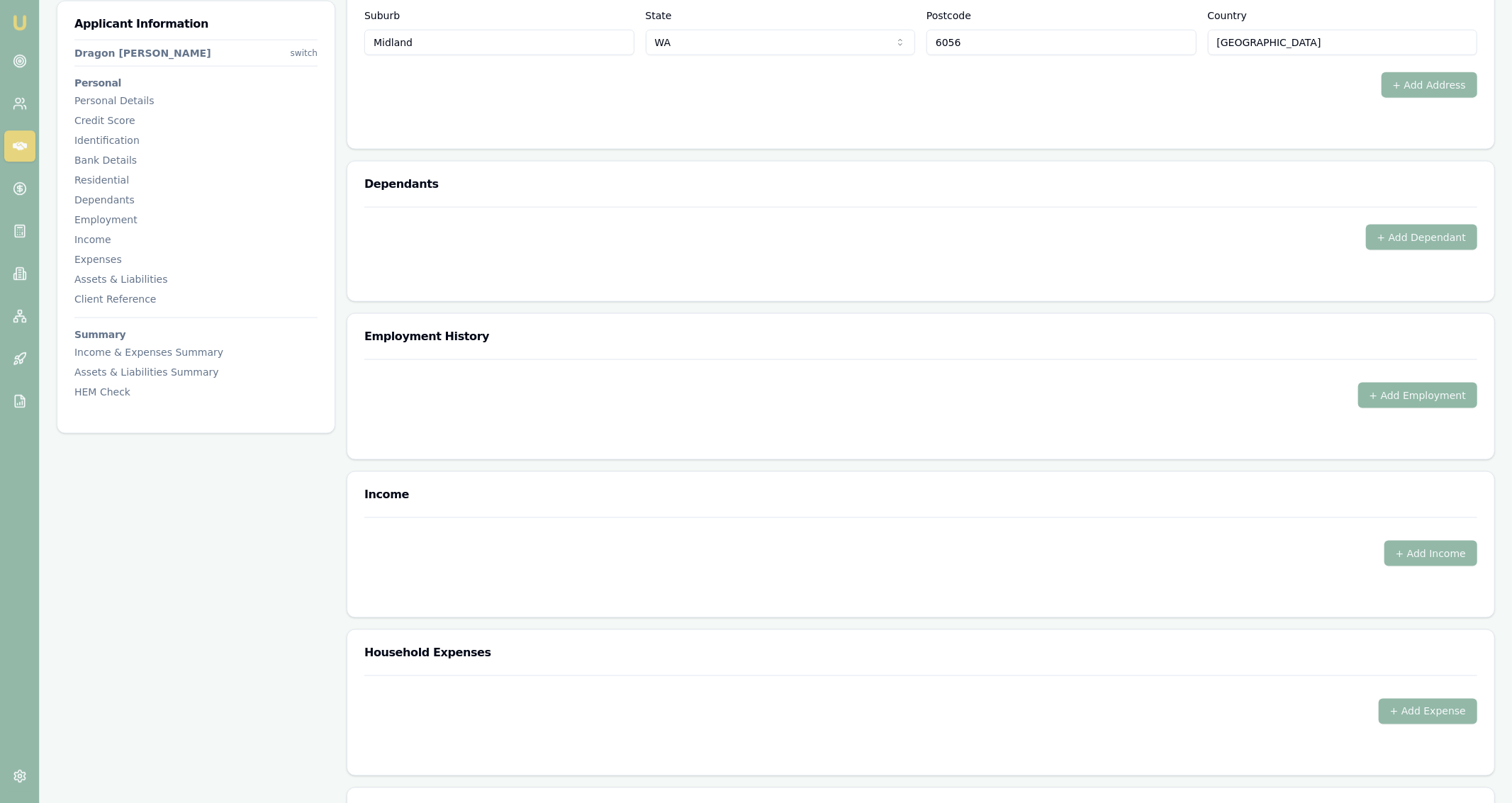
click at [1404, 394] on button "+ Add Employment" at bounding box center [1418, 395] width 119 height 26
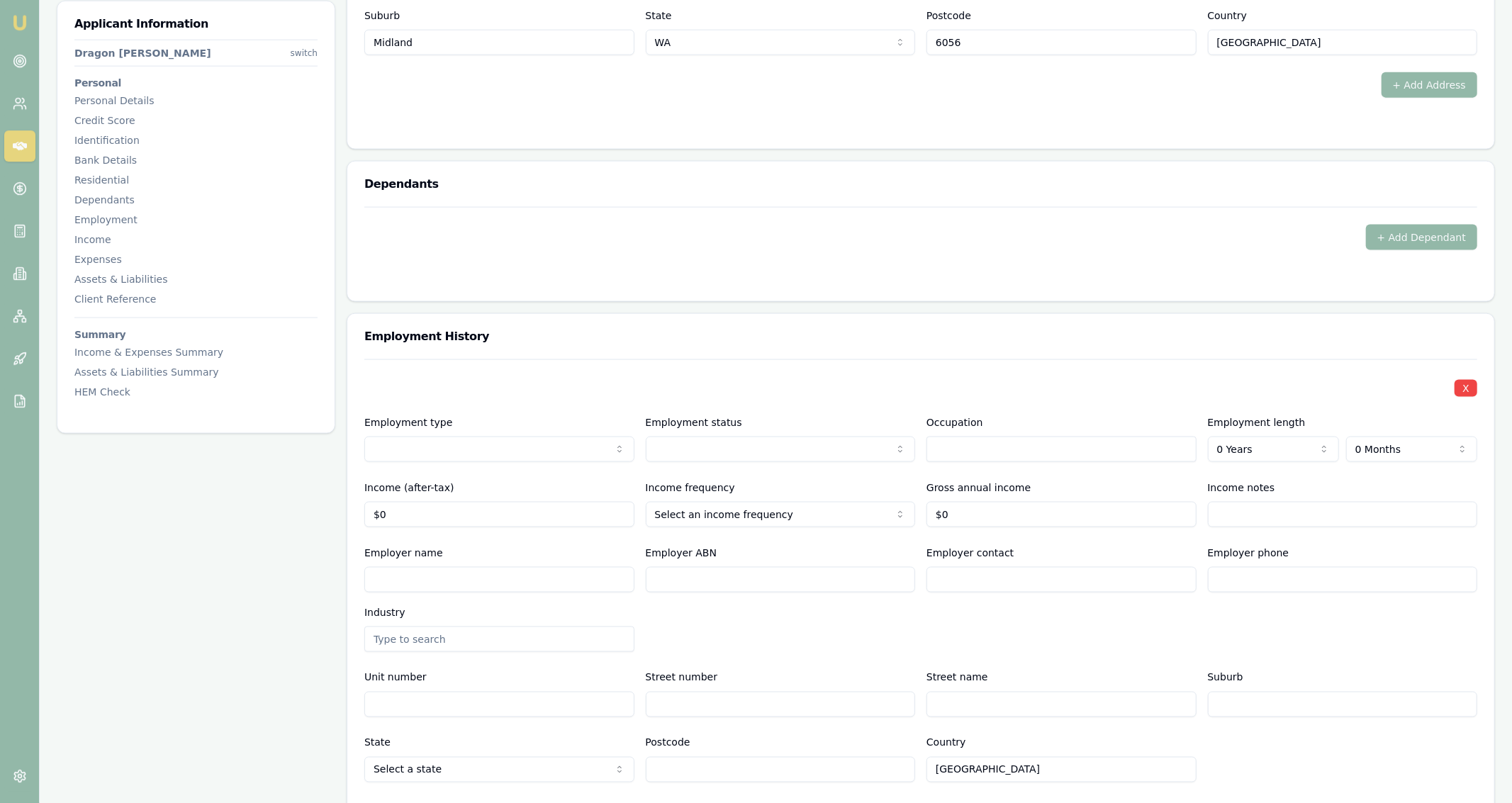
click at [958, 439] on input "text" at bounding box center [1061, 449] width 270 height 26
click at [955, 408] on div "X Employment type Current Current Previous Employment status [DEMOGRAPHIC_DATA]…" at bounding box center [921, 570] width 1113 height 423
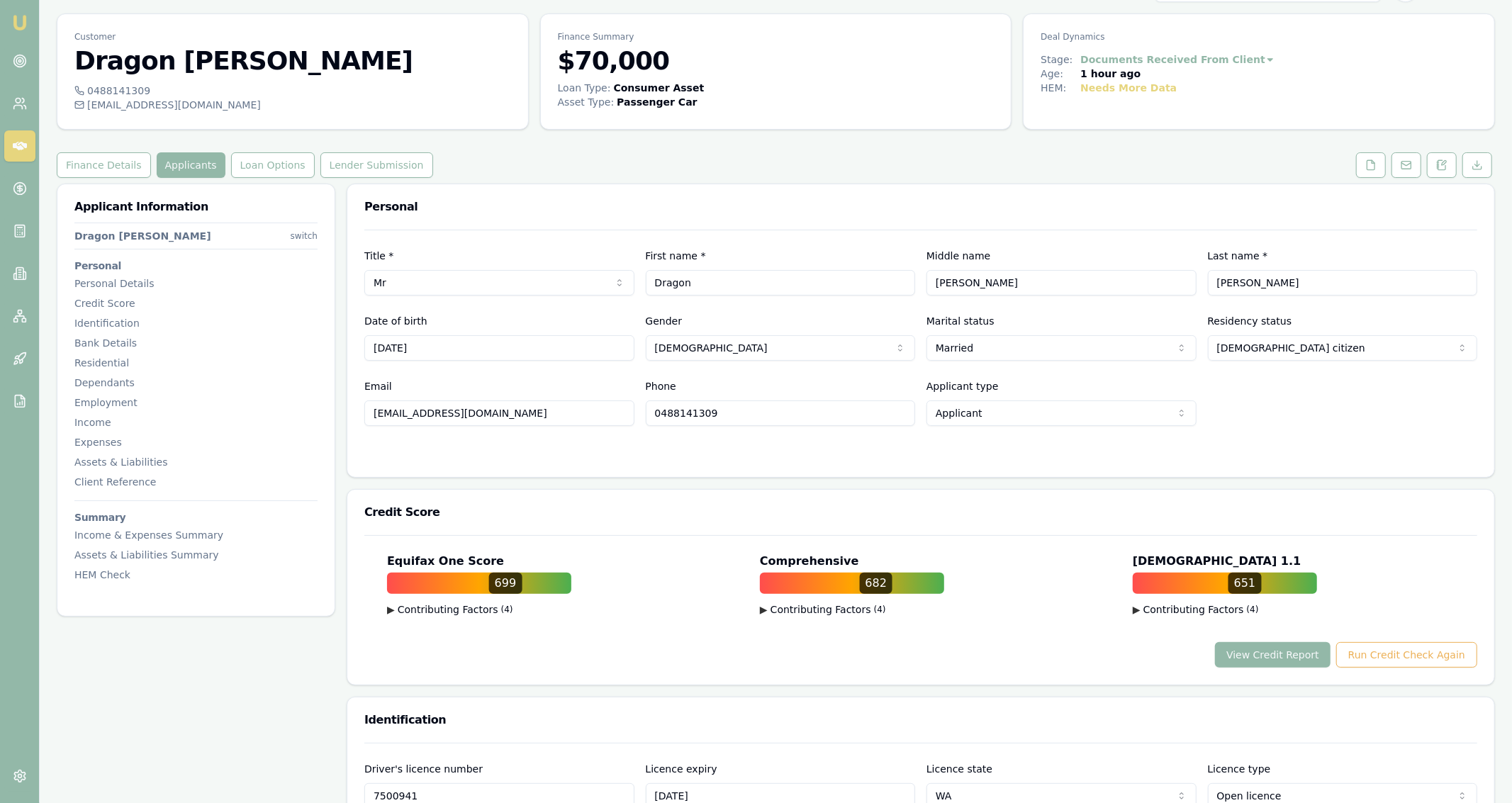
scroll to position [0, 0]
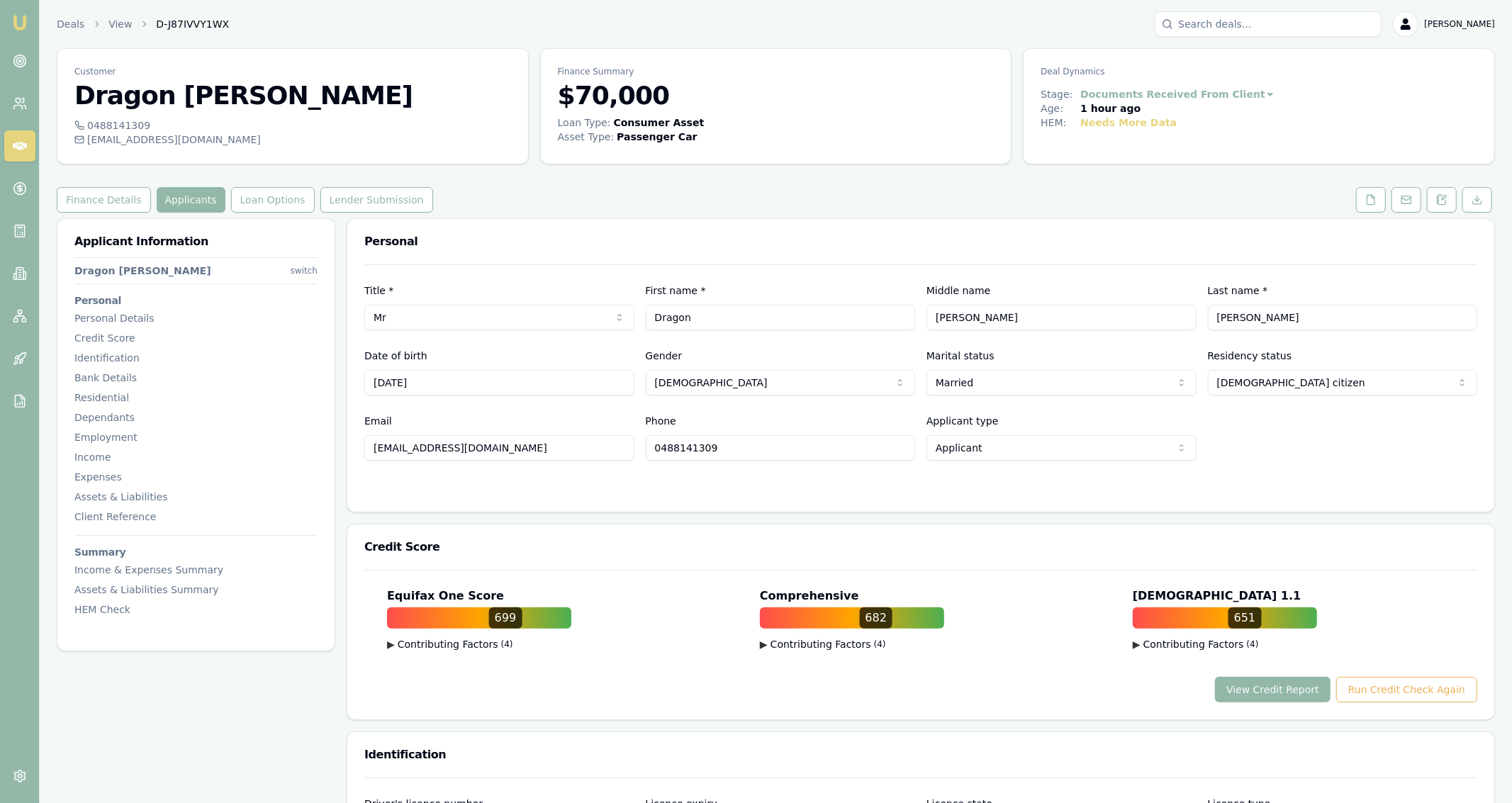
click at [637, 753] on h3 "Identification" at bounding box center [921, 755] width 1113 height 11
click at [1376, 198] on icon at bounding box center [1371, 200] width 8 height 9
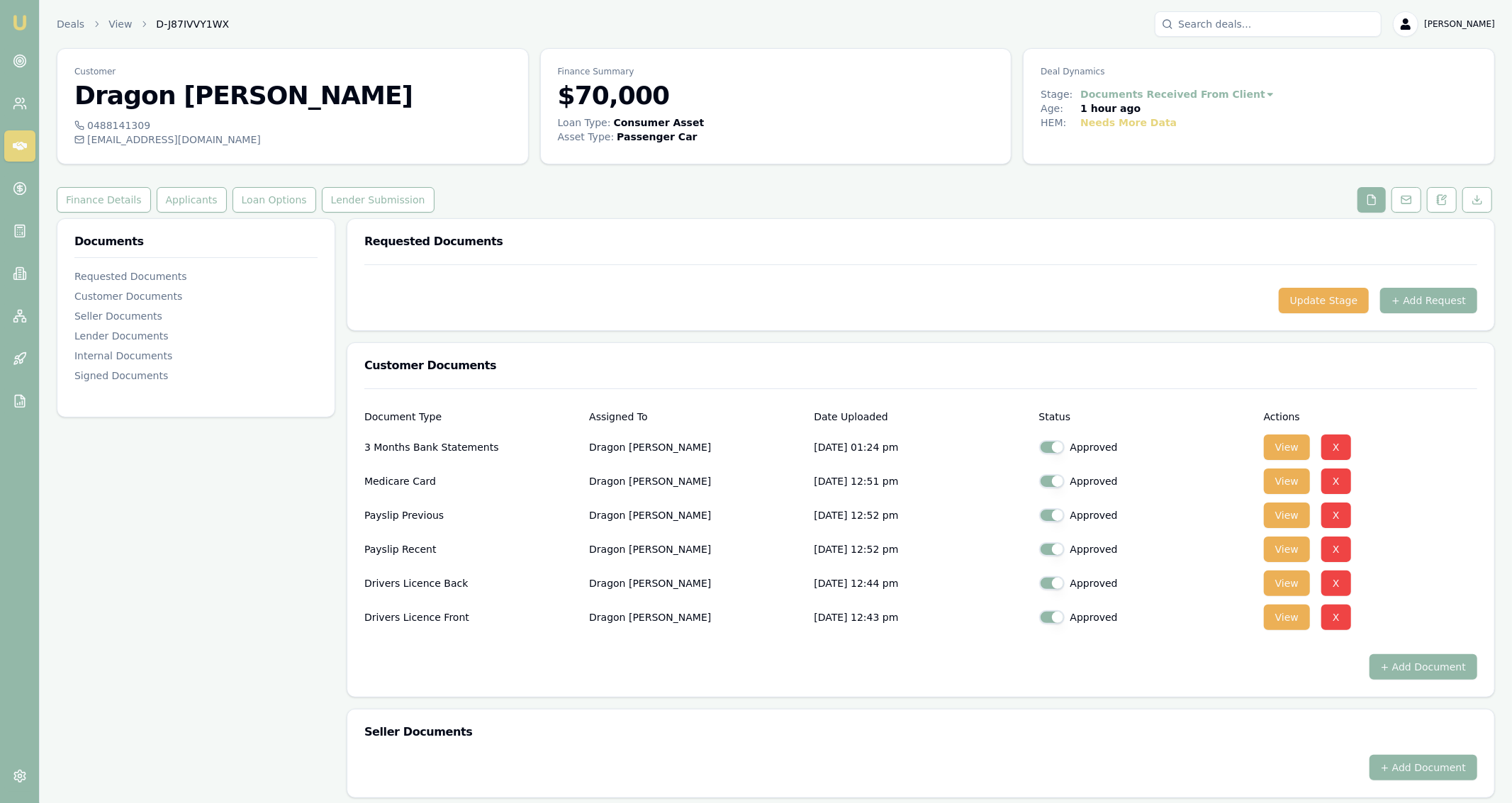
click at [86, 212] on div "Customer Dragon [PERSON_NAME] 0488141309 [EMAIL_ADDRESS][DOMAIN_NAME] Finance S…" at bounding box center [775, 704] width 1438 height 1311
click at [96, 194] on button "Finance Details" at bounding box center [103, 200] width 94 height 26
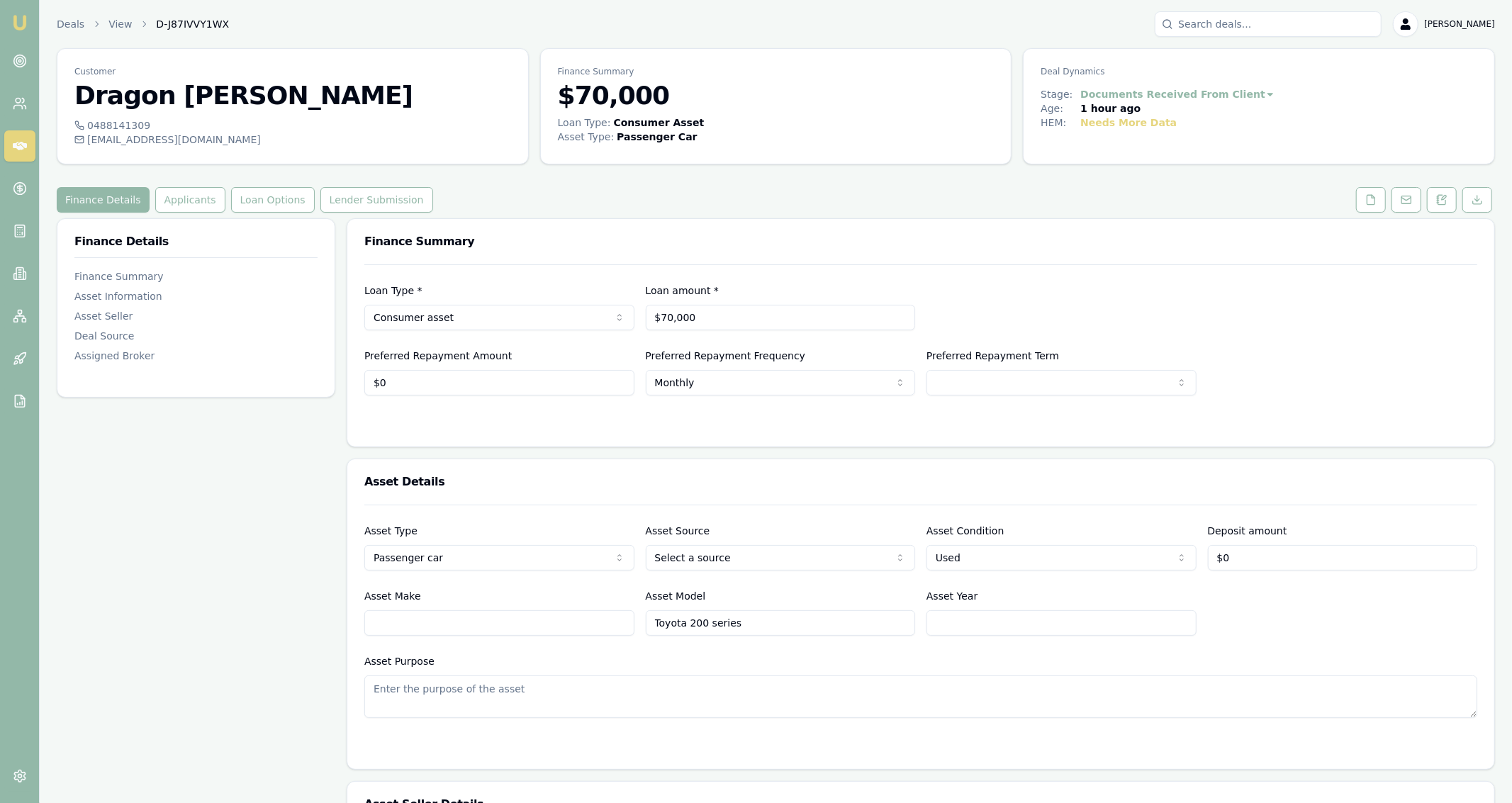
click at [185, 213] on div "Customer Dragon Barski 0488141309 dragon_sampson@icloud.com Finance Summary $70…" at bounding box center [775, 789] width 1438 height 1483
click at [184, 208] on button "Applicants" at bounding box center [190, 200] width 70 height 26
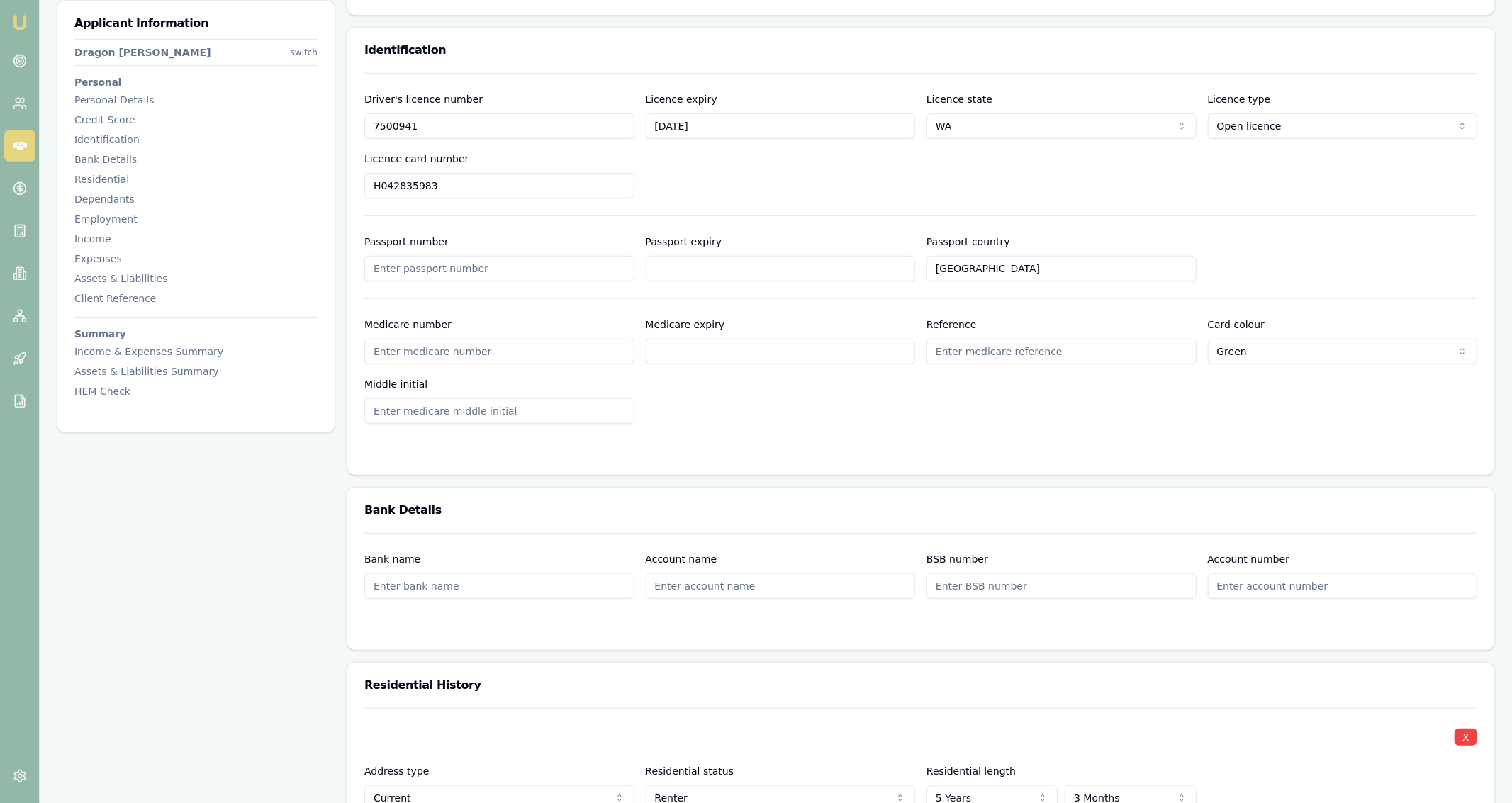
scroll to position [1060, 0]
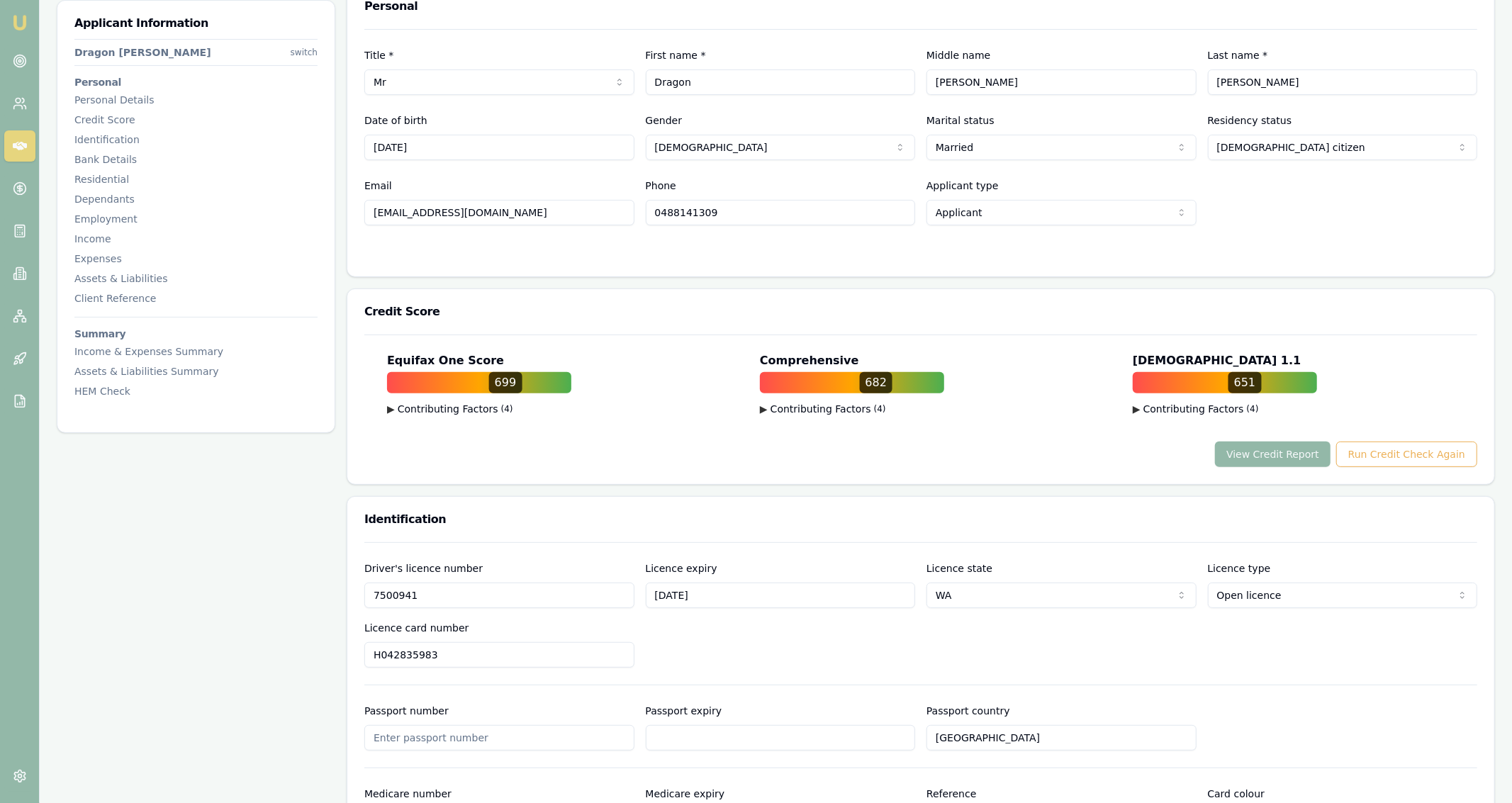
scroll to position [0, 0]
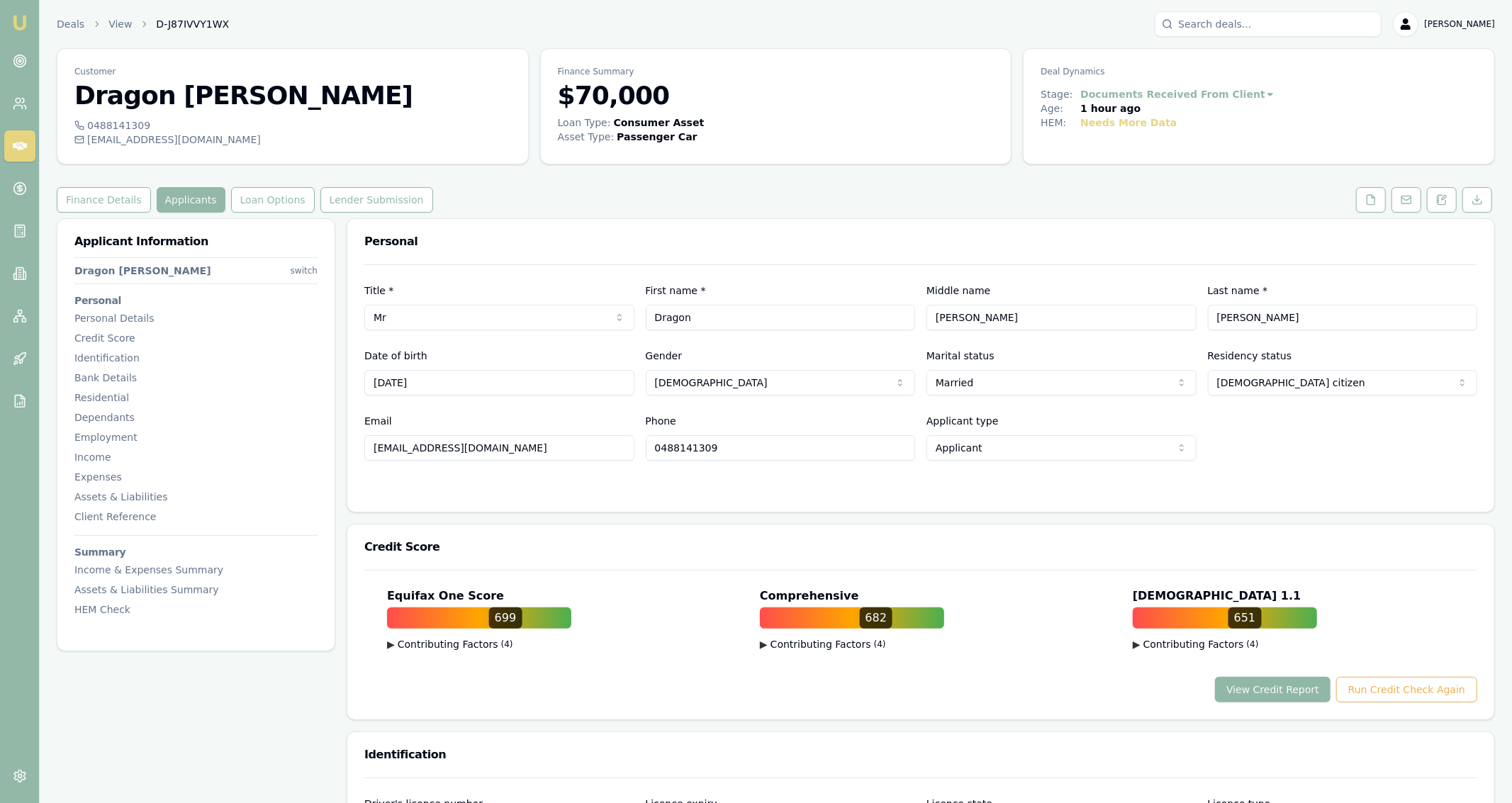
click at [1269, 682] on button "View Credit Report" at bounding box center [1272, 690] width 115 height 26
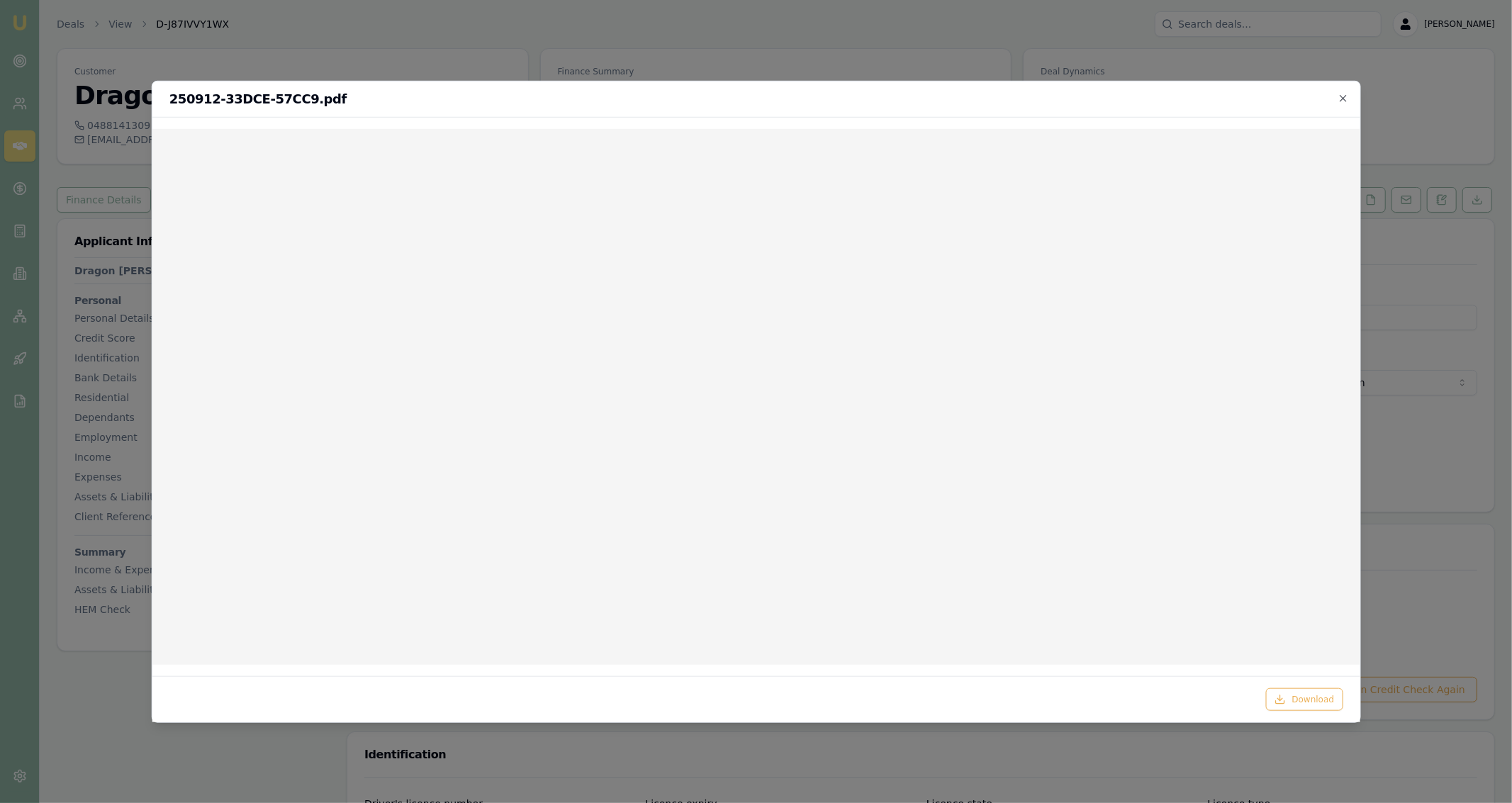
click at [1013, 34] on div at bounding box center [756, 402] width 1512 height 803
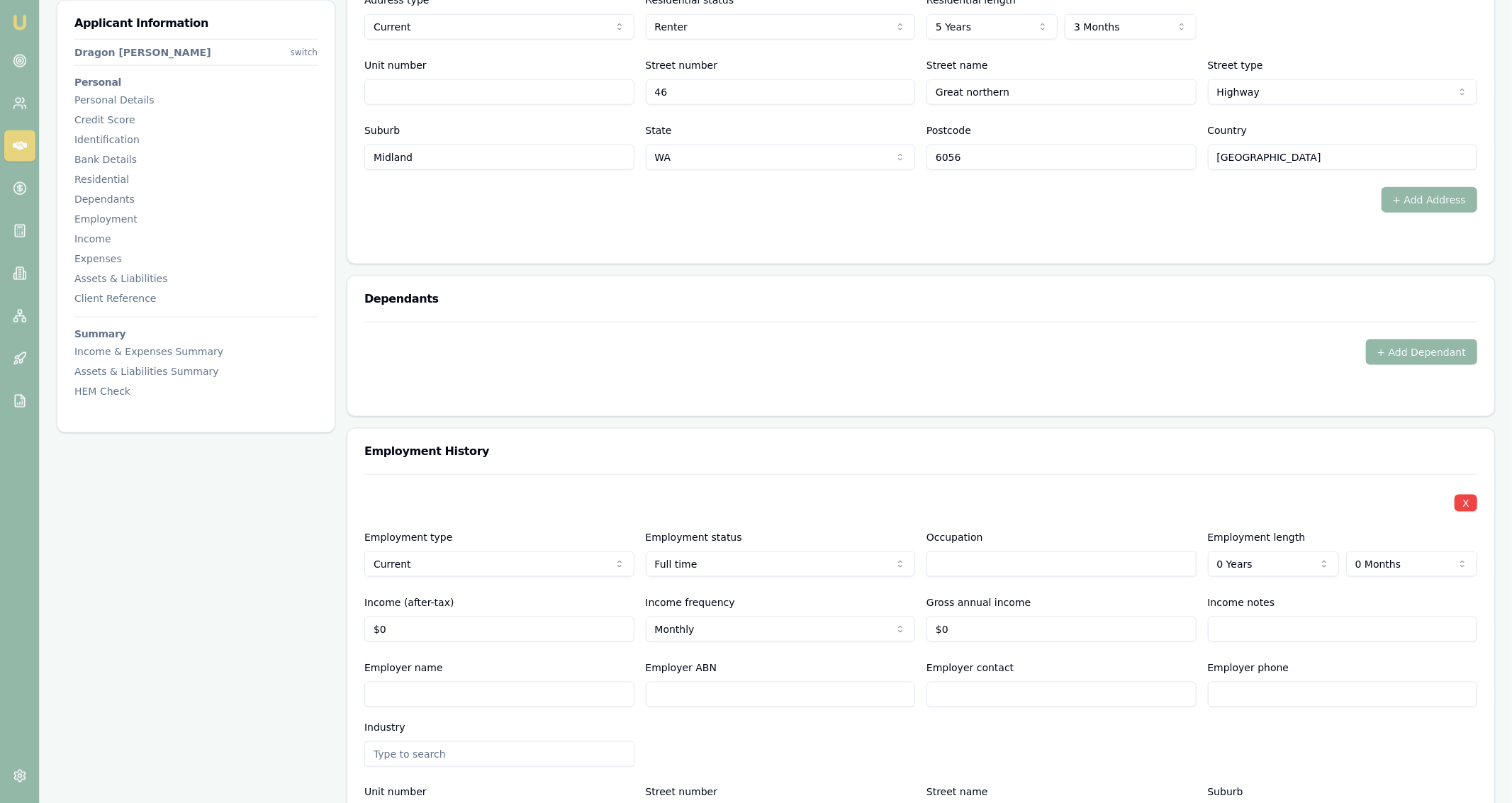
scroll to position [1475, 0]
select select "3"
click at [906, 225] on form "X Address type Current Current Previous Residential status Renter Owner with mo…" at bounding box center [921, 92] width 1113 height 310
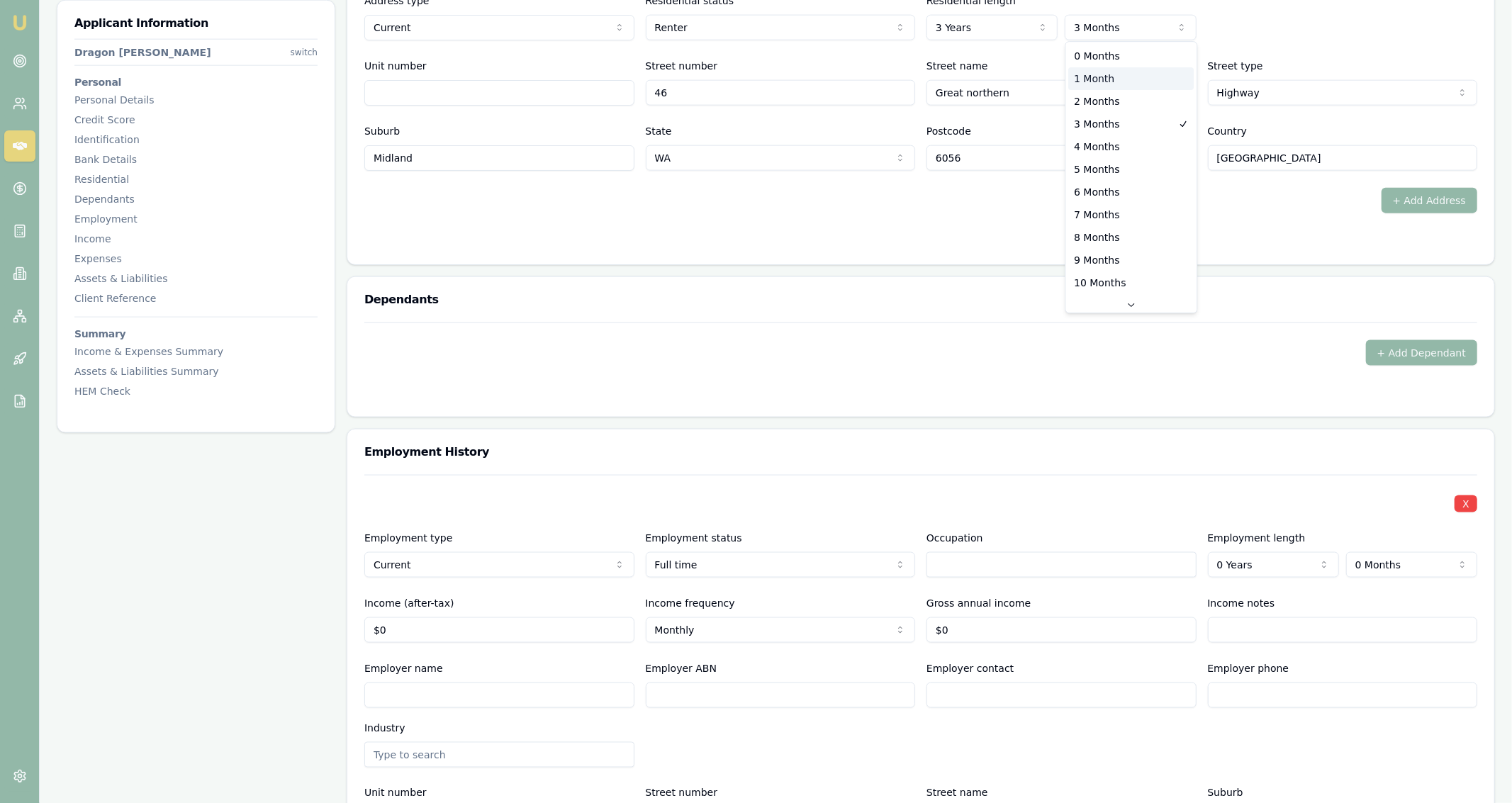
select select "1"
click at [1025, 188] on div "+ Add Address" at bounding box center [921, 200] width 1113 height 26
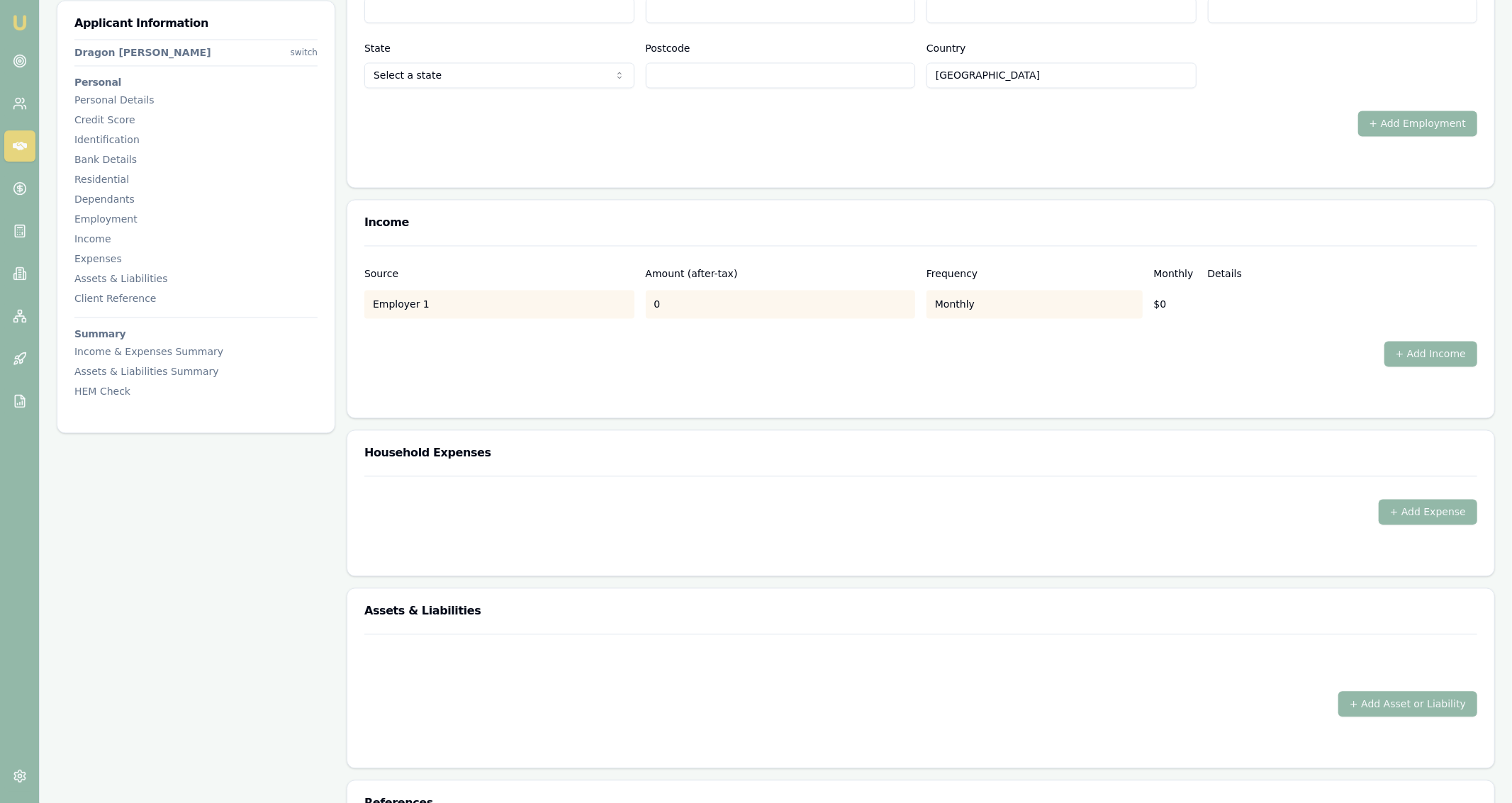
scroll to position [2402, 0]
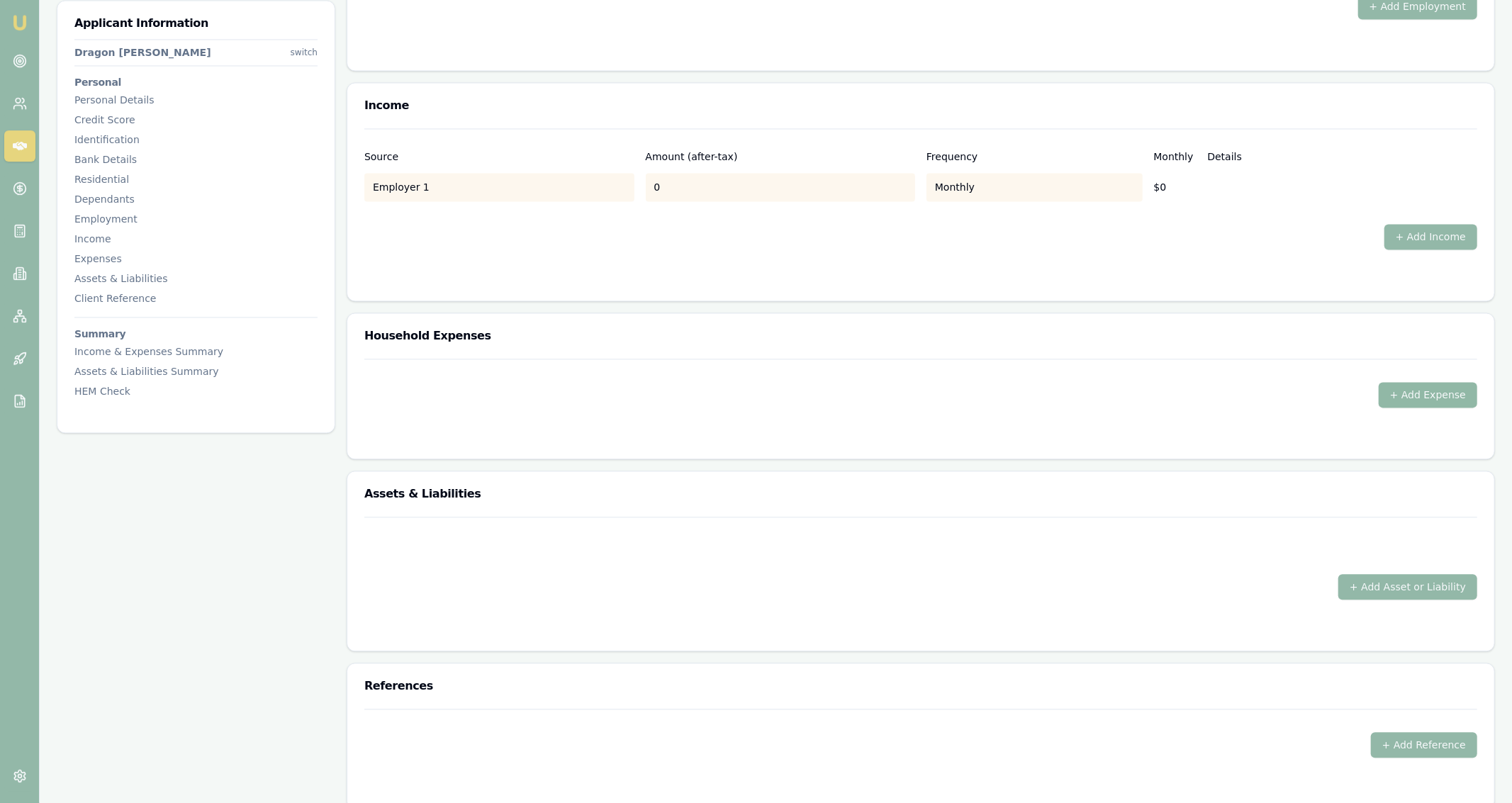
click at [1448, 400] on button "+ Add Expense" at bounding box center [1428, 395] width 99 height 26
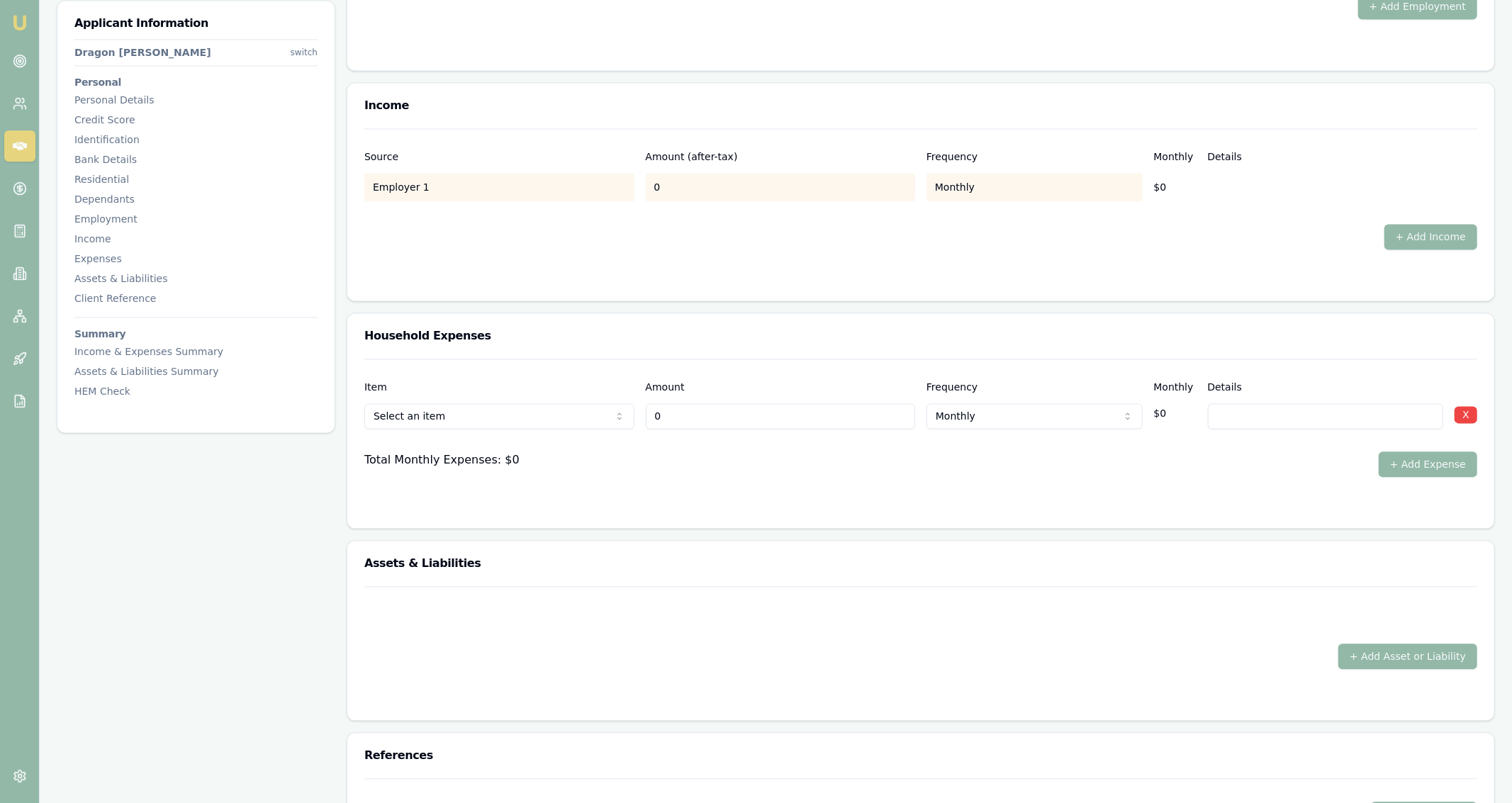
type input "$0"
click at [585, 398] on div "Select an item Rent or board Food and groceries Utilities Insurance Transport H…" at bounding box center [499, 413] width 270 height 31
click at [654, 429] on div at bounding box center [921, 440] width 1113 height 23
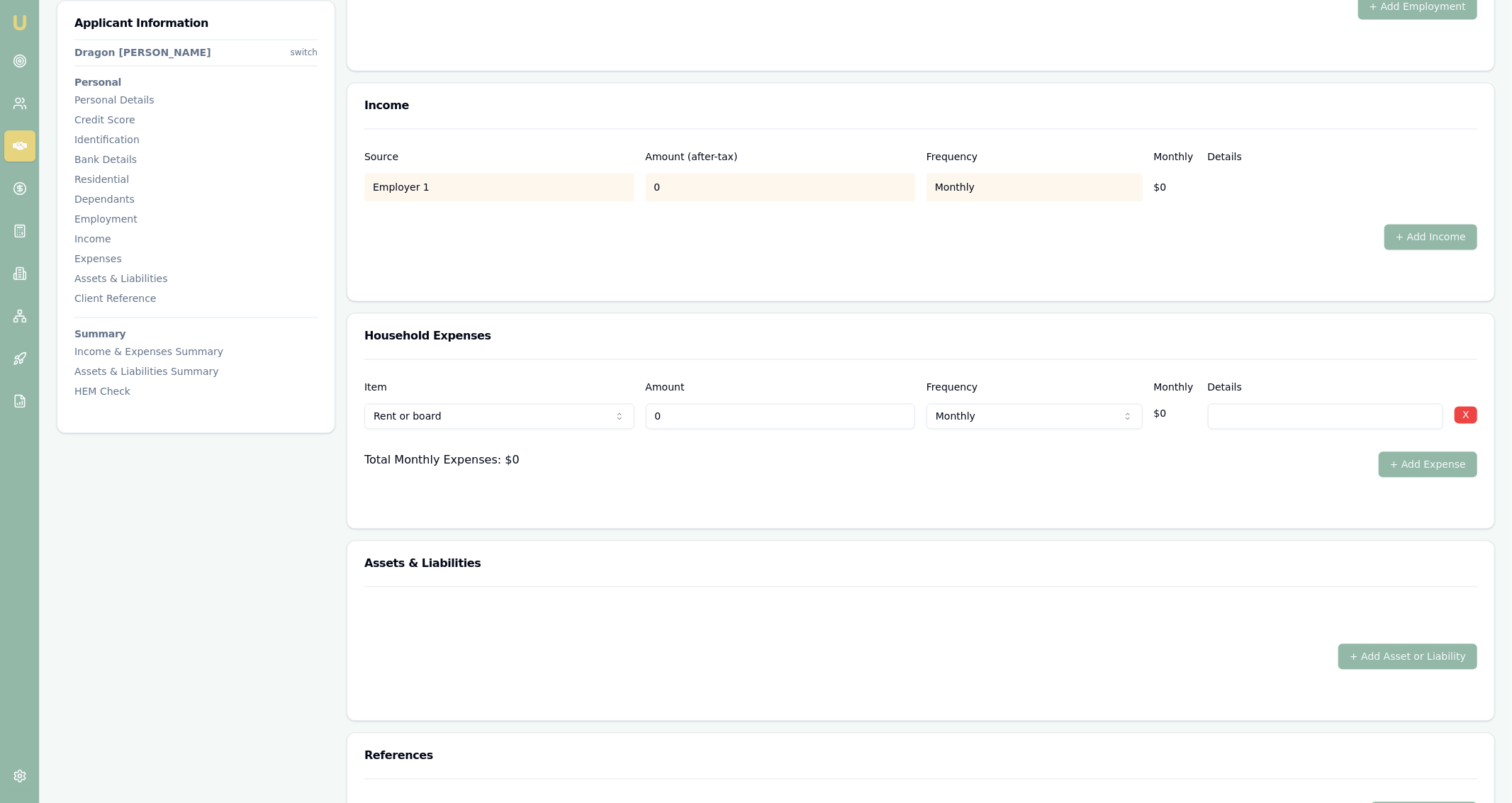
click at [692, 420] on input "0" at bounding box center [780, 416] width 270 height 26
type input "$200"
select select "WEEKLY"
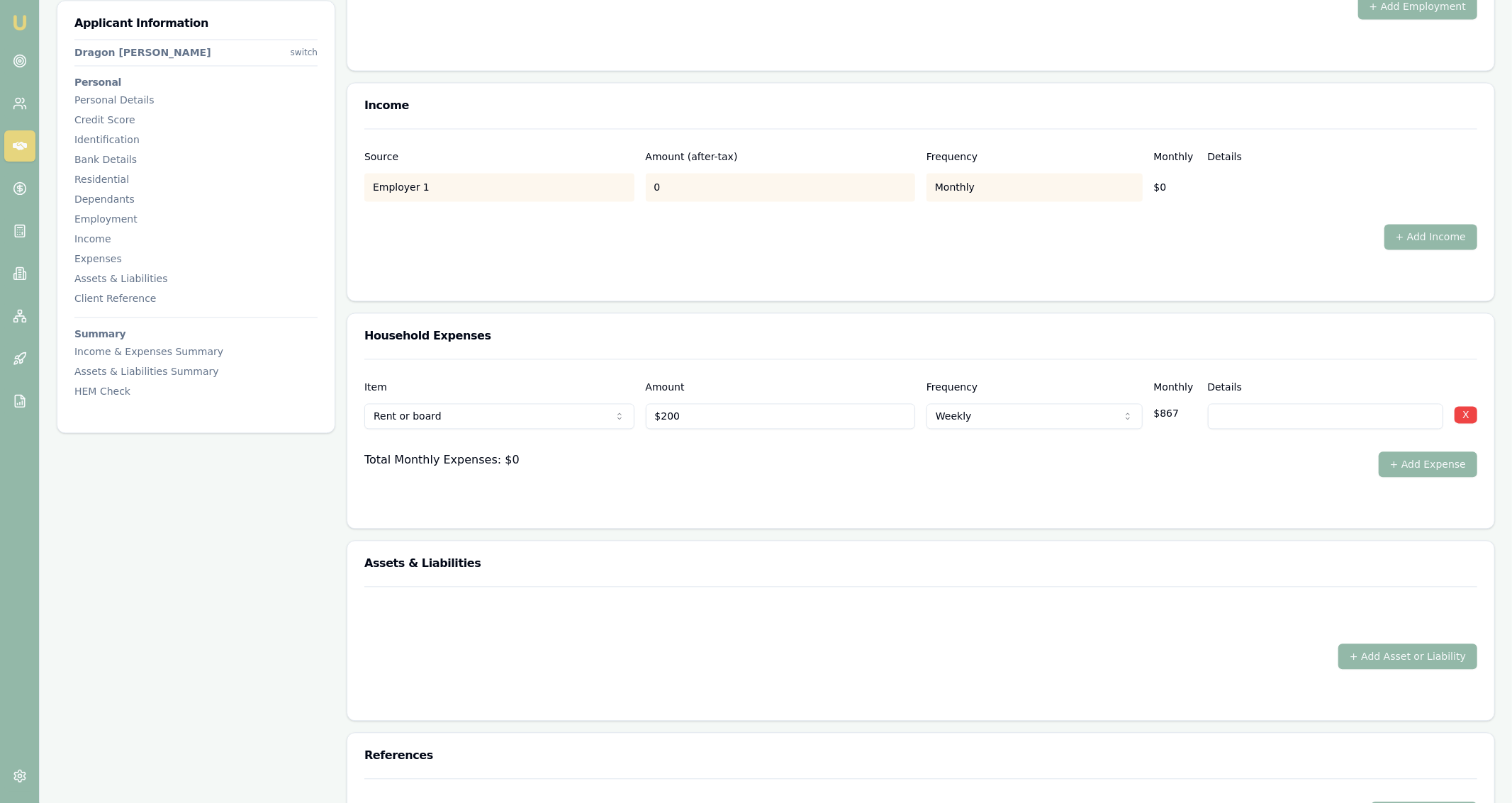
click at [969, 441] on div at bounding box center [921, 440] width 1113 height 23
click at [871, 420] on input "200" at bounding box center [780, 416] width 270 height 26
type input "$800"
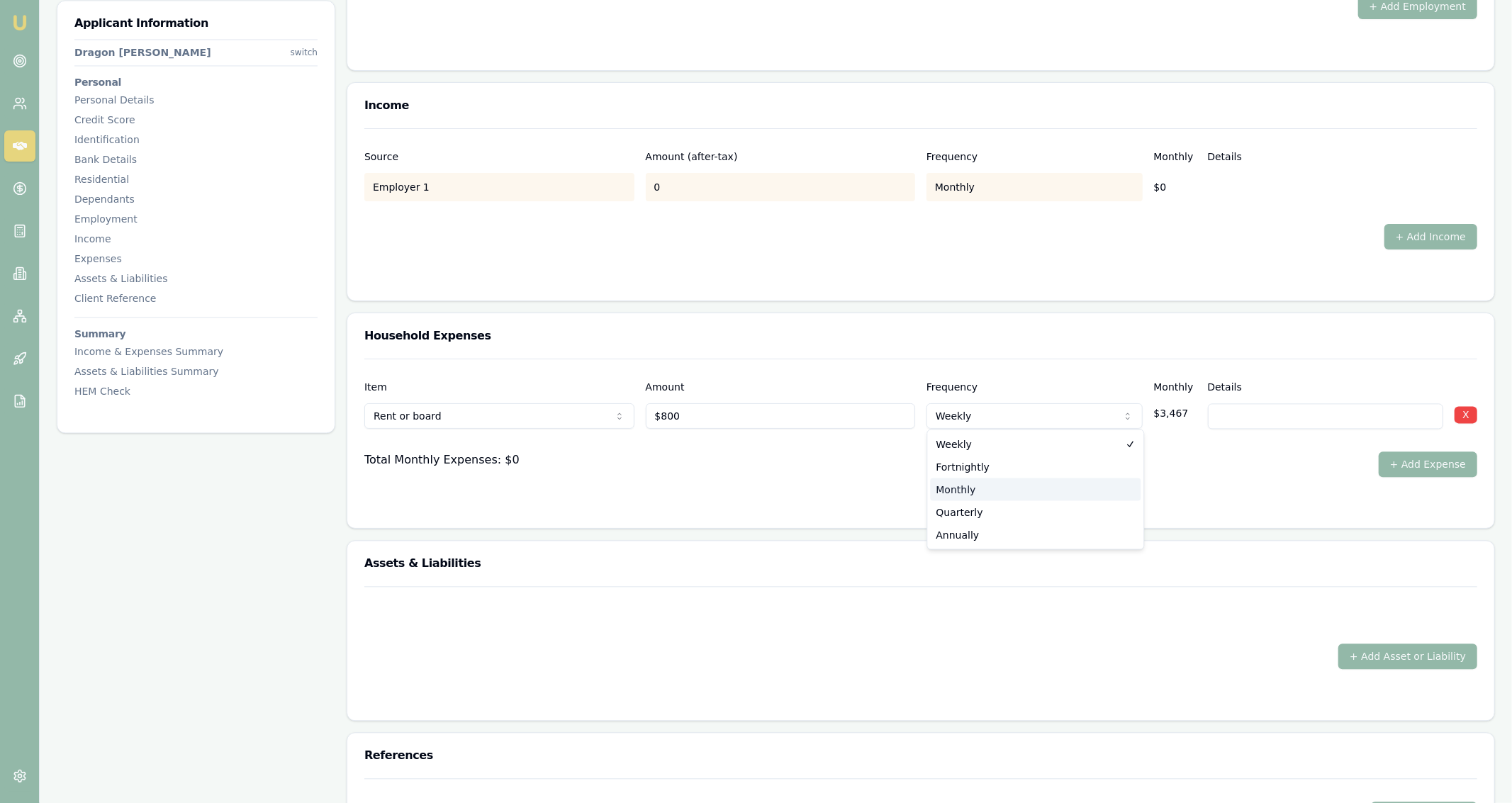
select select "MONTHLY"
click at [1044, 497] on form "Item Amount Frequency Monthly Details Rent or board Rent or board Food and groc…" at bounding box center [921, 435] width 1113 height 152
click at [1430, 472] on button "+ Add Expense" at bounding box center [1428, 464] width 99 height 26
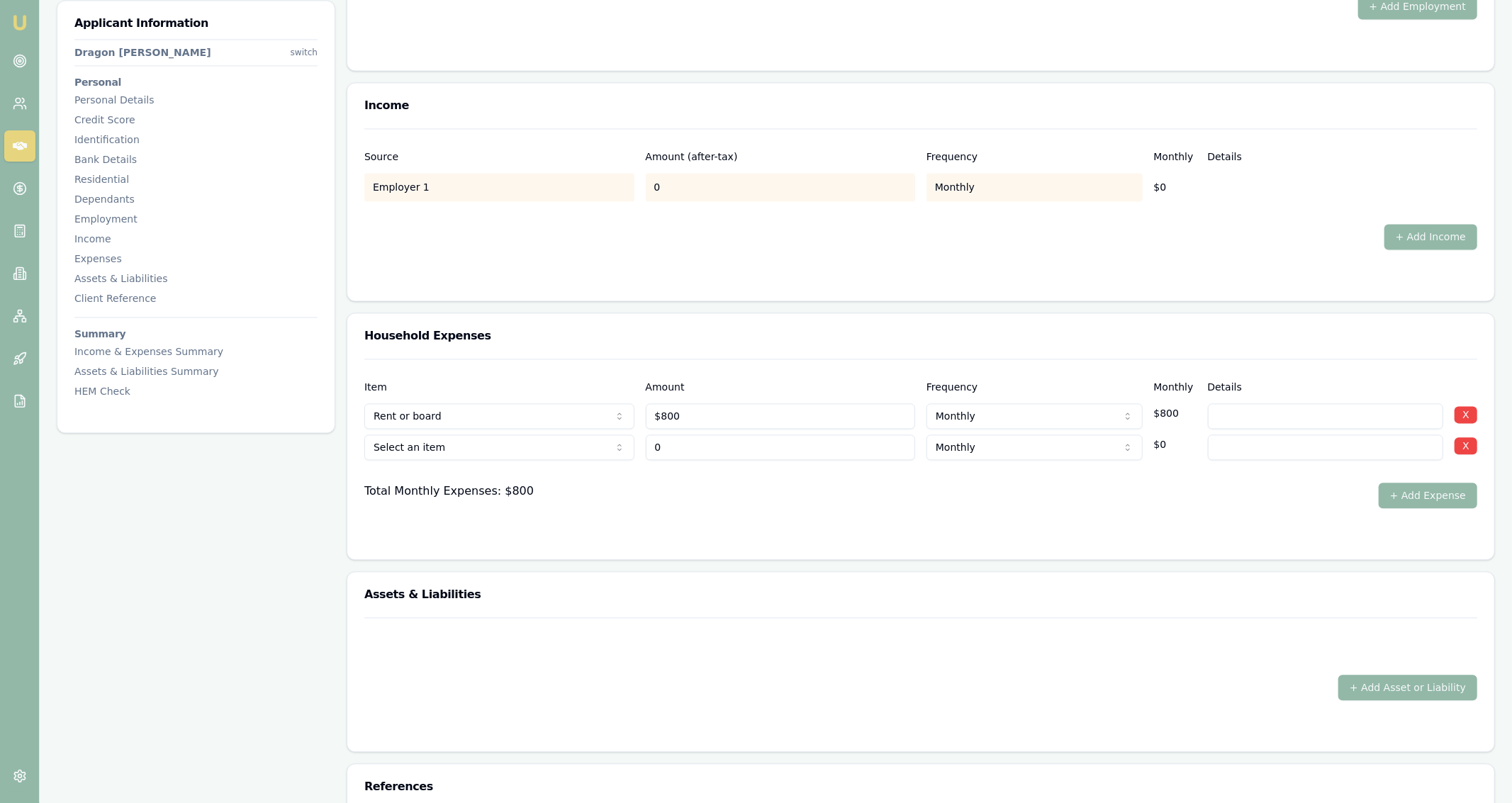
type input "$0"
select select "FOOD_AND_GROCERIES"
click at [709, 450] on input "0" at bounding box center [780, 447] width 270 height 26
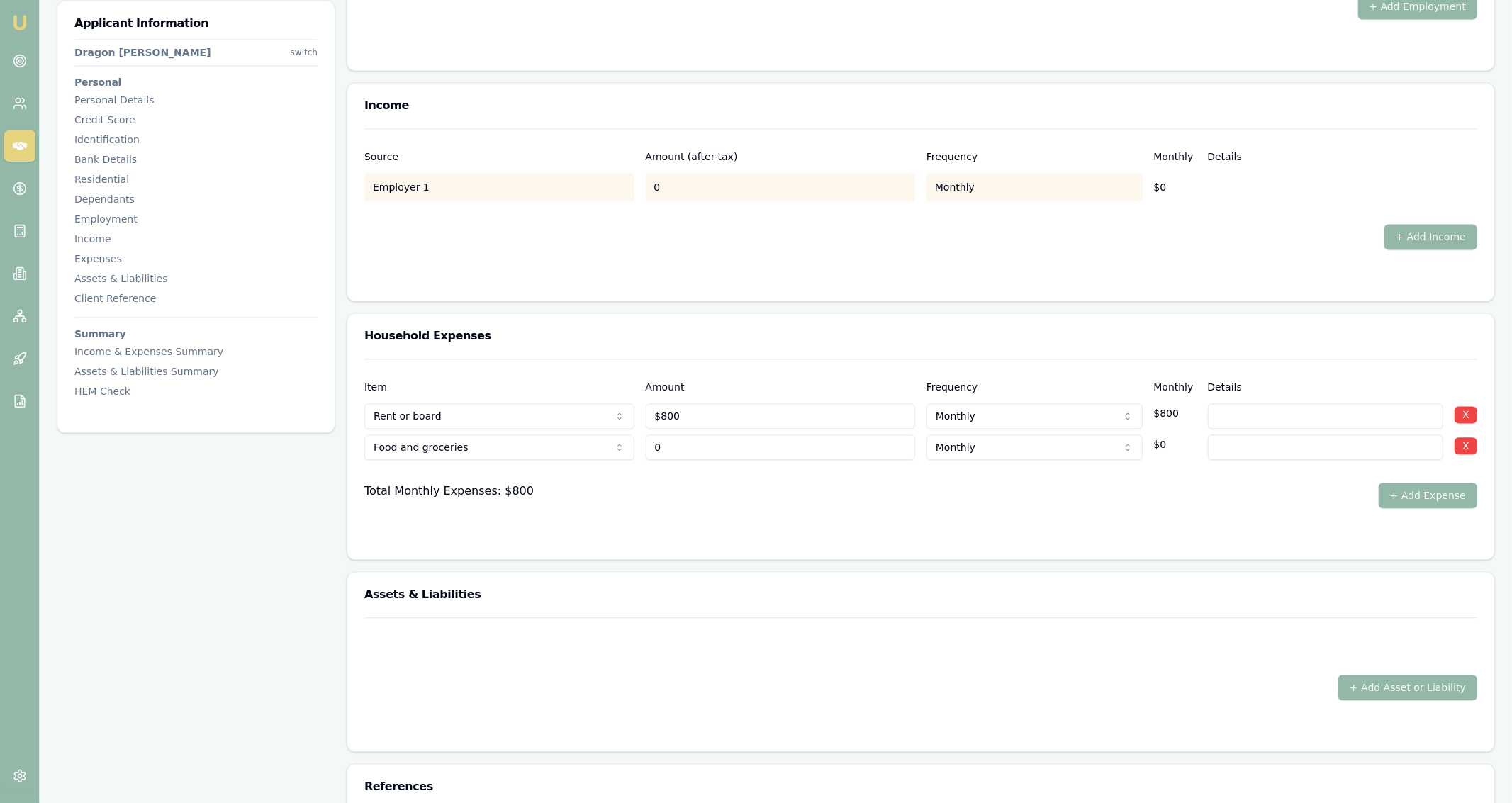
click at [709, 450] on input "0" at bounding box center [780, 447] width 270 height 26
click at [1107, 490] on div "Total Monthly Expenses: $800 + Add Expense" at bounding box center [921, 496] width 1113 height 26
click at [658, 456] on input "500" at bounding box center [780, 447] width 270 height 26
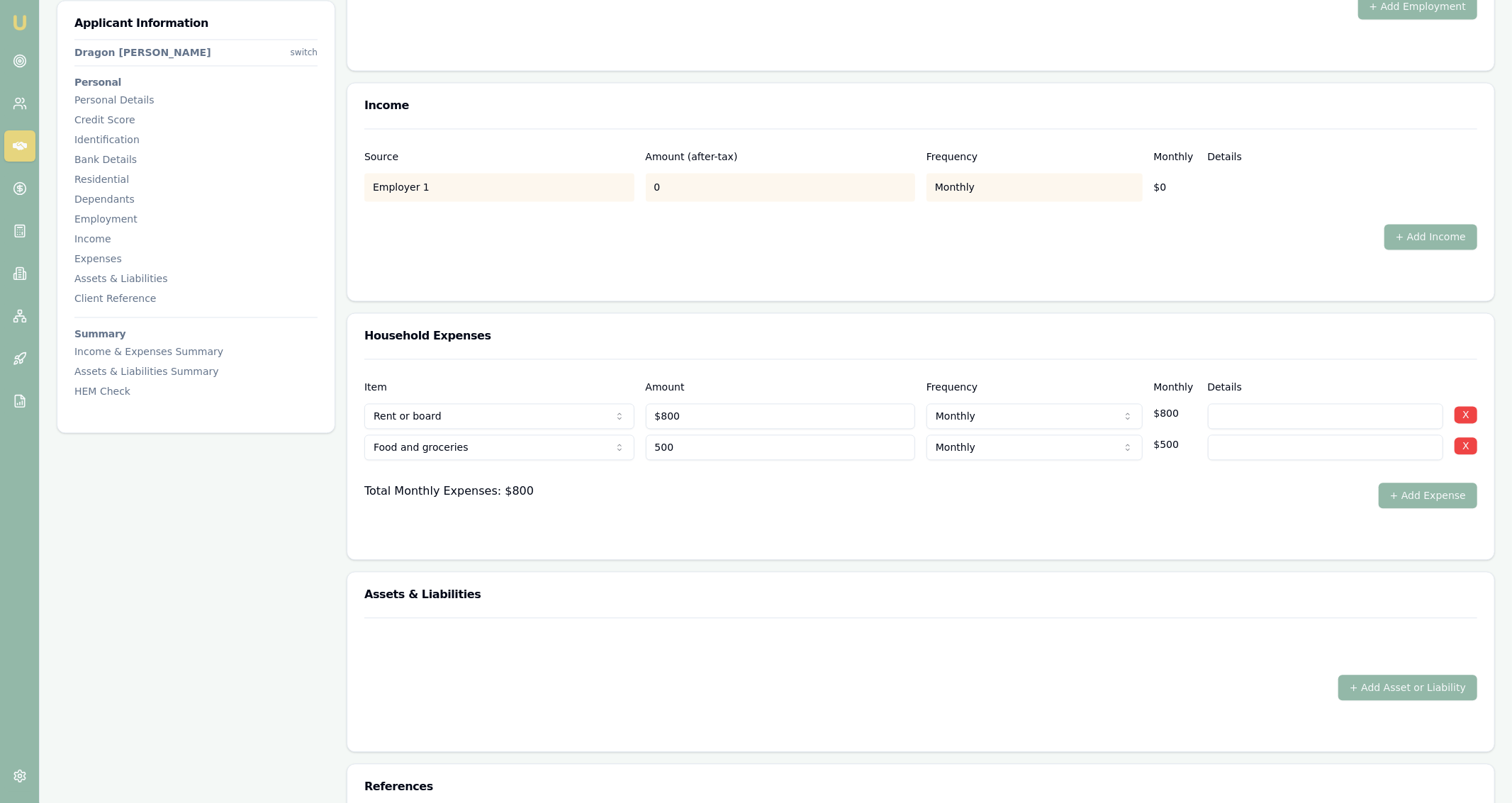
click at [658, 456] on input "500" at bounding box center [780, 447] width 270 height 26
type input "$500"
click at [1404, 511] on form "Item Amount Frequency Monthly Details Rent or board Rent or board Food and groc…" at bounding box center [921, 450] width 1113 height 184
click at [1407, 504] on button "+ Add Expense" at bounding box center [1428, 496] width 99 height 26
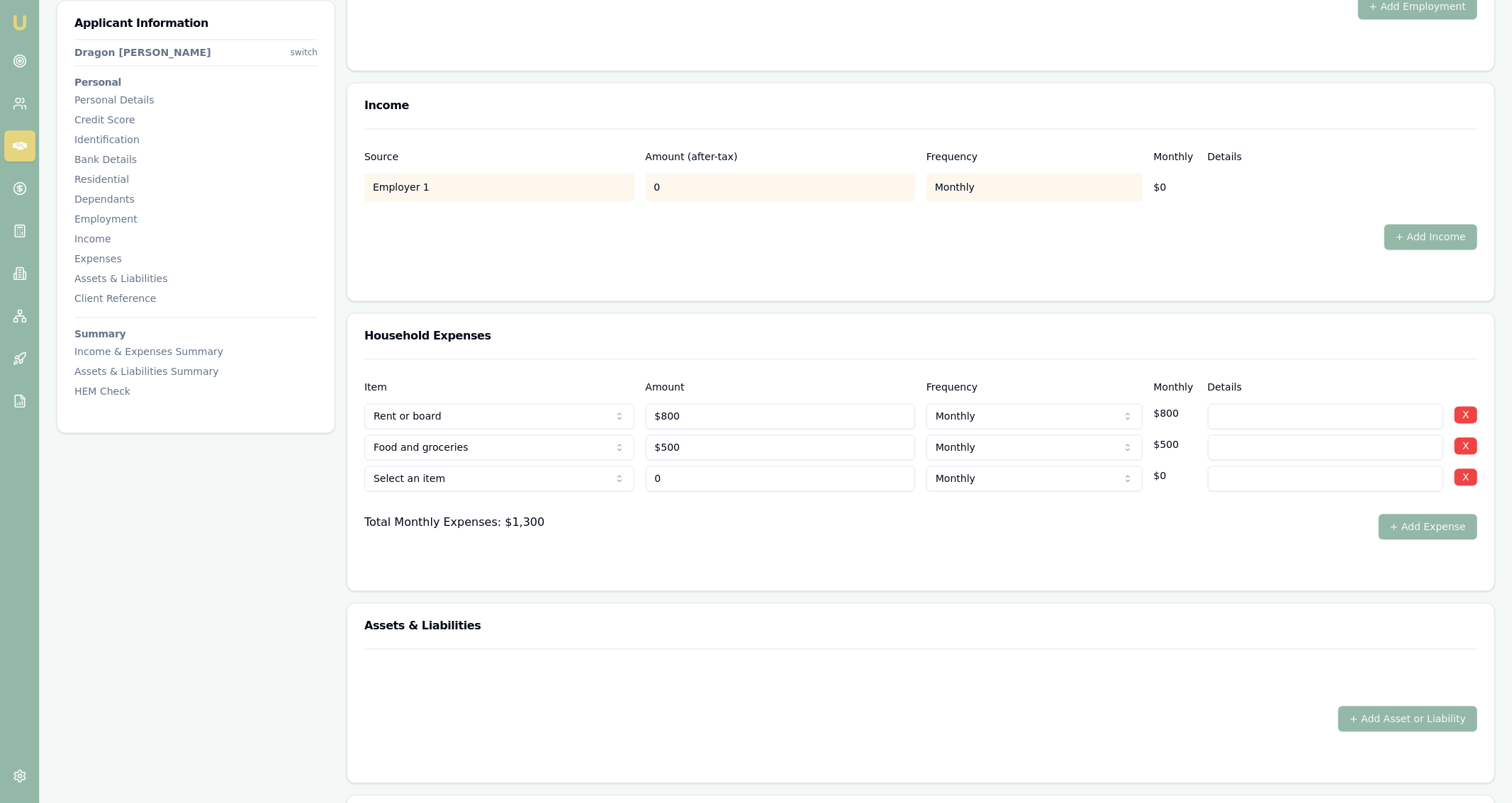
type input "$0"
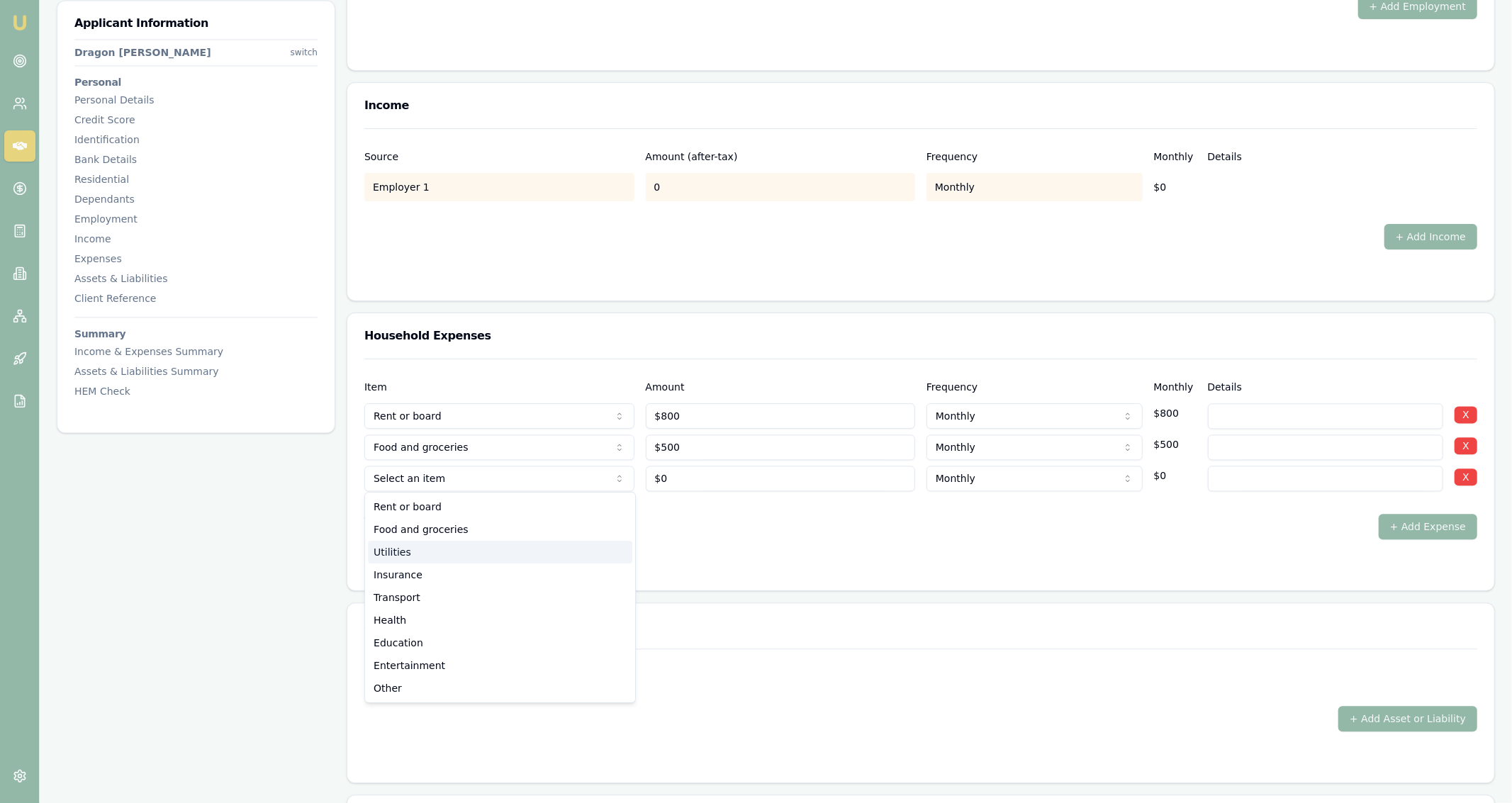
select select "UTILITIES"
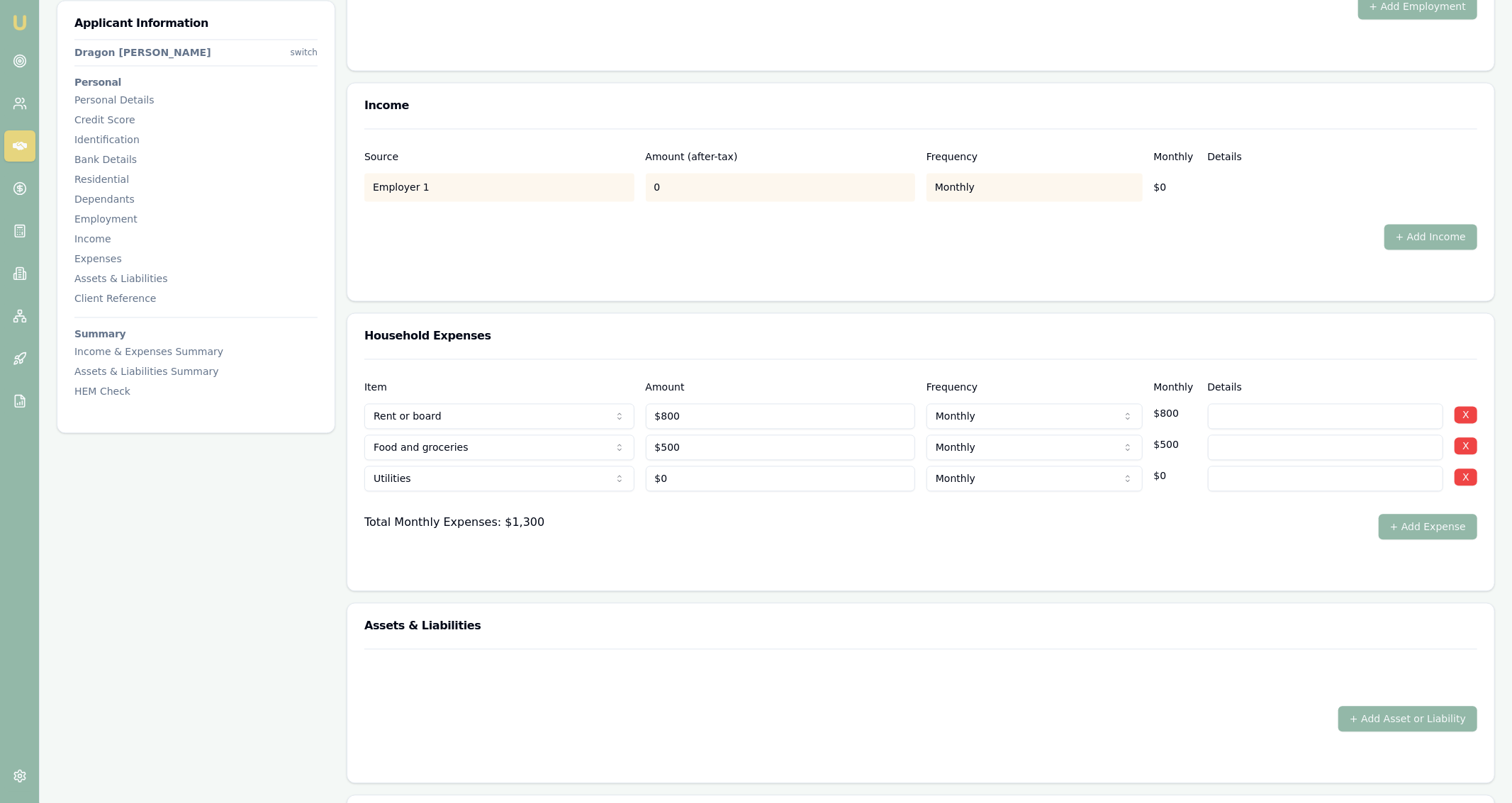
click at [1341, 469] on input at bounding box center [1325, 478] width 236 height 26
type input "included in rent"
click at [1440, 534] on button "+ Add Expense" at bounding box center [1428, 527] width 99 height 26
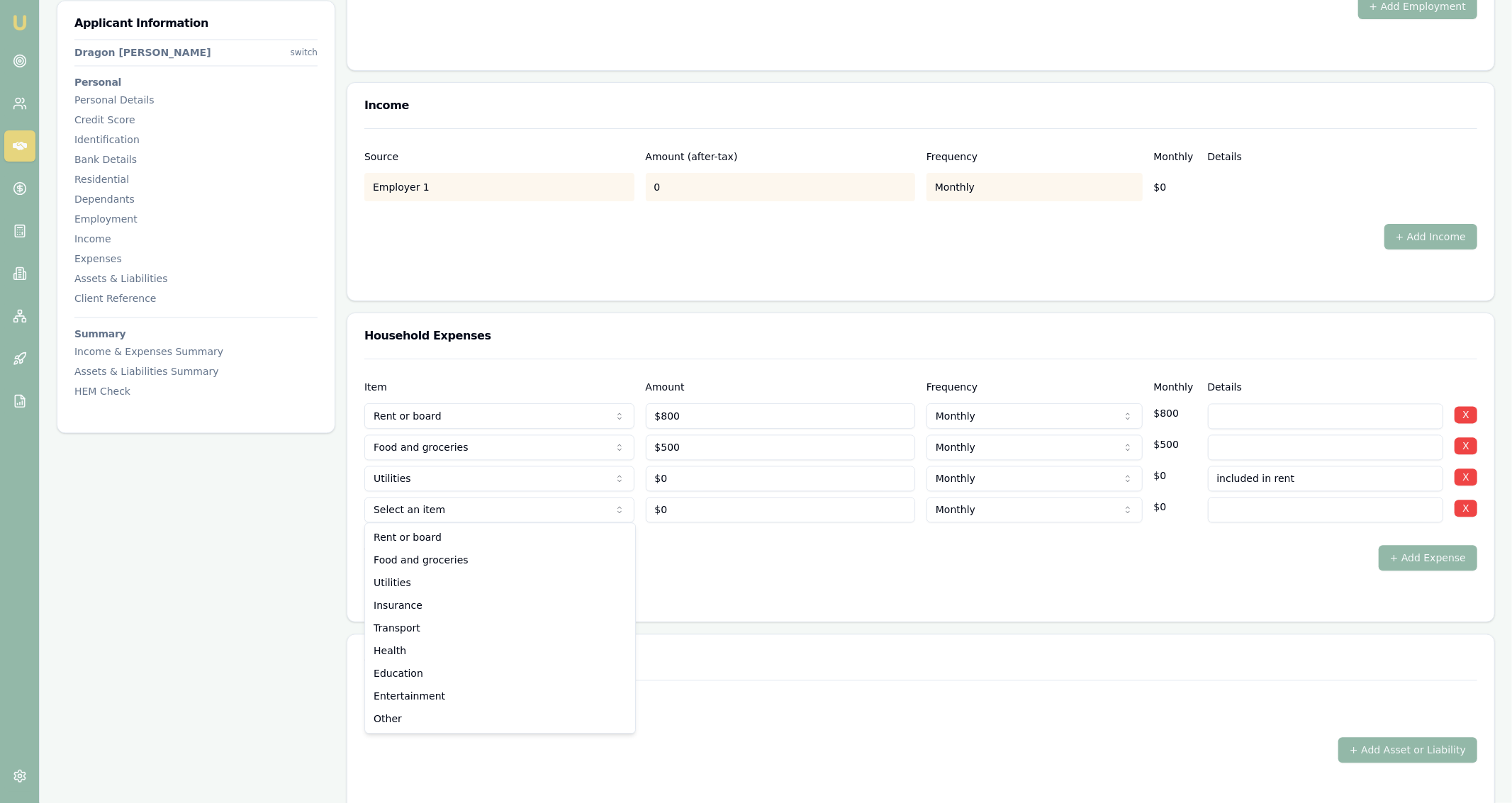
type input "$0"
select select "INSURANCE"
click at [699, 502] on input "0" at bounding box center [780, 510] width 270 height 26
click at [699, 502] on input "0" at bounding box center [780, 510] width 270 height 26
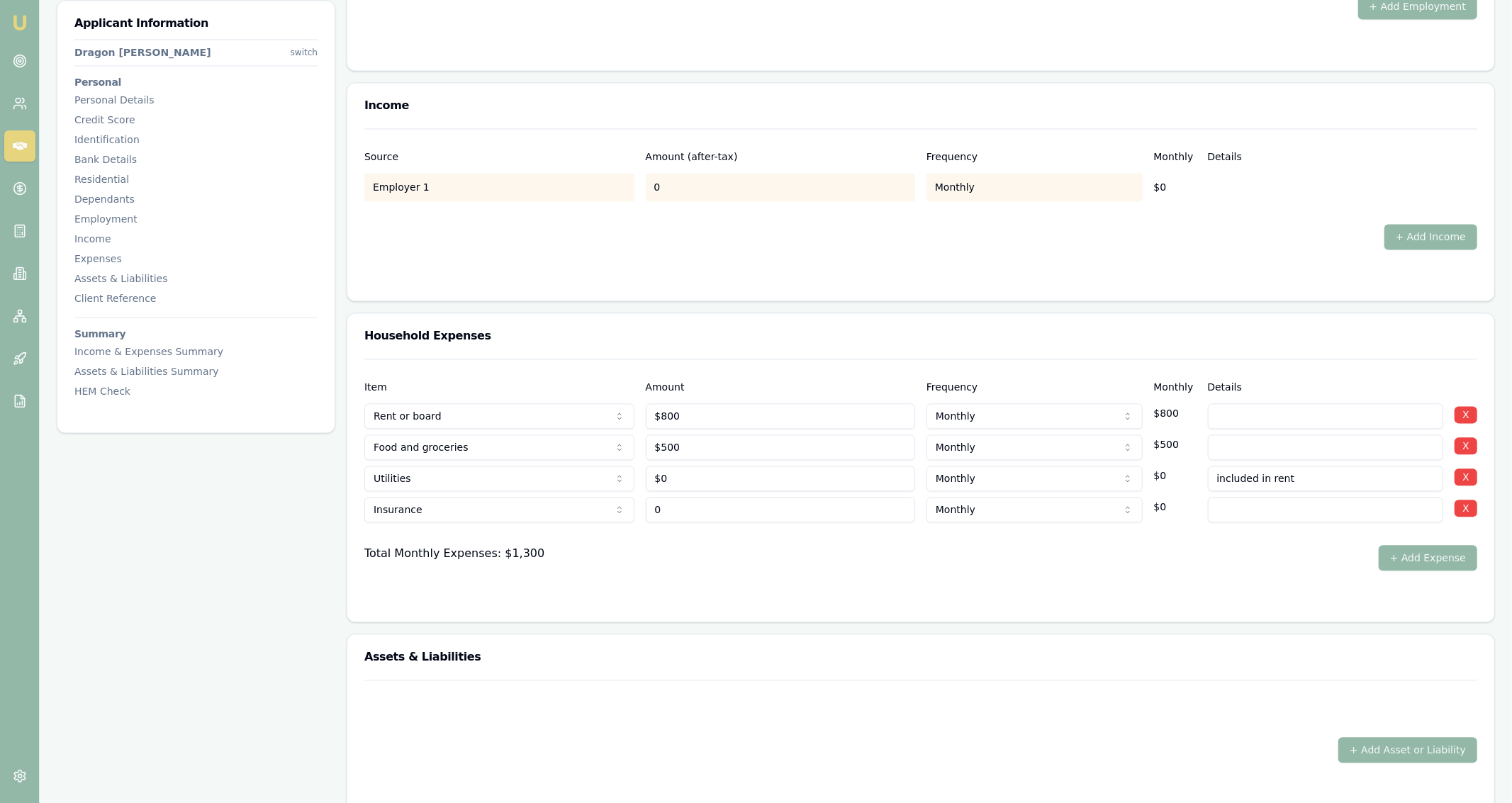
click at [699, 502] on input "0" at bounding box center [780, 510] width 270 height 26
type input "$95"
click at [1443, 562] on button "+ Add Expense" at bounding box center [1428, 558] width 99 height 26
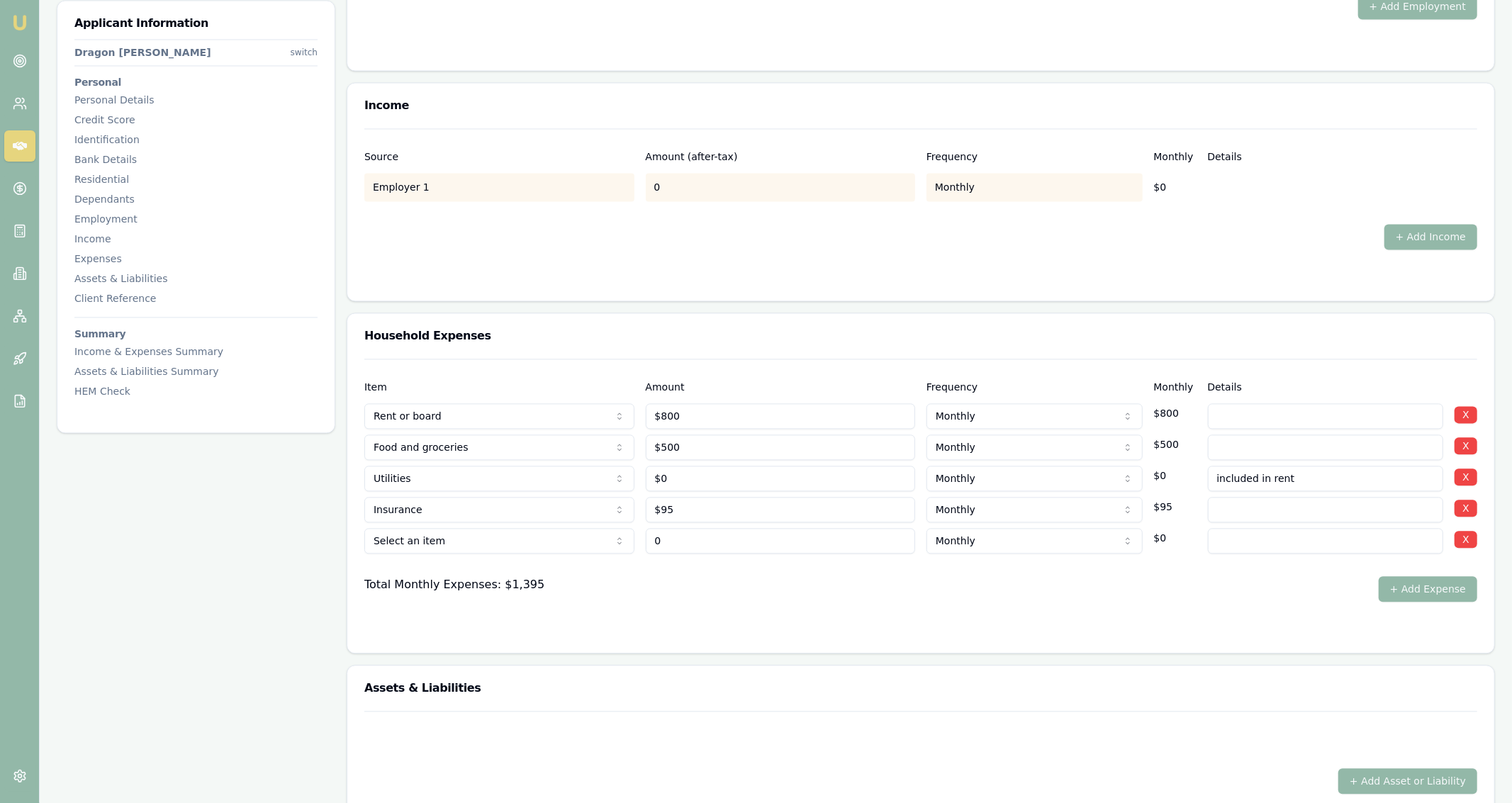
type input "$0"
click at [484, 554] on div at bounding box center [921, 565] width 1113 height 23
select select "TRANSPORT"
click at [716, 536] on input "0" at bounding box center [780, 541] width 270 height 26
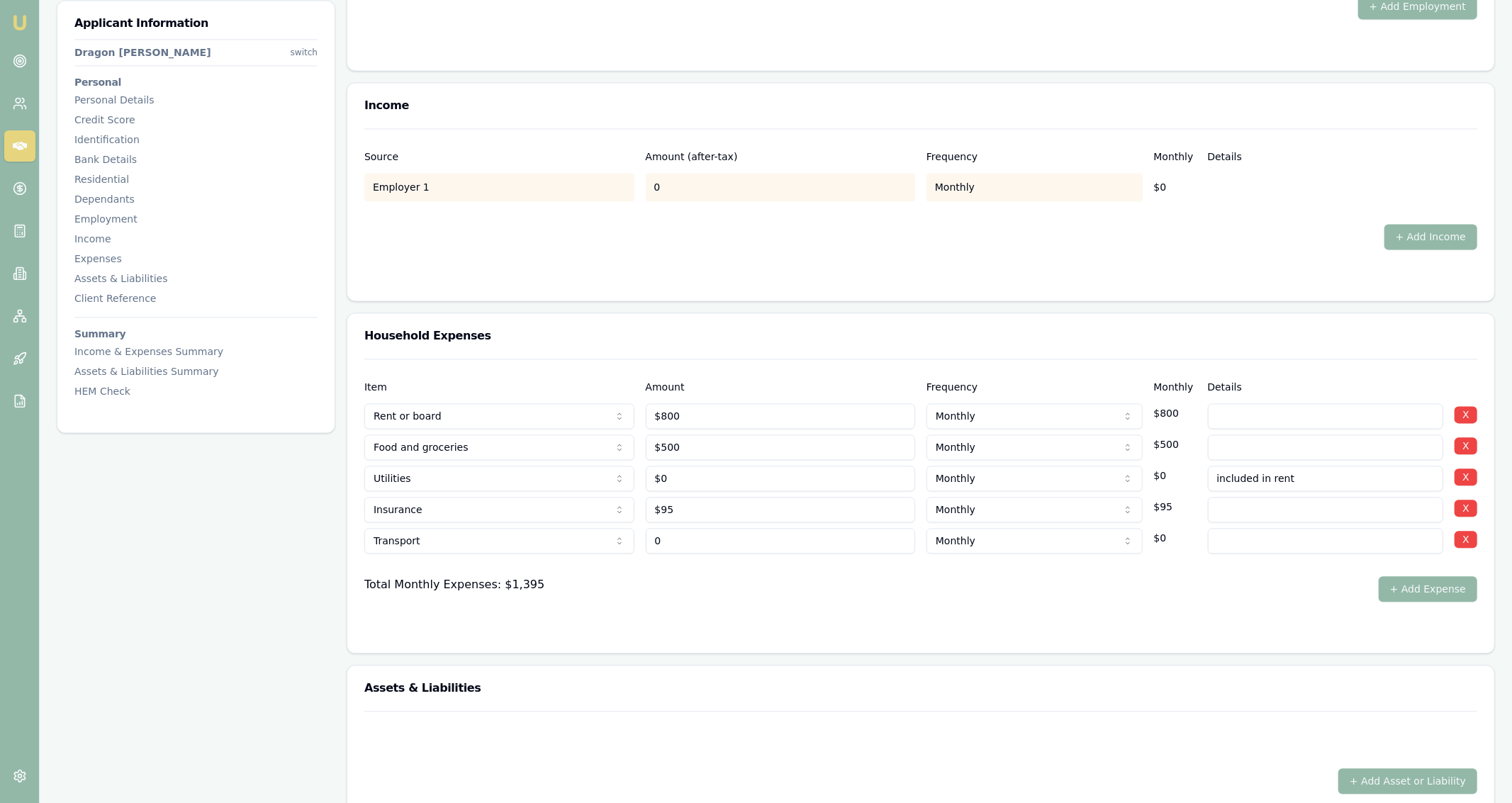
click at [716, 536] on input "0" at bounding box center [780, 541] width 270 height 26
click at [1439, 594] on button "+ Add Expense" at bounding box center [1428, 589] width 99 height 26
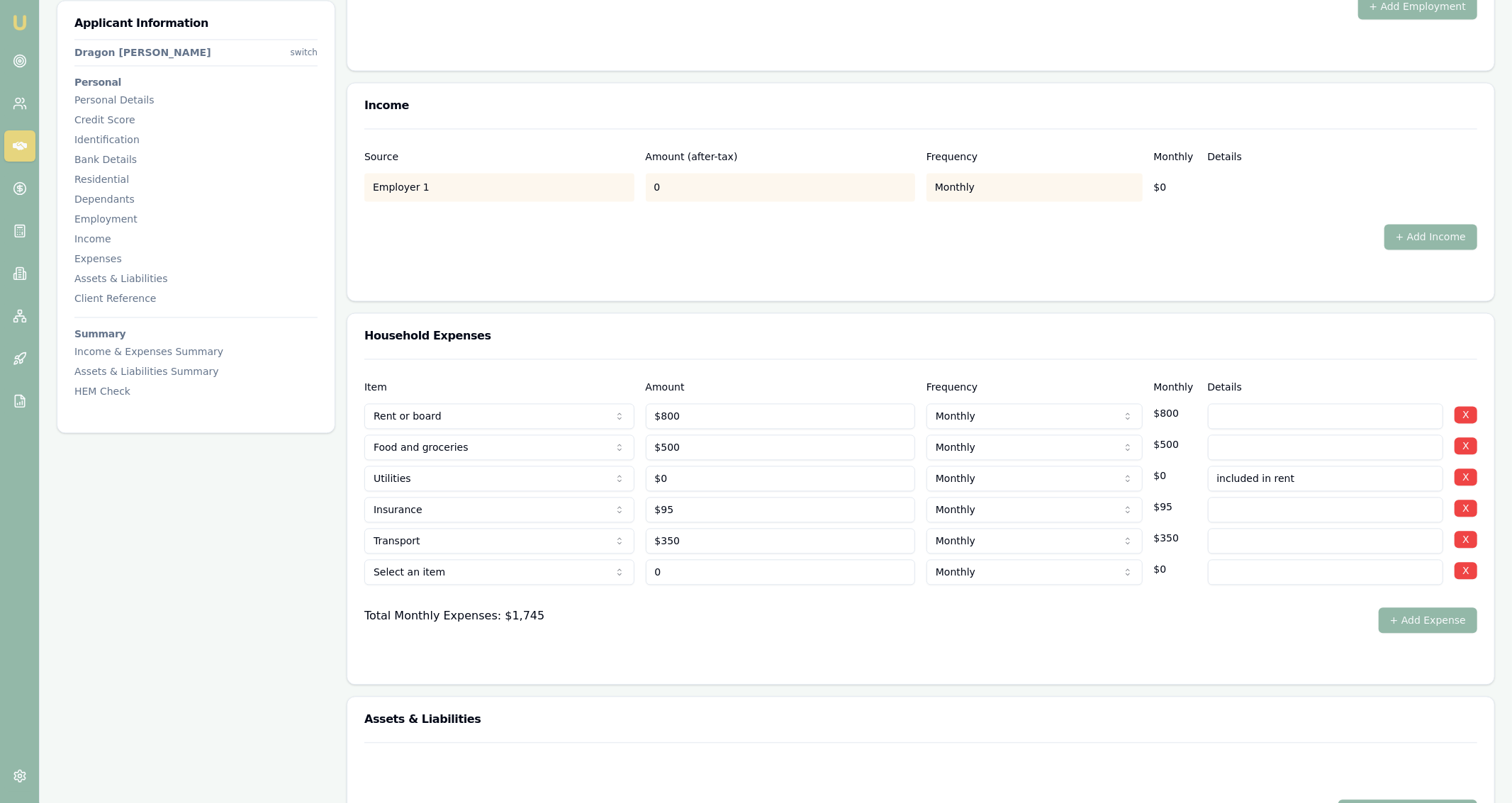
type input "350"
type input "$0"
click at [710, 532] on input "350" at bounding box center [780, 541] width 270 height 26
click at [723, 548] on input "400" at bounding box center [780, 541] width 270 height 26
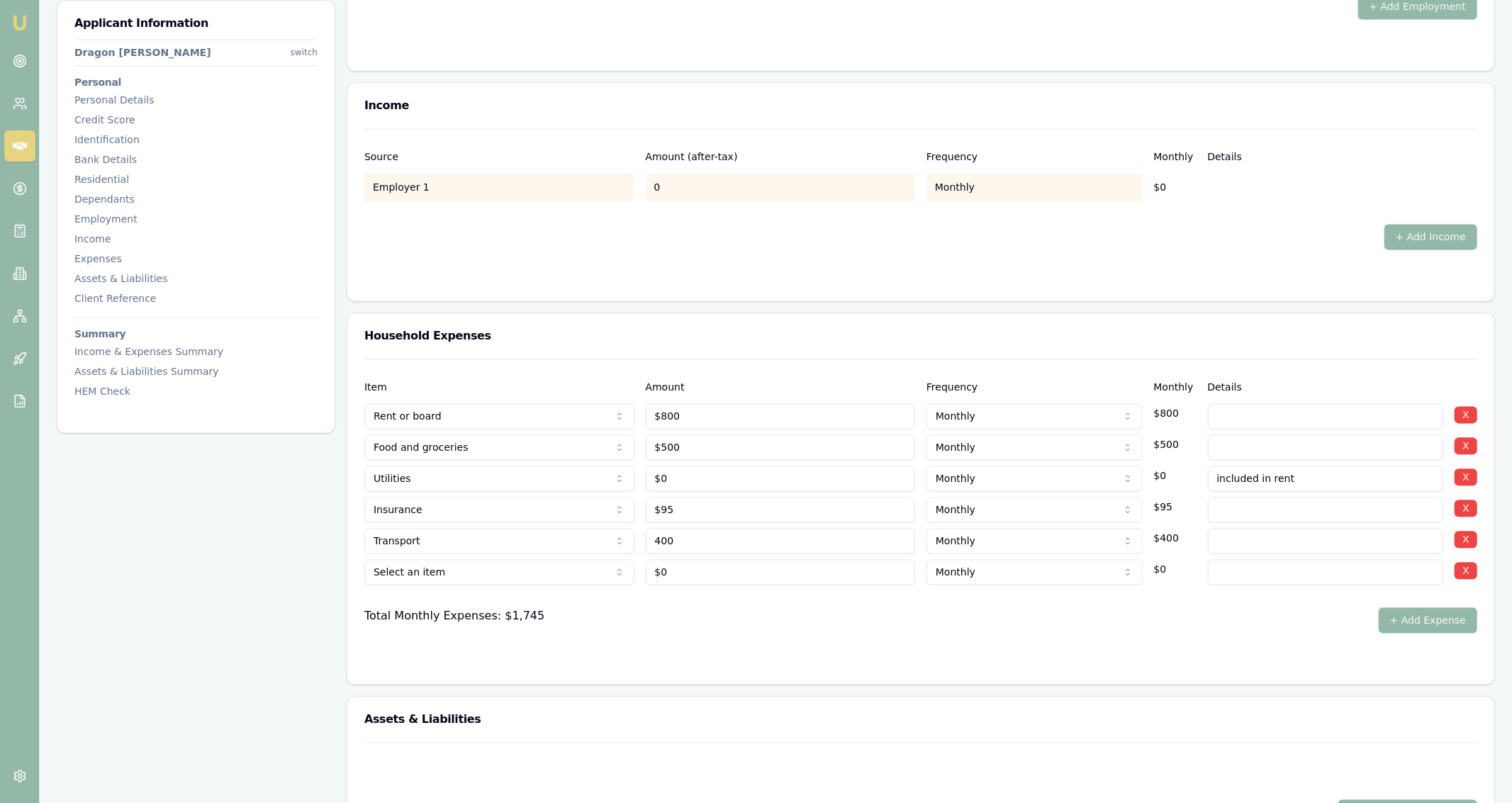
click at [723, 548] on input "400" at bounding box center [780, 541] width 270 height 26
type input "1"
type input "$425"
click at [872, 613] on div "Total Monthly Expenses: $1,745 + Add Expense" at bounding box center [921, 620] width 1113 height 26
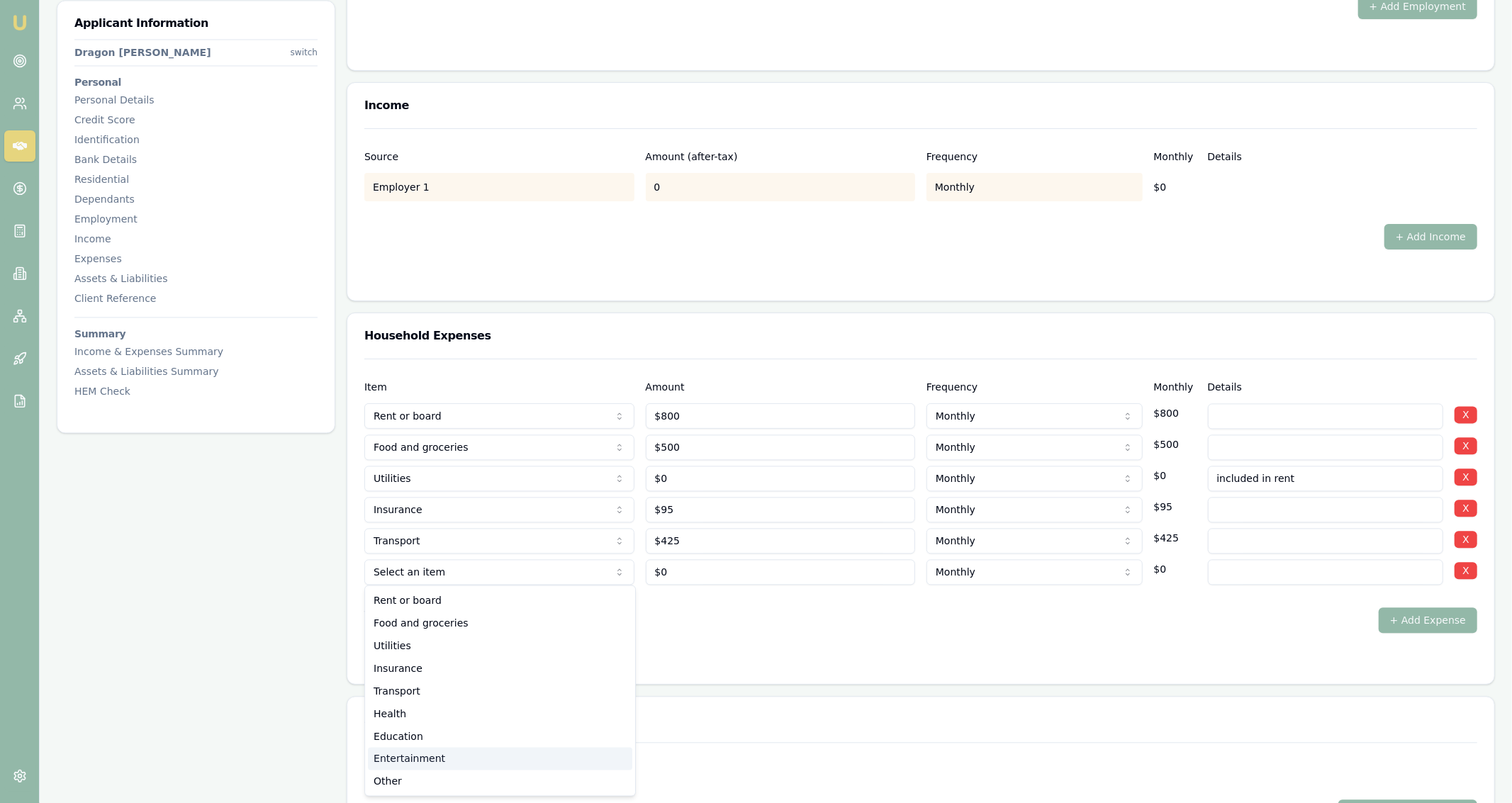
select select "ENTERTAINMENT"
click at [718, 682] on div "Household Expenses Item Amount Frequency Monthly Details Rent or board Rent or …" at bounding box center [921, 499] width 1148 height 372
click at [694, 585] on div at bounding box center [921, 596] width 1113 height 23
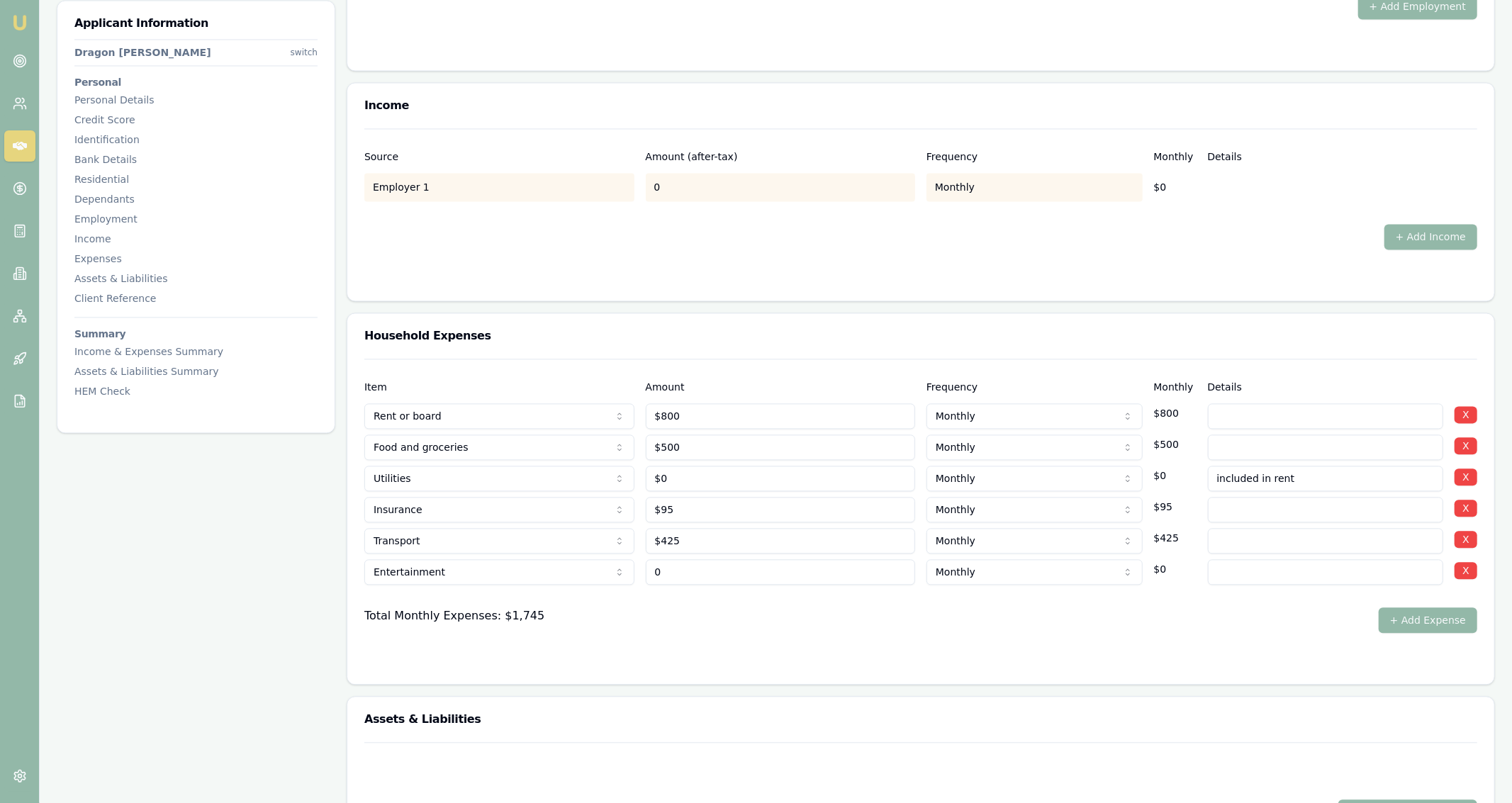
click at [691, 579] on input "0" at bounding box center [780, 572] width 270 height 26
type input "$1,000"
click at [686, 665] on div at bounding box center [921, 661] width 1113 height 11
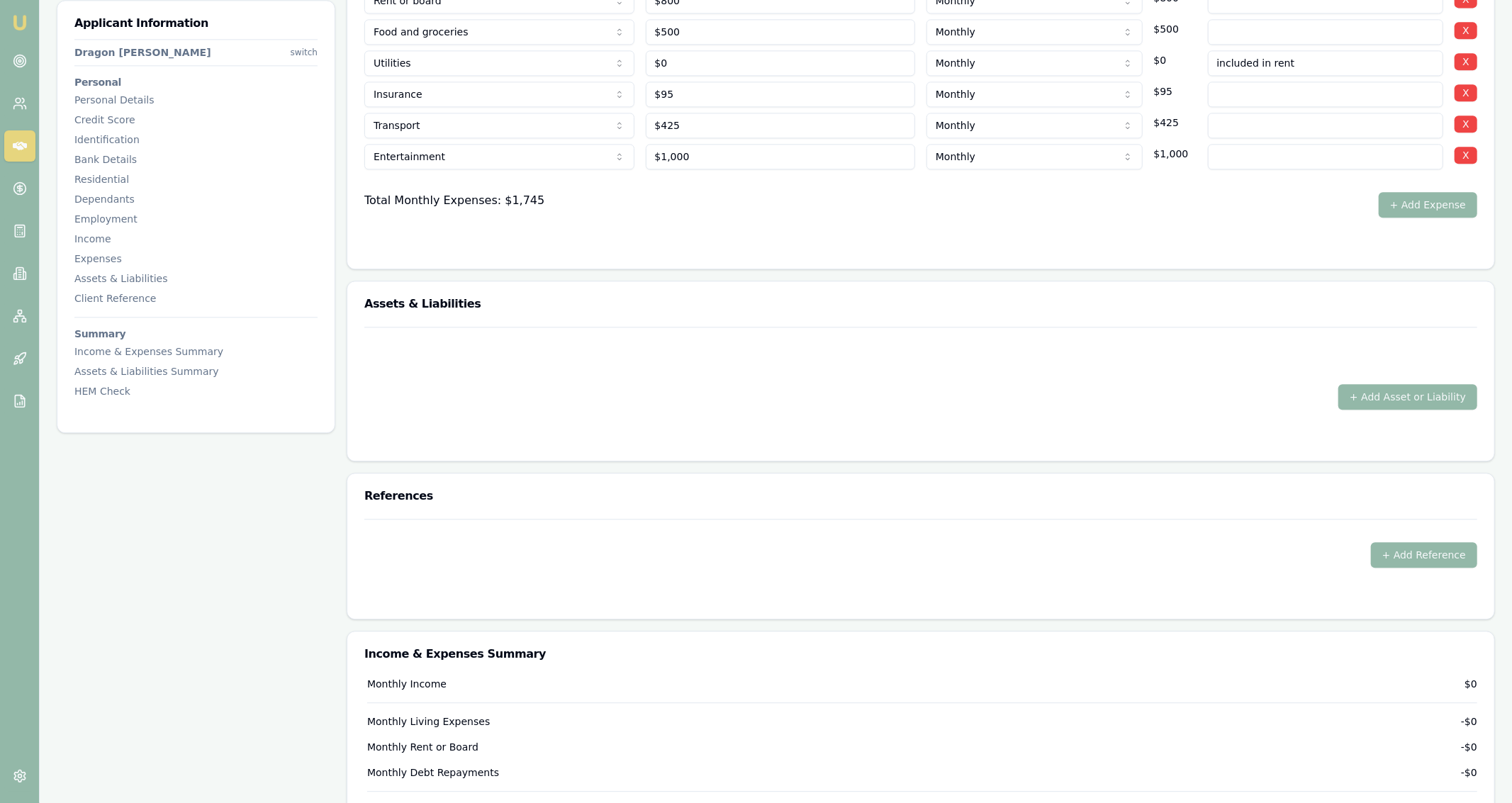
scroll to position [2919, 0]
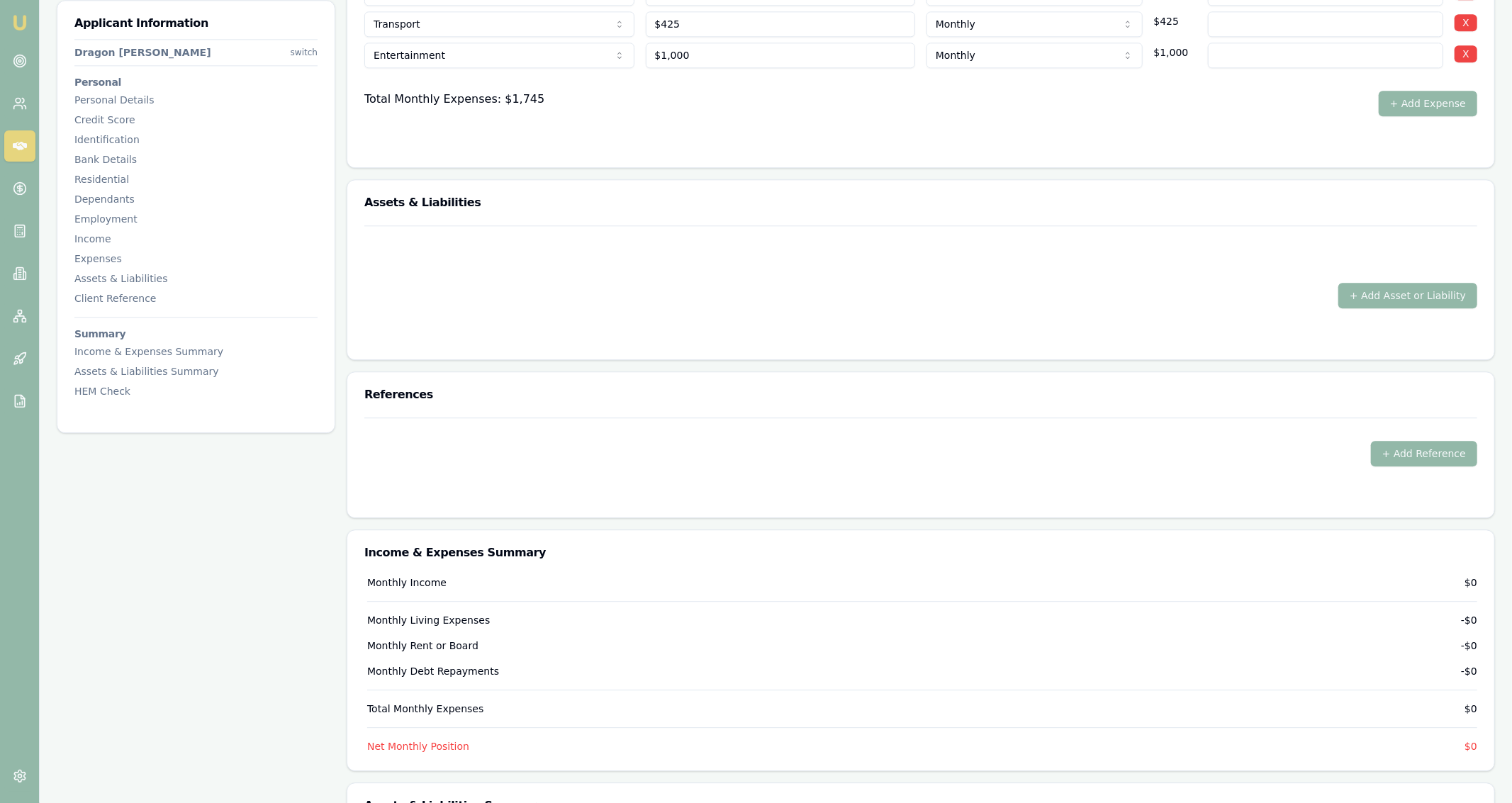
click at [674, 441] on div "+ Add Reference" at bounding box center [921, 453] width 1113 height 26
click at [1391, 300] on button "+ Add Asset or Liability" at bounding box center [1408, 295] width 139 height 26
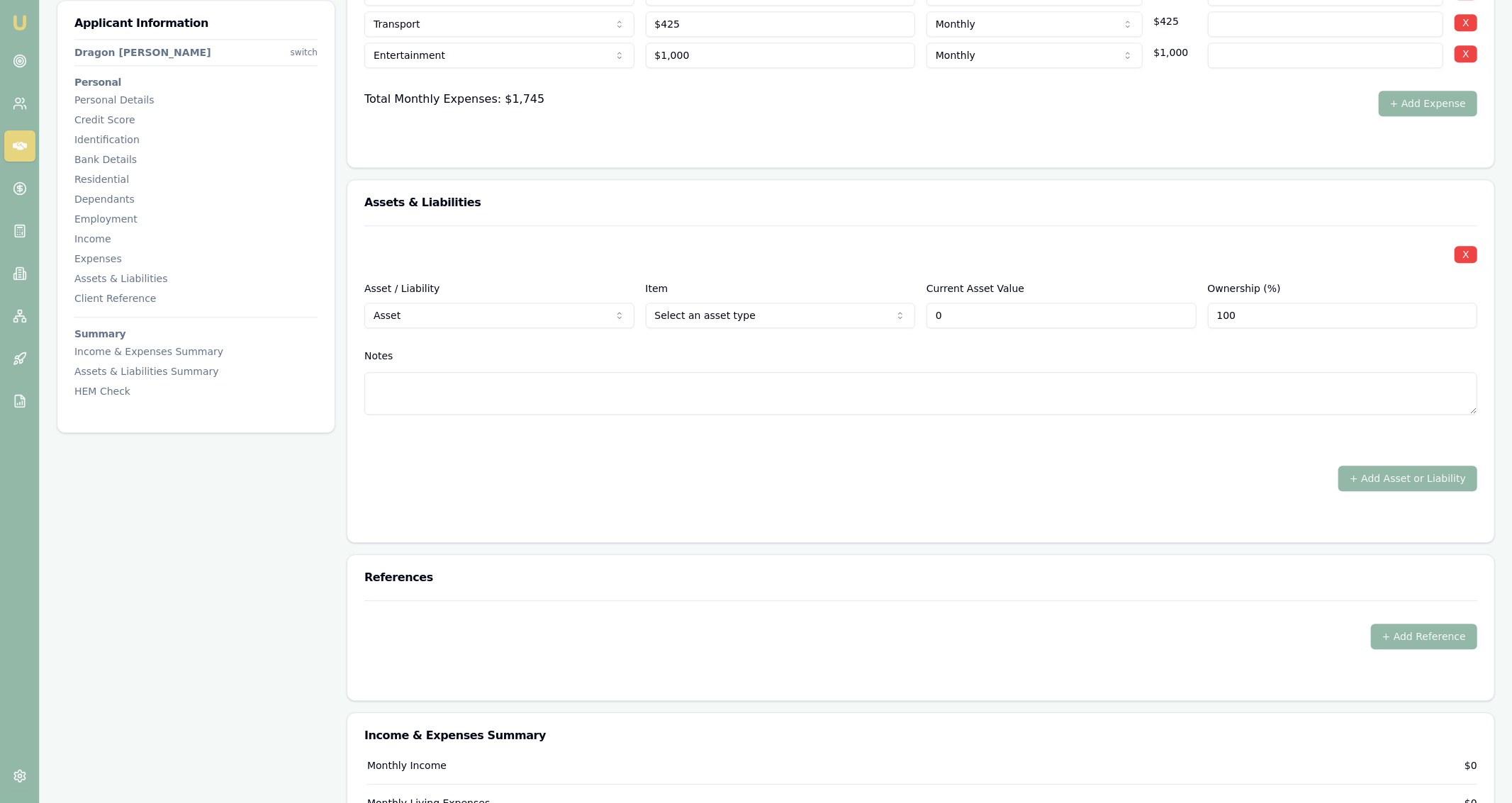
type input "$0"
select select "LIABILITY"
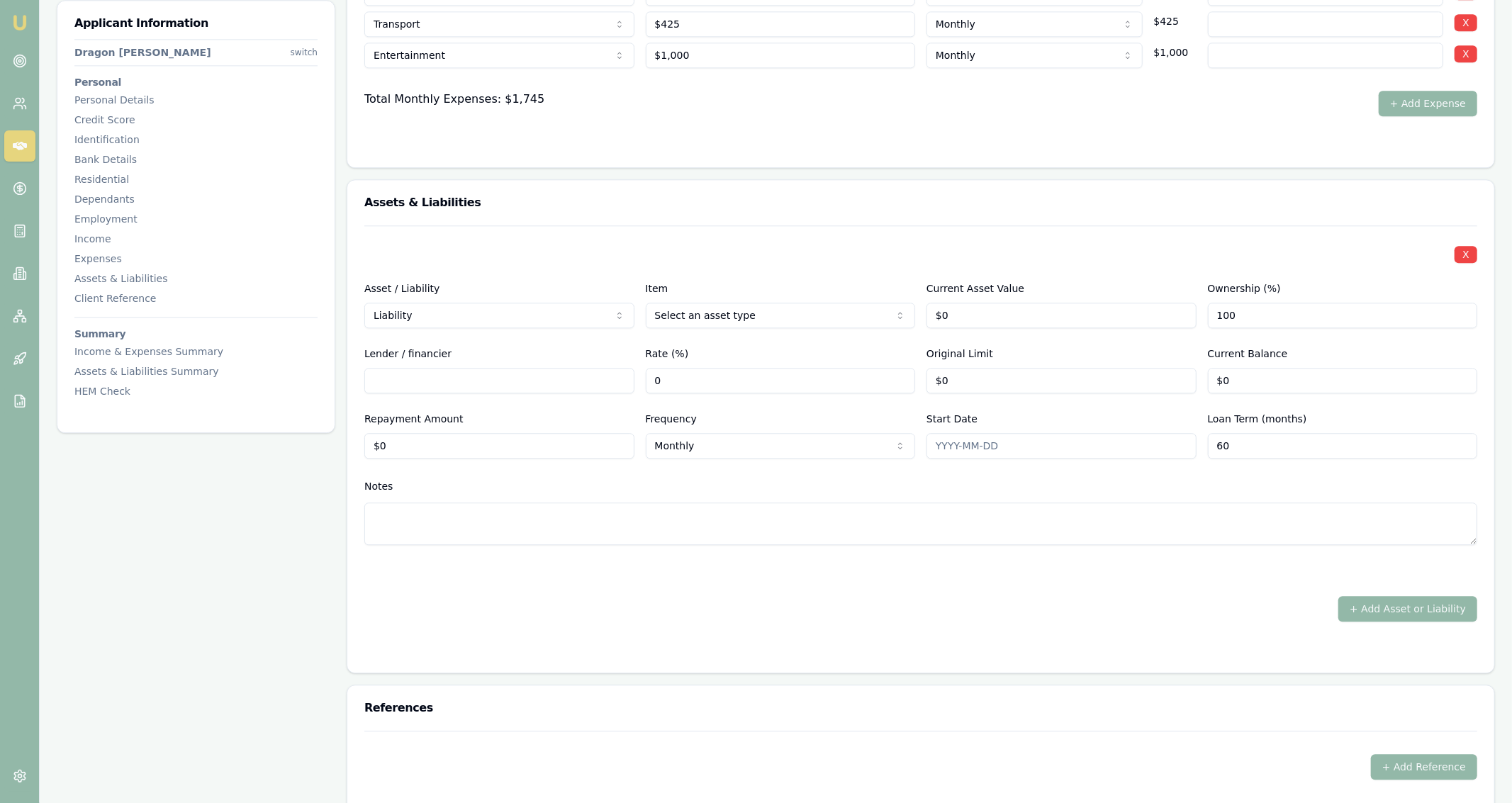
select select "CAR"
click at [971, 319] on input "0" at bounding box center [1061, 316] width 270 height 26
type input "$35,000"
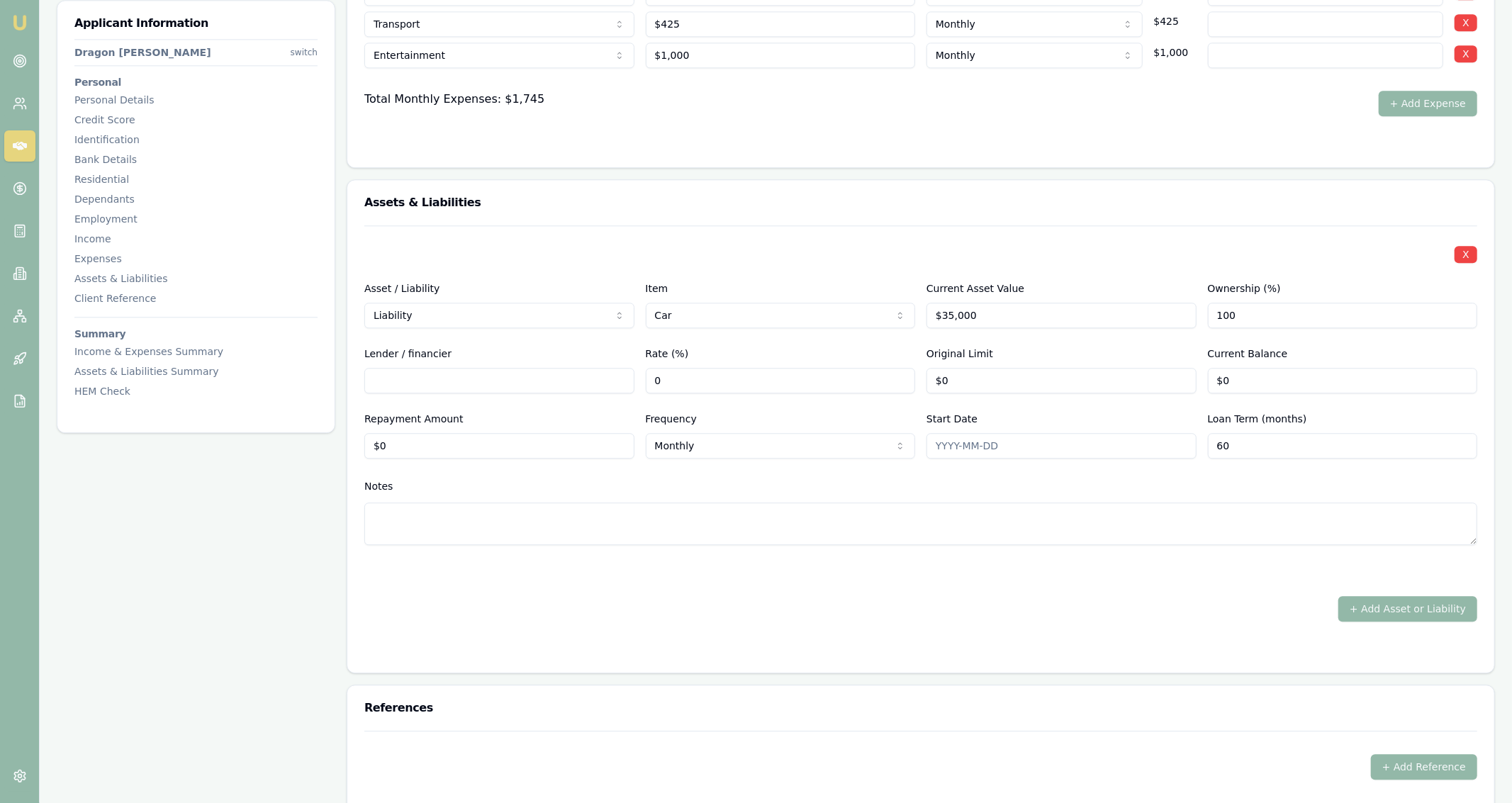
click at [580, 369] on input "Lender / financier" at bounding box center [499, 380] width 270 height 26
type input "Money 3"
type input "20"
type input "0"
type input "$15,000"
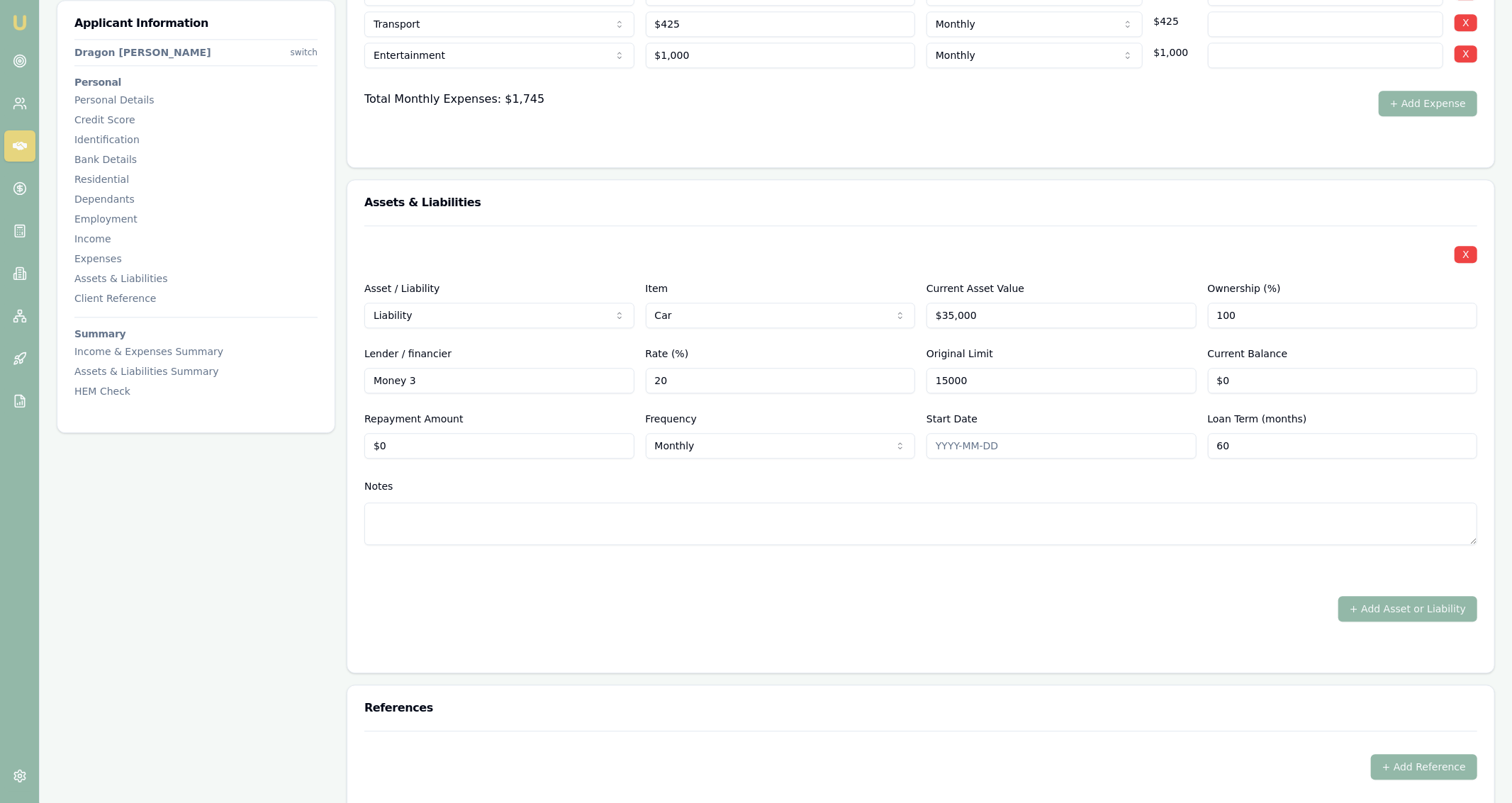
type input "0"
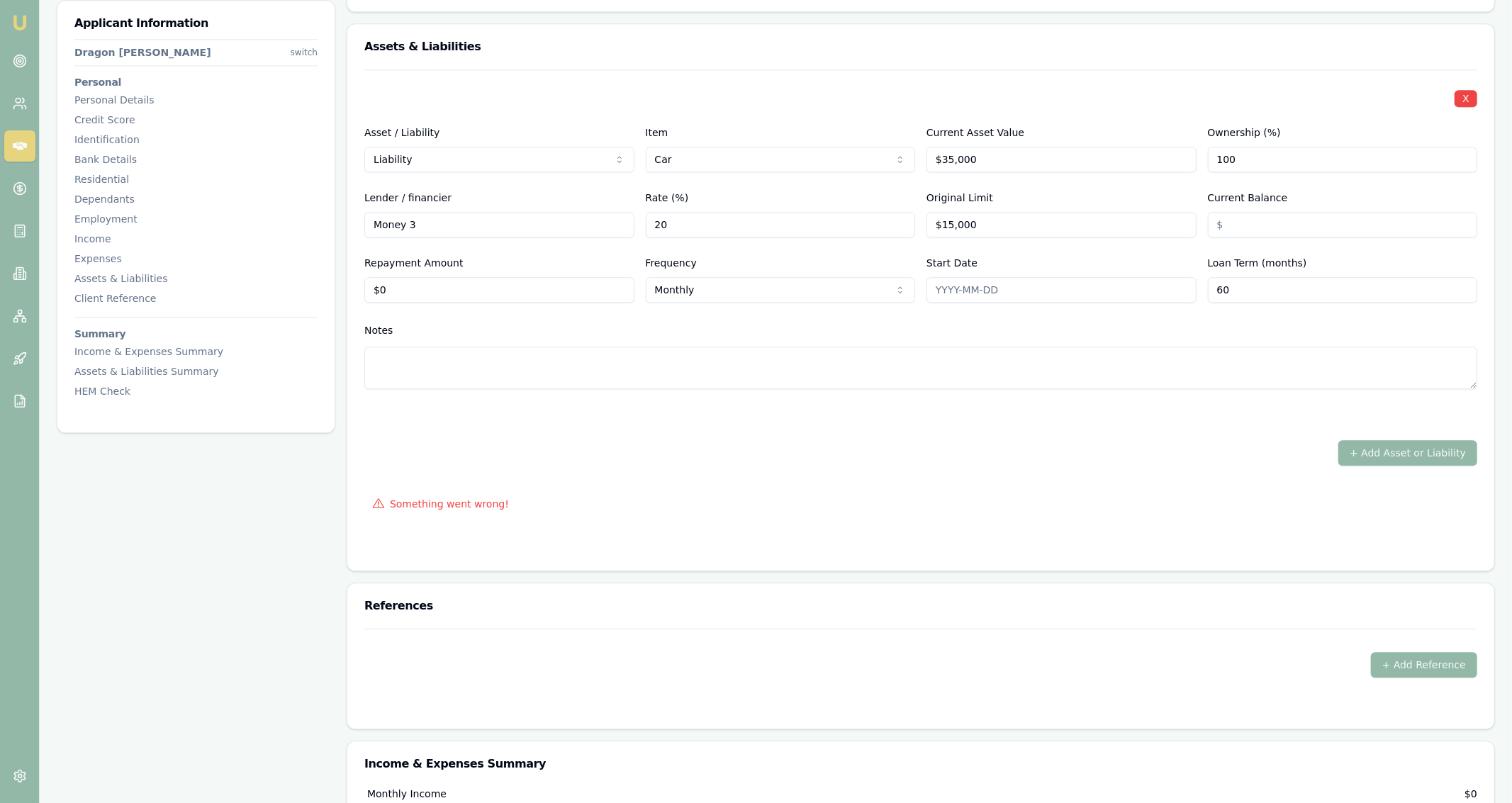
click at [558, 461] on div "+ Add Asset or Liability" at bounding box center [921, 453] width 1113 height 26
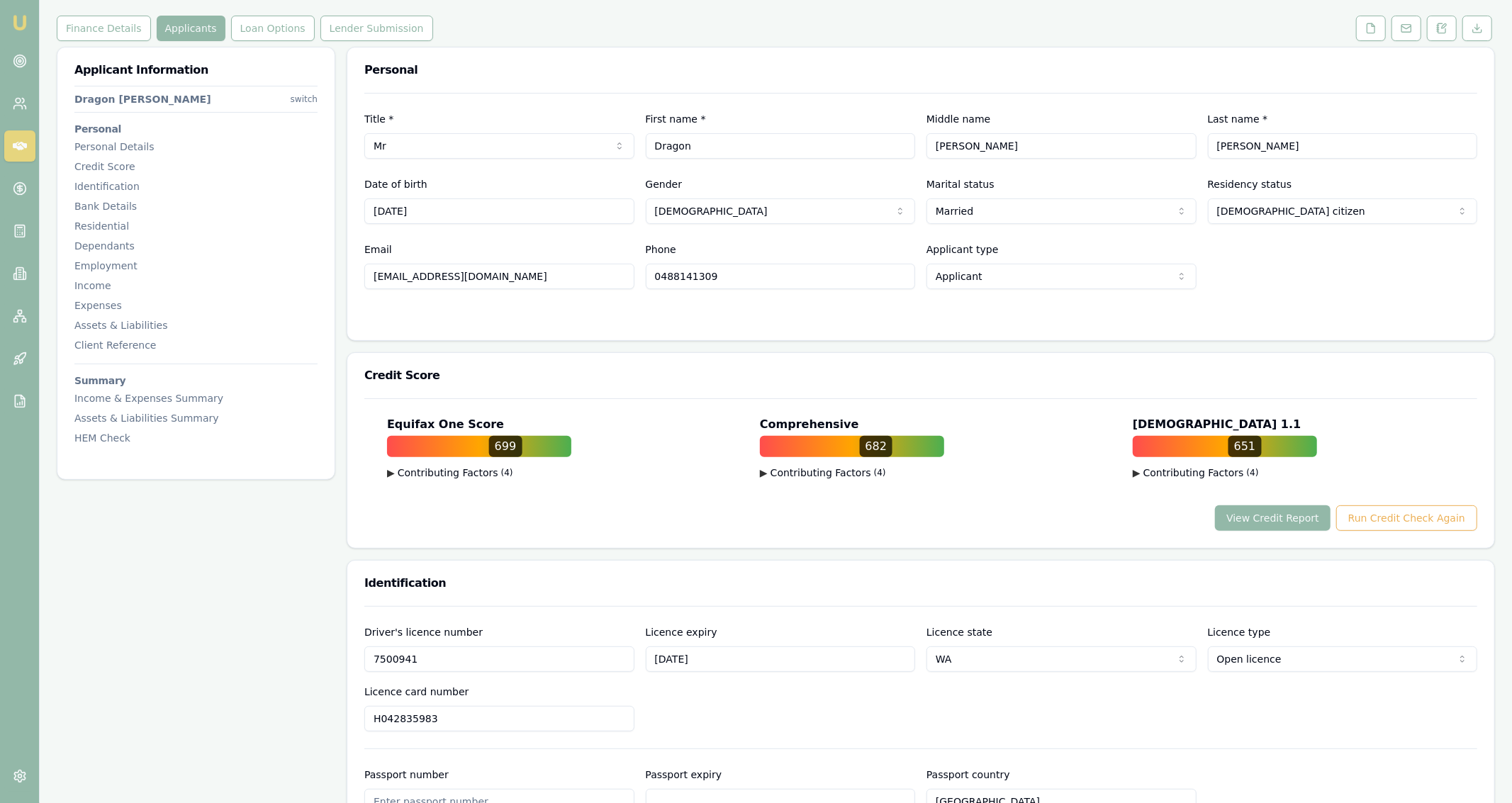
scroll to position [0, 0]
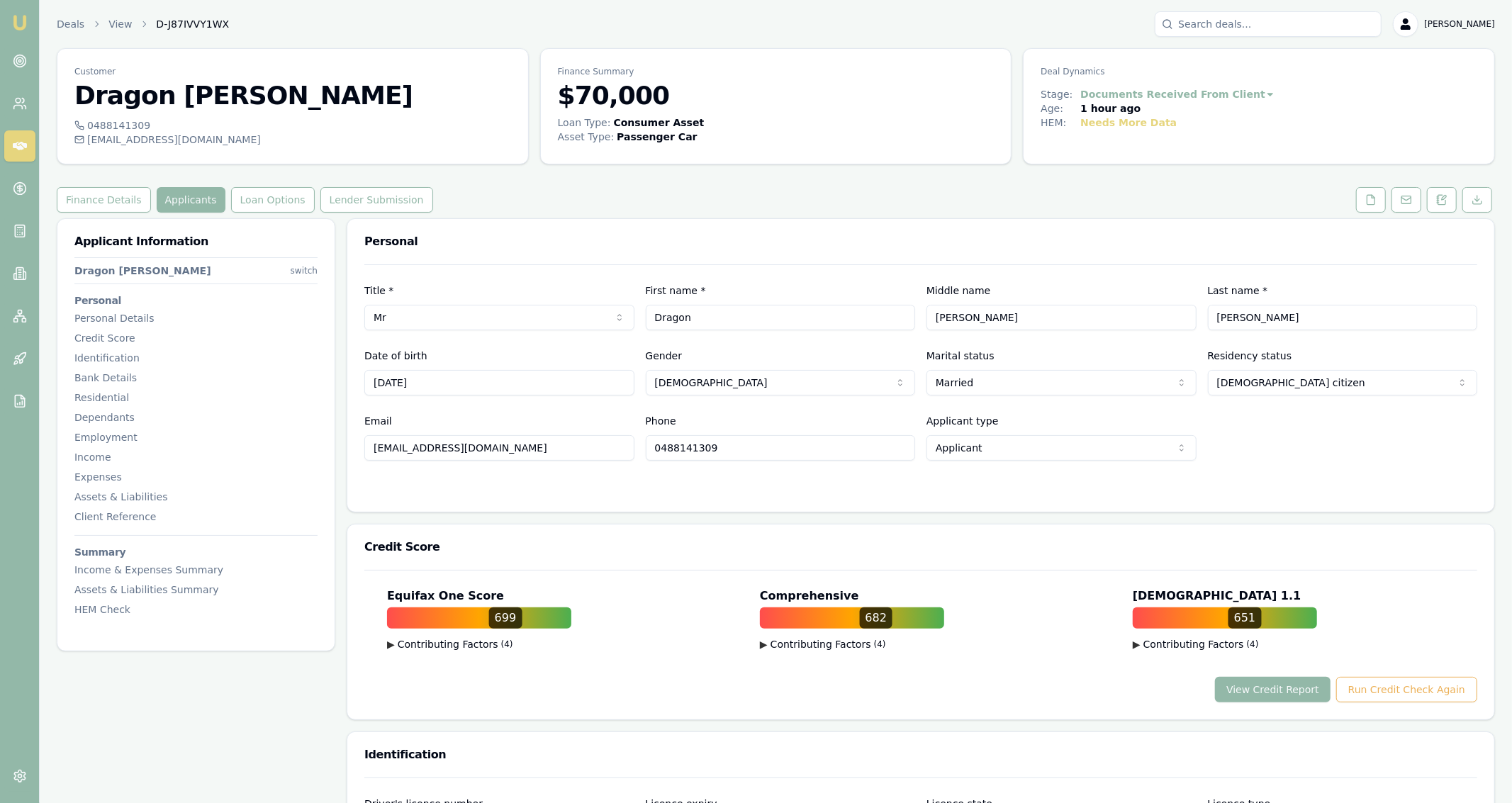
click at [851, 633] on div "Comprehensive 682 ▶ Contributing Factors ( 4 ) Lack of Consumer Adverse Informa…" at bounding box center [932, 621] width 344 height 66
click at [1310, 683] on button "View Credit Report" at bounding box center [1272, 690] width 115 height 26
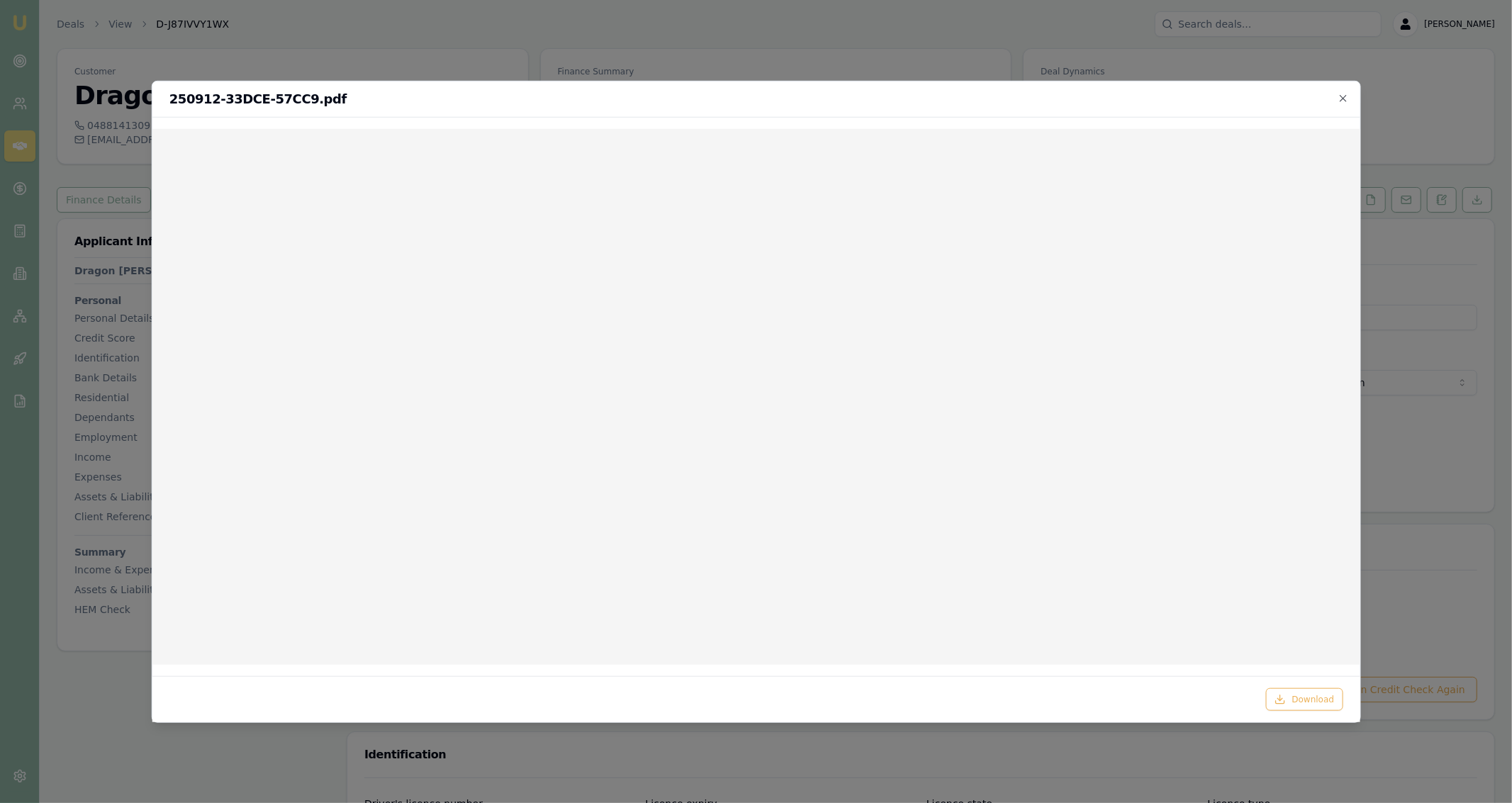
click at [860, 53] on div at bounding box center [756, 402] width 1512 height 803
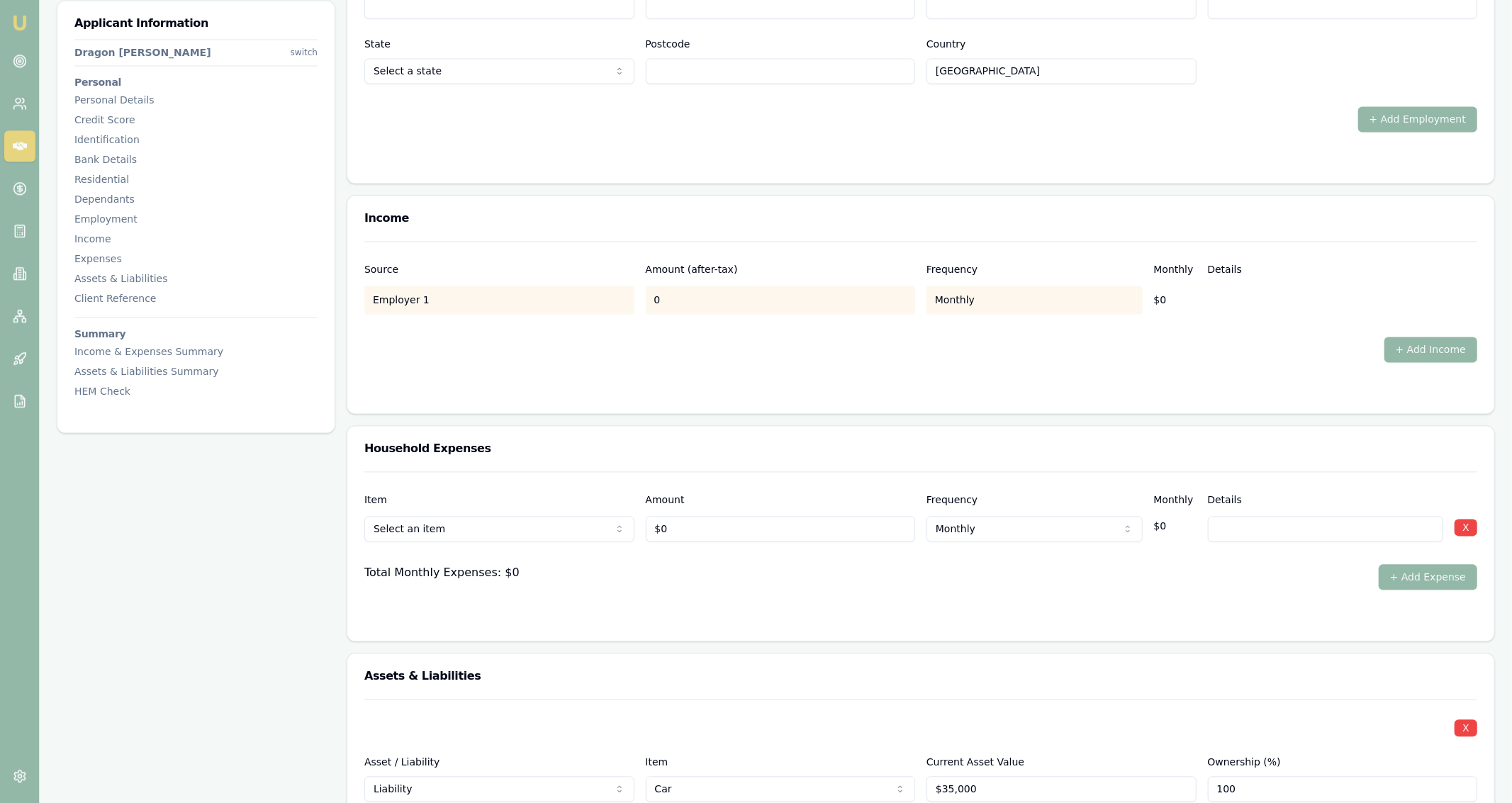
scroll to position [2291, 0]
click at [690, 548] on div at bounding box center [921, 551] width 1113 height 23
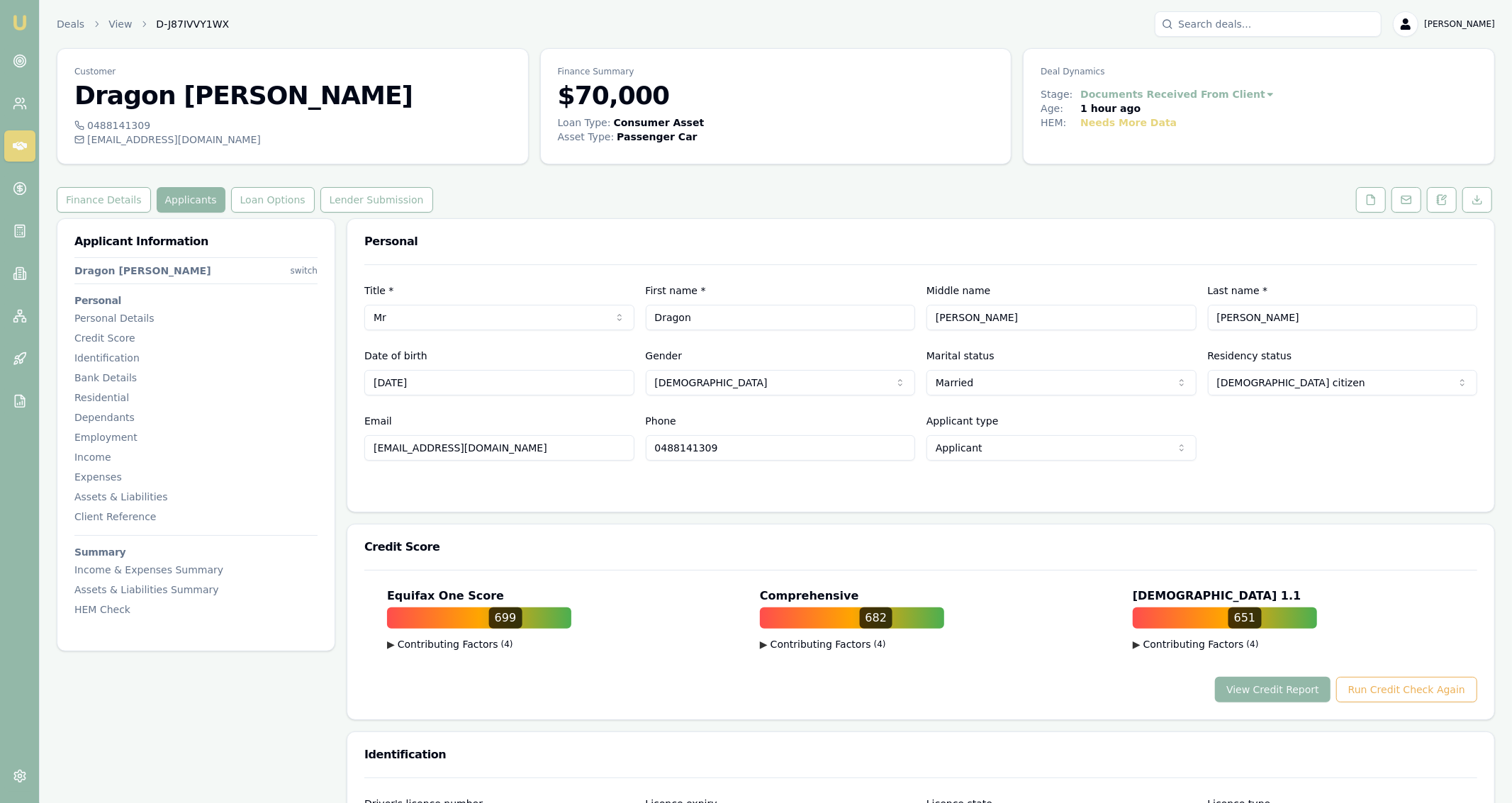
click at [455, 191] on div "Finance Details Applicants Loan Options Lender Submission" at bounding box center [775, 200] width 1438 height 26
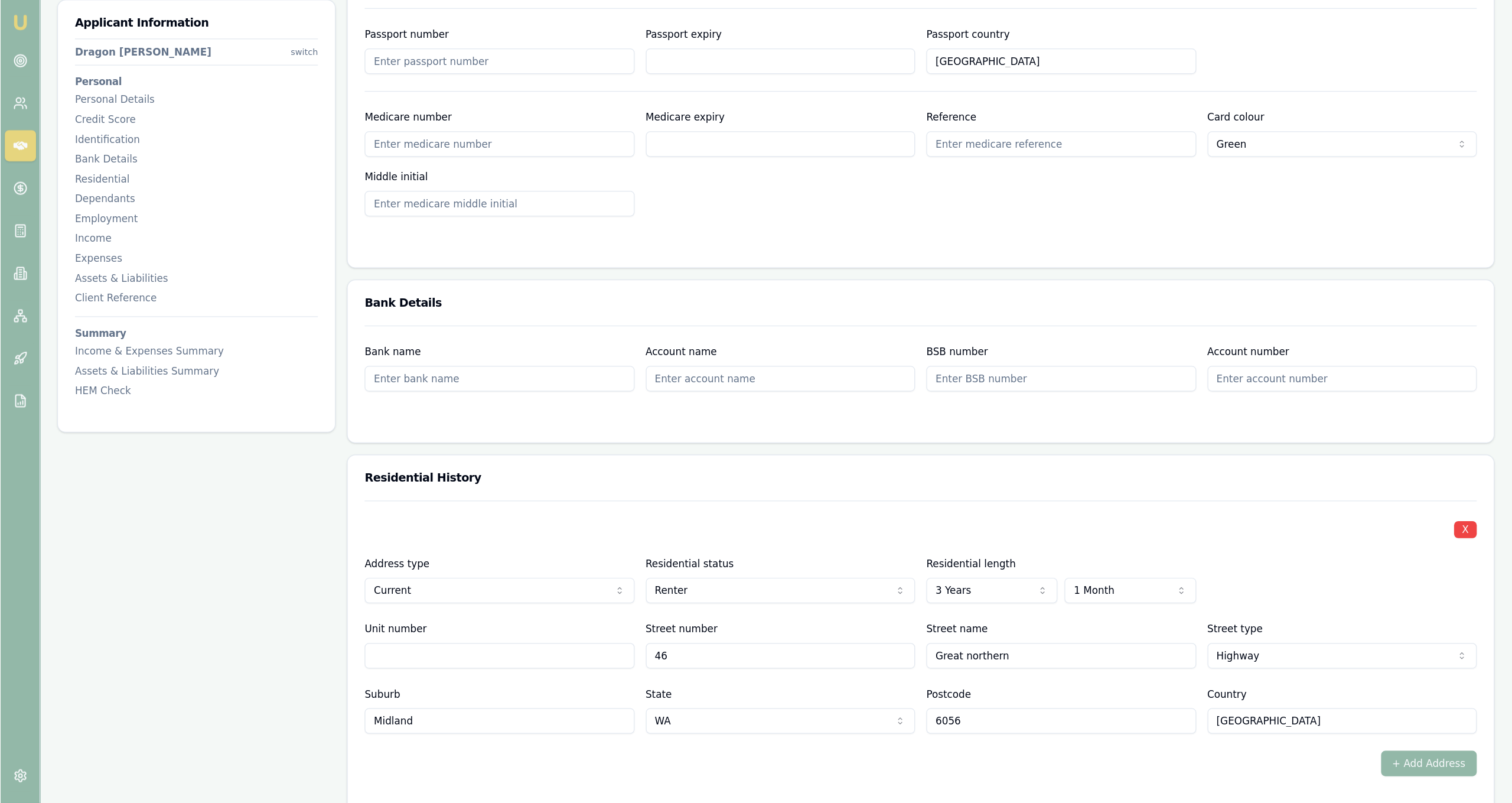
scroll to position [821, 0]
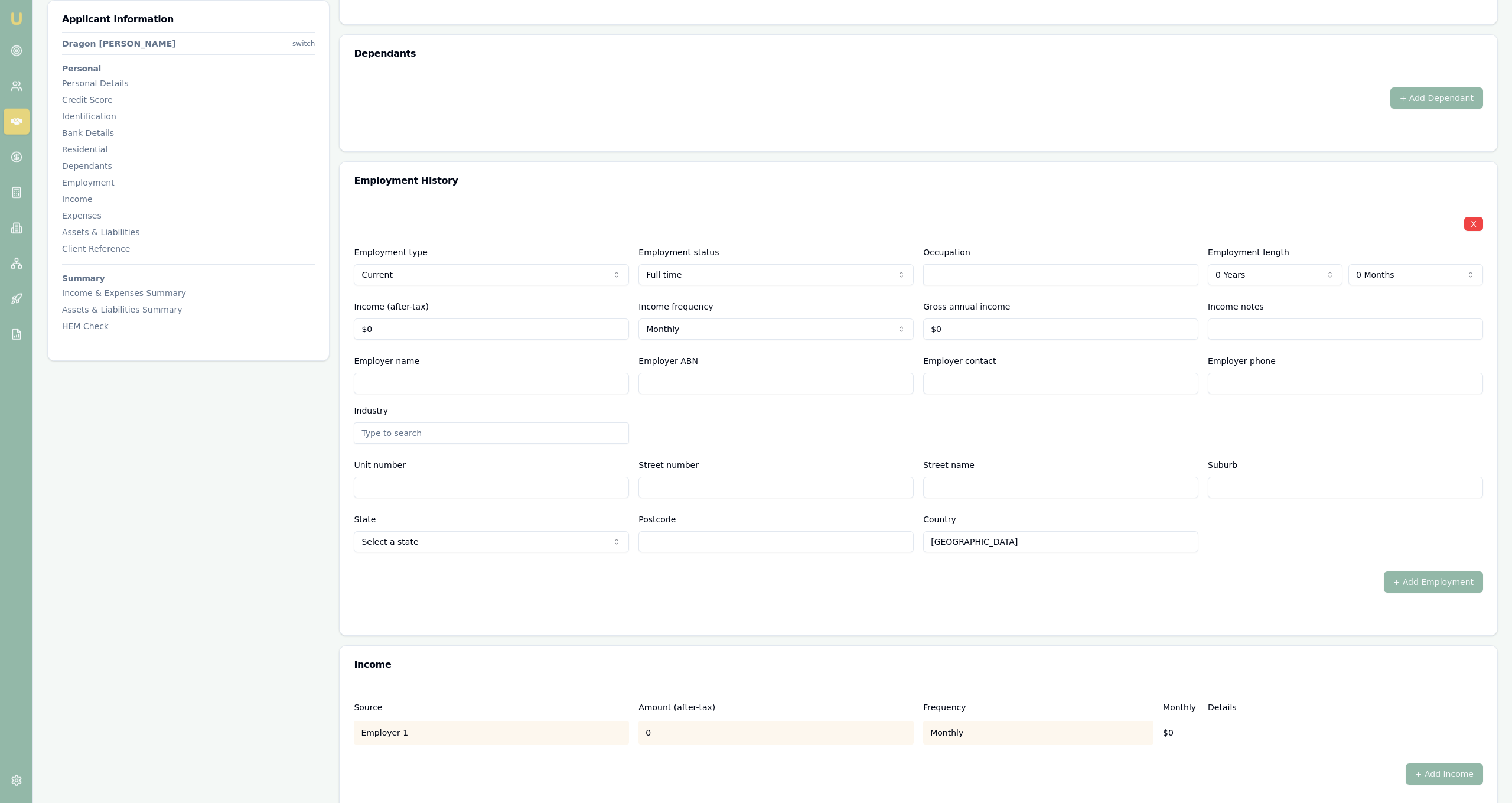
scroll to position [1426, 0]
click at [1026, 272] on input "text" at bounding box center [1061, 274] width 276 height 21
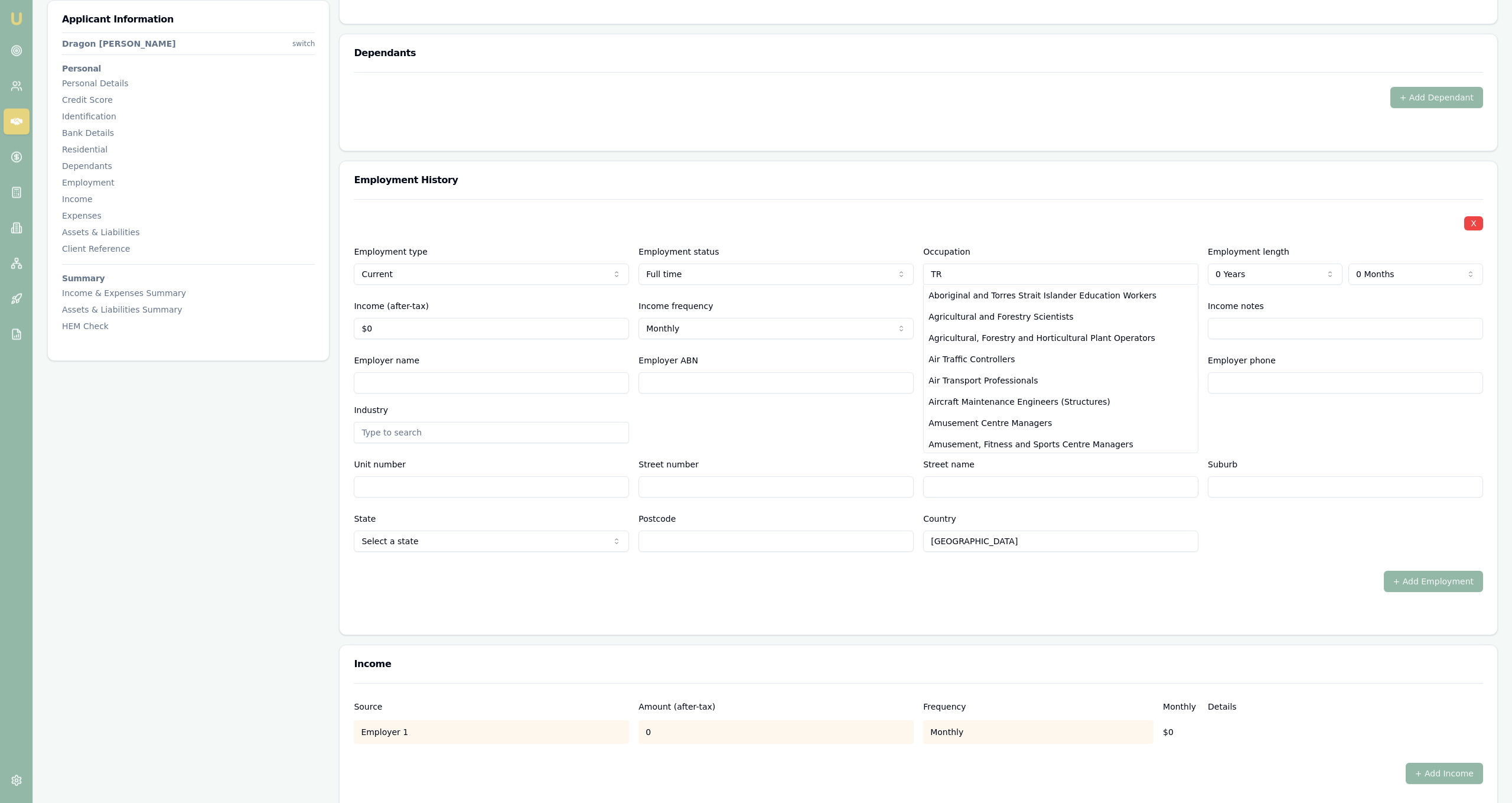
type input "T"
type input "R"
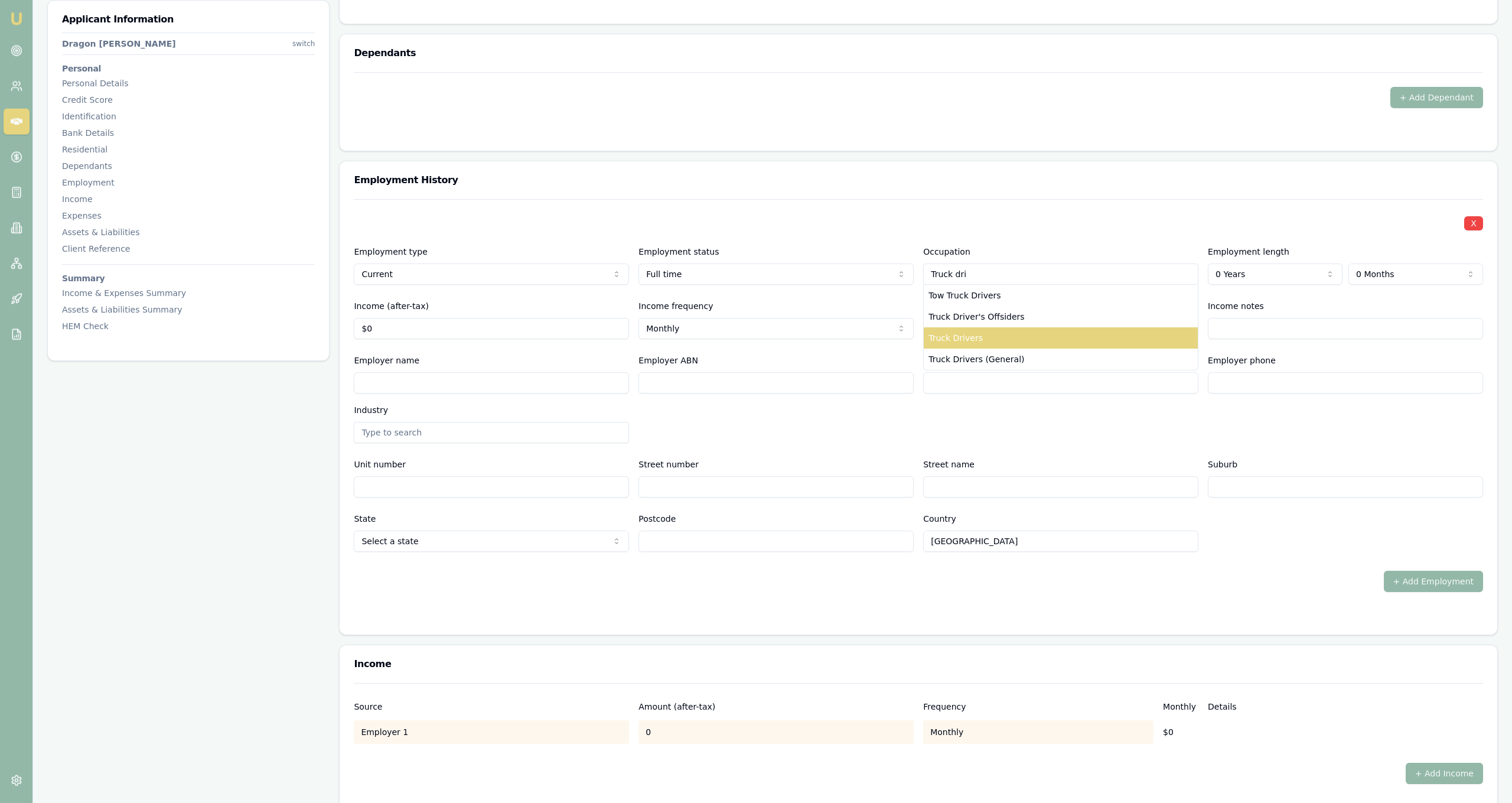
click at [1130, 334] on div "Truck Drivers" at bounding box center [1061, 338] width 274 height 21
type input "Truck Drivers"
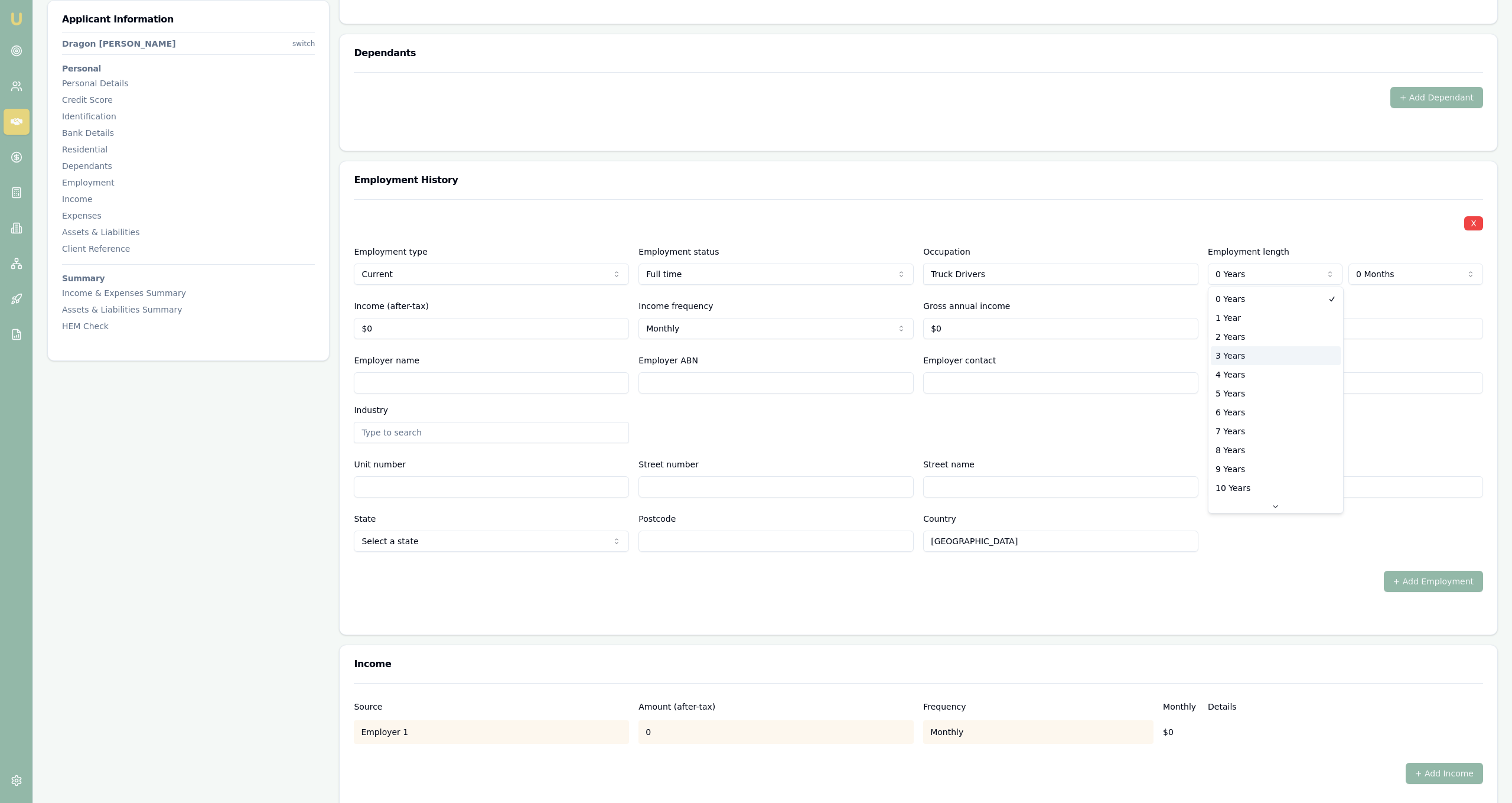
select select "3"
click at [1259, 291] on div "X Employment type Current Current Previous Employment status [DEMOGRAPHIC_DATA]…" at bounding box center [918, 375] width 1129 height 353
select select "1"
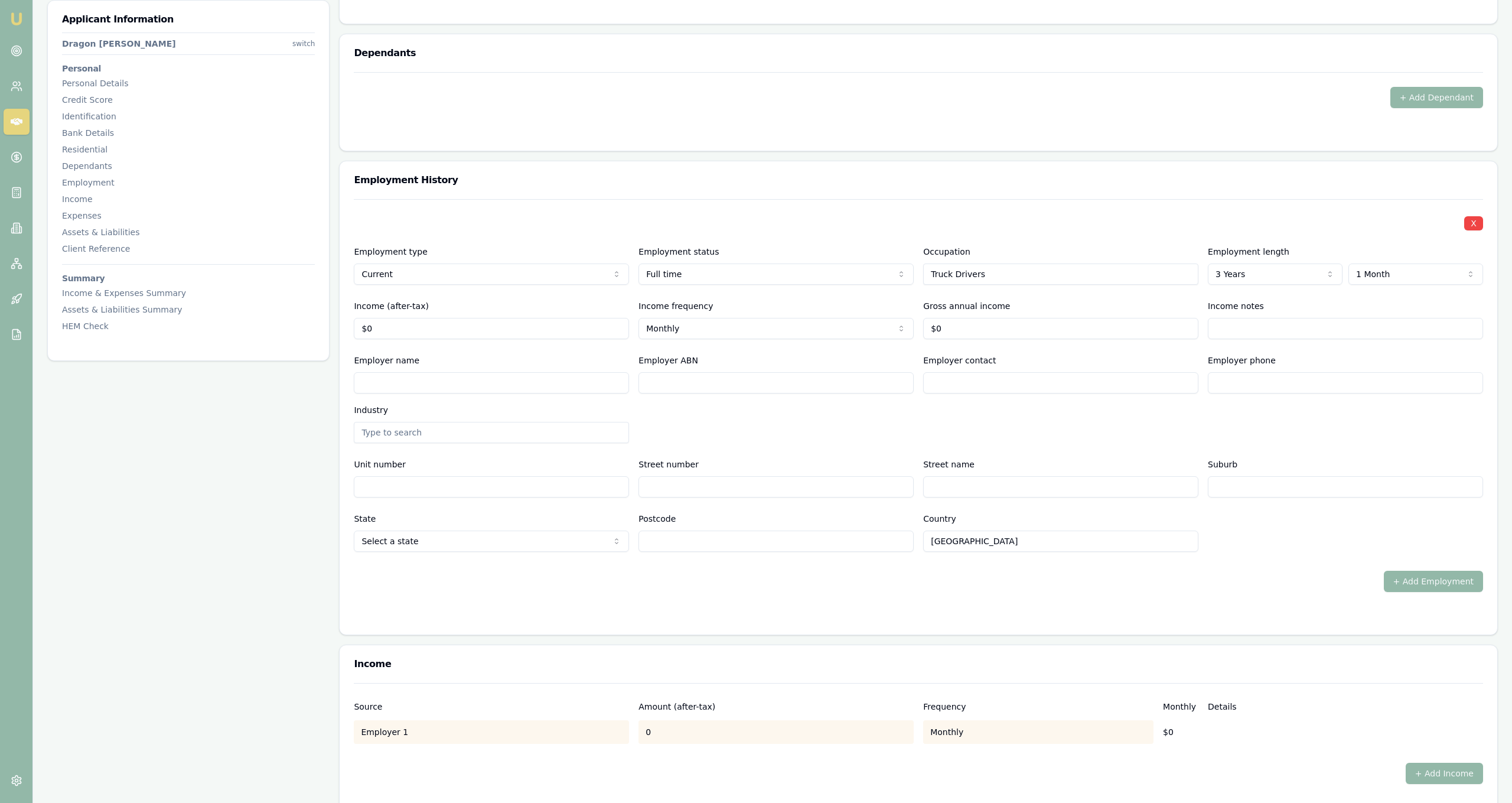
click at [1259, 303] on div "Income notes" at bounding box center [1345, 319] width 276 height 40
select select "0"
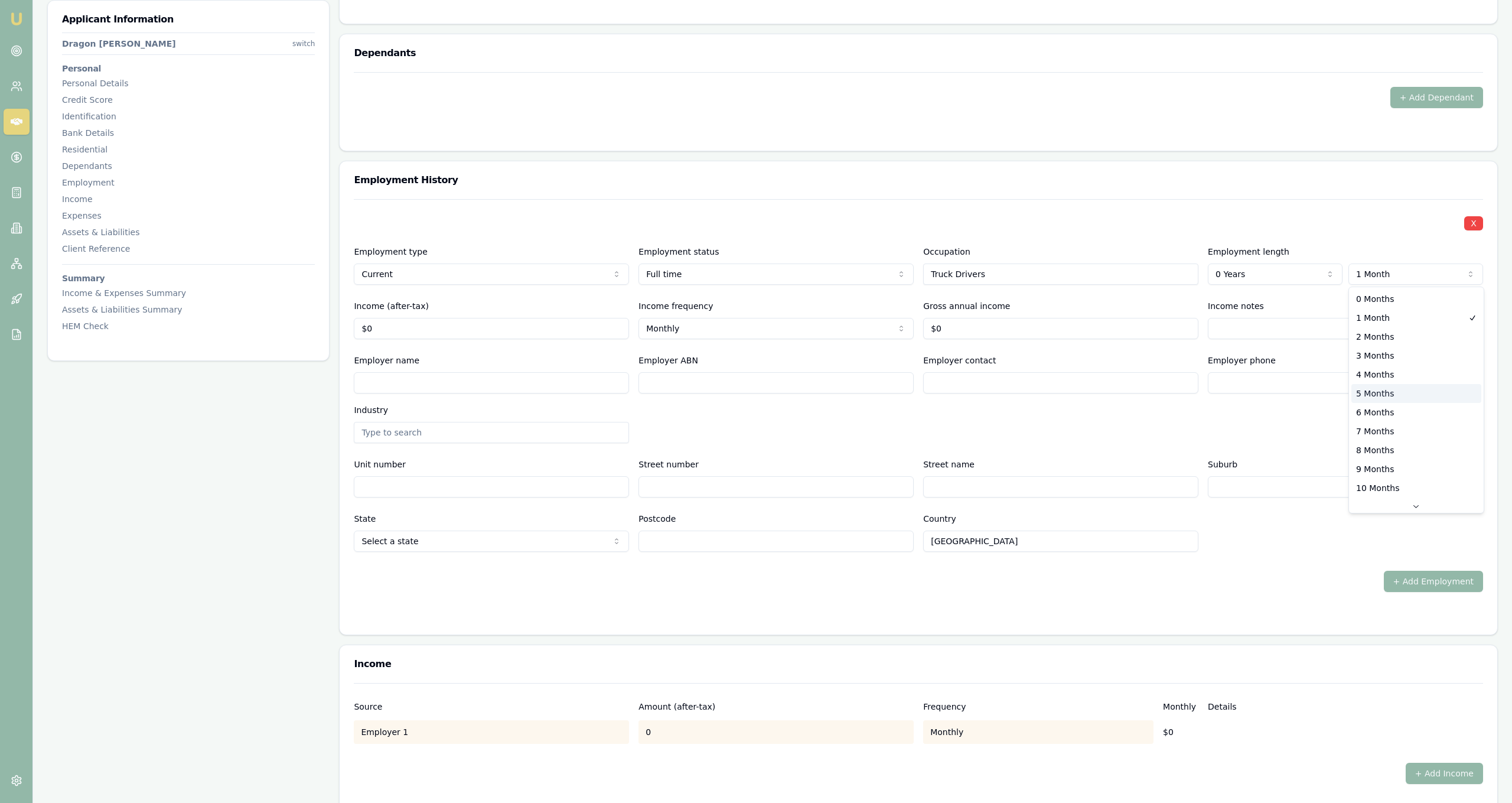
select select "5"
click at [1259, 340] on div "X Employment type Current Current Previous Employment status [DEMOGRAPHIC_DATA]…" at bounding box center [918, 375] width 1129 height 353
click at [551, 385] on input "Employer name" at bounding box center [491, 383] width 276 height 21
click at [485, 331] on input "0" at bounding box center [491, 328] width 276 height 21
type input "$0"
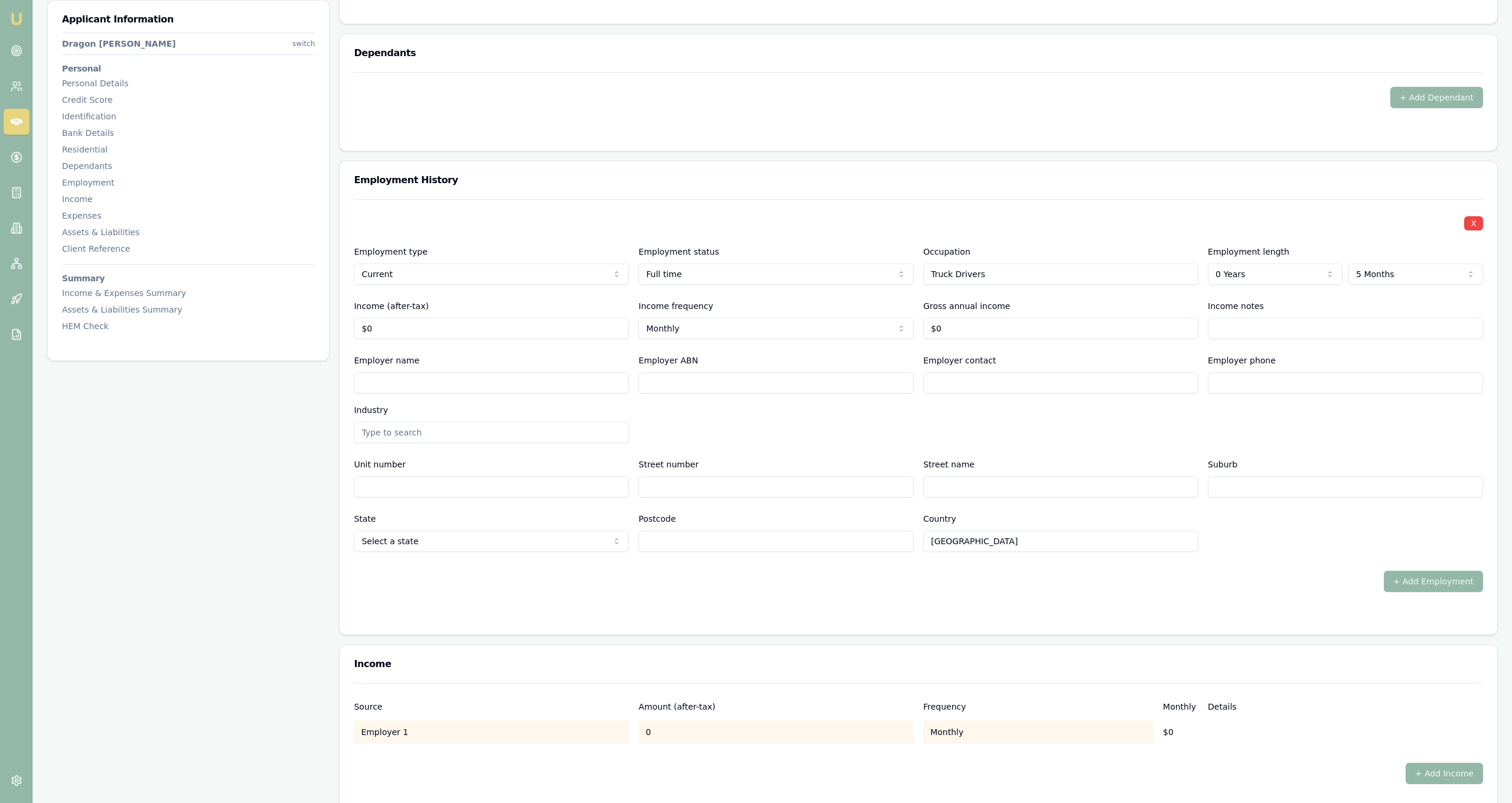
click at [422, 358] on div "Employer name" at bounding box center [491, 374] width 276 height 40
click at [308, 482] on div "Applicant Information Dragon [PERSON_NAME] switch Personal Personal Details Cre…" at bounding box center [188, 274] width 282 height 3037
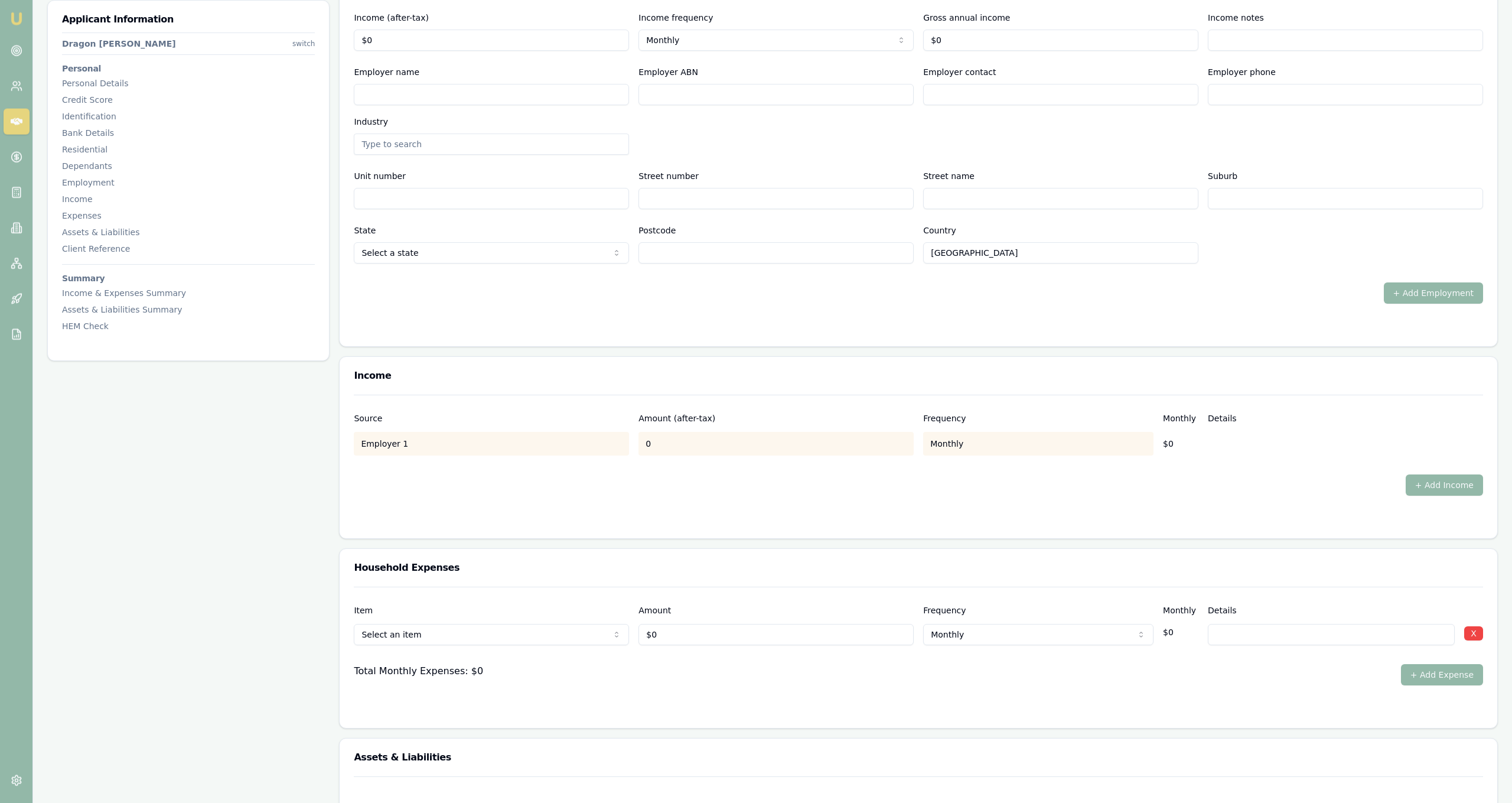
scroll to position [1791, 0]
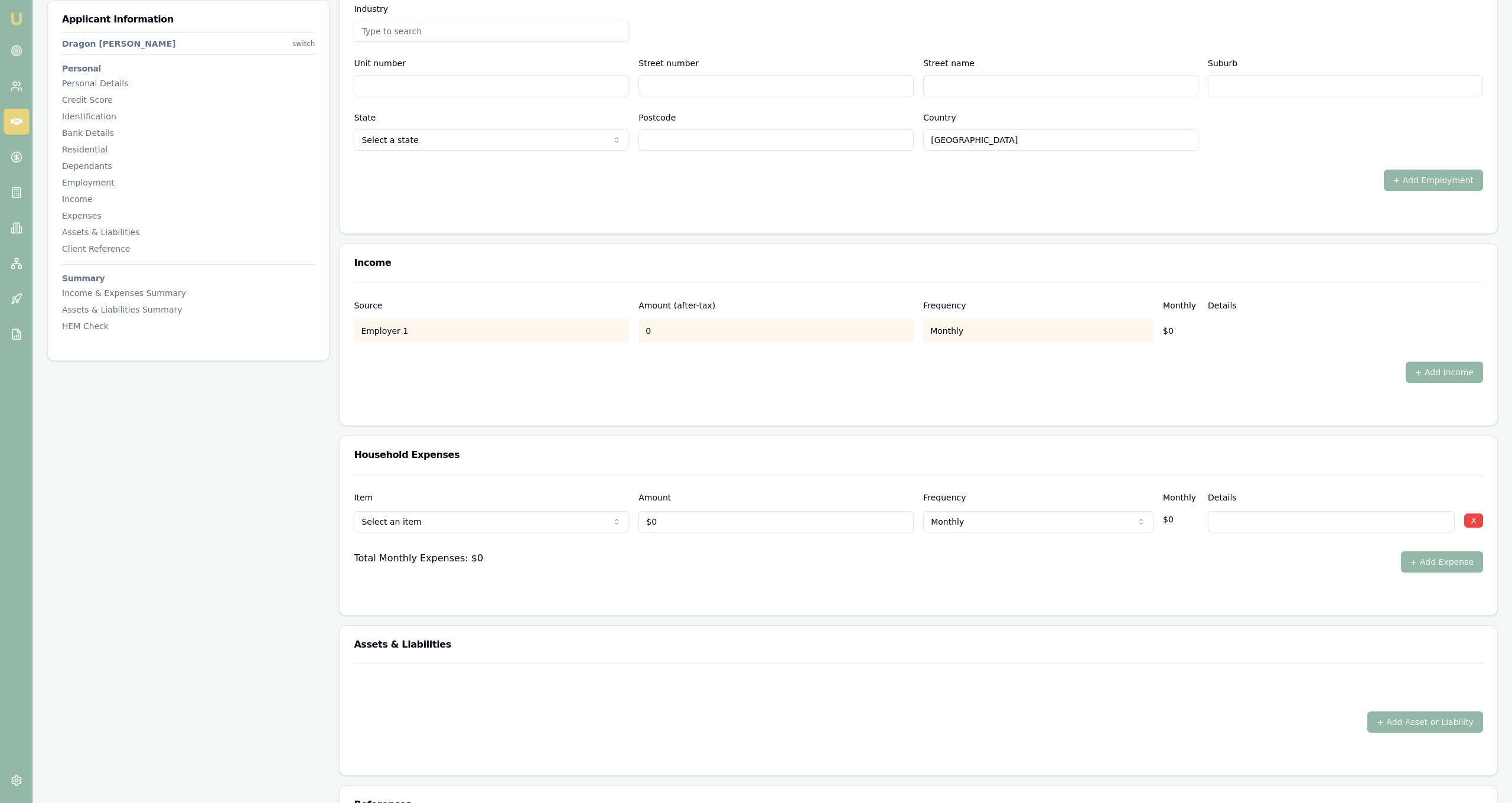
scroll to position [1920, 0]
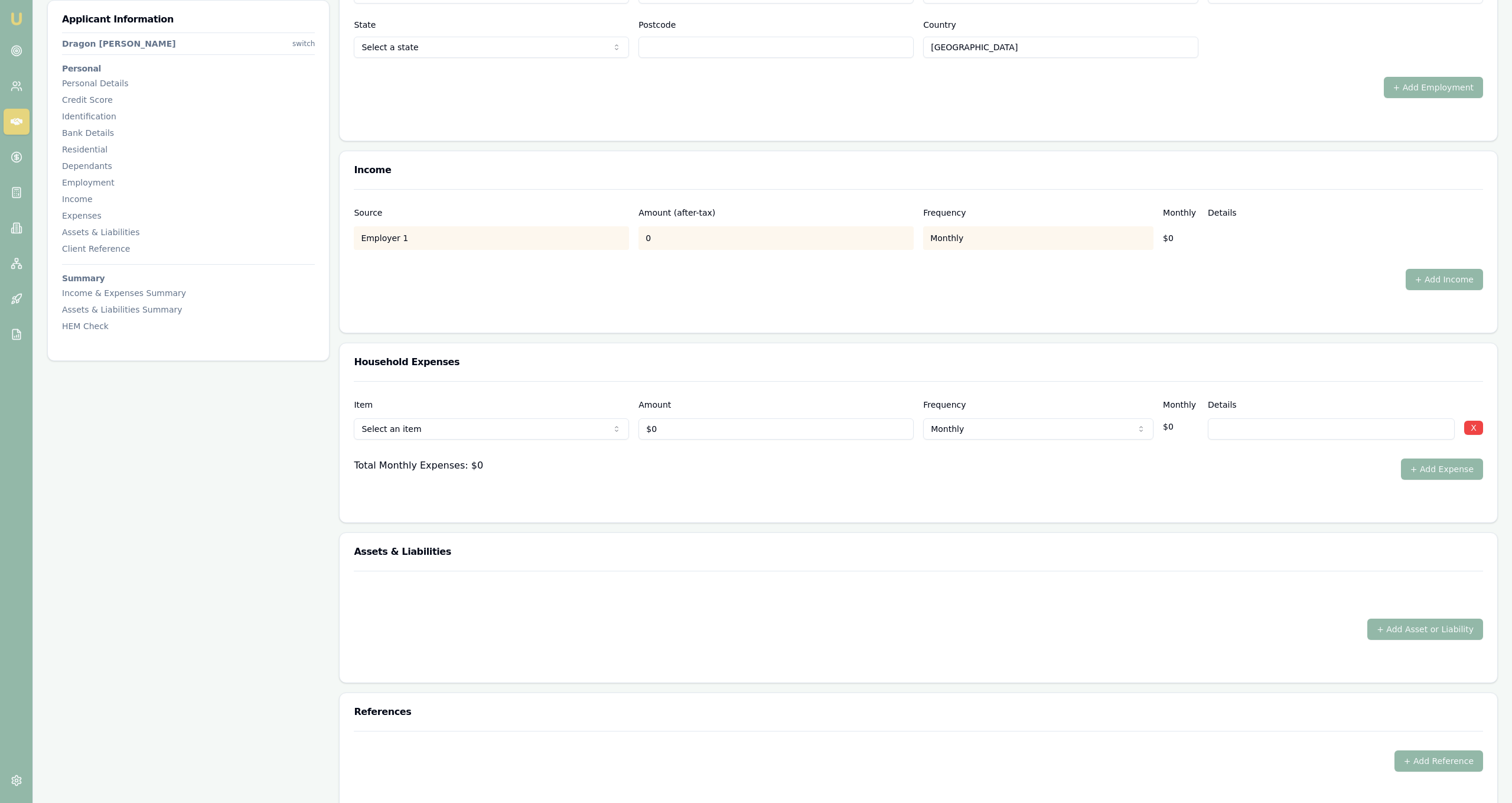
click at [680, 432] on input "0" at bounding box center [776, 429] width 276 height 21
type input "$800"
click at [931, 466] on div "Total Monthly Expenses: $0 + Add Expense" at bounding box center [918, 469] width 1129 height 21
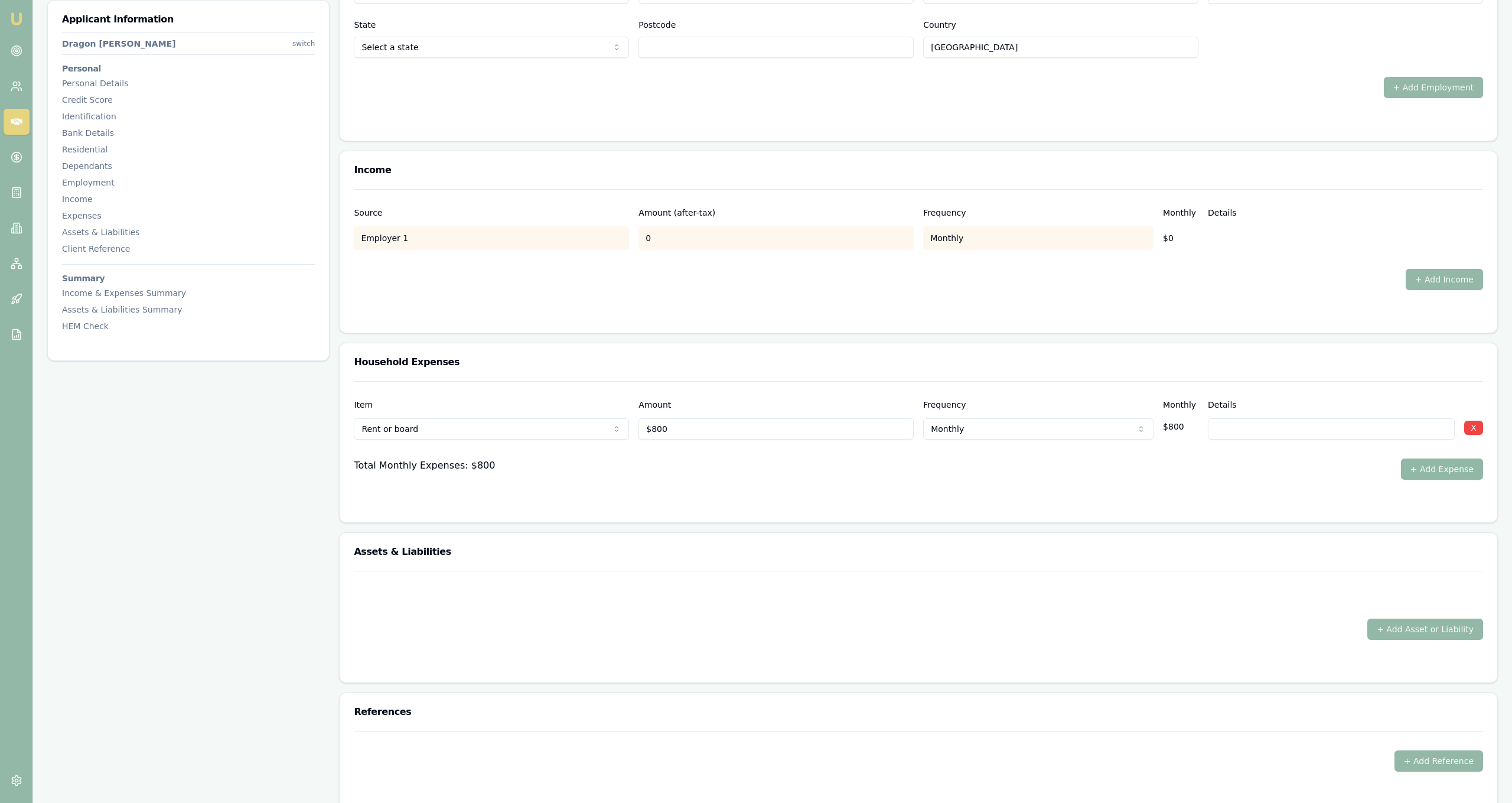
click at [1467, 463] on button "+ Add Expense" at bounding box center [1442, 469] width 82 height 21
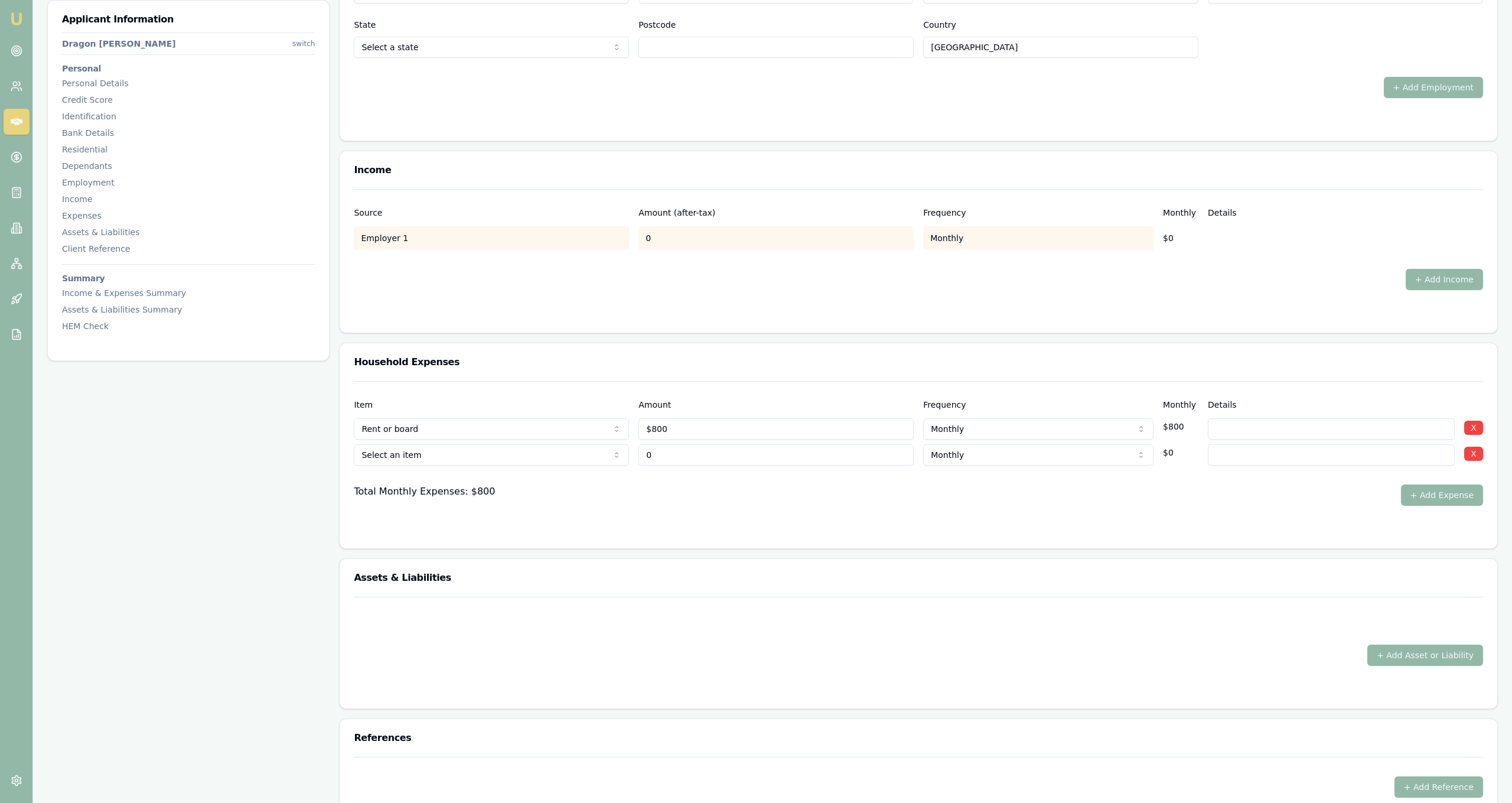
type input "$0"
select select "FOOD_AND_GROCERIES"
click at [675, 461] on input "0" at bounding box center [776, 455] width 276 height 21
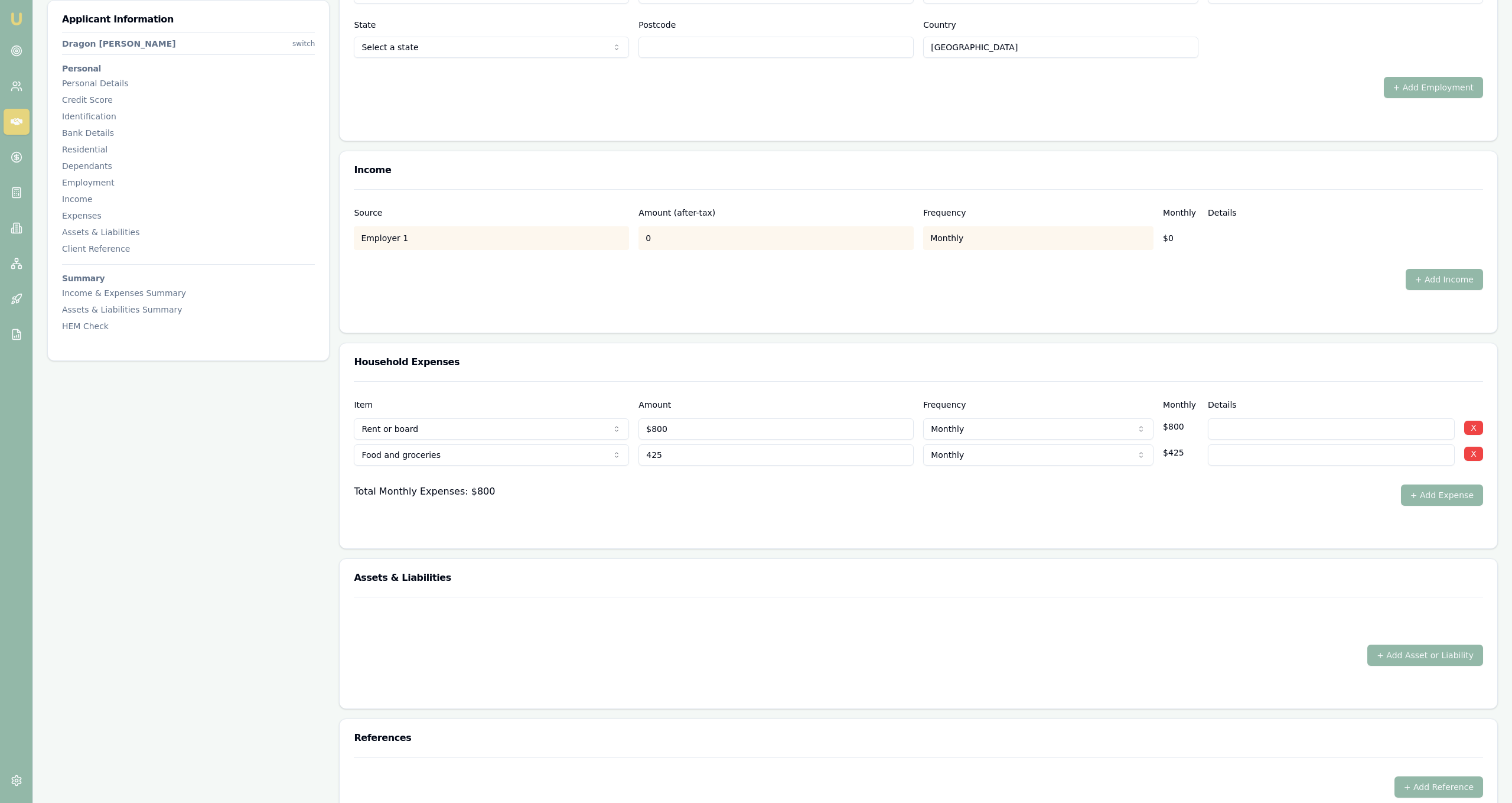
type input "$425"
click at [827, 544] on div "Item Amount Frequency Monthly Details Rent or board Rent or board Food and groc…" at bounding box center [918, 465] width 1157 height 167
click at [1423, 494] on button "+ Add Expense" at bounding box center [1442, 495] width 82 height 21
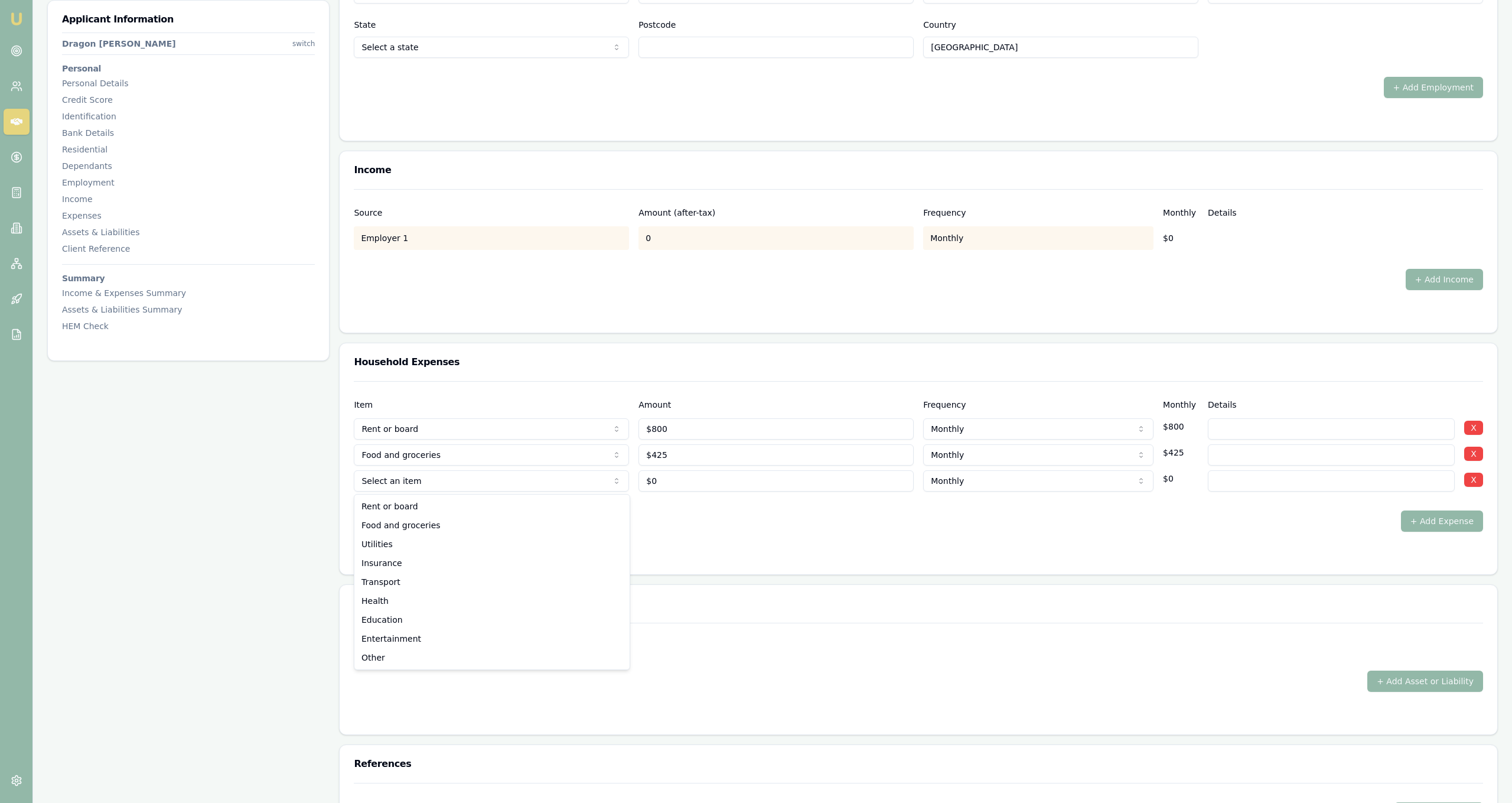
type input "$0"
select select "UTILITIES"
click at [1266, 485] on input at bounding box center [1331, 481] width 247 height 21
type input "included in rent"
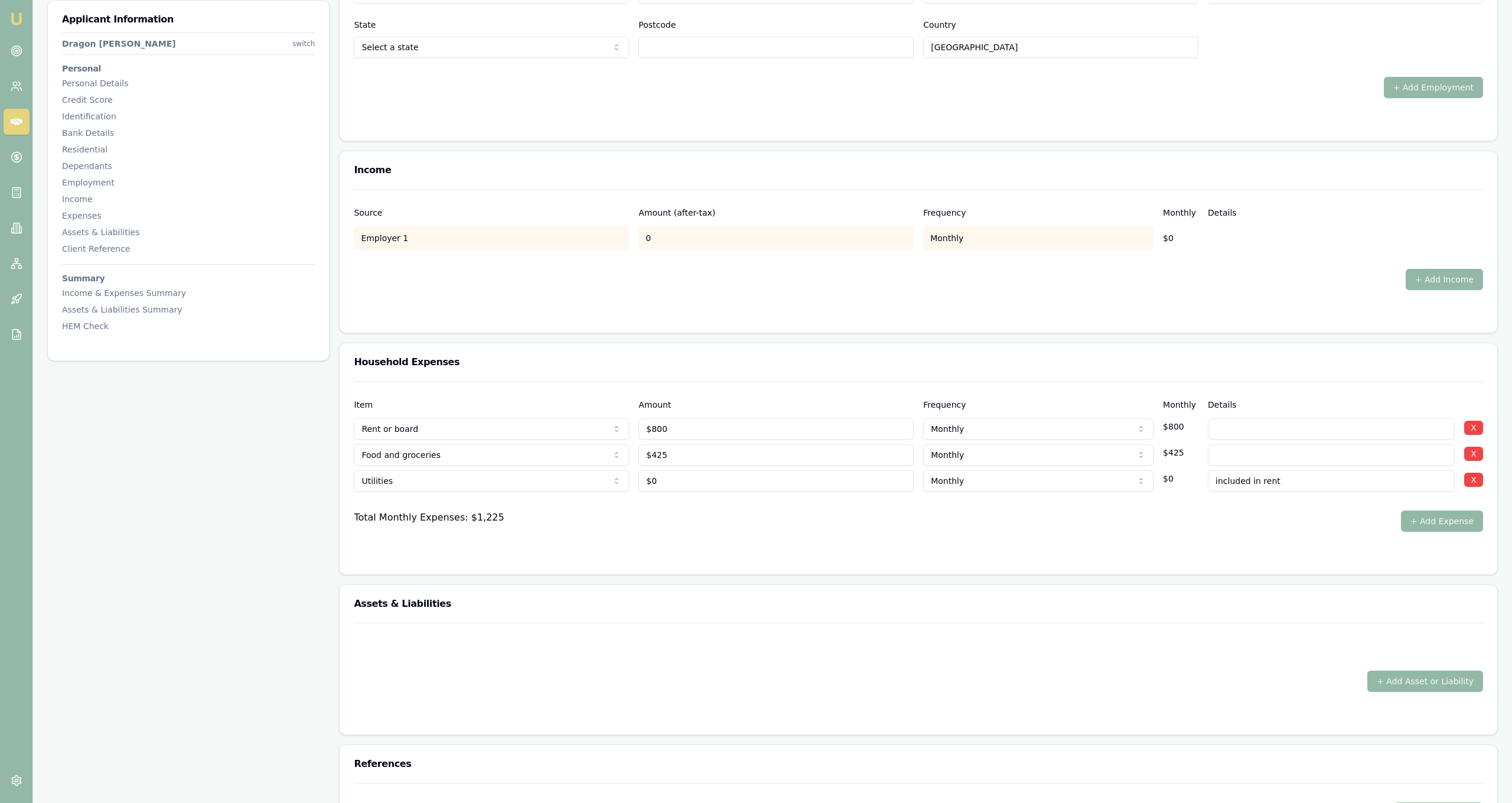
click at [1347, 596] on div "Assets & Liabilities" at bounding box center [918, 604] width 1157 height 38
click at [1440, 522] on button "+ Add Expense" at bounding box center [1442, 521] width 82 height 21
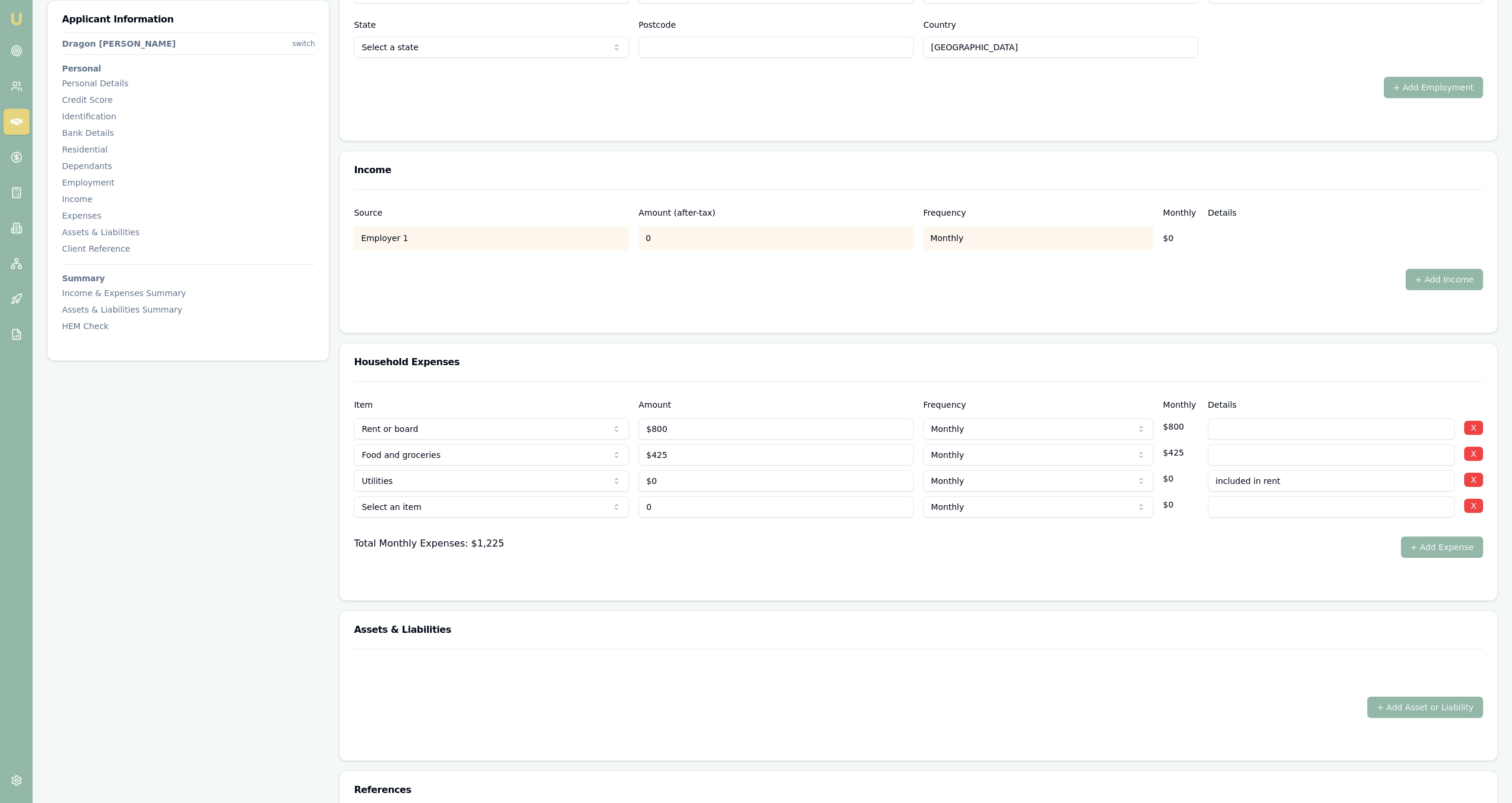
type input "$0"
select select "TRANSPORT"
click at [692, 536] on div "Total Monthly Expenses: $1,225 + Add Expense" at bounding box center [918, 547] width 1129 height 21
click at [703, 517] on input "0" at bounding box center [776, 507] width 276 height 21
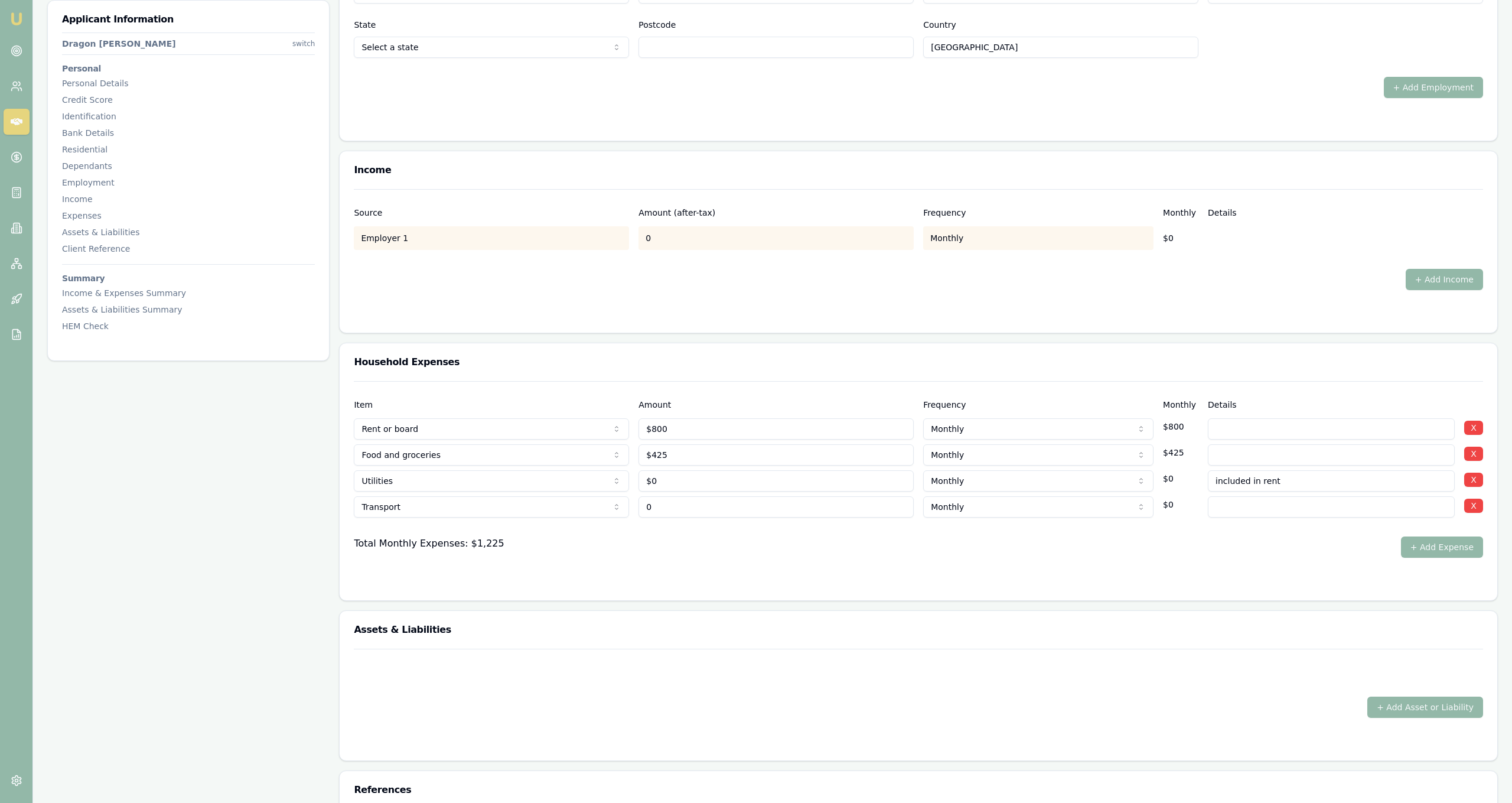
click at [704, 509] on input "0" at bounding box center [776, 507] width 276 height 21
type input "$425"
click at [719, 545] on div "Total Monthly Expenses: $1,225 + Add Expense" at bounding box center [918, 547] width 1129 height 21
click at [692, 461] on input "425" at bounding box center [776, 455] width 276 height 21
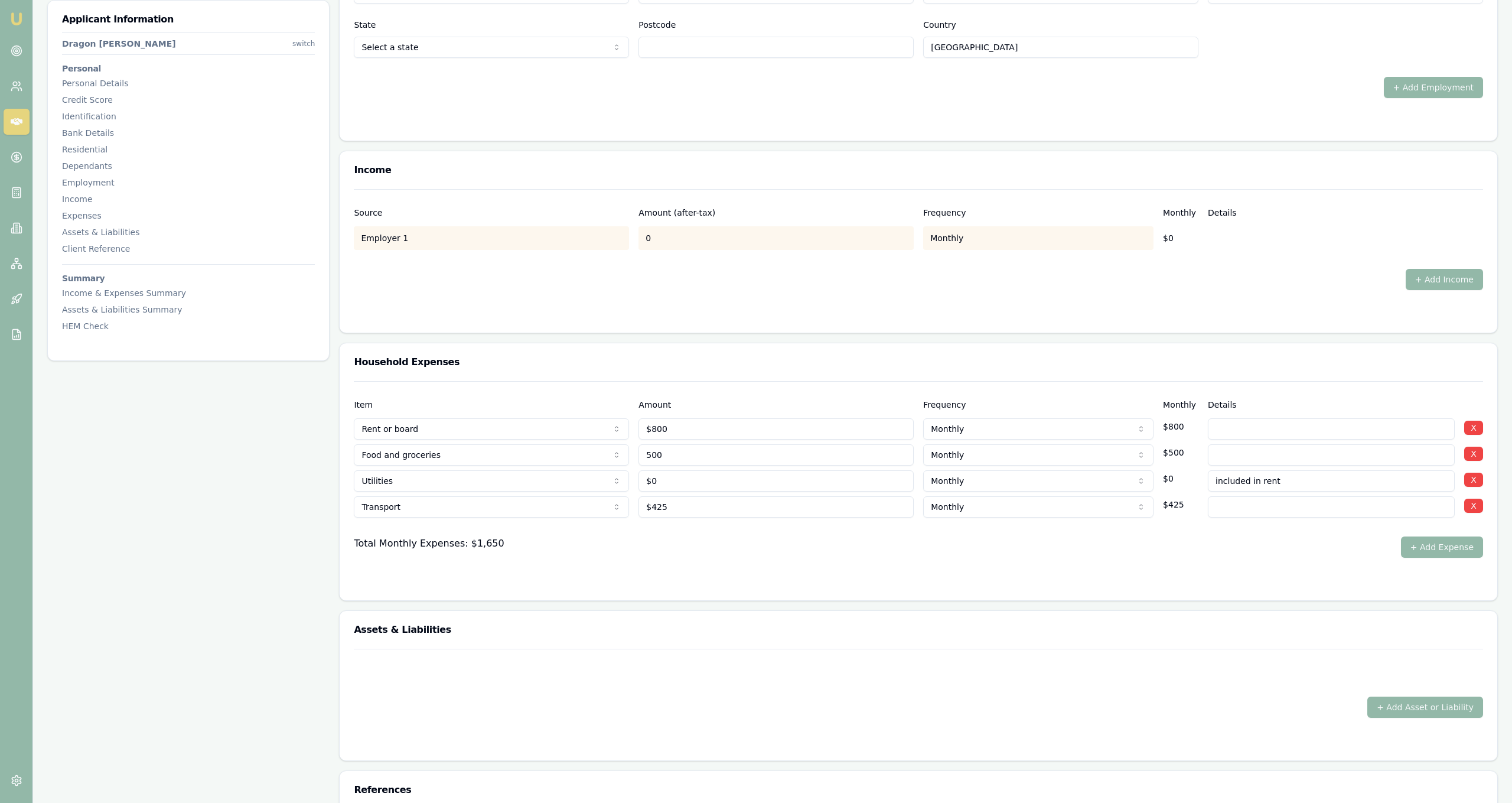
type input "$500"
click at [689, 557] on div "Total Monthly Expenses: $1,650 + Add Expense" at bounding box center [918, 547] width 1129 height 21
click at [1454, 553] on button "+ Add Expense" at bounding box center [1442, 547] width 82 height 21
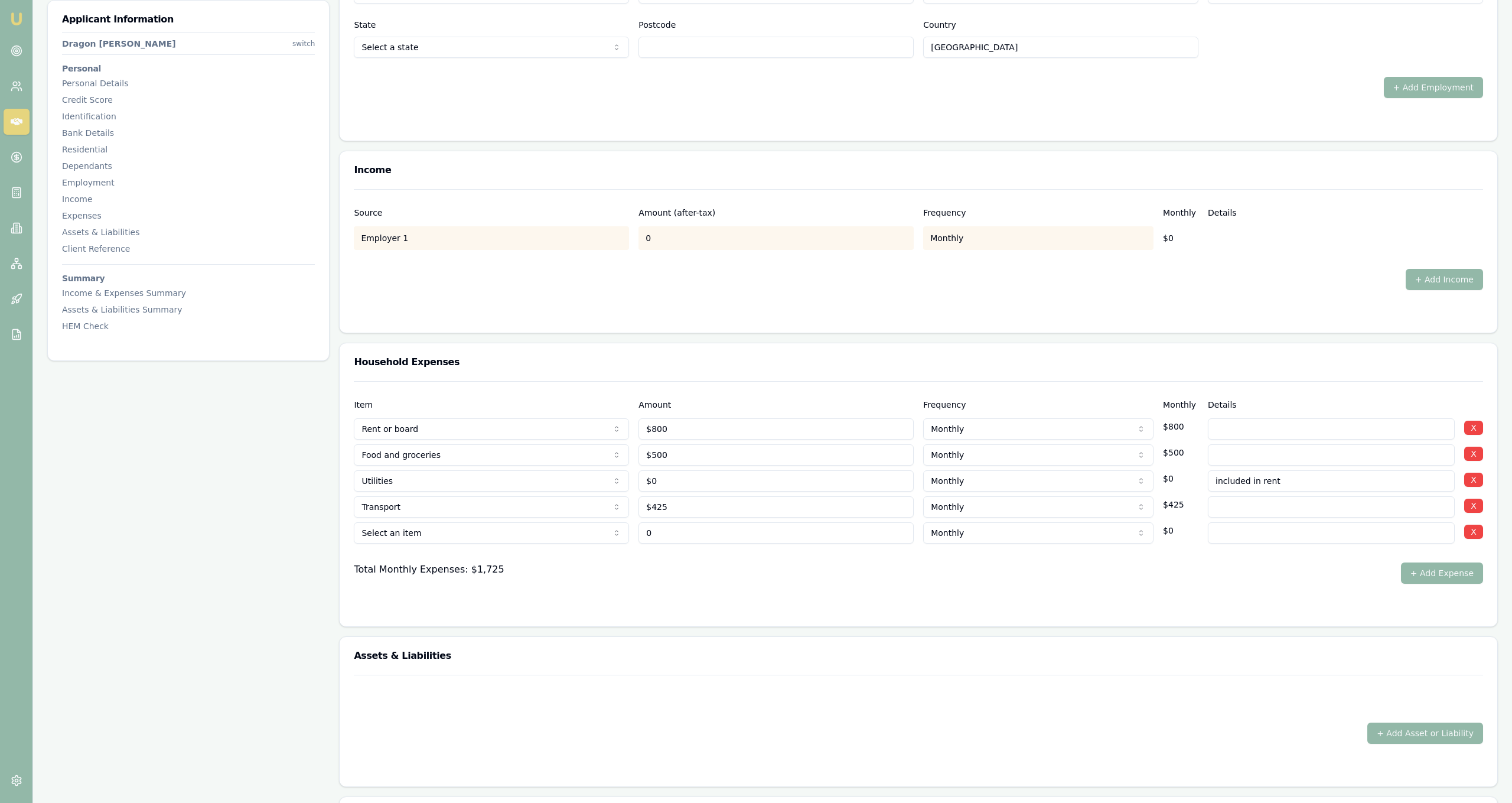
type input "$0"
select select "INSURANCE"
click at [497, 617] on div "Item Amount Frequency Monthly Details Rent or board Rent or board Food and groc…" at bounding box center [918, 504] width 1157 height 245
click at [680, 527] on input "0" at bounding box center [776, 533] width 276 height 21
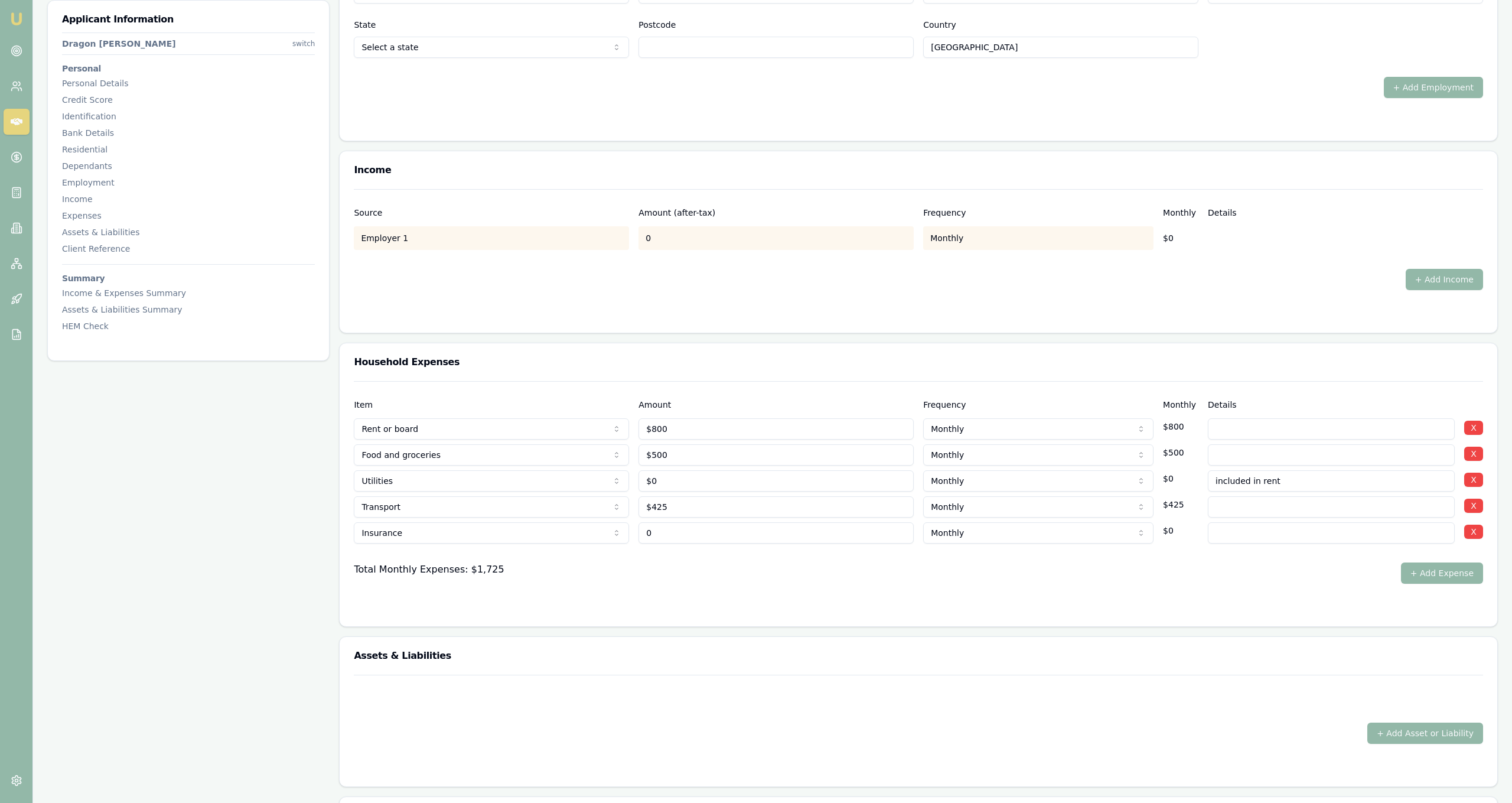
click at [680, 527] on input "0" at bounding box center [776, 533] width 276 height 21
type input "$90"
click at [771, 568] on div "Total Monthly Expenses: $1,725 + Add Expense" at bounding box center [918, 573] width 1129 height 21
click at [1435, 573] on button "+ Add Expense" at bounding box center [1442, 573] width 82 height 21
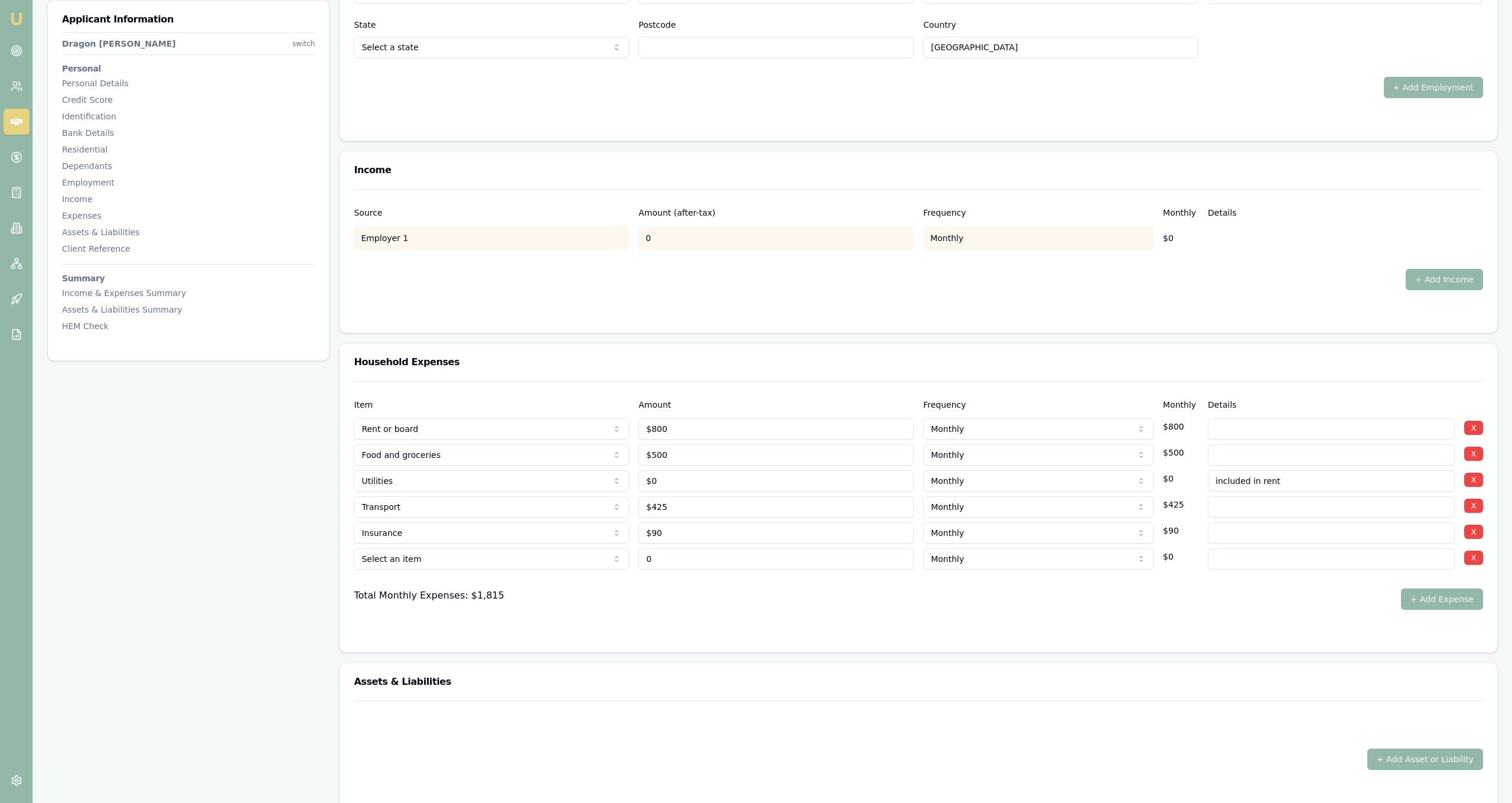
type input "$0"
click at [1471, 563] on button "X" at bounding box center [1474, 558] width 19 height 14
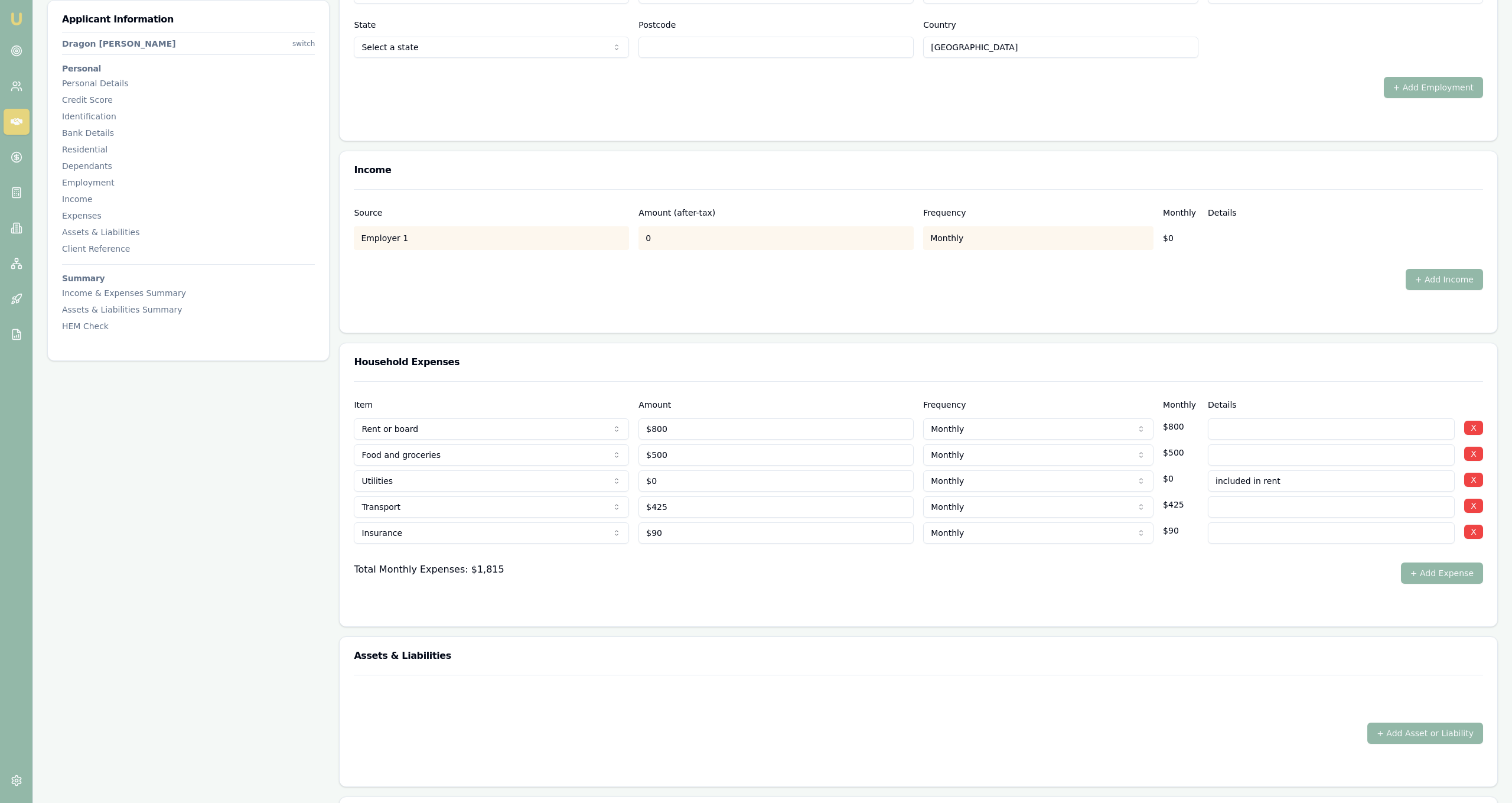
click at [704, 619] on div "Item Amount Frequency Monthly Details Rent or board Rent or board Food and groc…" at bounding box center [918, 504] width 1157 height 245
click at [1422, 569] on button "+ Add Expense" at bounding box center [1442, 573] width 82 height 21
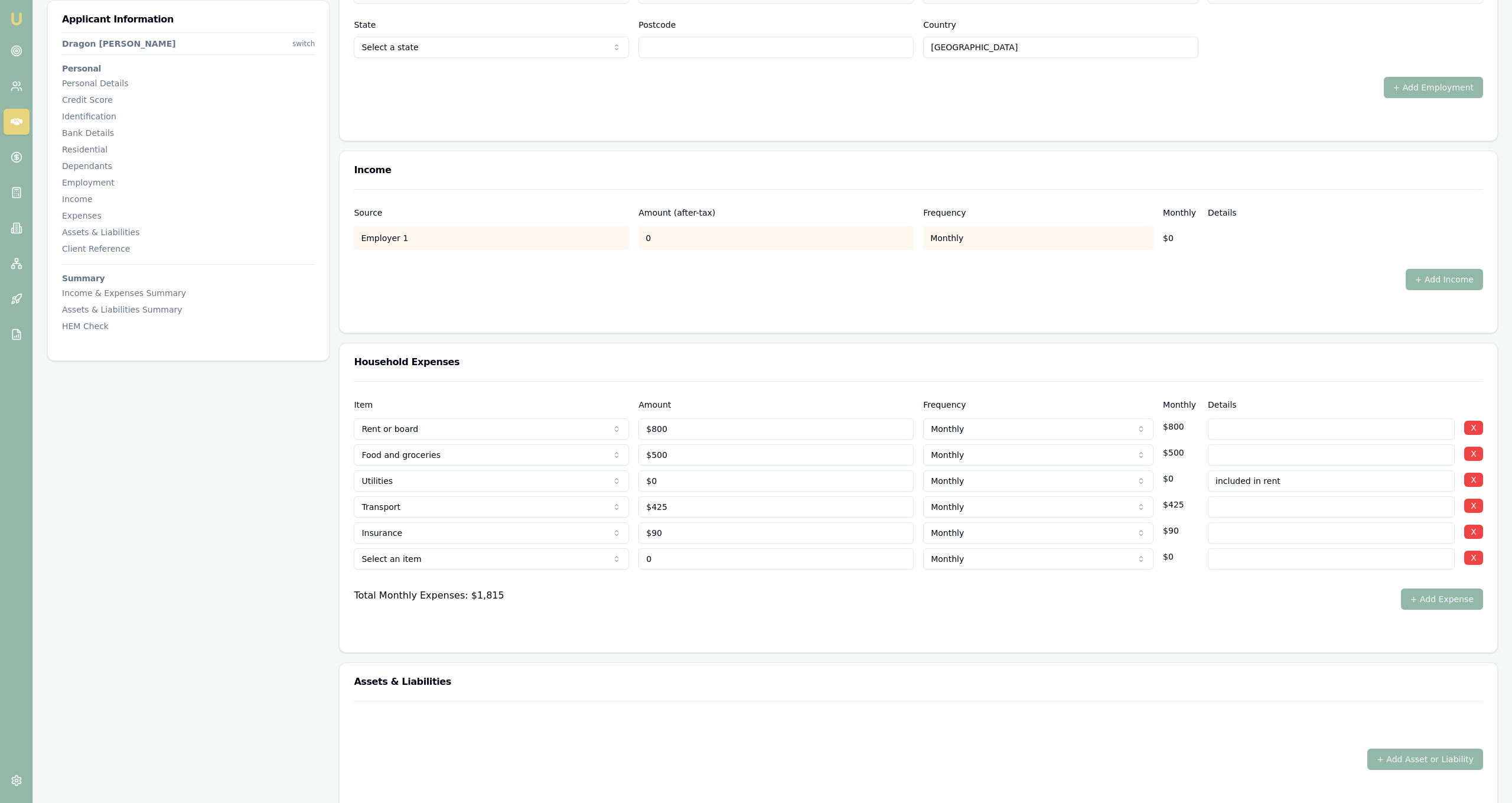
type input "$0"
select select "ENTERTAINMENT"
click at [775, 566] on input "0" at bounding box center [776, 559] width 276 height 21
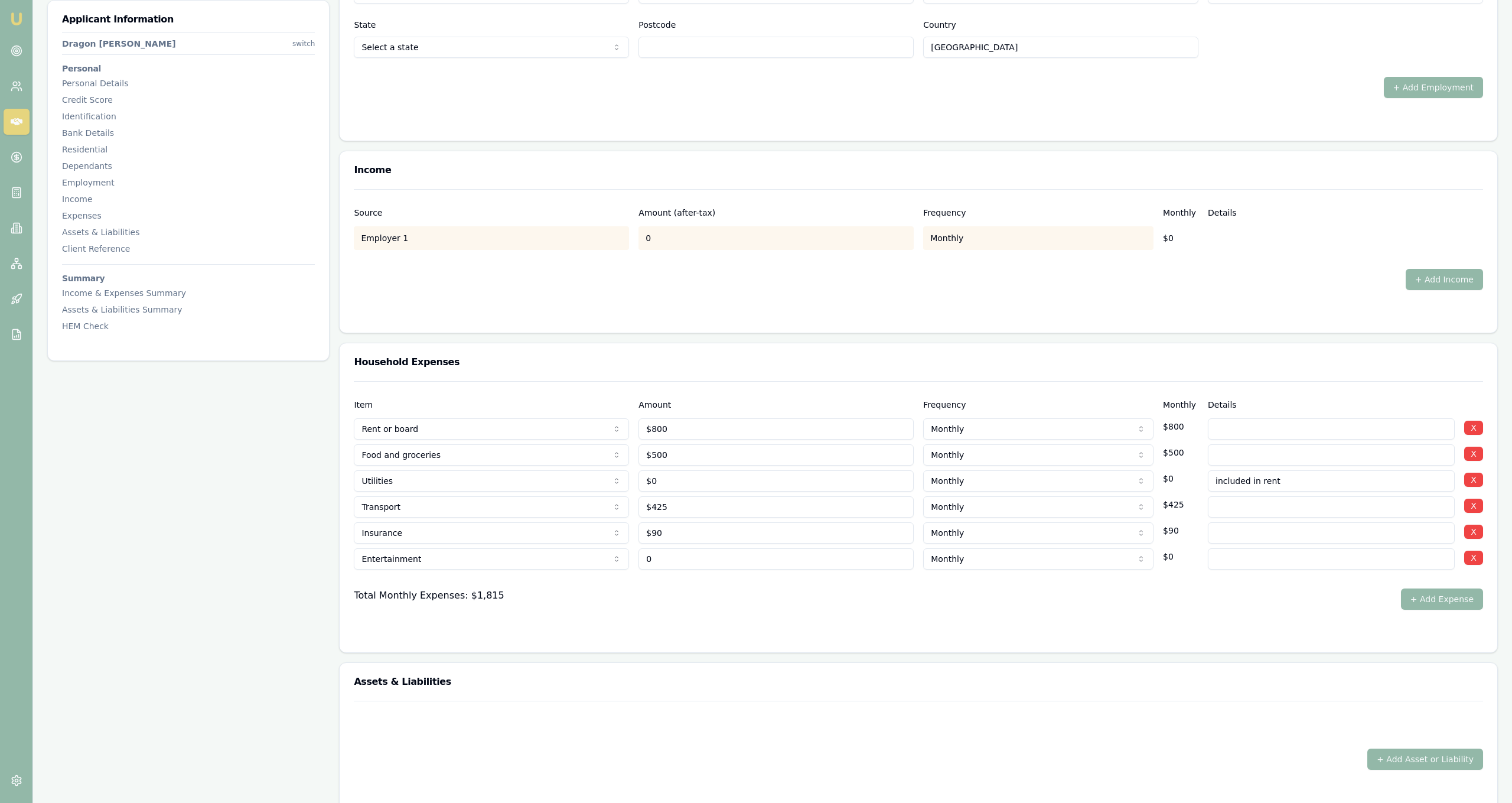
click at [775, 566] on input "0" at bounding box center [776, 559] width 276 height 21
type input "$1,000"
click at [863, 651] on div "Item Amount Frequency Monthly Details Rent or board Rent or board Food and groc…" at bounding box center [918, 517] width 1157 height 271
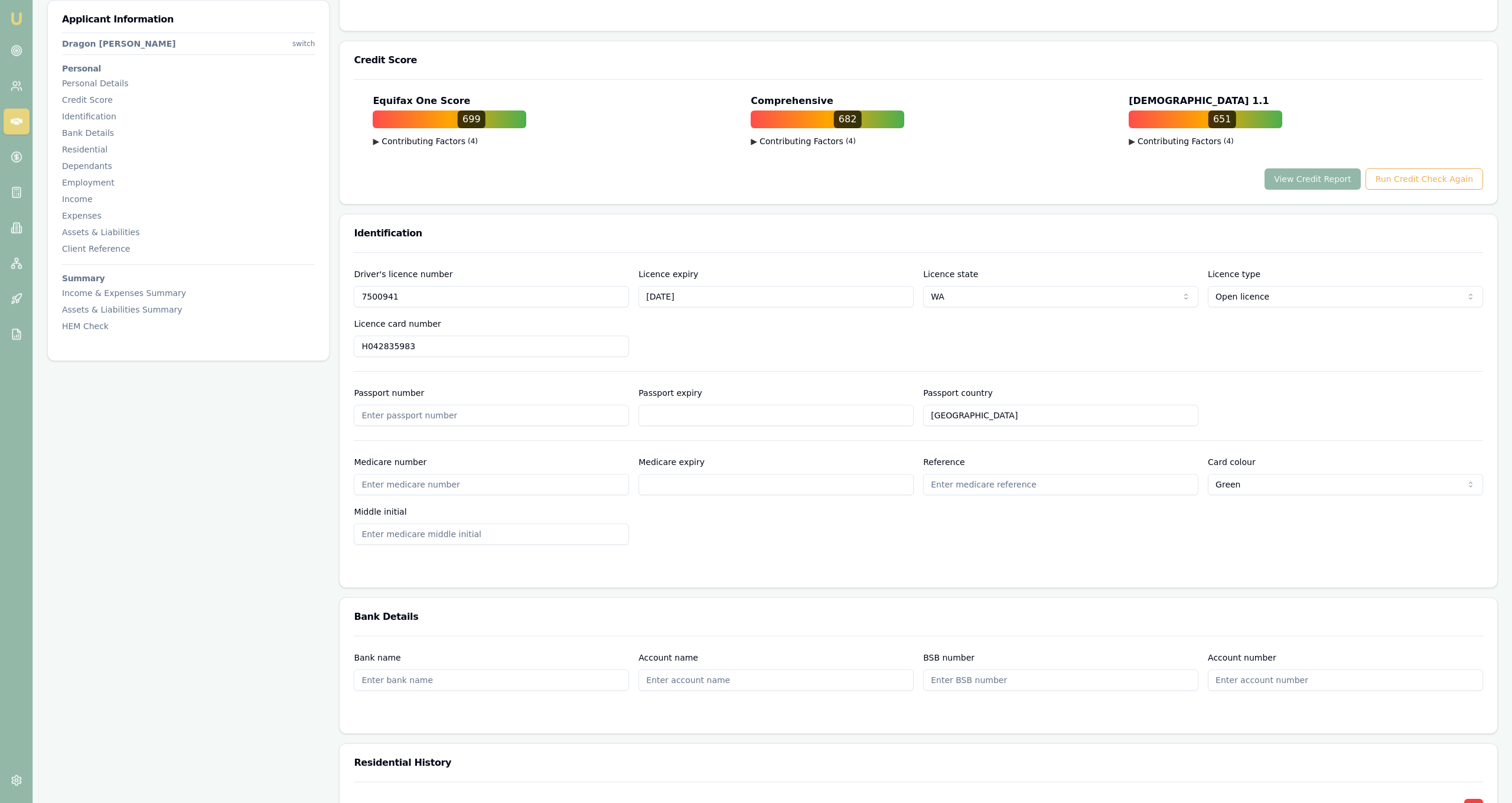
scroll to position [0, 0]
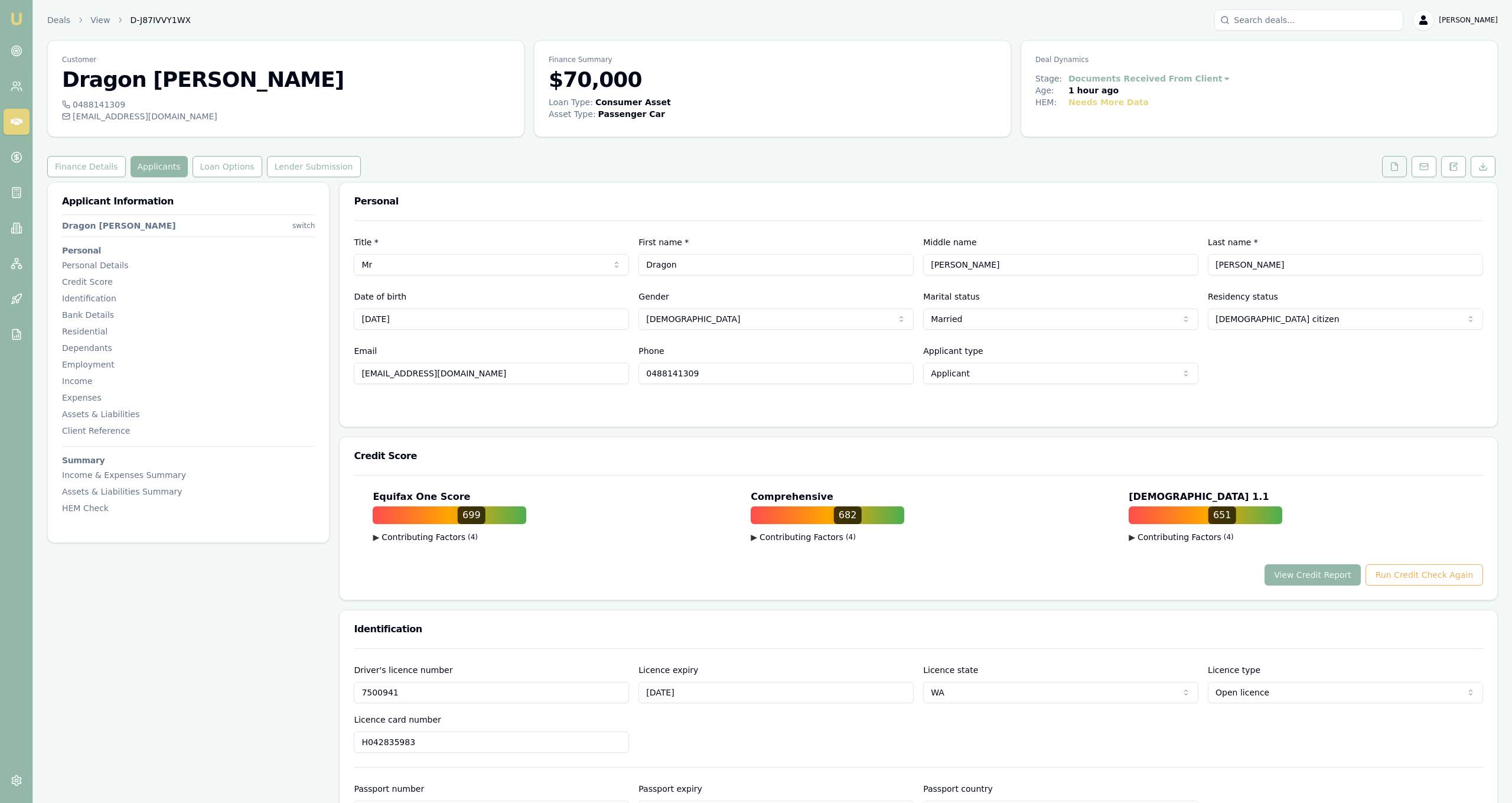
click at [1391, 173] on button at bounding box center [1395, 166] width 25 height 21
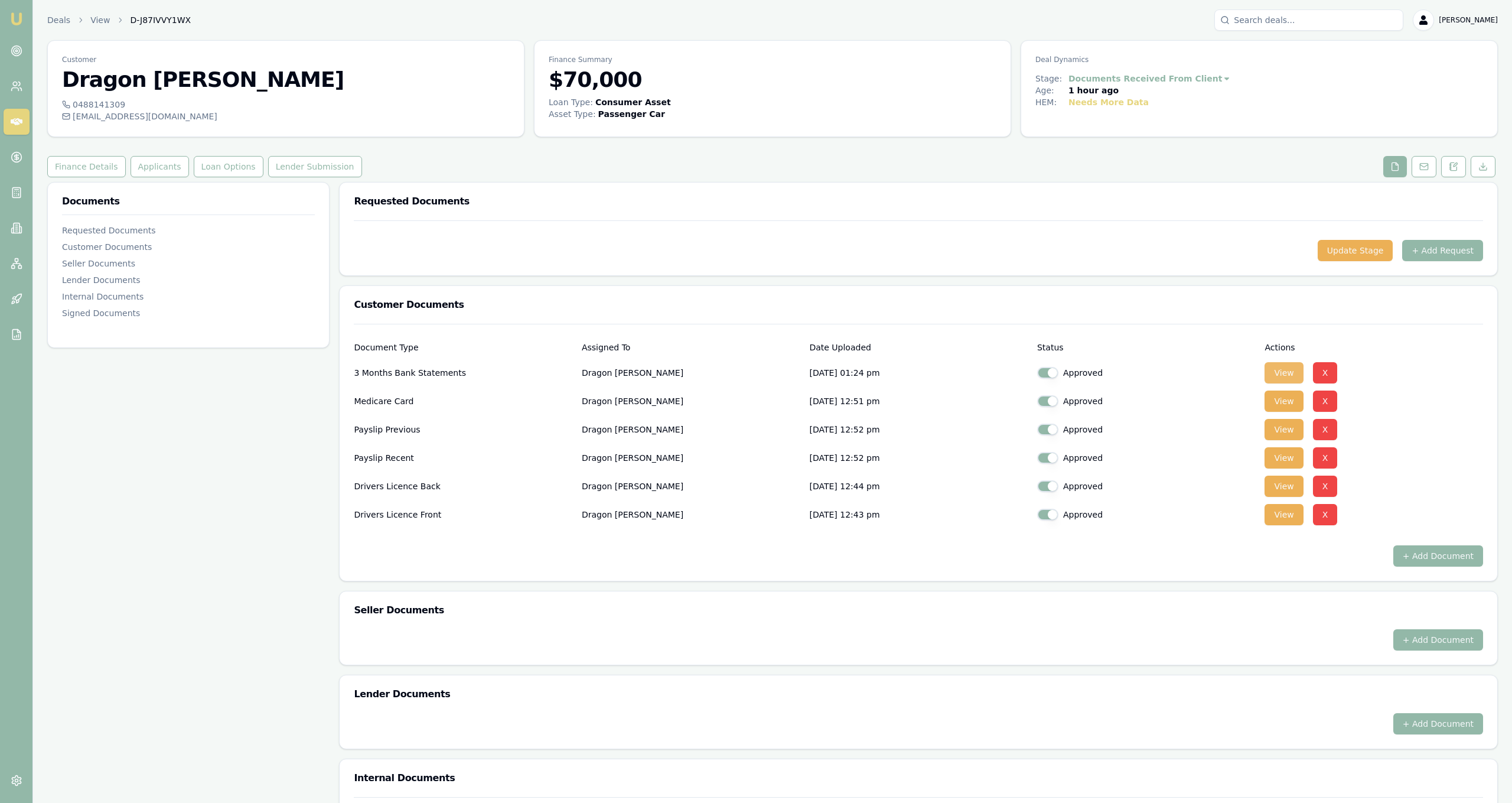
click at [1282, 377] on button "View" at bounding box center [1284, 373] width 38 height 21
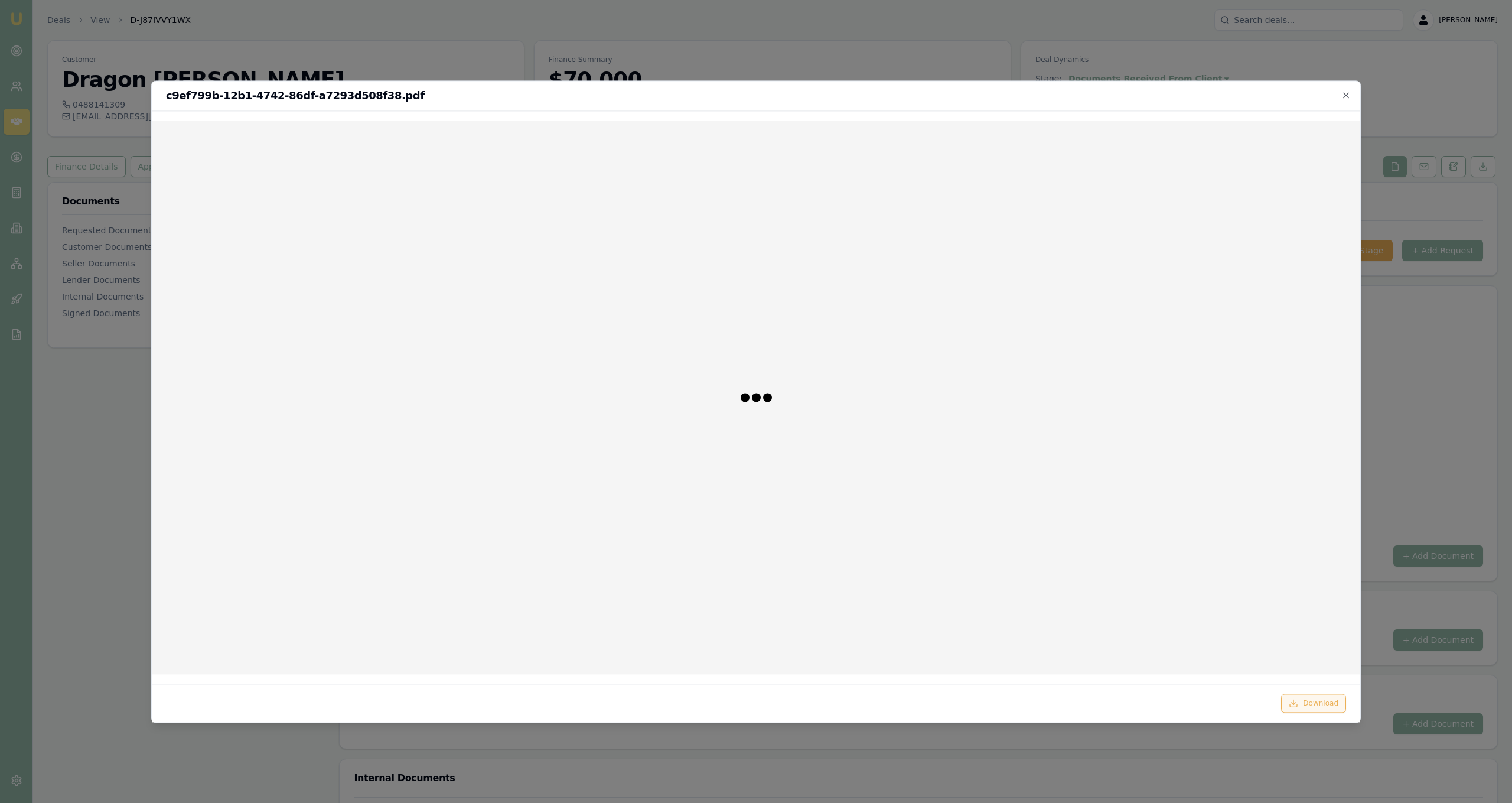
click at [1326, 704] on button "Download" at bounding box center [1314, 703] width 65 height 19
click at [110, 43] on div at bounding box center [756, 401] width 1512 height 803
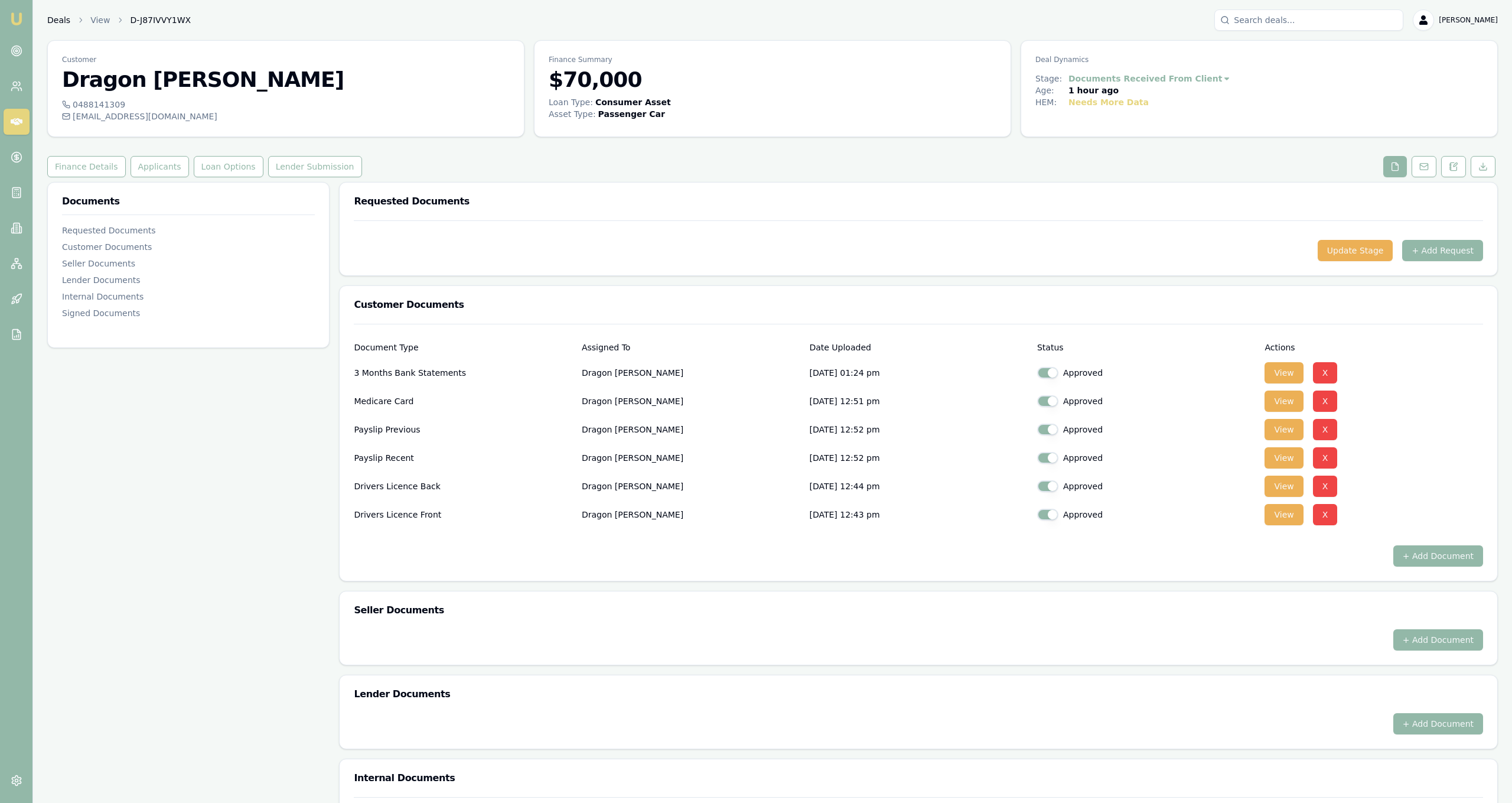
click at [55, 25] on link "Deals" at bounding box center [58, 20] width 23 height 12
click at [165, 173] on button "Applicants" at bounding box center [159, 166] width 58 height 21
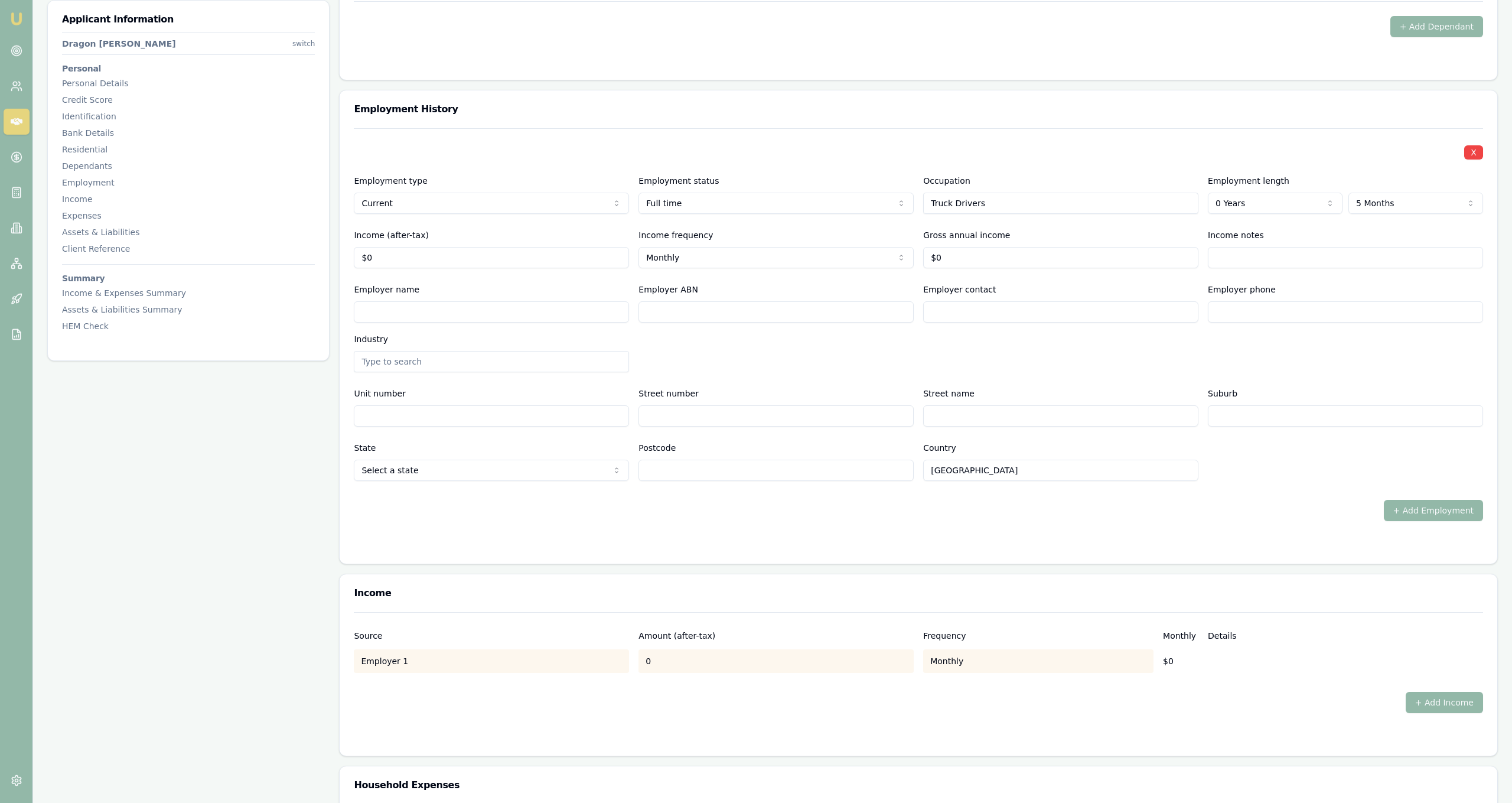
scroll to position [1497, 0]
click at [581, 263] on input "0" at bounding box center [491, 258] width 276 height 21
type input "$9,255"
click at [606, 289] on div "Employer name" at bounding box center [491, 303] width 276 height 40
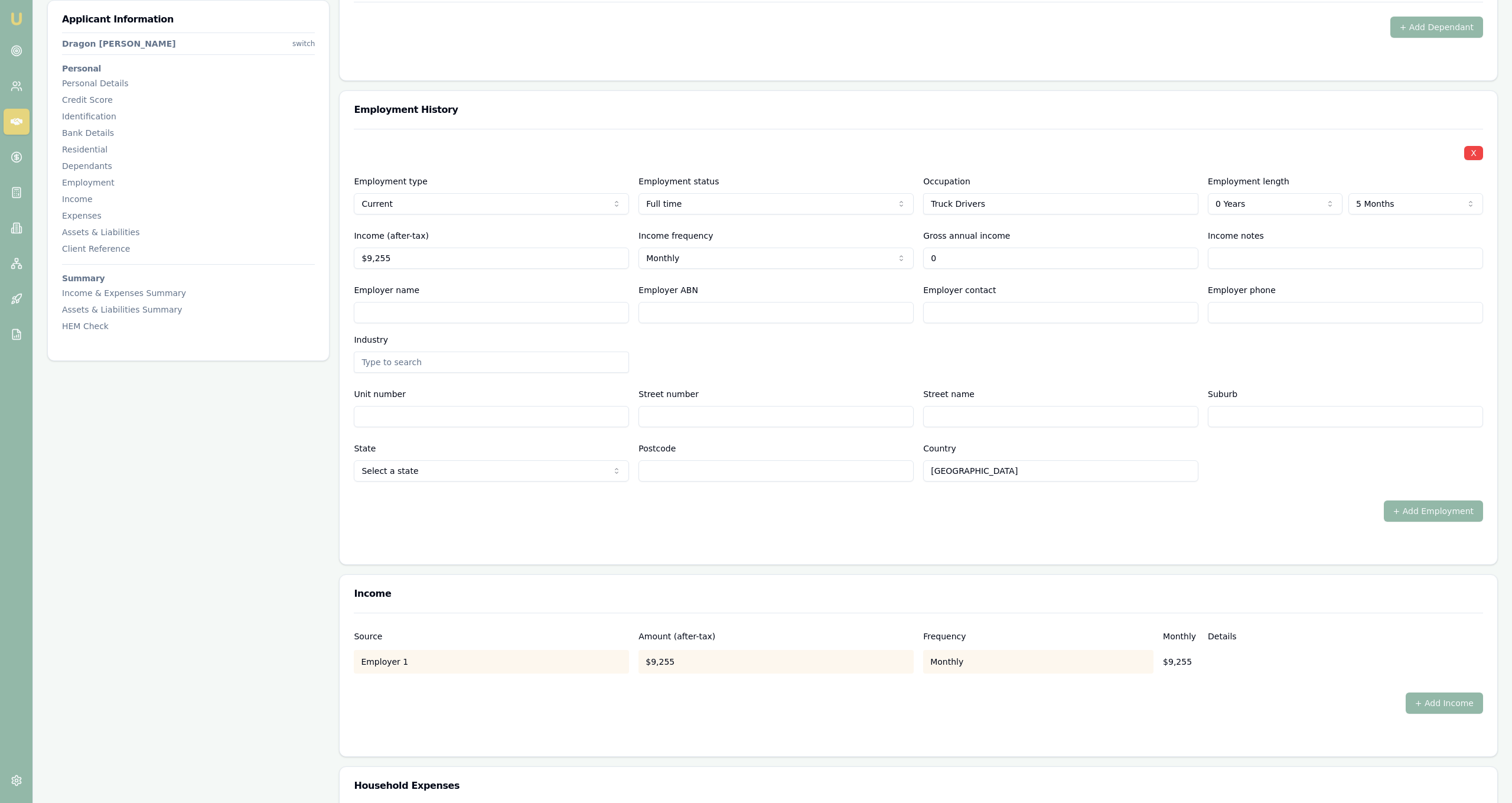
click at [955, 260] on input "0" at bounding box center [1061, 258] width 276 height 21
click at [982, 249] on input "0" at bounding box center [1061, 258] width 276 height 21
type input "$151,000"
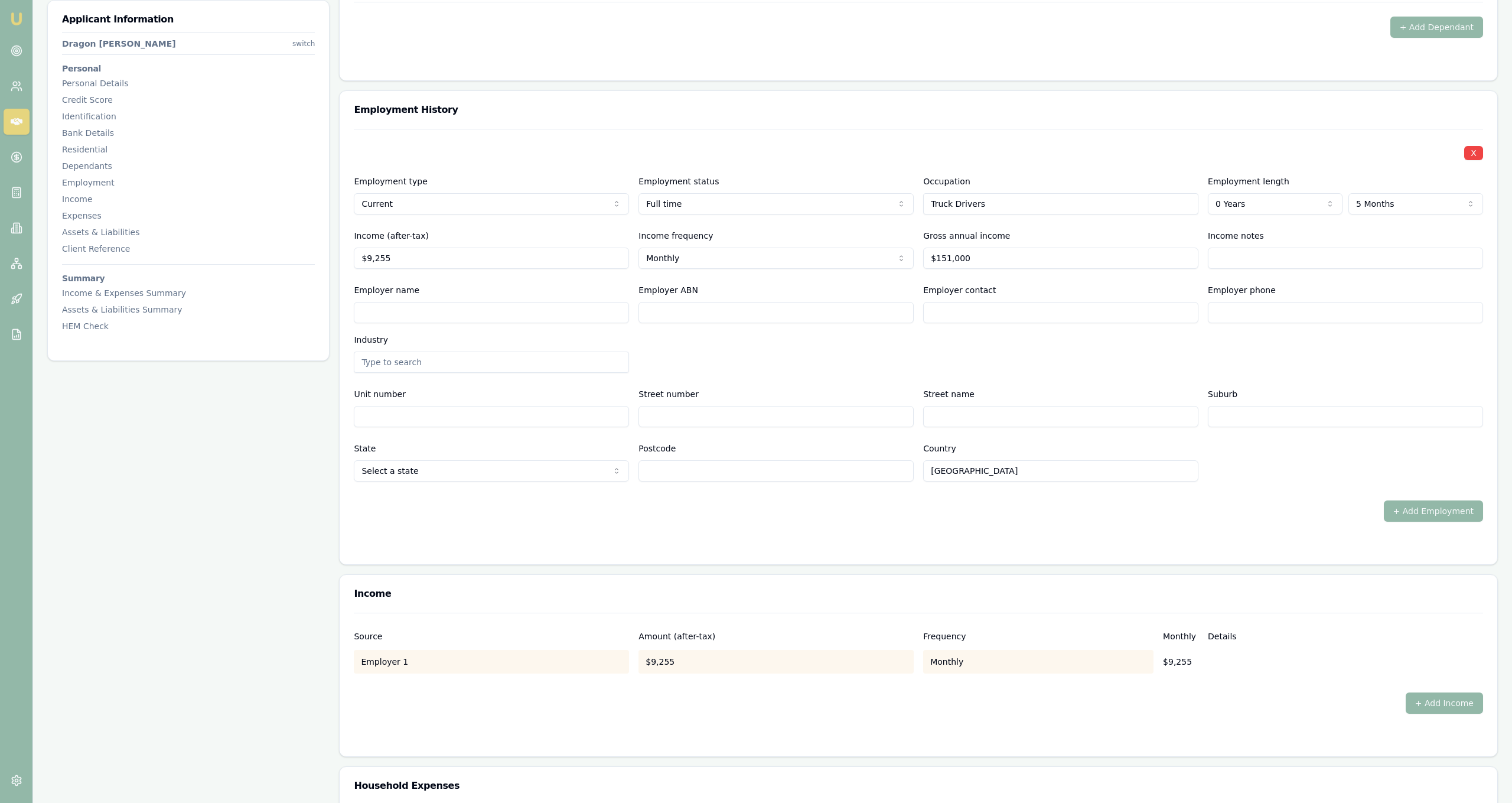
click at [1109, 269] on div "X Employment type Current Current Previous Employment status [DEMOGRAPHIC_DATA]…" at bounding box center [918, 305] width 1129 height 353
click at [614, 301] on div "Employer name" at bounding box center [491, 303] width 276 height 40
click at [609, 309] on input "Employer name" at bounding box center [491, 313] width 276 height 21
click at [781, 345] on div "Employer name Employer ABN Employer contact Employer phone Industry" at bounding box center [918, 328] width 1129 height 90
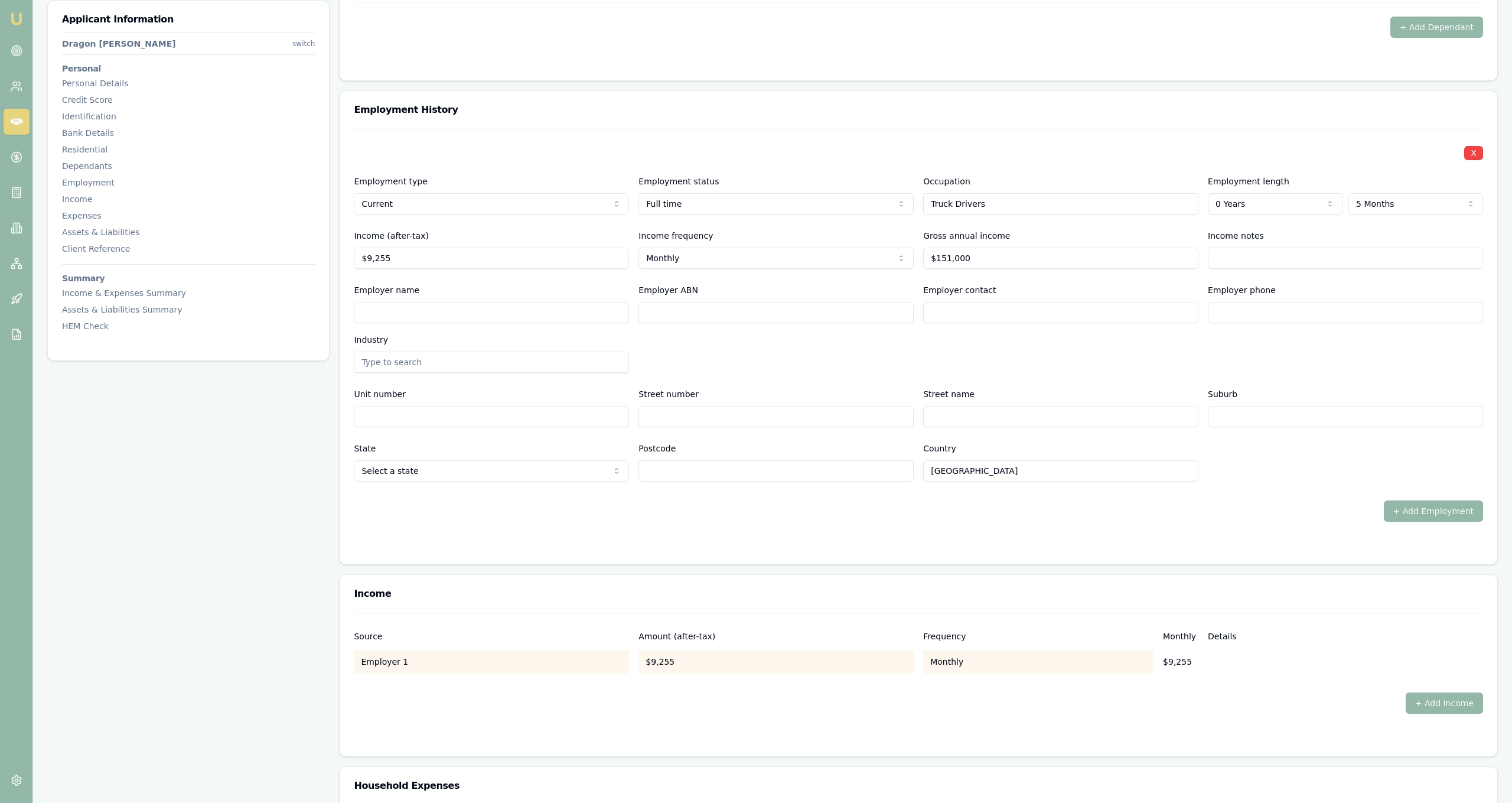
click at [208, 468] on div "Applicant Information Dragon [PERSON_NAME] switch Personal Personal Details Cre…" at bounding box center [188, 329] width 282 height 3288
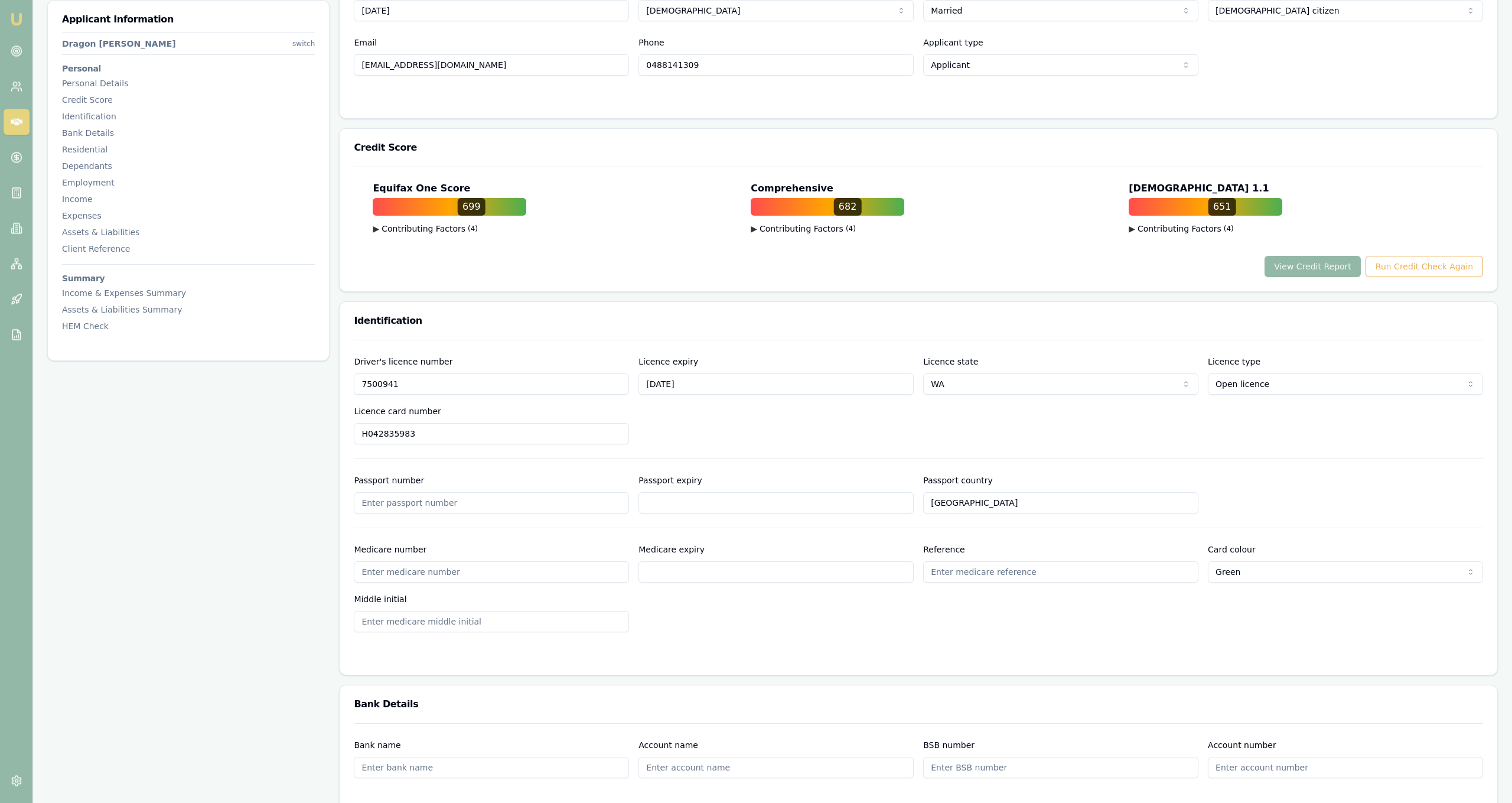
scroll to position [0, 0]
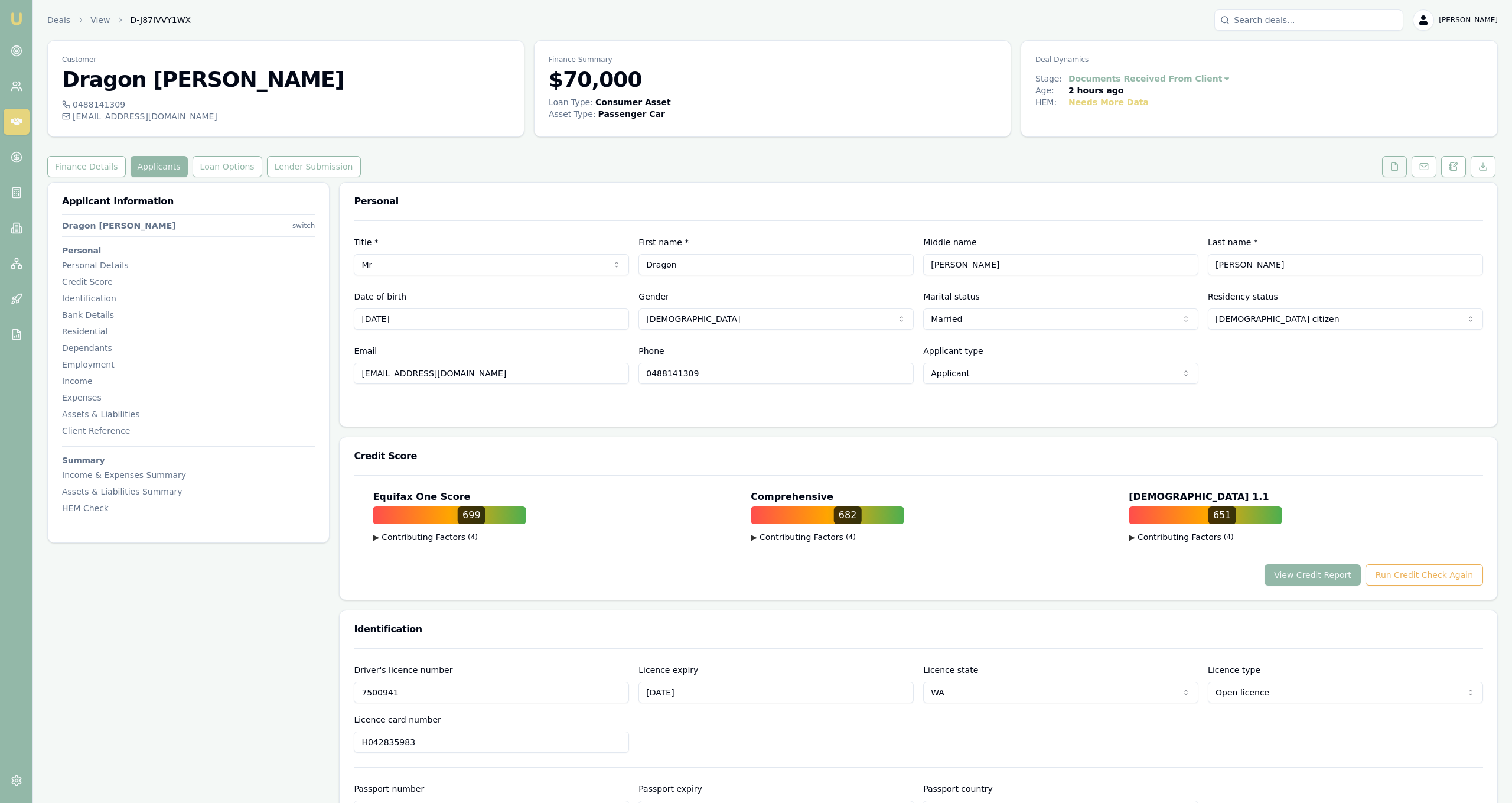
click at [1393, 168] on icon at bounding box center [1394, 166] width 9 height 9
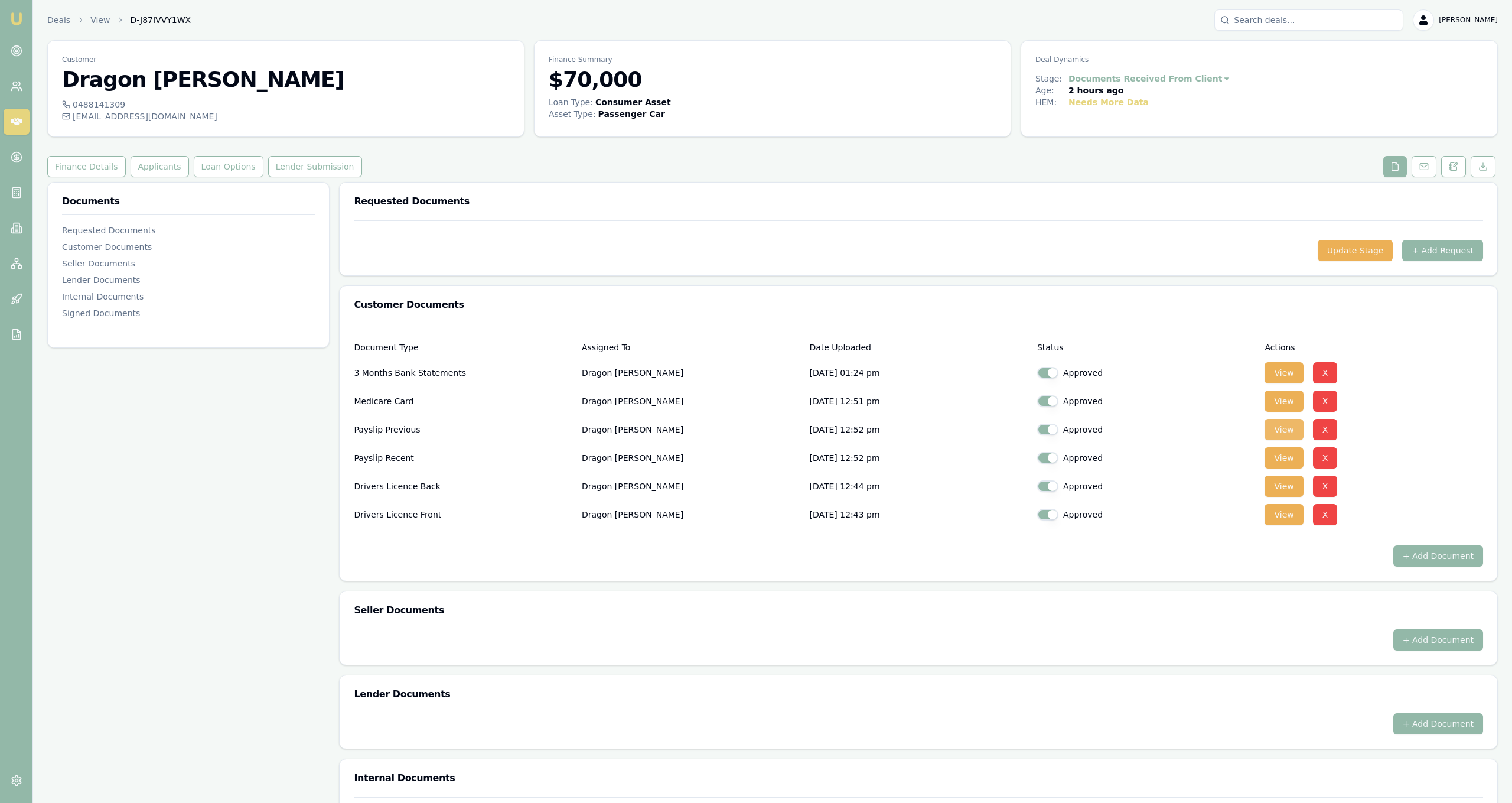
click at [1299, 430] on button "View" at bounding box center [1284, 429] width 38 height 21
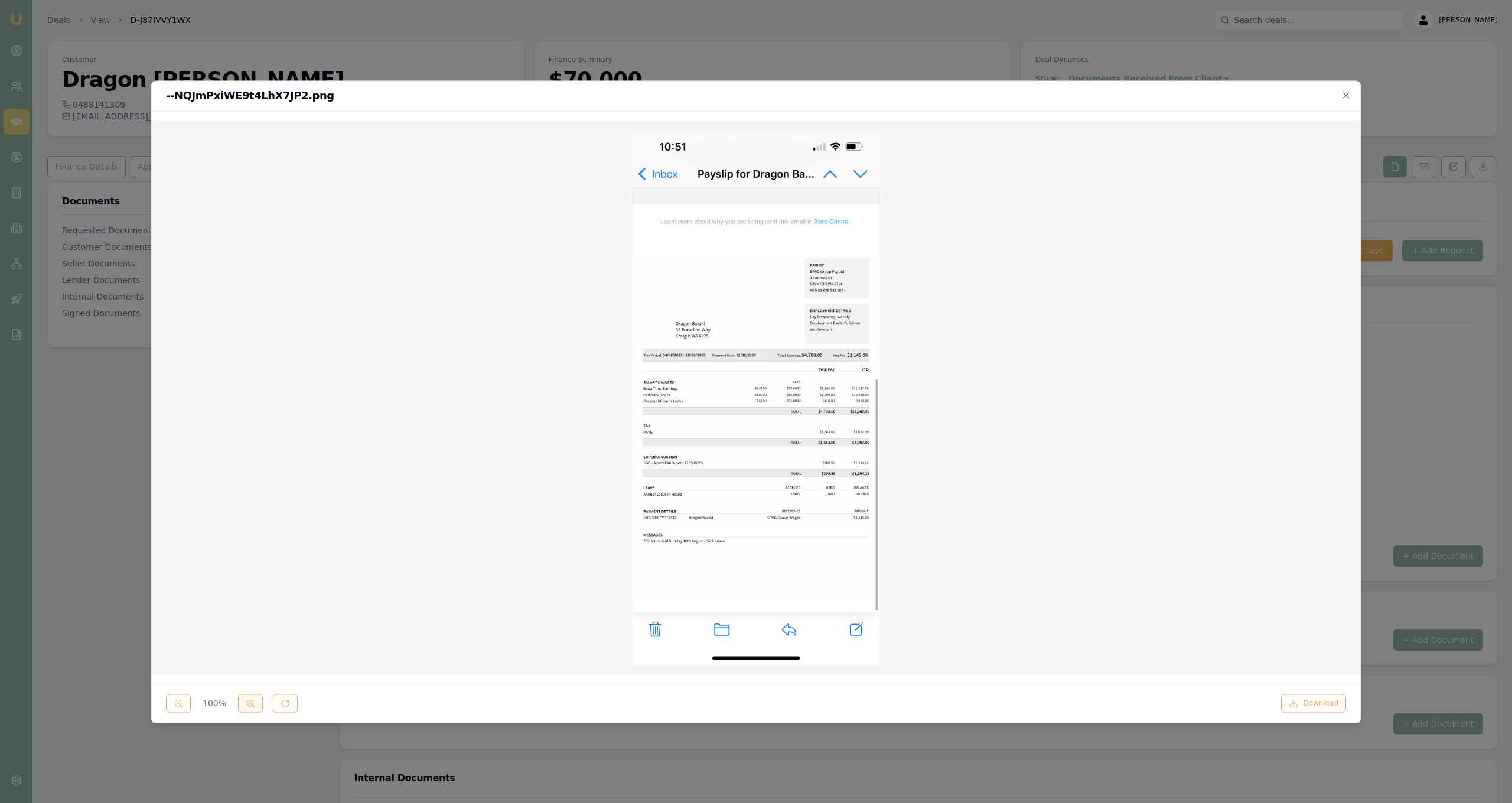
click at [248, 703] on icon at bounding box center [250, 703] width 9 height 9
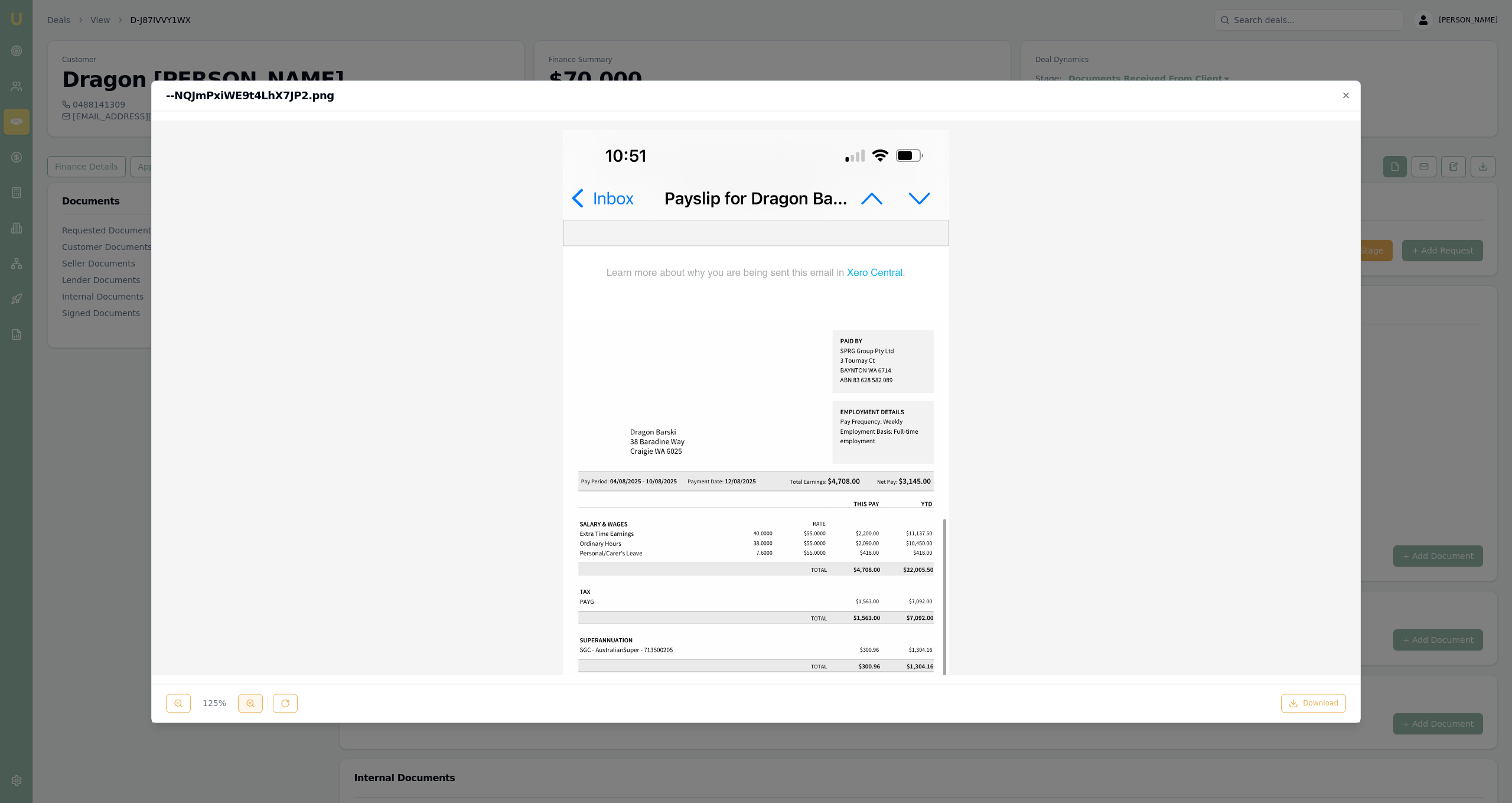
click at [248, 703] on icon at bounding box center [250, 703] width 9 height 9
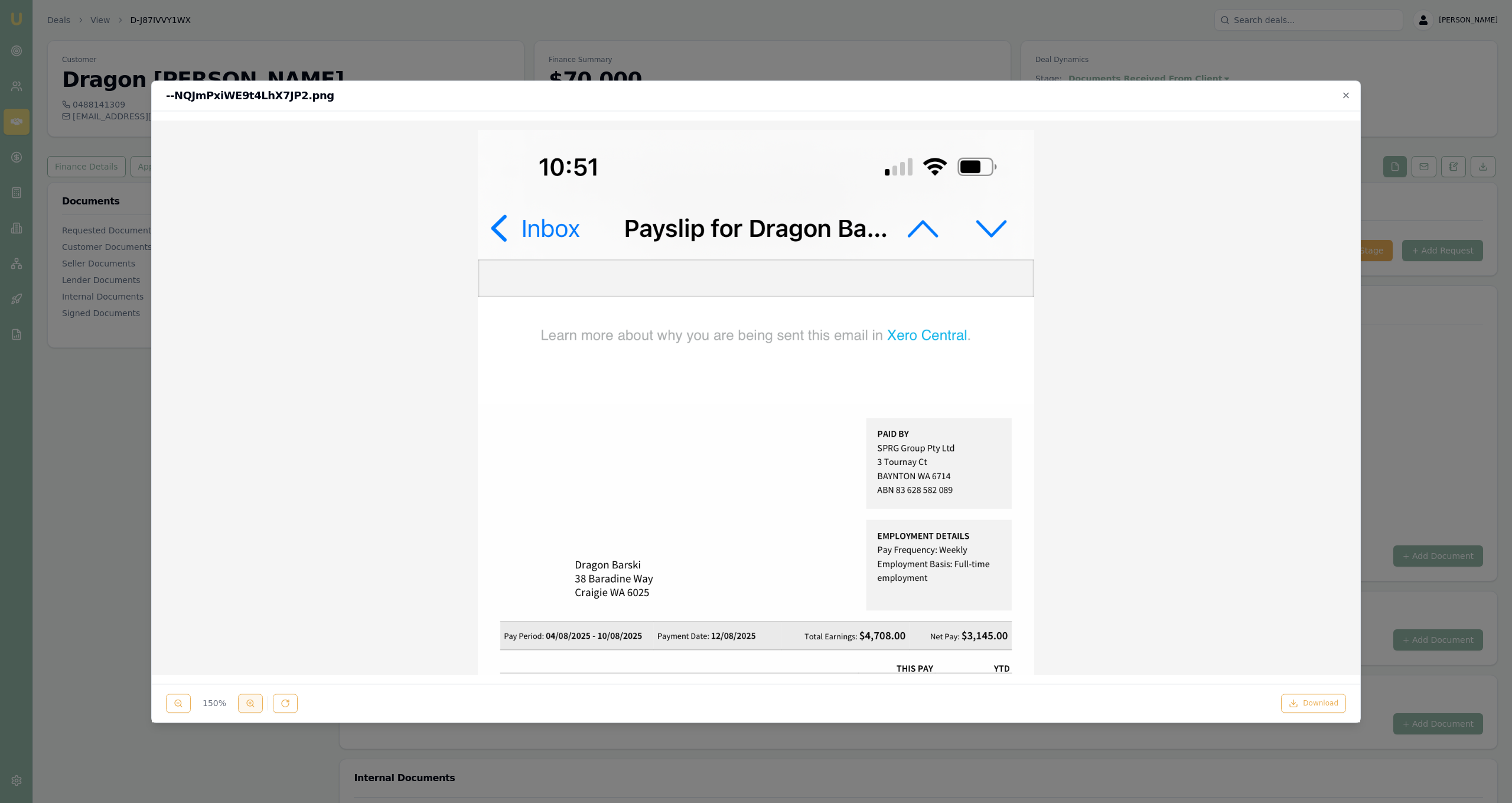
click at [248, 703] on icon at bounding box center [250, 703] width 9 height 9
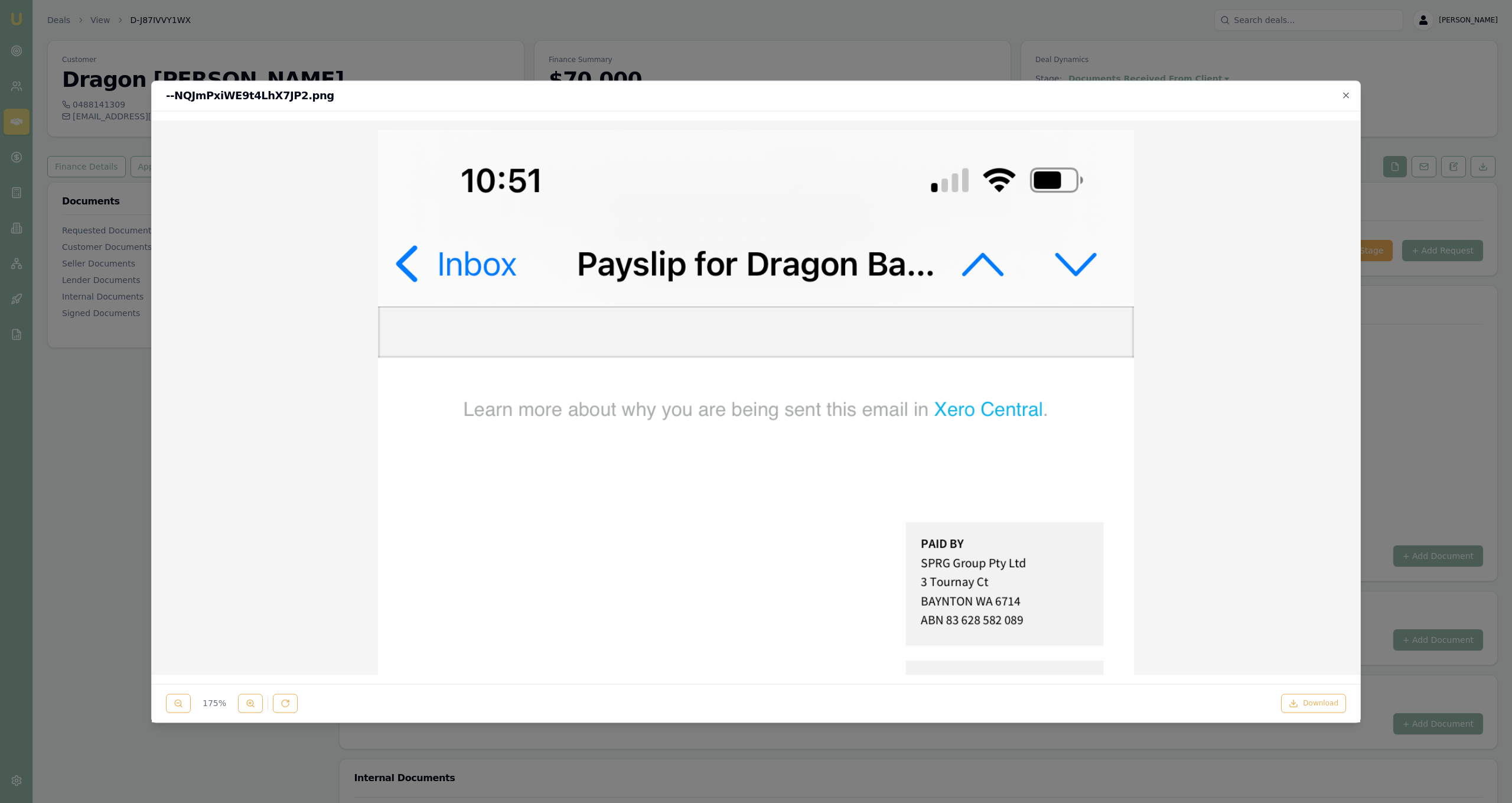
click at [309, 45] on div at bounding box center [756, 401] width 1512 height 803
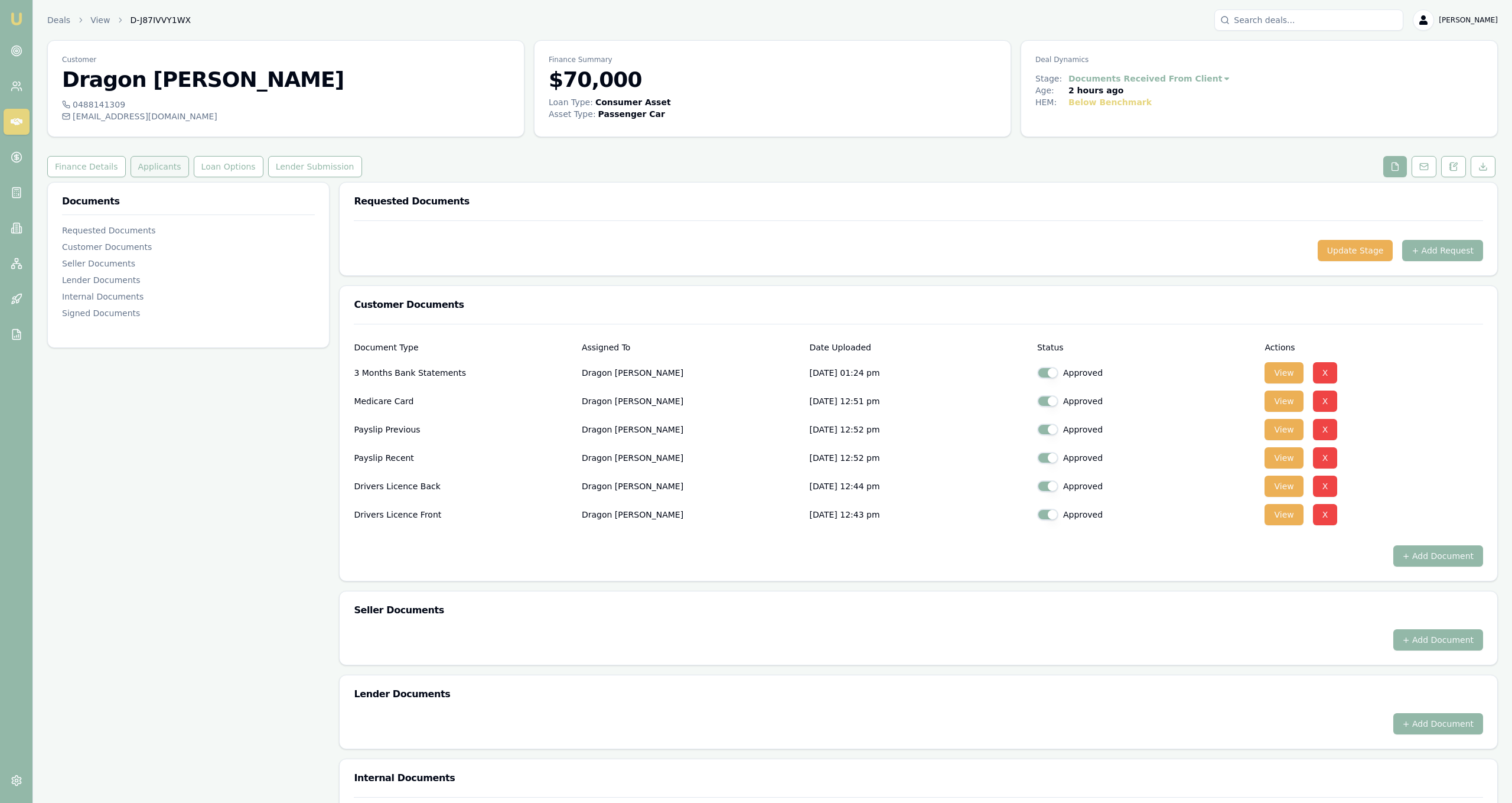
click at [139, 176] on button "Applicants" at bounding box center [159, 166] width 58 height 21
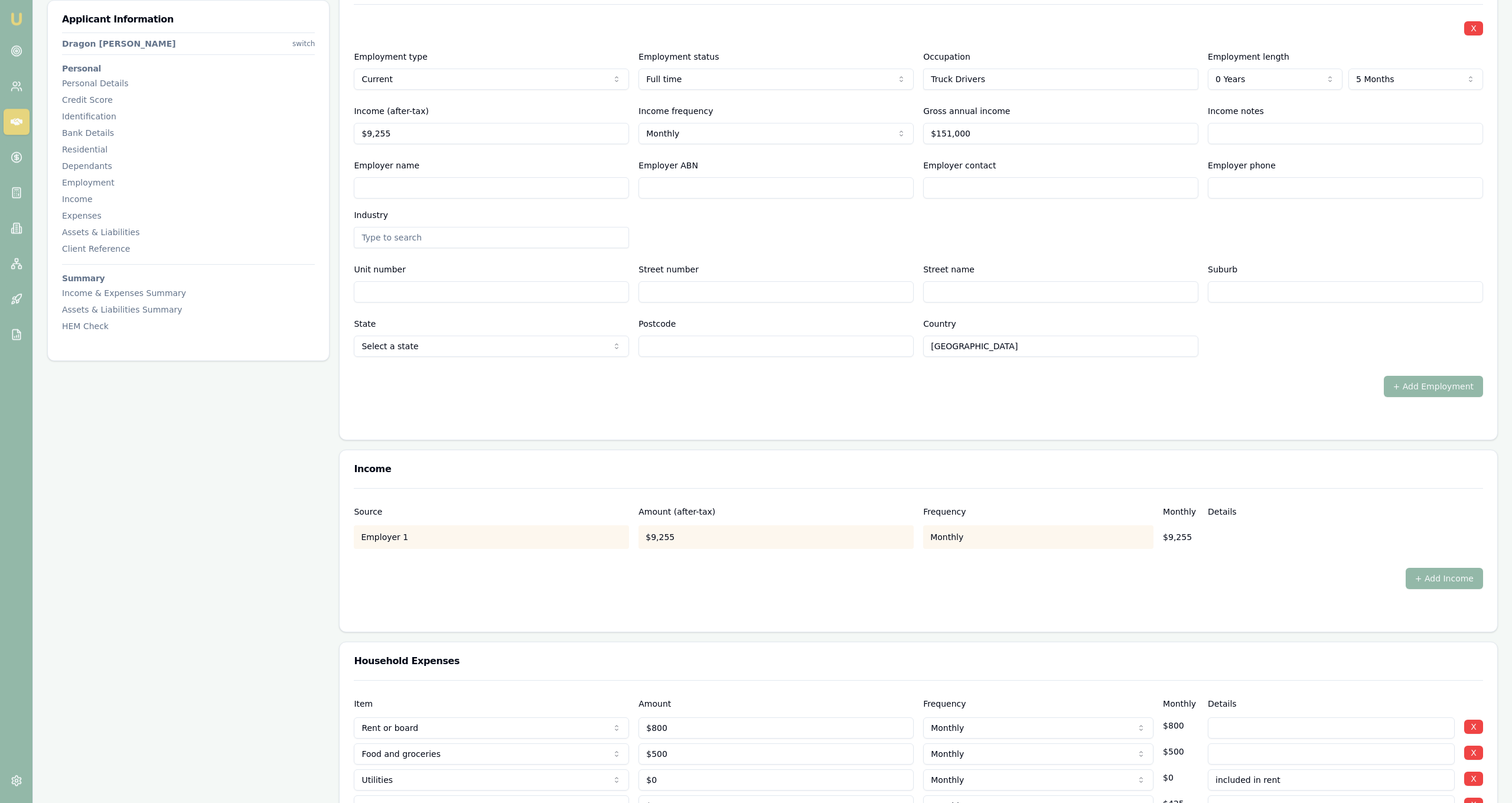
scroll to position [1624, 0]
click at [542, 186] on input "Employer name" at bounding box center [491, 185] width 276 height 21
type input "SPRG Group"
click at [682, 215] on div "Employer name SPRG Group Employer ABN Employer contact Employer phone Industry" at bounding box center [918, 200] width 1129 height 90
click at [791, 244] on div "Employer name SPRG Group Employer ABN Employer contact Employer phone Industry" at bounding box center [918, 200] width 1129 height 90
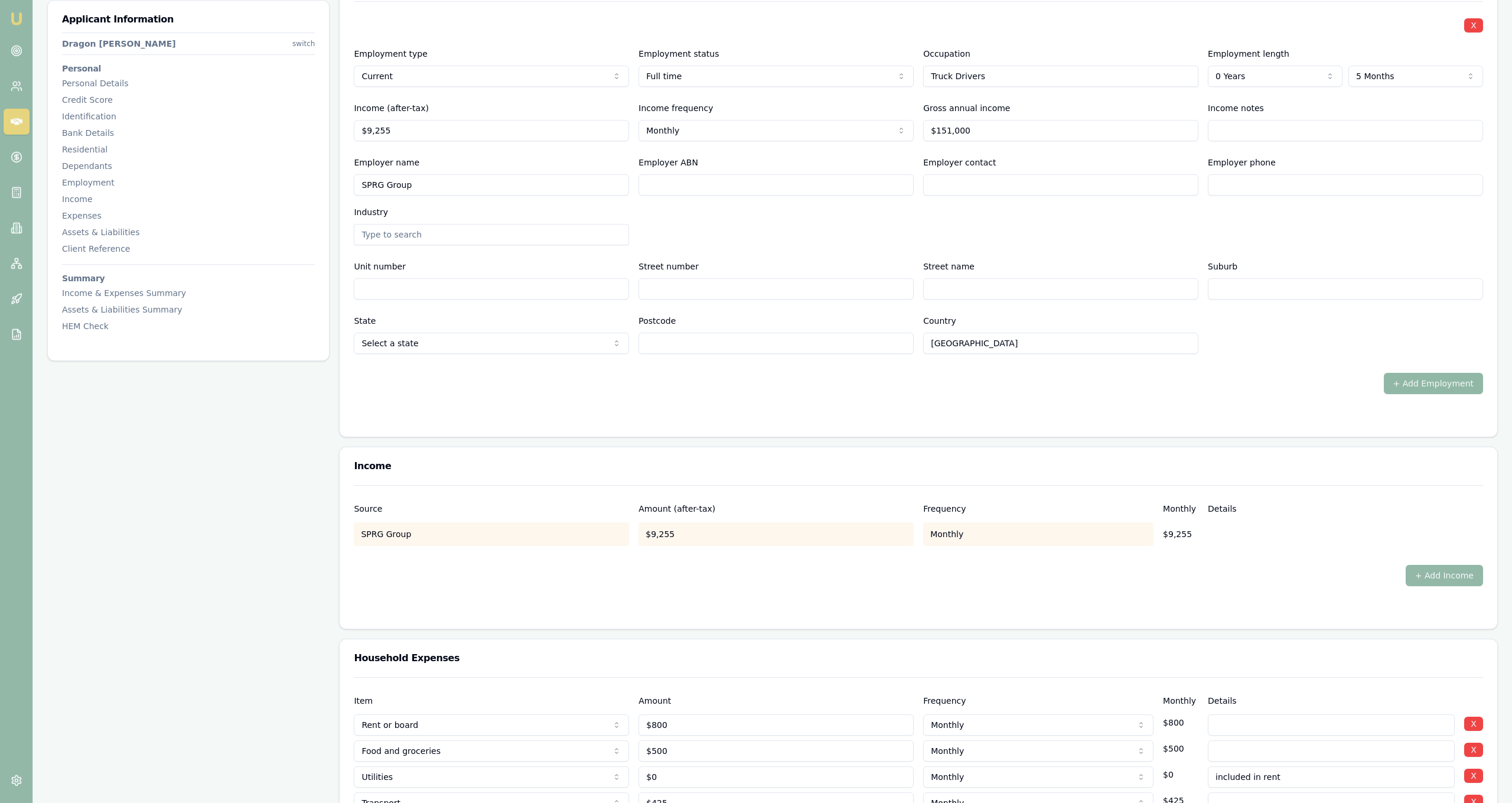
click at [1437, 383] on button "+ Add Employment" at bounding box center [1434, 384] width 99 height 21
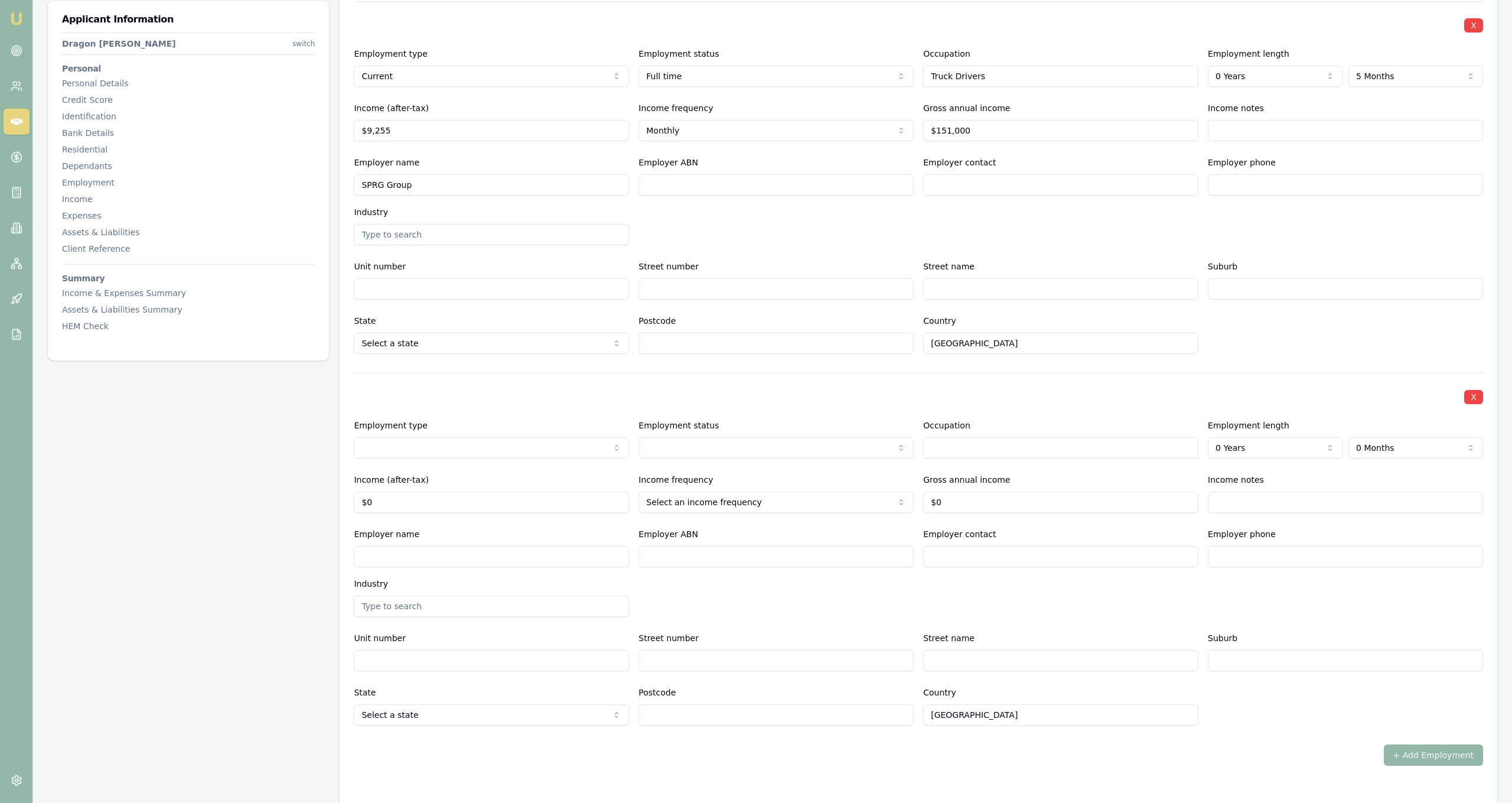
click at [833, 405] on div "X Employment type Current Current Previous Employment status [DEMOGRAPHIC_DATA]…" at bounding box center [918, 549] width 1129 height 353
click at [980, 443] on input "text" at bounding box center [1061, 448] width 276 height 21
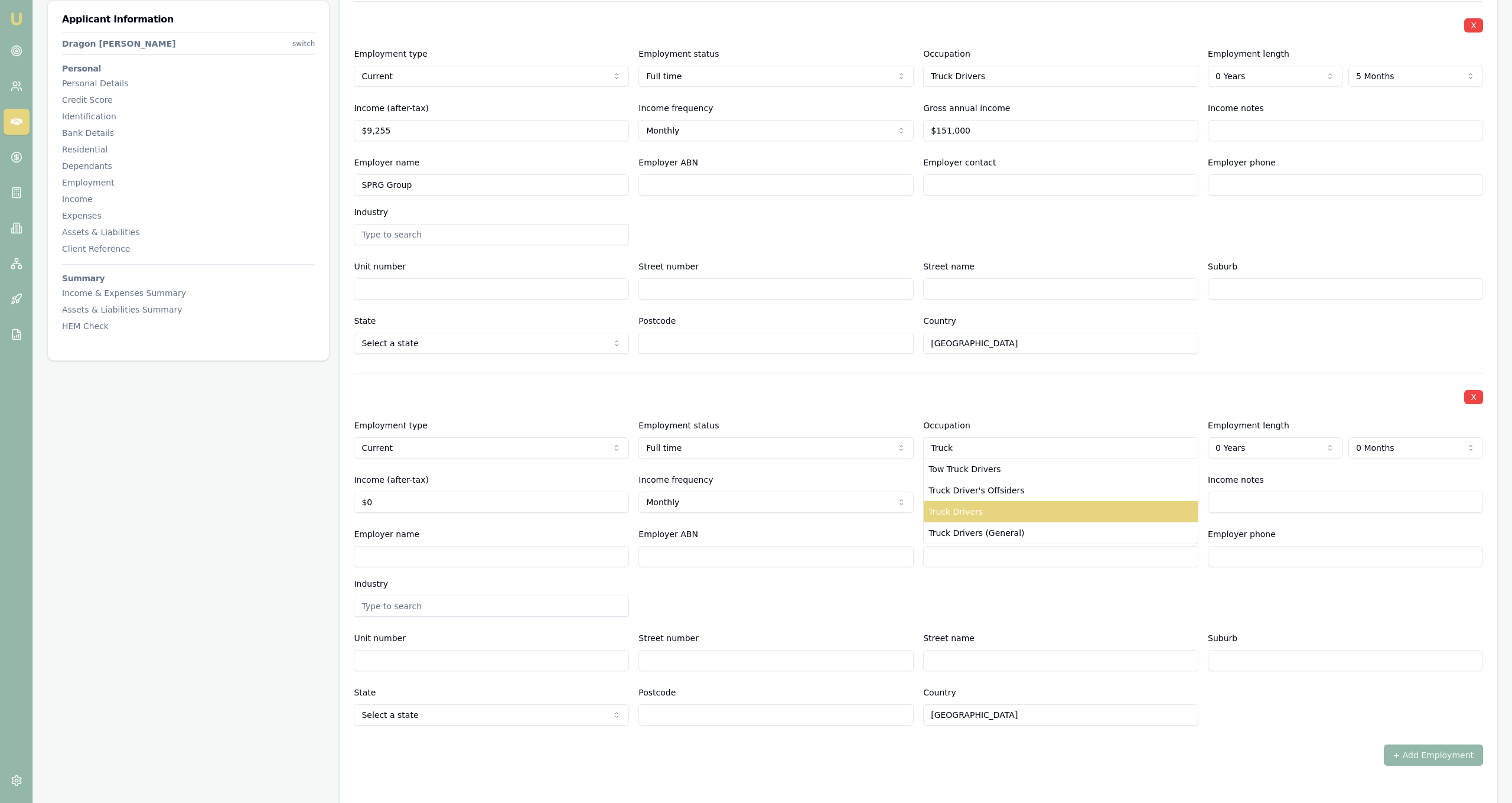
click at [1007, 515] on div "Truck Drivers" at bounding box center [1061, 512] width 274 height 21
type input "Truck Drivers"
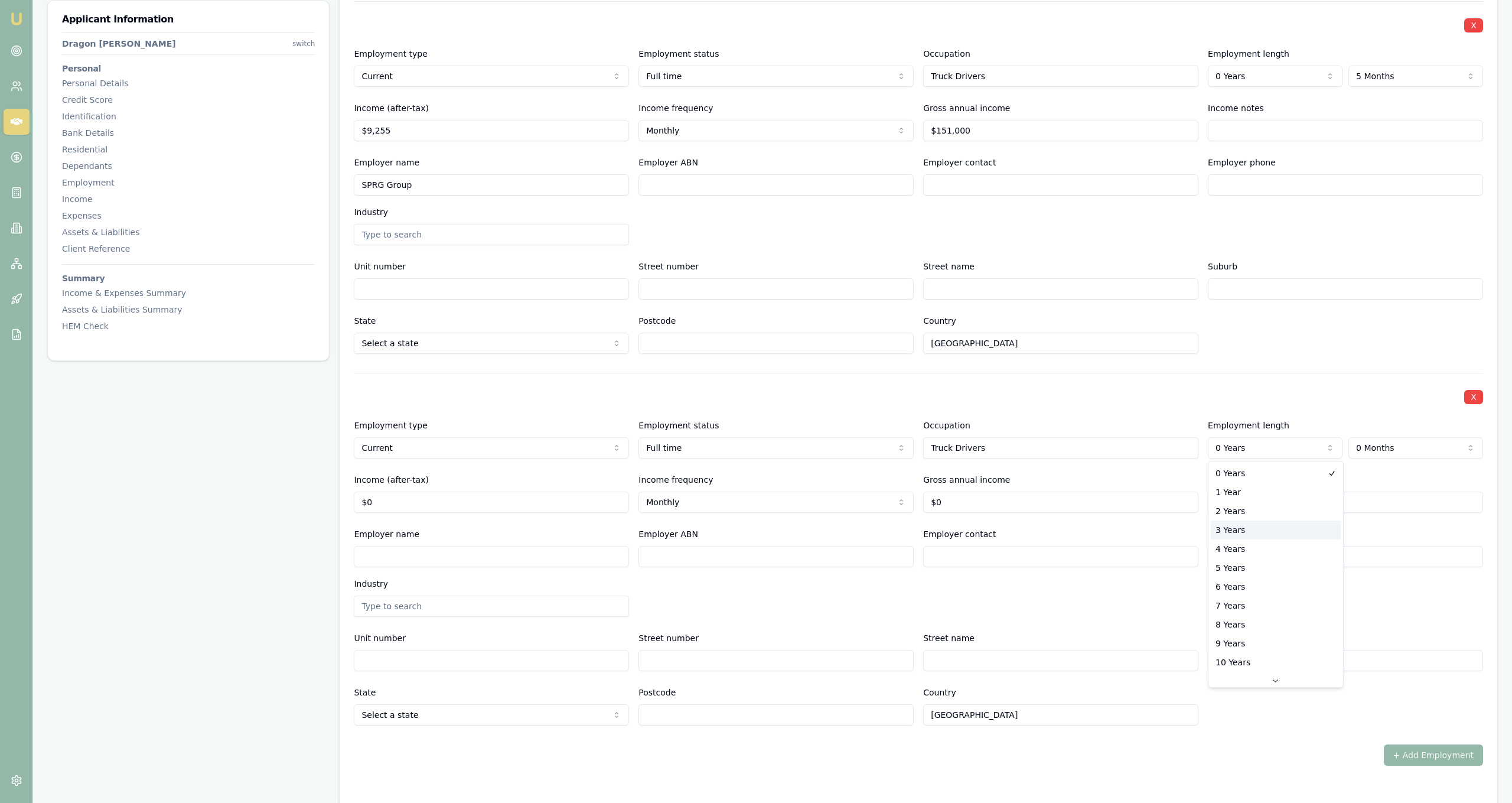
select select "3"
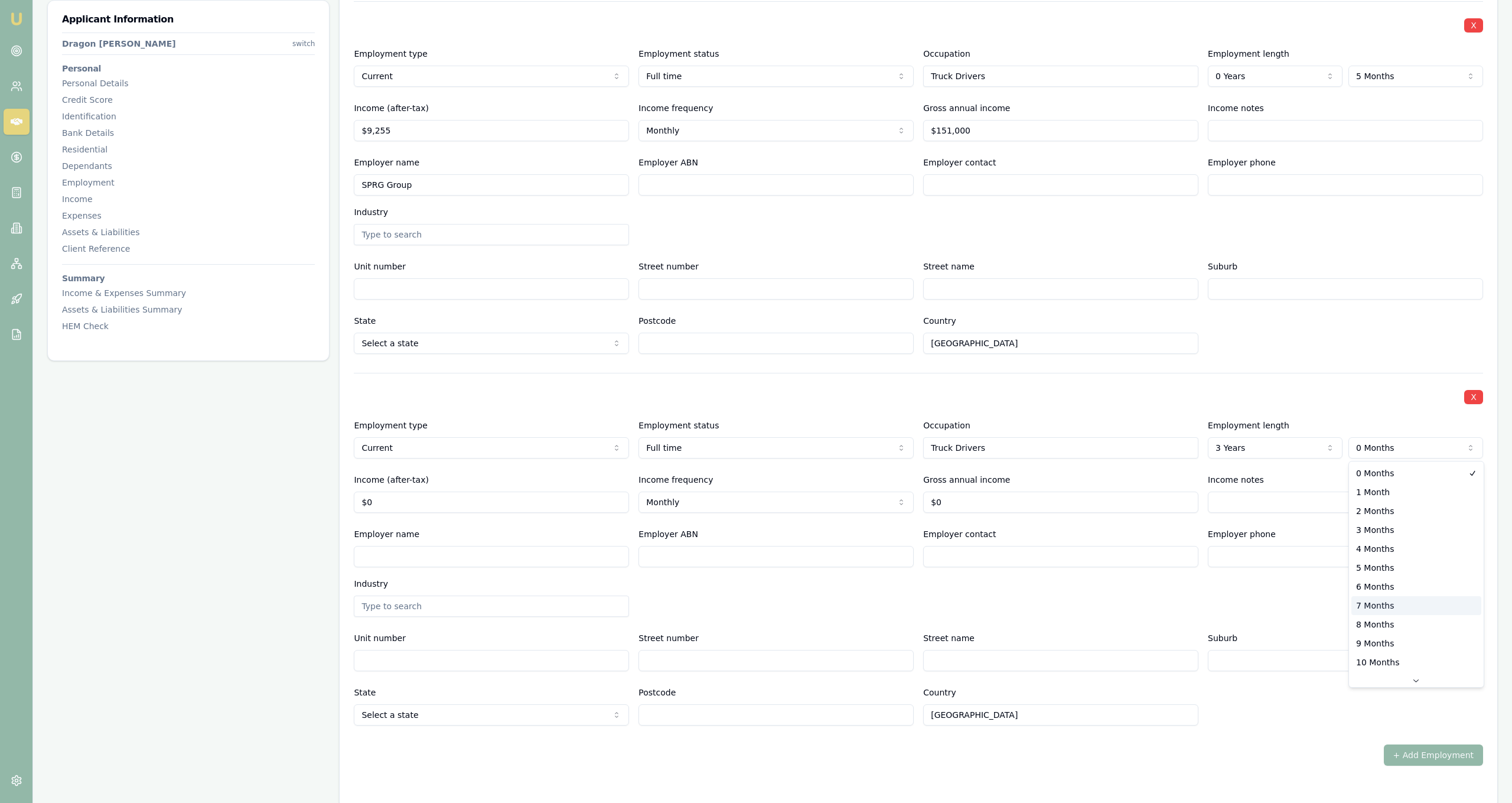
select select "7"
click at [545, 492] on input "0" at bounding box center [491, 502] width 276 height 21
type input "$0"
select select "PREVIOUS"
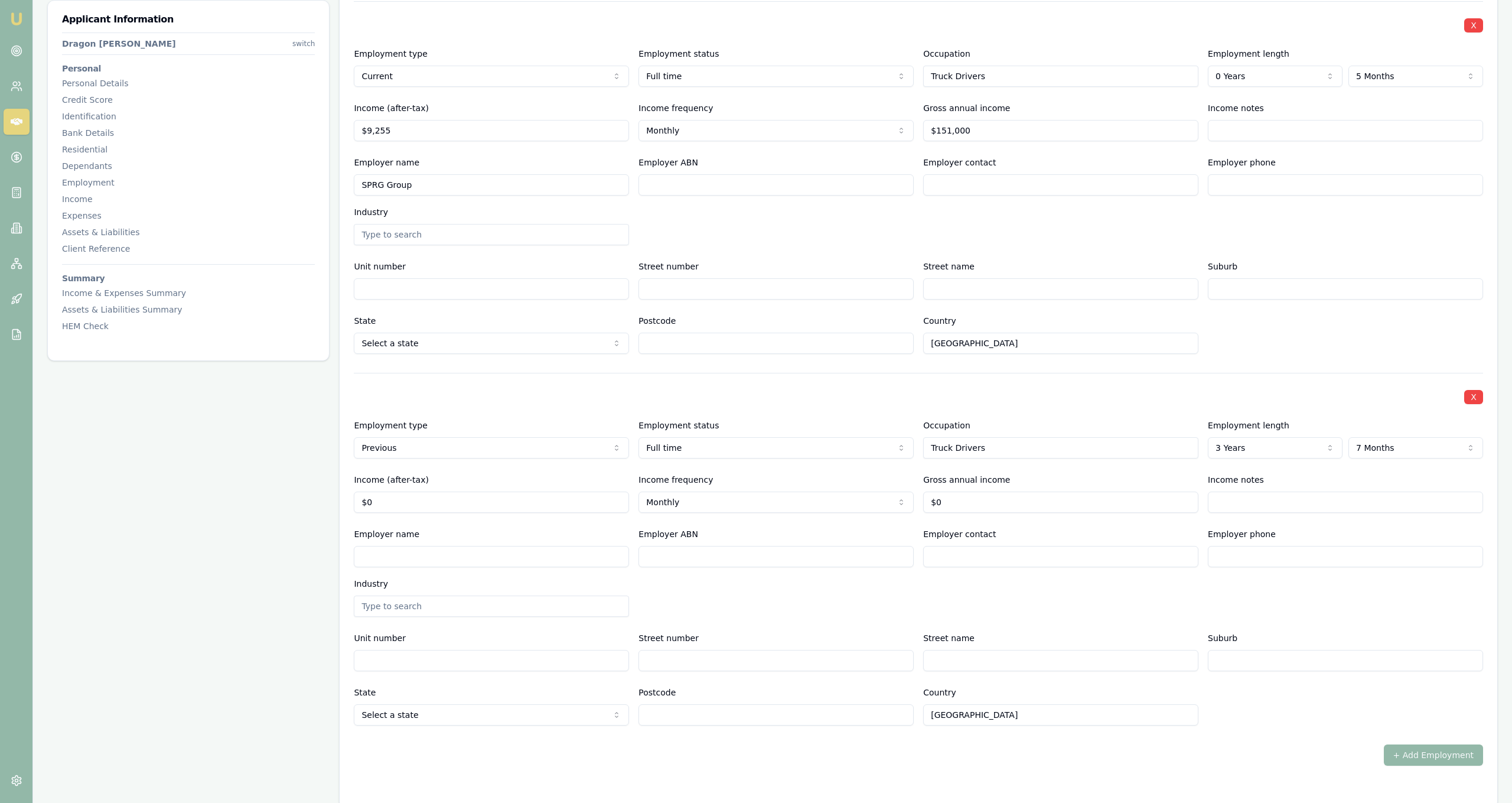
click at [450, 477] on div "Income (after-tax) $0" at bounding box center [491, 493] width 276 height 40
click at [429, 571] on div "Employer name Employer ABN Employer contact Employer phone Industry" at bounding box center [918, 571] width 1129 height 90
click at [437, 561] on input "Employer name" at bounding box center [491, 556] width 276 height 21
type input "[PERSON_NAME] Pastrol Company"
click at [596, 592] on div "Industry" at bounding box center [491, 596] width 276 height 40
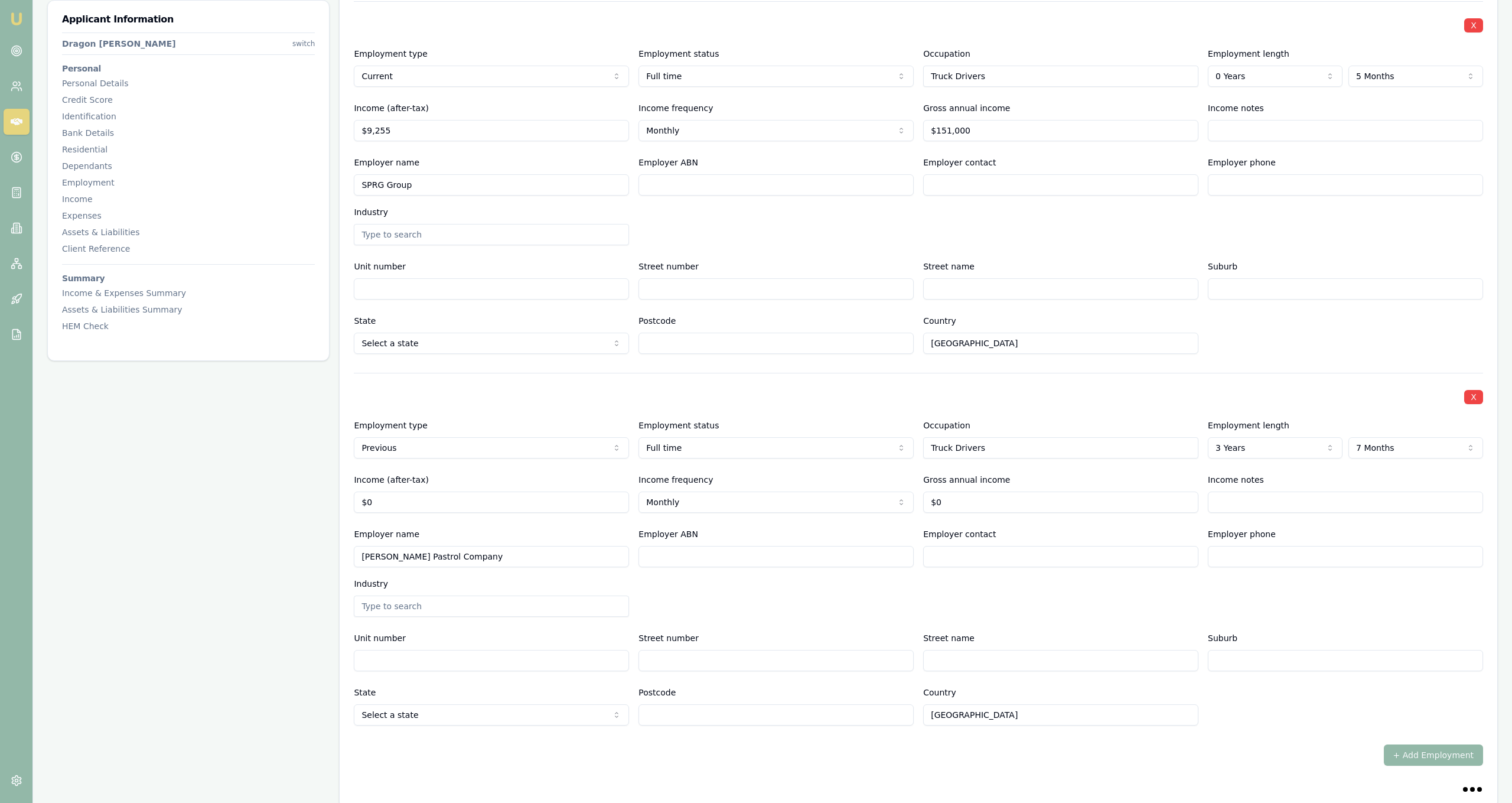
click at [598, 585] on div "Industry" at bounding box center [491, 596] width 276 height 40
click at [940, 509] on input "0" at bounding box center [1061, 502] width 276 height 21
type input "$150,000"
click at [704, 573] on div "Employer name [PERSON_NAME] Pastrol Company Employer ABN Employer contact Emplo…" at bounding box center [918, 571] width 1129 height 90
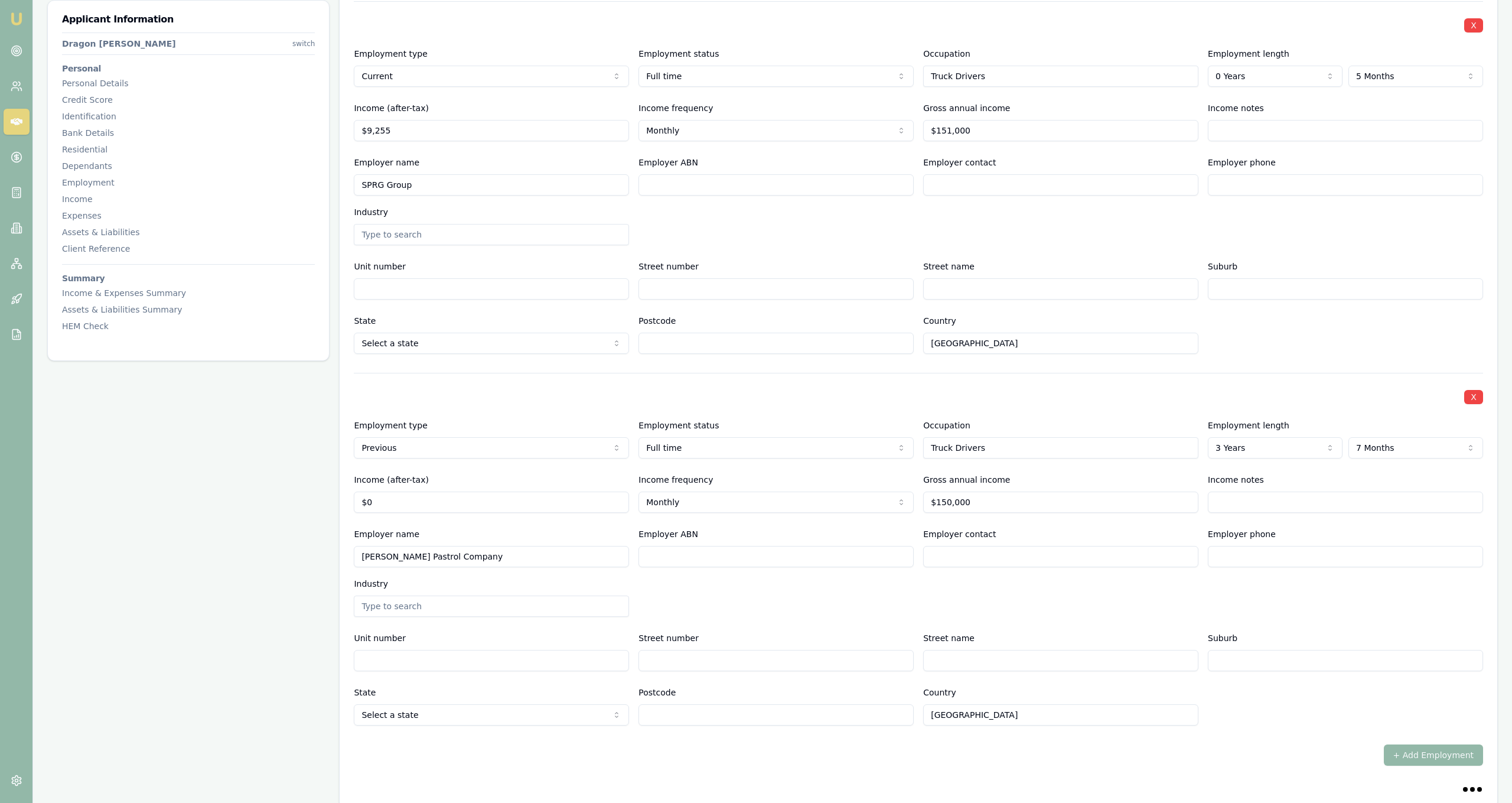
scroll to position [1738, 0]
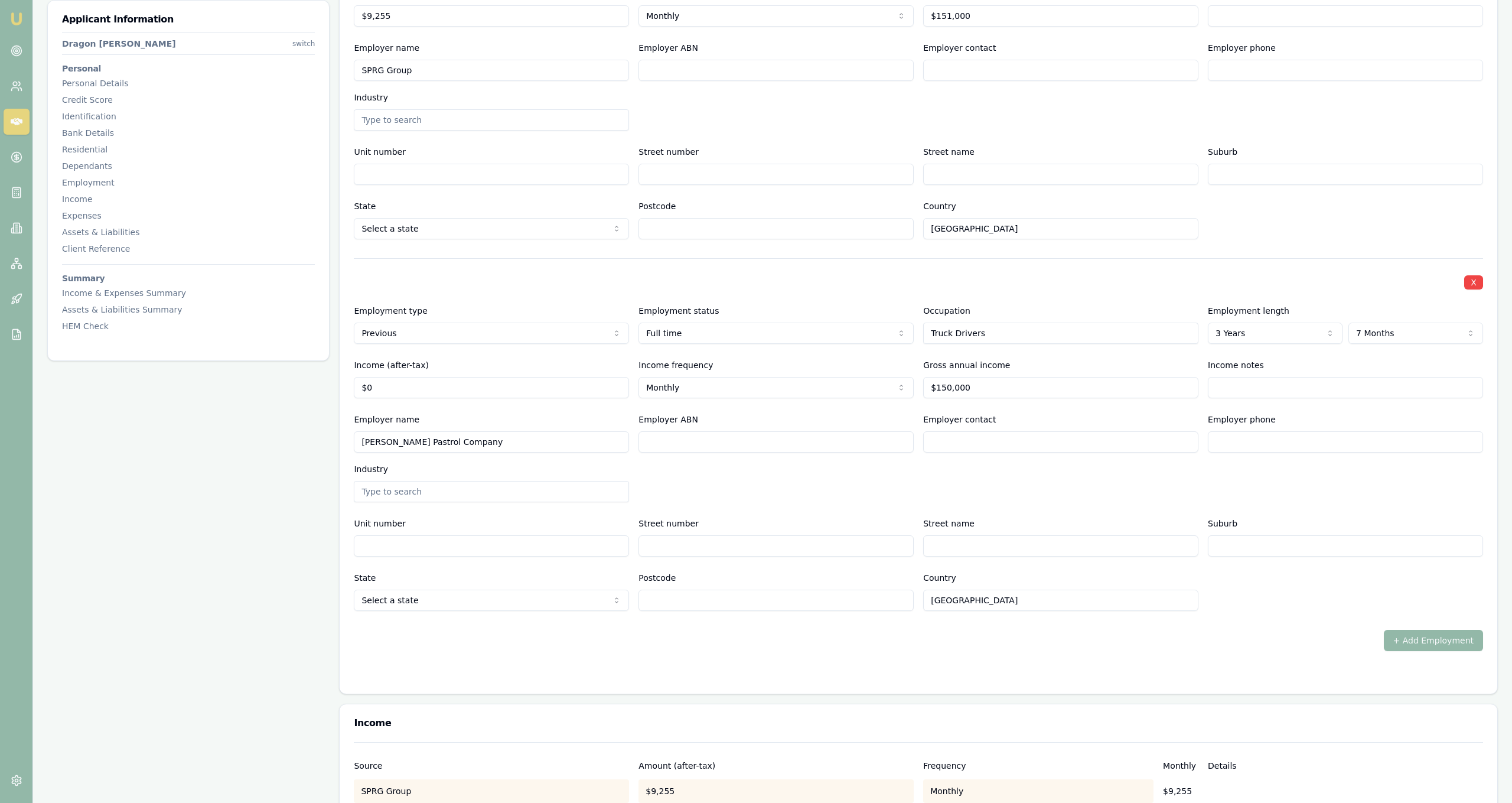
click at [785, 482] on div "Employer name [PERSON_NAME] Pastrol Company Employer ABN Employer contact Emplo…" at bounding box center [918, 457] width 1129 height 90
click at [832, 466] on div "Employer name [PERSON_NAME] Pastrol Company Employer ABN Employer contact Emplo…" at bounding box center [918, 457] width 1129 height 90
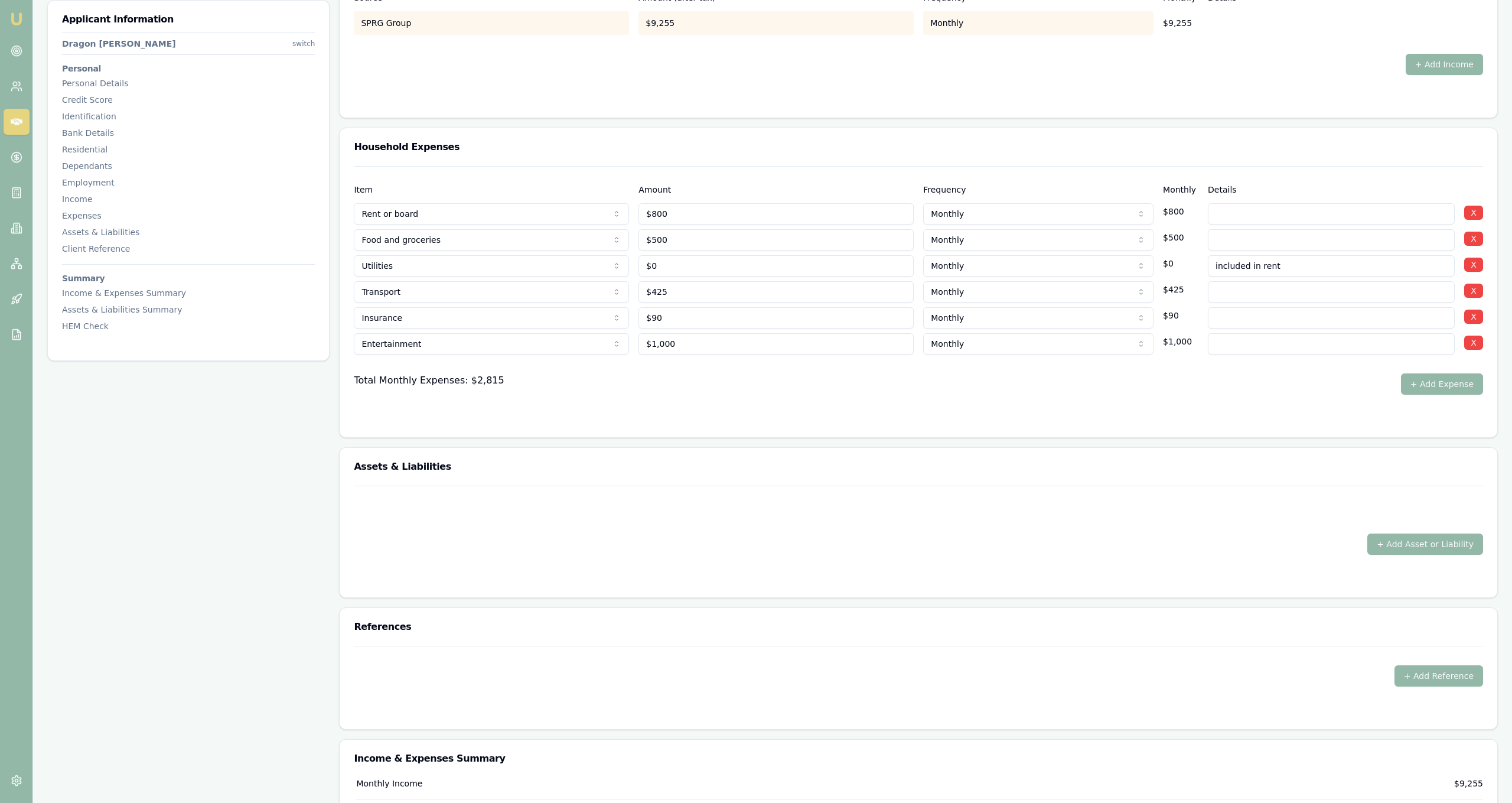
scroll to position [2508, 0]
click at [1459, 540] on button "+ Add Asset or Liability" at bounding box center [1425, 543] width 115 height 21
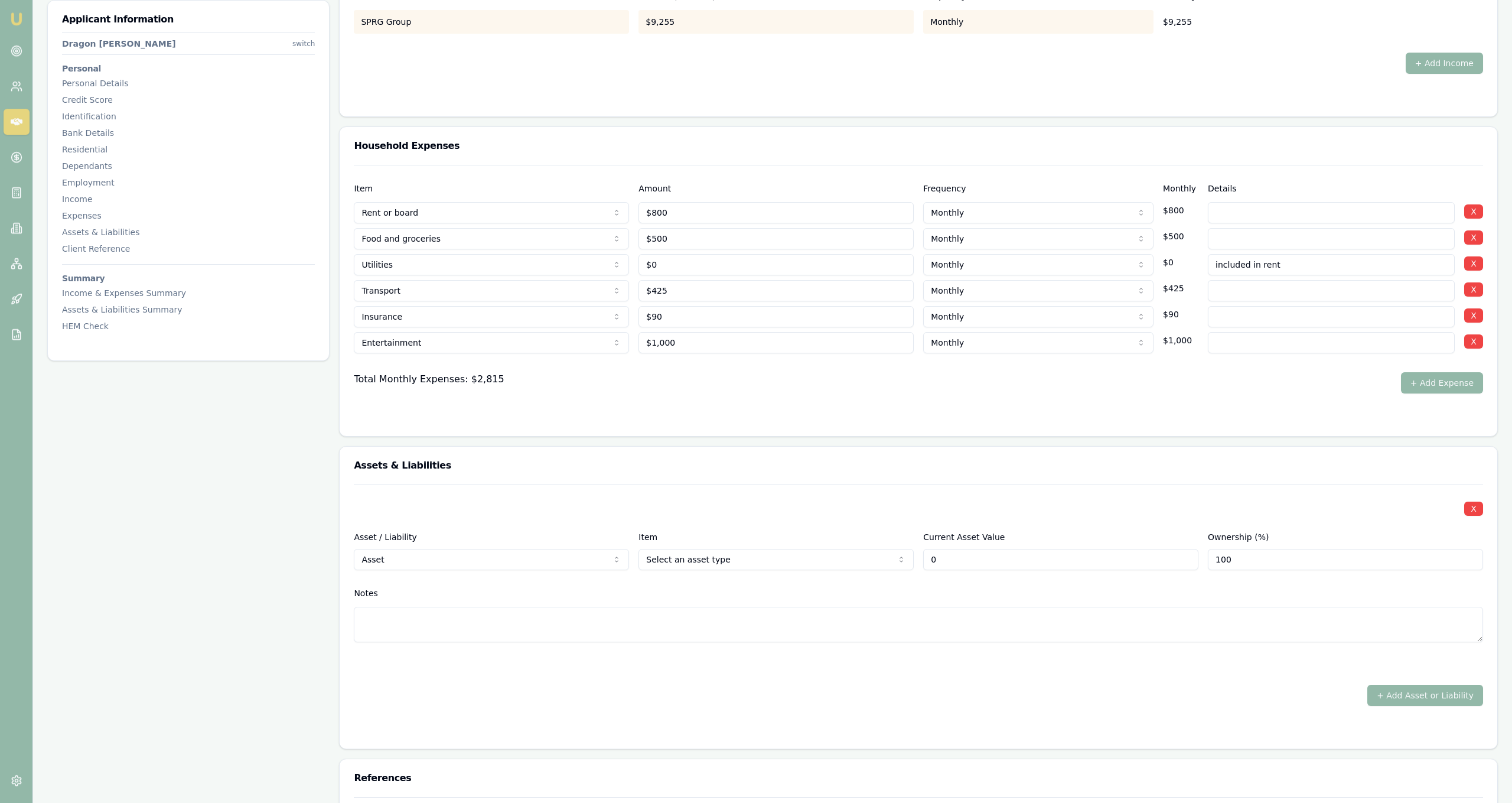
type input "$0"
select select "CAR"
click at [963, 544] on div "Current Asset Value $0" at bounding box center [1061, 550] width 276 height 40
type input "0"
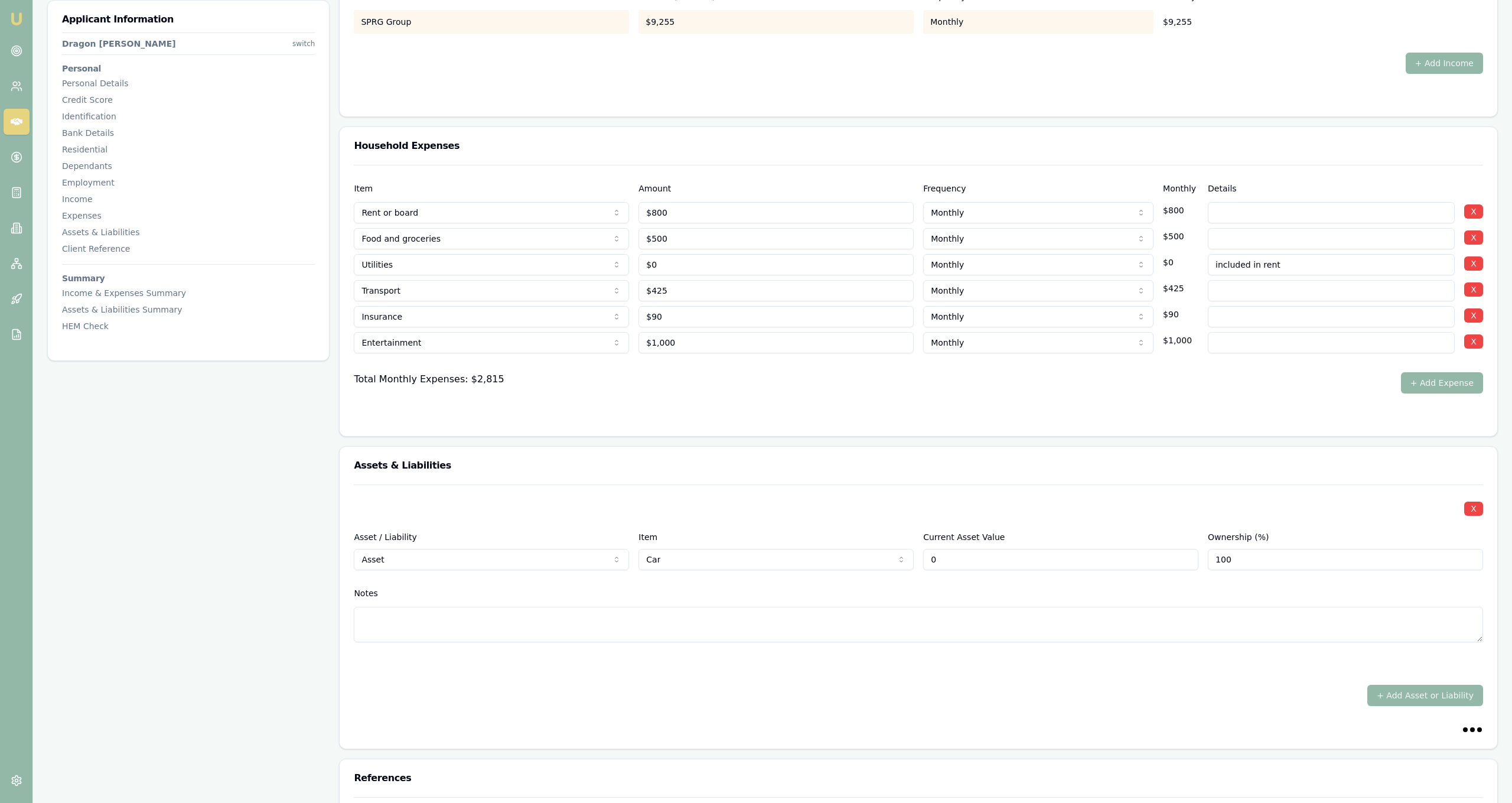
click at [964, 559] on input "0" at bounding box center [1061, 559] width 276 height 21
type input "$0"
select select "LIABILITY"
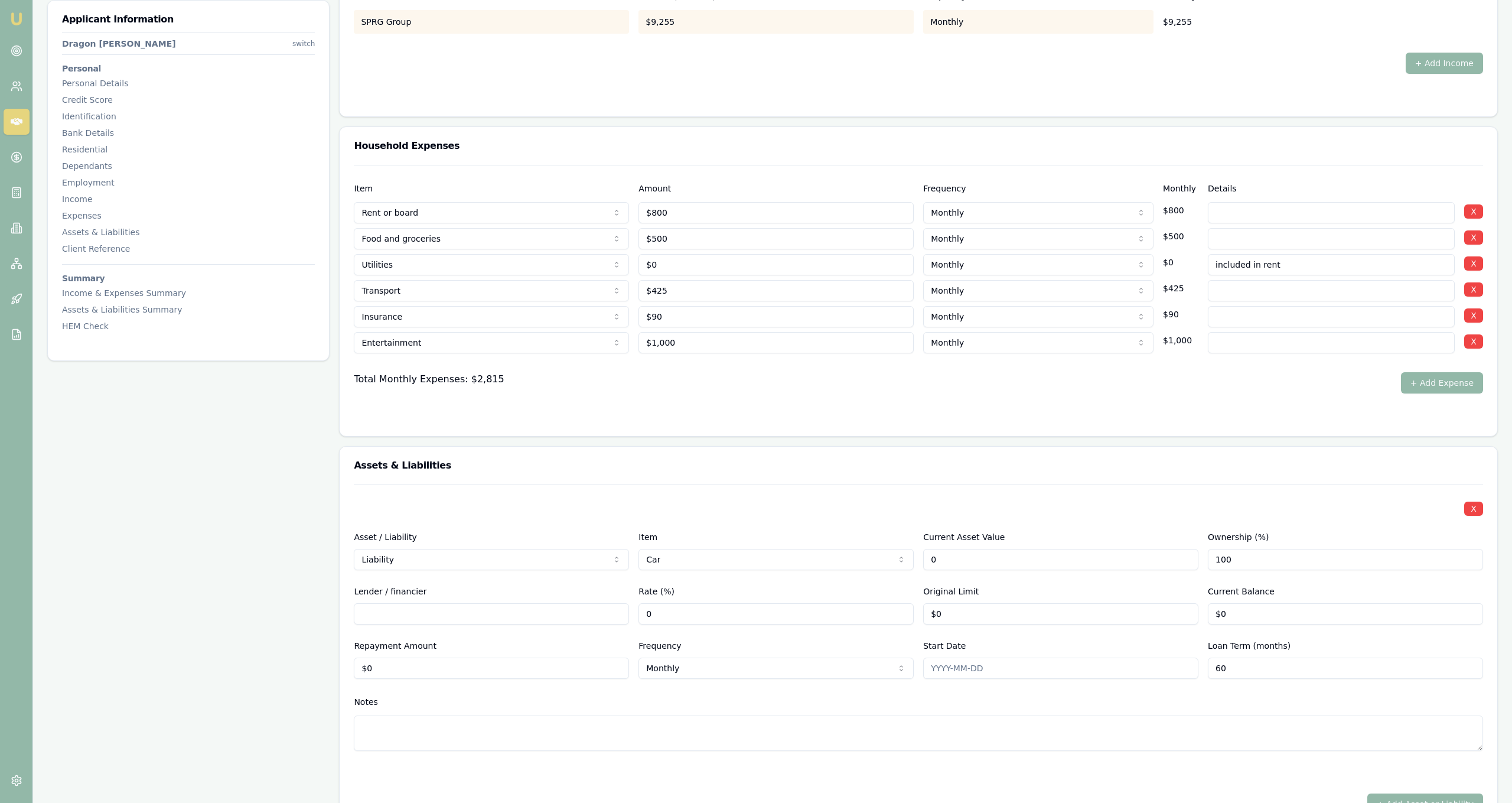
click at [1018, 554] on input "0" at bounding box center [1061, 559] width 276 height 21
type input "$35,000"
click at [554, 615] on input "Lender / financier" at bounding box center [491, 614] width 276 height 21
type input "Money 3"
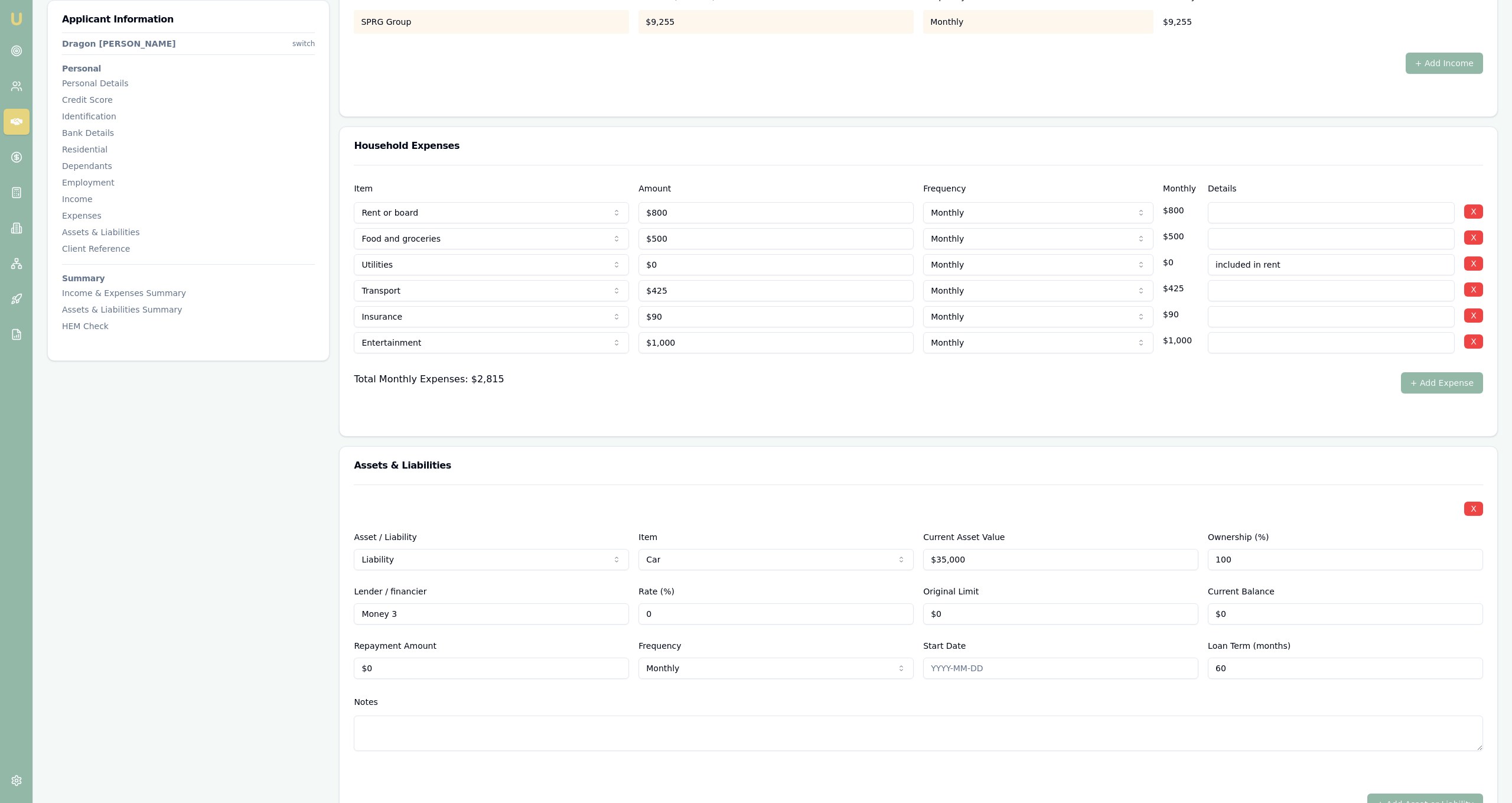
click at [866, 613] on input "0" at bounding box center [776, 614] width 276 height 21
type input "19"
click at [1014, 618] on input "0" at bounding box center [1061, 614] width 276 height 21
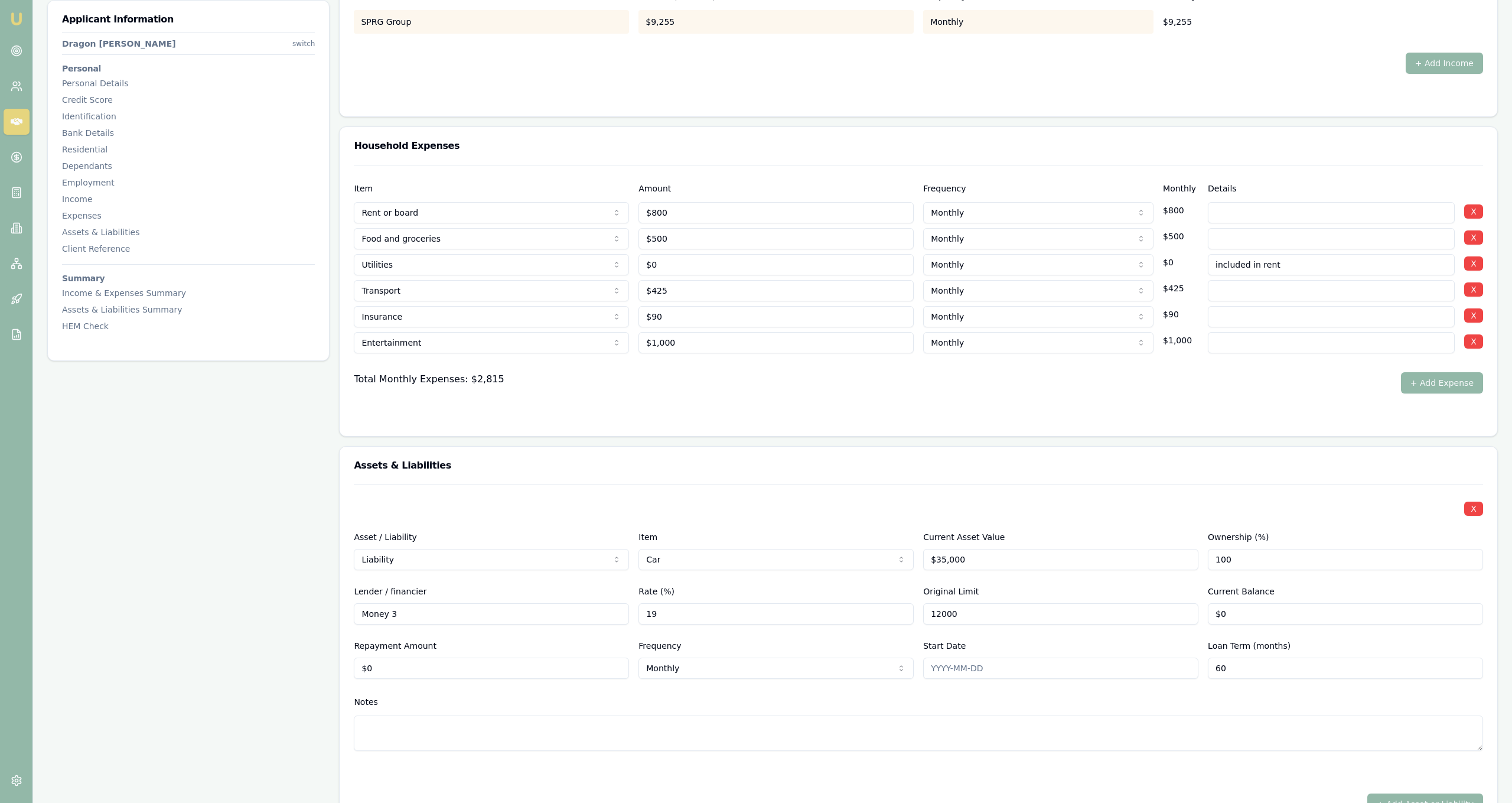
type input "$12,000"
type input "0"
click at [1274, 615] on input "0" at bounding box center [1345, 614] width 276 height 21
type input "$1,000"
click at [576, 684] on div "X Asset / Liability Liability Asset Liability Item Car Home Car Boat Bike Carav…" at bounding box center [918, 632] width 1129 height 295
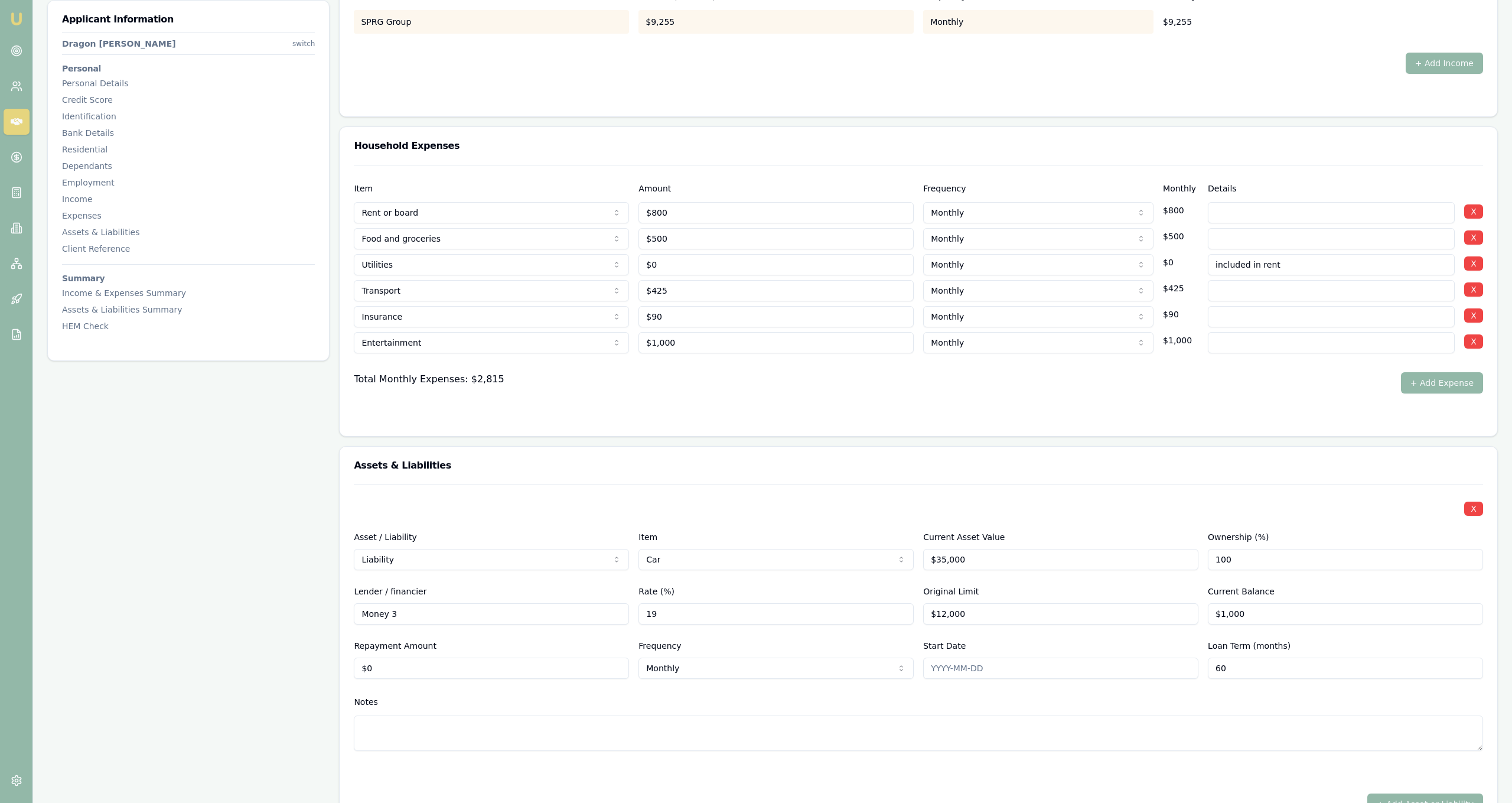
click at [576, 684] on div "X Asset / Liability Liability Asset Liability Item Car Home Car Boat Bike Carav…" at bounding box center [918, 632] width 1129 height 295
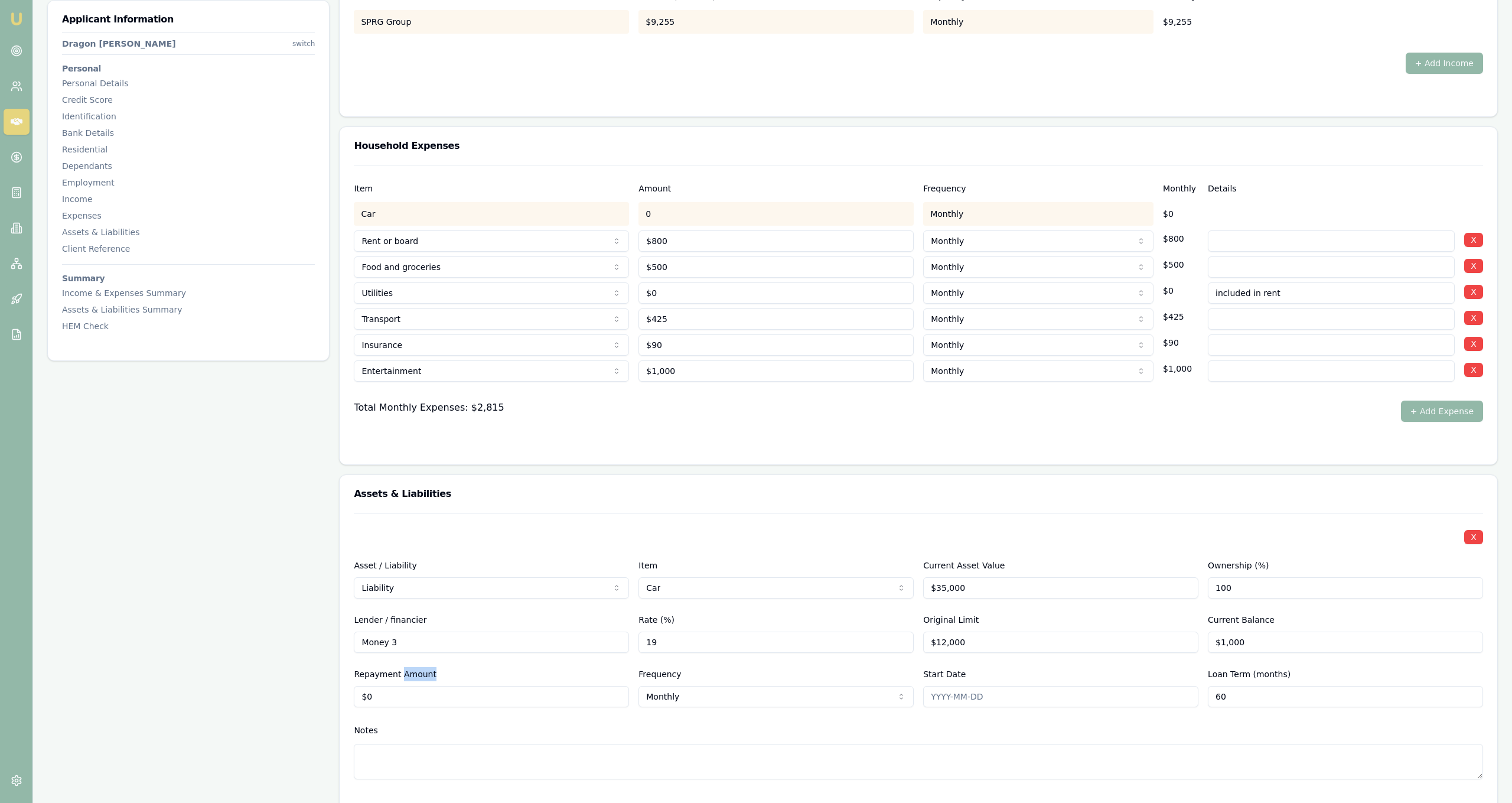
click at [570, 682] on div "Repayment Amount $0" at bounding box center [491, 687] width 276 height 40
click at [570, 697] on input "0" at bounding box center [491, 696] width 276 height 21
click at [473, 696] on input "0" at bounding box center [491, 696] width 276 height 21
type input "$360"
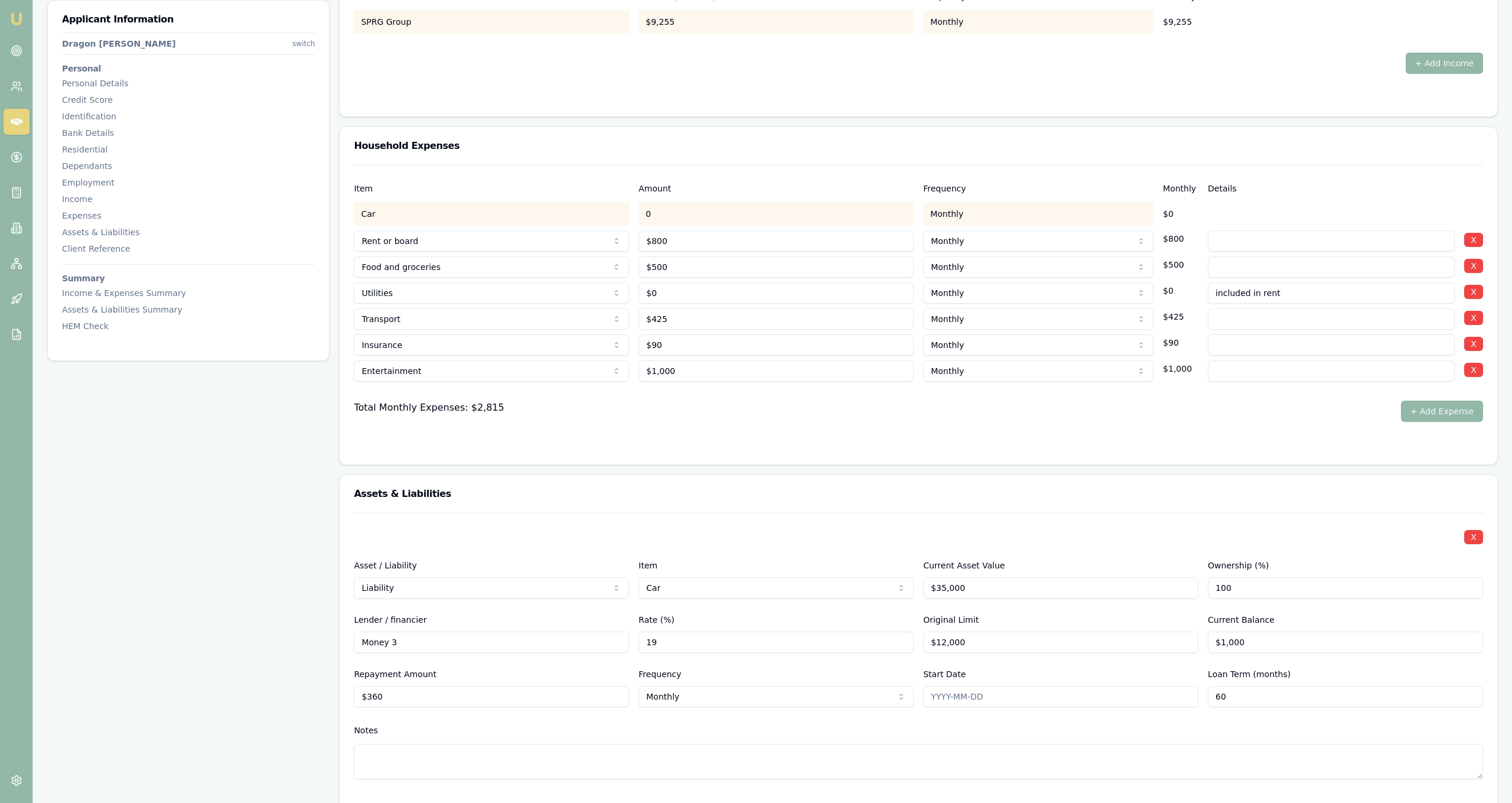
select select "FORTNIGHTLY"
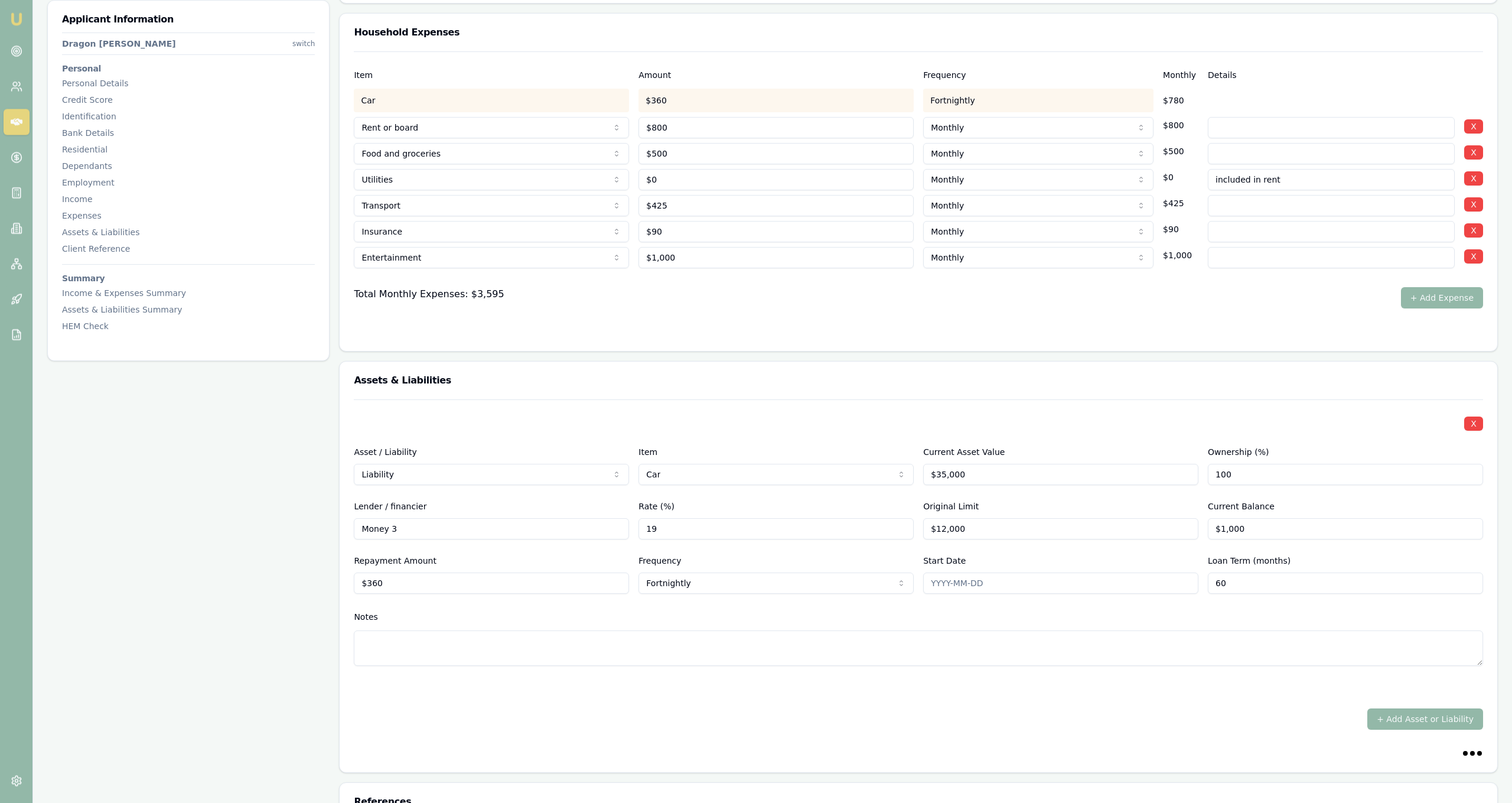
scroll to position [2626, 0]
click at [1238, 591] on div "X Asset / Liability Liability Asset Liability Item Car Home Car Boat Bike Carav…" at bounding box center [918, 543] width 1129 height 295
click at [1238, 590] on div "X Asset / Liability Liability Asset Liability Item Car Home Car Boat Bike Carav…" at bounding box center [918, 543] width 1129 height 295
click at [1236, 581] on input "60" at bounding box center [1345, 579] width 276 height 21
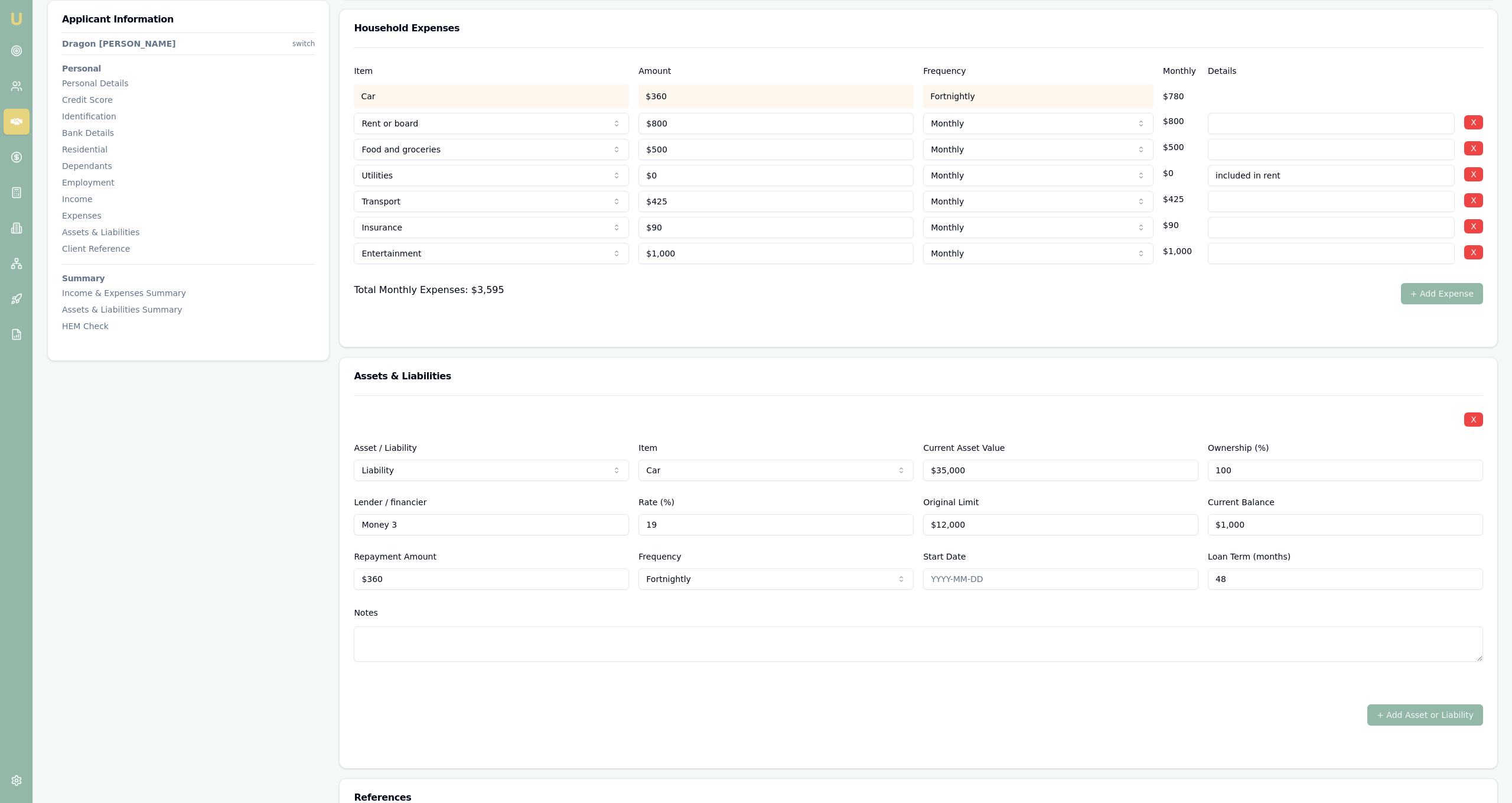
type input "48"
click at [1162, 637] on textarea at bounding box center [918, 644] width 1129 height 35
click at [1102, 704] on div "X Asset / Liability Liability Asset Liability Item Car Home Car Boat Bike Carav…" at bounding box center [918, 561] width 1129 height 330
click at [1002, 571] on input "Start Date" at bounding box center [1061, 579] width 276 height 21
type input "[DATE]"
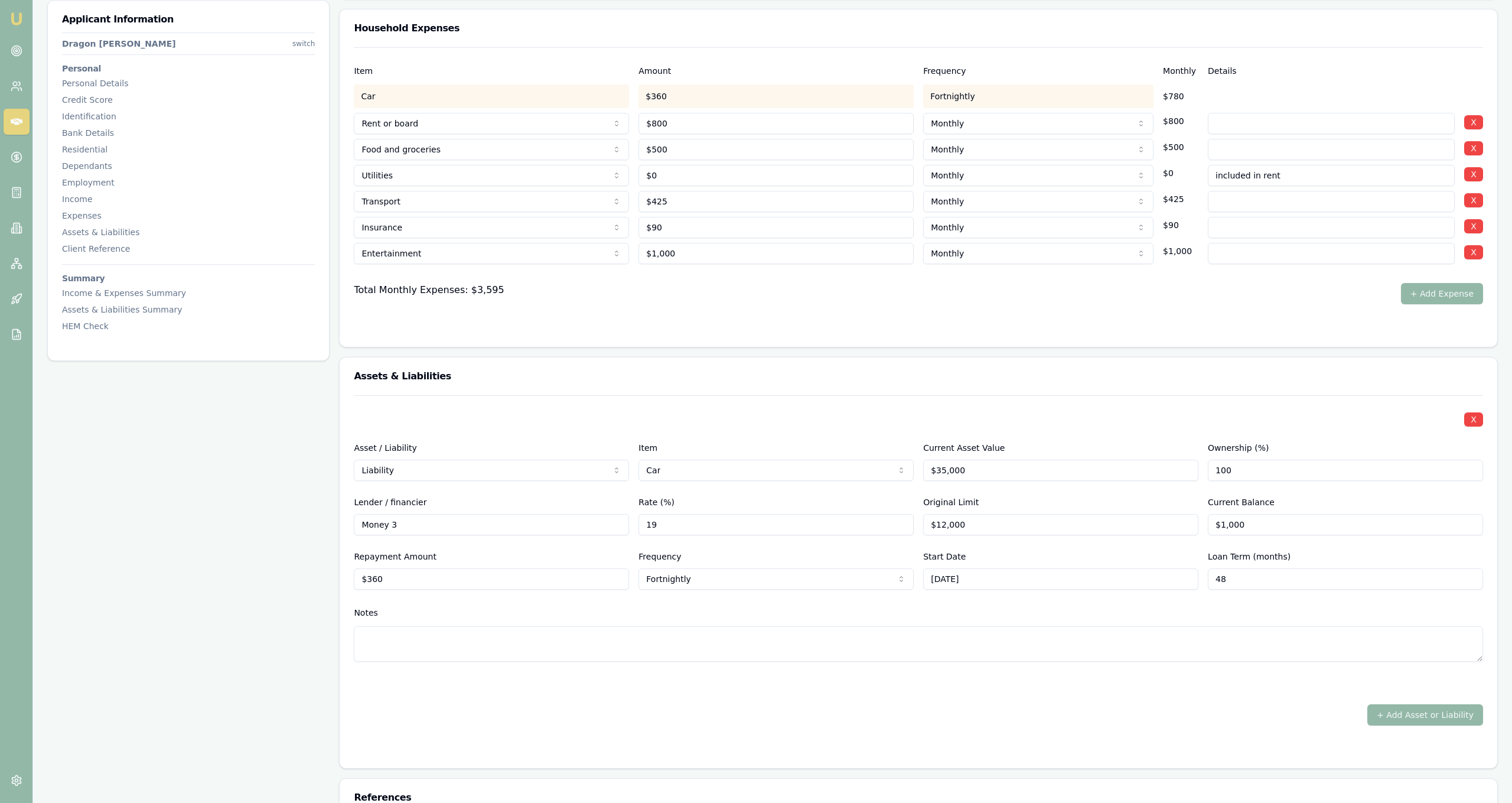
click at [1007, 632] on textarea at bounding box center [918, 644] width 1129 height 35
click at [986, 674] on div "X Asset / Liability Liability Asset Liability Item Car Home Car Boat Bike Carav…" at bounding box center [918, 543] width 1129 height 295
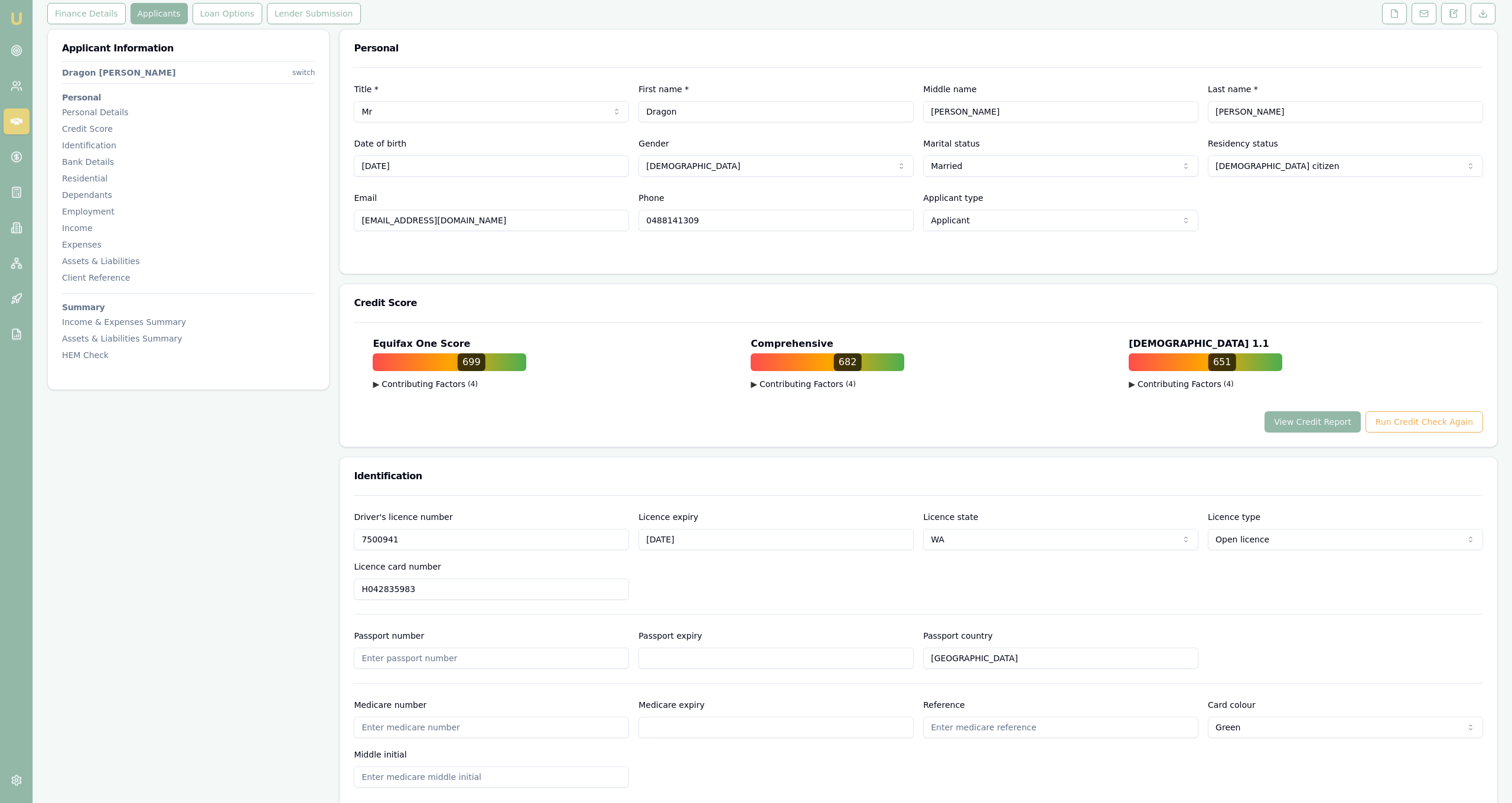
scroll to position [60, 0]
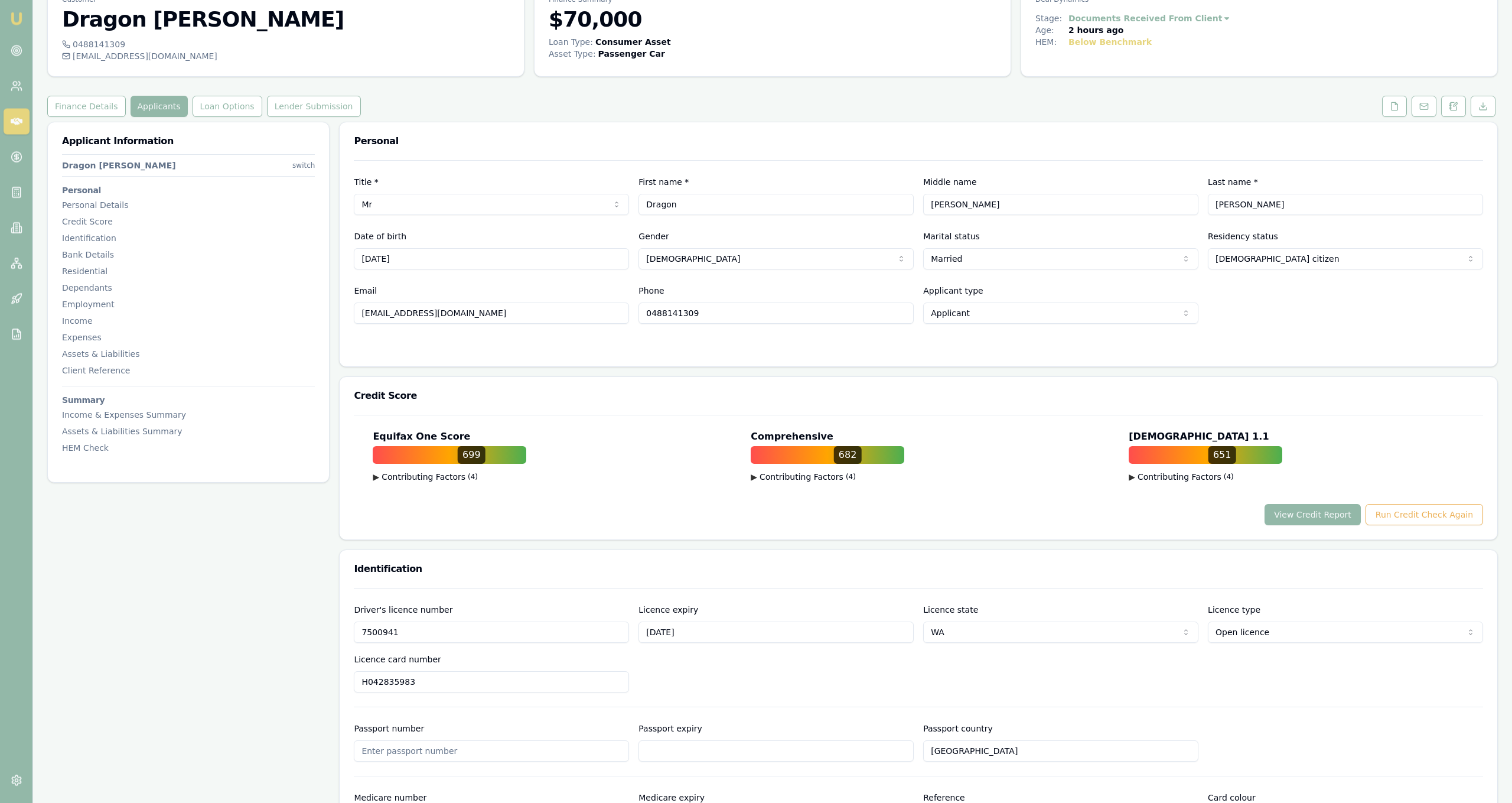
click at [221, 112] on button "Loan Options" at bounding box center [227, 106] width 70 height 21
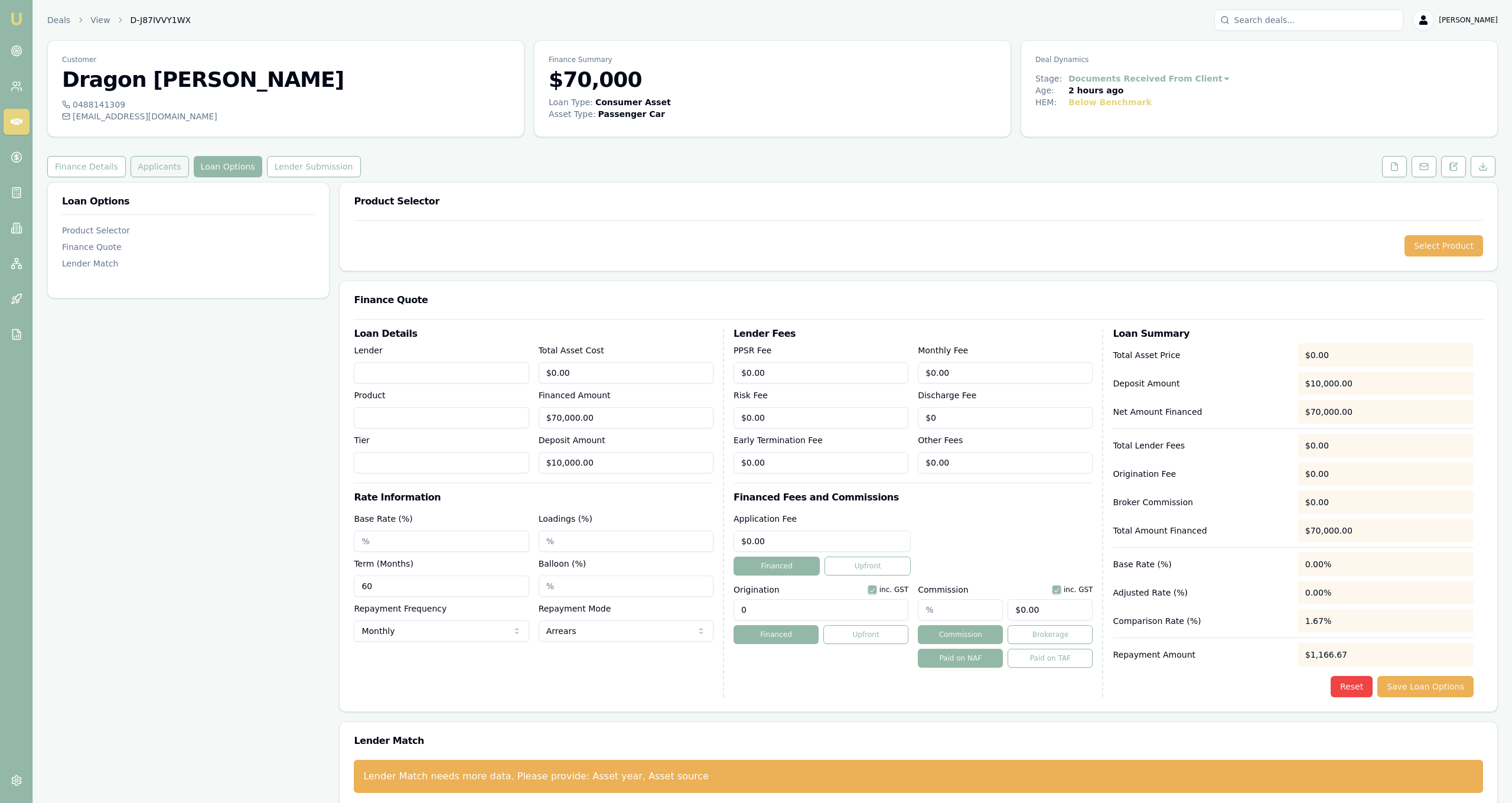
click at [162, 167] on button "Applicants" at bounding box center [159, 166] width 58 height 21
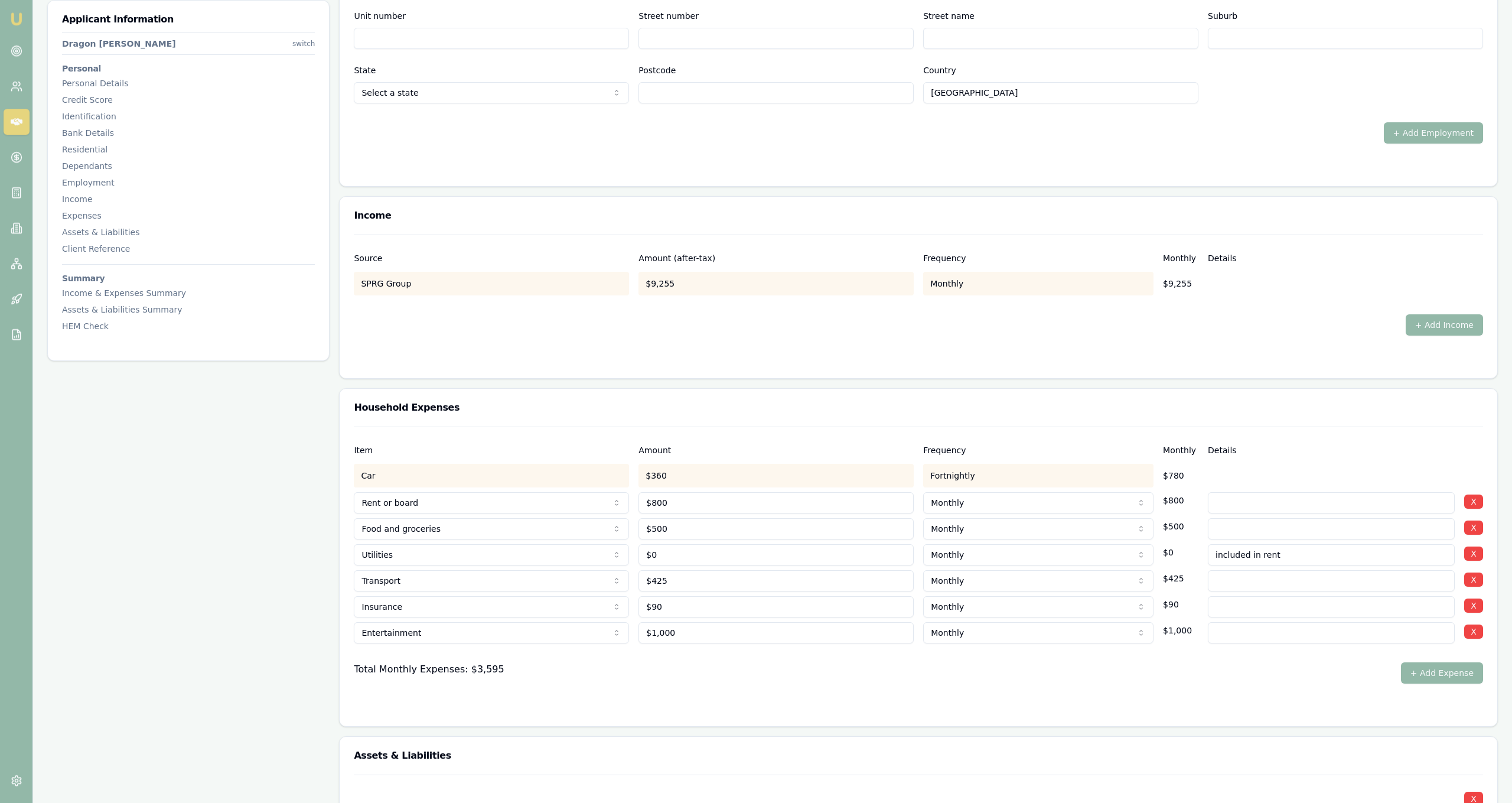
scroll to position [2247, 0]
click at [658, 606] on input "90" at bounding box center [776, 606] width 276 height 21
type input "$250"
click at [665, 678] on div "Total Monthly Expenses: $3,595 + Add Expense" at bounding box center [918, 672] width 1129 height 21
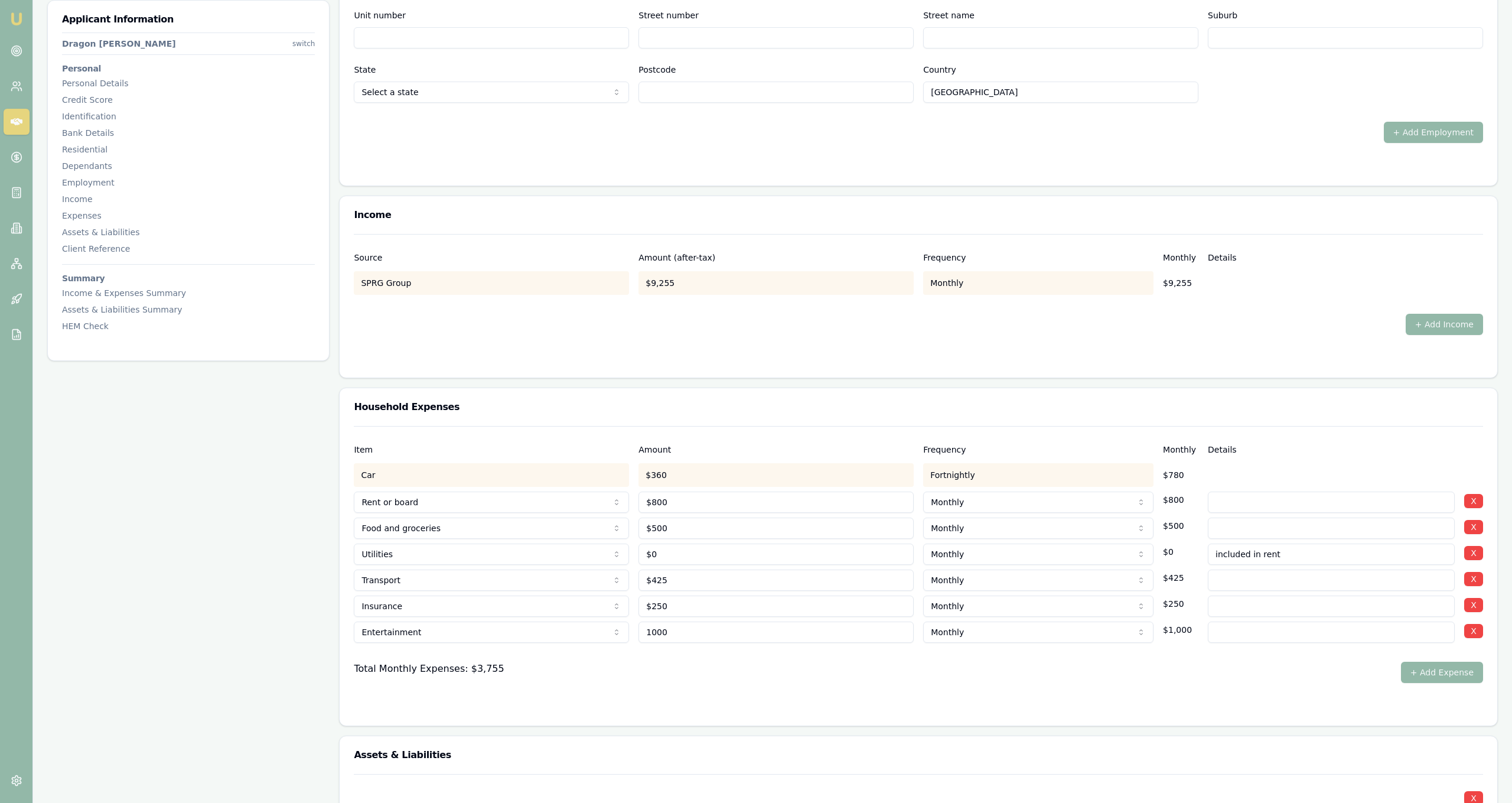
click at [694, 640] on input "1000" at bounding box center [776, 632] width 276 height 21
type input "$2,500"
click at [692, 692] on form "Item Amount Frequency Monthly Details Car $360 Fortnightly $780 Rent or board R…" at bounding box center [918, 568] width 1129 height 285
click at [1245, 628] on input at bounding box center [1331, 632] width 247 height 21
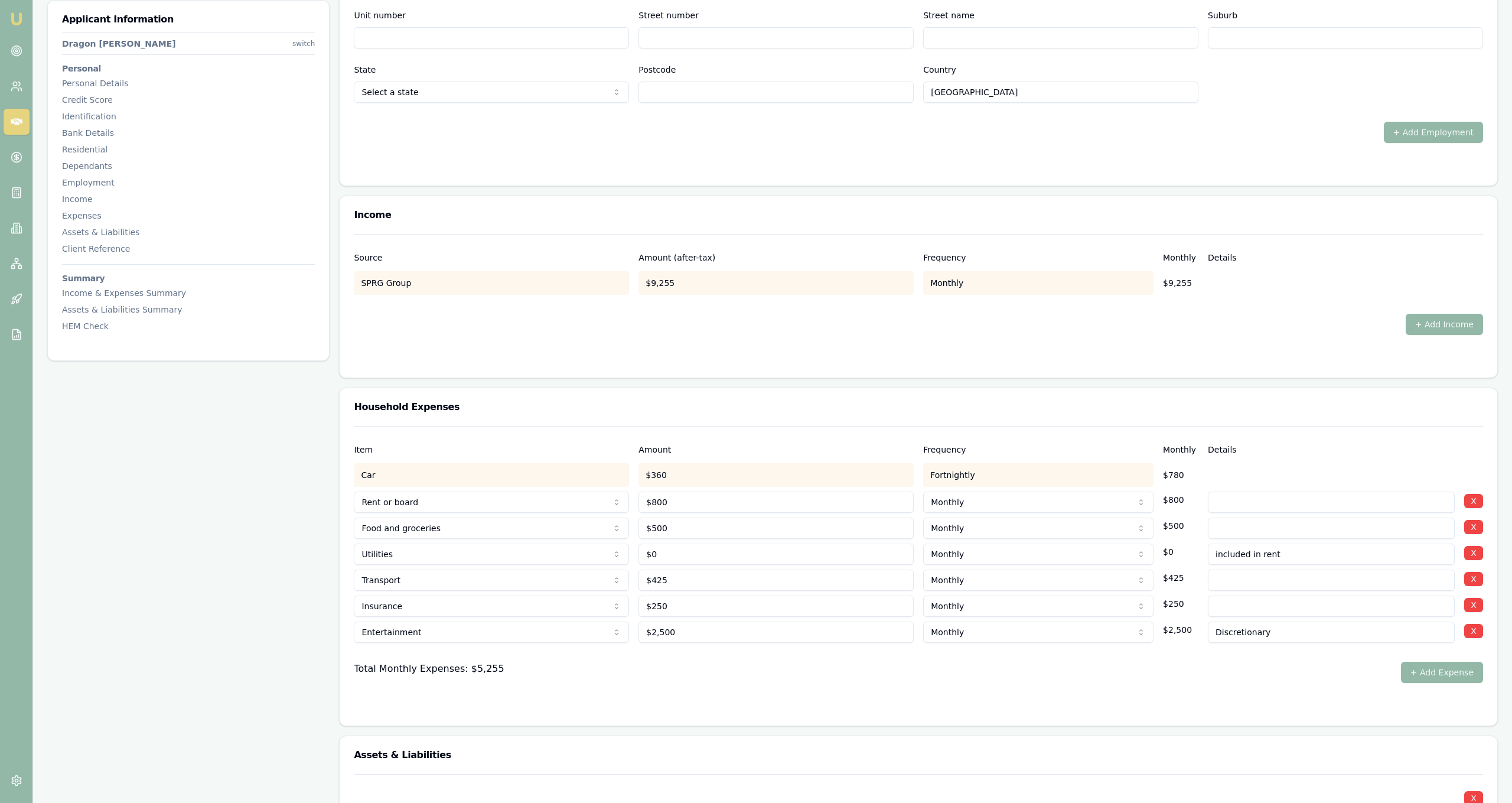
type input "Discretionary"
click at [1266, 684] on form "Item Amount Frequency Monthly Details Car $360 Fortnightly $780 Rent or board R…" at bounding box center [918, 568] width 1129 height 285
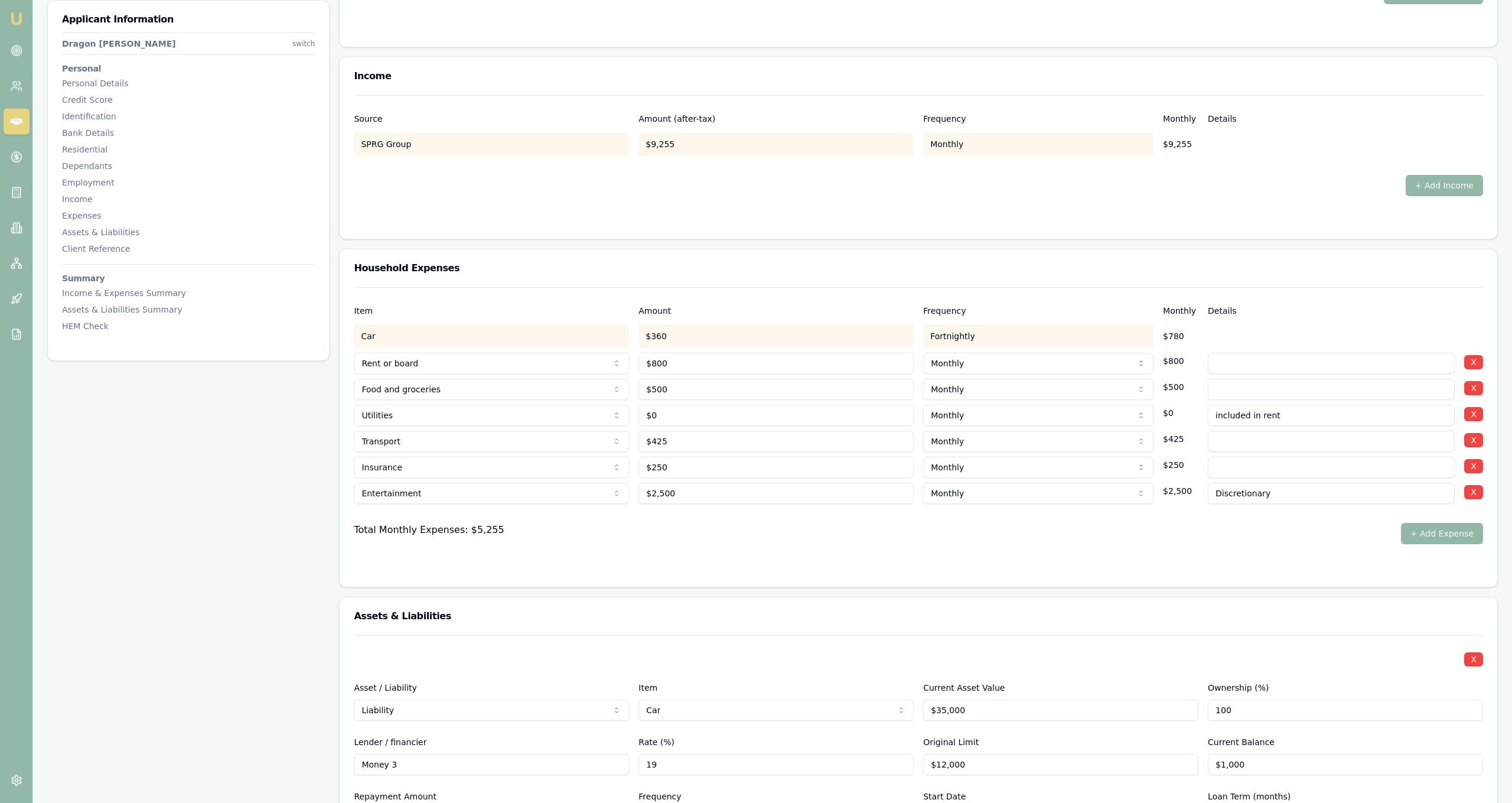
scroll to position [2379, 0]
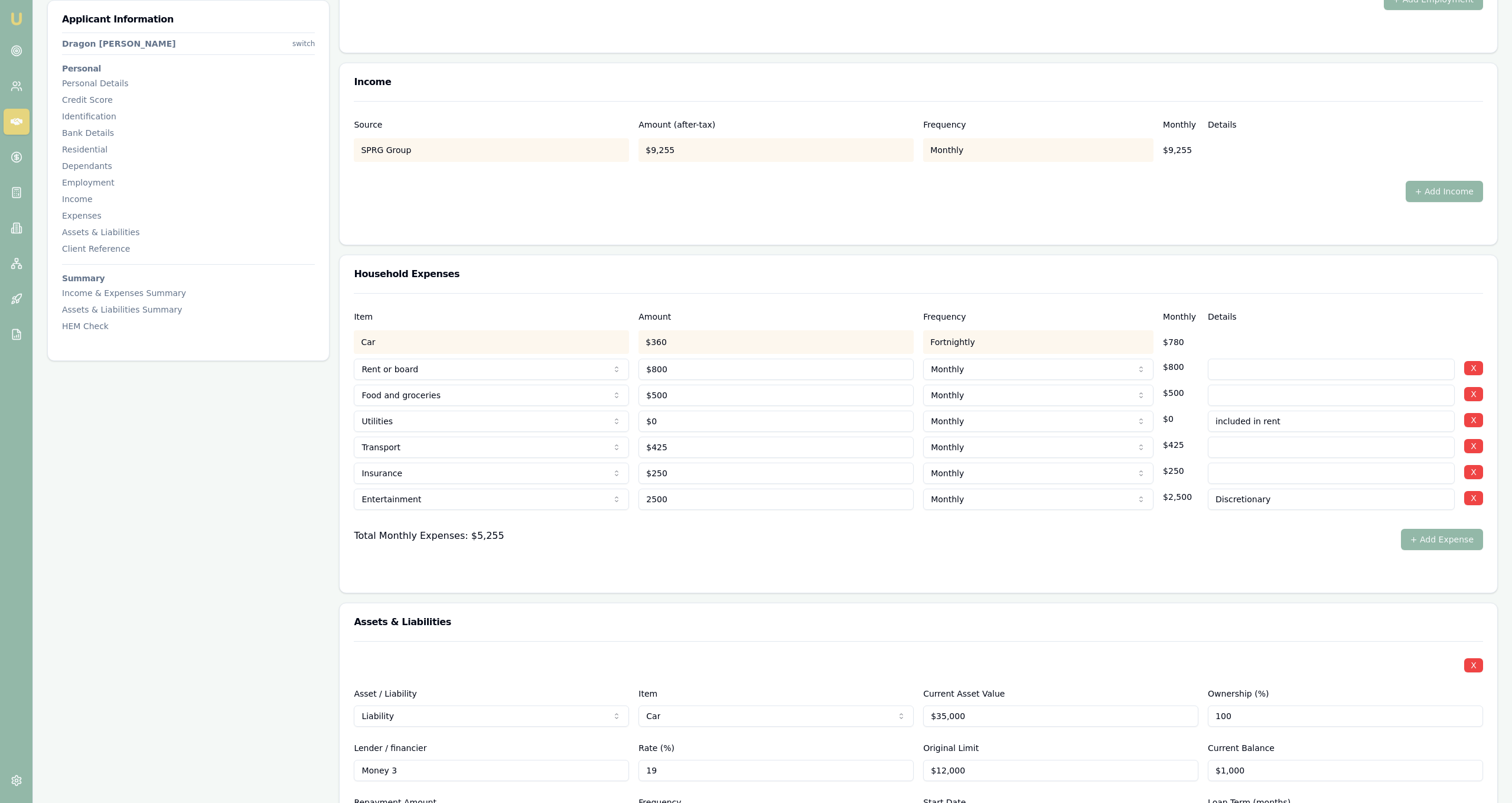
click at [682, 495] on input "2500" at bounding box center [776, 499] width 276 height 21
type input "$3,000"
click at [719, 581] on div "Item Amount Frequency Monthly Details Car $360 Fortnightly $780 Rent or board R…" at bounding box center [918, 443] width 1157 height 299
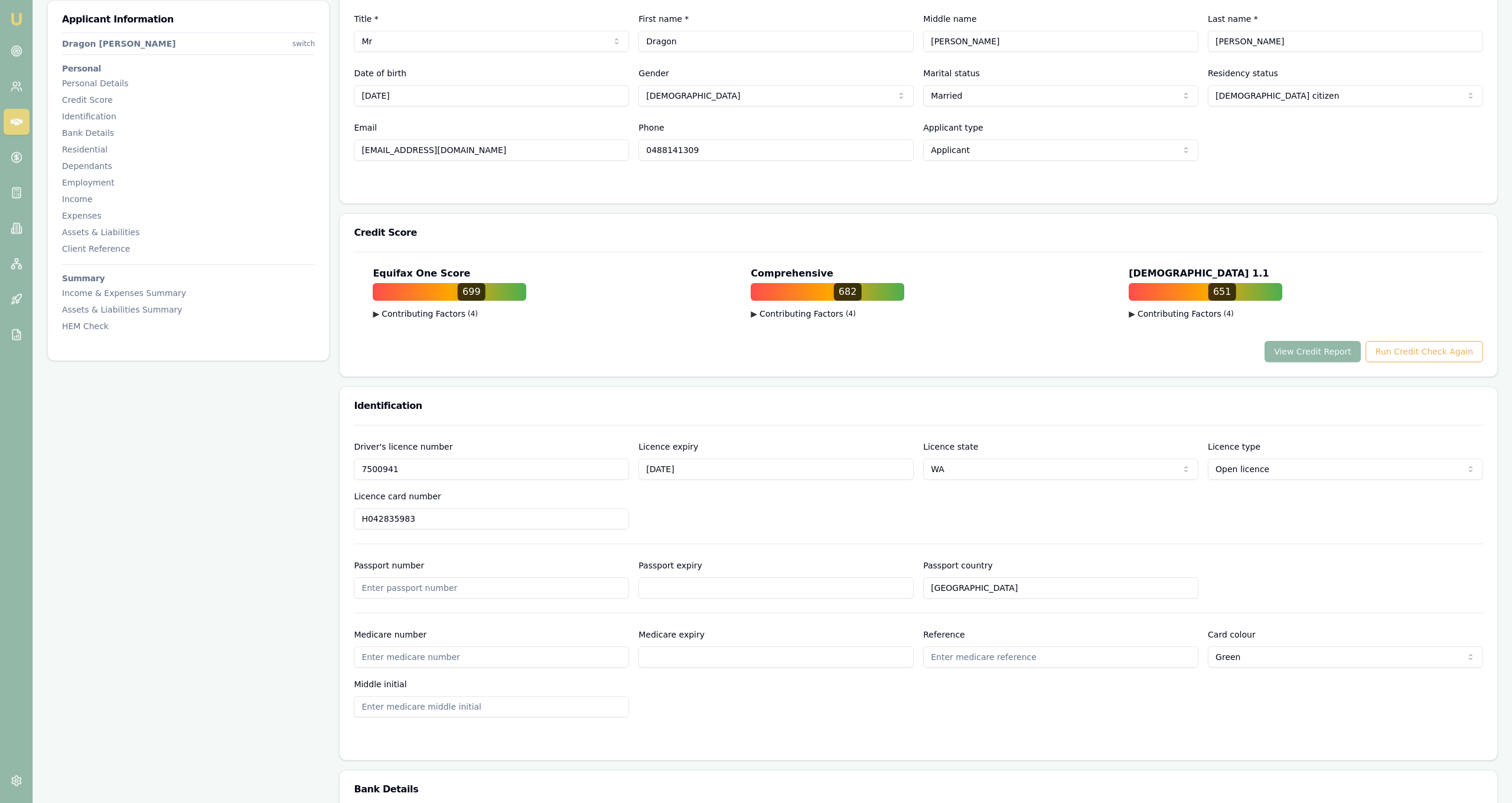
scroll to position [0, 0]
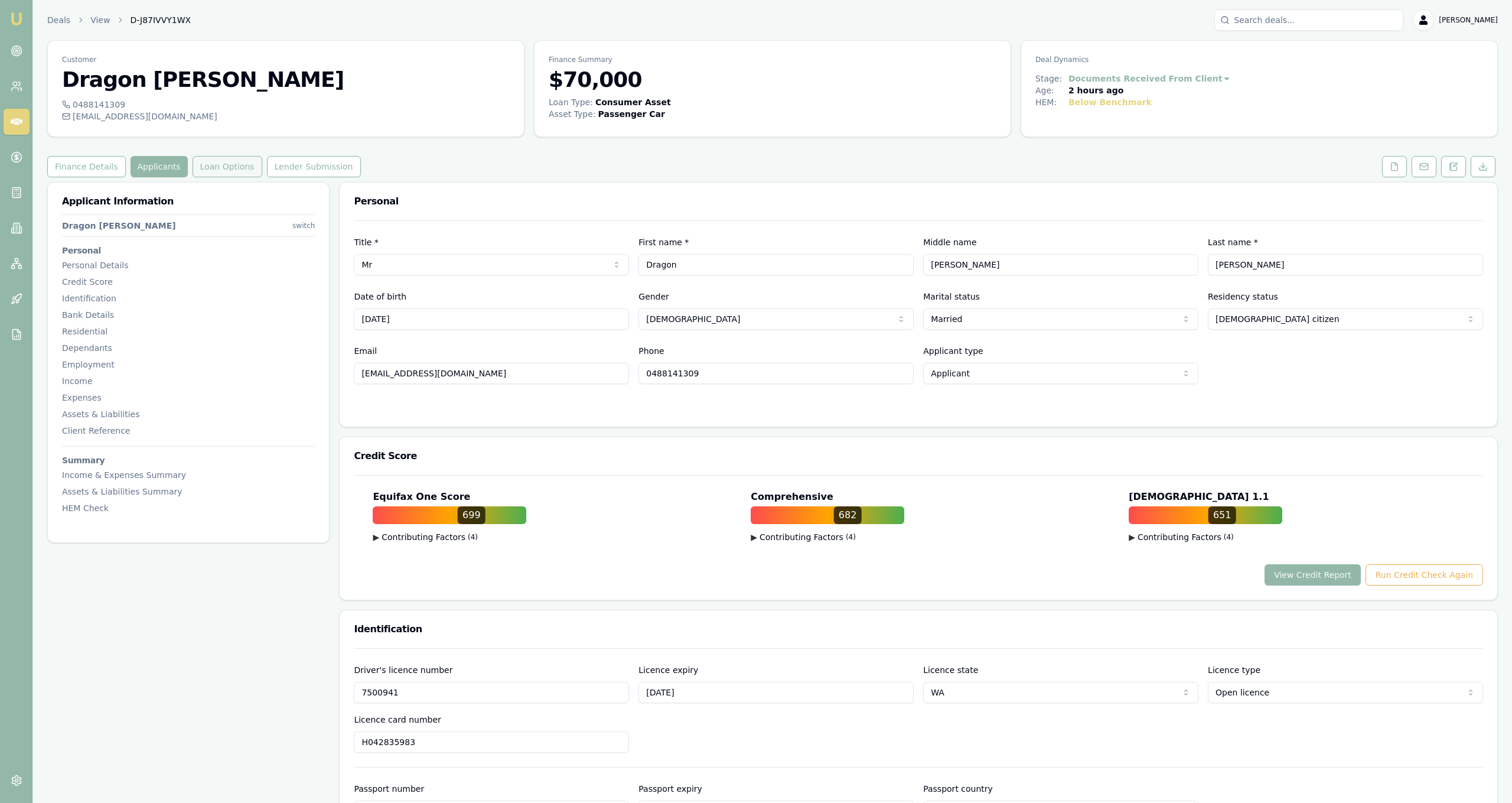
click at [198, 170] on button "Loan Options" at bounding box center [227, 166] width 70 height 21
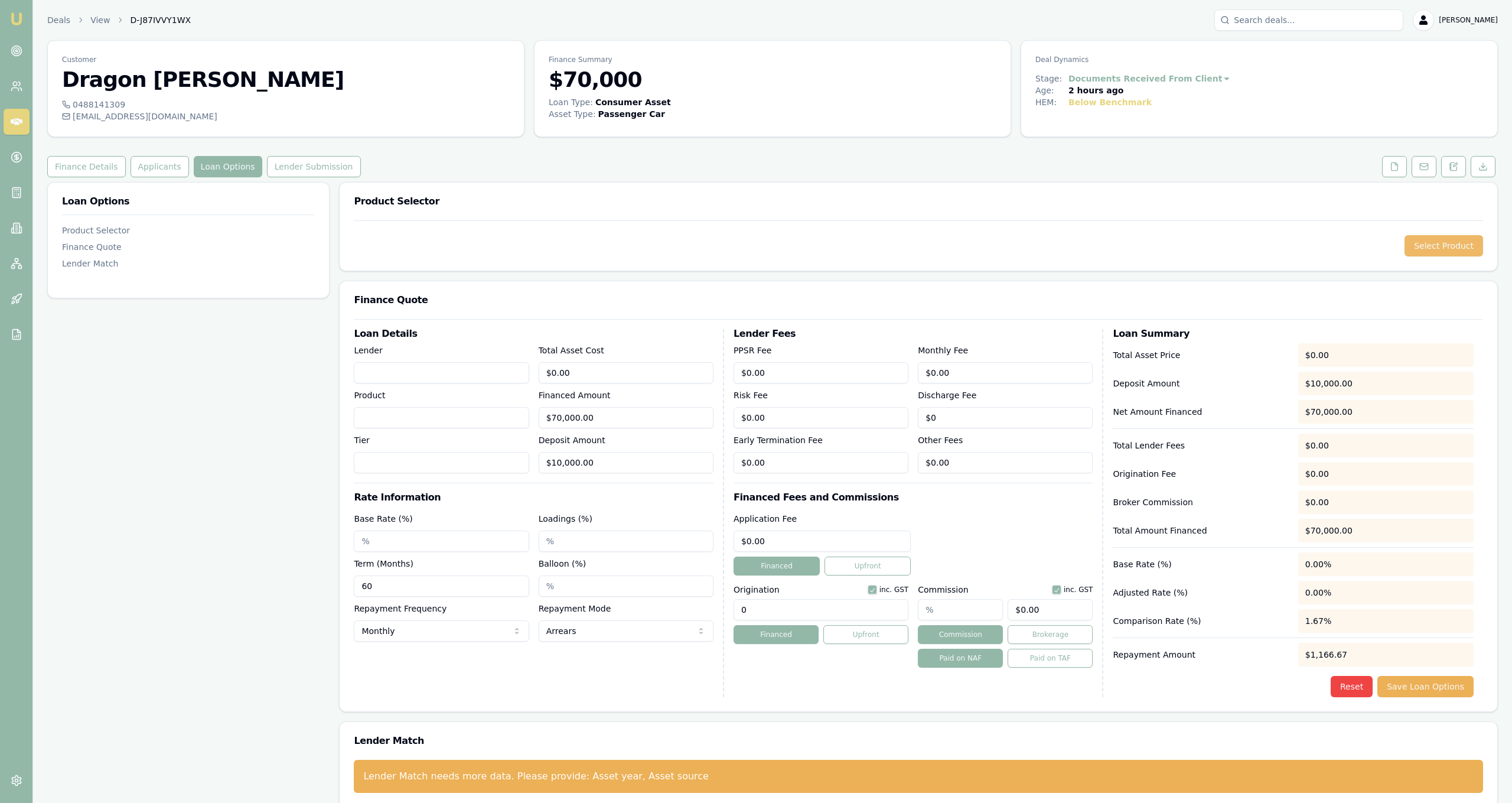
click at [1436, 252] on button "Select Product" at bounding box center [1444, 246] width 78 height 21
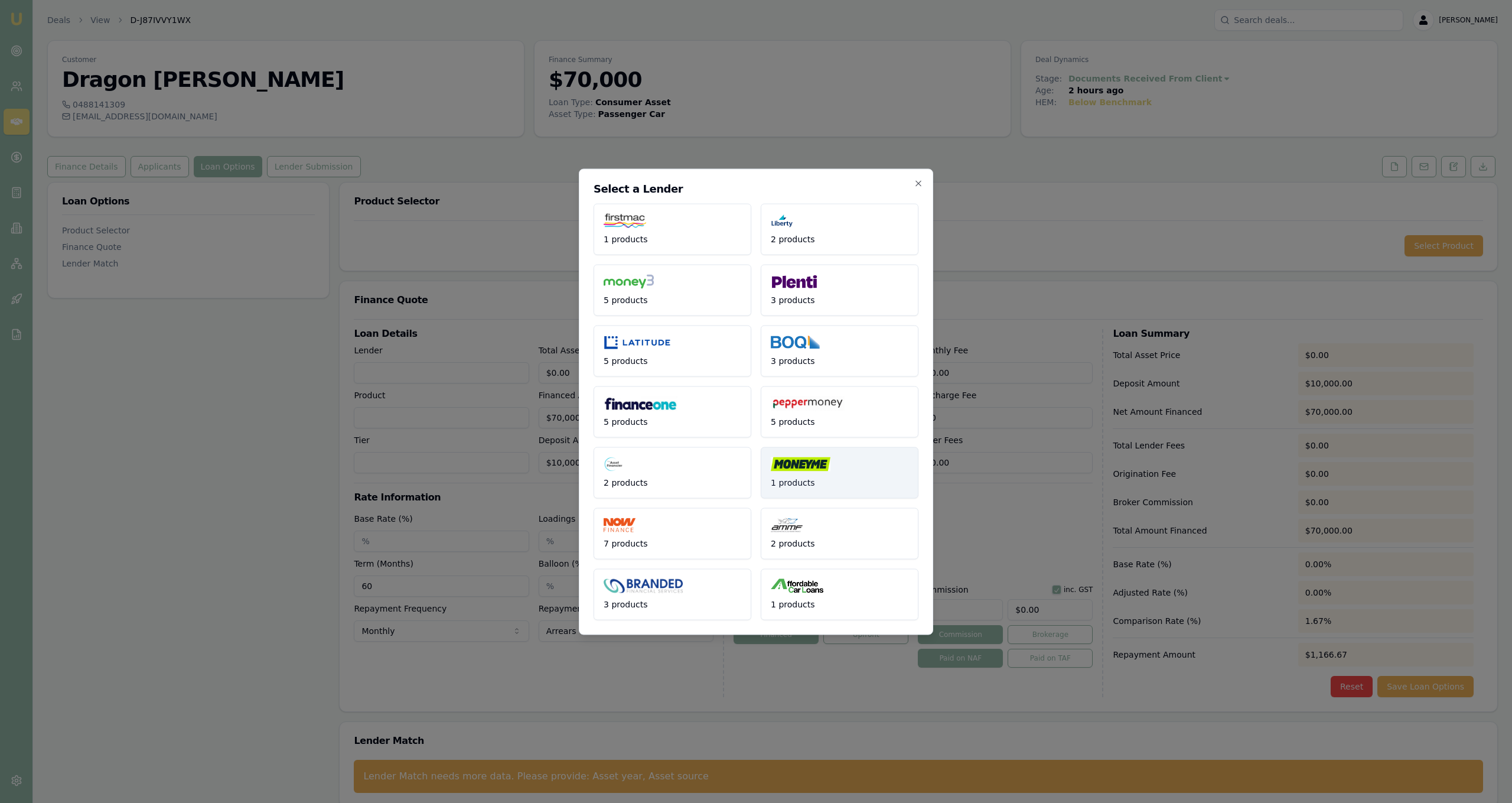
click at [822, 468] on img at bounding box center [800, 464] width 60 height 15
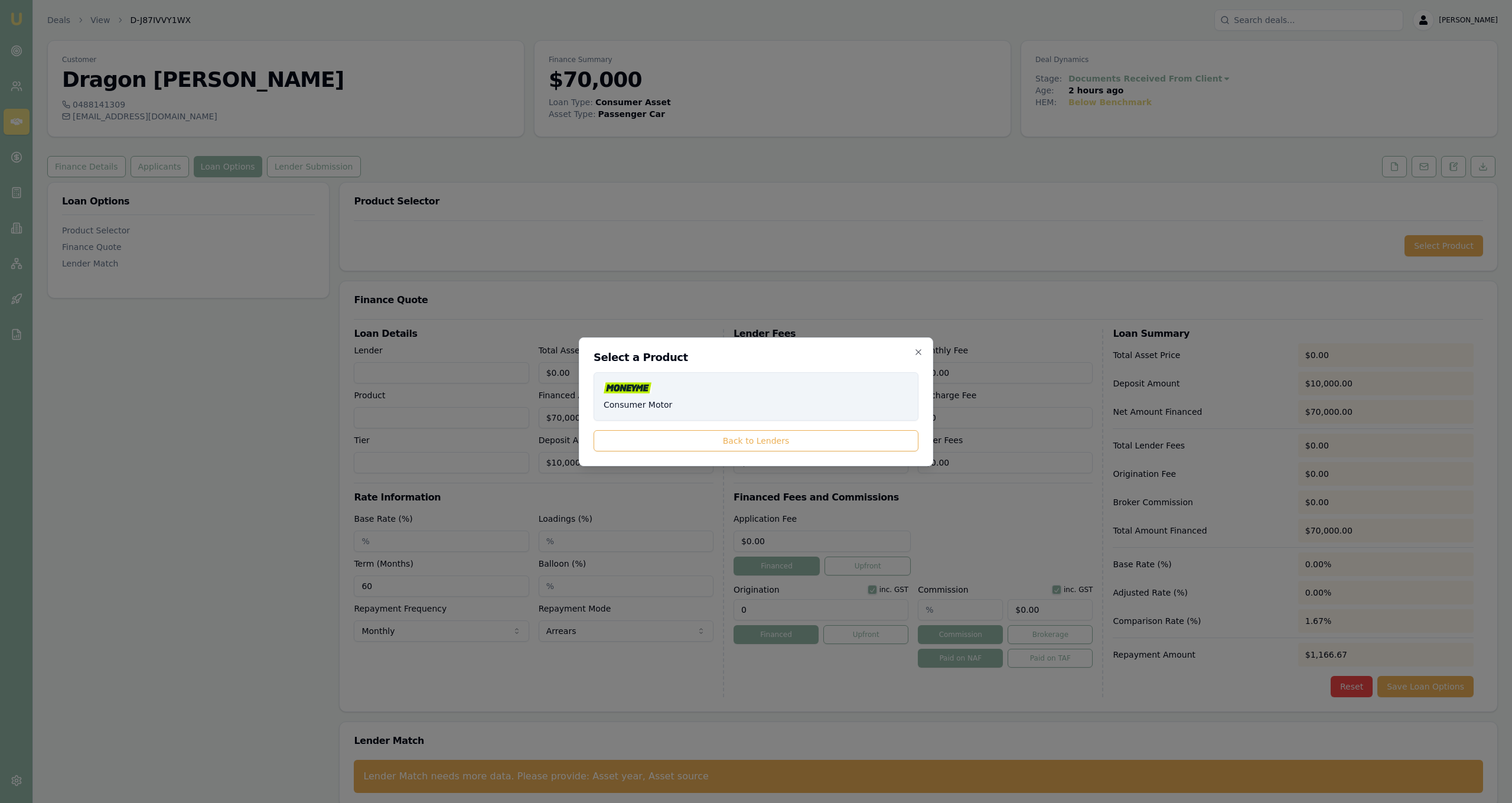
click at [727, 400] on button "Consumer Motor" at bounding box center [756, 396] width 325 height 48
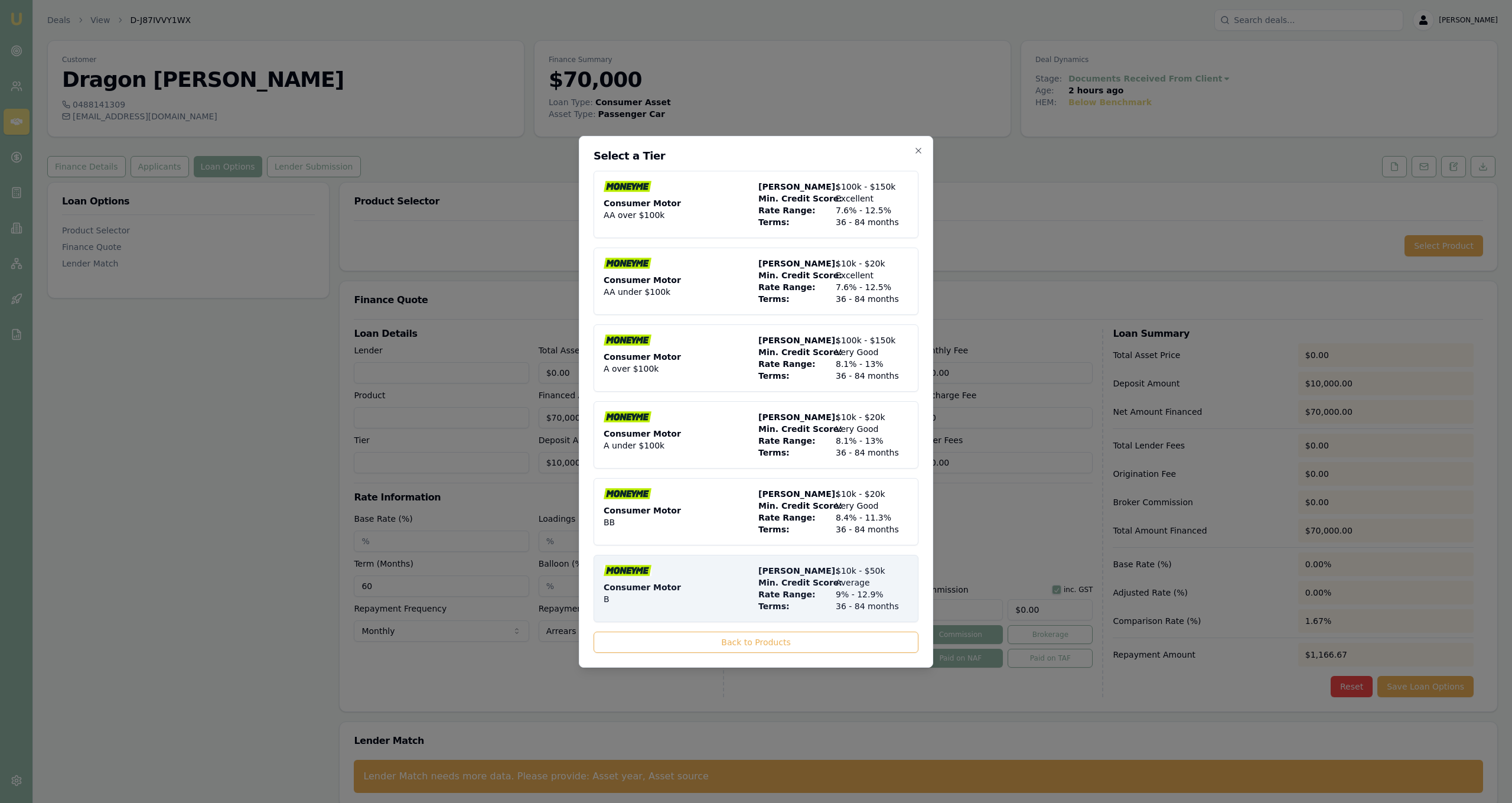
click at [716, 586] on div "Consumer Motor B" at bounding box center [678, 588] width 150 height 47
type input "Money Me"
type input "Consumer Motor"
type input "B"
type input "9"
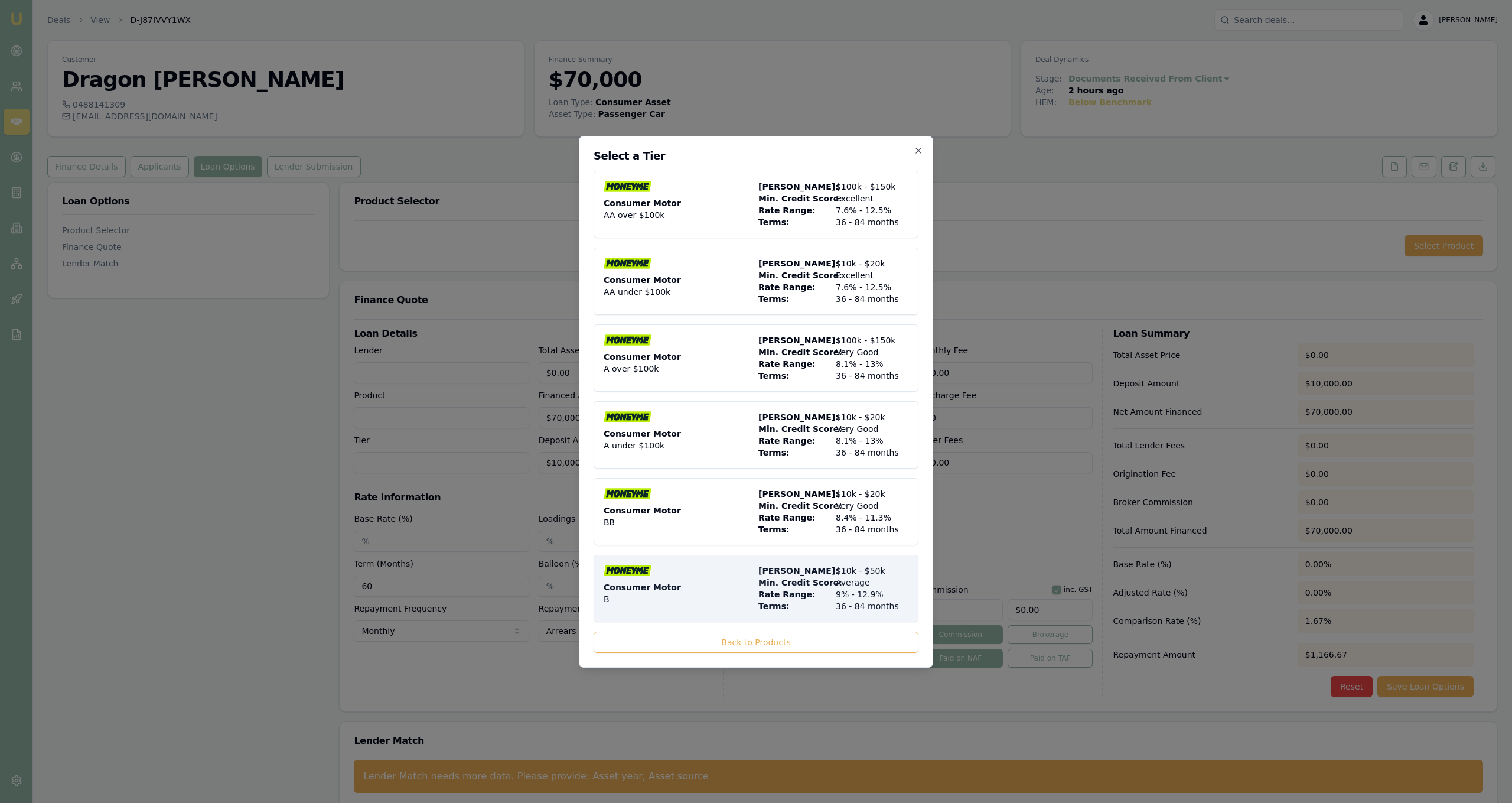
type input "36"
type input "$10.00"
type input "$550.00"
type input "1490"
type input "5"
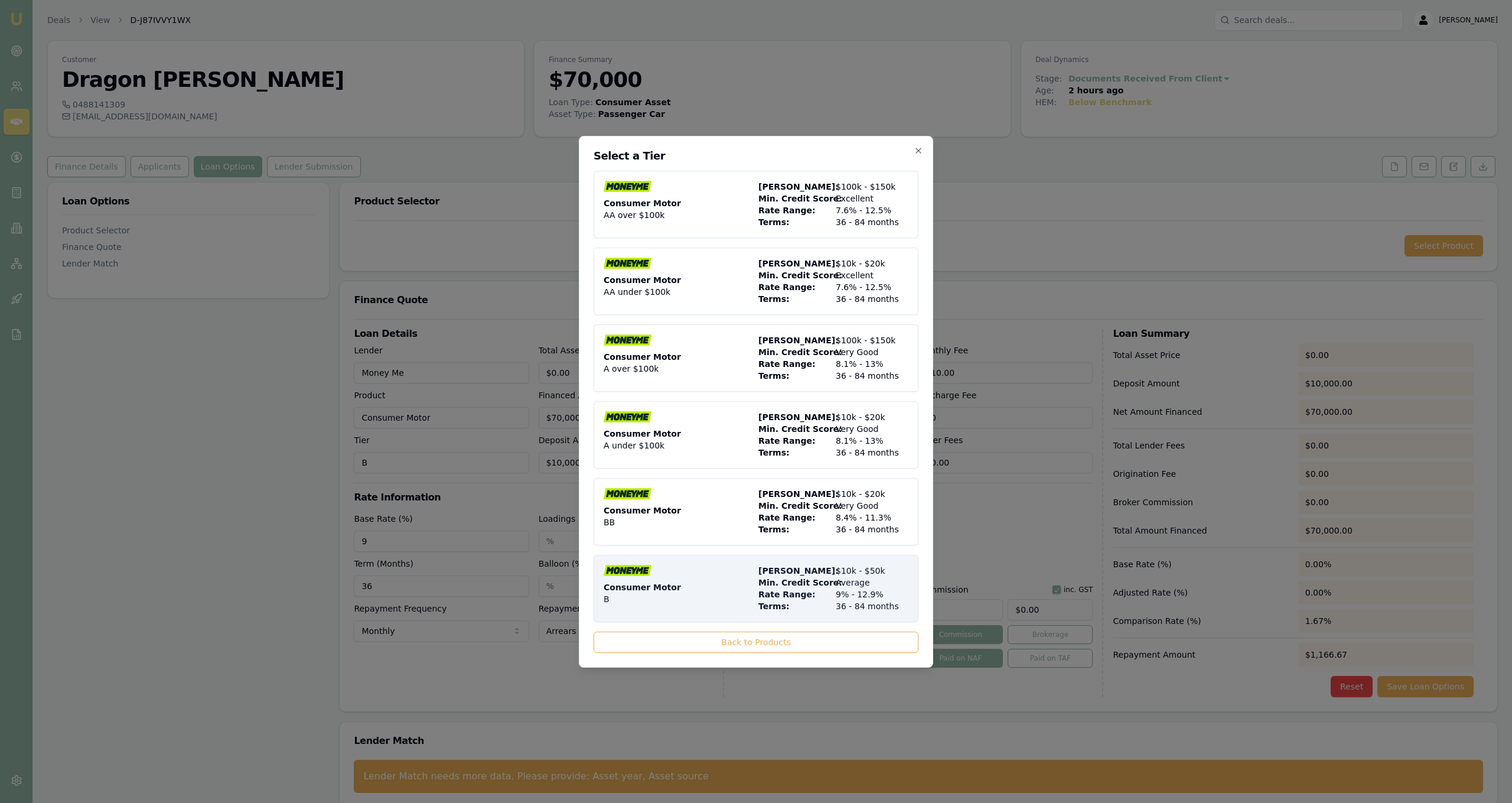
type input "$3,500.00"
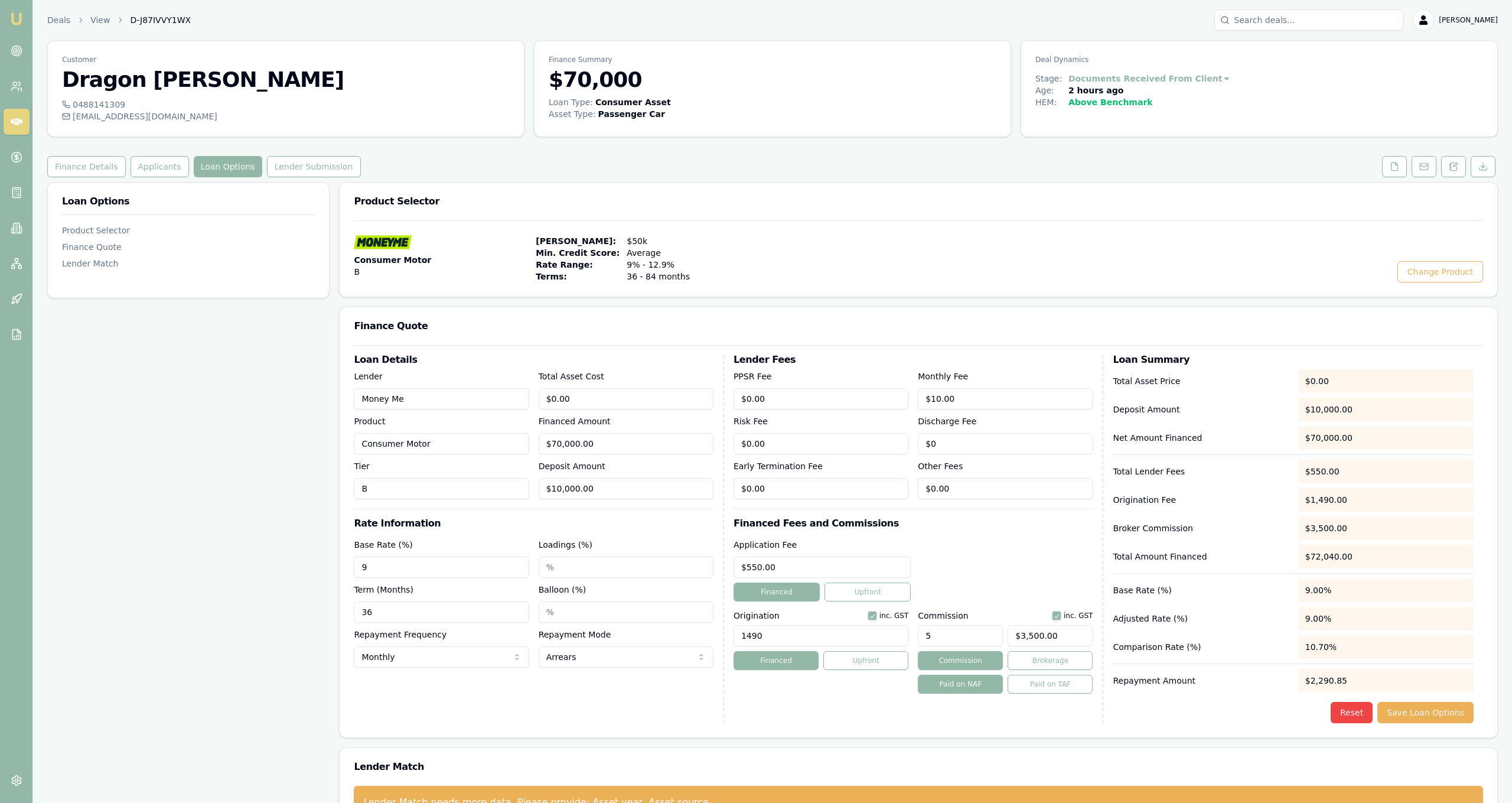
click at [510, 569] on input "9" at bounding box center [441, 567] width 175 height 21
type input "11.10%"
click at [468, 618] on input "36" at bounding box center [441, 612] width 175 height 21
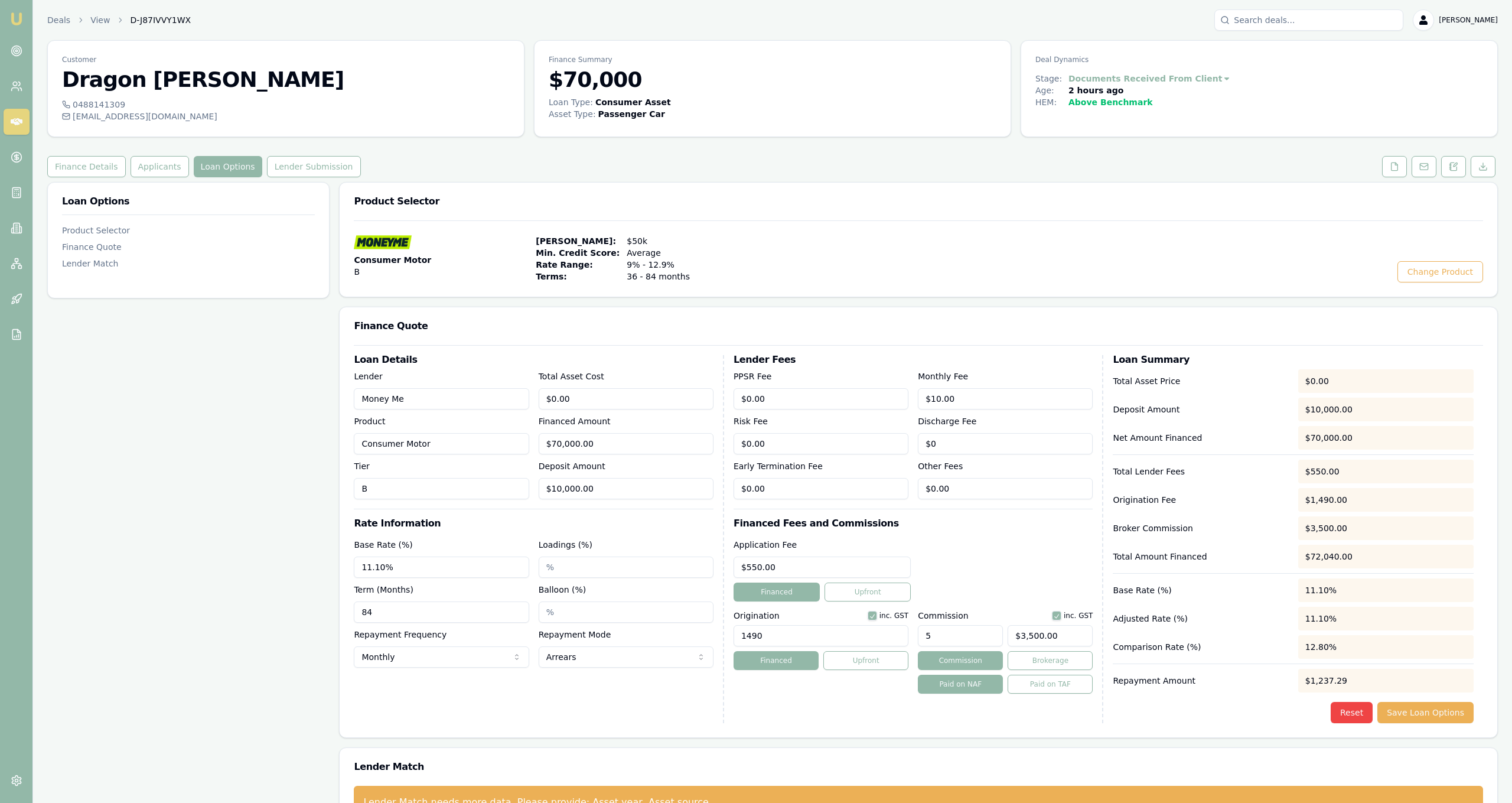
type input "84"
click at [318, 617] on div "Loan Options Product Selector Finance Quote Lender Match" at bounding box center [188, 508] width 282 height 652
click at [596, 426] on label "Financed Amount" at bounding box center [574, 421] width 72 height 9
click at [596, 433] on input "$70,000.00" at bounding box center [626, 444] width 175 height 21
click at [601, 442] on input "70000" at bounding box center [626, 444] width 175 height 21
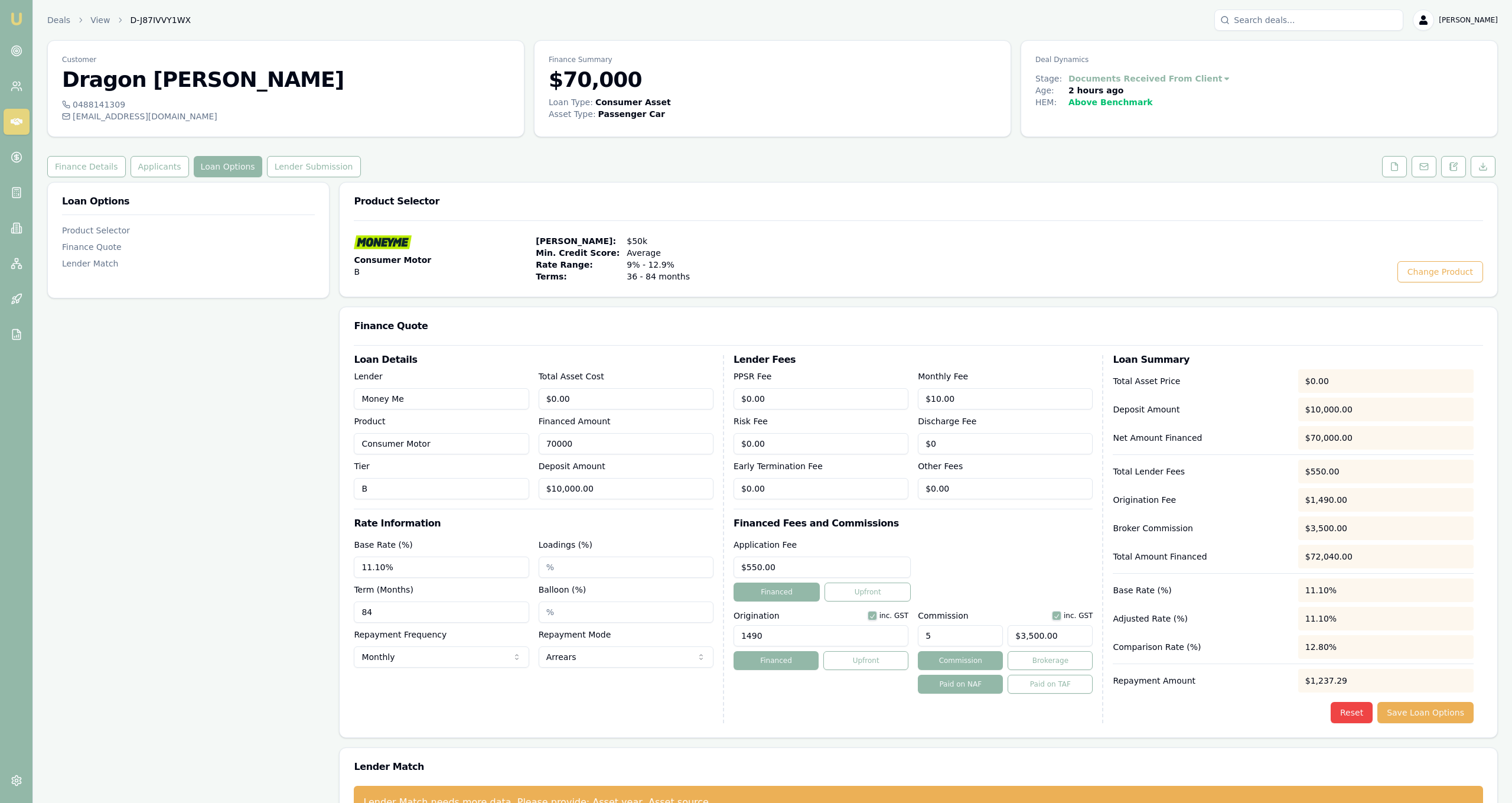
click at [601, 442] on input "70000" at bounding box center [626, 444] width 175 height 21
type input "6"
type input "$0.30"
type input "67"
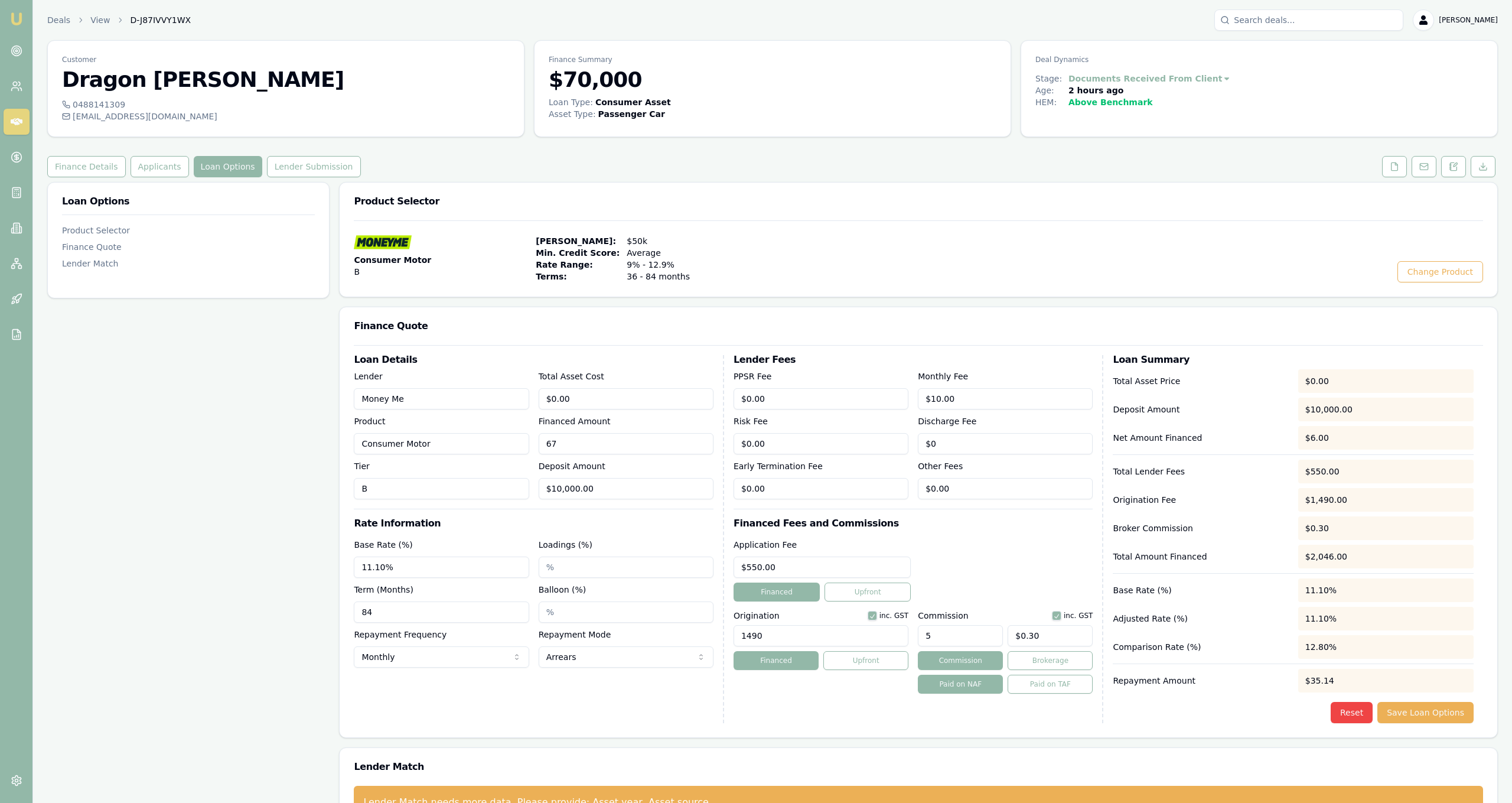
type input "$3.35"
type input "678"
type input "$33.90"
type input "6788"
type input "$339.40"
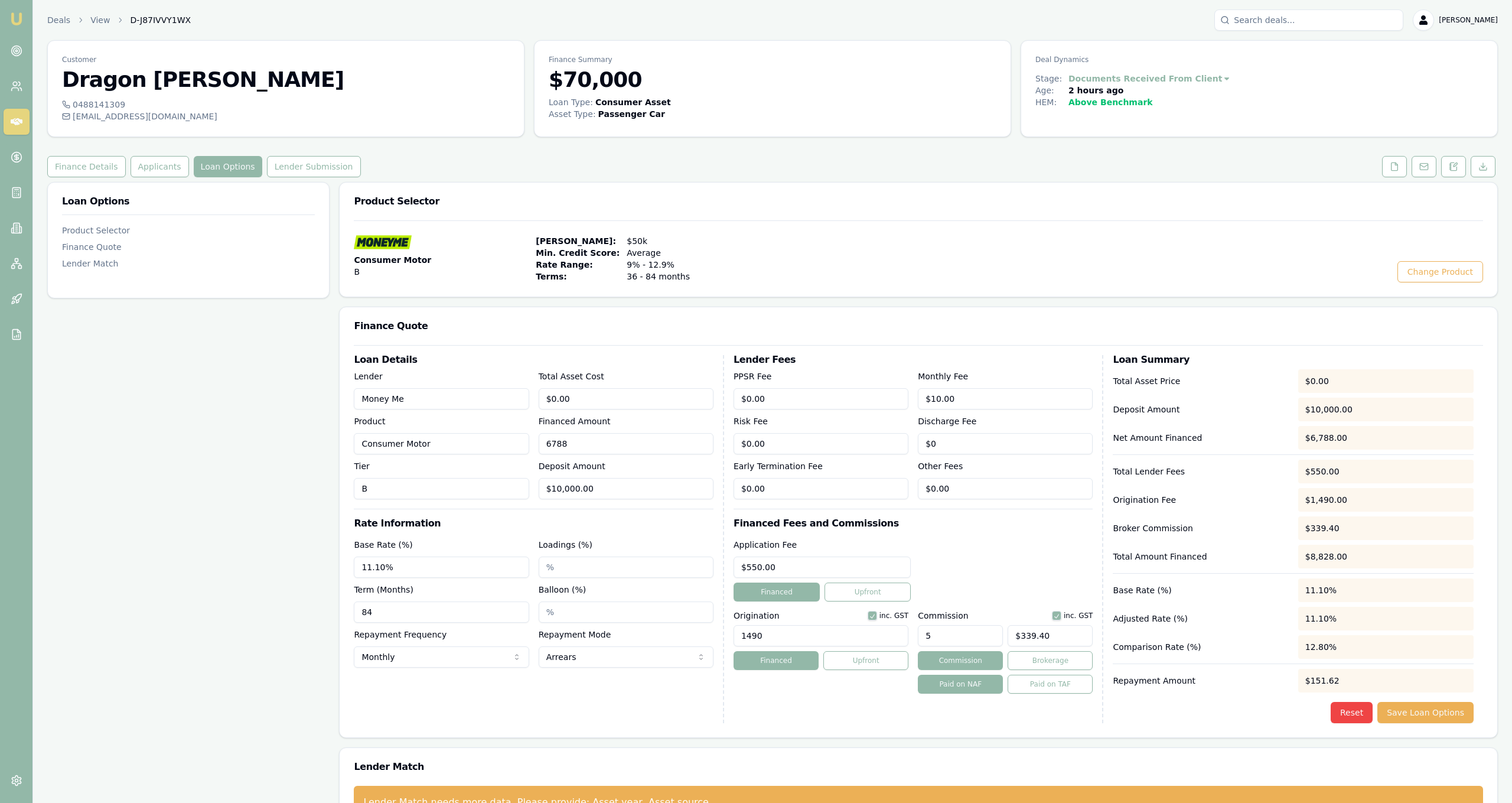
type input "67880"
type input "$3,394.00"
type input "$67,880.00"
click at [576, 339] on div "Finance Quote" at bounding box center [918, 326] width 1157 height 38
click at [575, 401] on input "0" at bounding box center [626, 399] width 175 height 21
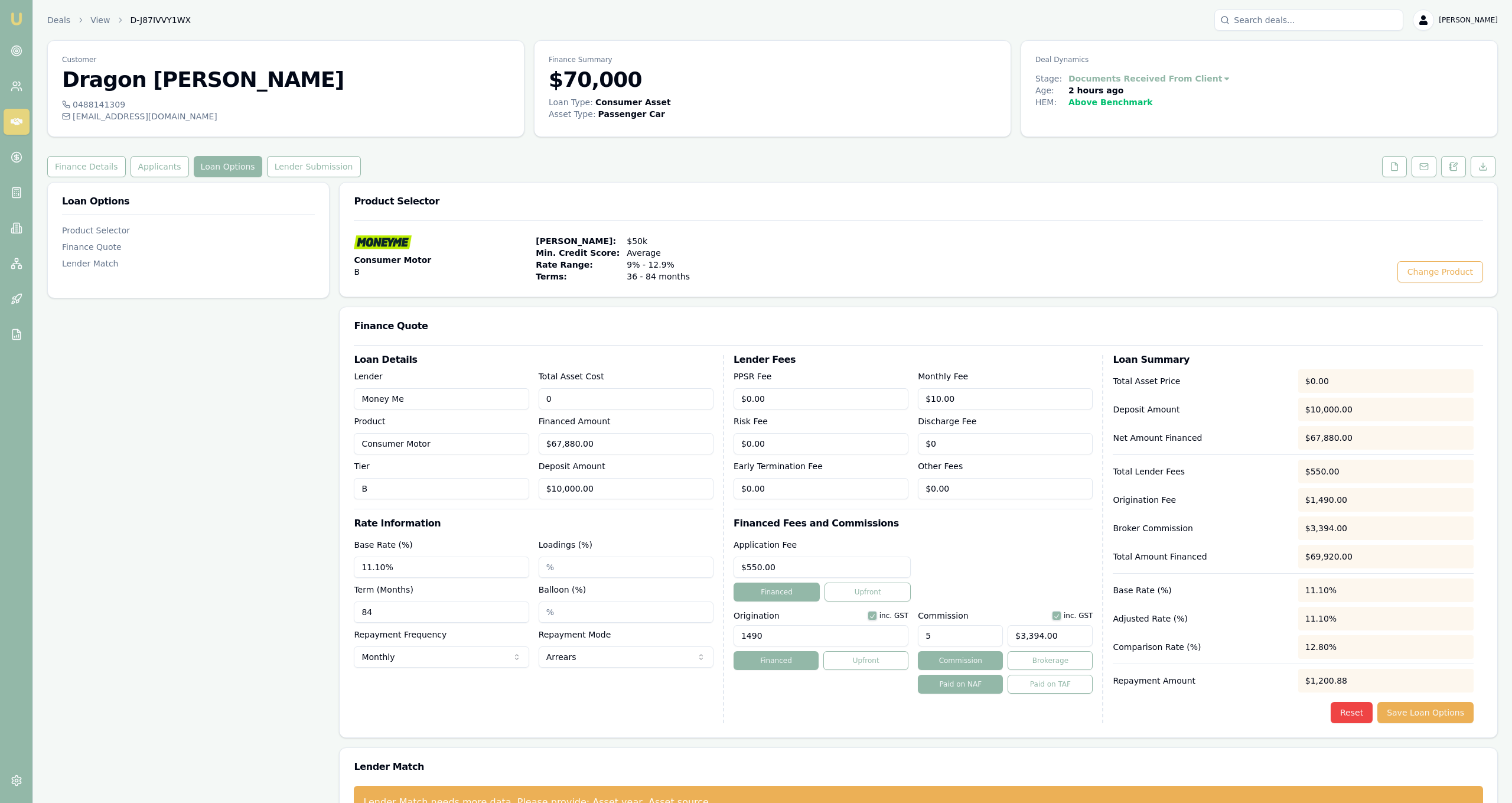
click at [575, 401] on input "0" at bounding box center [626, 399] width 175 height 21
type input "6"
type input "$0.00"
type input "67880"
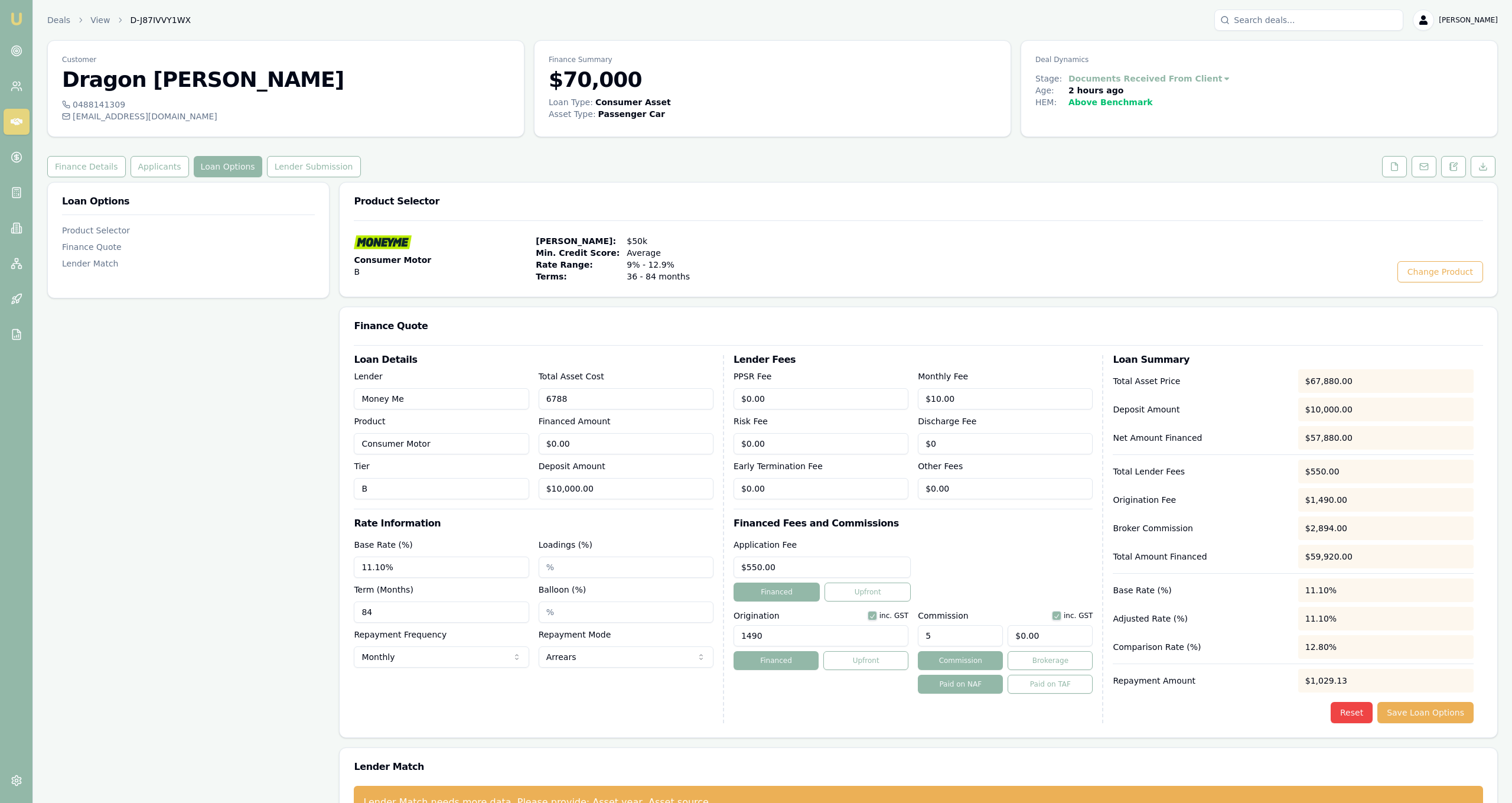
type input "$57,880.00"
type input "$2,894.00"
type input "$67,880.00"
click at [581, 358] on h3 "Loan Details" at bounding box center [533, 360] width 360 height 9
click at [1432, 722] on button "Save Loan Options" at bounding box center [1425, 713] width 96 height 21
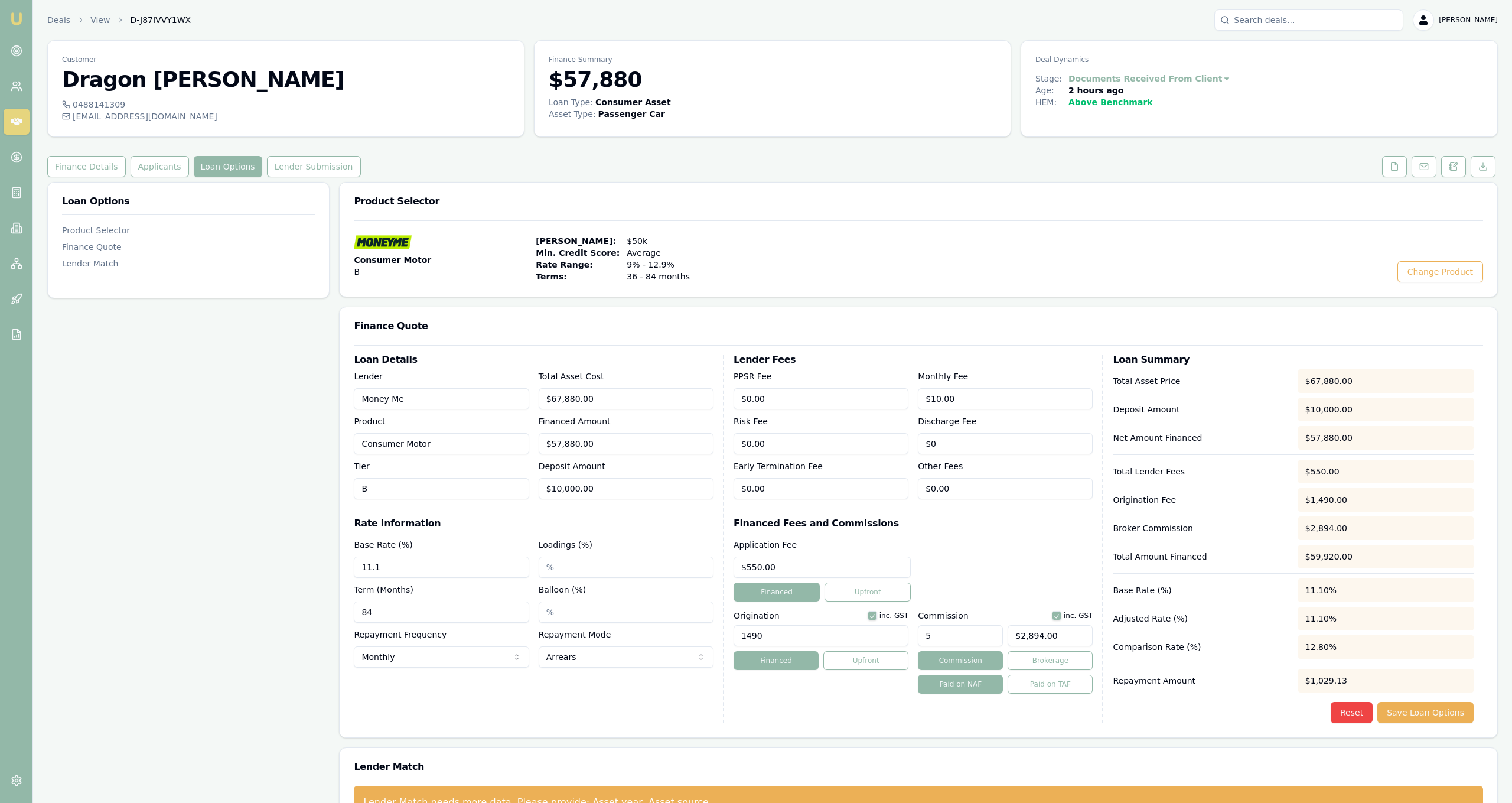
click at [245, 447] on div "Loan Options Product Selector Finance Quote Lender Match" at bounding box center [188, 508] width 282 height 652
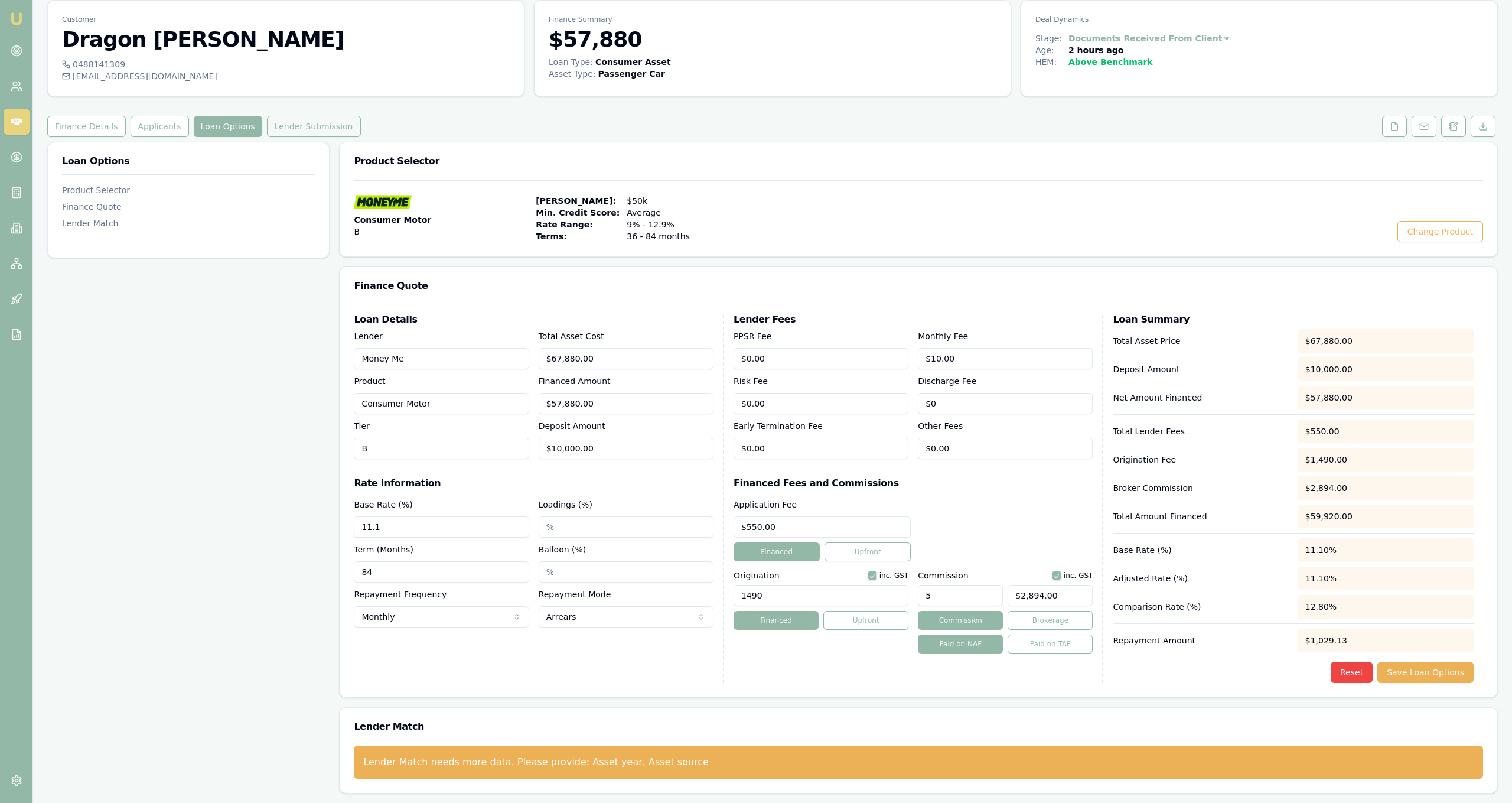
click at [267, 124] on button "Lender Submission" at bounding box center [314, 126] width 94 height 21
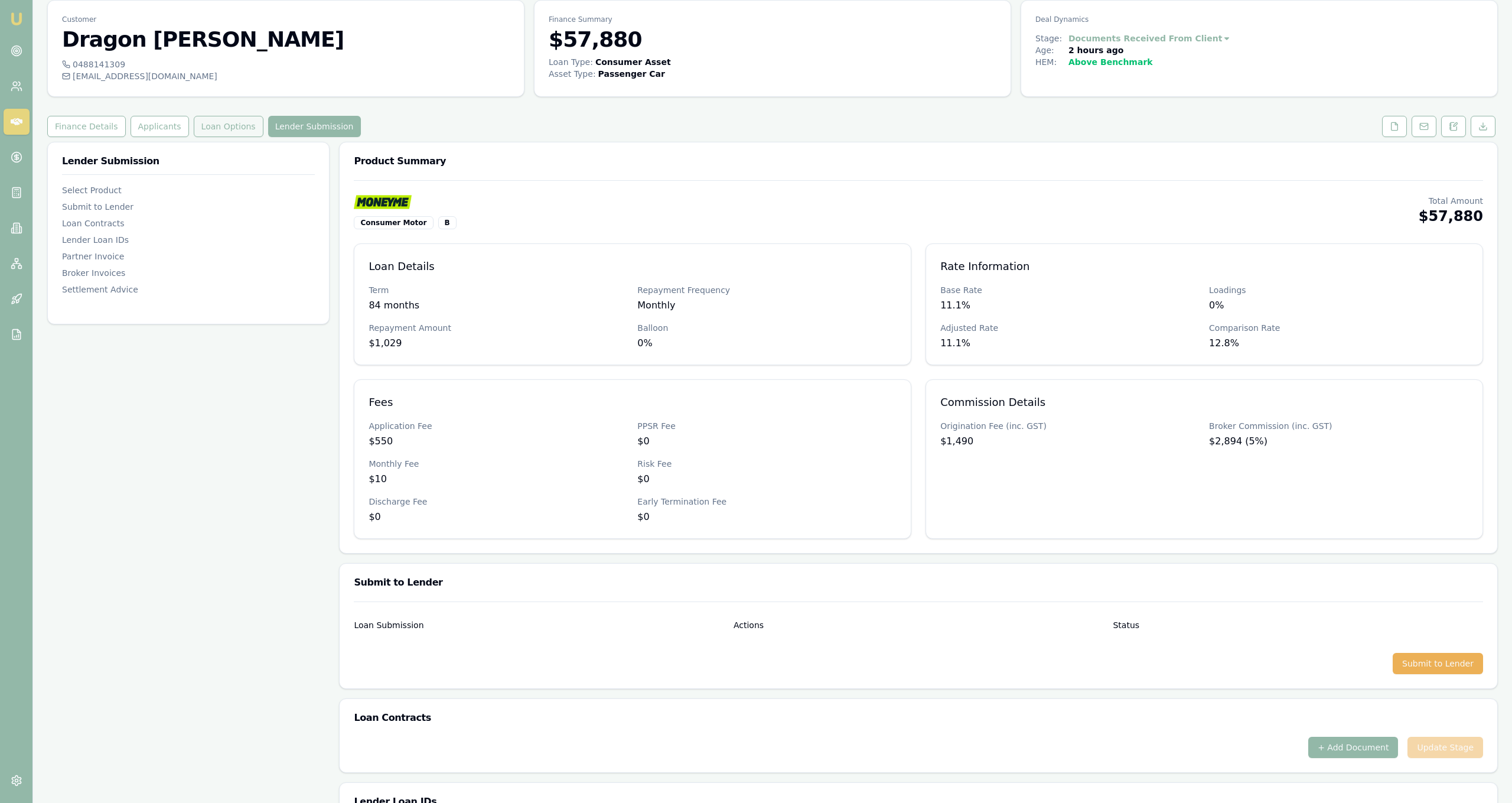
click at [229, 129] on button "Loan Options" at bounding box center [228, 126] width 70 height 21
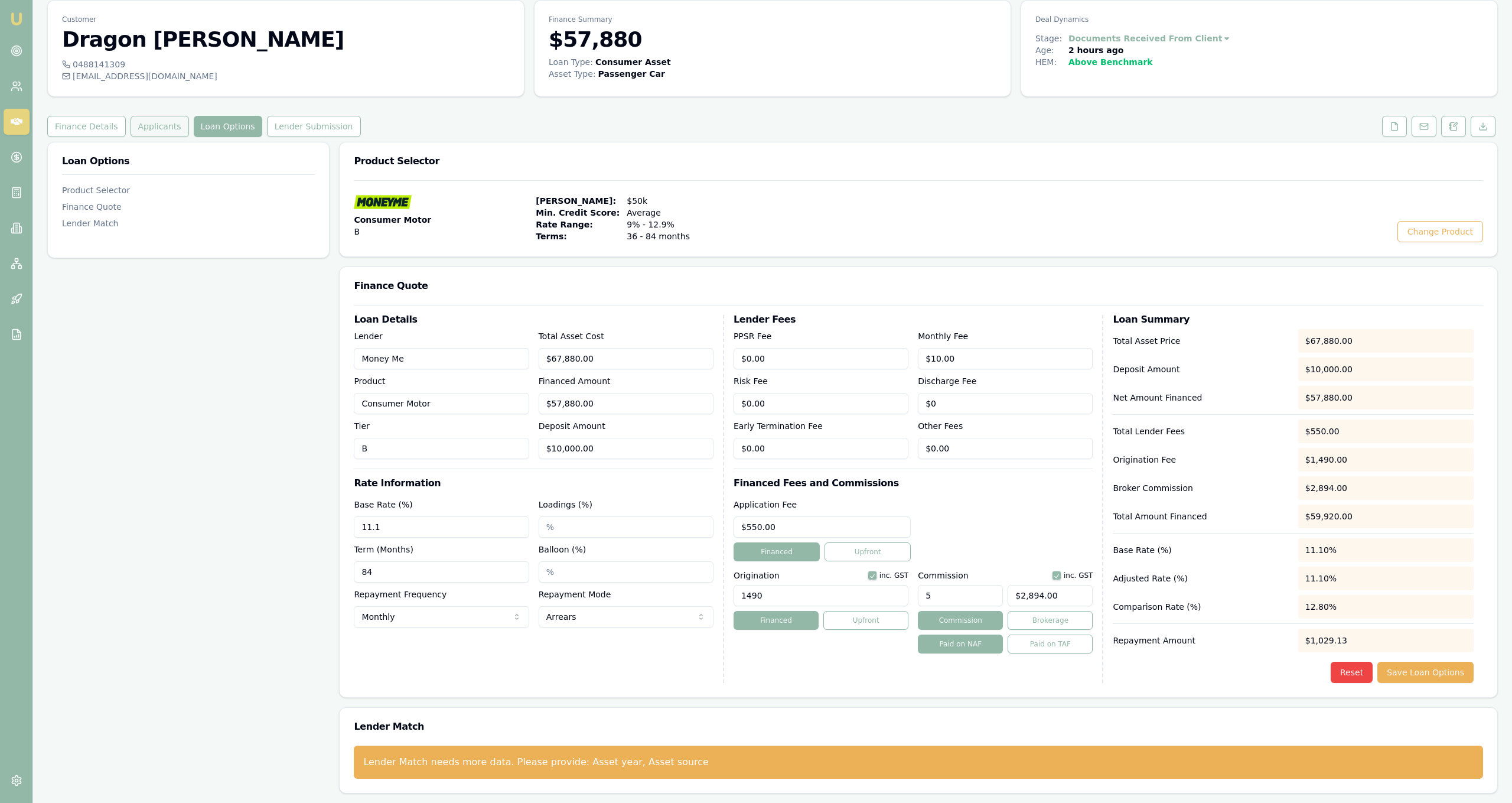
click at [155, 133] on button "Applicants" at bounding box center [159, 126] width 58 height 21
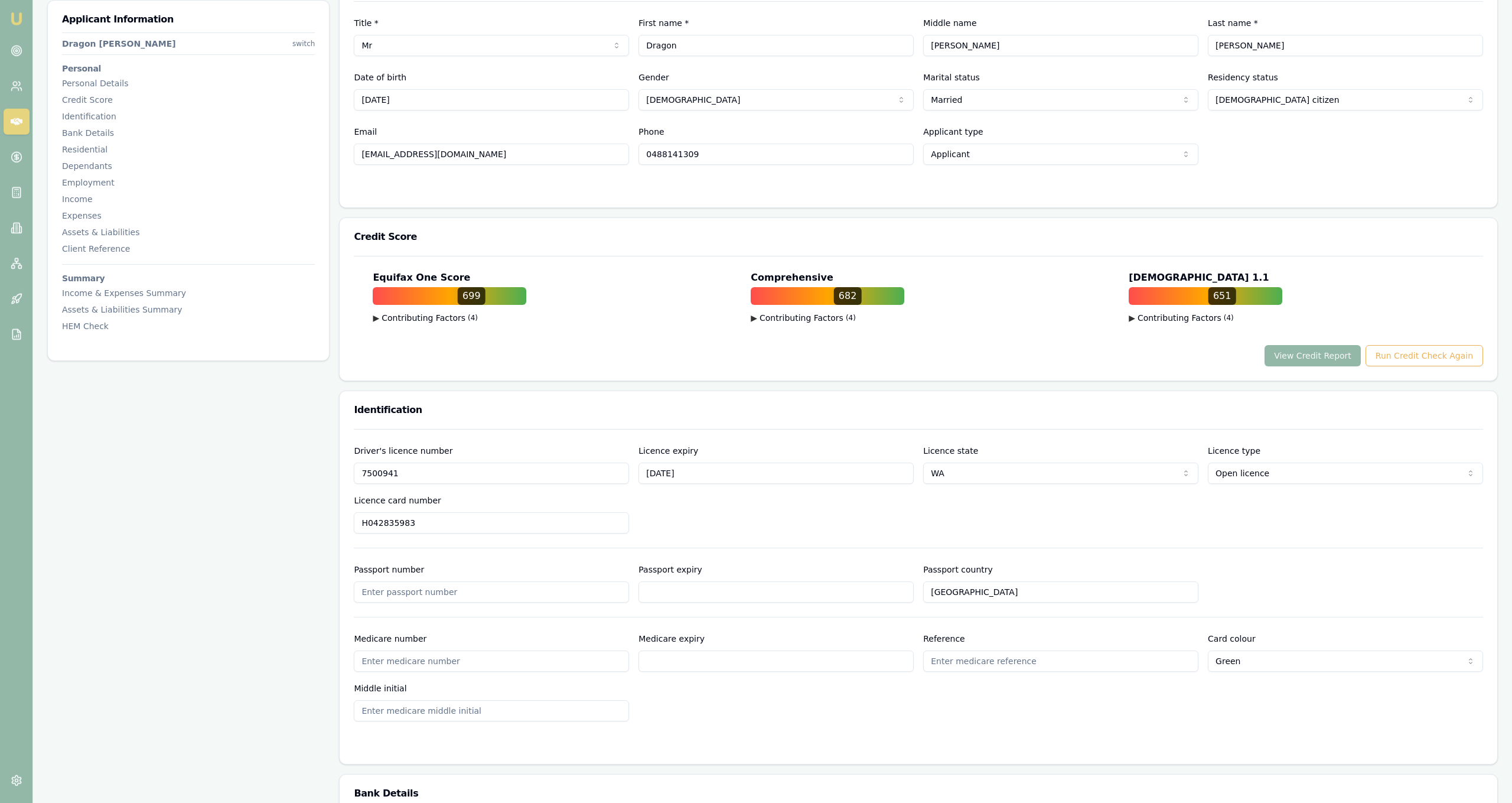
scroll to position [122, 0]
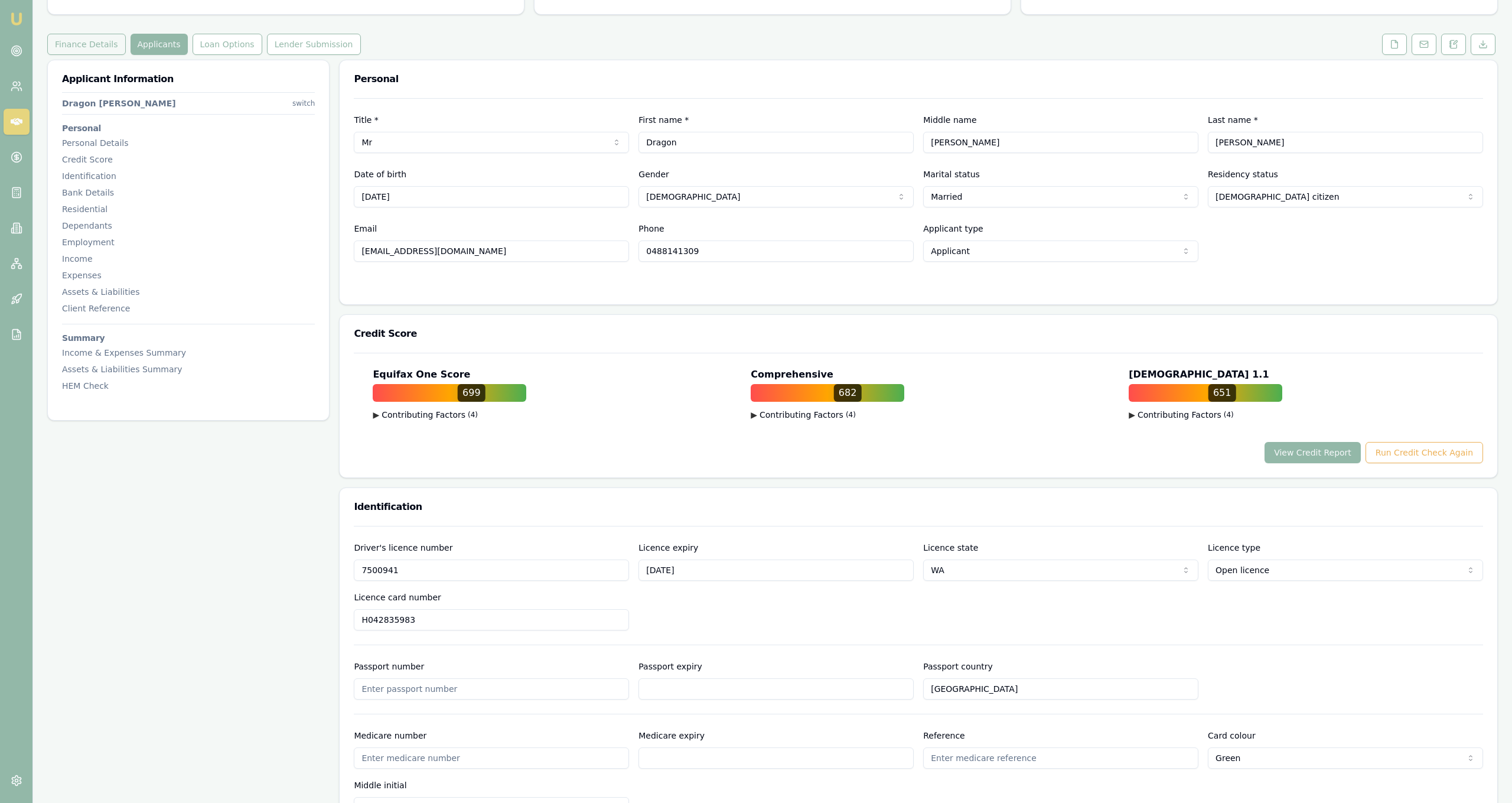
click at [80, 48] on button "Finance Details" at bounding box center [86, 45] width 78 height 21
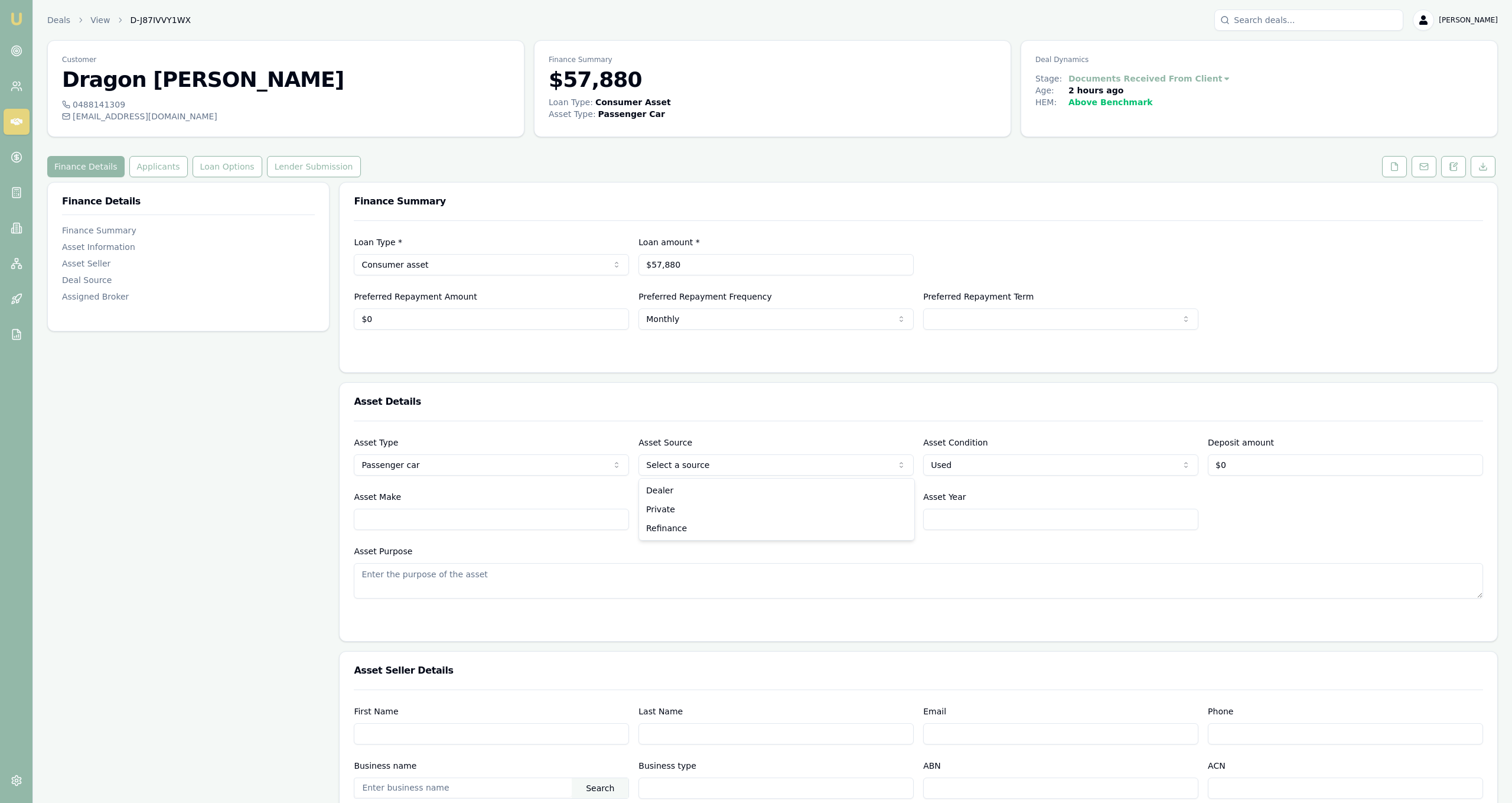
click at [707, 463] on html "Emu Broker Deals View D-J87IVVY1WX [PERSON_NAME] Fanfulla Toggle Menu Customer …" at bounding box center [756, 401] width 1512 height 803
click at [1286, 475] on input "0" at bounding box center [1345, 465] width 276 height 21
type input "$10,000"
click at [584, 529] on input "Asset Make" at bounding box center [491, 519] width 276 height 21
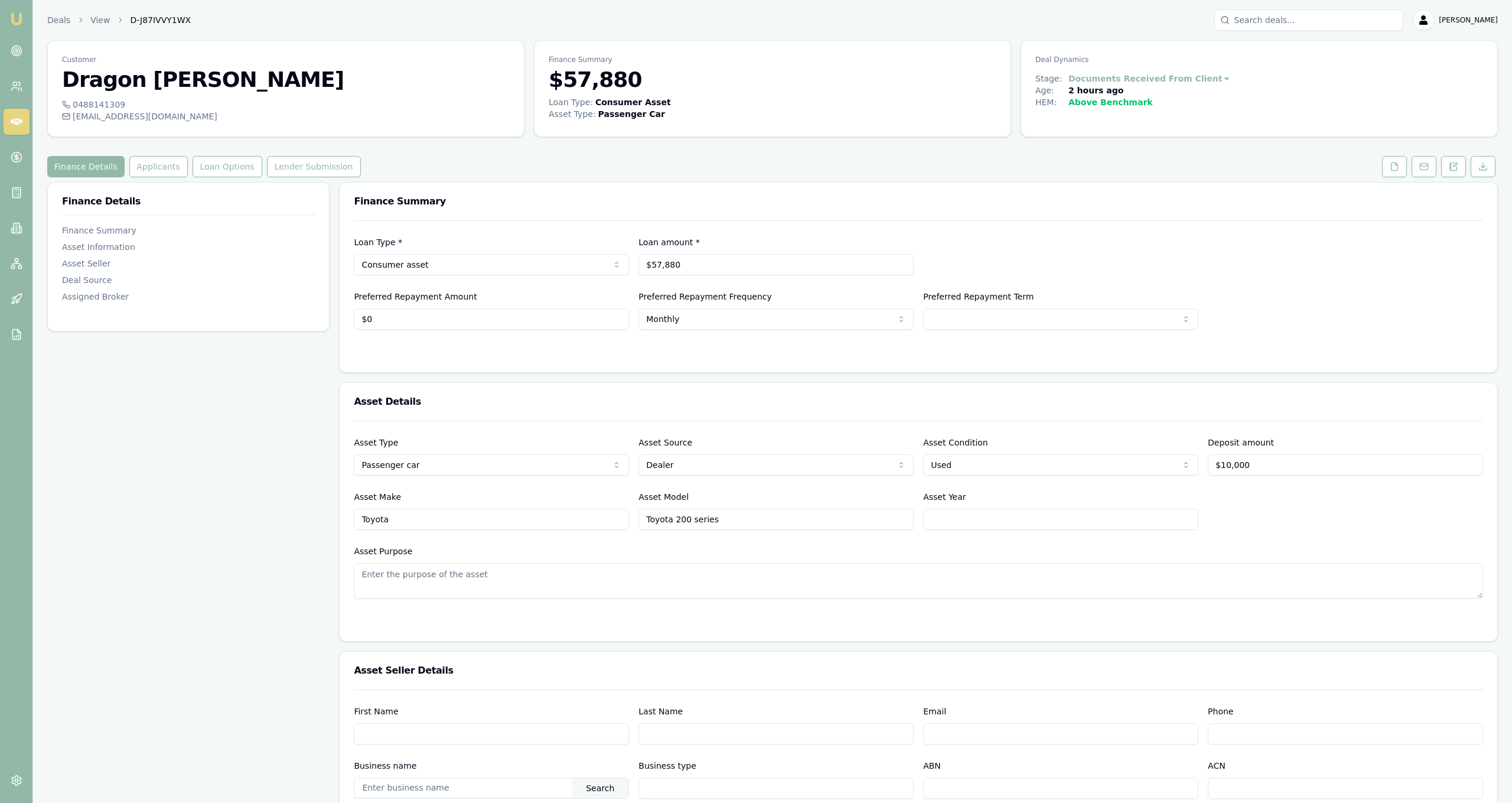
type input "Toyota"
click at [807, 519] on input "Toyota 200 series" at bounding box center [776, 519] width 276 height 21
click at [657, 518] on input "Toyota 200 series" at bounding box center [776, 519] width 276 height 21
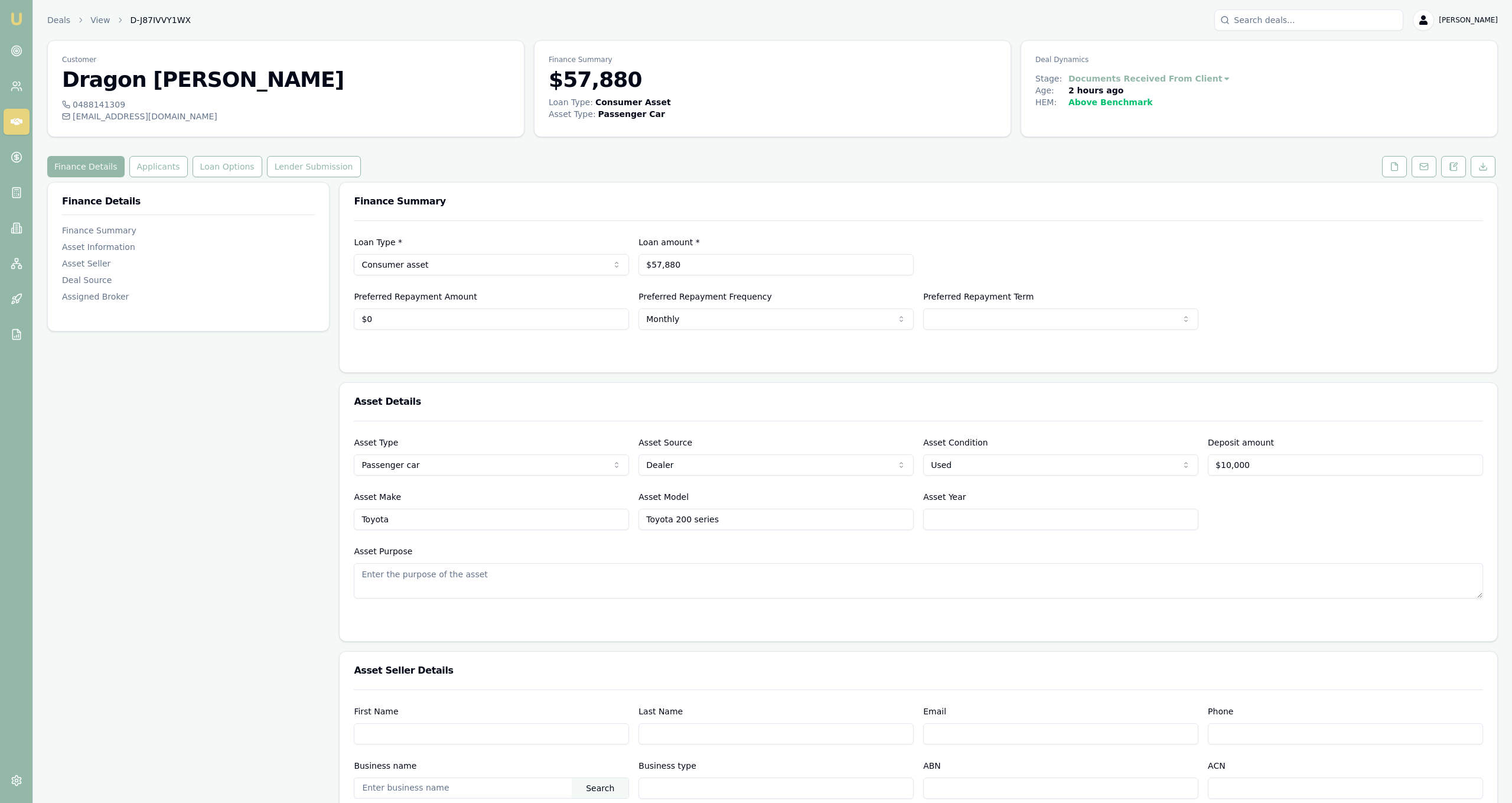
click at [657, 518] on input "Toyota 200 series" at bounding box center [776, 519] width 276 height 21
click at [709, 520] on input "200 series" at bounding box center [776, 519] width 276 height 21
drag, startPoint x: 709, startPoint y: 520, endPoint x: 532, endPoint y: 509, distance: 177.3
click at [638, 509] on input "200 series" at bounding box center [776, 519] width 276 height 21
type input "Landcruiser 200"
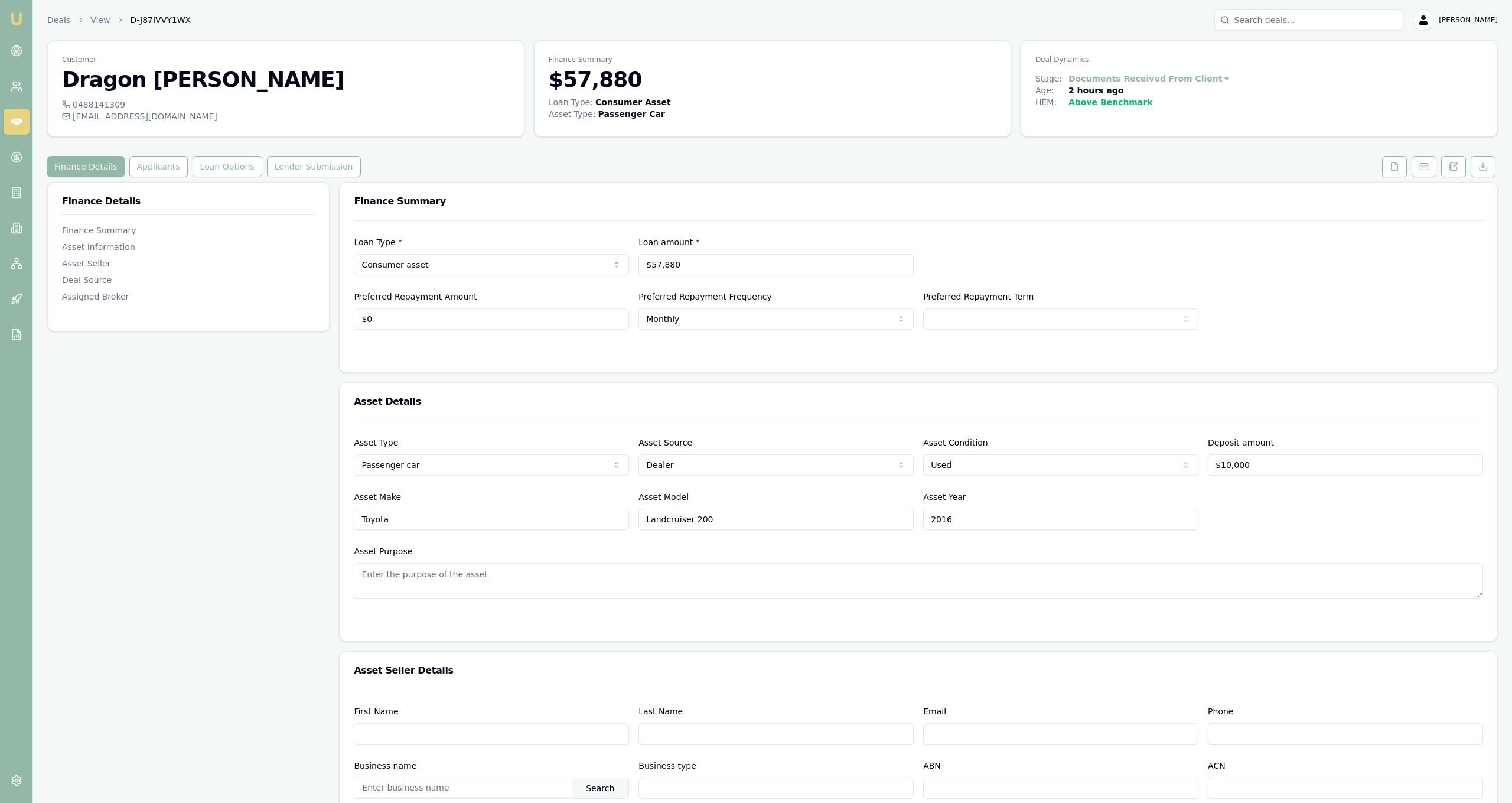
type input "2016"
click at [137, 589] on div "Finance Details Finance Summary Asset Information Asset Seller Deal Source Assi…" at bounding box center [188, 730] width 282 height 1095
click at [147, 158] on button "Applicants" at bounding box center [158, 166] width 58 height 21
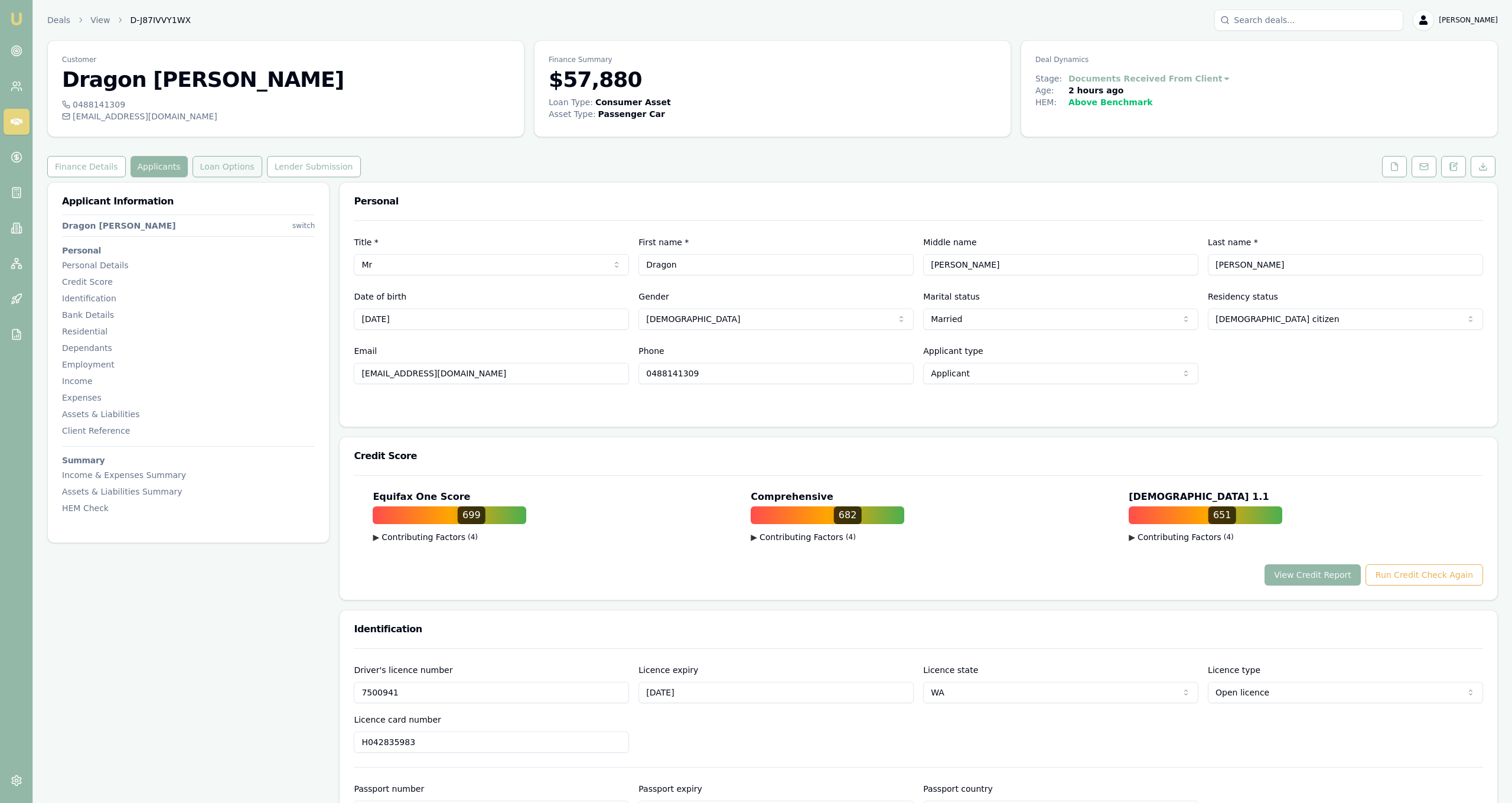
click at [193, 158] on button "Loan Options" at bounding box center [227, 166] width 70 height 21
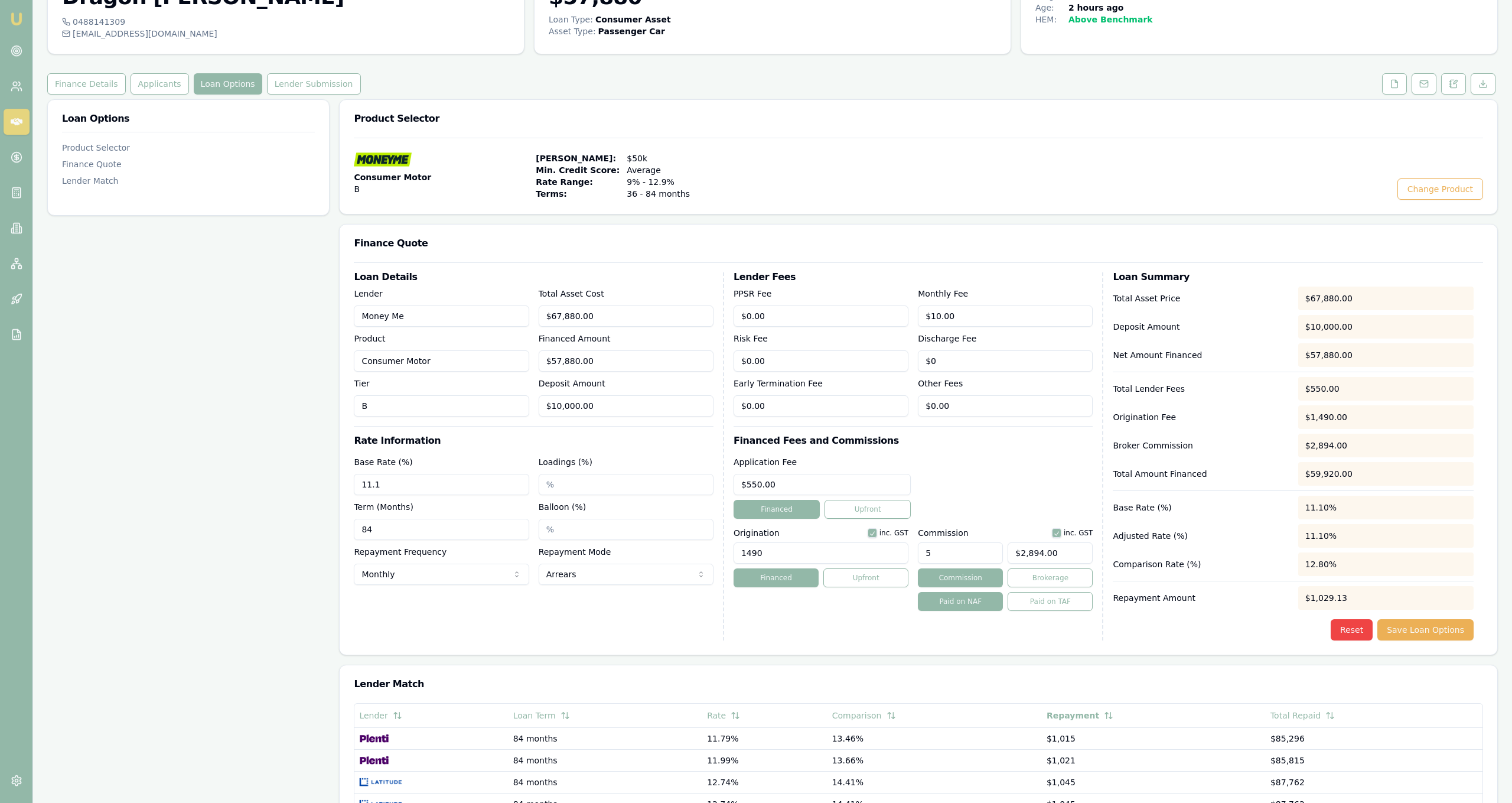
scroll to position [84, 0]
click at [1463, 635] on button "Save Loan Options" at bounding box center [1425, 629] width 96 height 21
